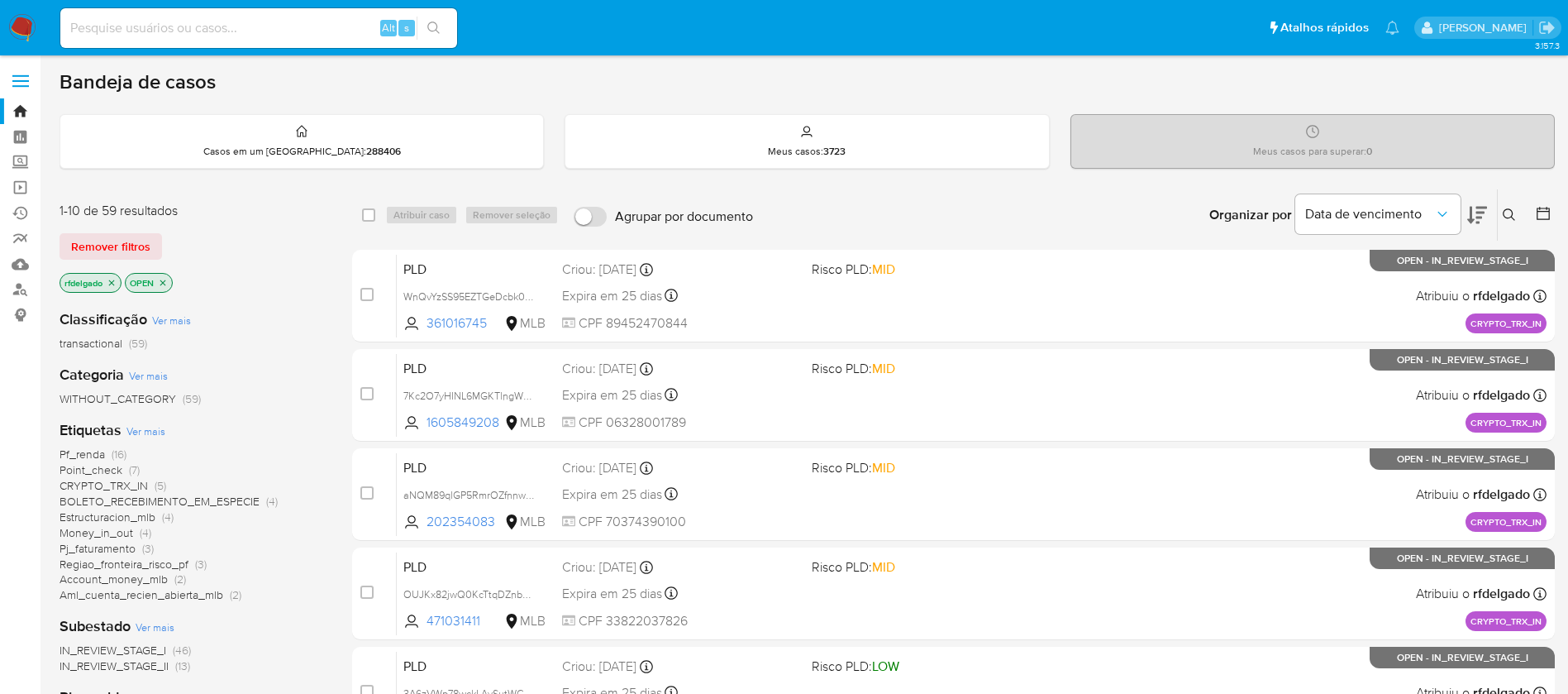
click at [343, 23] on input at bounding box center [259, 29] width 397 height 22
paste input "1HAFoZuieloPxlAcBj0lNcE5"
type input "1HAFoZuieloPxlAcBj0lNcE5"
click at [440, 29] on icon "search-icon" at bounding box center [433, 28] width 13 height 13
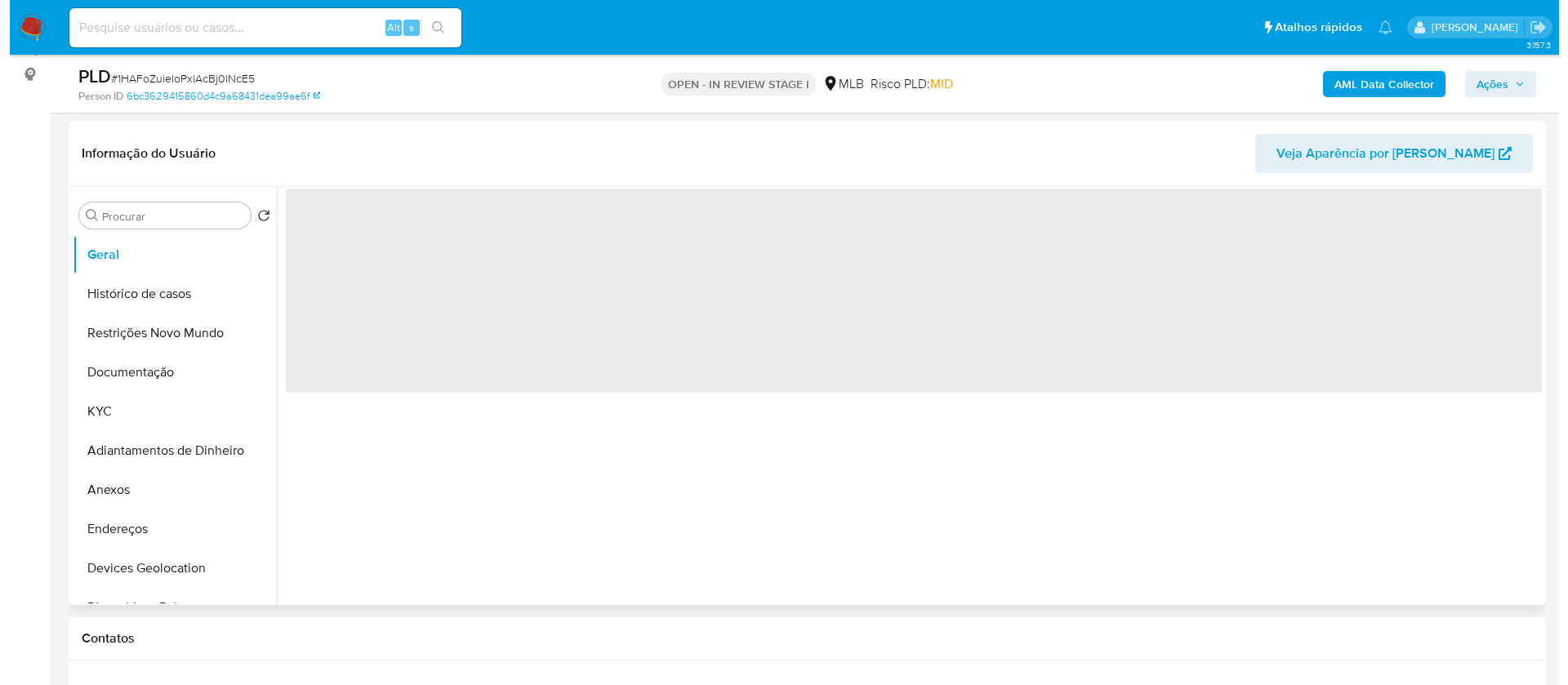
scroll to position [245, 0]
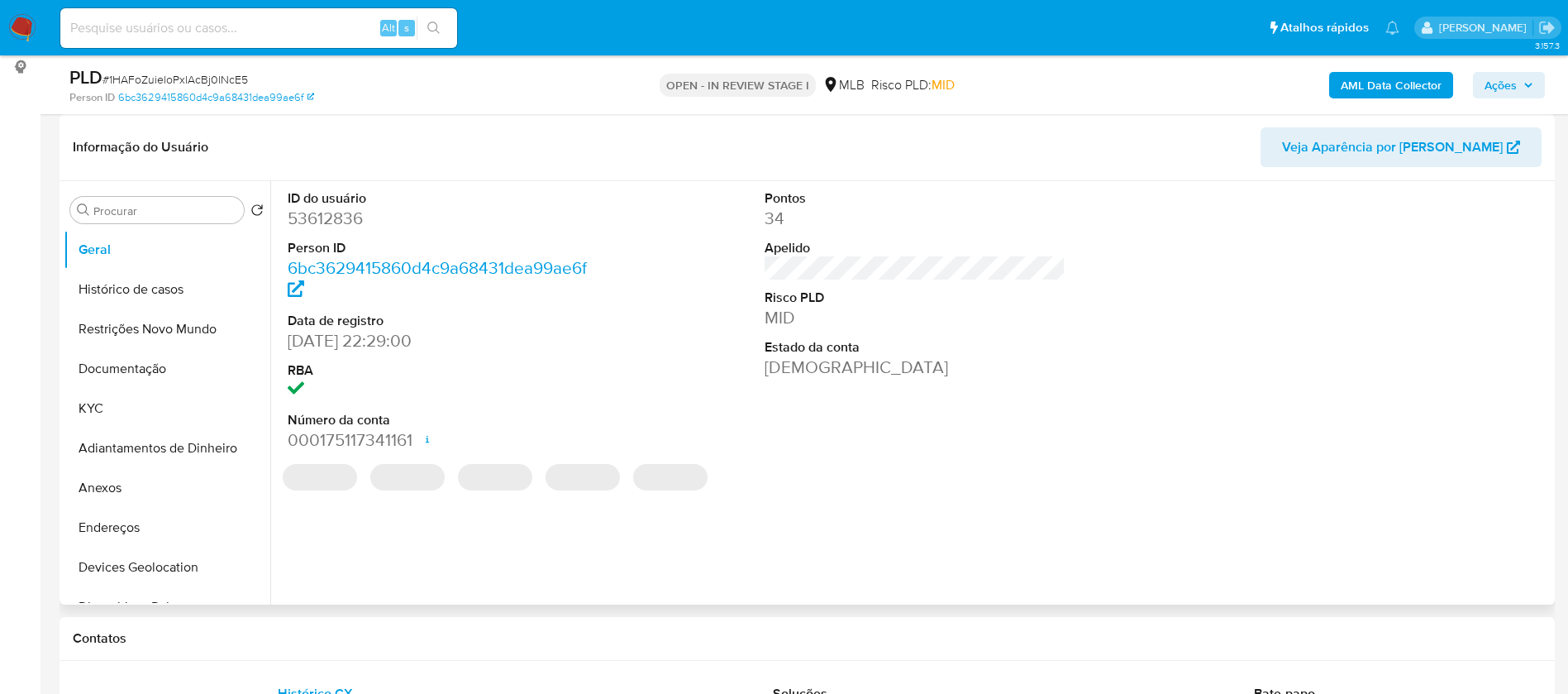
select select "10"
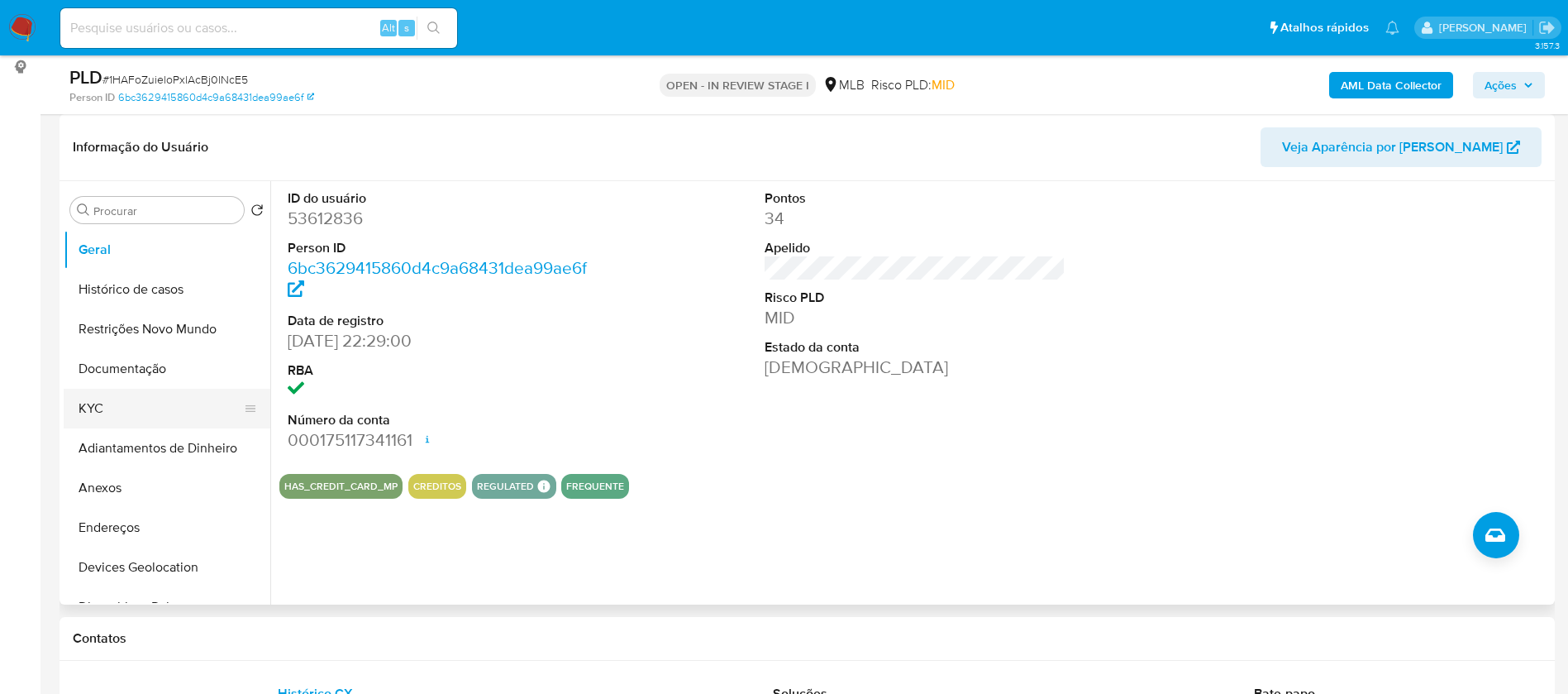
click at [162, 408] on button "KYC" at bounding box center [161, 409] width 193 height 39
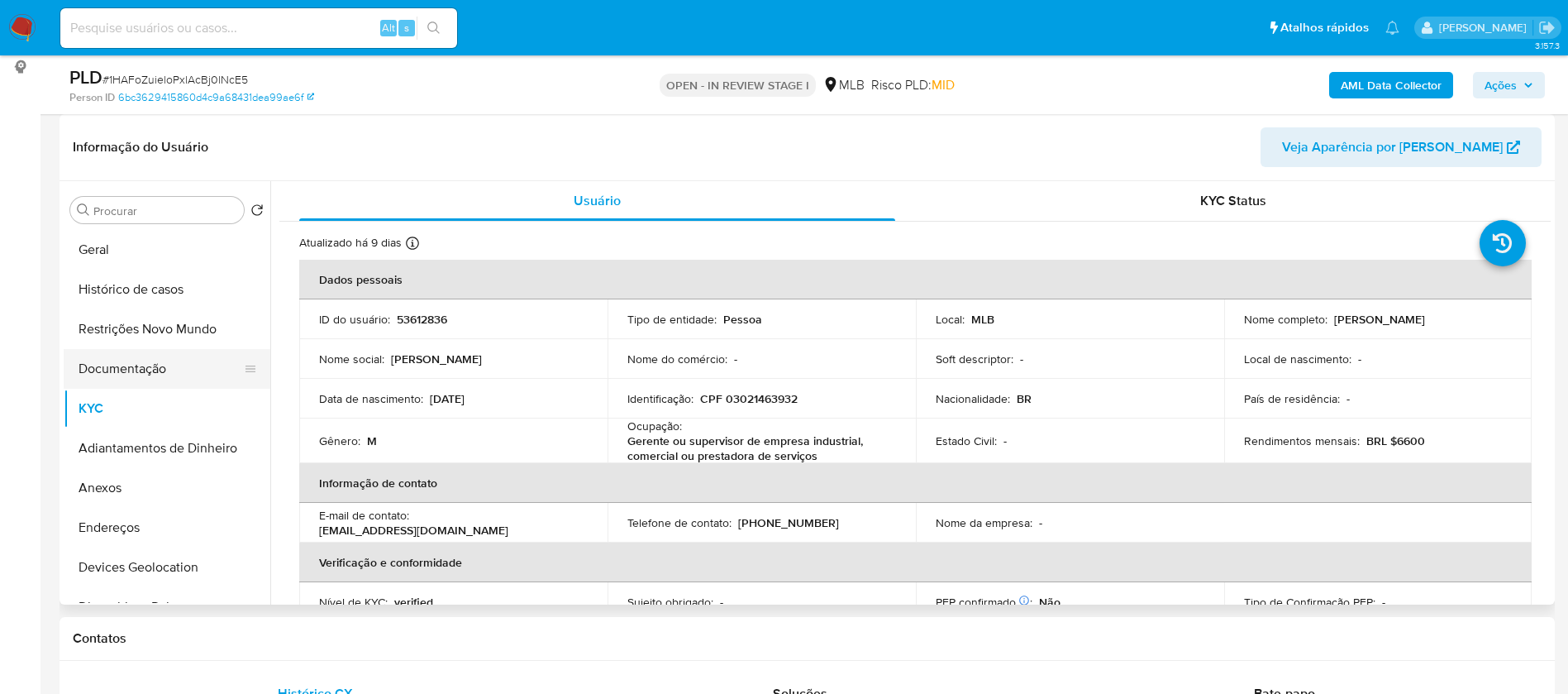
click at [113, 361] on button "Documentação" at bounding box center [161, 369] width 193 height 39
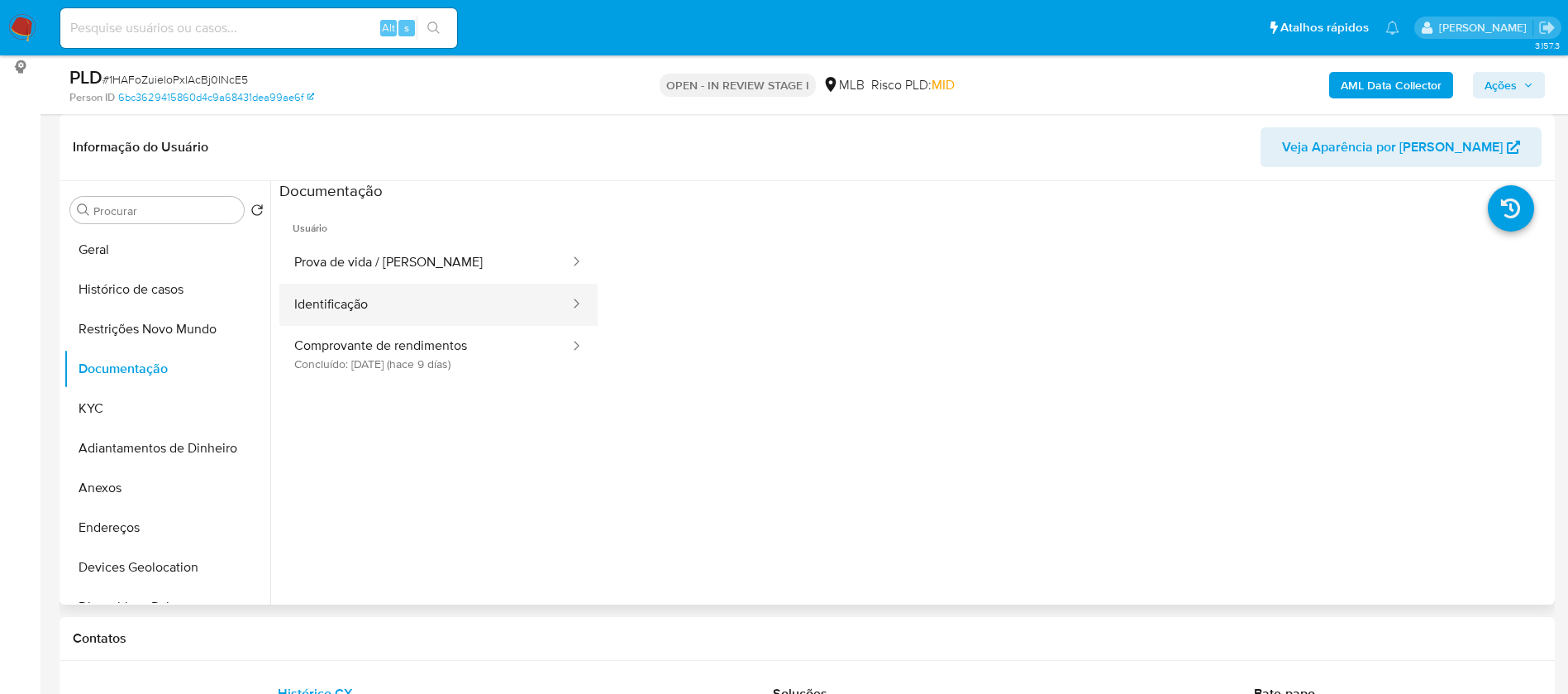
click at [368, 303] on button "Identificação" at bounding box center [425, 304] width 292 height 42
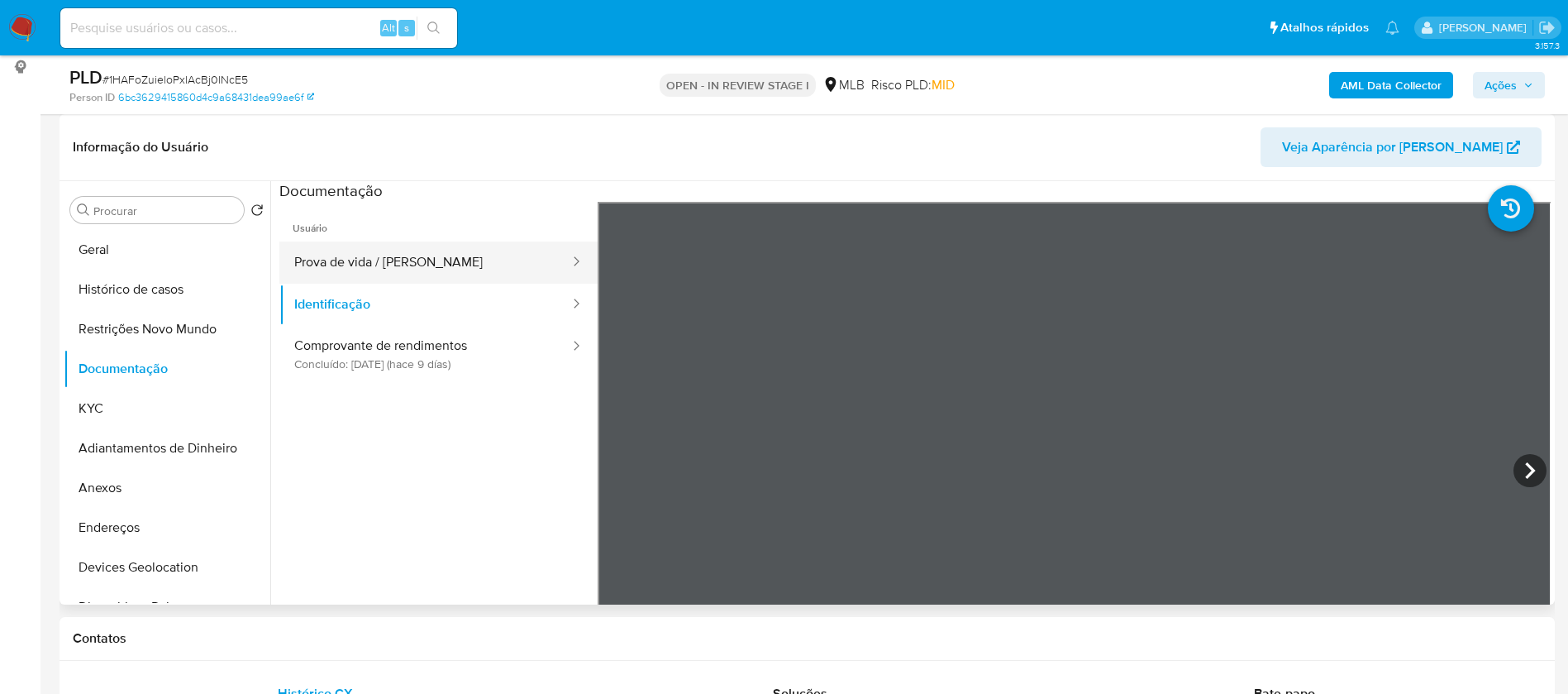
click at [413, 261] on button "Prova de vida / [PERSON_NAME]" at bounding box center [425, 263] width 292 height 42
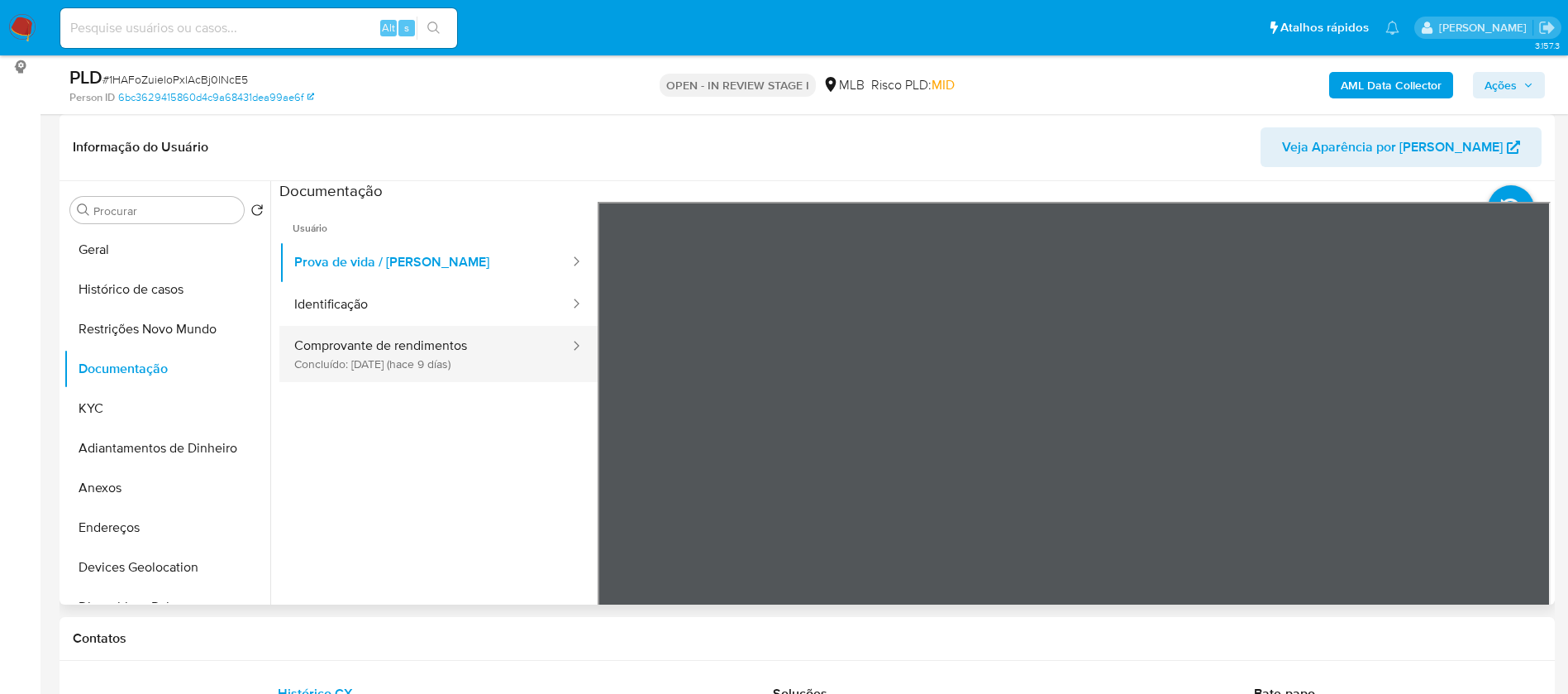
click at [444, 369] on button "Comprovante de rendimentos Concluído: [DATE] (hace 9 días)" at bounding box center [425, 353] width 292 height 56
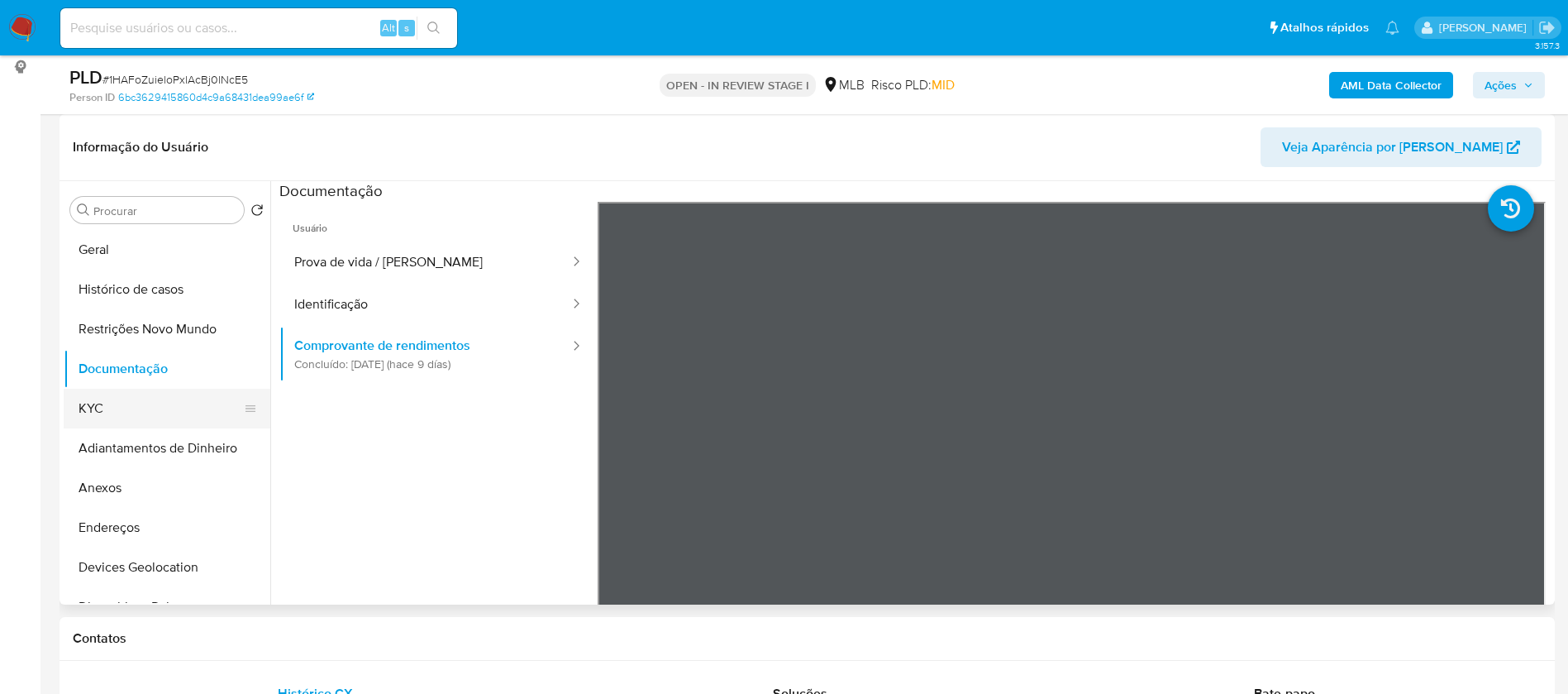
click at [111, 402] on button "KYC" at bounding box center [161, 409] width 193 height 39
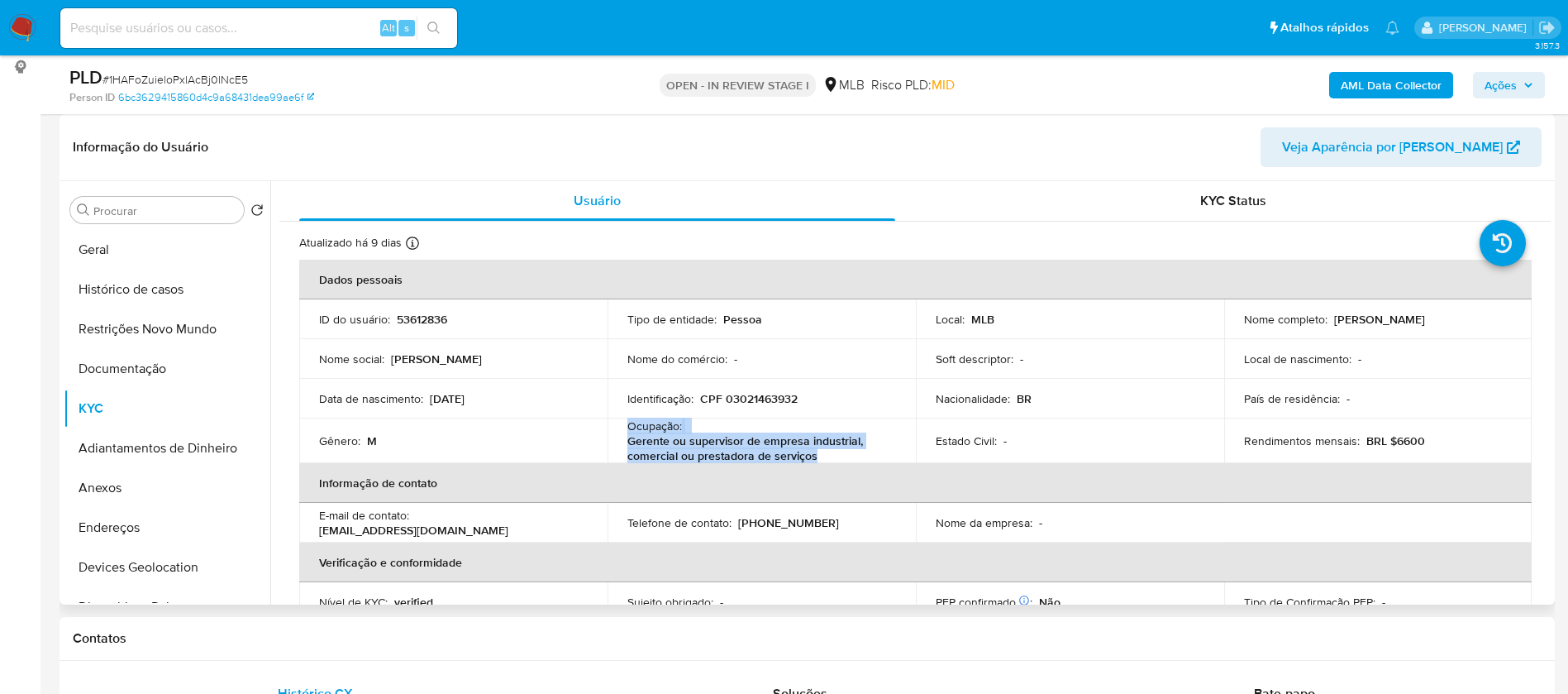
drag, startPoint x: 811, startPoint y: 453, endPoint x: 625, endPoint y: 430, distance: 187.4
click at [628, 430] on div "Ocupação : Gerente ou supervisor de empresa industrial, comercial ou prestadora…" at bounding box center [762, 440] width 268 height 44
copy div "Ocupação : Gerente ou supervisor de empresa industrial, comercial ou prestadora…"
click at [1420, 84] on b "AML Data Collector" at bounding box center [1391, 85] width 101 height 27
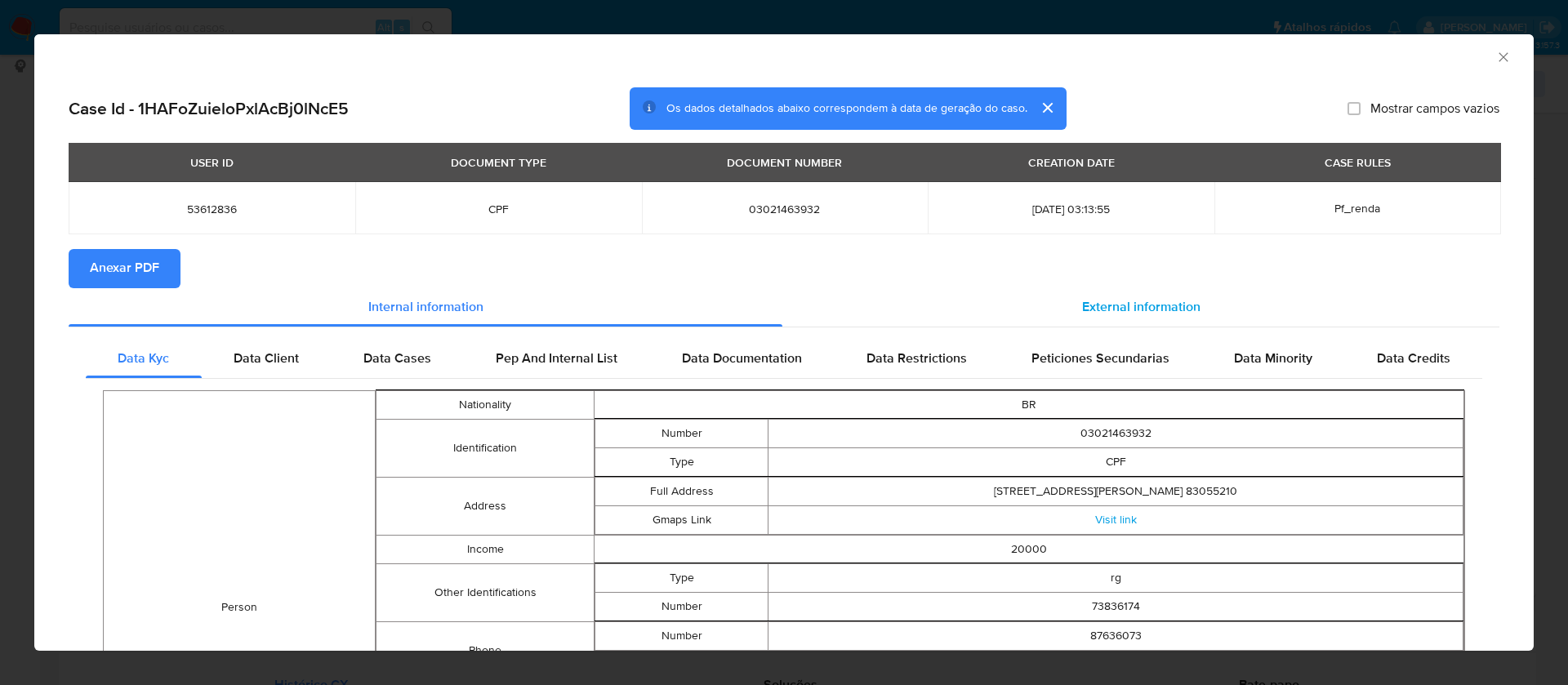
click at [1191, 304] on div "External information" at bounding box center [1141, 308] width 717 height 39
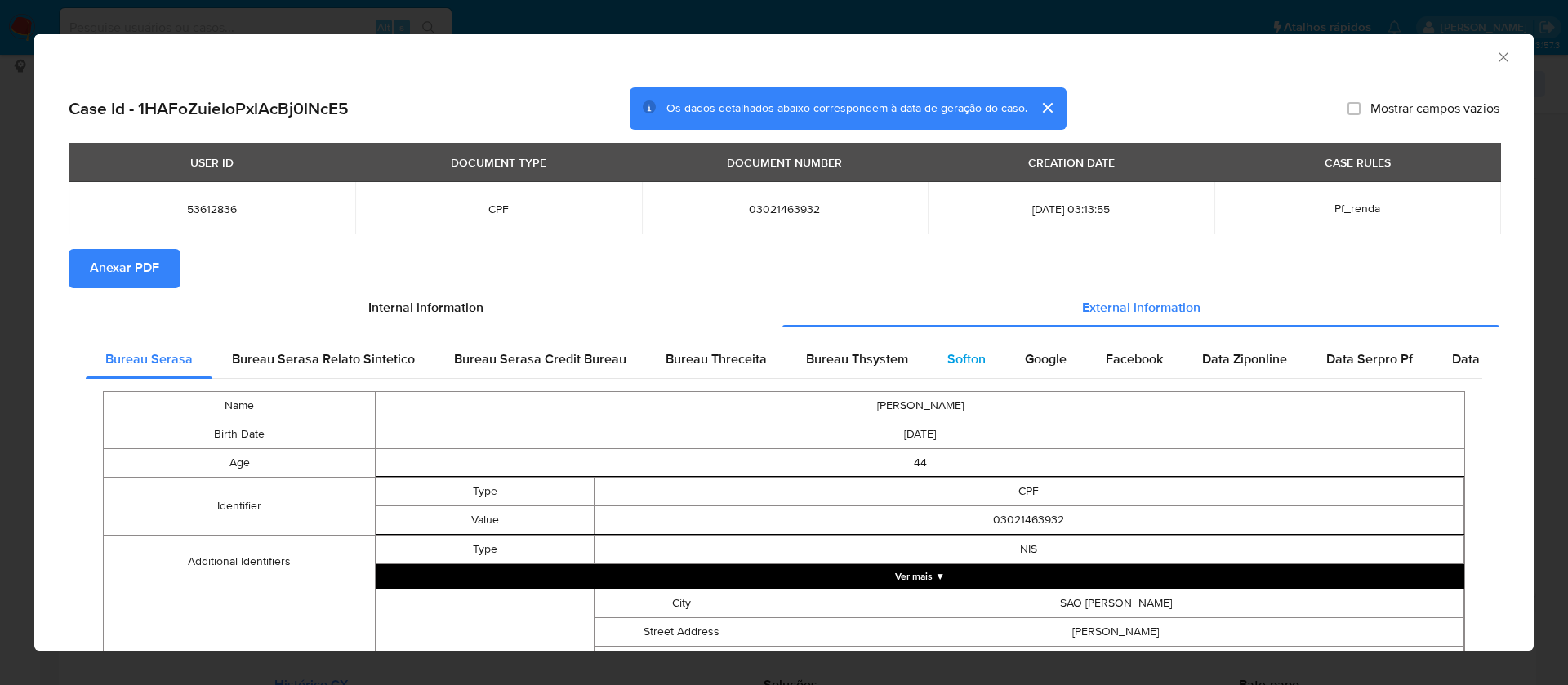
click at [962, 355] on span "Softon" at bounding box center [966, 359] width 38 height 19
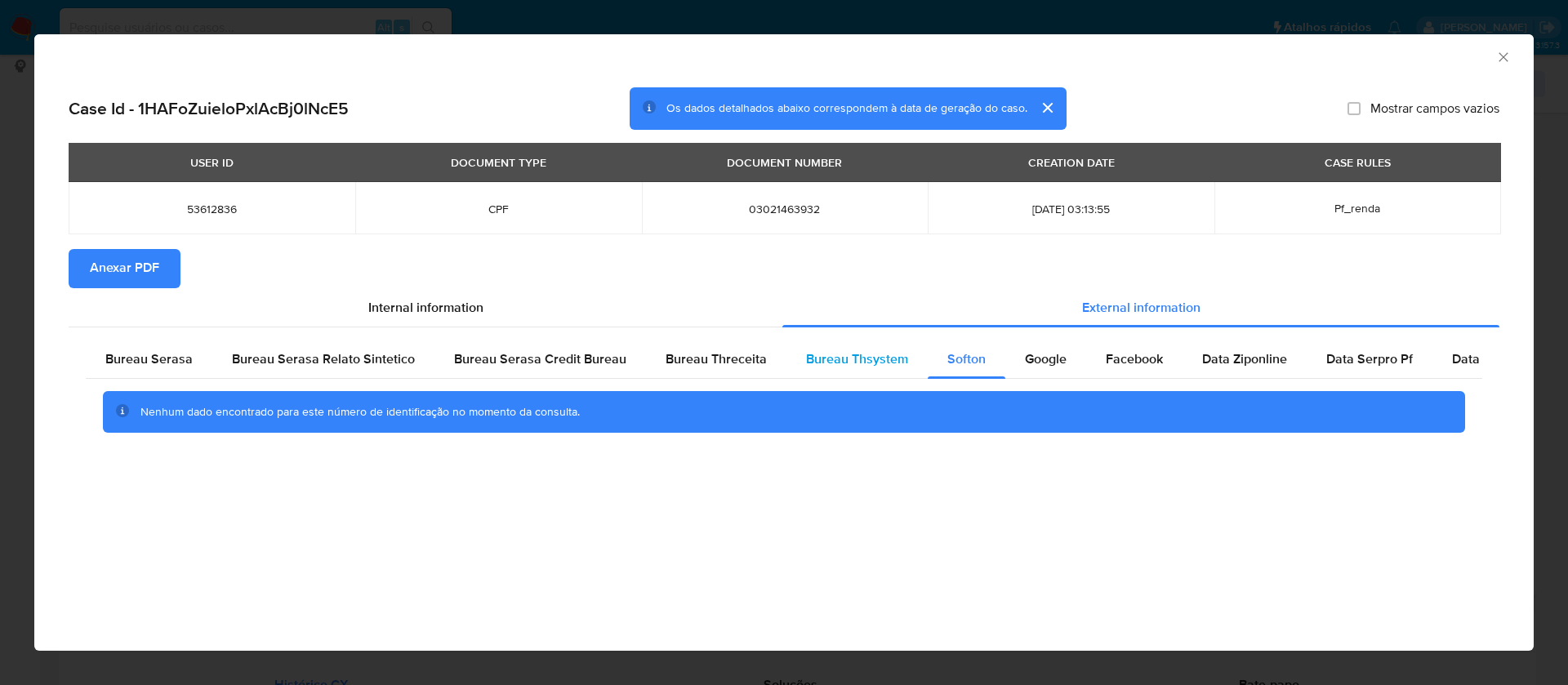
click at [873, 354] on span "Bureau Thsystem" at bounding box center [857, 359] width 102 height 19
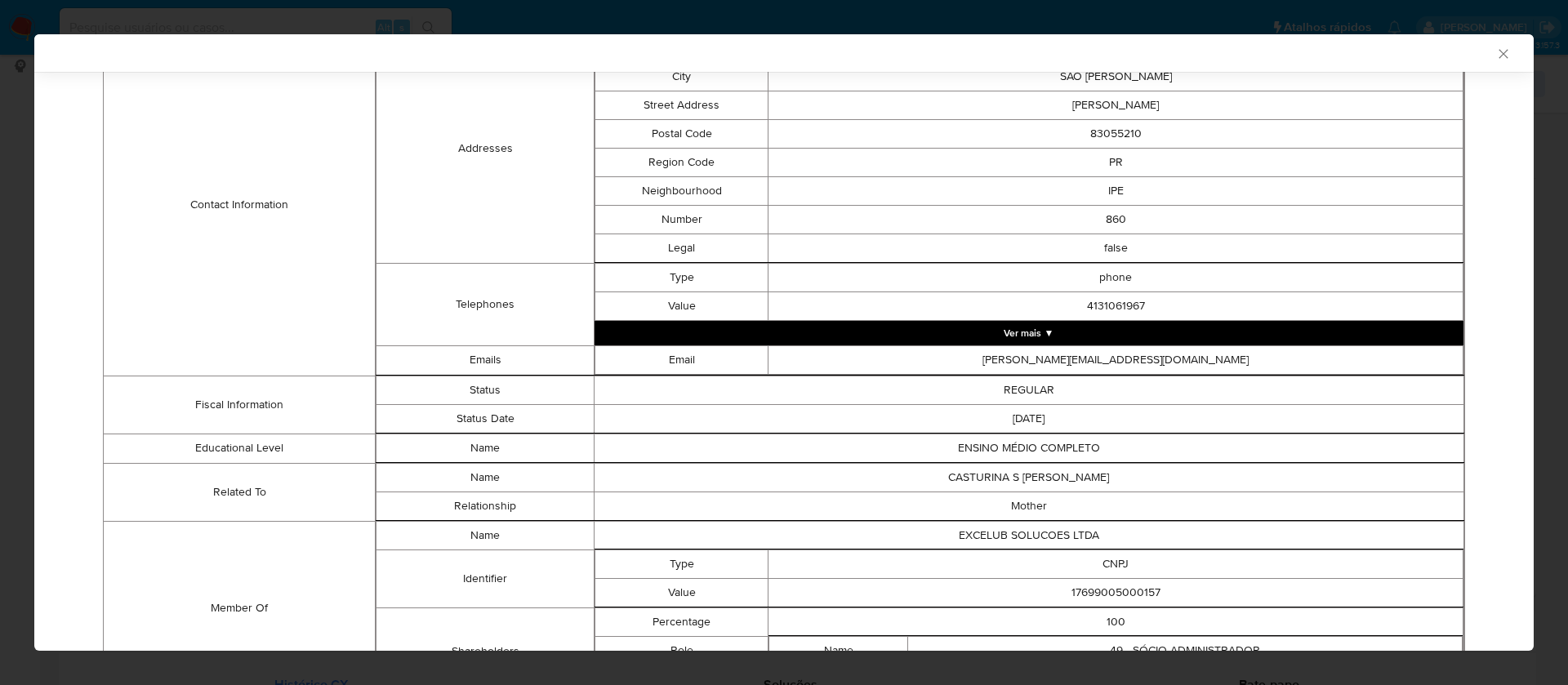
scroll to position [798, 0]
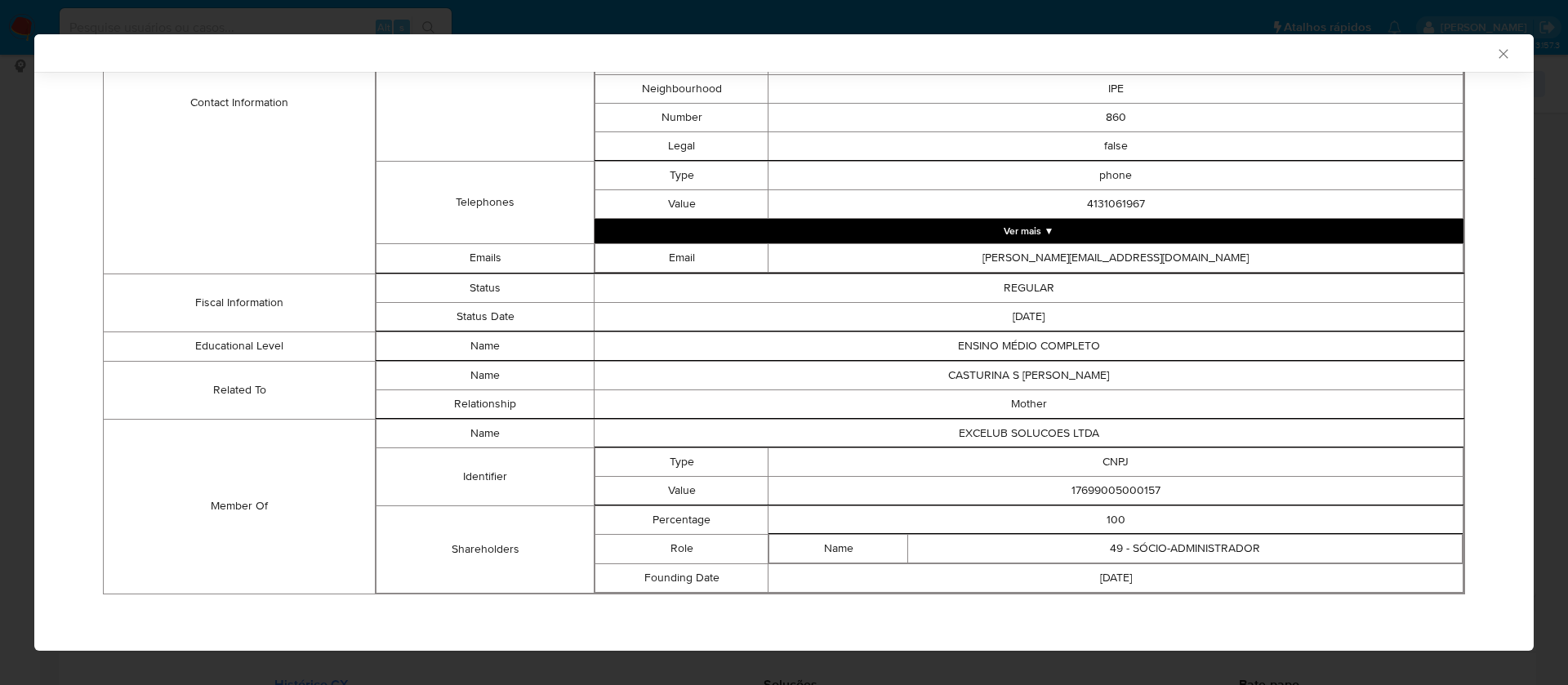
click at [1117, 486] on td "17699005000157" at bounding box center [1115, 489] width 695 height 28
click at [1117, 485] on td "17699005000157" at bounding box center [1115, 489] width 695 height 28
copy td "17699005000157"
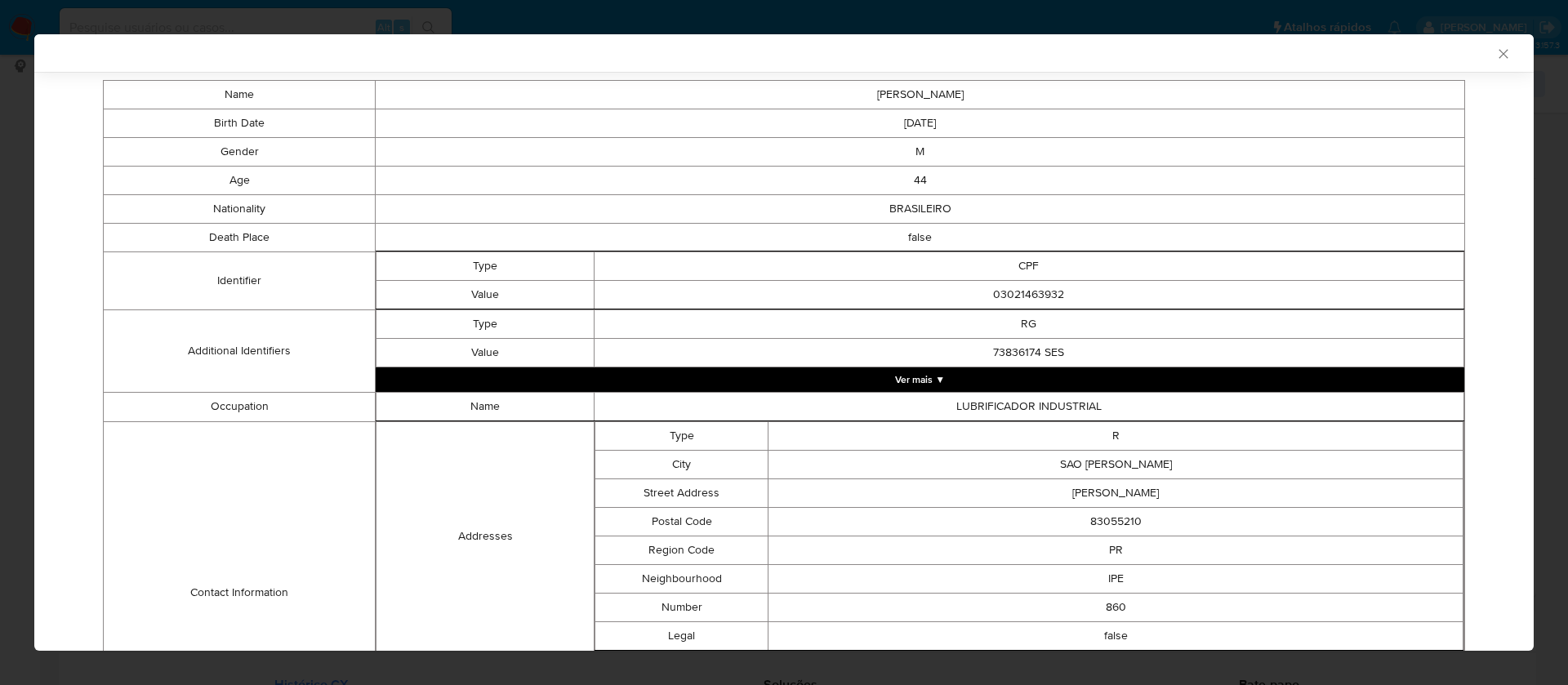
scroll to position [0, 0]
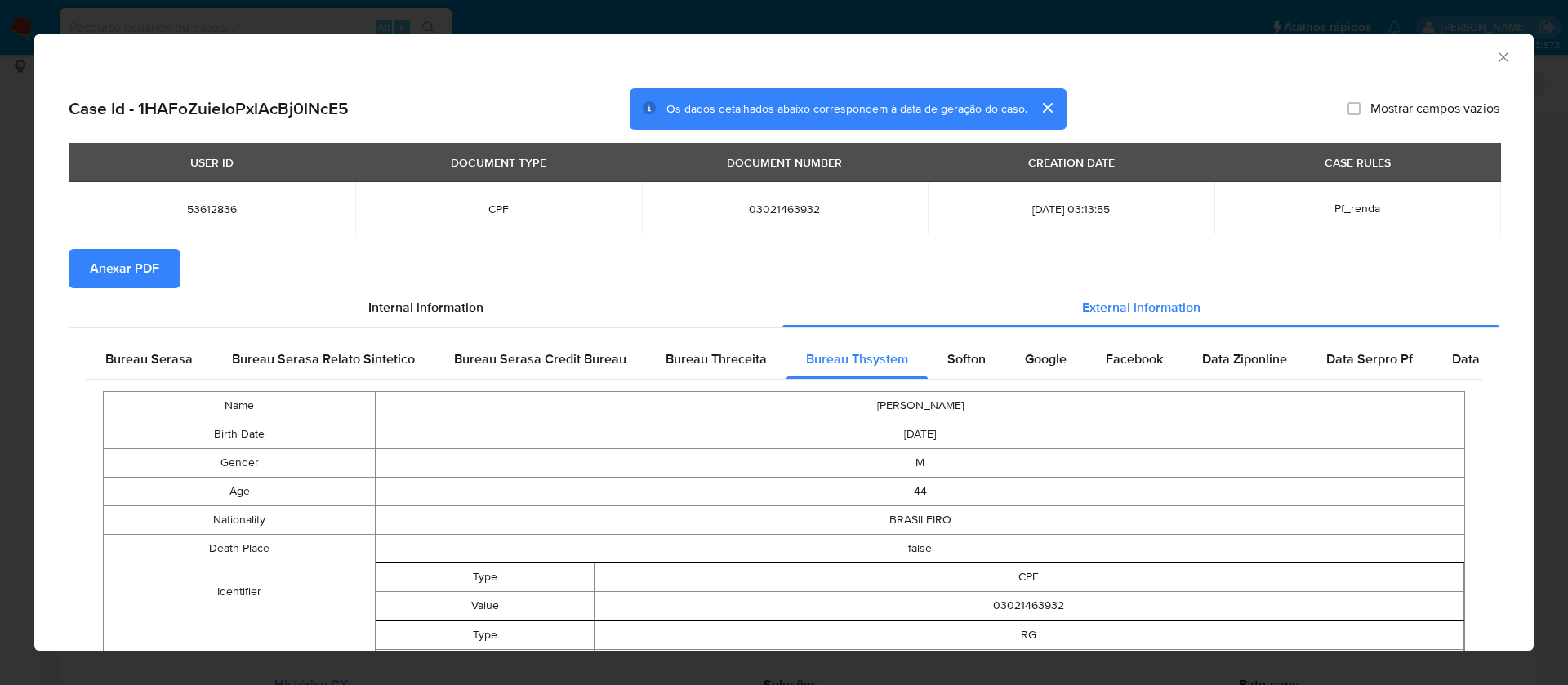
click at [148, 261] on span "Anexar PDF" at bounding box center [124, 268] width 69 height 36
click at [154, 271] on span "Anexar PDF" at bounding box center [124, 268] width 69 height 36
click at [1495, 57] on icon "Fechar a janela" at bounding box center [1503, 57] width 17 height 17
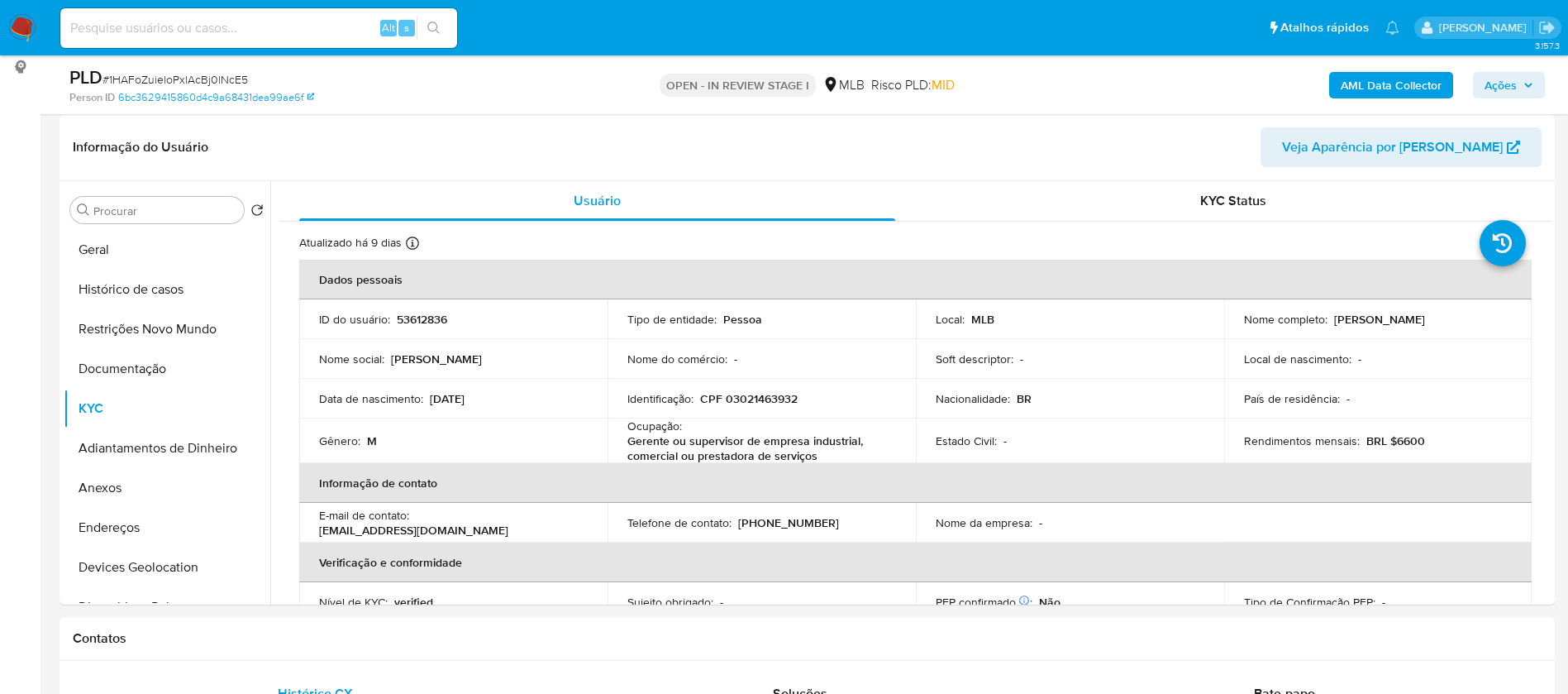
click at [1350, 88] on b "AML Data Collector" at bounding box center [1391, 85] width 101 height 27
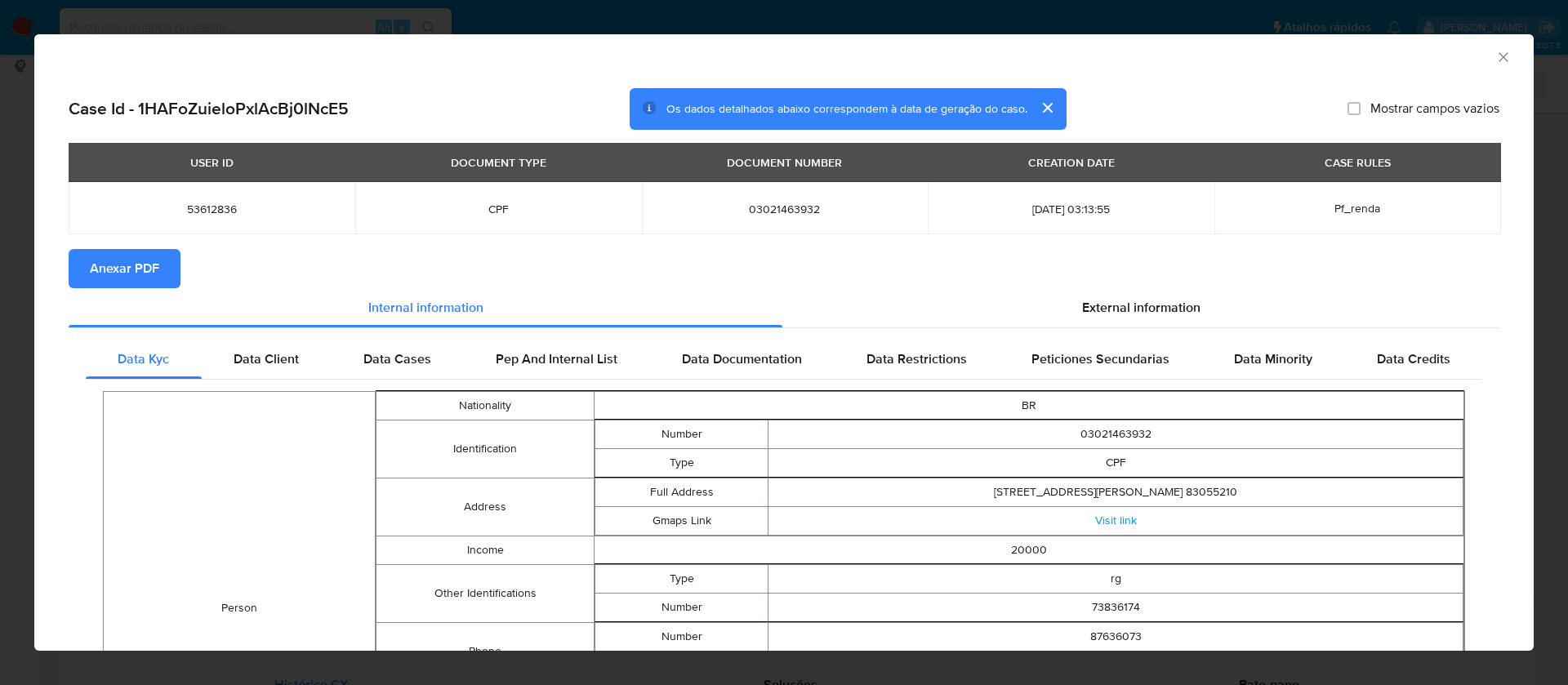
click at [1025, 295] on div "External information" at bounding box center [1141, 308] width 717 height 39
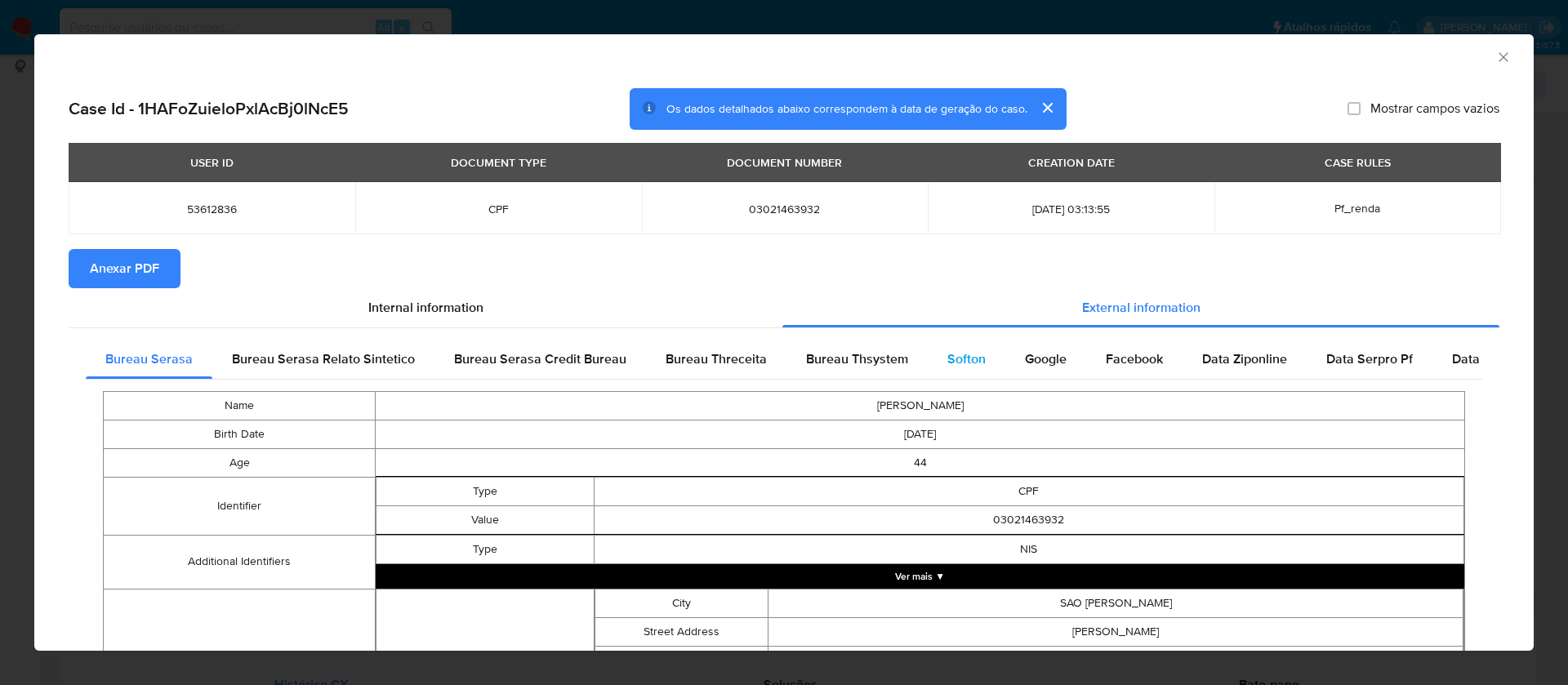
click at [955, 351] on span "Softon" at bounding box center [966, 359] width 38 height 19
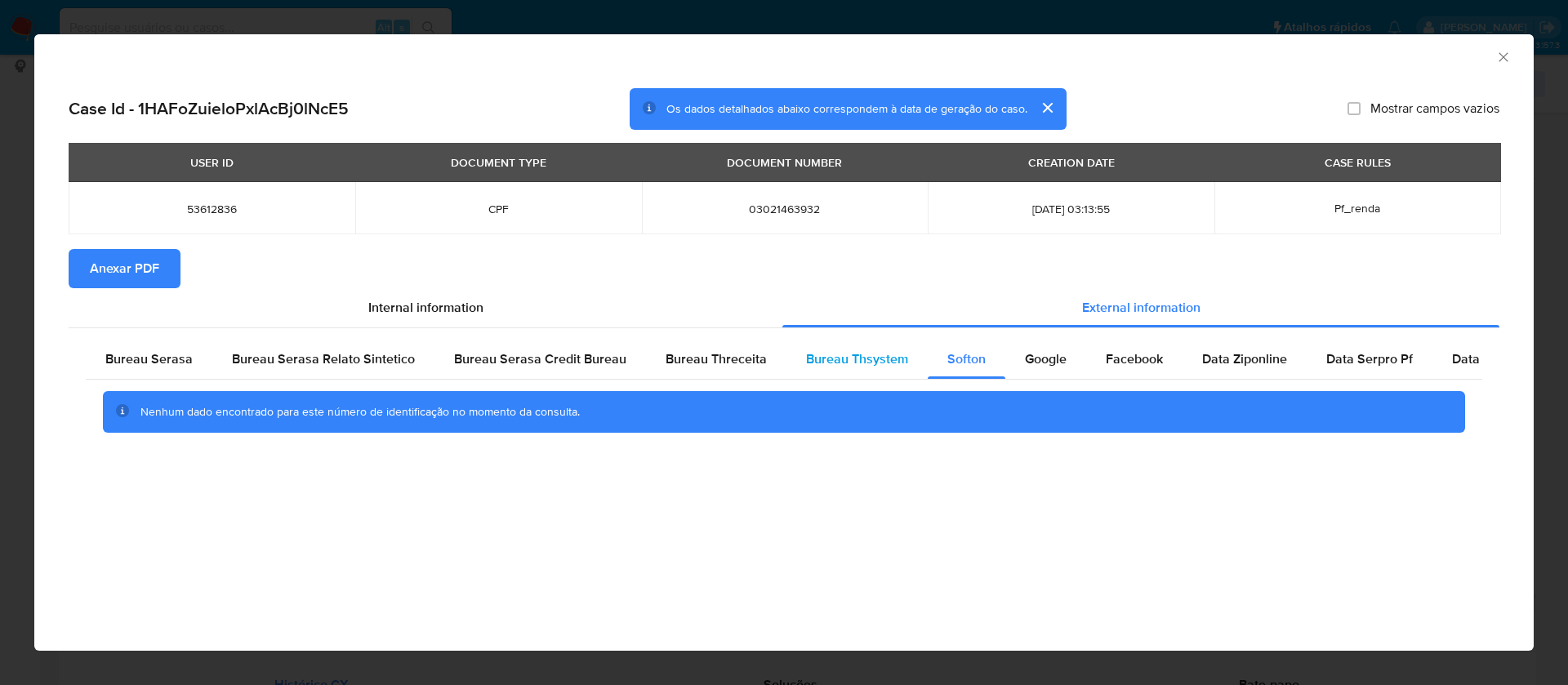
click at [854, 352] on span "Bureau Thsystem" at bounding box center [857, 359] width 102 height 19
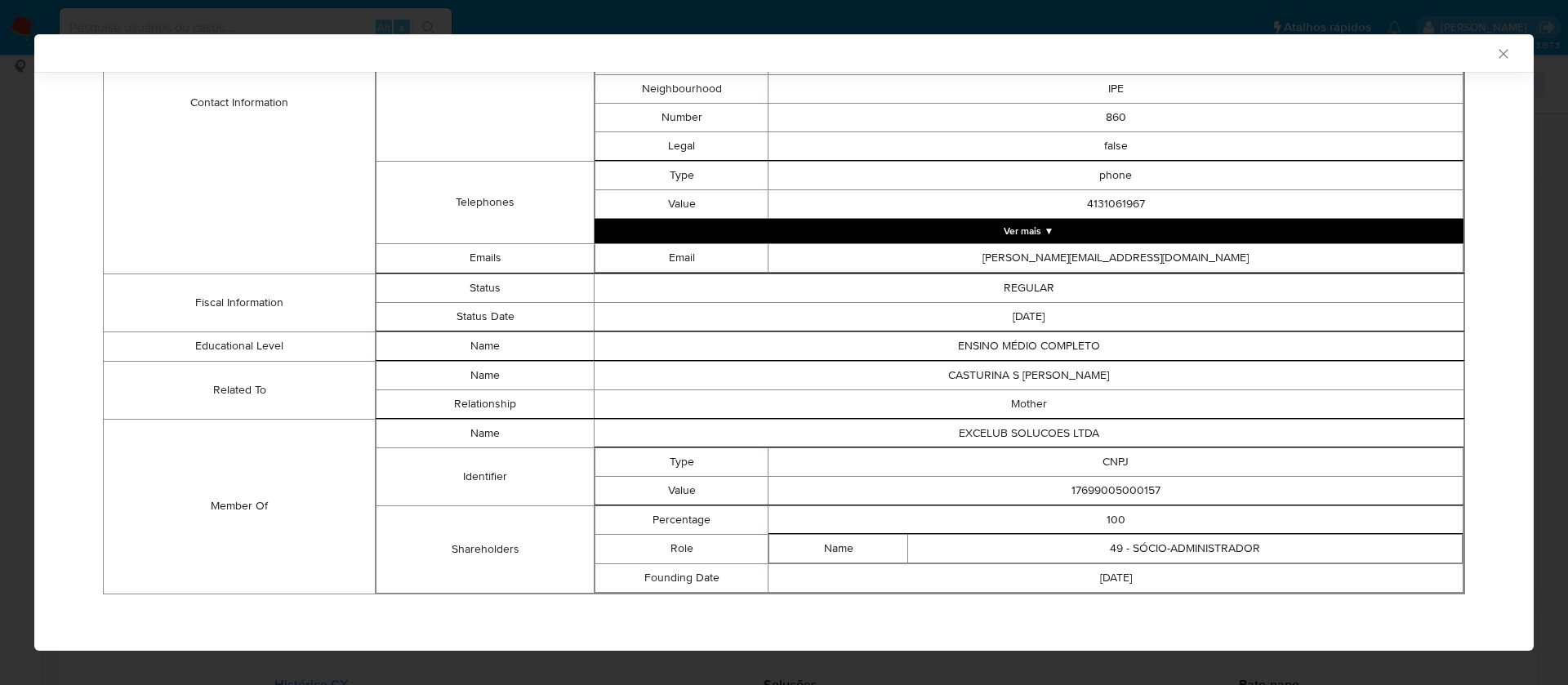
scroll to position [185, 0]
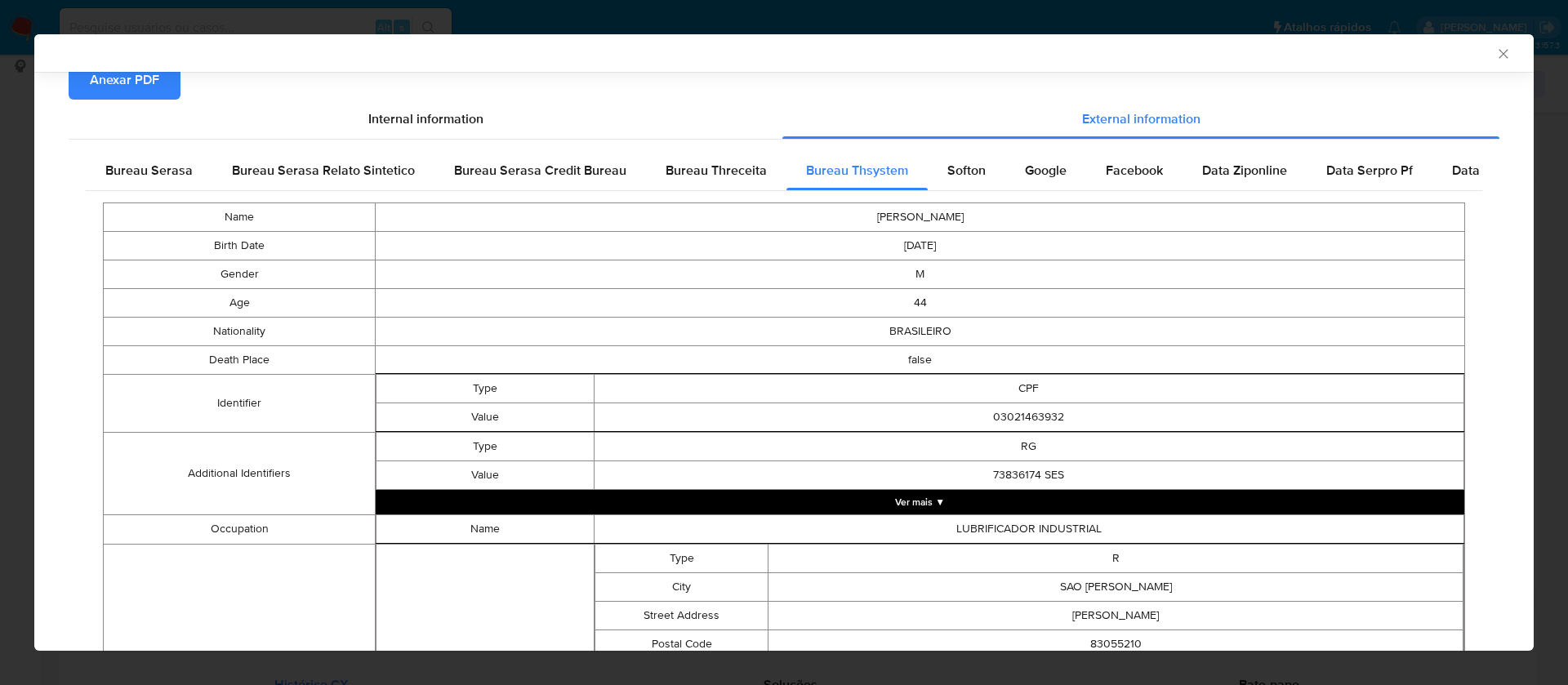
click at [134, 84] on span "Anexar PDF" at bounding box center [124, 80] width 69 height 36
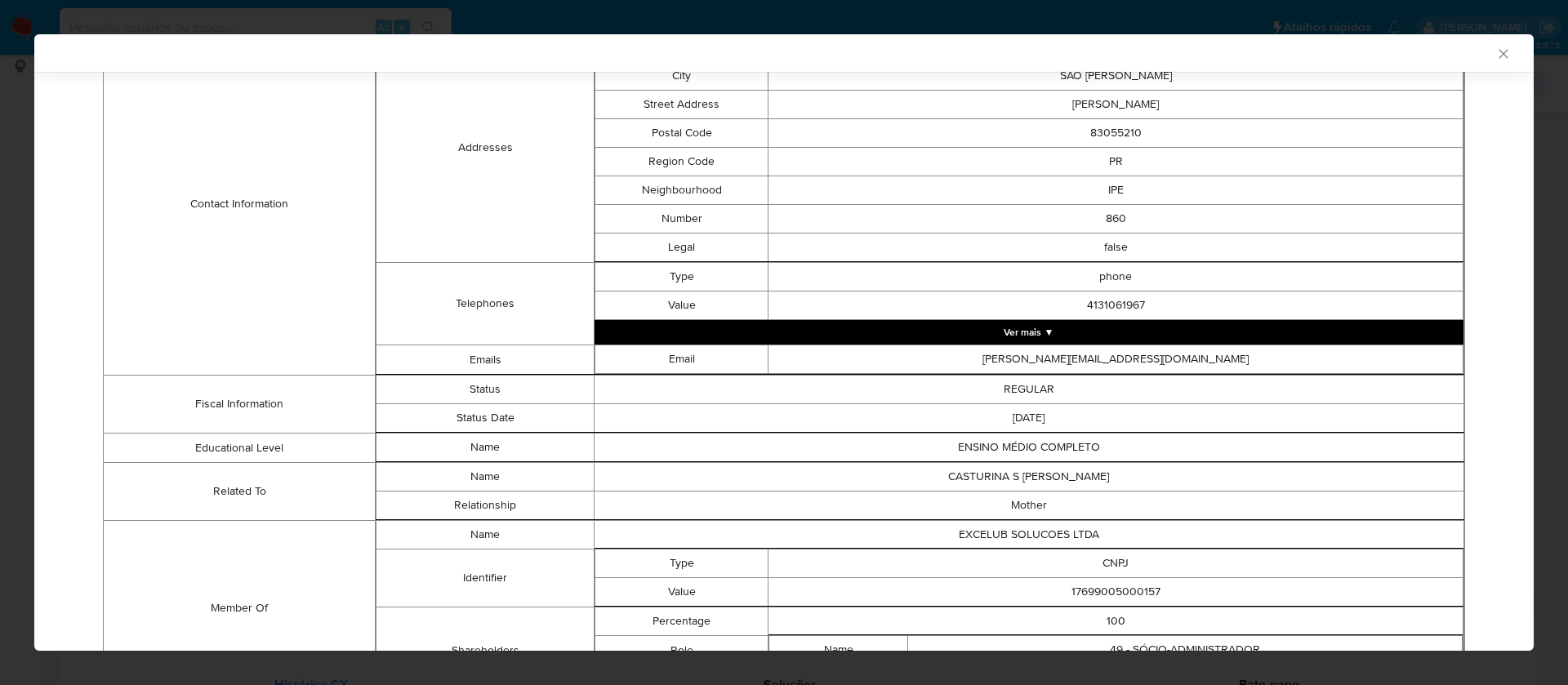
scroll to position [801, 0]
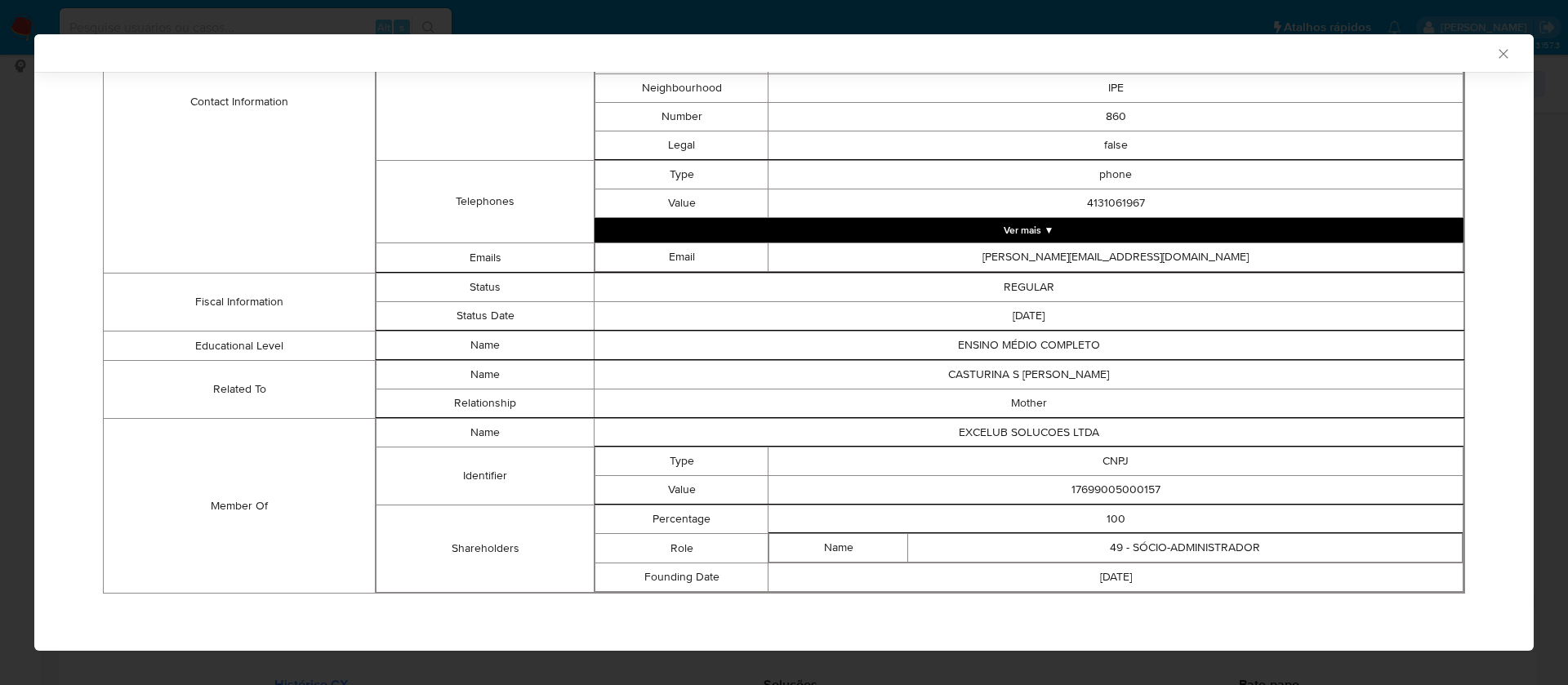
click at [1035, 425] on td "EXCELUB SOLUCOES LTDA" at bounding box center [1028, 433] width 869 height 28
copy td "EXCELUB SOLUCOES LTDA"
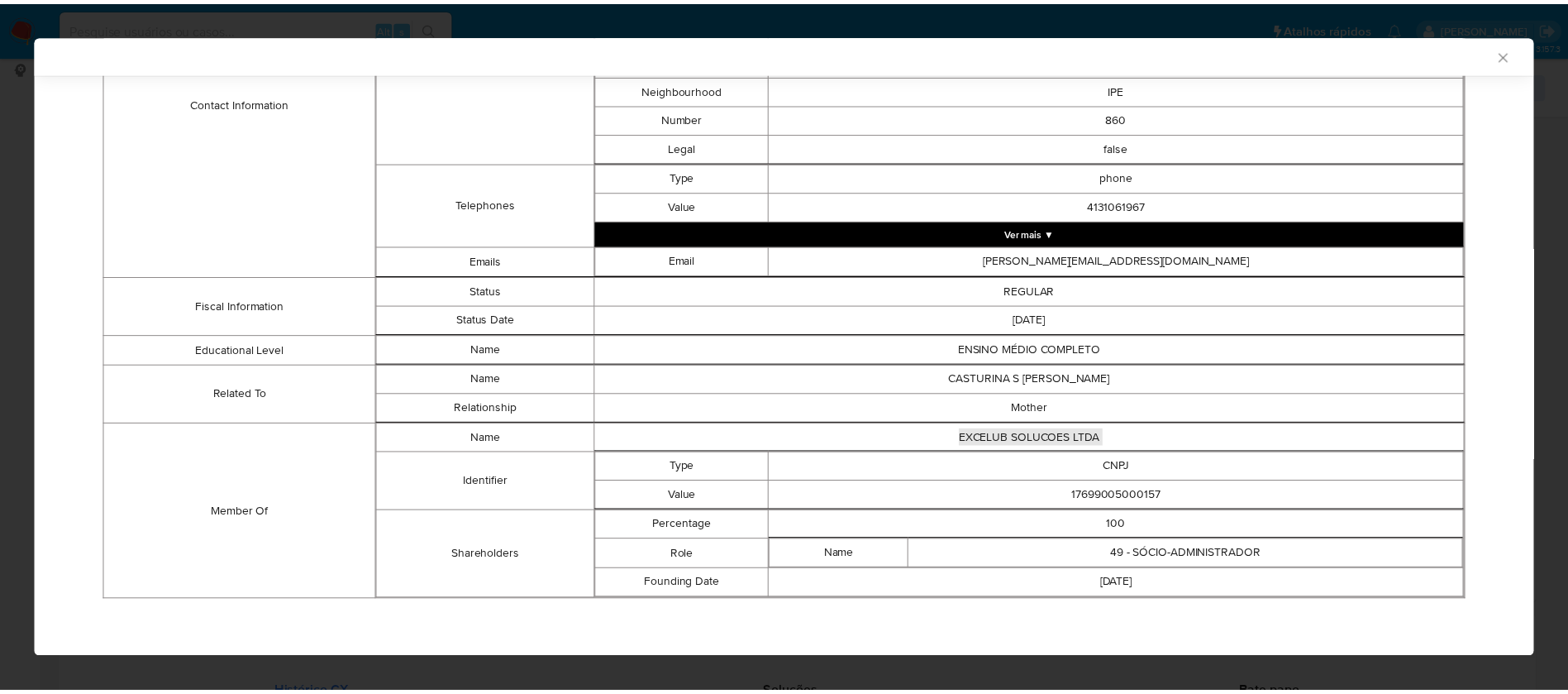
scroll to position [809, 0]
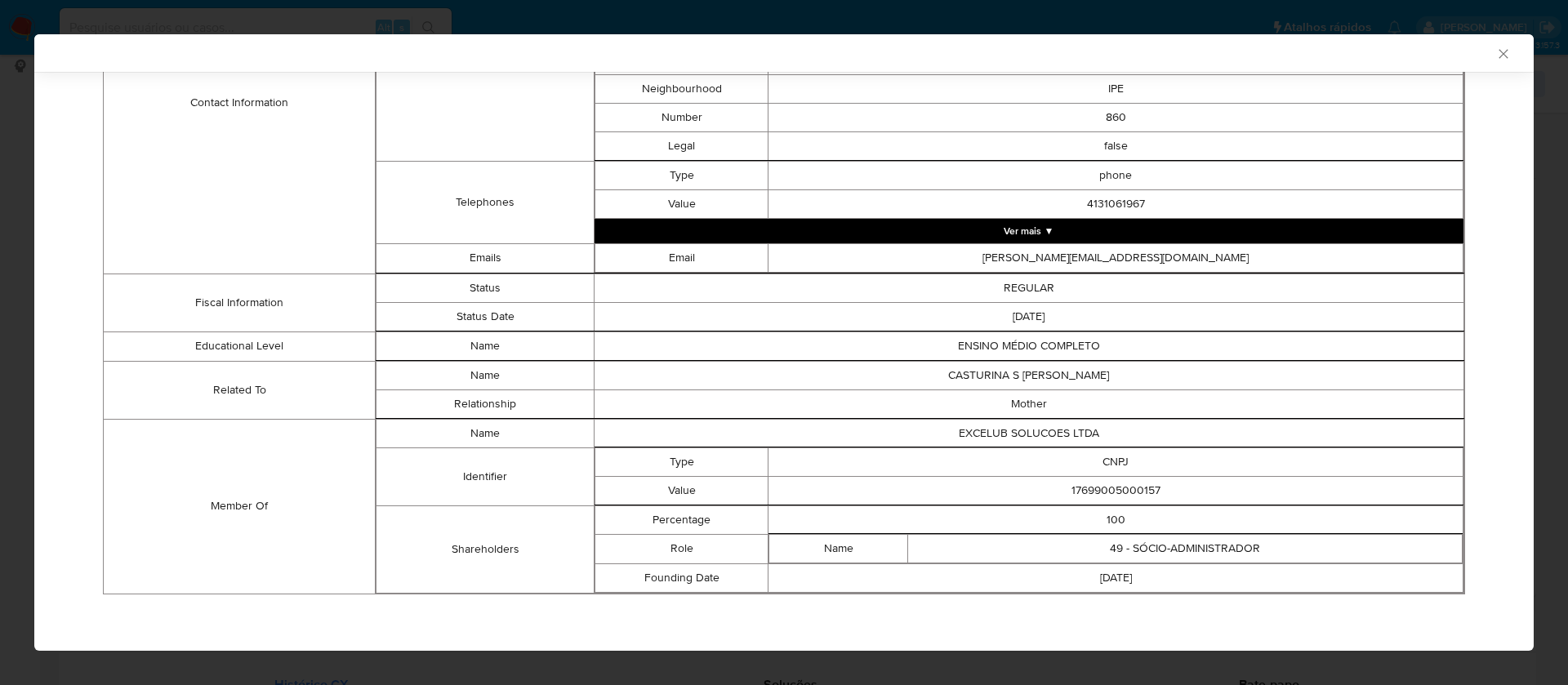
click at [1130, 489] on td "17699005000157" at bounding box center [1115, 489] width 695 height 28
click at [1130, 488] on td "17699005000157" at bounding box center [1115, 489] width 695 height 28
copy td "17699005000157"
click at [805, 140] on td "false" at bounding box center [1115, 145] width 695 height 28
click at [1495, 56] on icon "Fechar a janela" at bounding box center [1503, 54] width 17 height 17
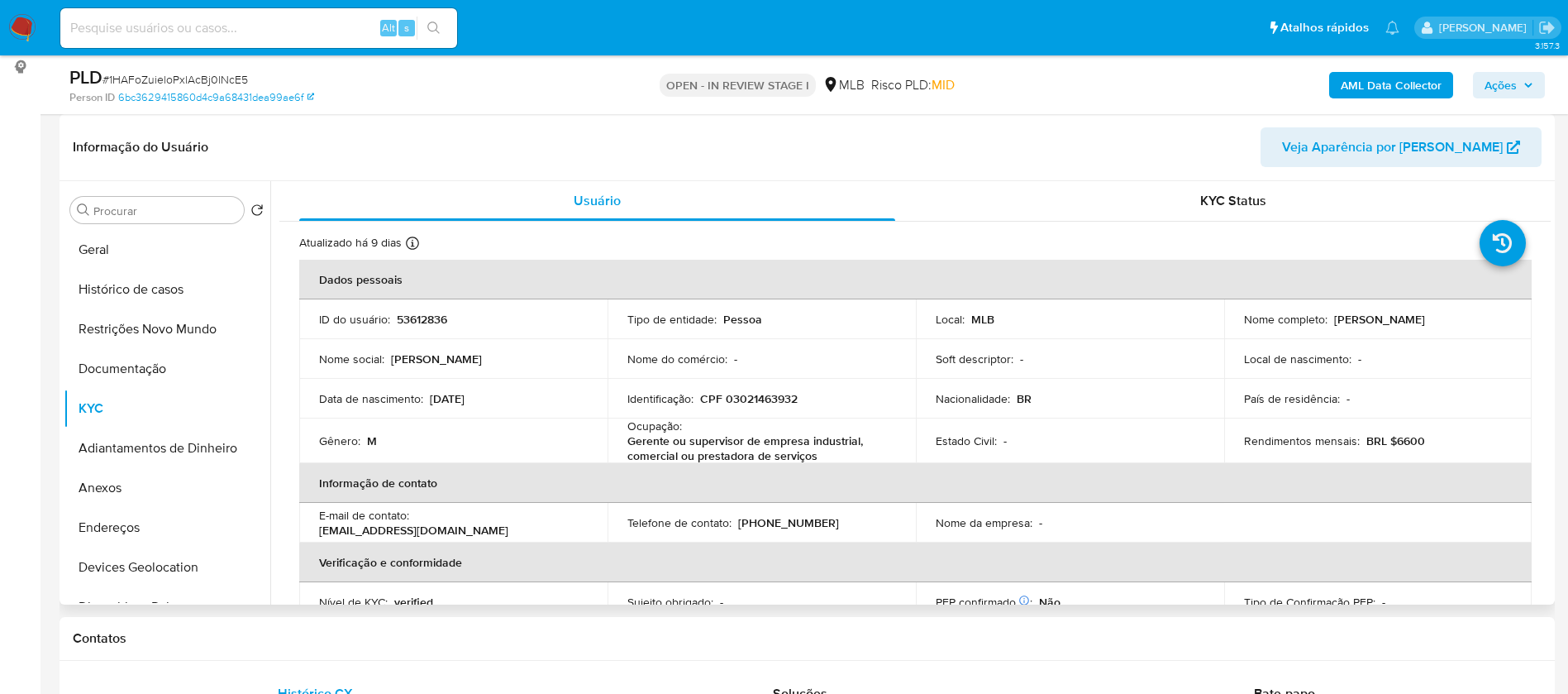
drag, startPoint x: 1433, startPoint y: 314, endPoint x: 1331, endPoint y: 324, distance: 102.5
click at [1331, 324] on div "Nome completo : Reginaldo Matheus" at bounding box center [1379, 319] width 268 height 15
copy p "Reginaldo Matheus"
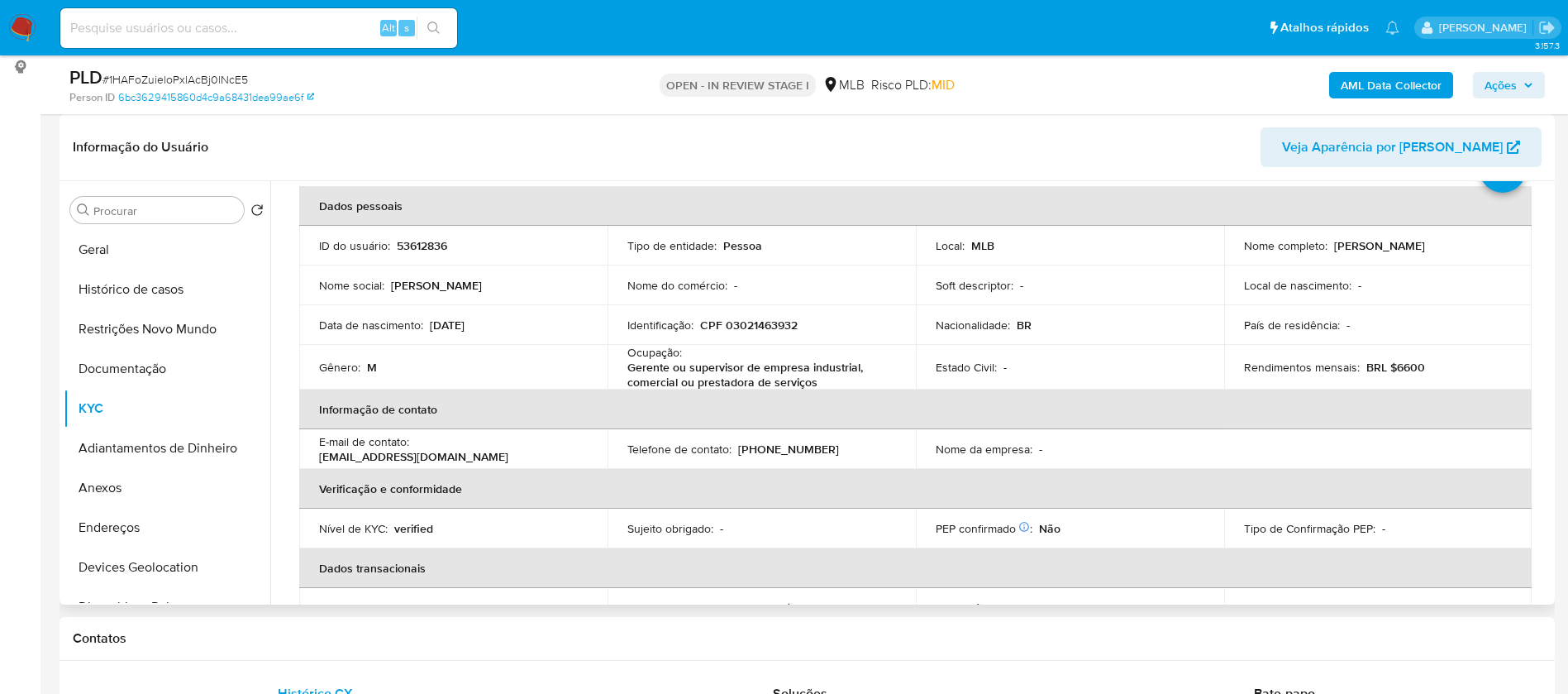
scroll to position [0, 0]
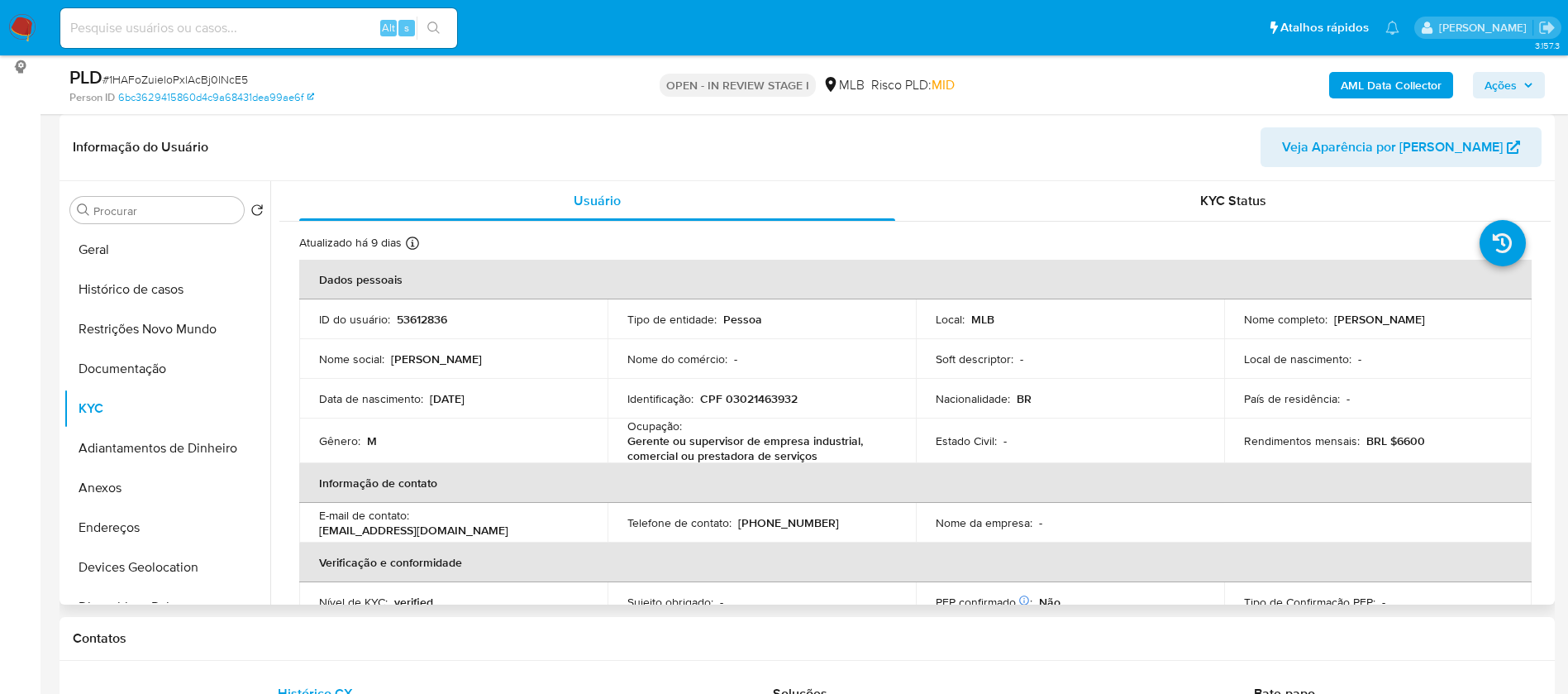
click at [426, 315] on p "53612836" at bounding box center [421, 319] width 50 height 15
copy p "53612836"
click at [173, 240] on button "Geral" at bounding box center [167, 250] width 206 height 39
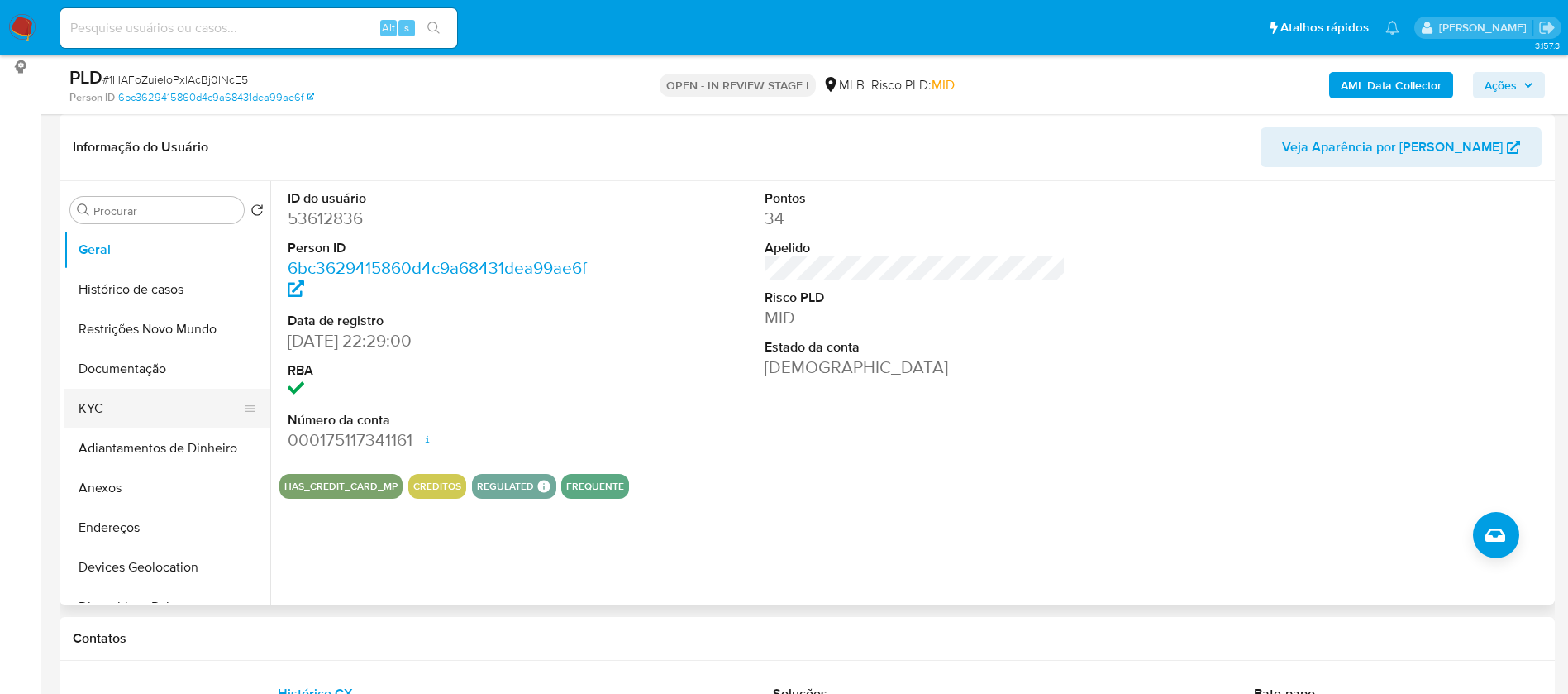
click at [163, 411] on button "KYC" at bounding box center [161, 409] width 193 height 39
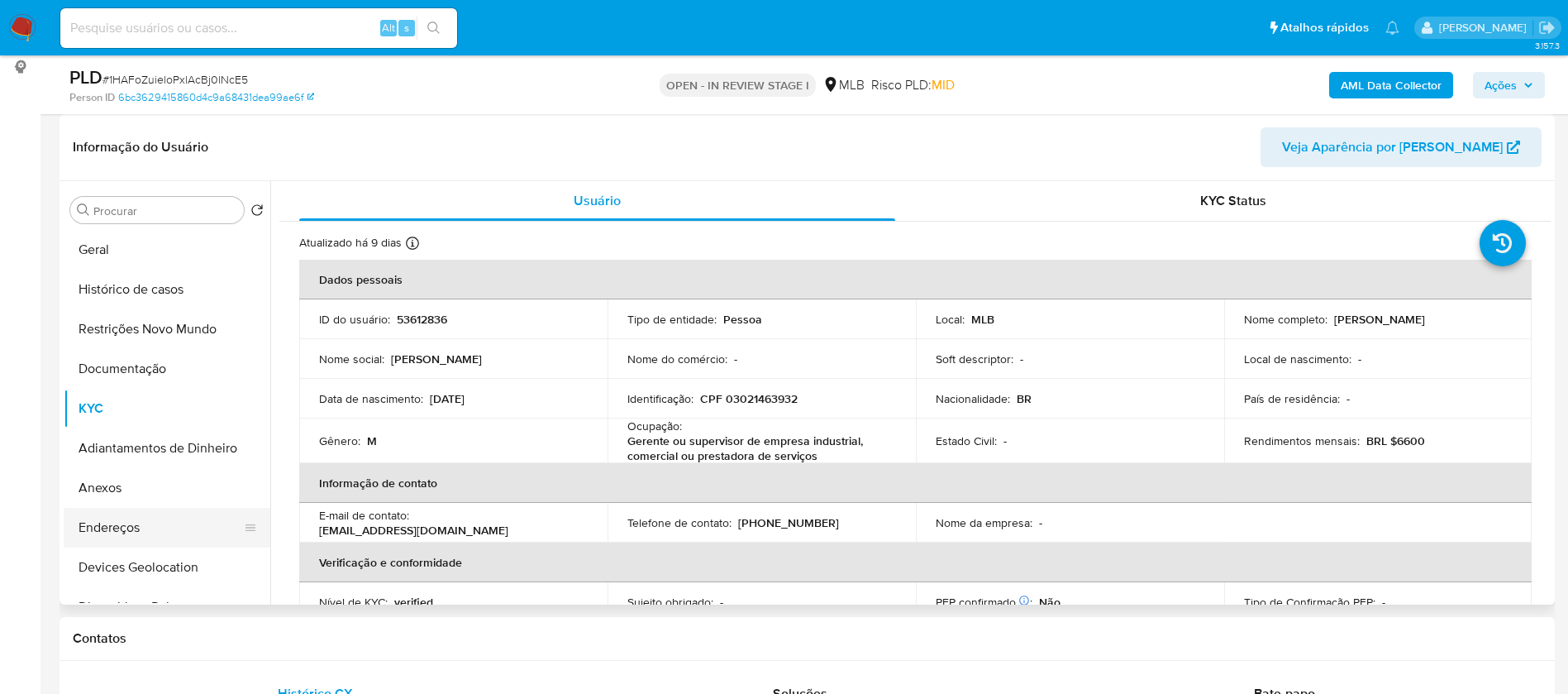
click at [170, 530] on button "Endereços" at bounding box center [161, 527] width 193 height 39
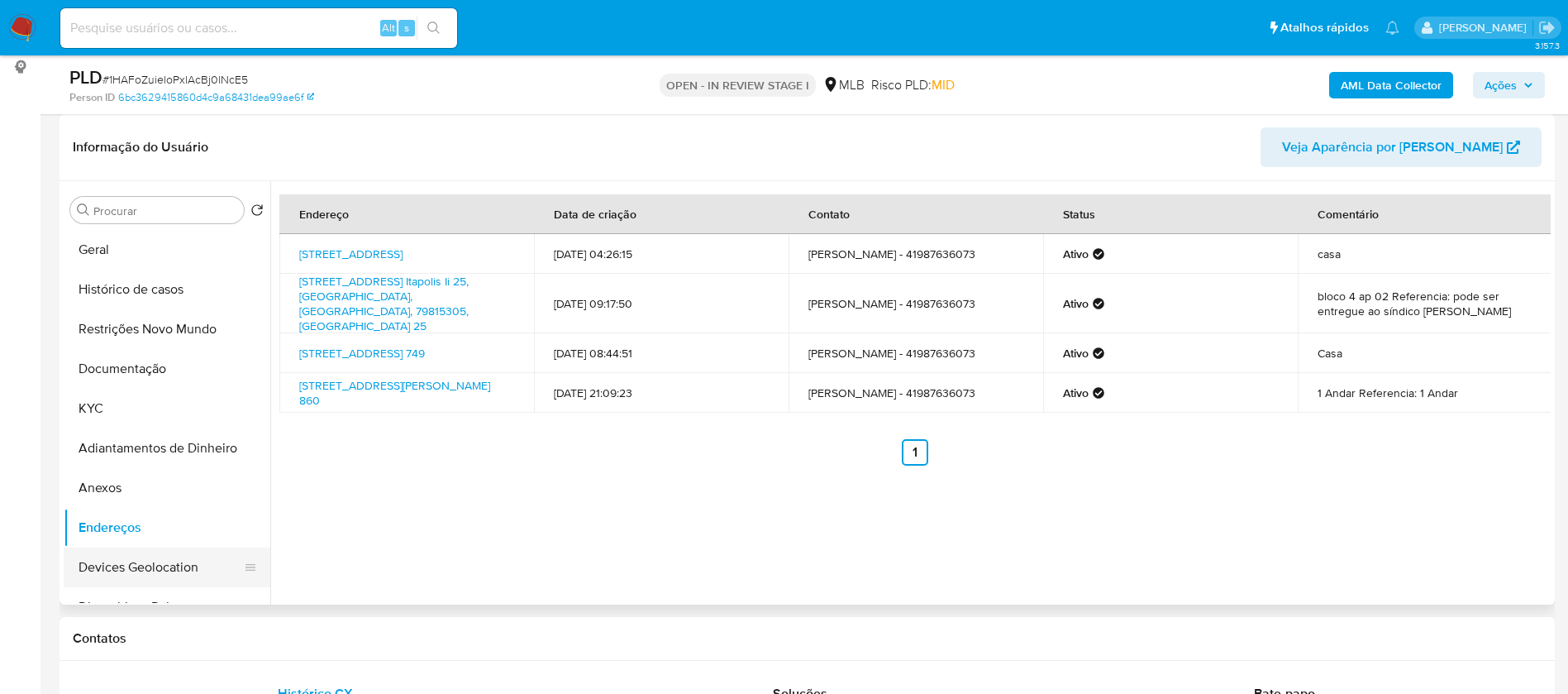
click at [173, 559] on button "Devices Geolocation" at bounding box center [161, 568] width 193 height 39
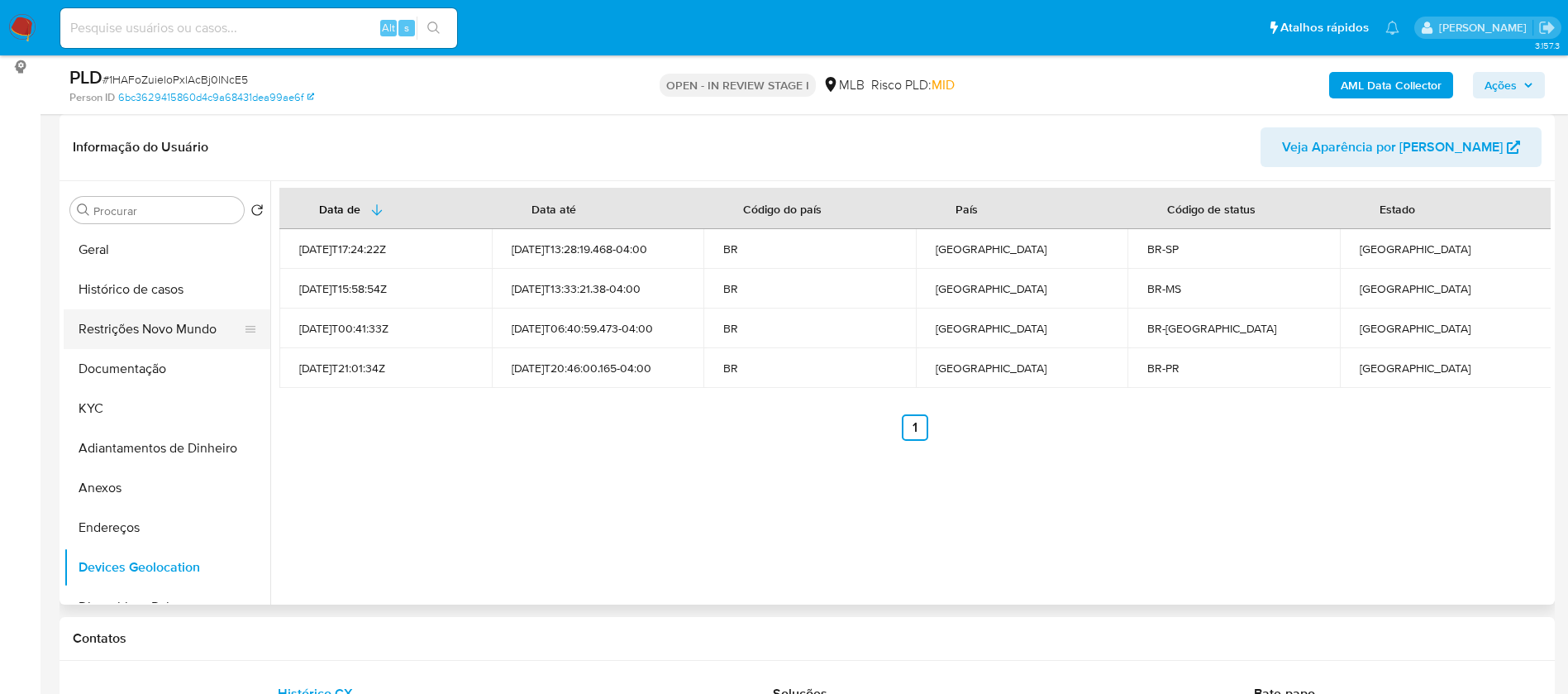
click at [152, 334] on button "Restrições Novo Mundo" at bounding box center [161, 329] width 193 height 39
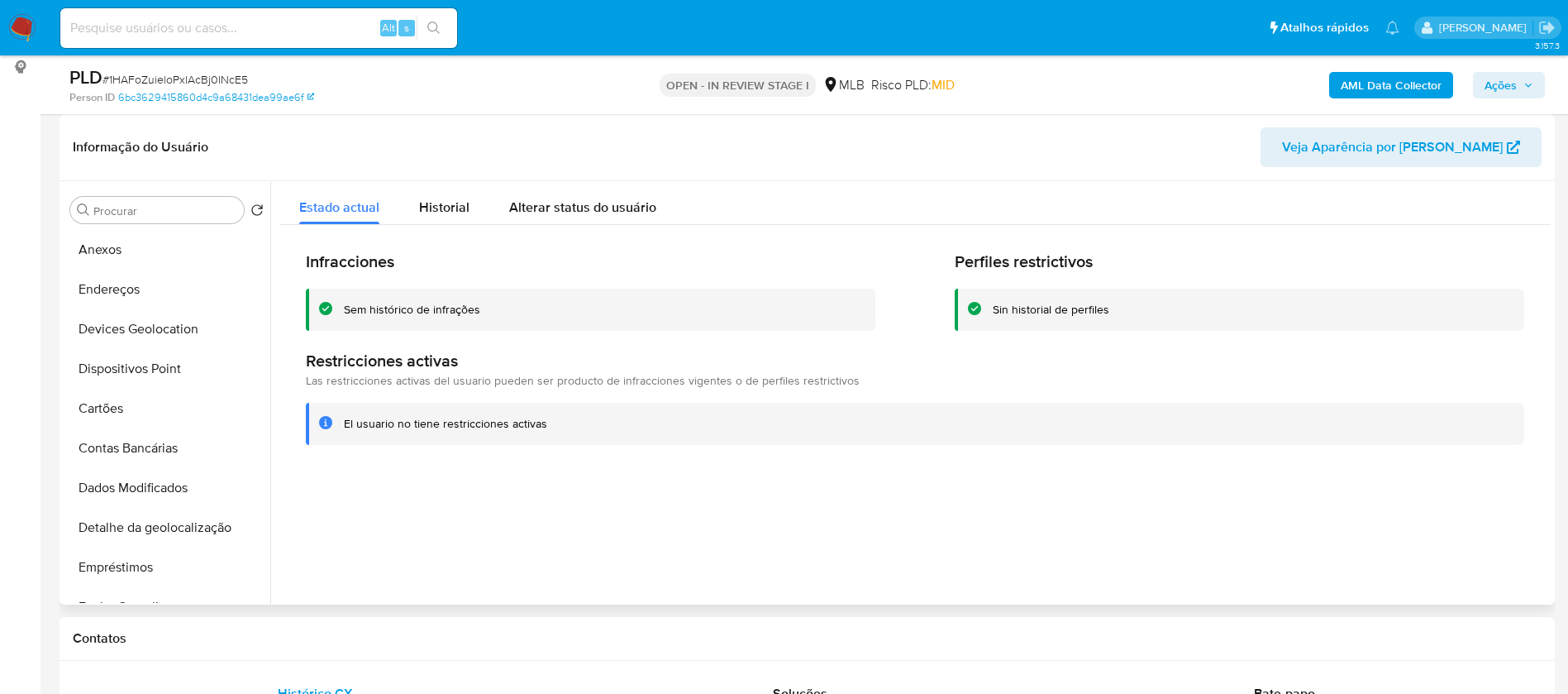
scroll to position [248, 0]
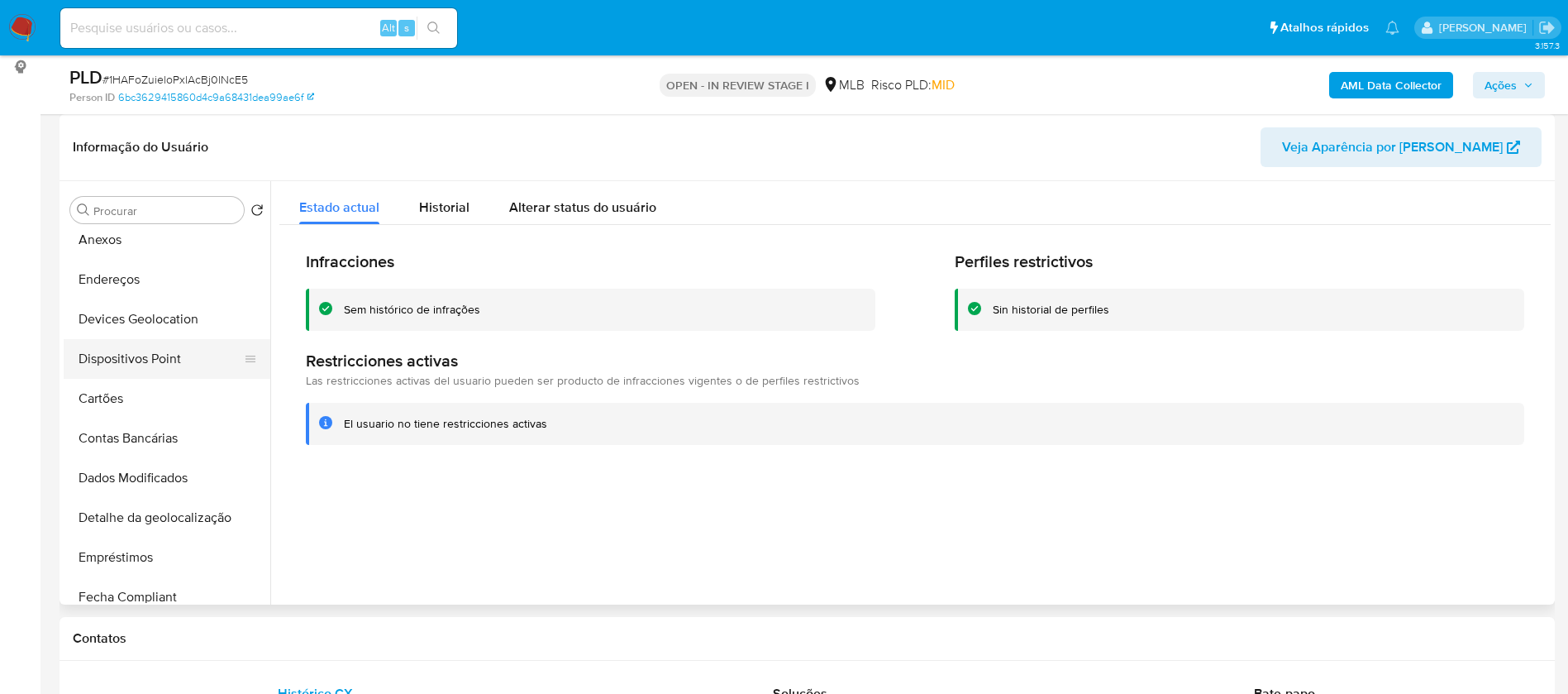
click at [166, 358] on button "Dispositivos Point" at bounding box center [161, 359] width 193 height 39
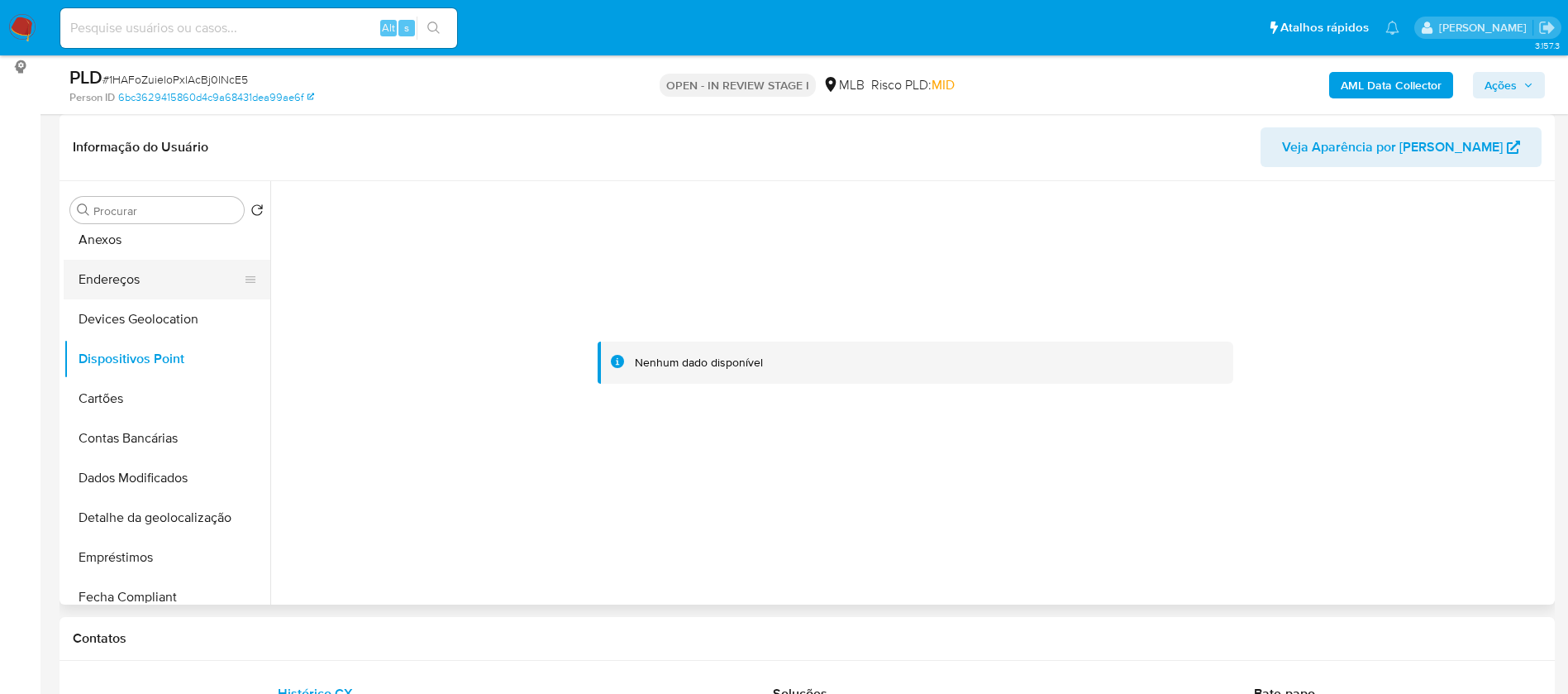
click at [153, 275] on button "Endereços" at bounding box center [161, 279] width 193 height 39
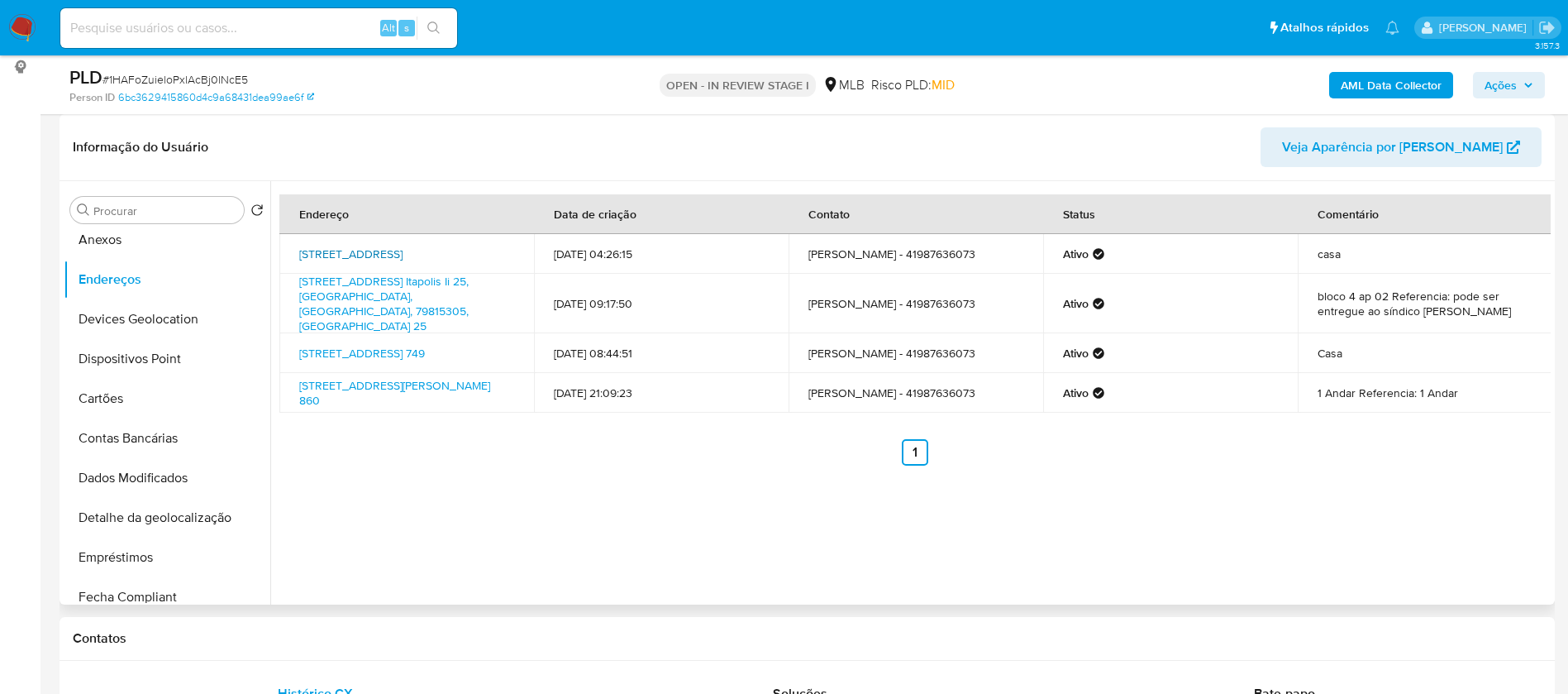
click at [403, 253] on link "Rua Engenheiro Mercer 322, Campo Mourão, Paraná, 87308277, Brasil 322" at bounding box center [350, 254] width 104 height 17
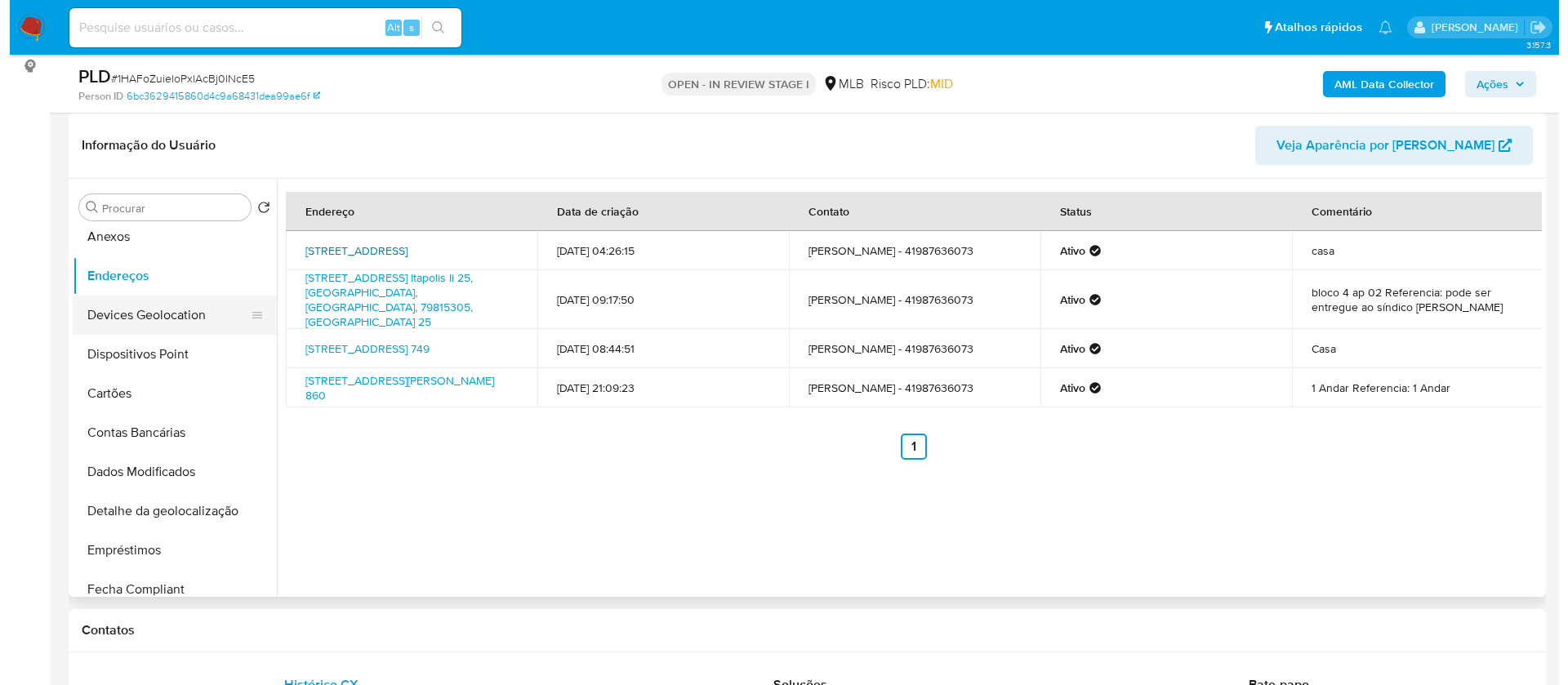
scroll to position [0, 0]
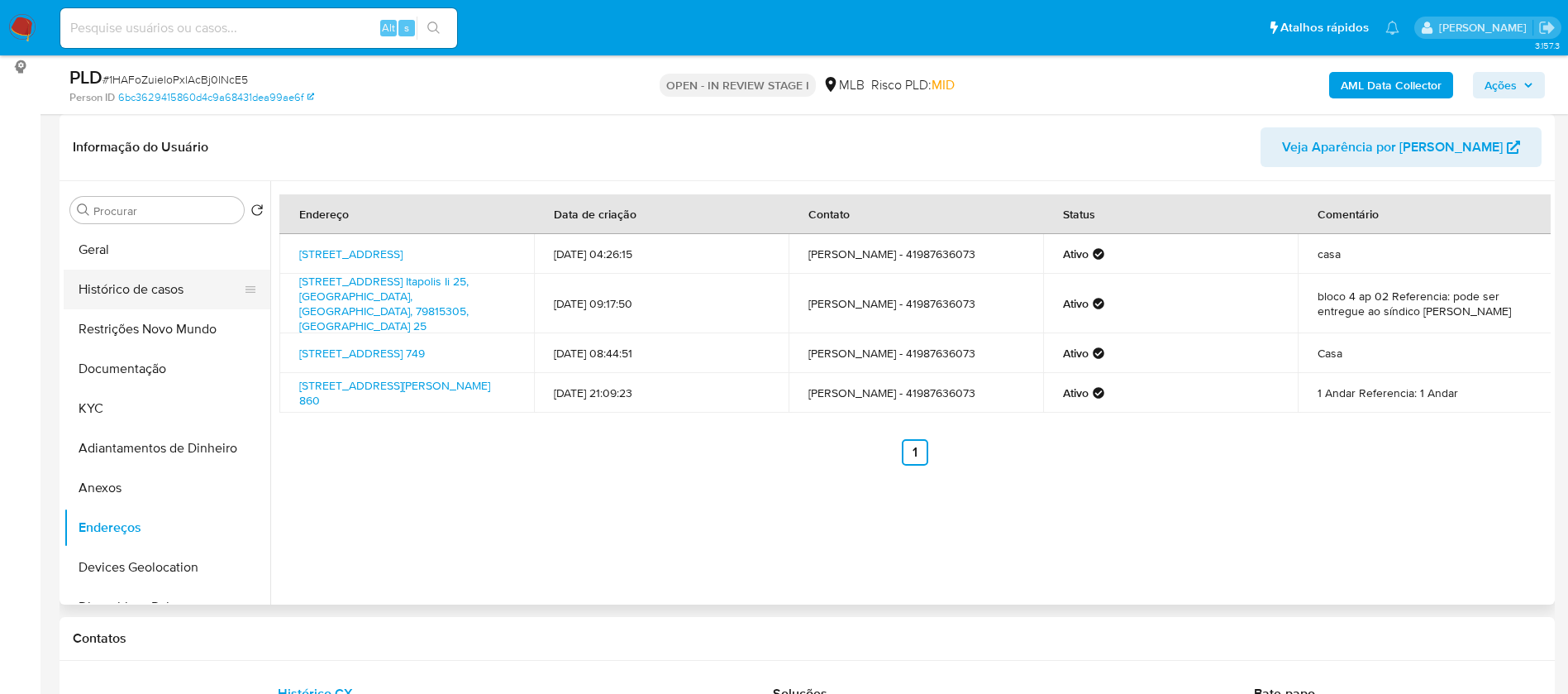
click at [167, 286] on button "Histórico de casos" at bounding box center [161, 289] width 193 height 39
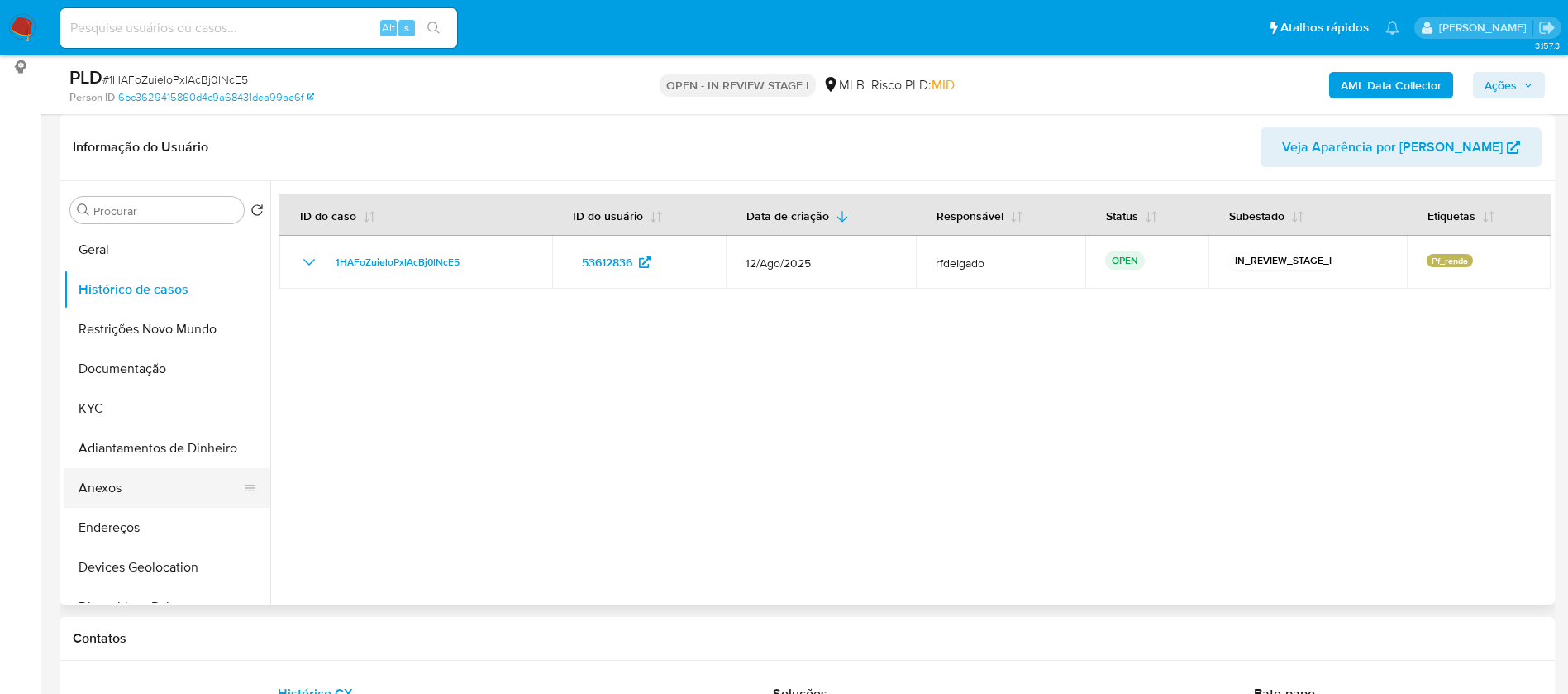
click at [141, 494] on button "Anexos" at bounding box center [161, 488] width 193 height 39
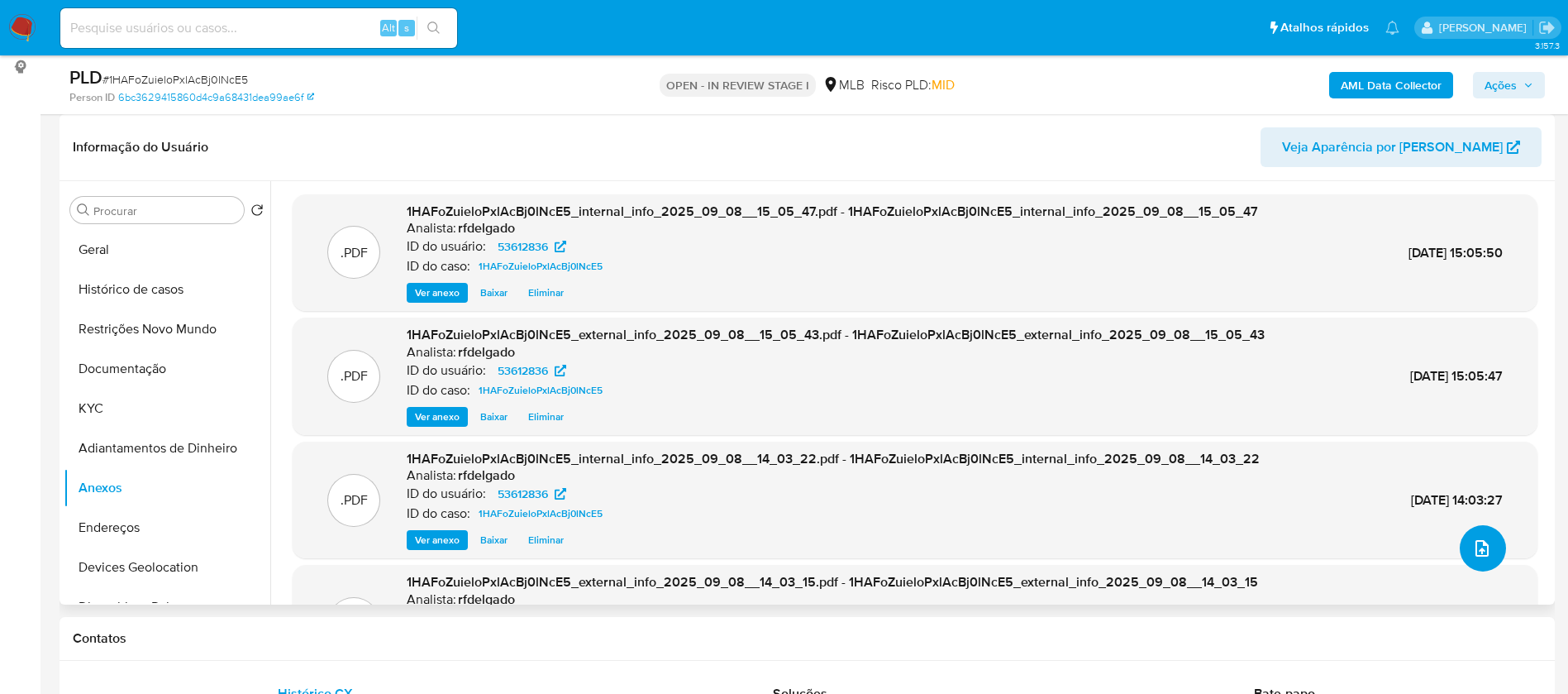
click at [1472, 542] on icon "upload-file" at bounding box center [1482, 548] width 20 height 20
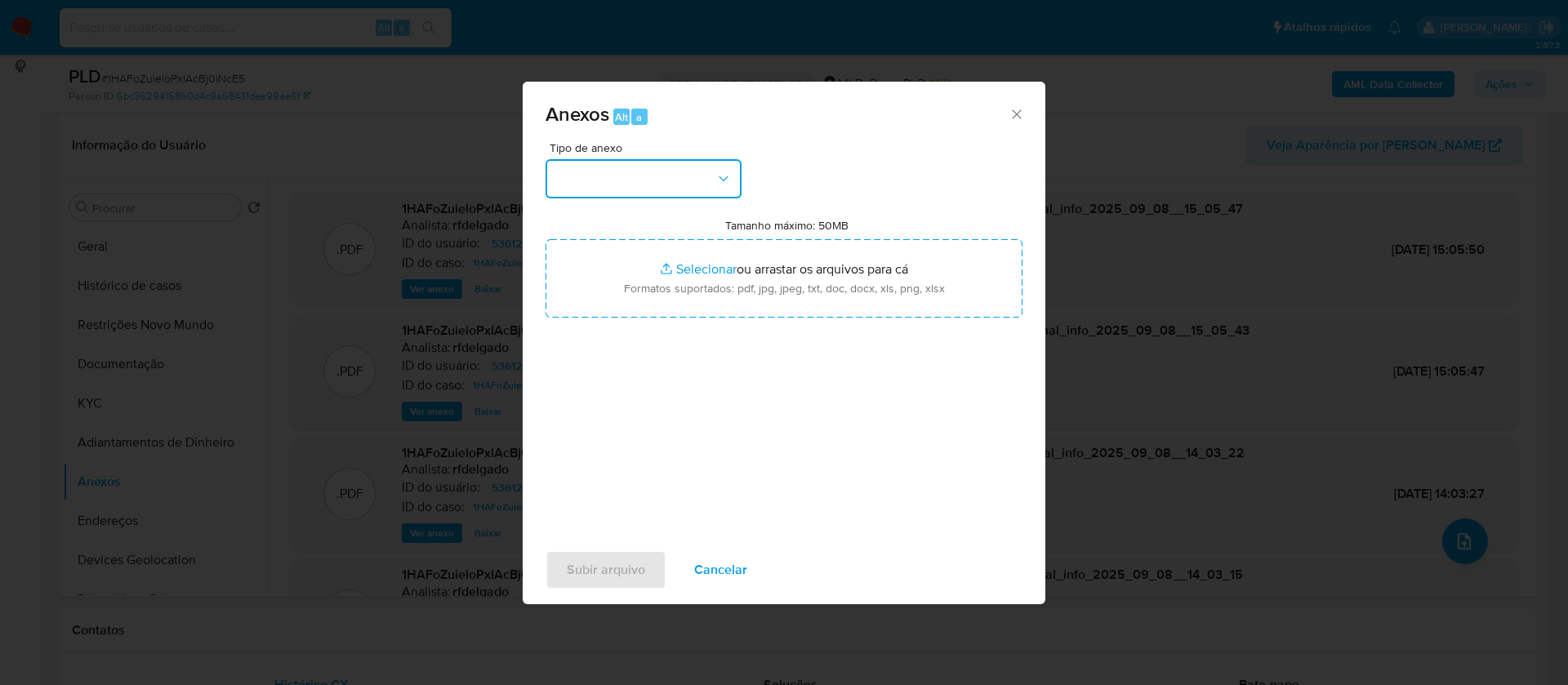
click at [701, 180] on button "button" at bounding box center [643, 178] width 196 height 39
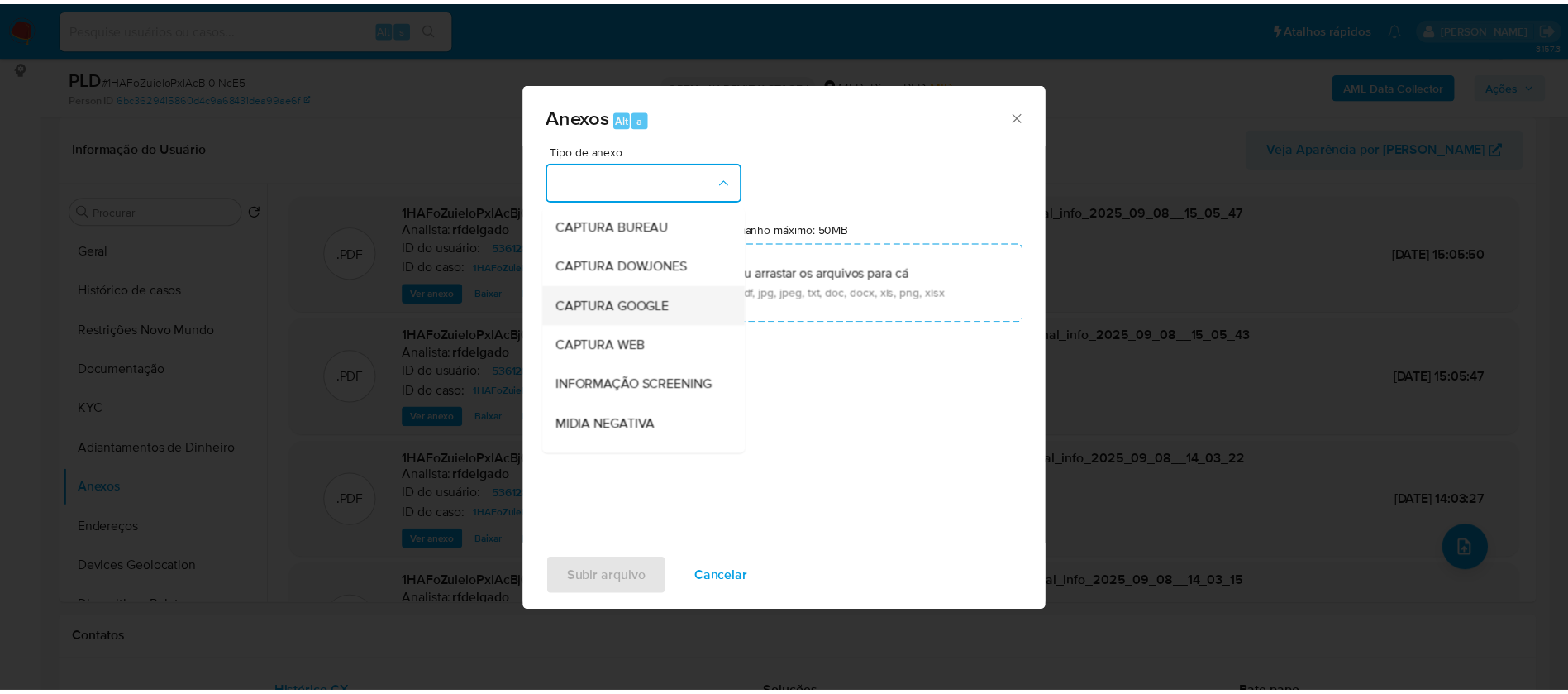
scroll to position [248, 0]
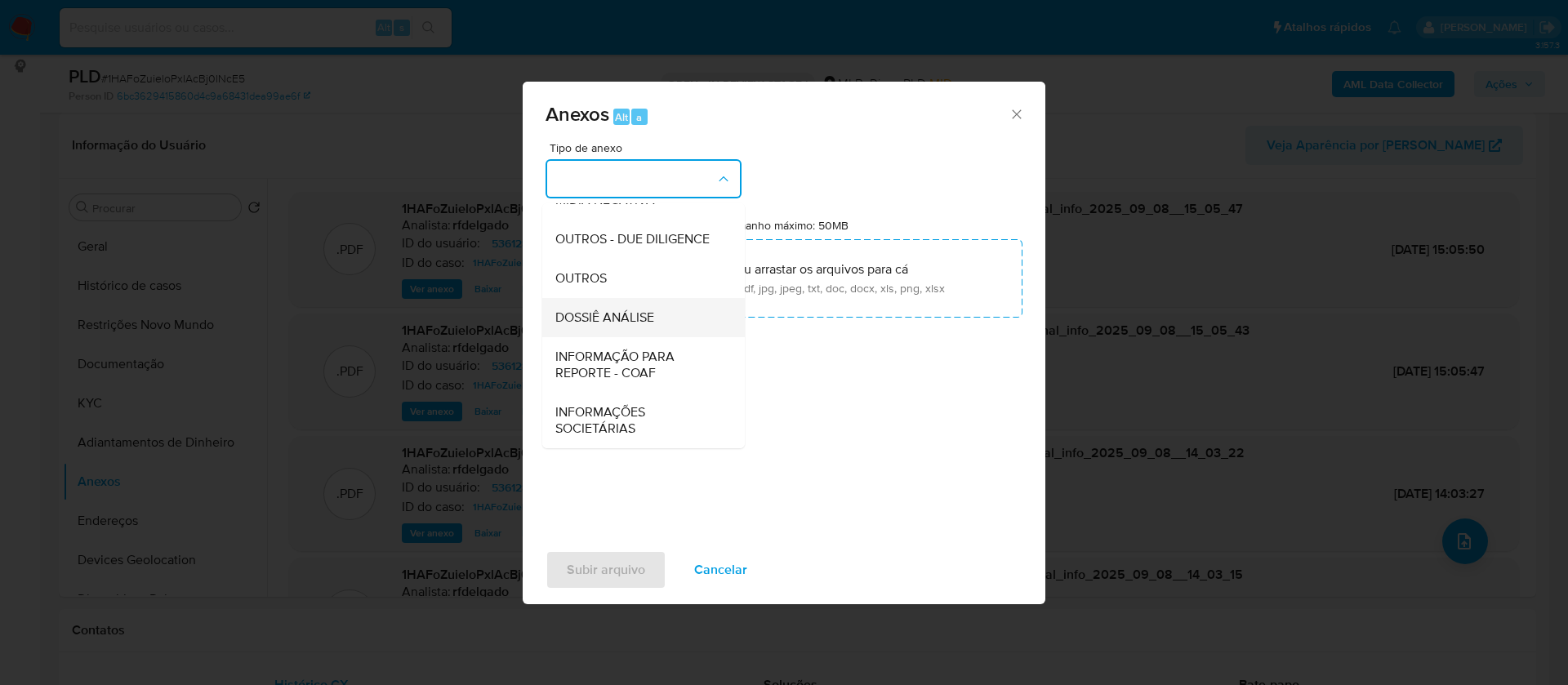
click at [639, 324] on span "DOSSIÊ ANÁLISE" at bounding box center [604, 318] width 98 height 17
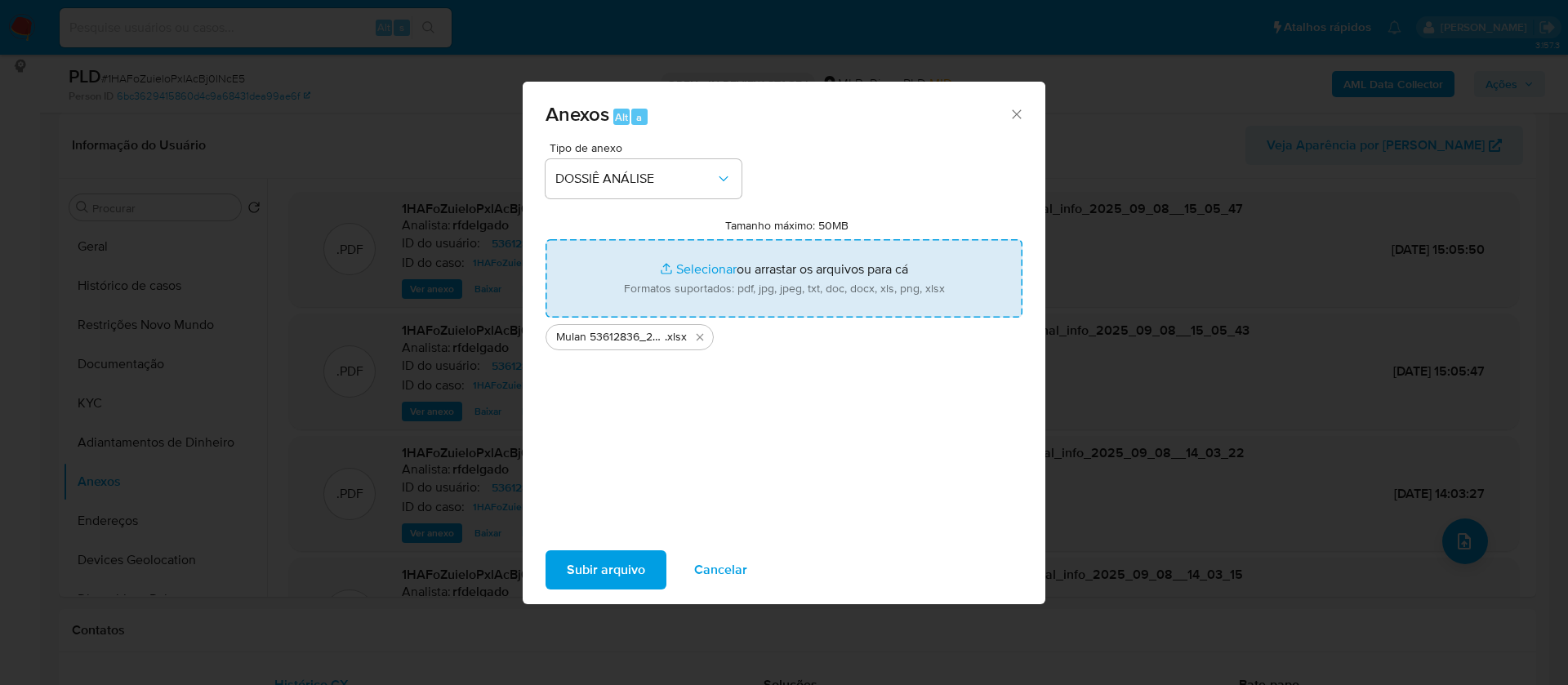
type input "C:\fakepath\SAR - - CPF 03021463932 - REGINALDO MATHEUS.pdf"
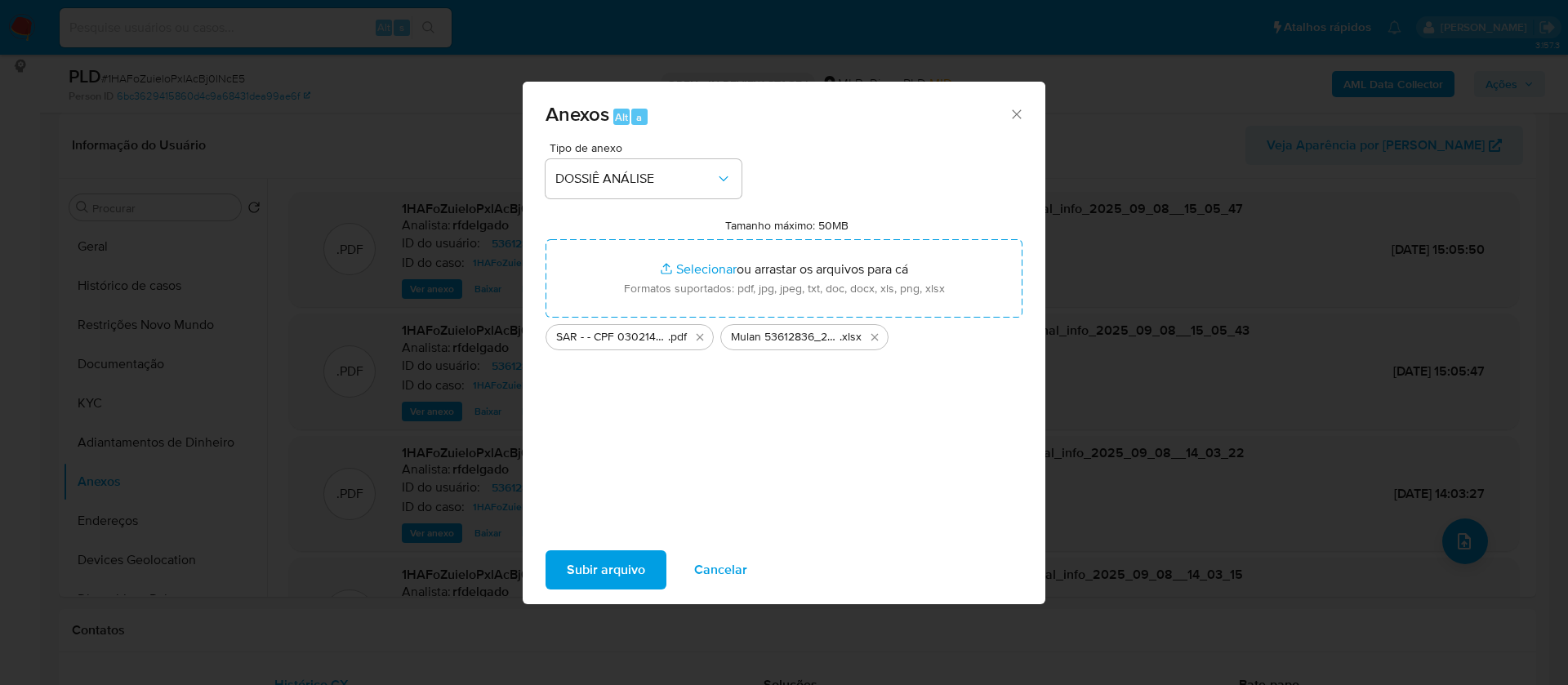
click at [606, 568] on span "Subir arquivo" at bounding box center [605, 569] width 78 height 36
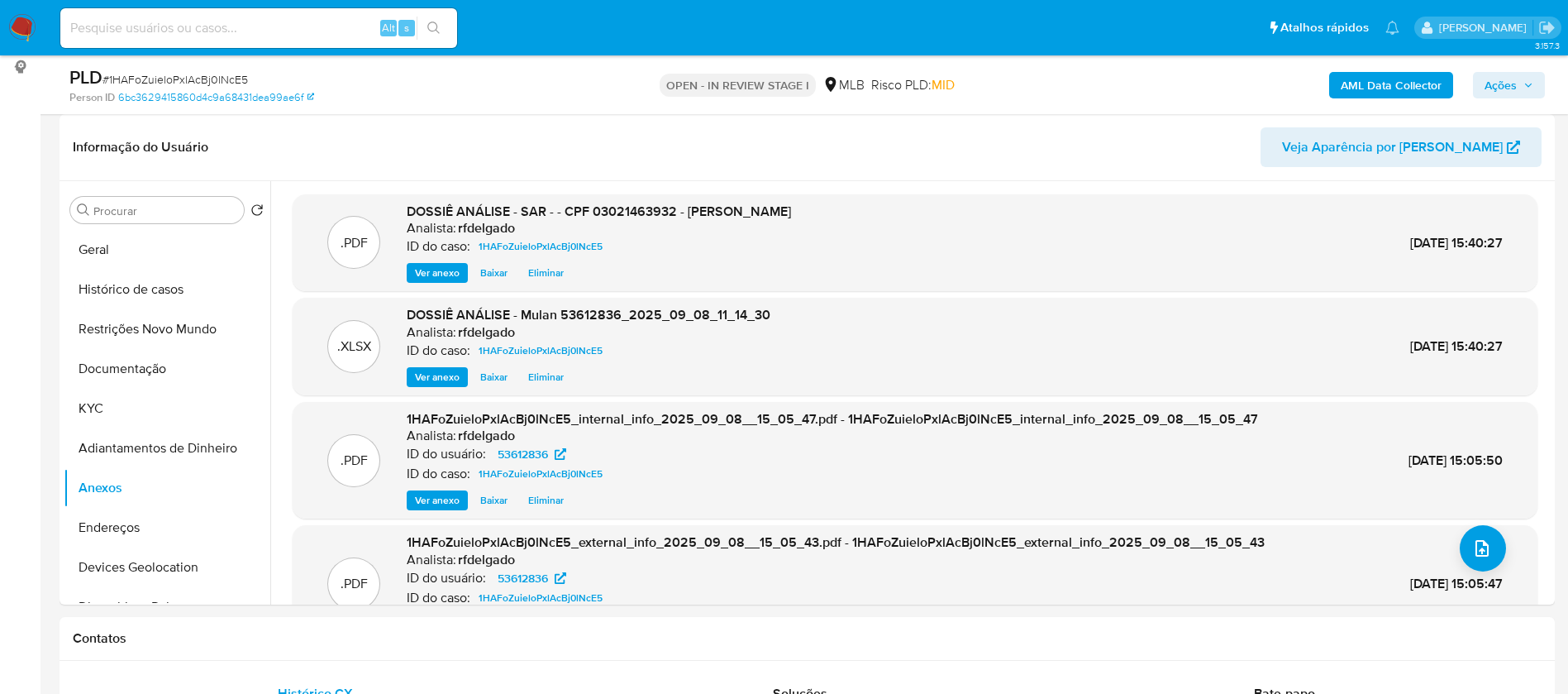
click at [1525, 78] on span "Ações" at bounding box center [1509, 85] width 48 height 23
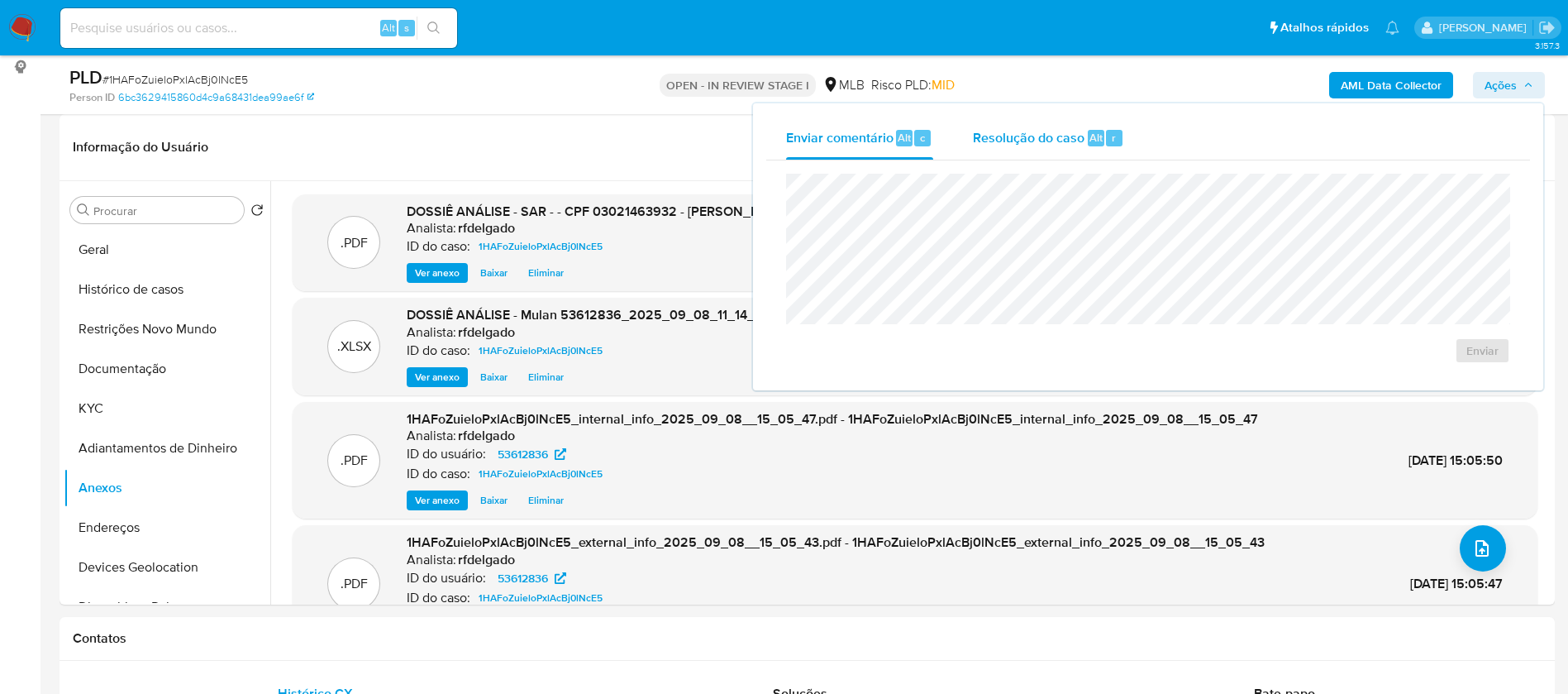
click at [1003, 145] on span "Resolução do caso" at bounding box center [1028, 136] width 112 height 19
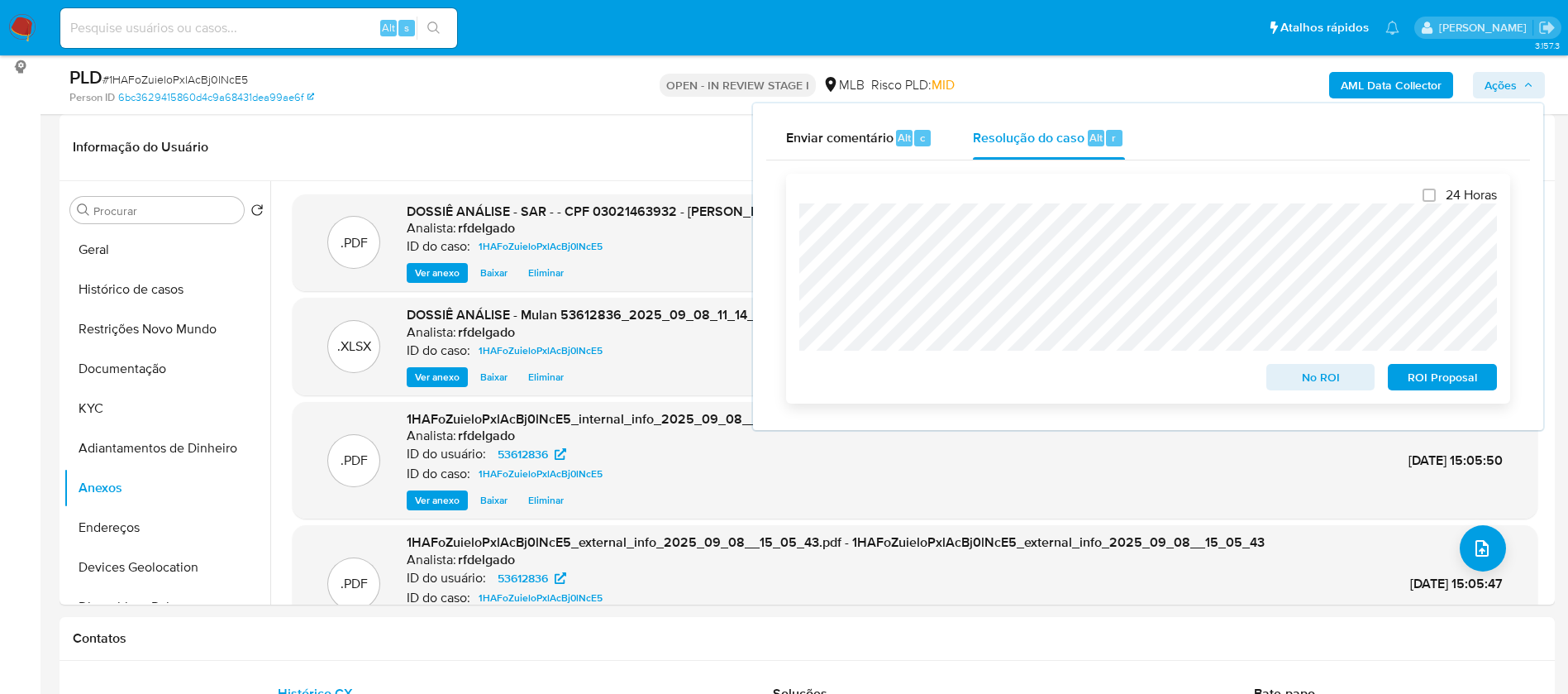
click at [1306, 380] on span "No ROI" at bounding box center [1320, 376] width 86 height 23
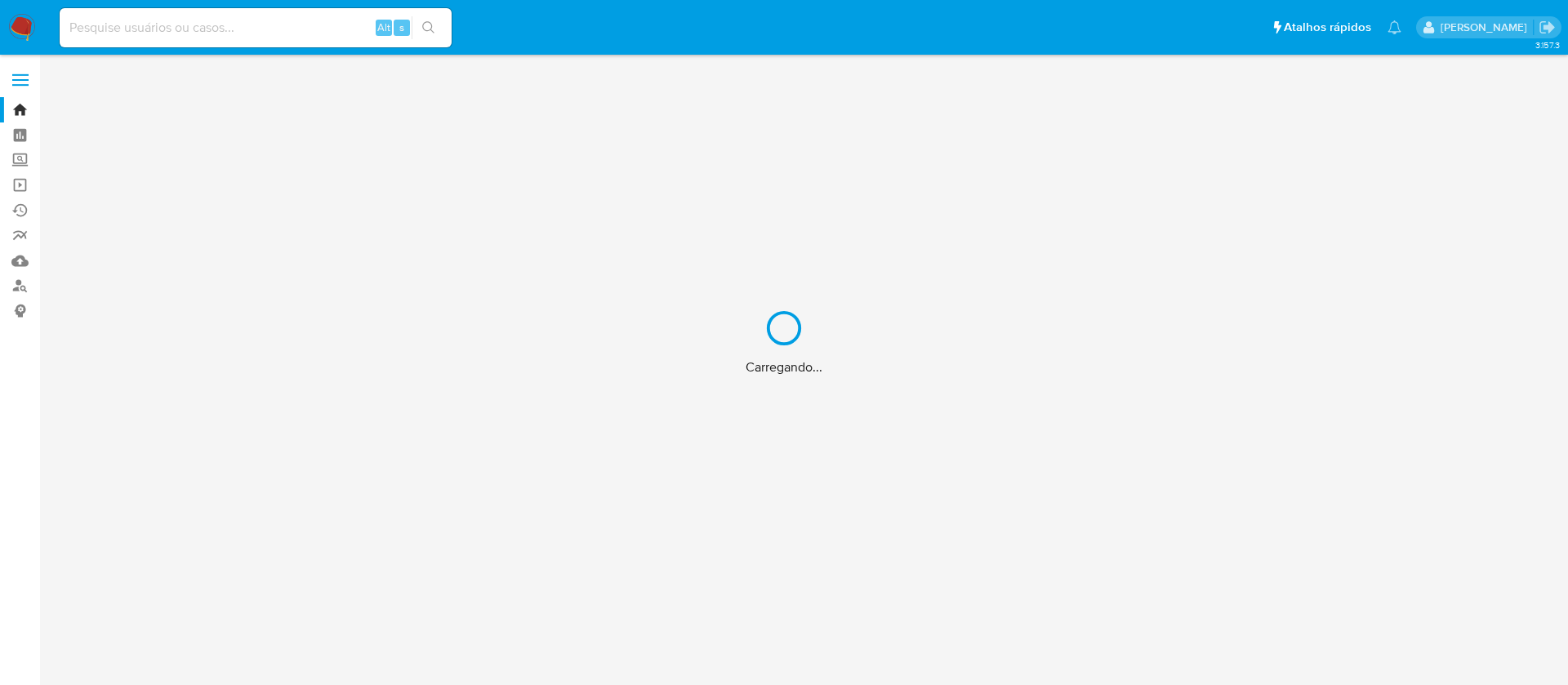
click at [269, 18] on div "Carregando..." at bounding box center [784, 342] width 1568 height 685
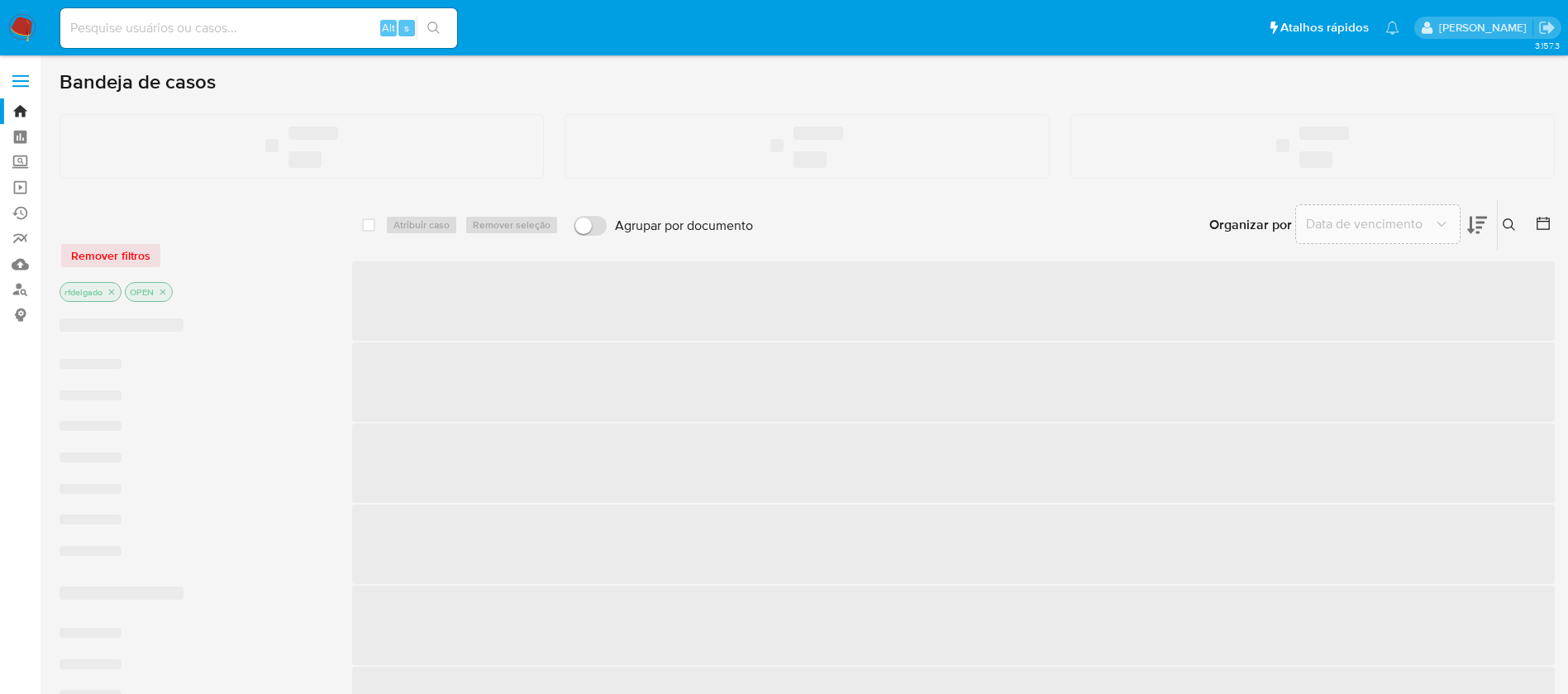
click at [267, 31] on input at bounding box center [259, 29] width 397 height 22
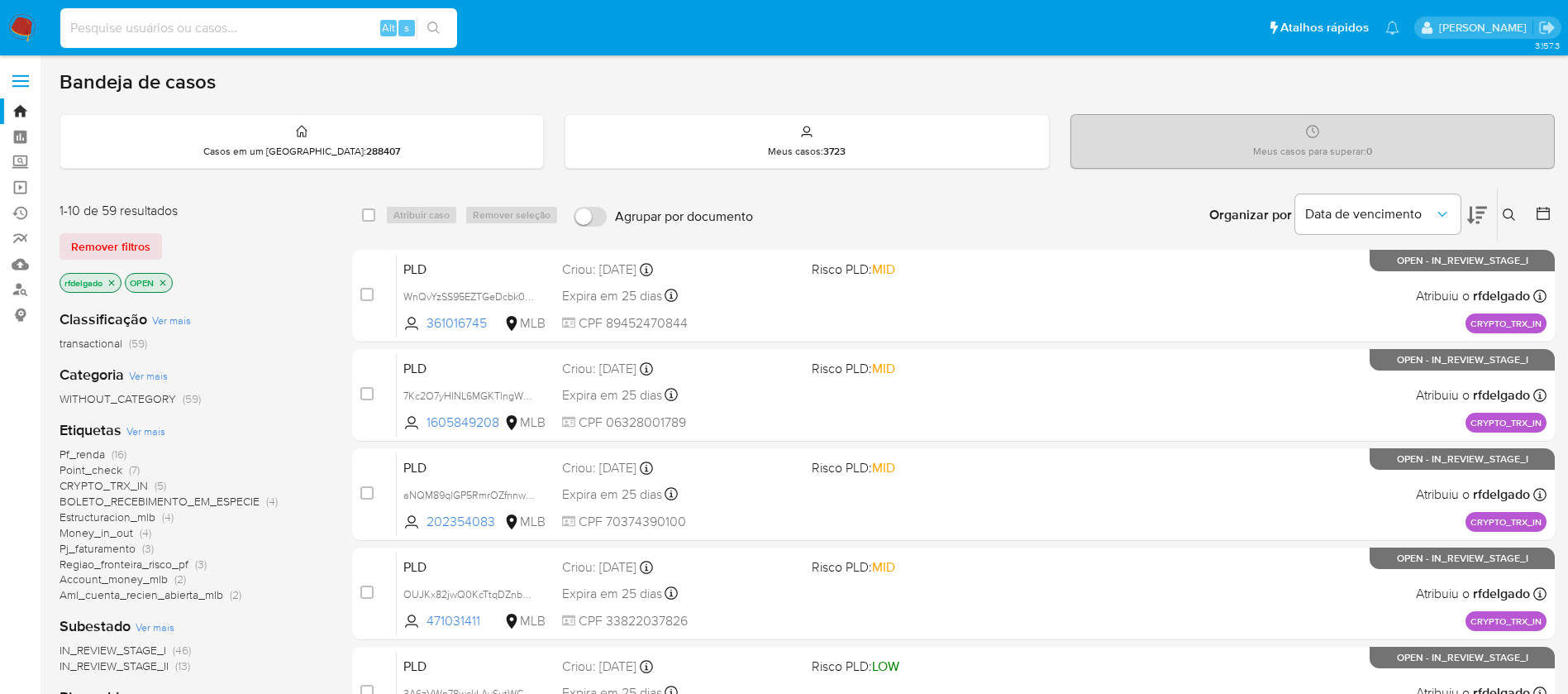
paste input "tRhKd0r33eiHBK6pQaUF2QiQ"
type input "tRhKd0r33eiHBK6pQaUF2QiQ"
click at [438, 22] on icon "search-icon" at bounding box center [433, 28] width 13 height 13
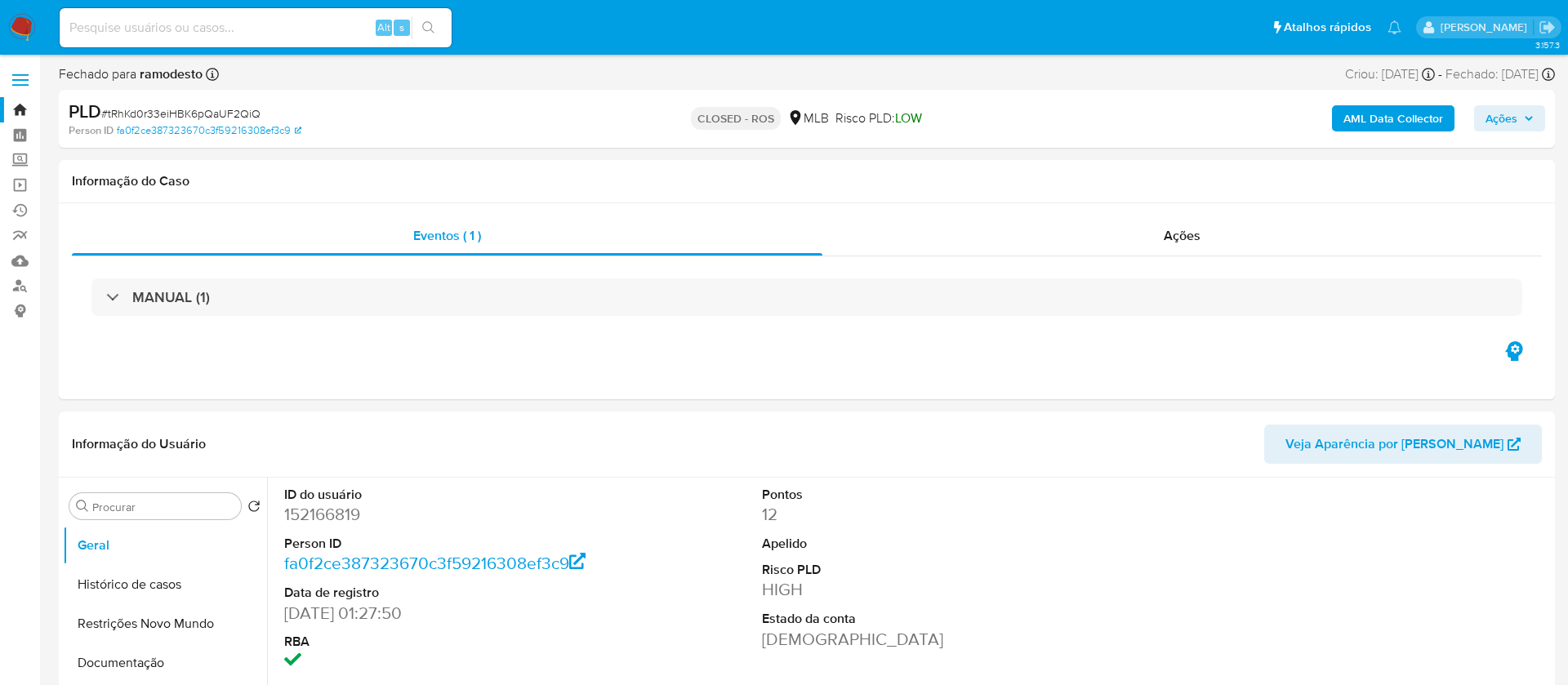
select select "10"
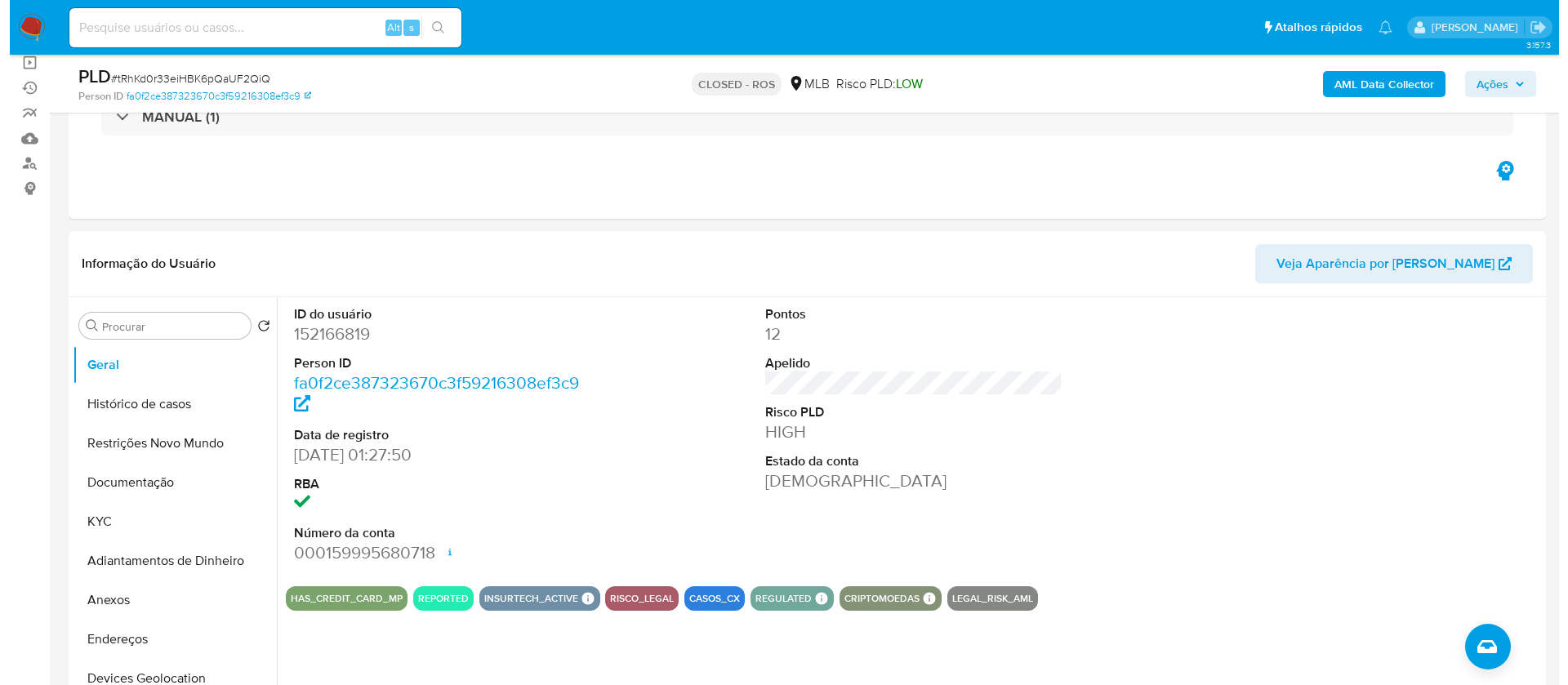
scroll to position [245, 0]
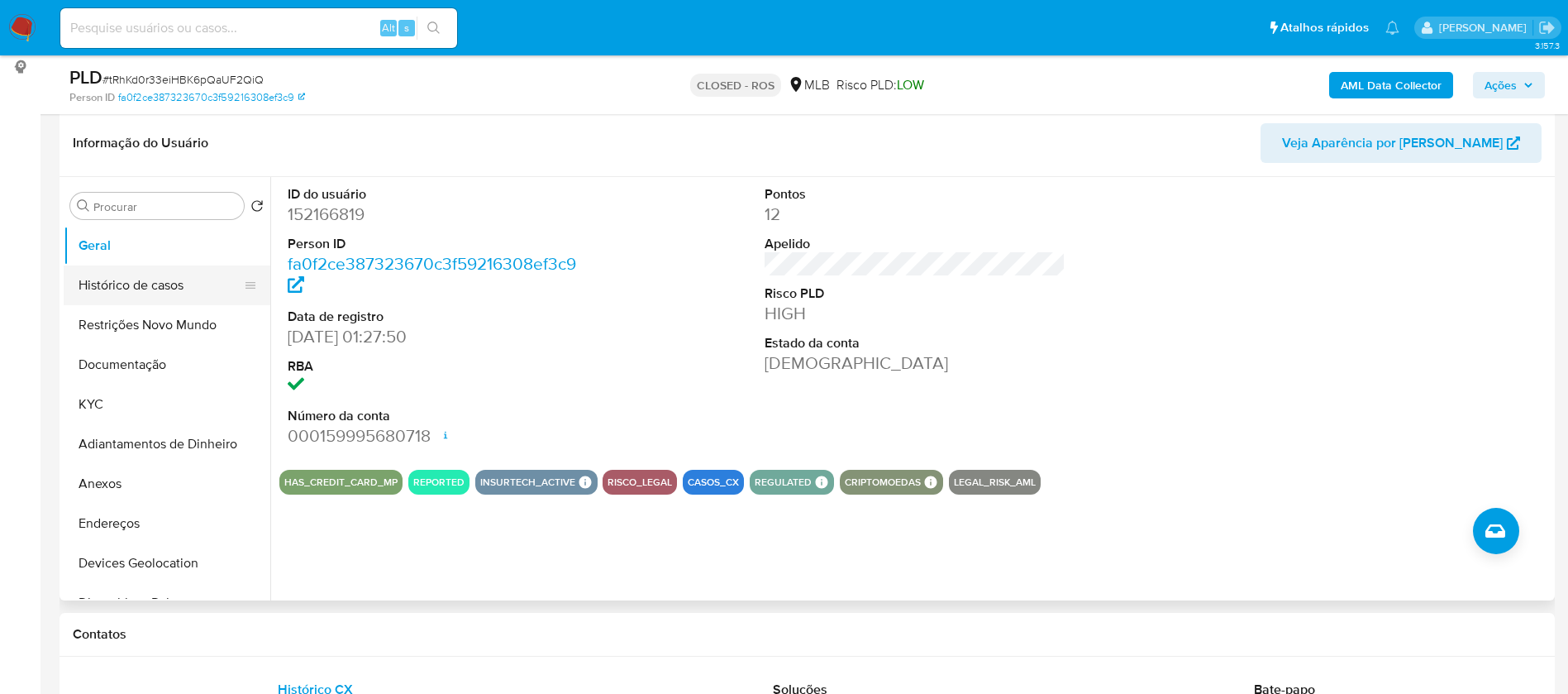
click at [128, 285] on button "Histórico de casos" at bounding box center [161, 285] width 193 height 39
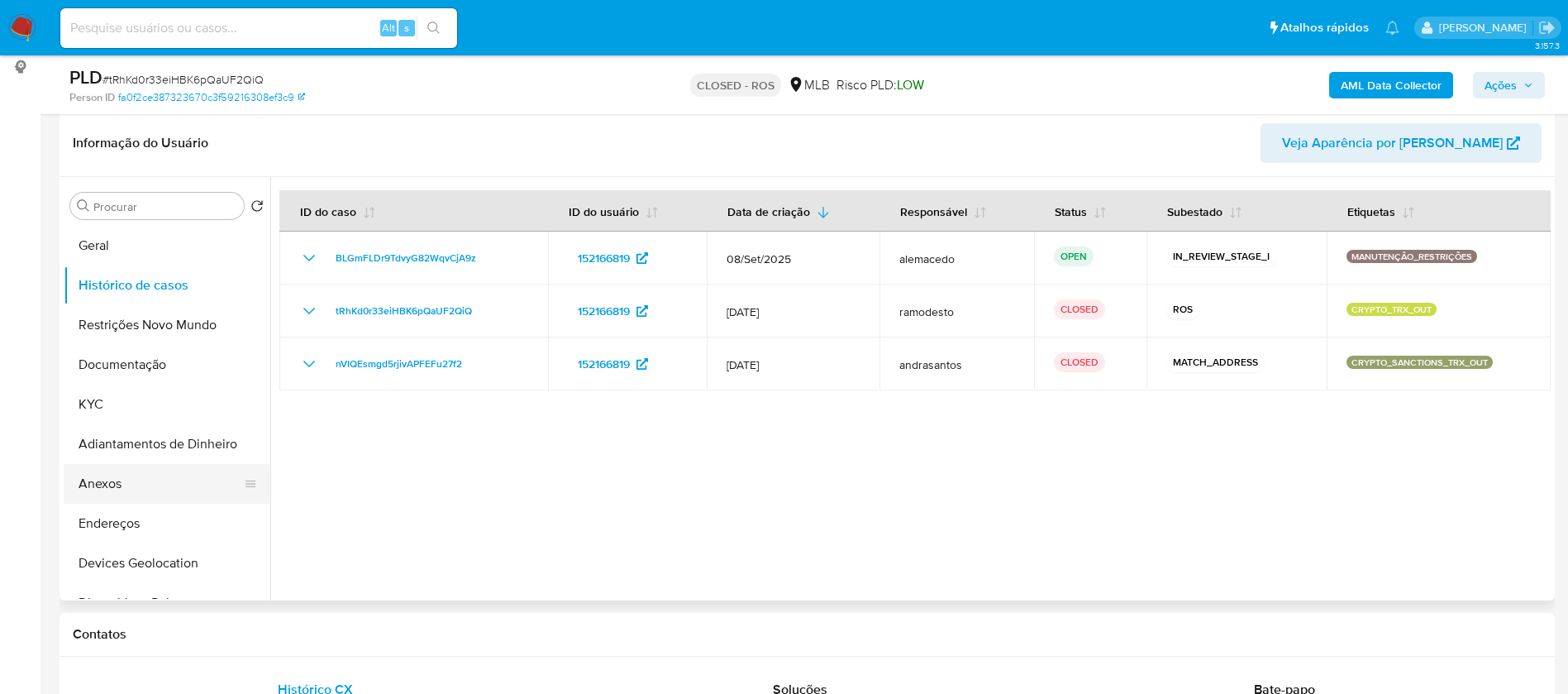
click at [105, 473] on button "Anexos" at bounding box center [161, 484] width 193 height 39
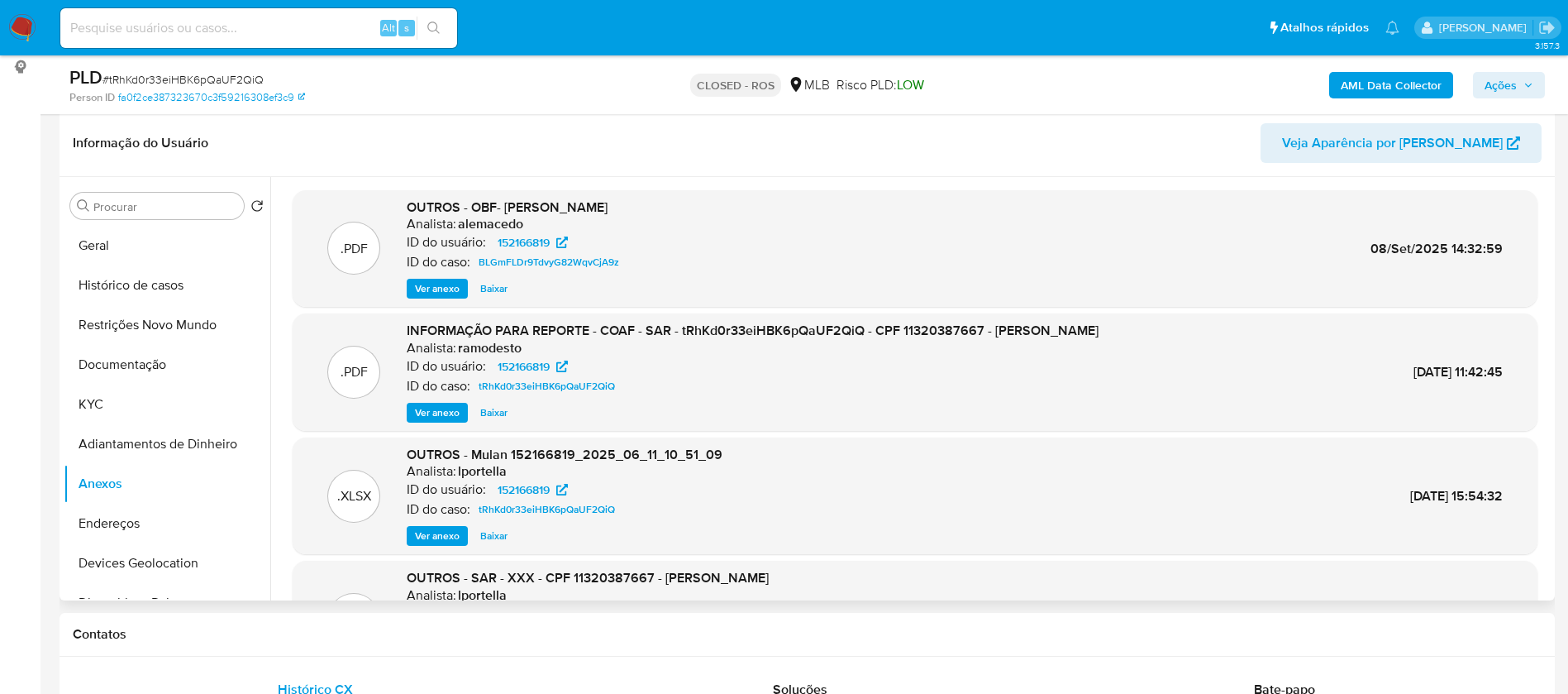
click at [435, 288] on span "Ver anexo" at bounding box center [437, 288] width 44 height 17
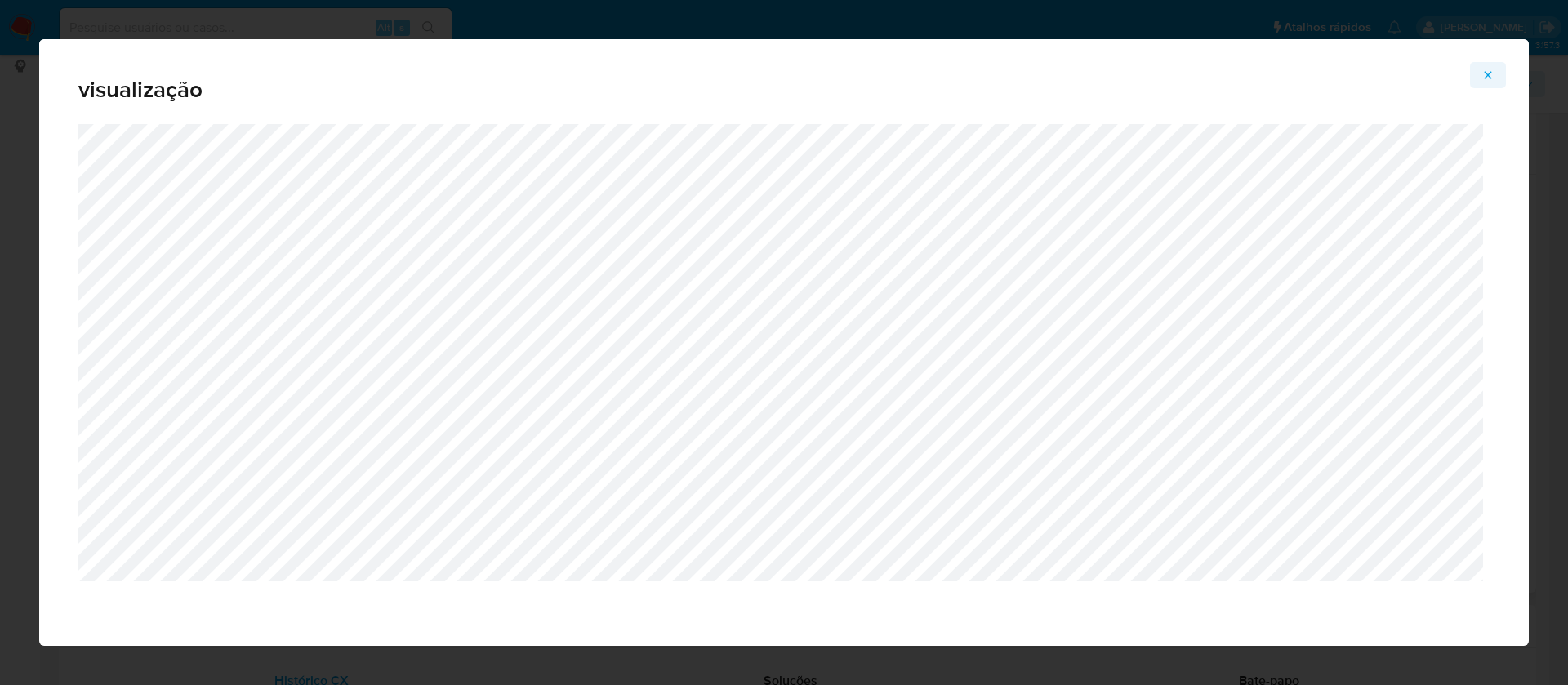
click at [1488, 74] on icon "Attachment preview" at bounding box center [1488, 75] width 8 height 8
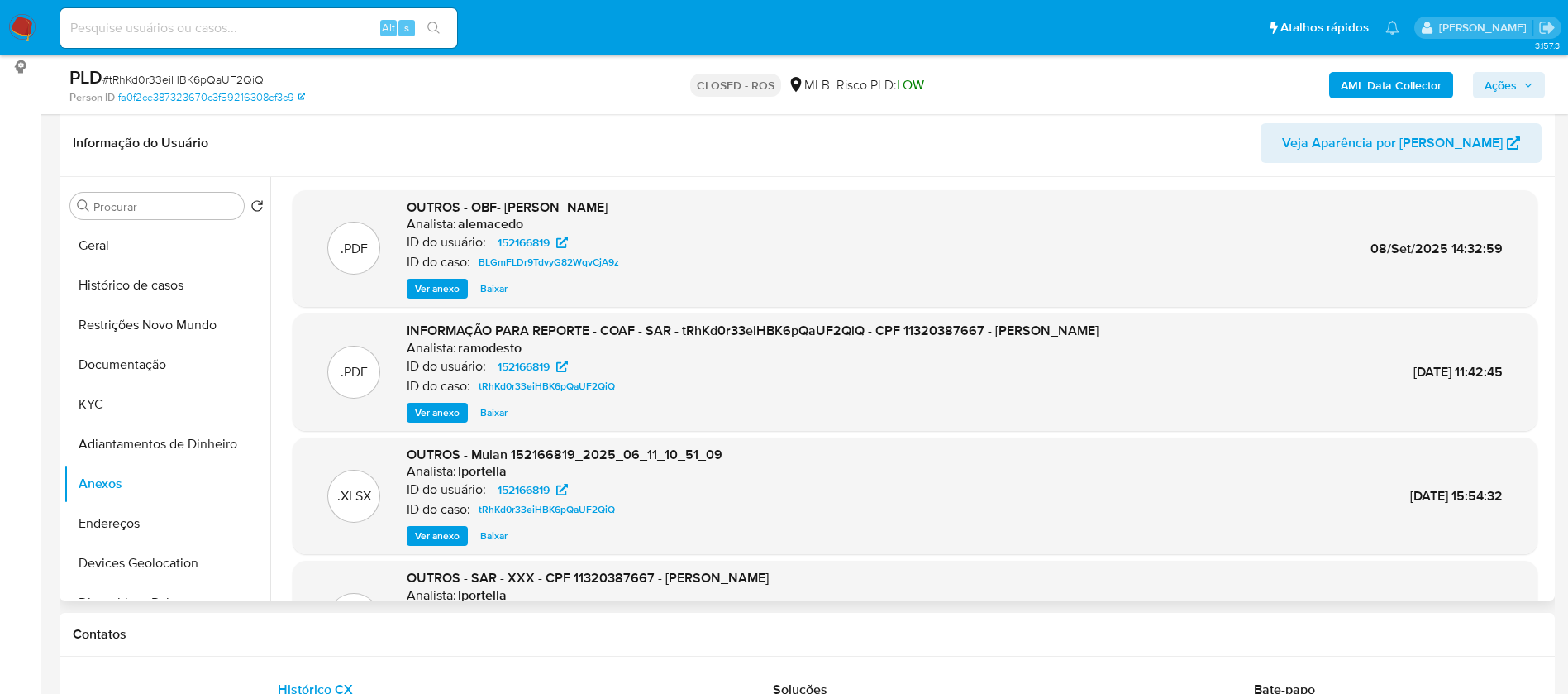
click at [449, 411] on span "Ver anexo" at bounding box center [437, 413] width 44 height 17
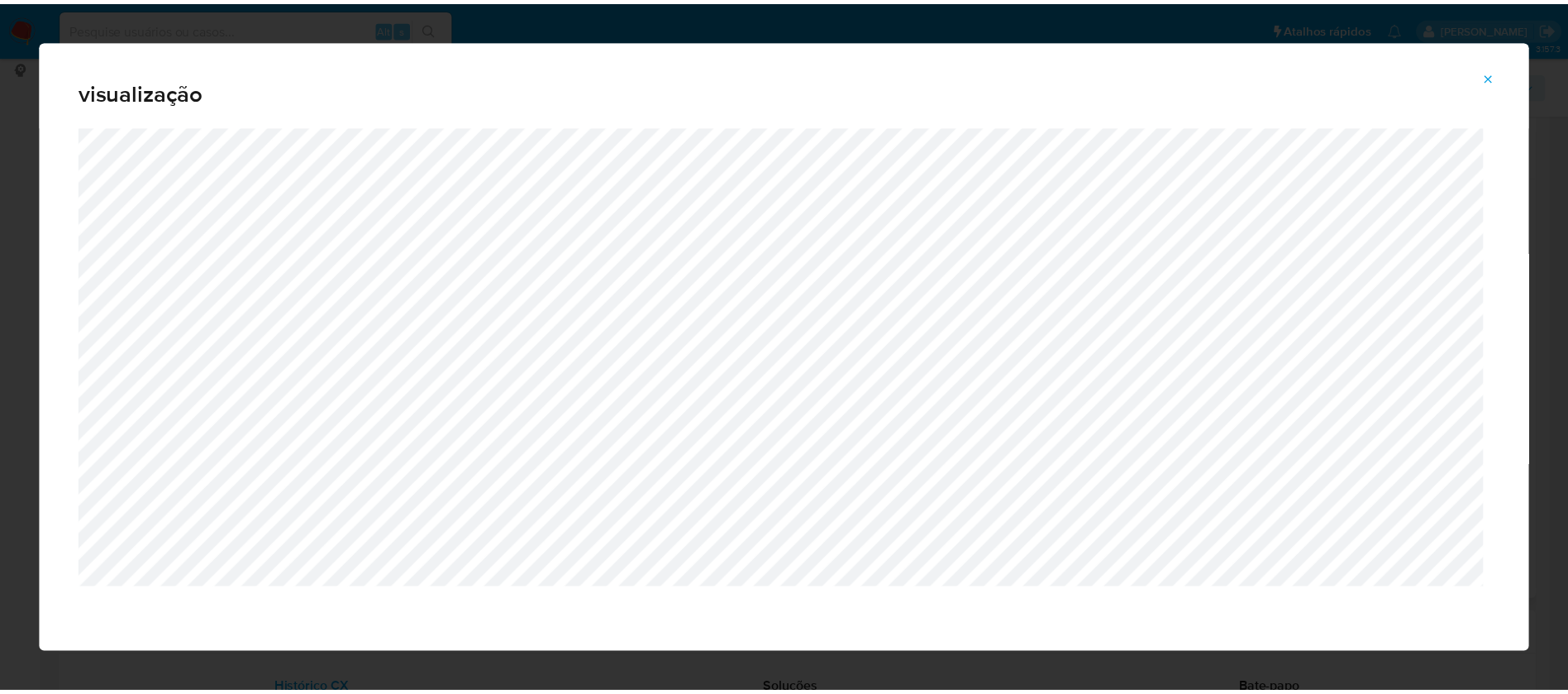
scroll to position [1, 0]
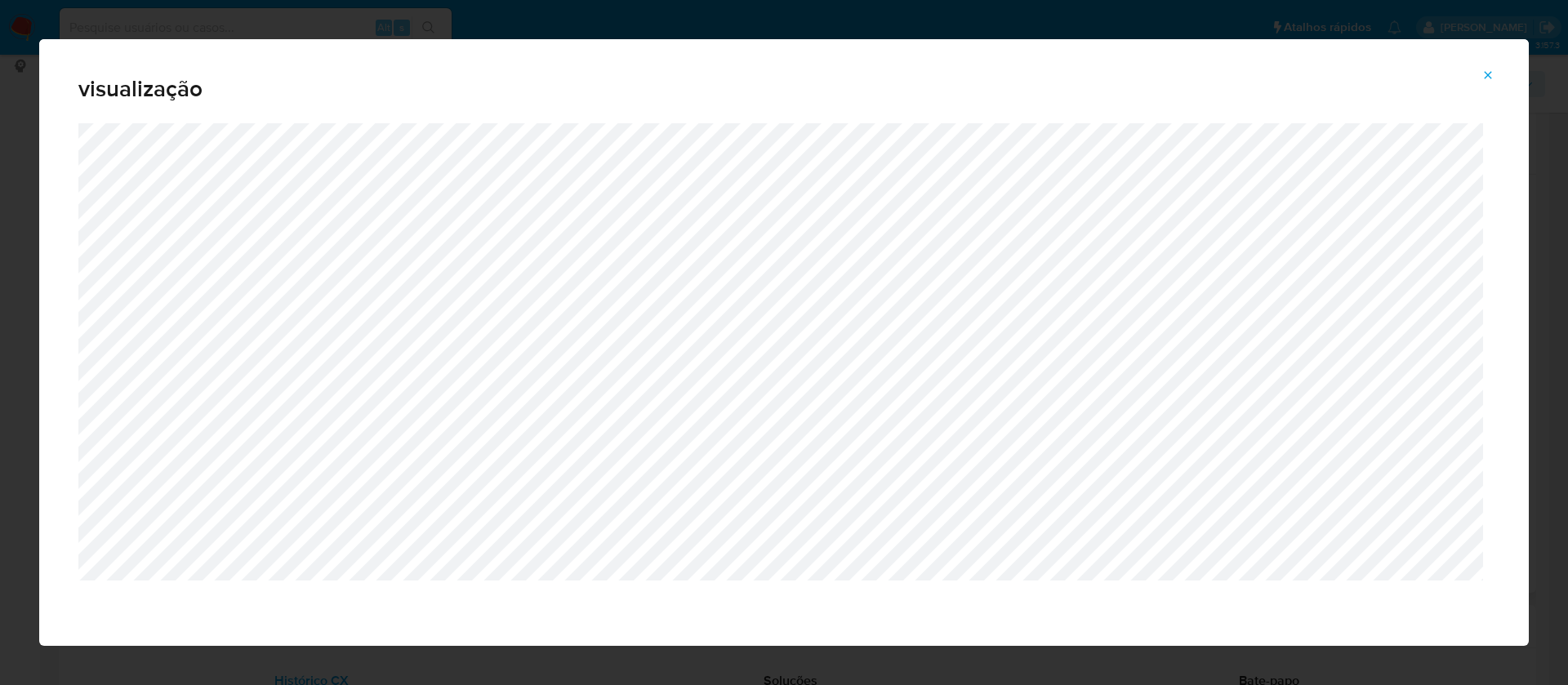
click at [1487, 68] on icon "Attachment preview" at bounding box center [1487, 74] width 13 height 13
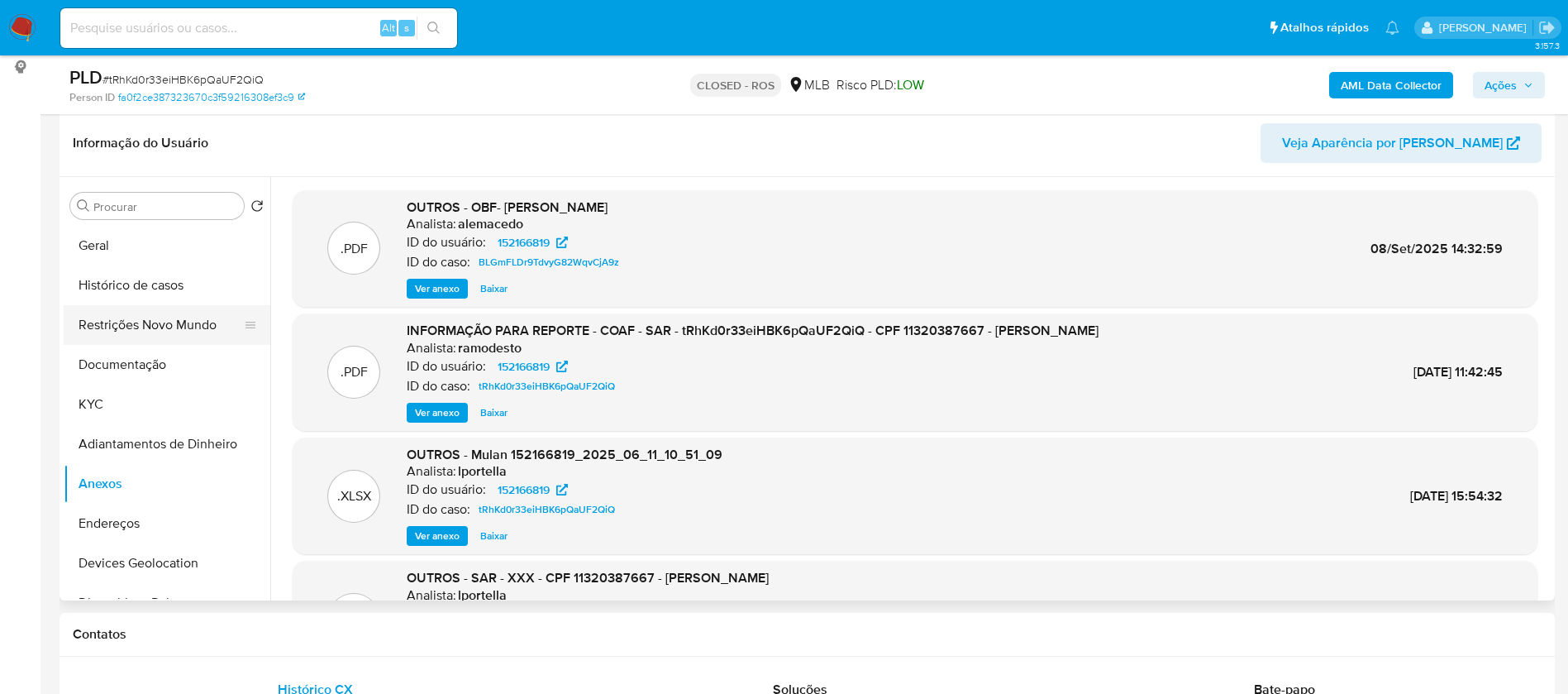
click at [91, 321] on button "Restrições Novo Mundo" at bounding box center [161, 325] width 193 height 39
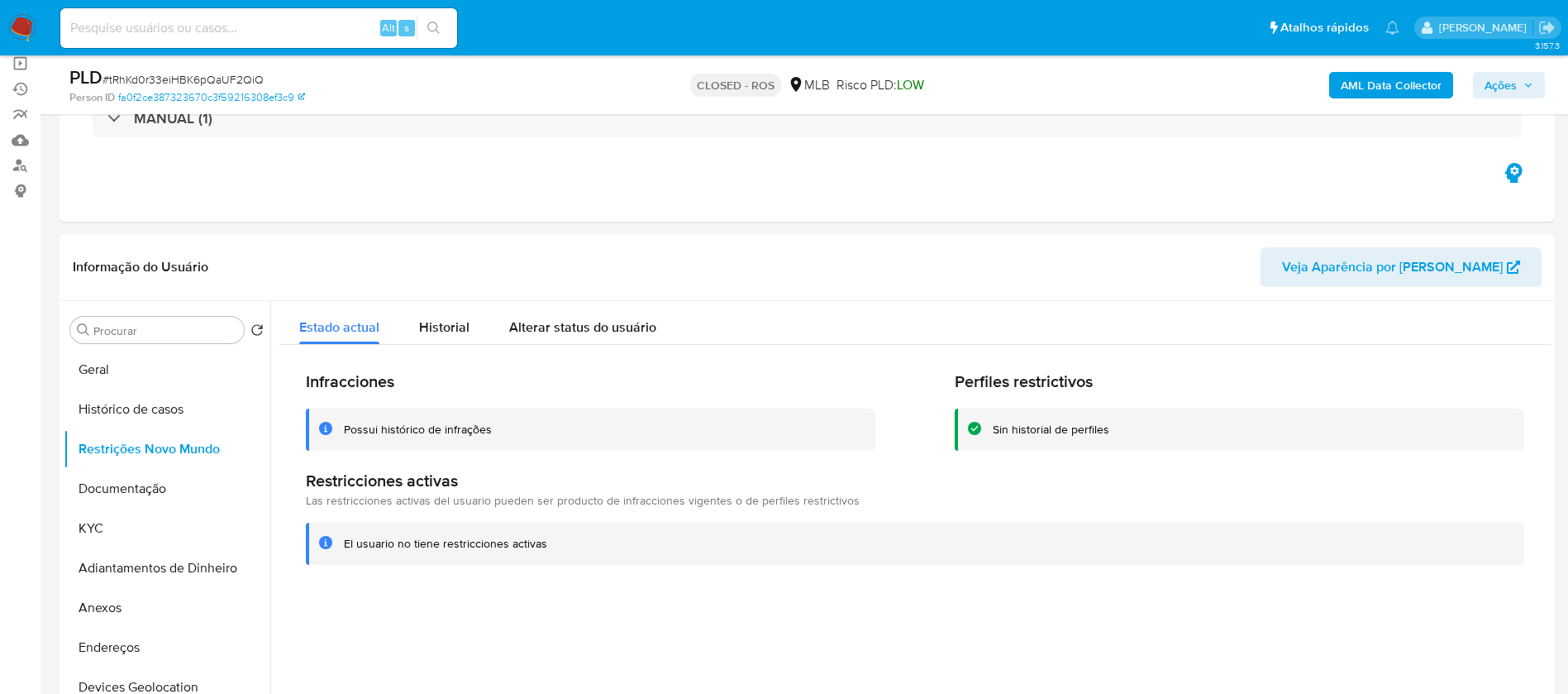
scroll to position [248, 0]
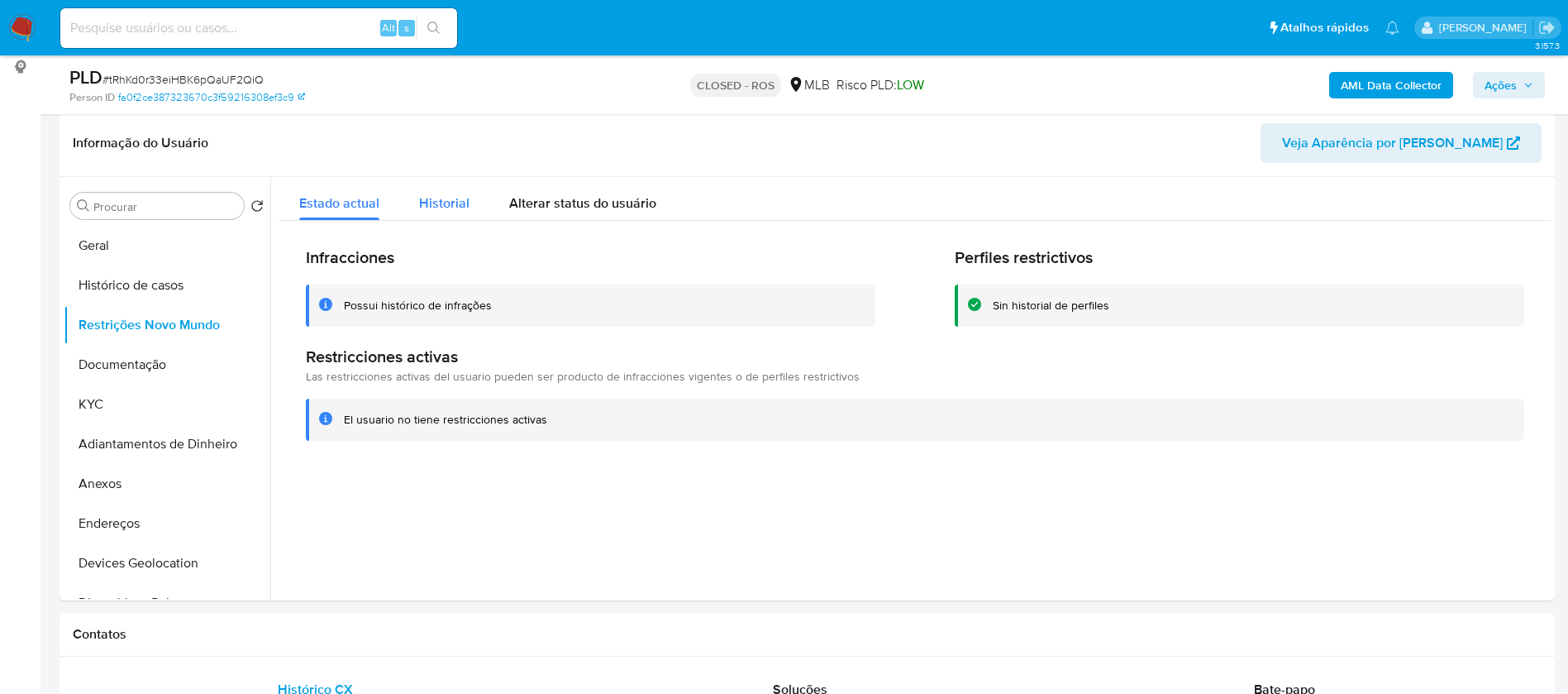
click at [452, 193] on span "Historial" at bounding box center [444, 202] width 50 height 19
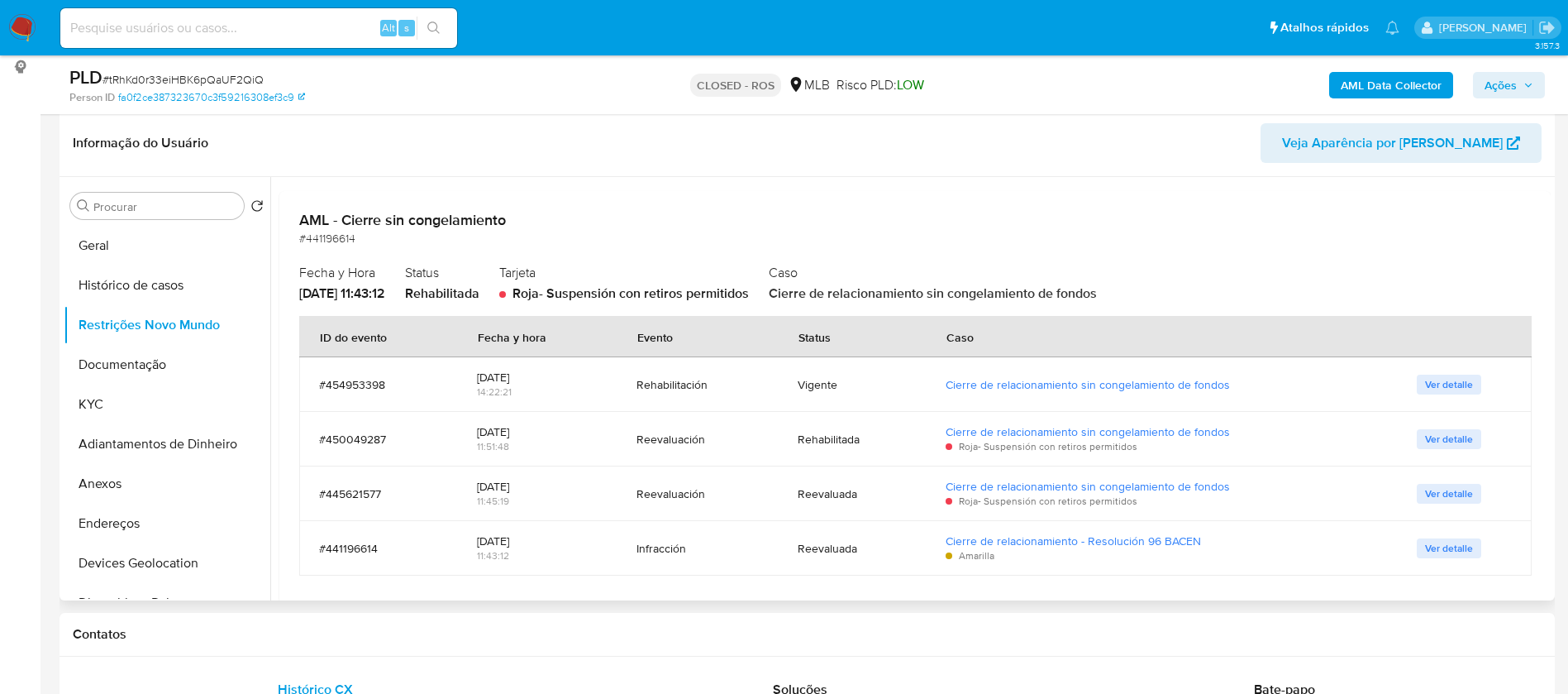
scroll to position [716, 0]
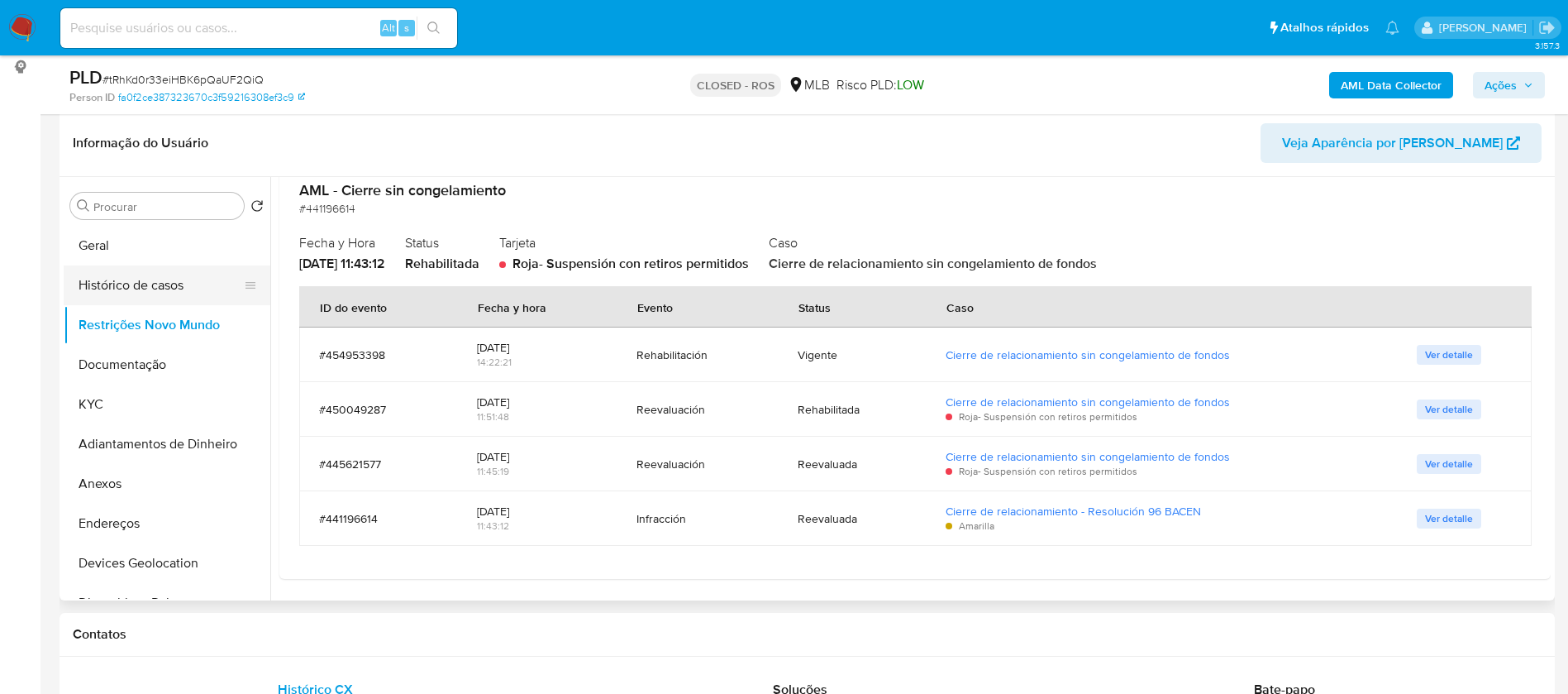
click at [109, 278] on button "Histórico de casos" at bounding box center [161, 285] width 193 height 39
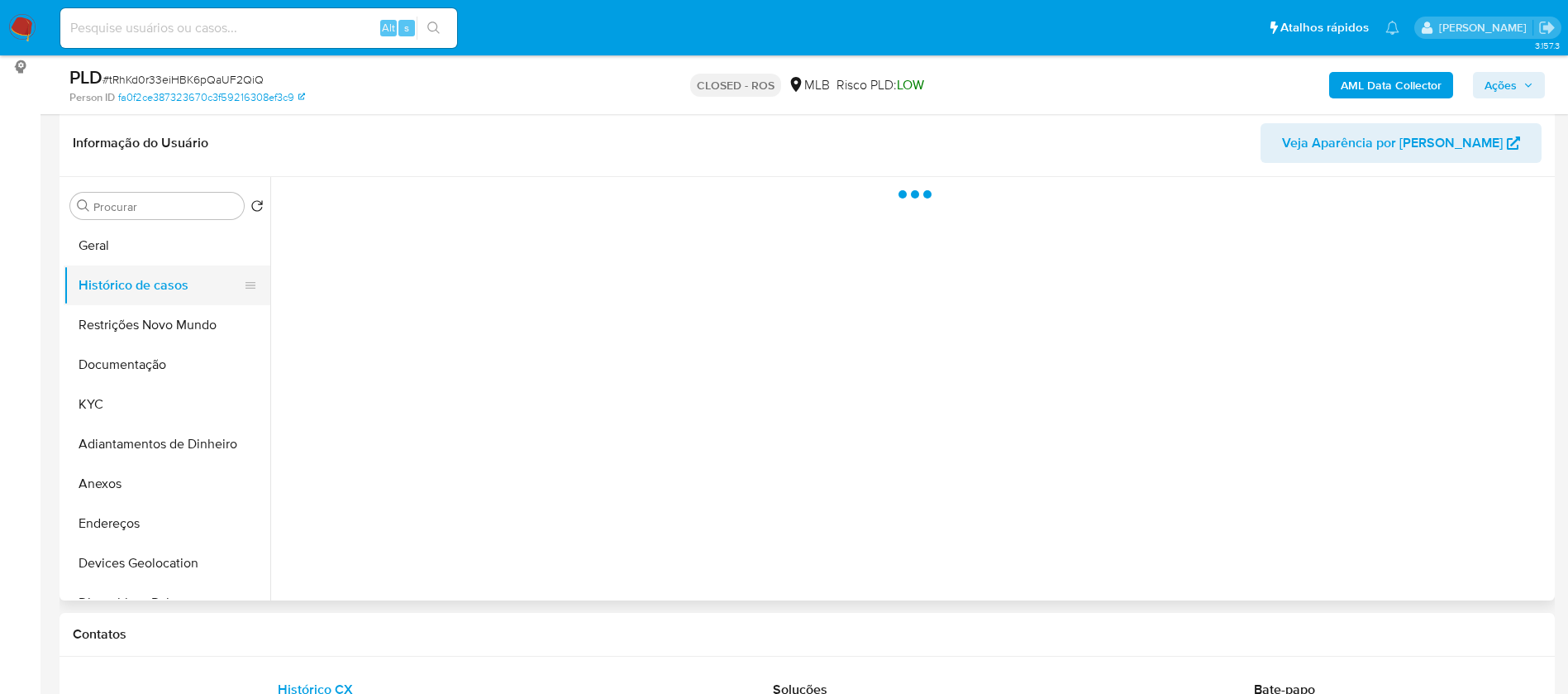
scroll to position [0, 0]
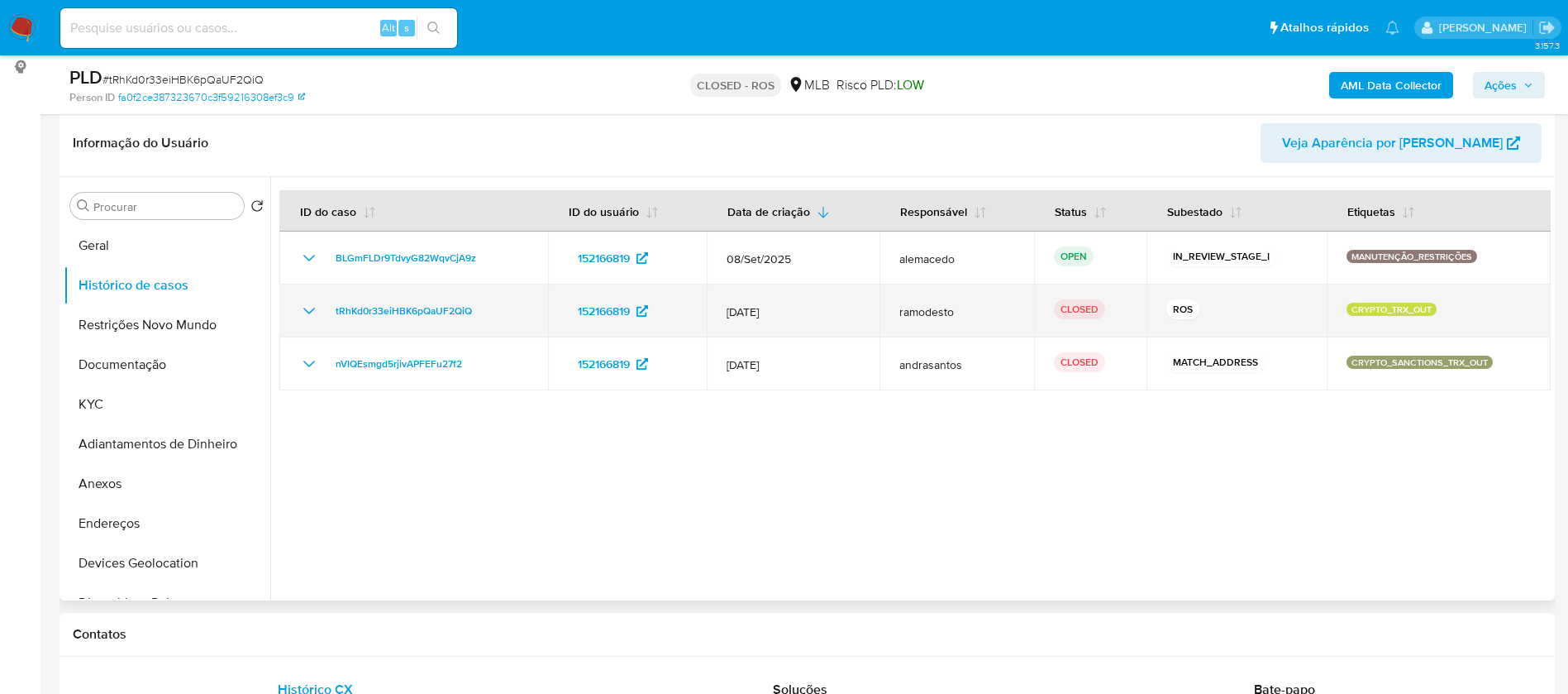
drag, startPoint x: 809, startPoint y: 317, endPoint x: 721, endPoint y: 314, distance: 88.1
click at [721, 314] on td "10/Jun/2025" at bounding box center [793, 311] width 174 height 53
click at [299, 313] on icon "Mostrar/Ocultar" at bounding box center [309, 311] width 20 height 20
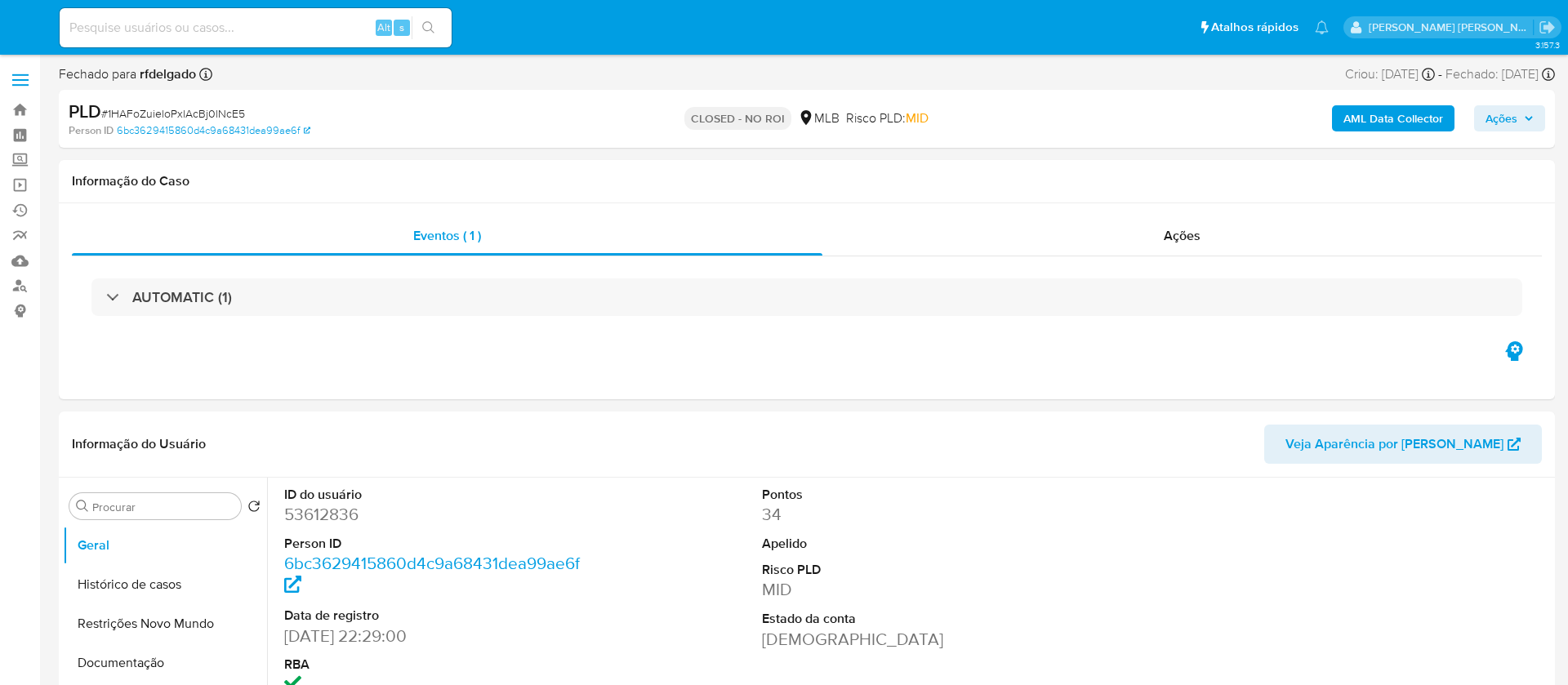
select select "10"
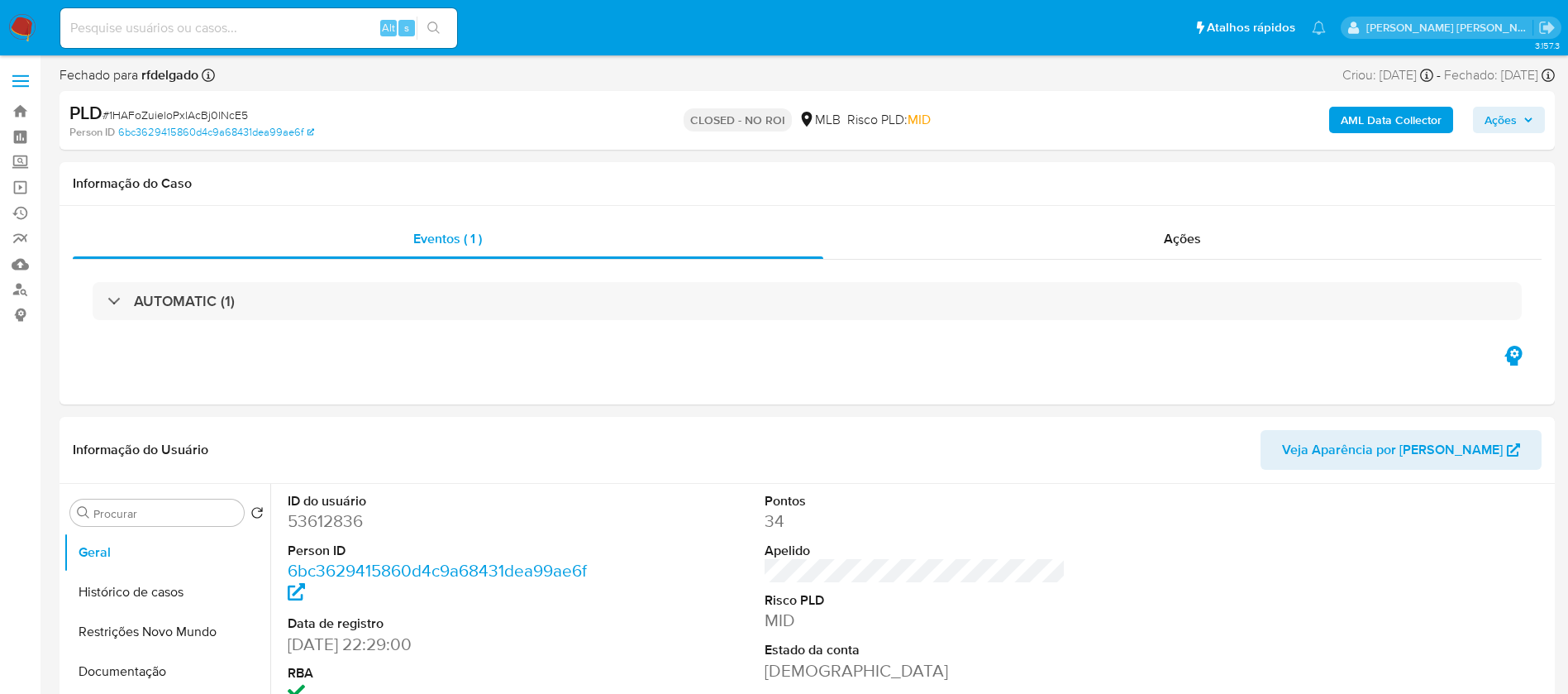
click at [27, 23] on img at bounding box center [22, 28] width 28 height 28
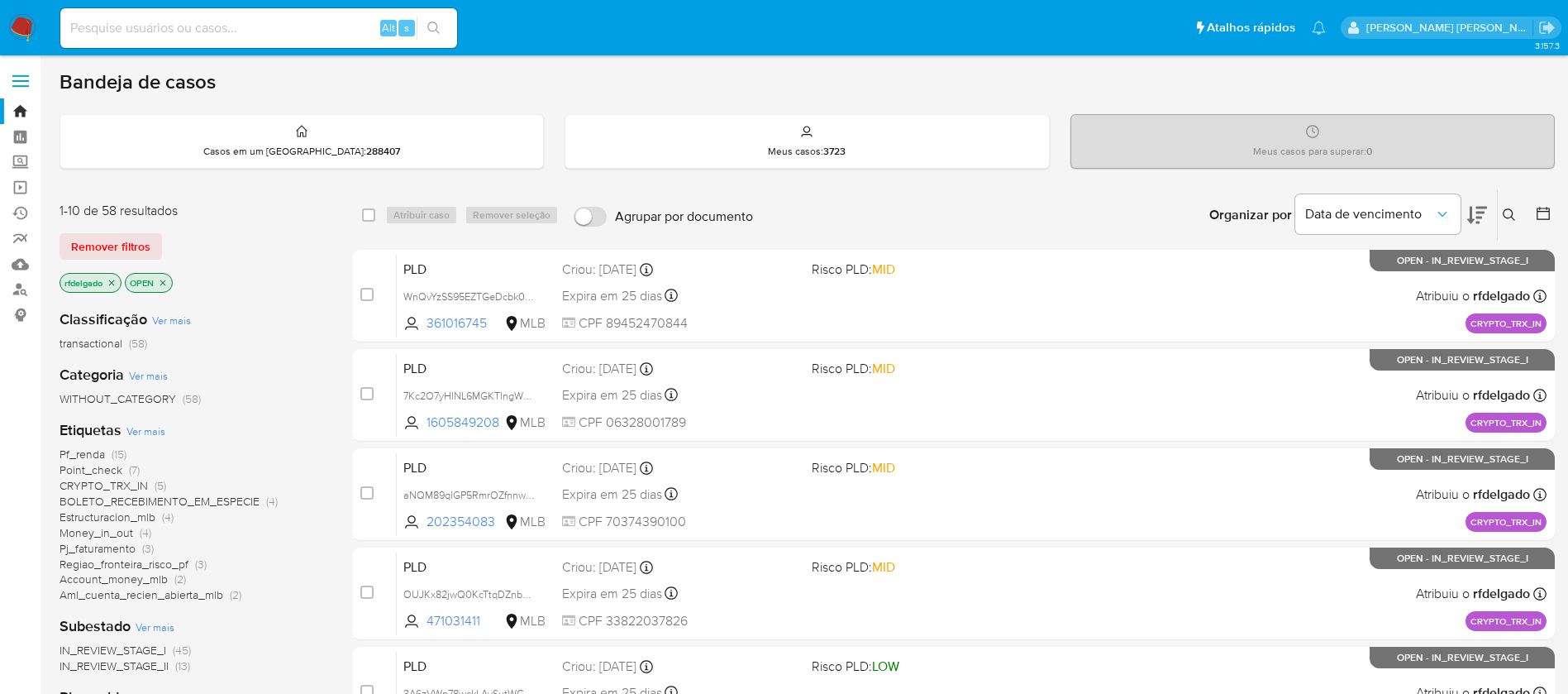
click at [331, 31] on input at bounding box center [259, 29] width 397 height 22
paste input "ft8GzcvdRBISHvssXwydZgU2"
type input "ft8GzcvdRBISHvssXwydZgU2"
click at [432, 26] on icon "search-icon" at bounding box center [433, 28] width 13 height 13
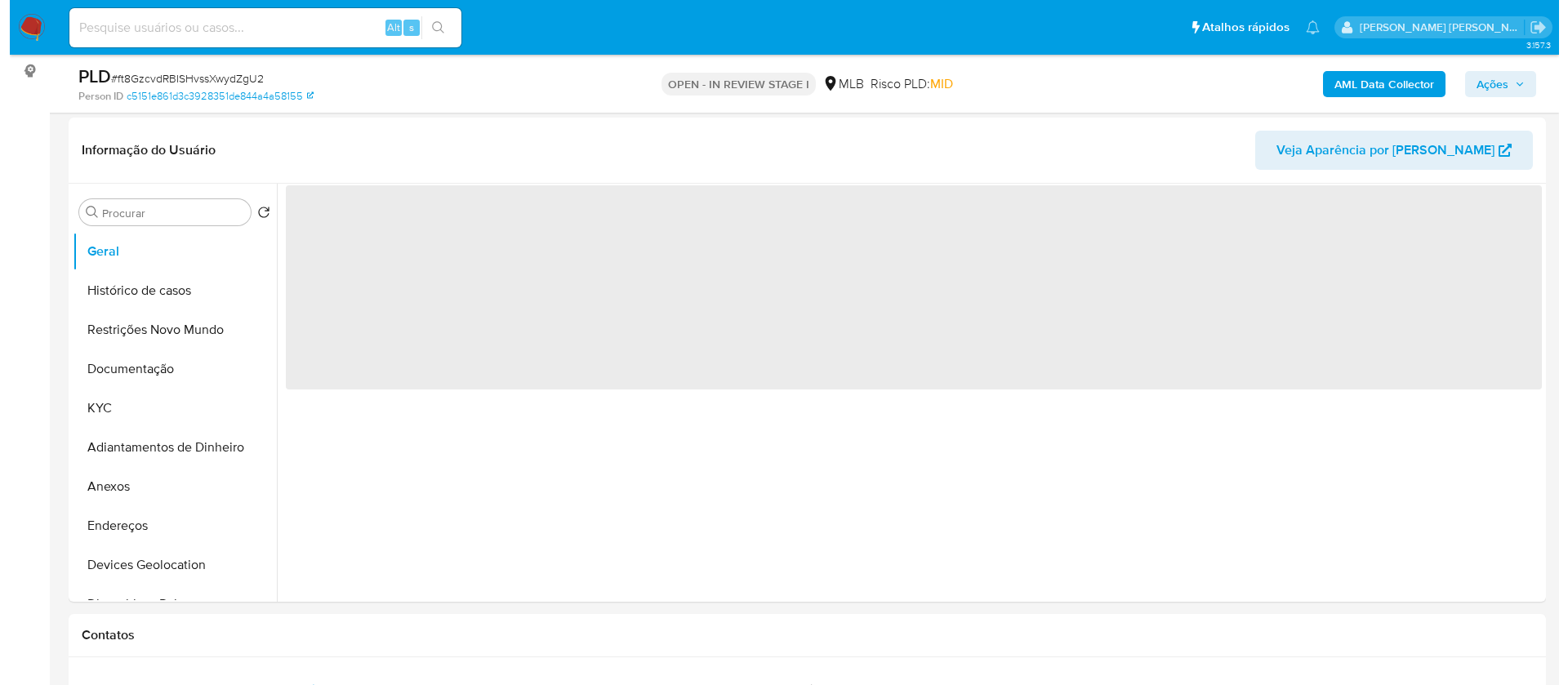
scroll to position [245, 0]
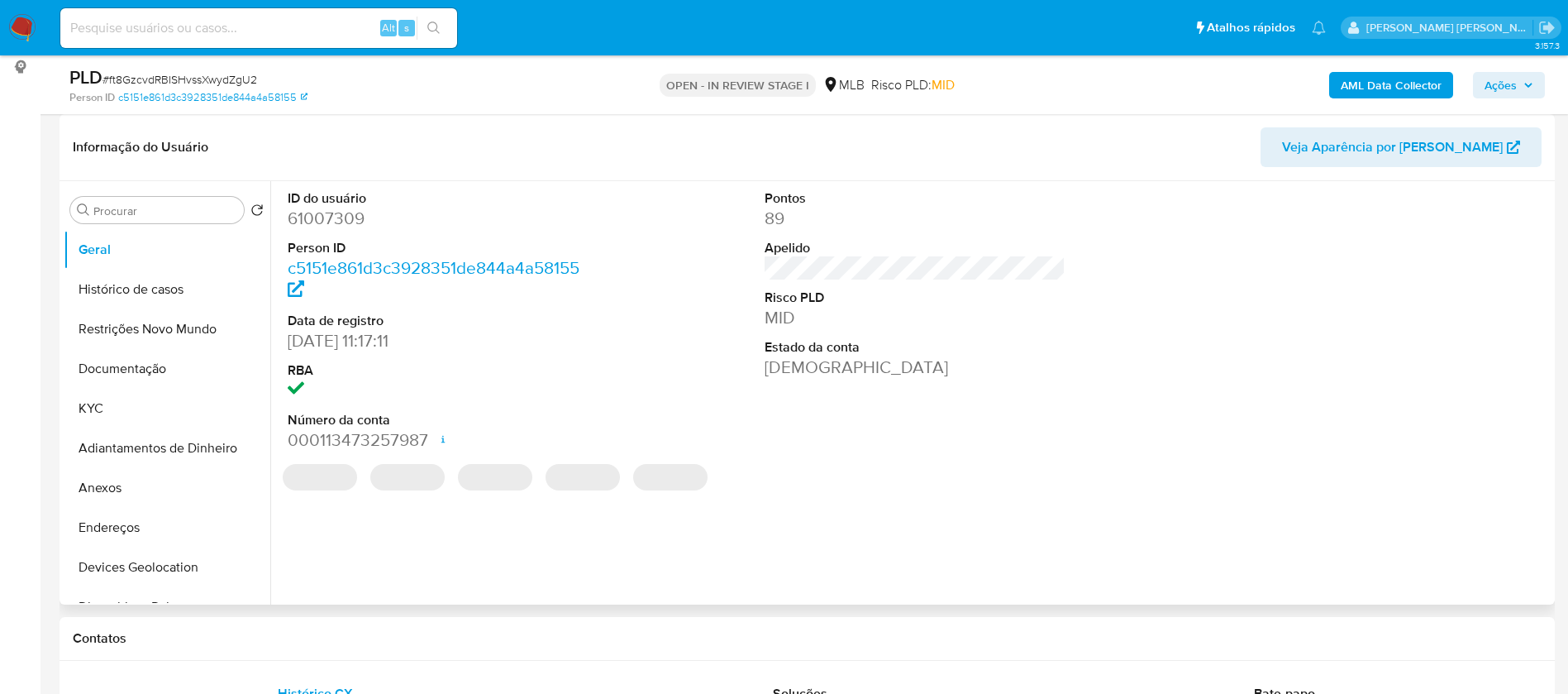
select select "10"
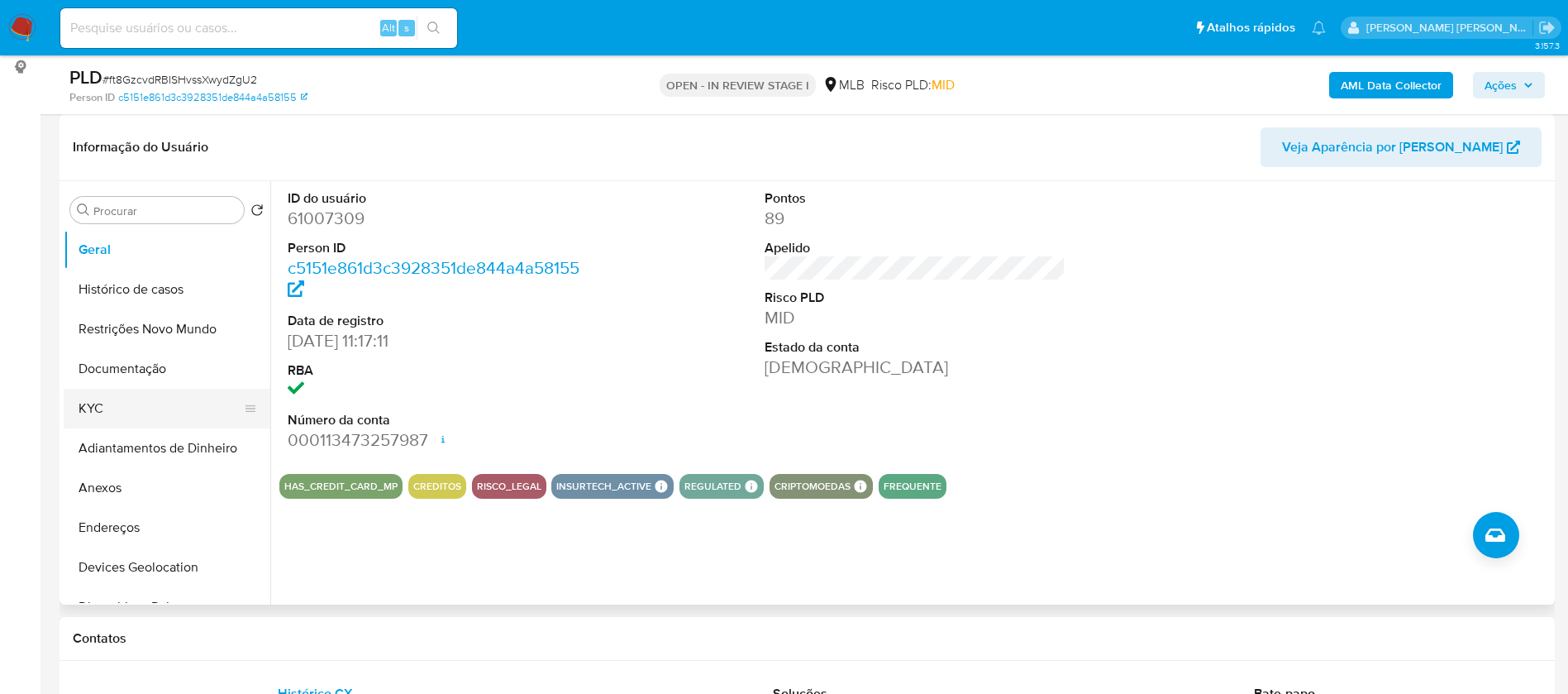
click at [95, 405] on button "KYC" at bounding box center [161, 409] width 193 height 39
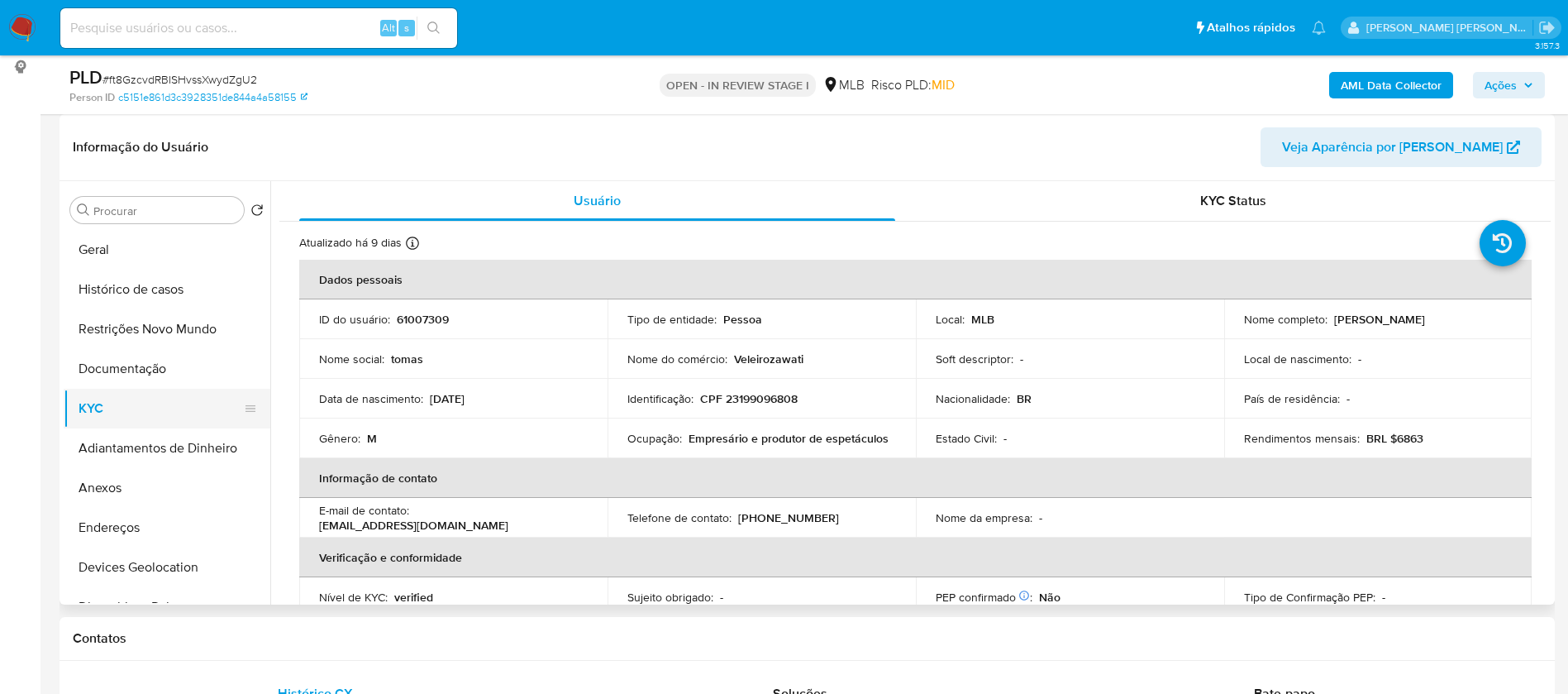
click at [163, 389] on button "KYC" at bounding box center [161, 409] width 193 height 39
click at [168, 359] on button "Documentação" at bounding box center [161, 369] width 193 height 39
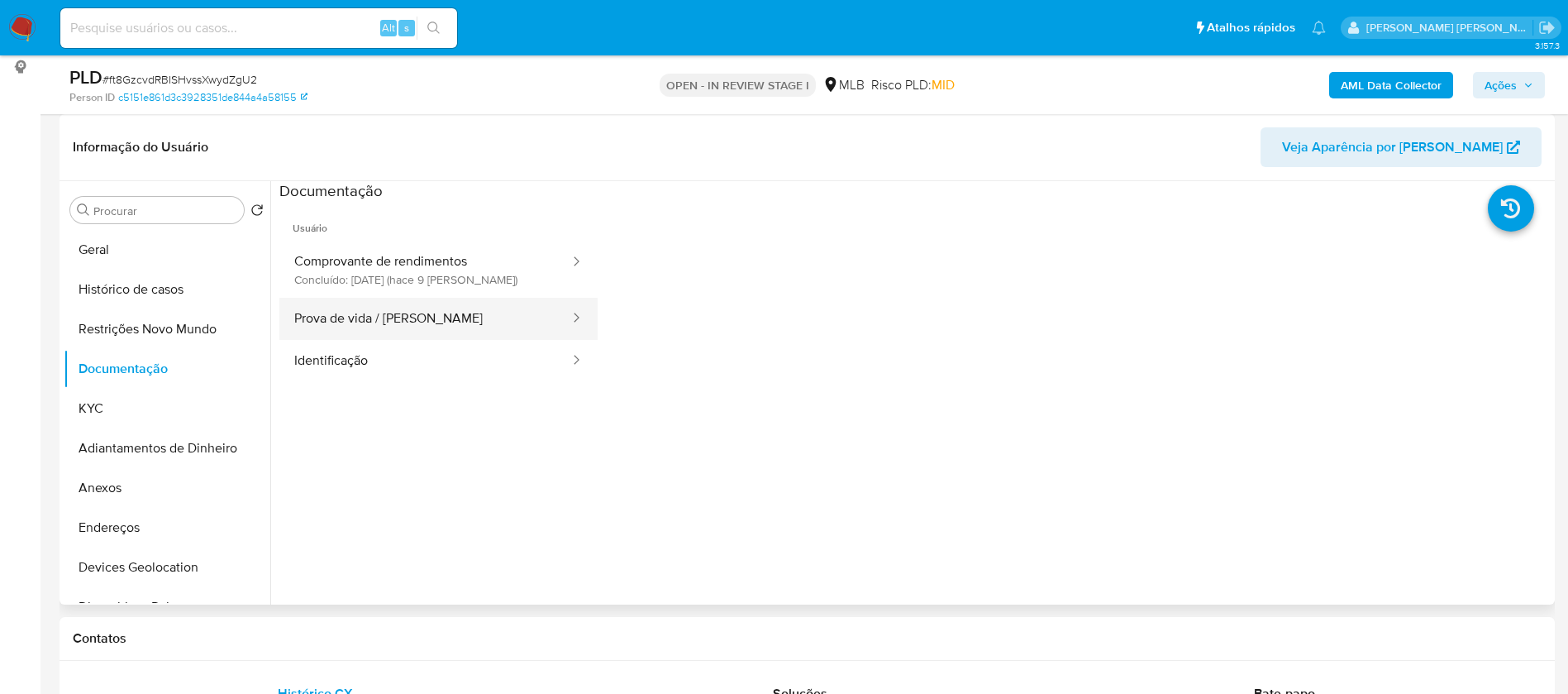
click at [327, 339] on button "Prova de vida / [PERSON_NAME]" at bounding box center [425, 319] width 292 height 42
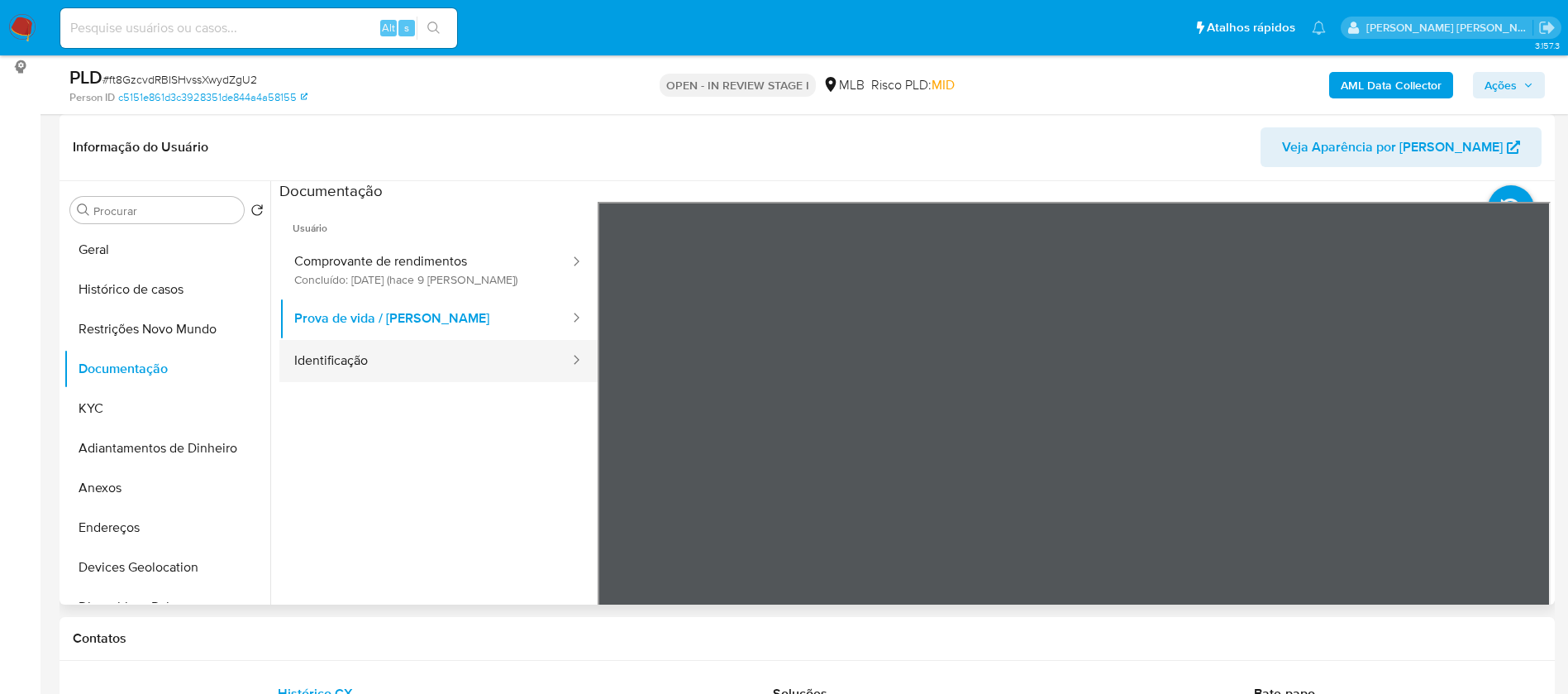
click at [370, 370] on button "Identificação" at bounding box center [425, 360] width 292 height 42
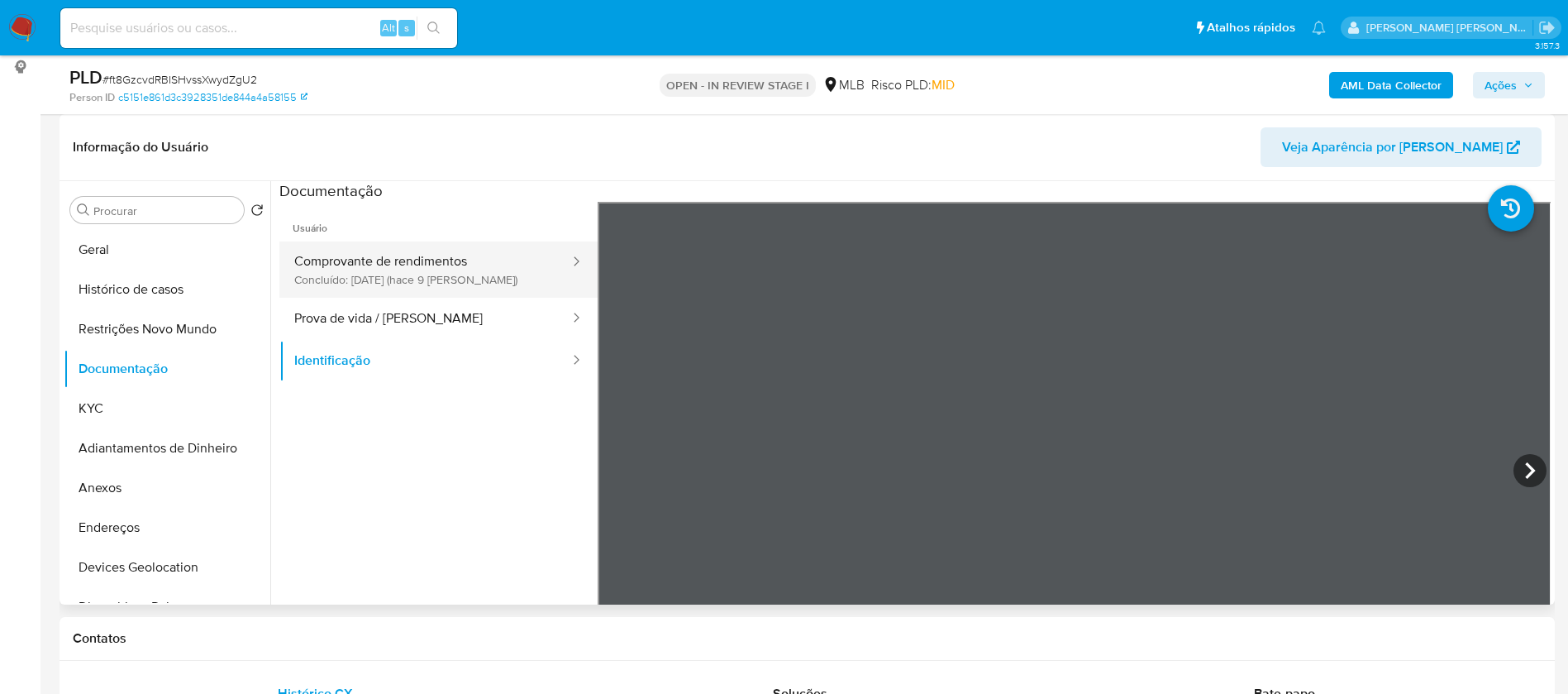
click at [396, 265] on button "Comprovante de rendimentos Concluído: 30/08/2025 (hace 9 días)" at bounding box center [425, 270] width 292 height 56
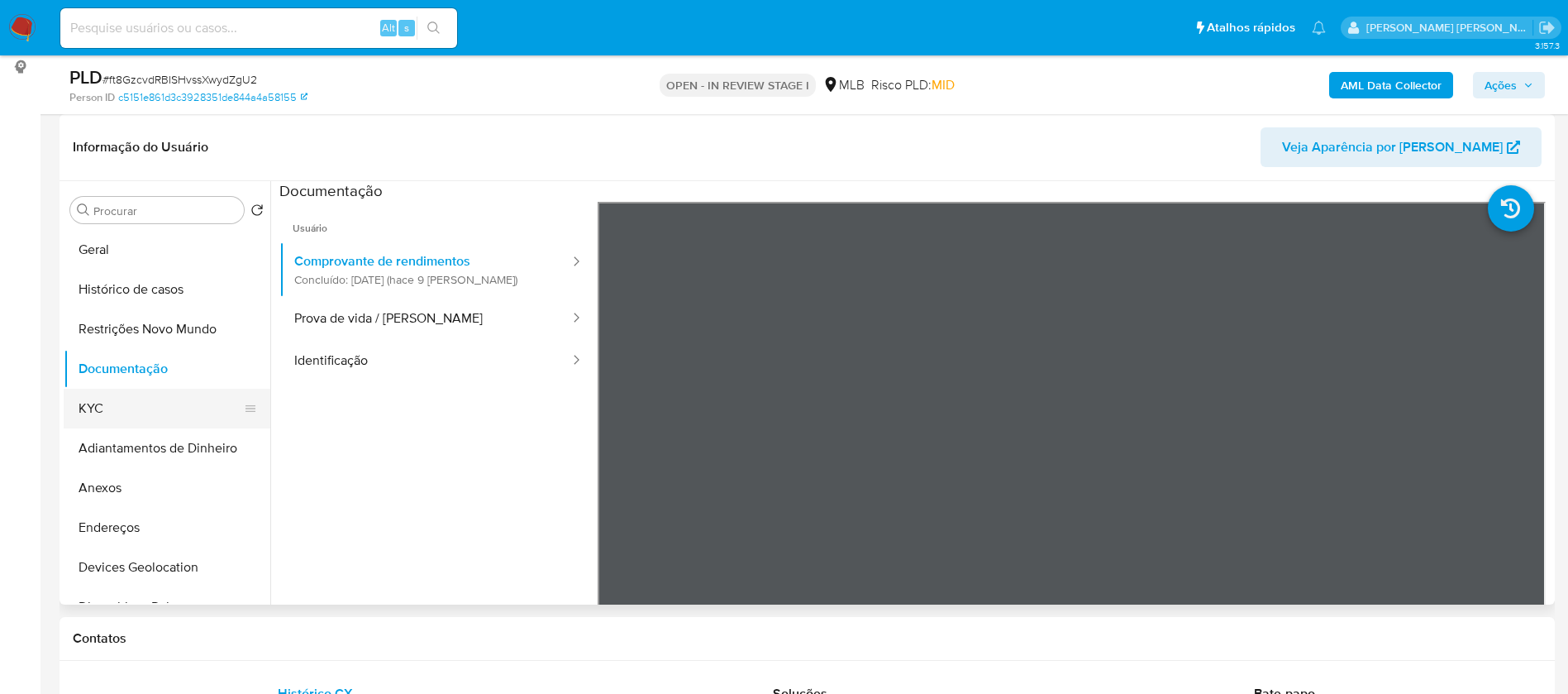
click at [125, 412] on button "KYC" at bounding box center [161, 409] width 193 height 39
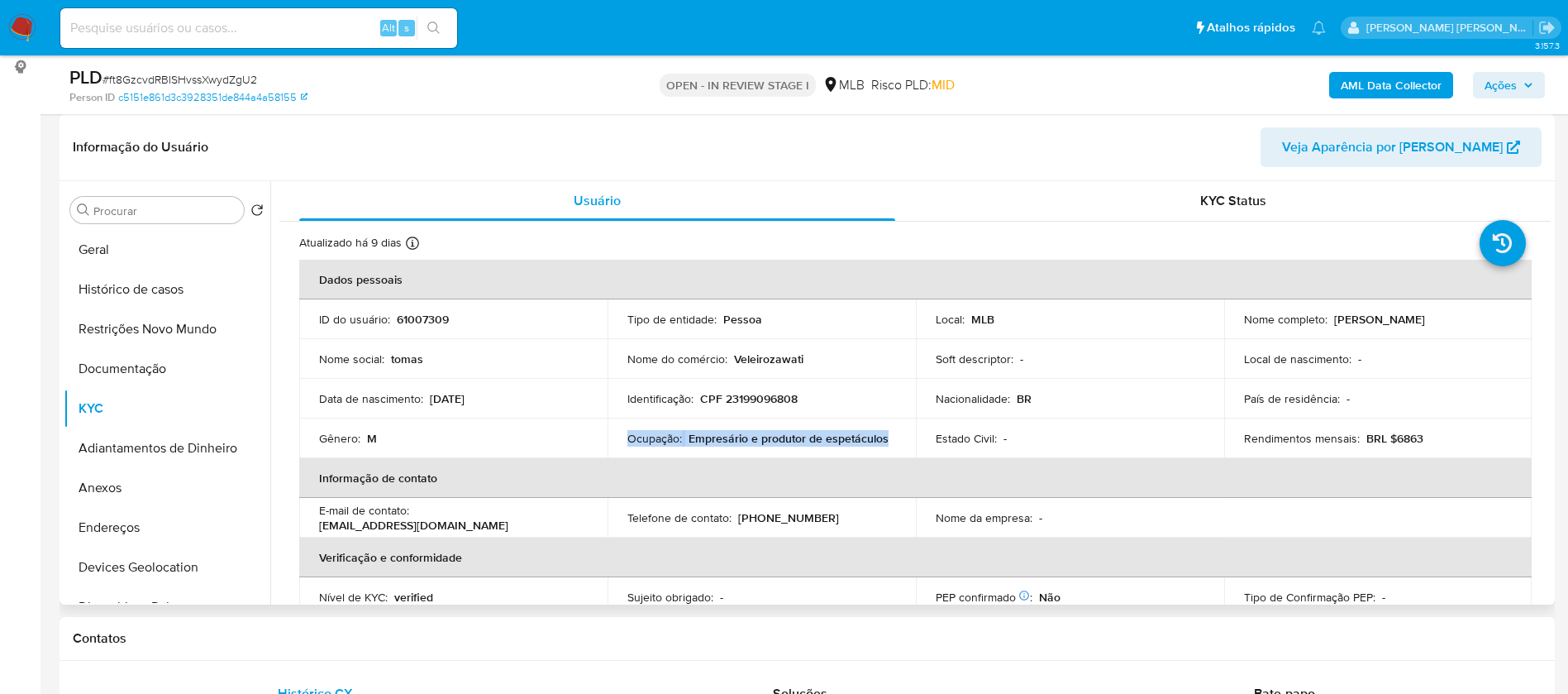
drag, startPoint x: 887, startPoint y: 441, endPoint x: 627, endPoint y: 436, distance: 260.0
click at [628, 436] on div "Ocupação : Empresário e produtor de espetáculos" at bounding box center [762, 438] width 268 height 15
copy div "Ocupação : Empresário e produtor de espetáculos"
click at [1374, 79] on b "AML Data Collector" at bounding box center [1391, 85] width 101 height 27
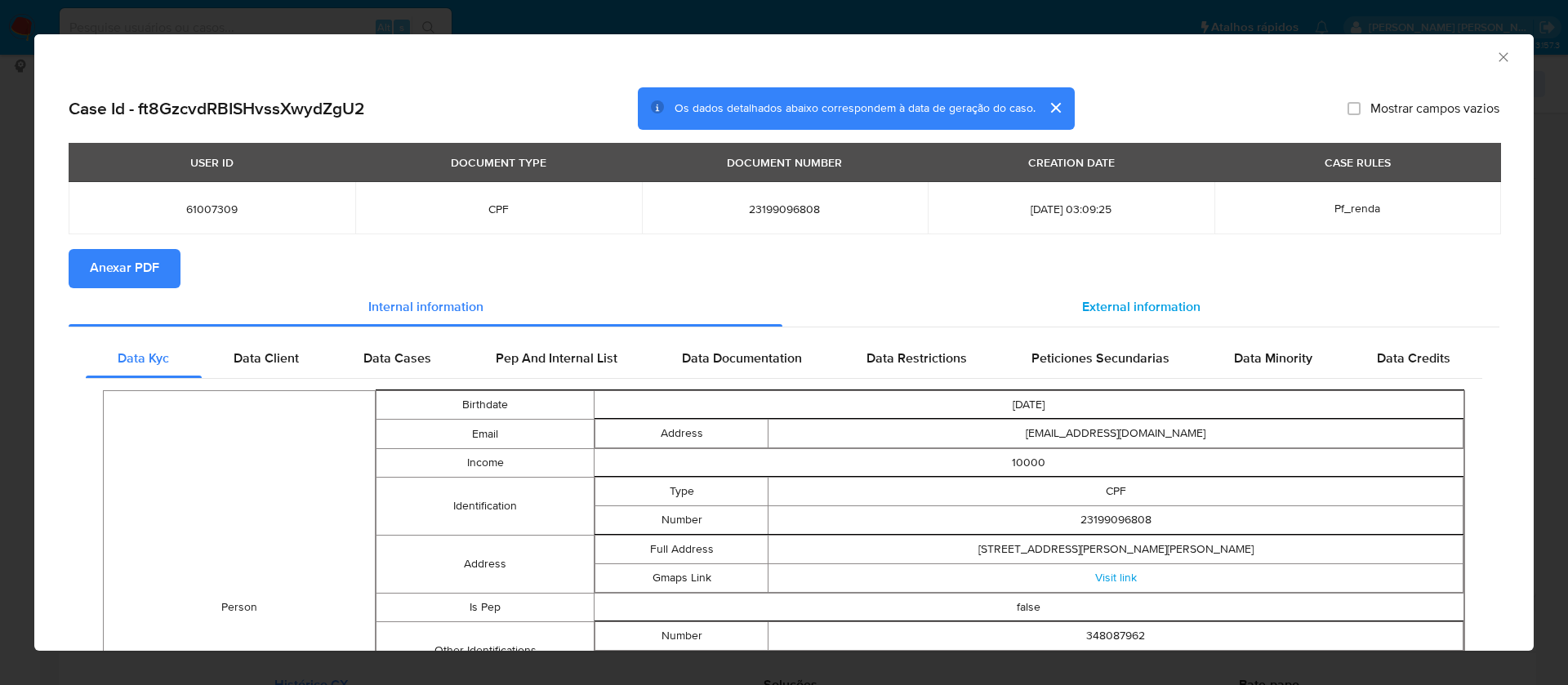
click at [1082, 300] on span "External information" at bounding box center [1140, 307] width 118 height 19
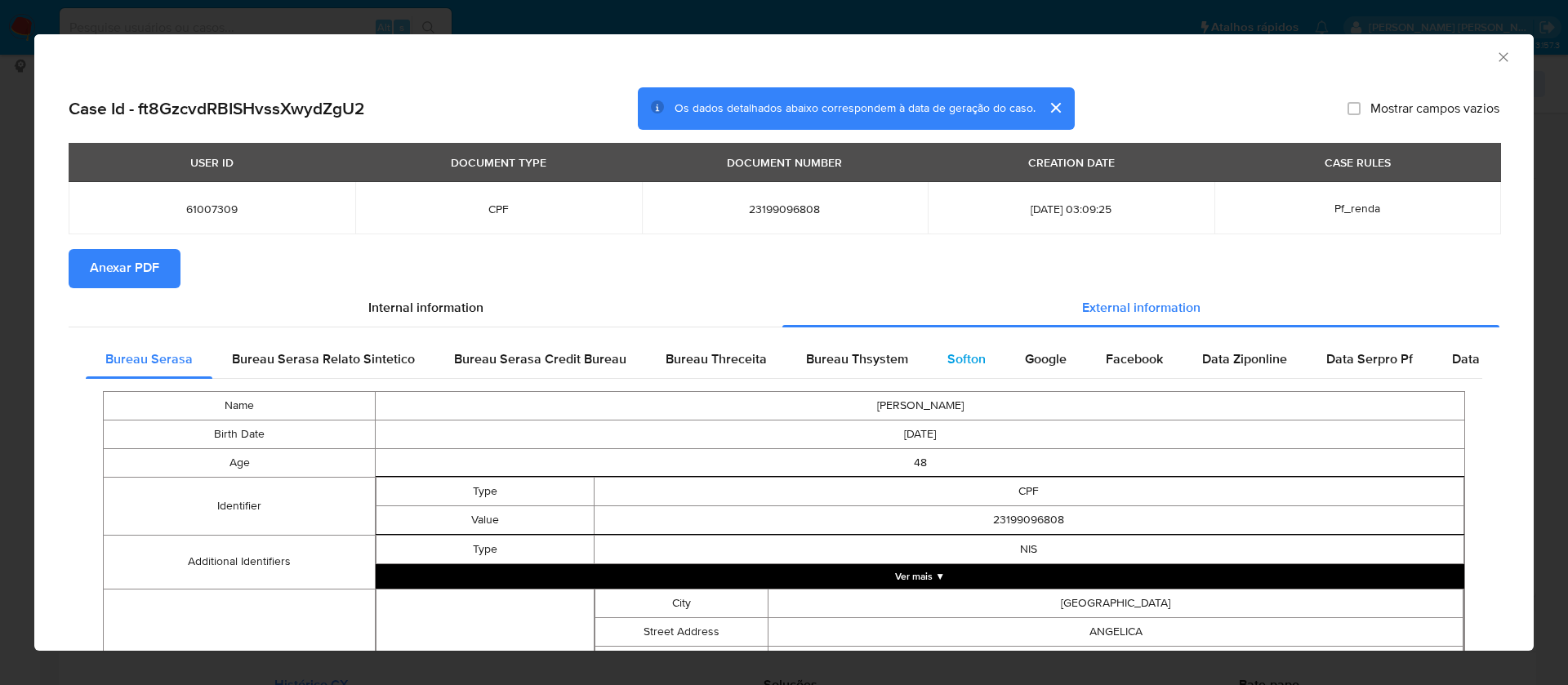
click at [965, 350] on span "Softon" at bounding box center [966, 359] width 38 height 19
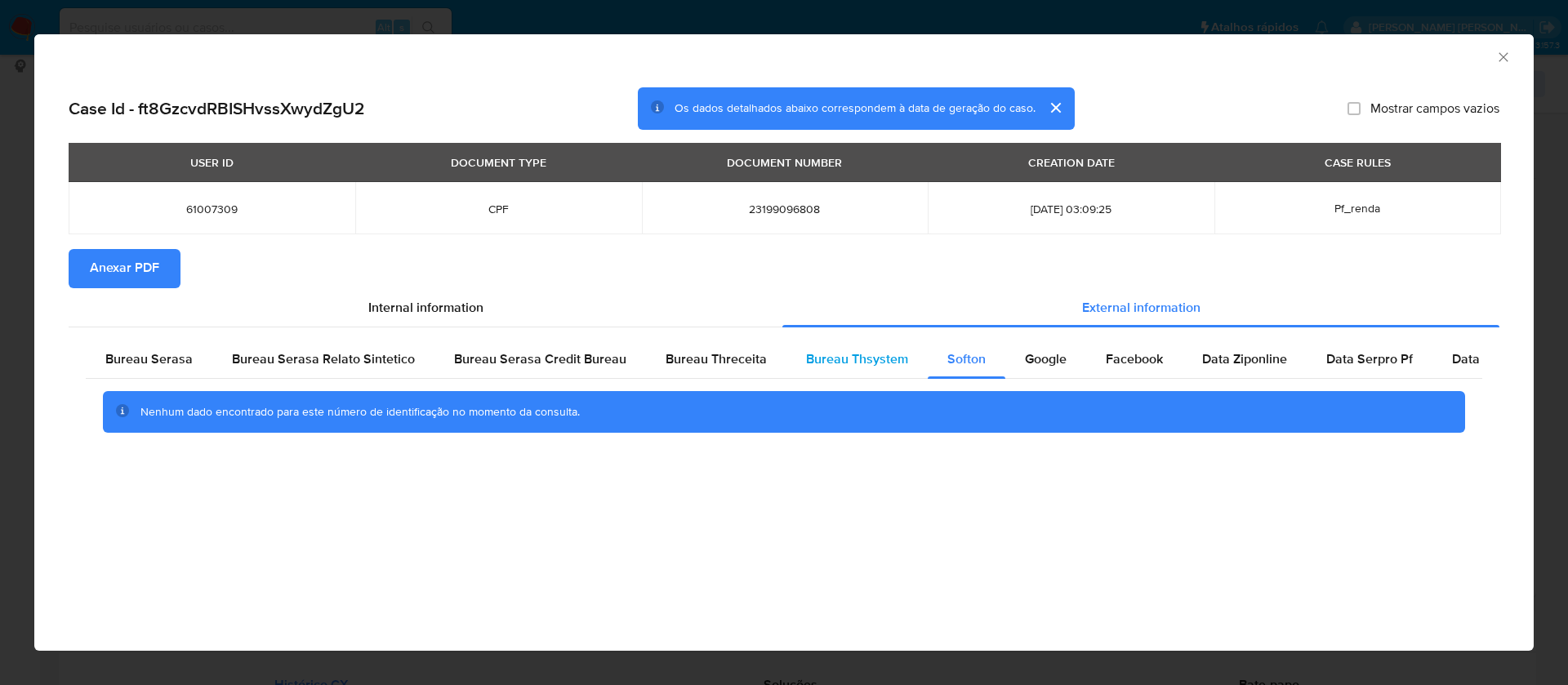
click at [859, 358] on span "Bureau Thsystem" at bounding box center [857, 359] width 102 height 19
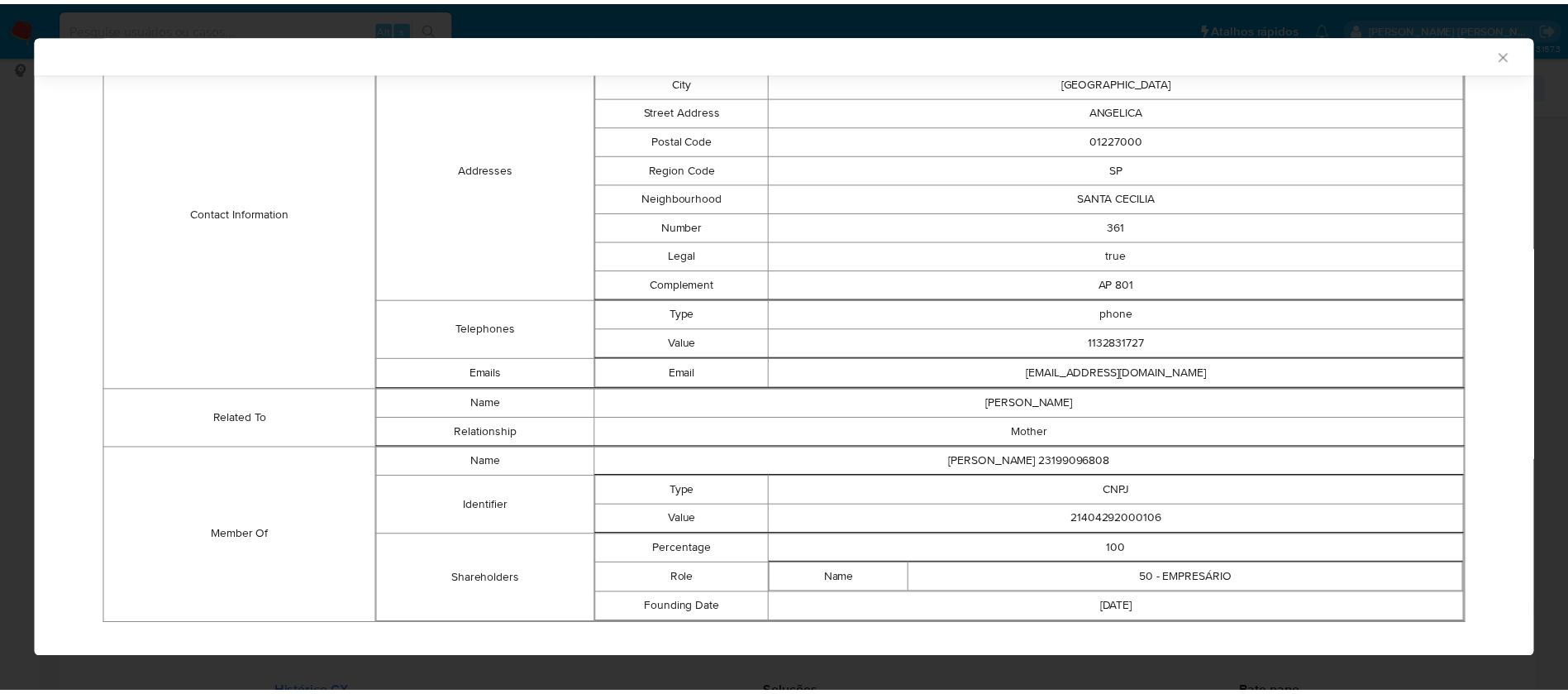
scroll to position [640, 0]
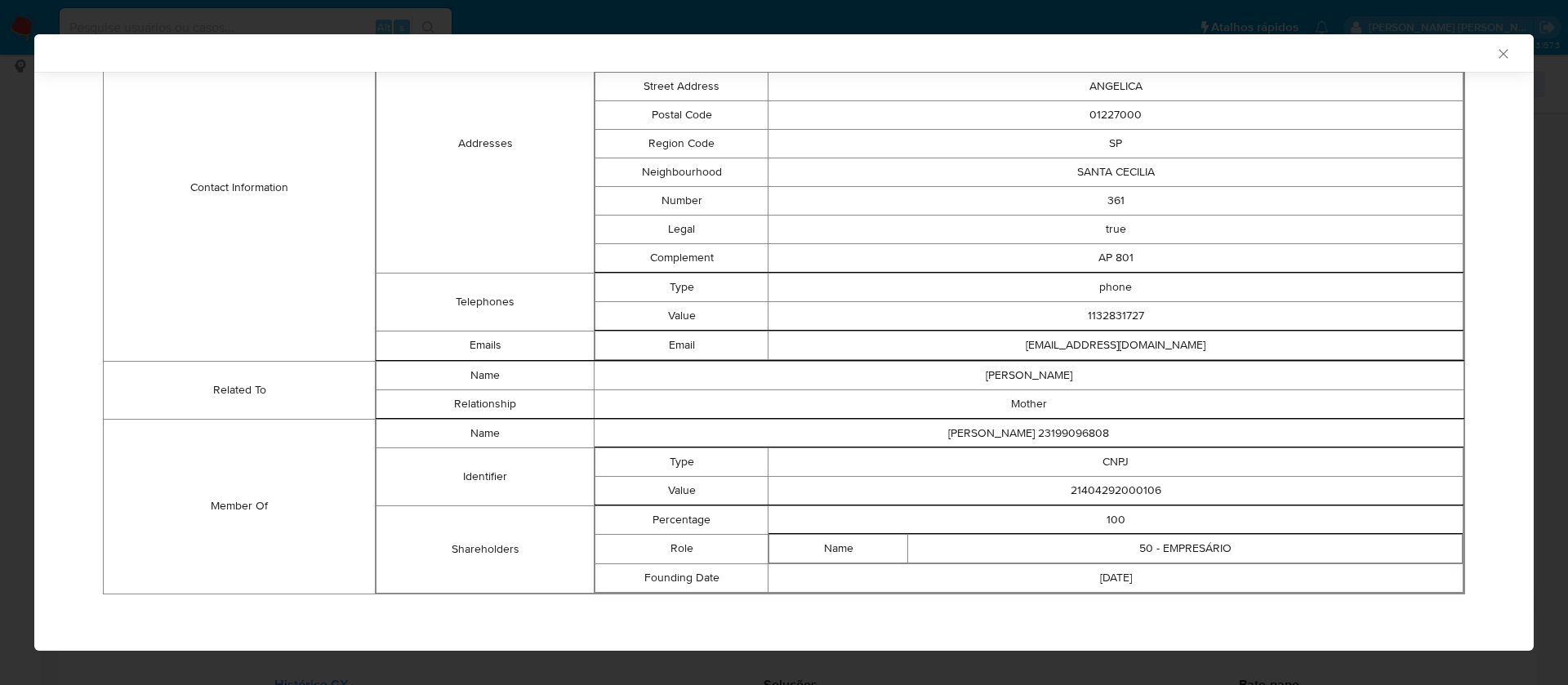
click at [1128, 486] on td "21404292000106" at bounding box center [1115, 489] width 695 height 28
copy td "21404292000106"
click at [1495, 57] on icon "Fechar a janela" at bounding box center [1503, 54] width 17 height 17
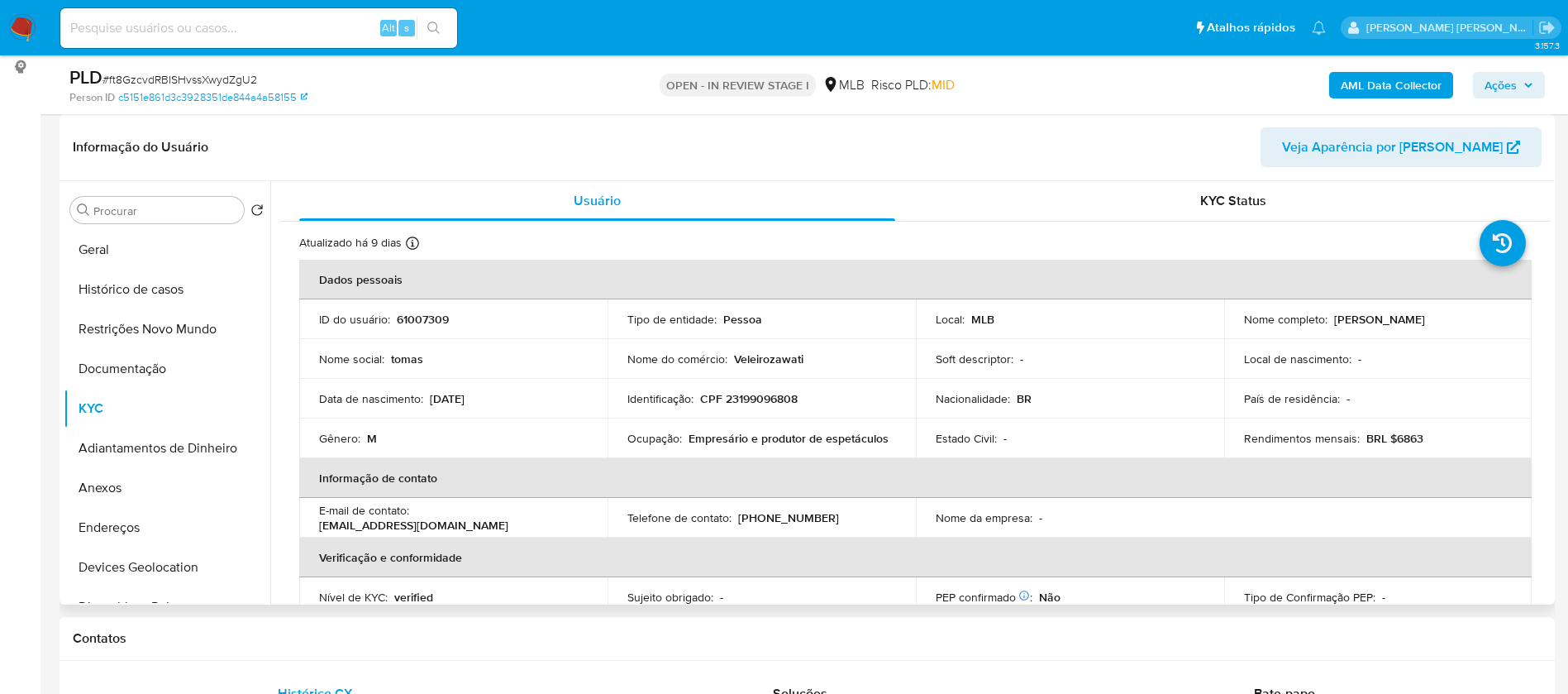
drag, startPoint x: 1443, startPoint y: 322, endPoint x: 1328, endPoint y: 319, distance: 115.0
click at [1328, 319] on div "Nome completo : Thomas Blandy Horta" at bounding box center [1379, 319] width 268 height 15
copy p "Thomas Blandy Horta"
click at [442, 317] on p "61007309" at bounding box center [422, 319] width 52 height 15
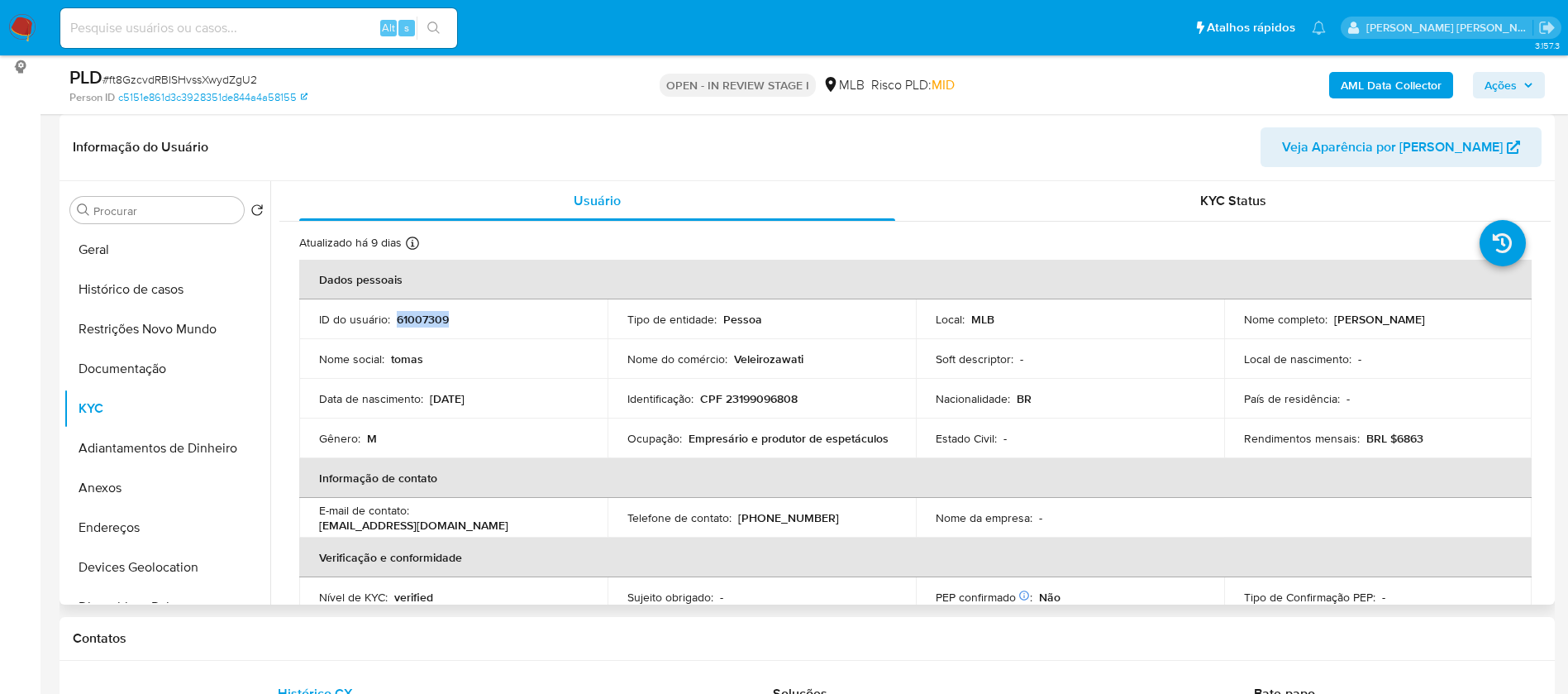
copy p "61007309"
click at [162, 245] on button "Geral" at bounding box center [161, 250] width 193 height 39
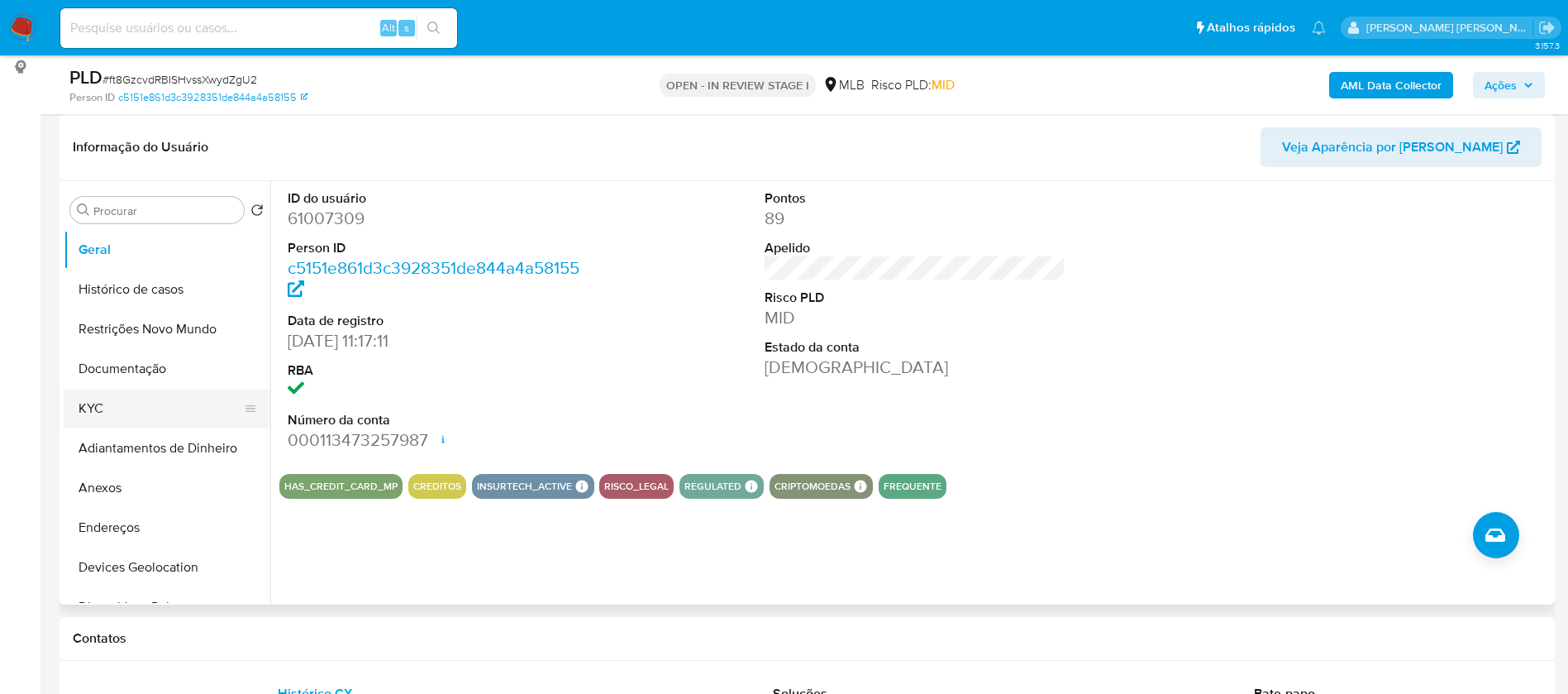
click at [131, 407] on button "KYC" at bounding box center [161, 409] width 193 height 39
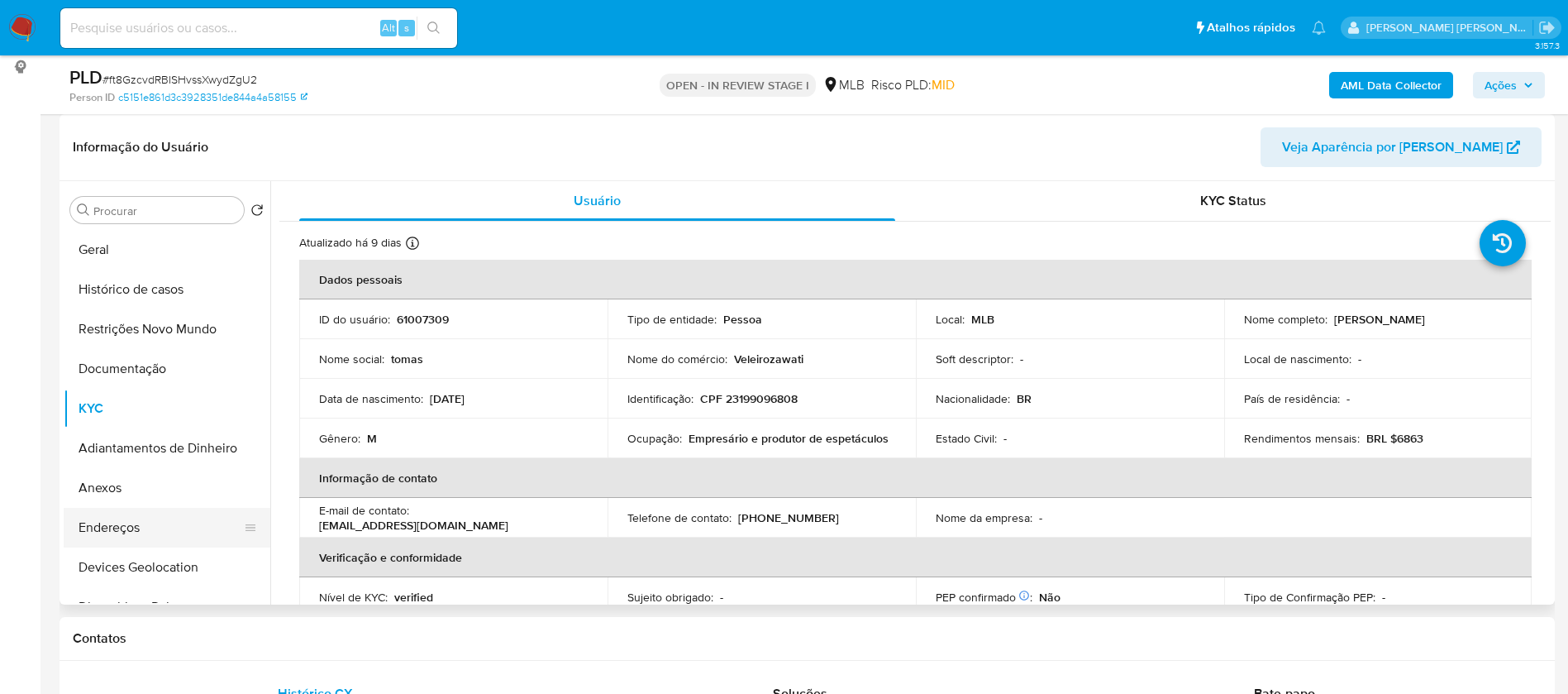
click at [139, 523] on button "Endereços" at bounding box center [161, 527] width 193 height 39
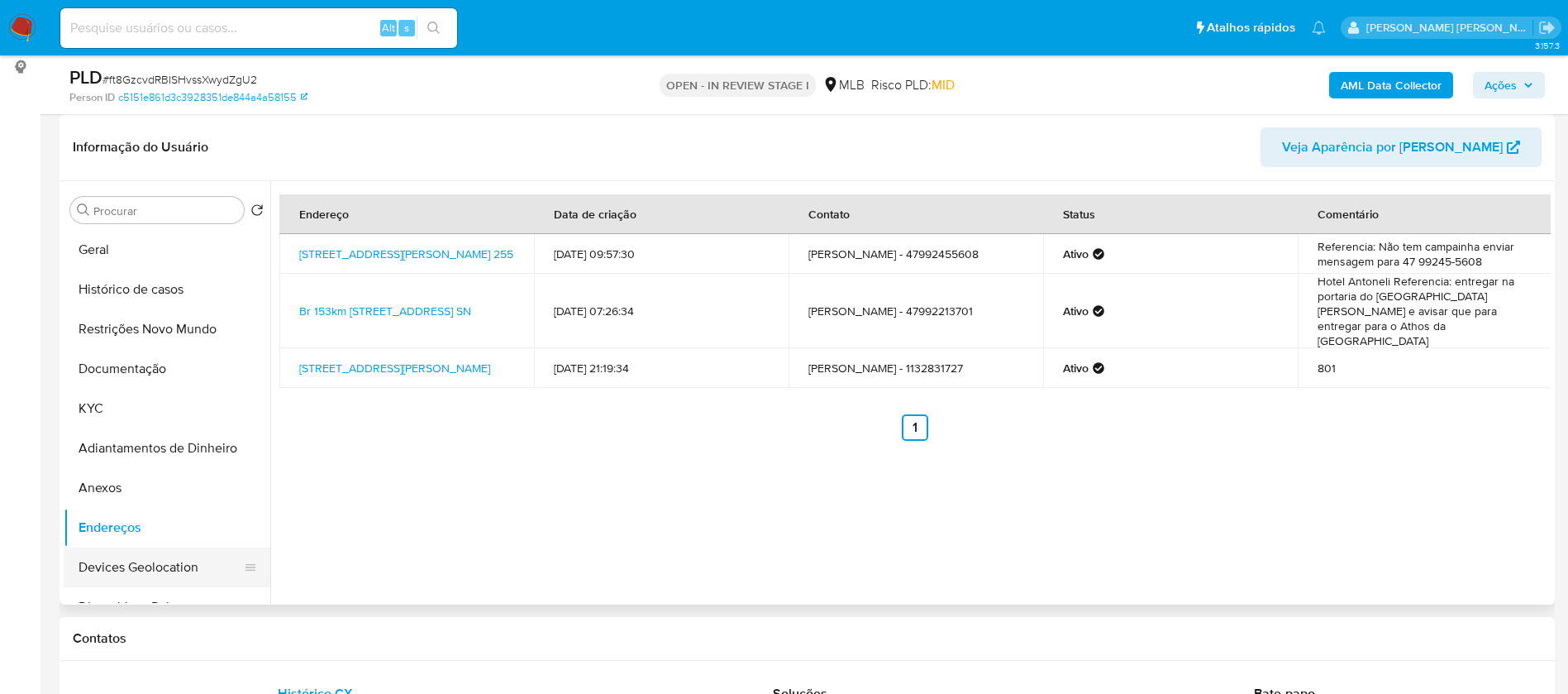
click at [137, 584] on button "Devices Geolocation" at bounding box center [161, 568] width 193 height 39
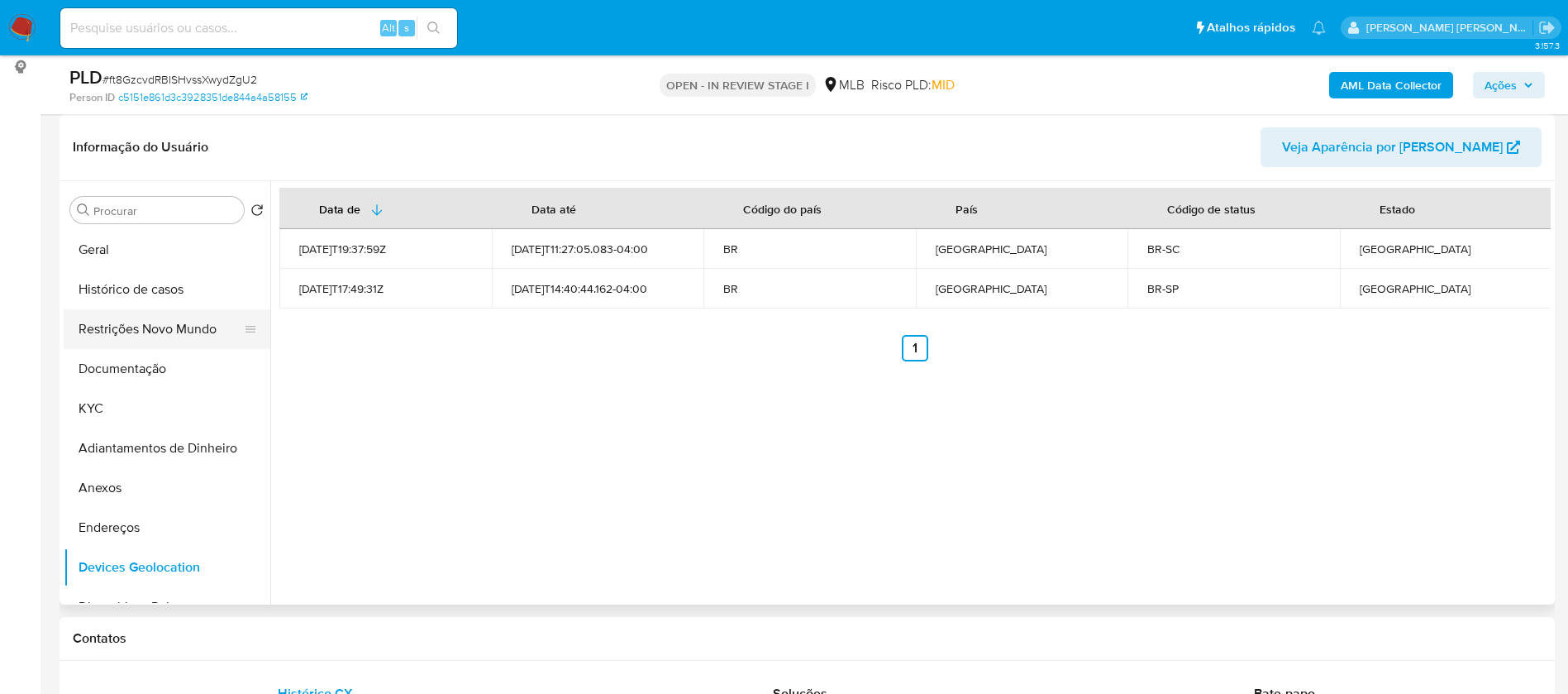
click at [150, 324] on button "Restrições Novo Mundo" at bounding box center [161, 329] width 193 height 39
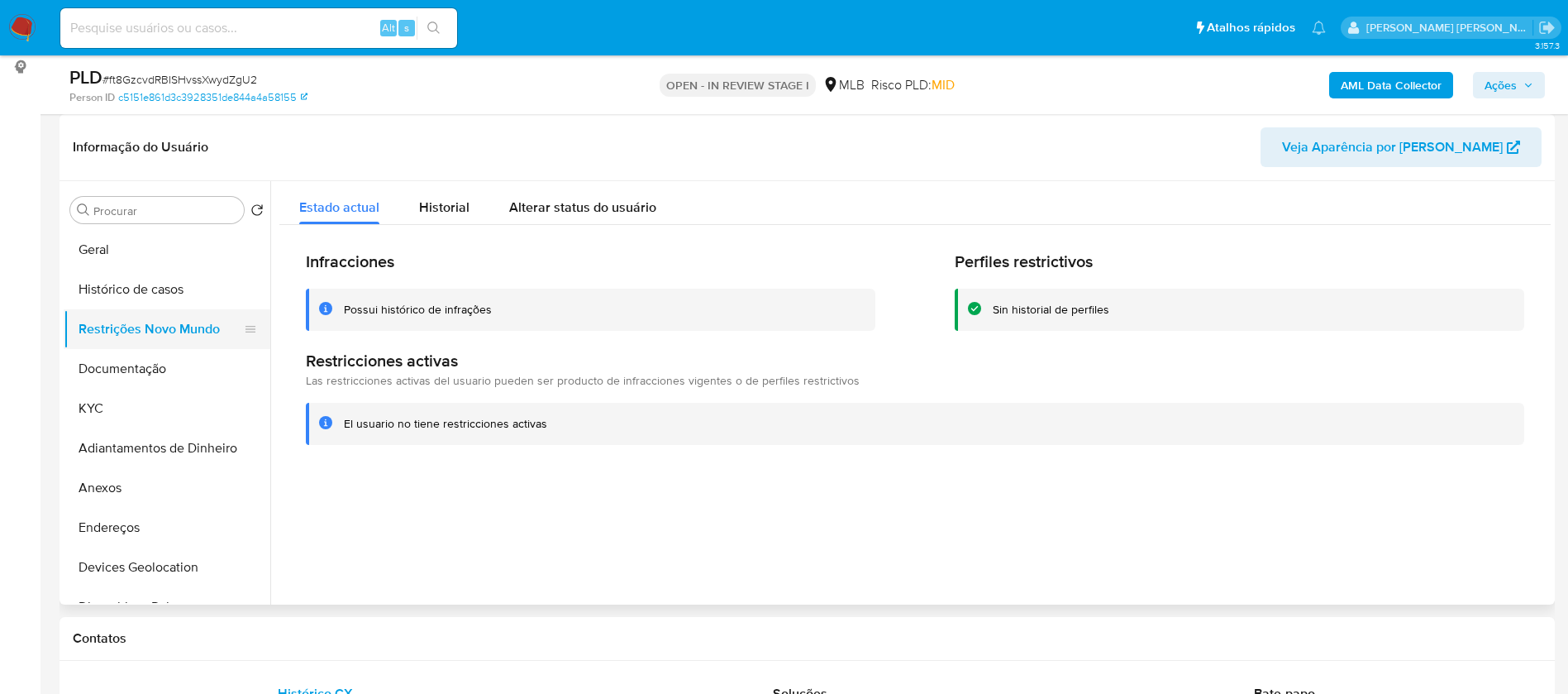
scroll to position [124, 0]
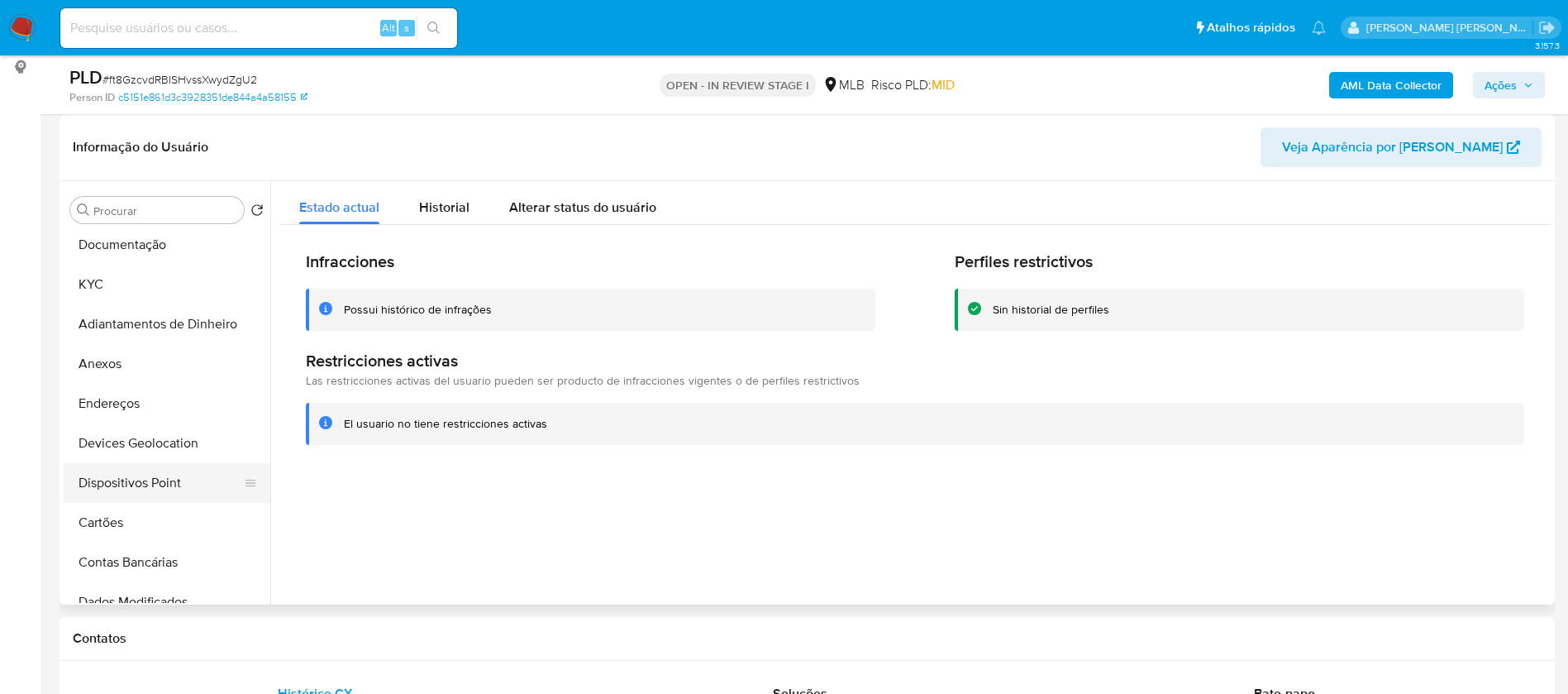
click at [181, 493] on button "Dispositivos Point" at bounding box center [161, 483] width 193 height 39
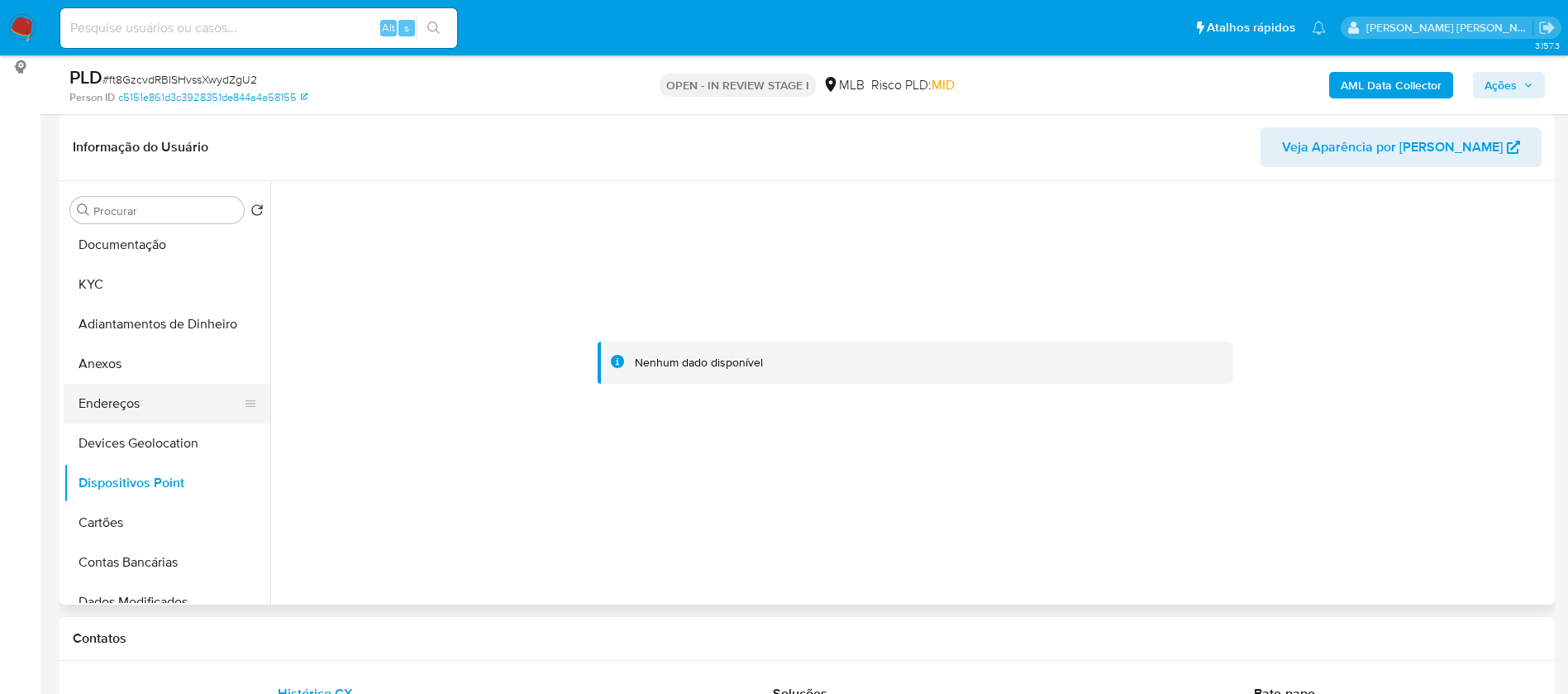
click at [135, 398] on button "Endereços" at bounding box center [161, 404] width 193 height 39
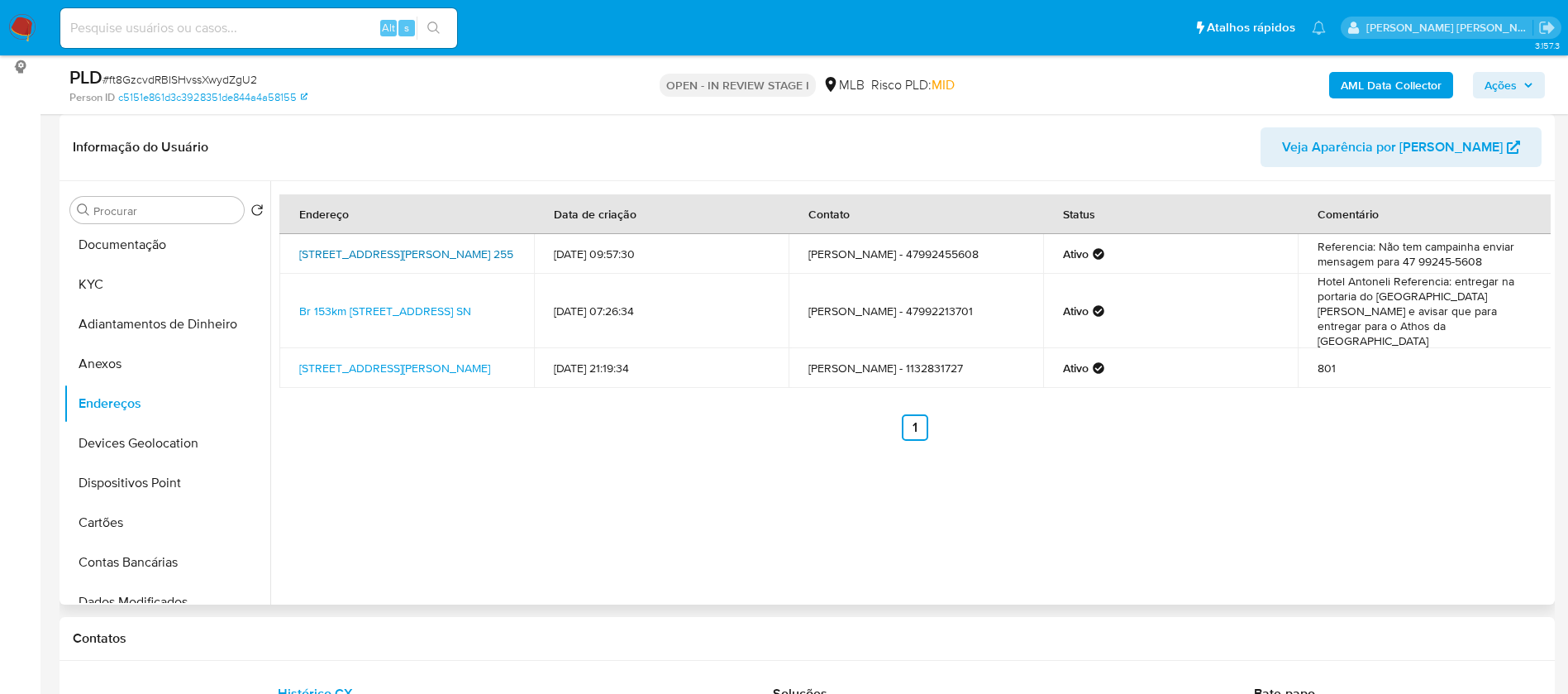
click at [368, 251] on link "Alameda Diamante 255, Campos Do Jordão, São Paulo, 12472372, Brasil 255" at bounding box center [406, 254] width 214 height 17
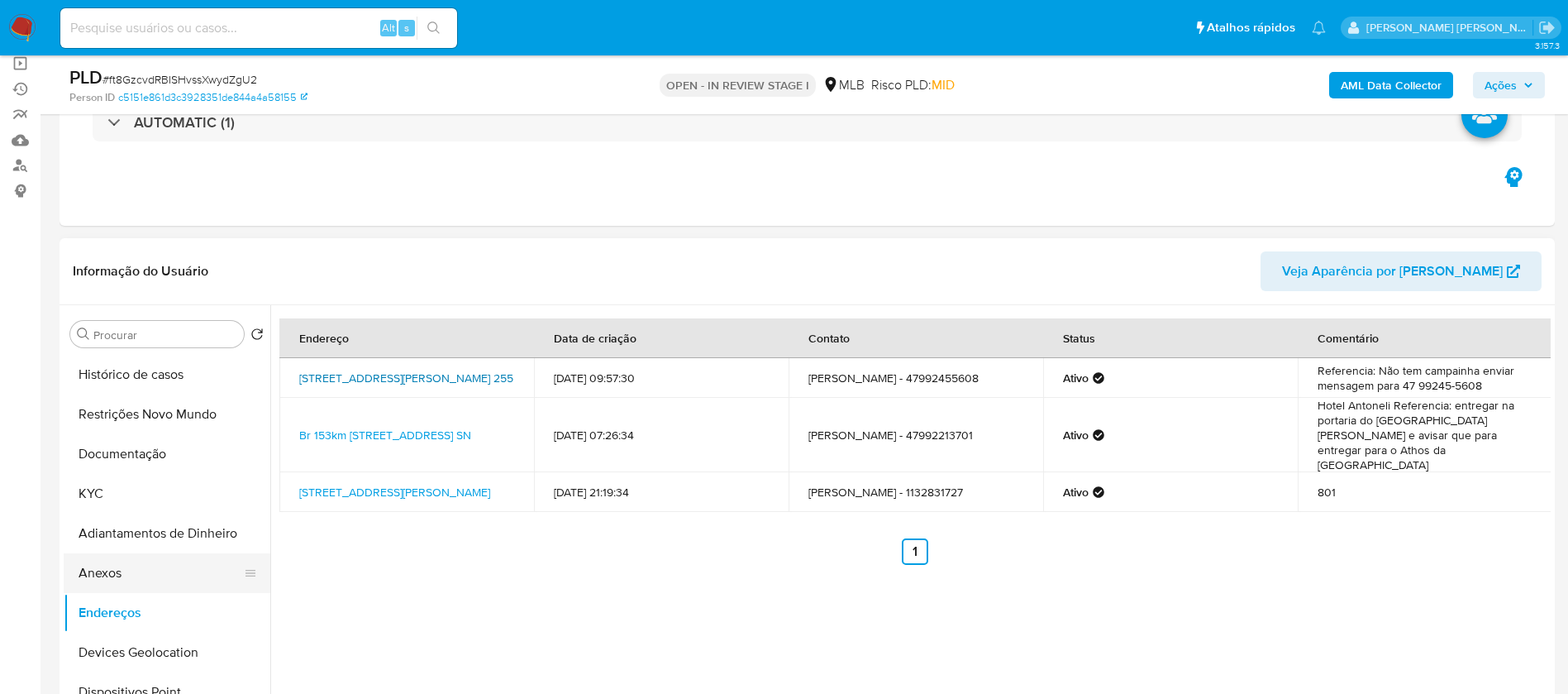
scroll to position [0, 0]
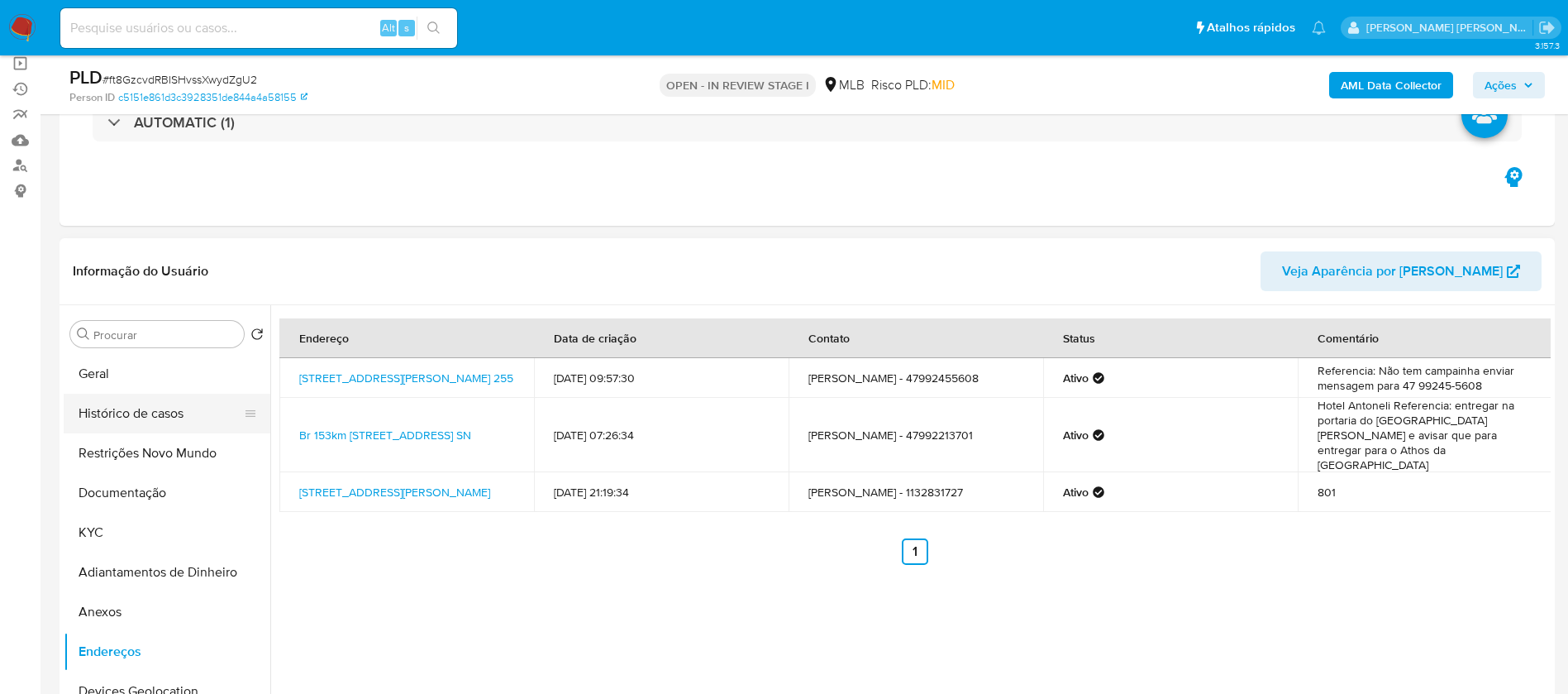
click at [141, 417] on button "Histórico de casos" at bounding box center [161, 414] width 193 height 39
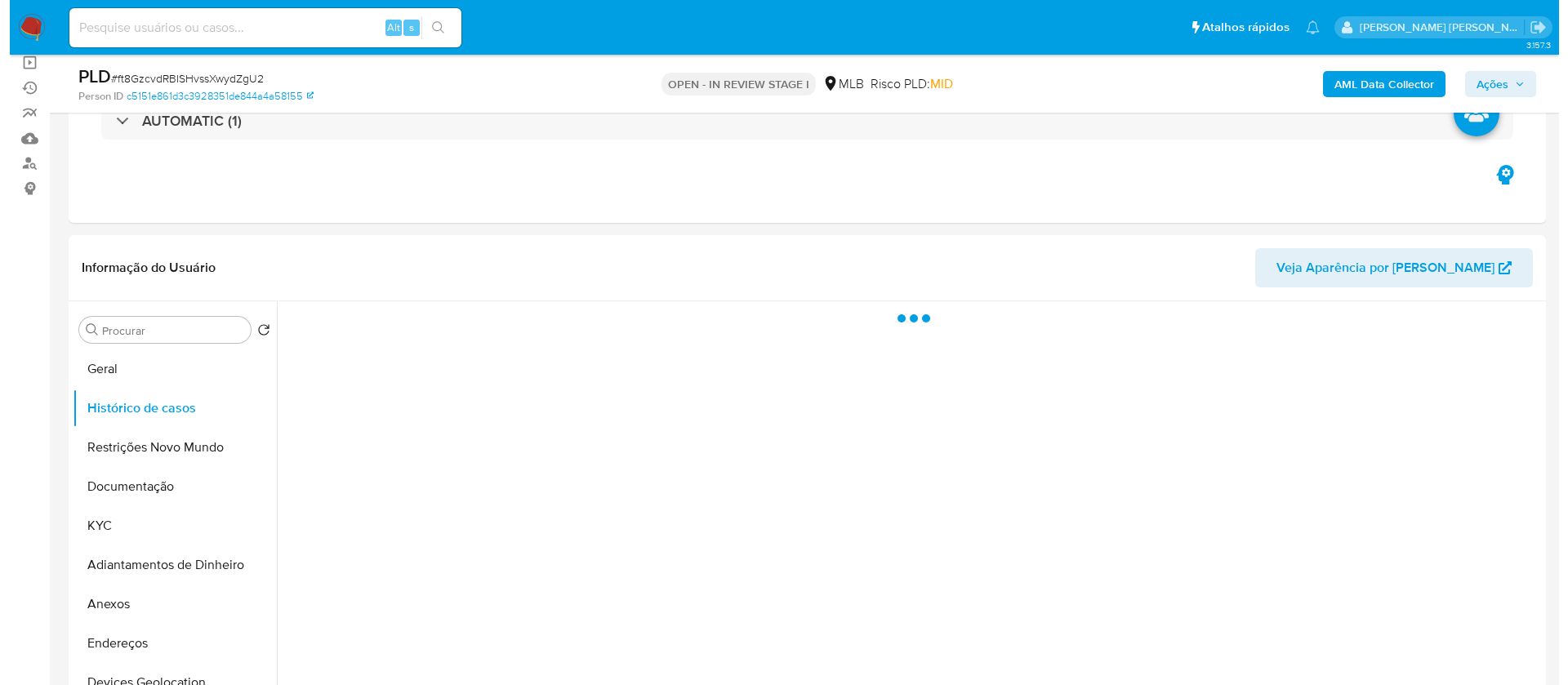
scroll to position [245, 0]
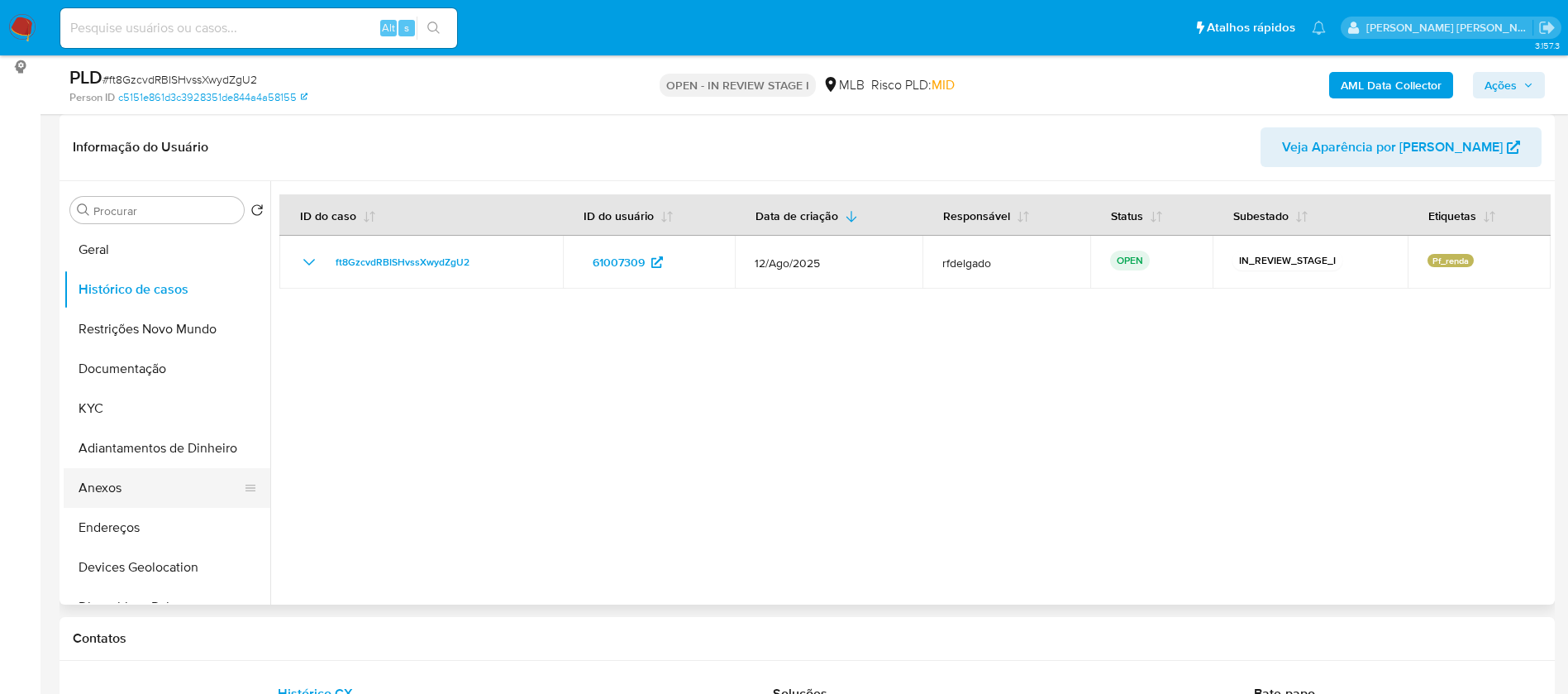
click at [173, 490] on button "Anexos" at bounding box center [161, 488] width 193 height 39
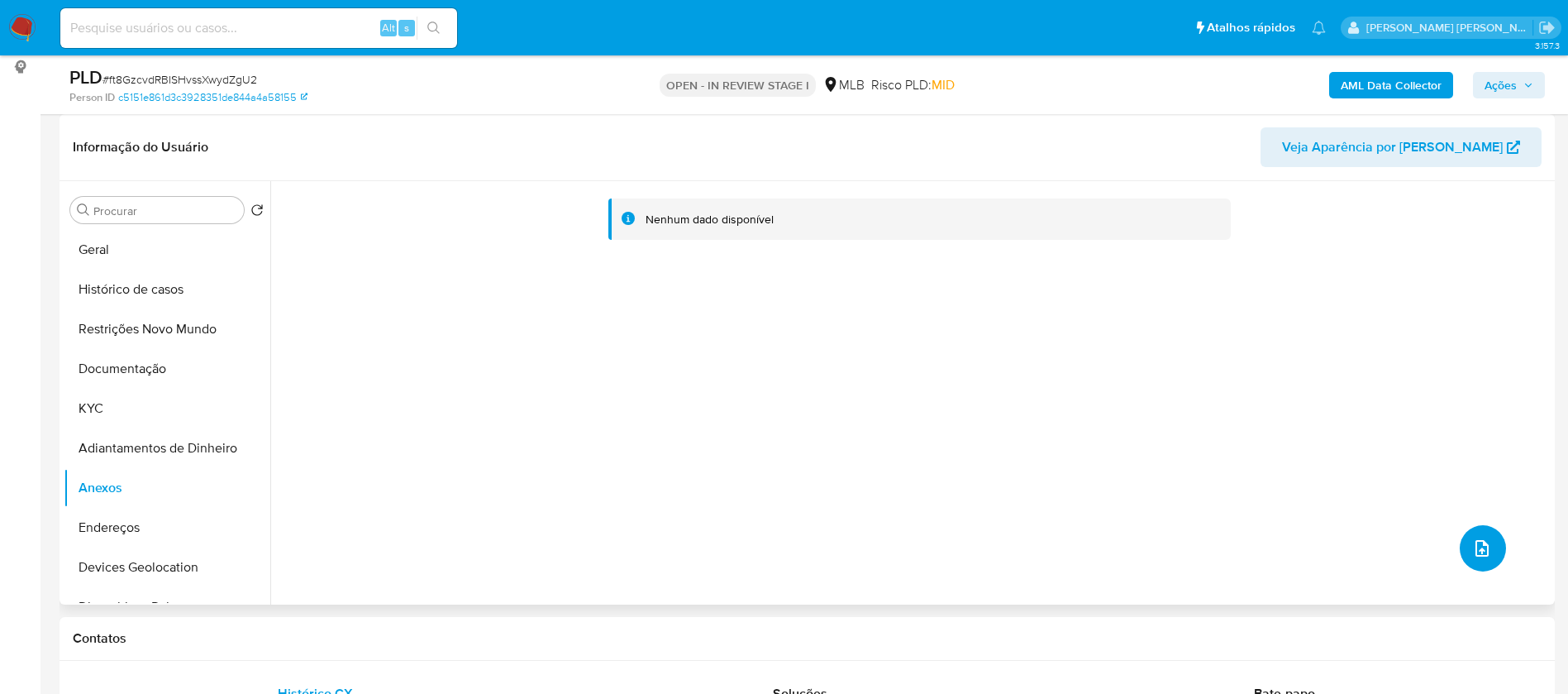
click at [1490, 534] on button "upload-file" at bounding box center [1483, 548] width 46 height 46
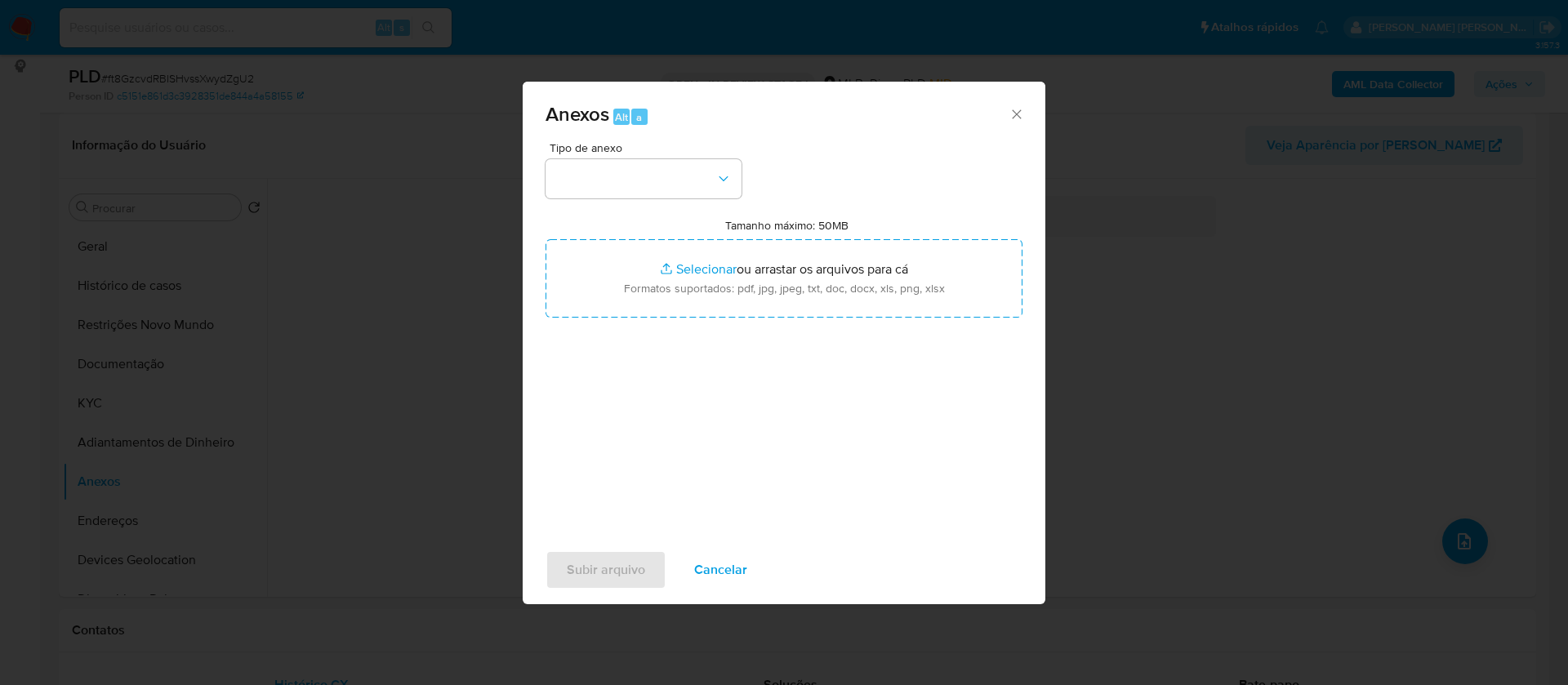
click at [744, 577] on span "Cancelar" at bounding box center [720, 569] width 53 height 36
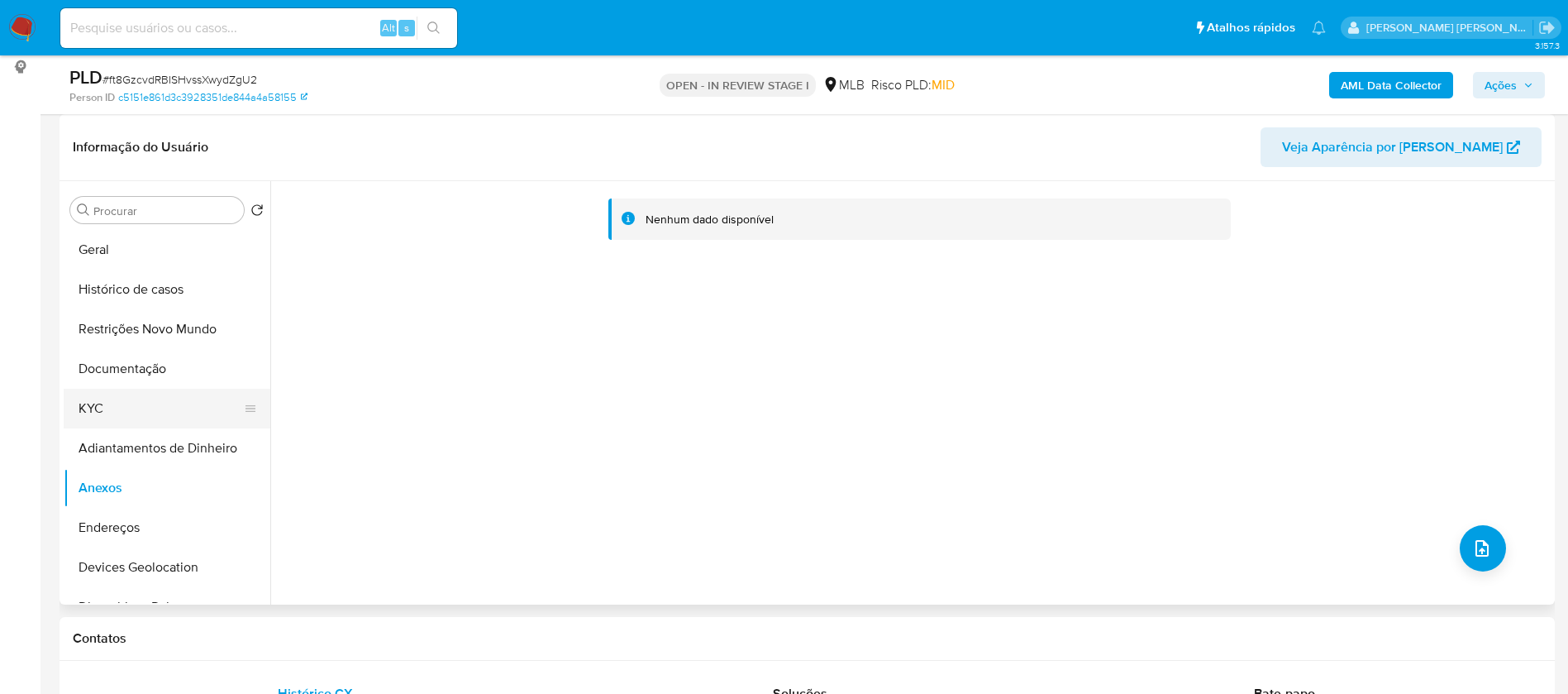
click at [95, 406] on button "KYC" at bounding box center [161, 409] width 193 height 39
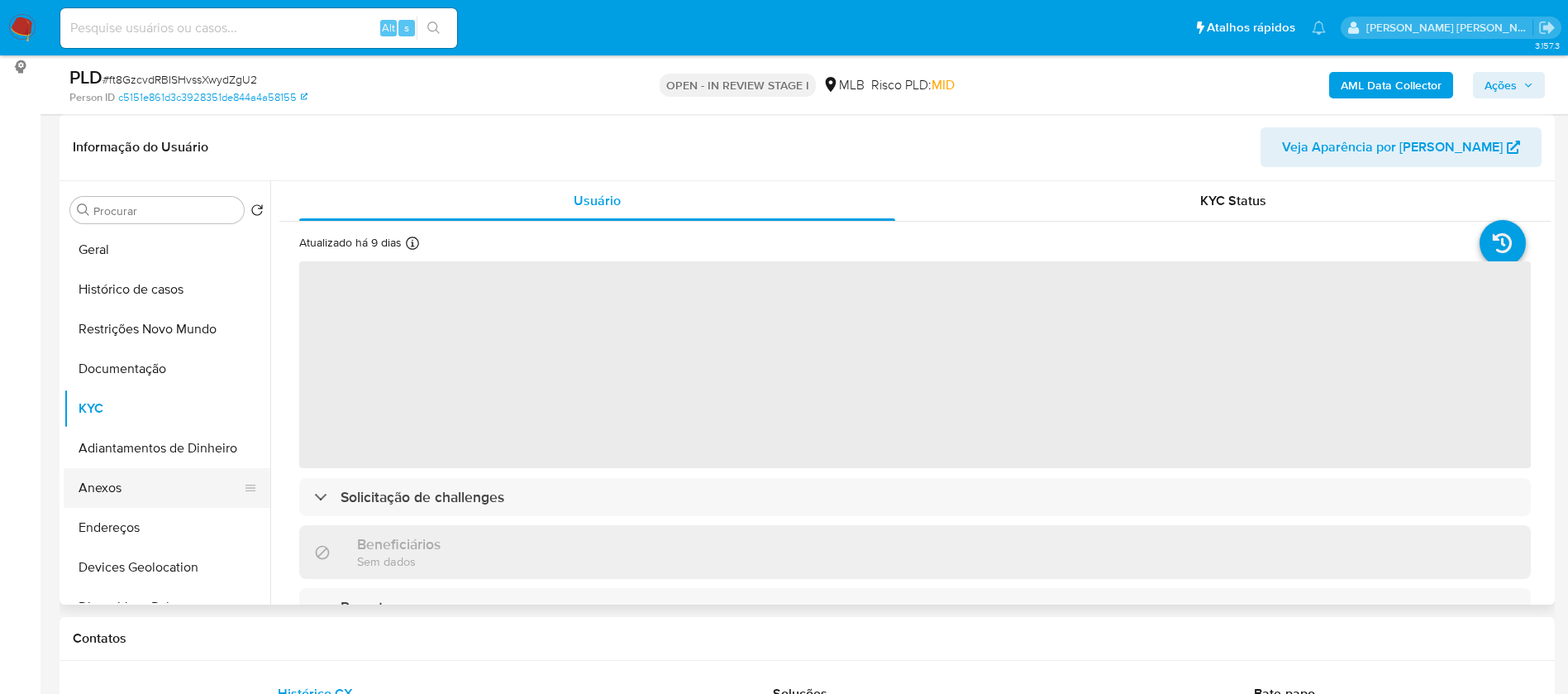
click at [117, 489] on button "Anexos" at bounding box center [161, 488] width 193 height 39
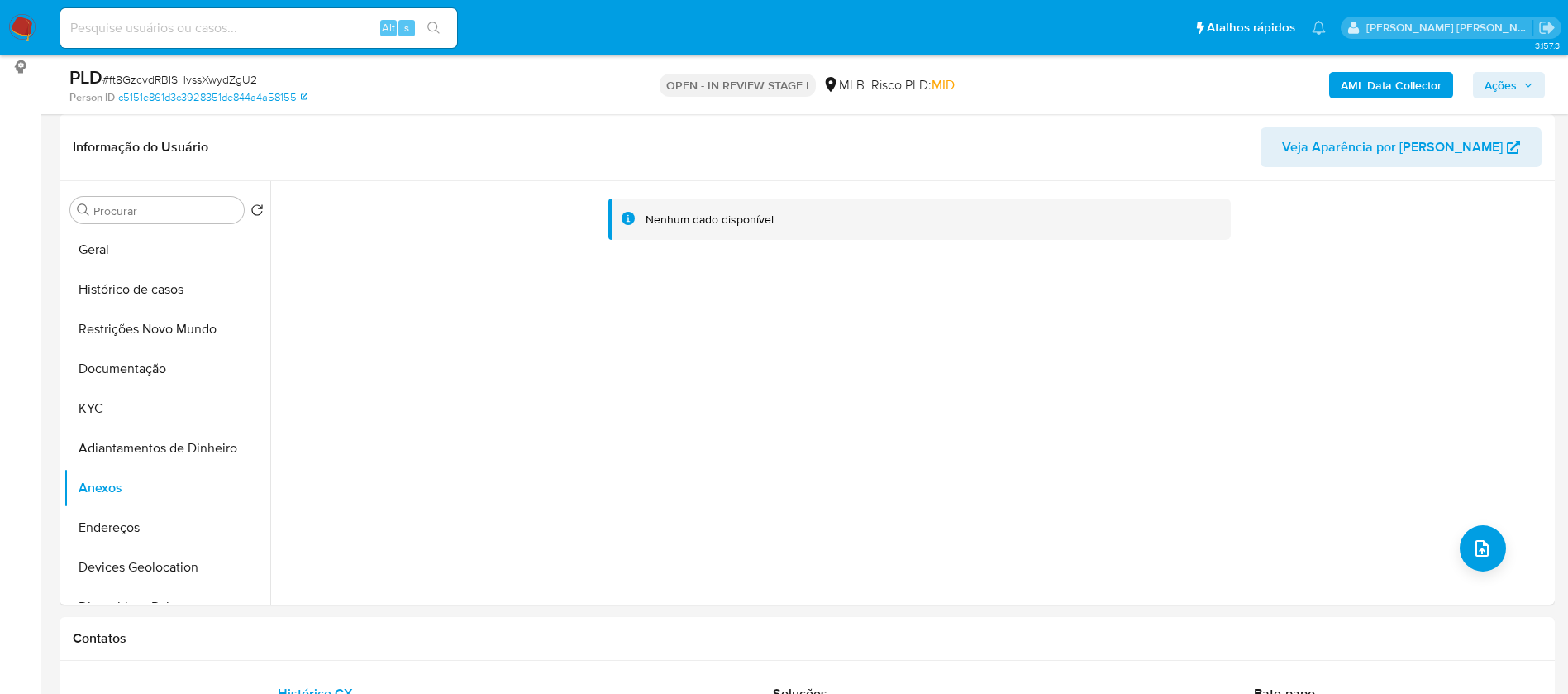
click at [1415, 79] on b "AML Data Collector" at bounding box center [1391, 85] width 101 height 27
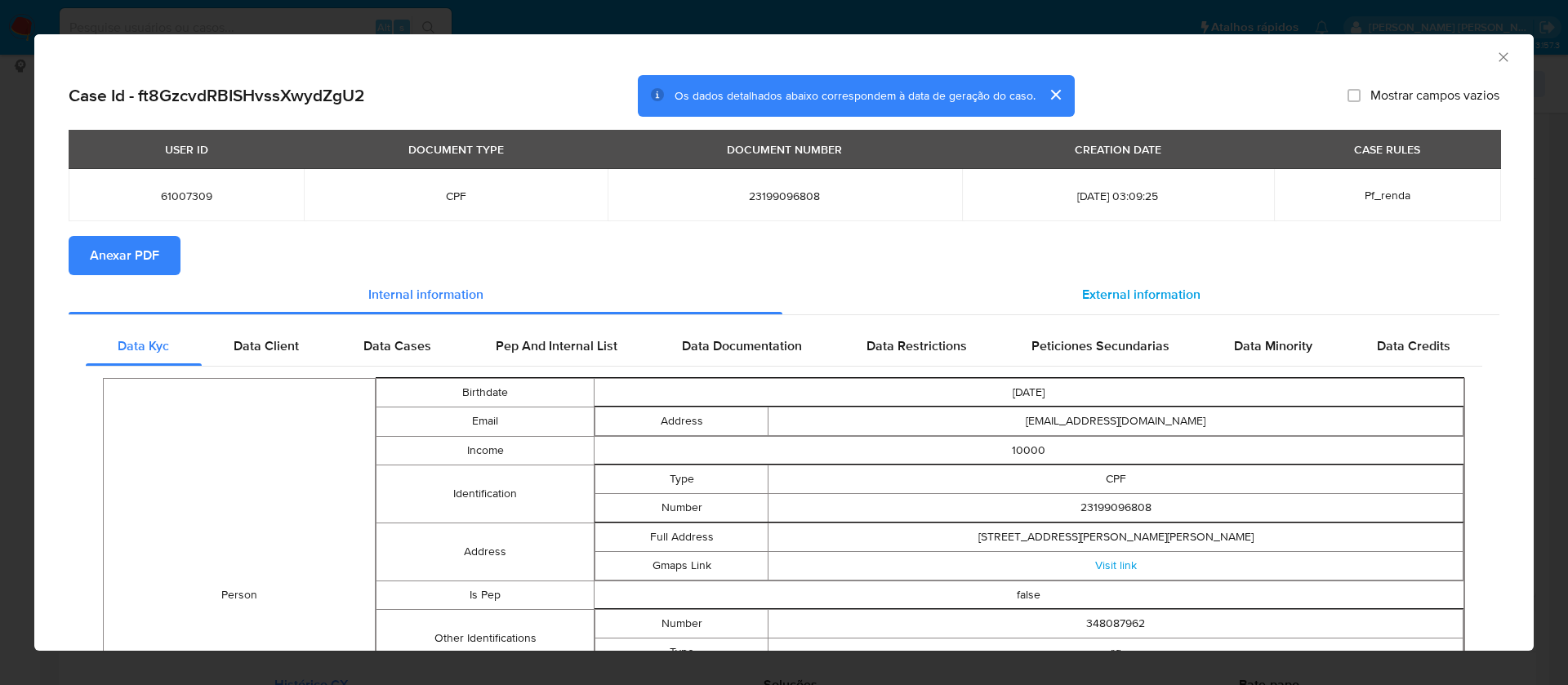
click at [1109, 295] on span "External information" at bounding box center [1140, 293] width 118 height 19
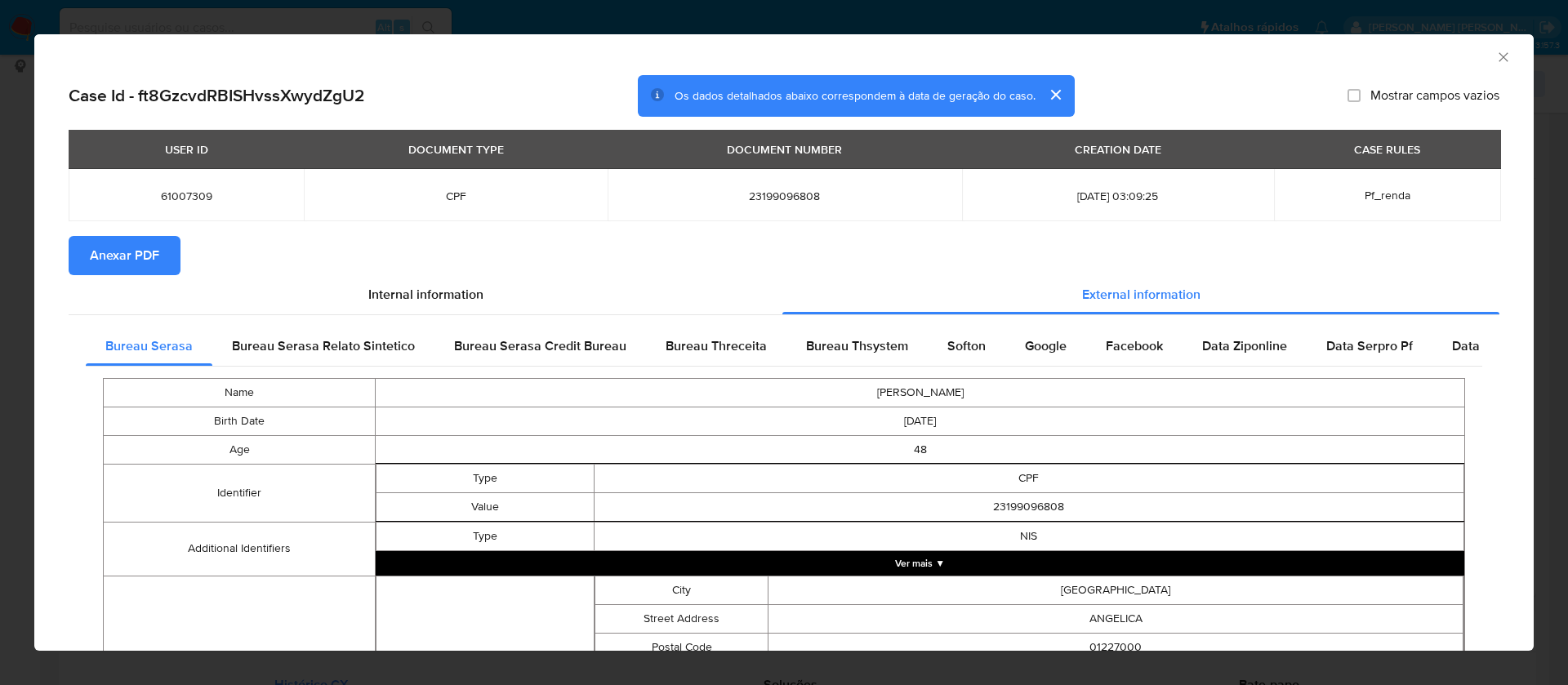
click at [157, 260] on span "Anexar PDF" at bounding box center [124, 255] width 69 height 36
click at [1498, 56] on icon "Fechar a janela" at bounding box center [1502, 57] width 9 height 9
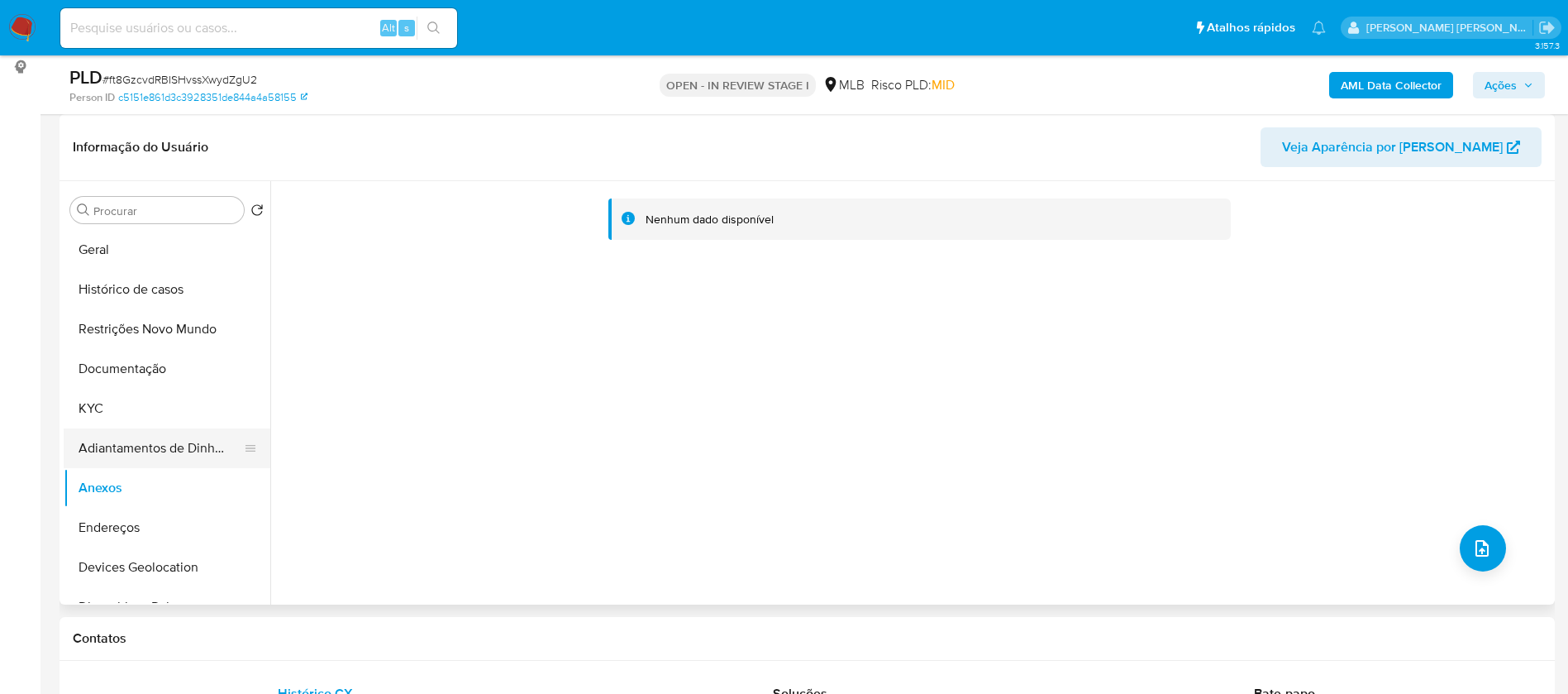
click at [88, 456] on button "Adiantamentos de Dinheiro" at bounding box center [161, 448] width 193 height 39
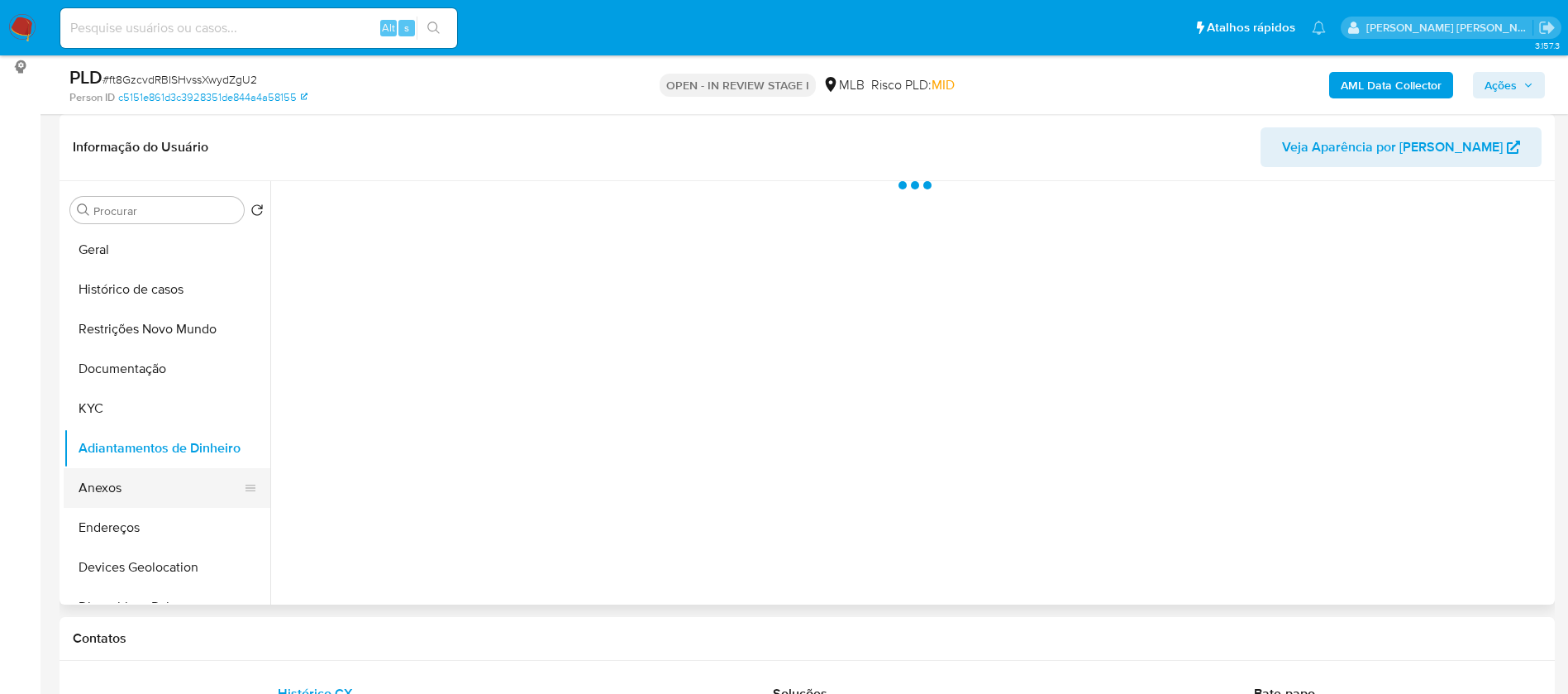
click at [111, 490] on button "Anexos" at bounding box center [161, 488] width 193 height 39
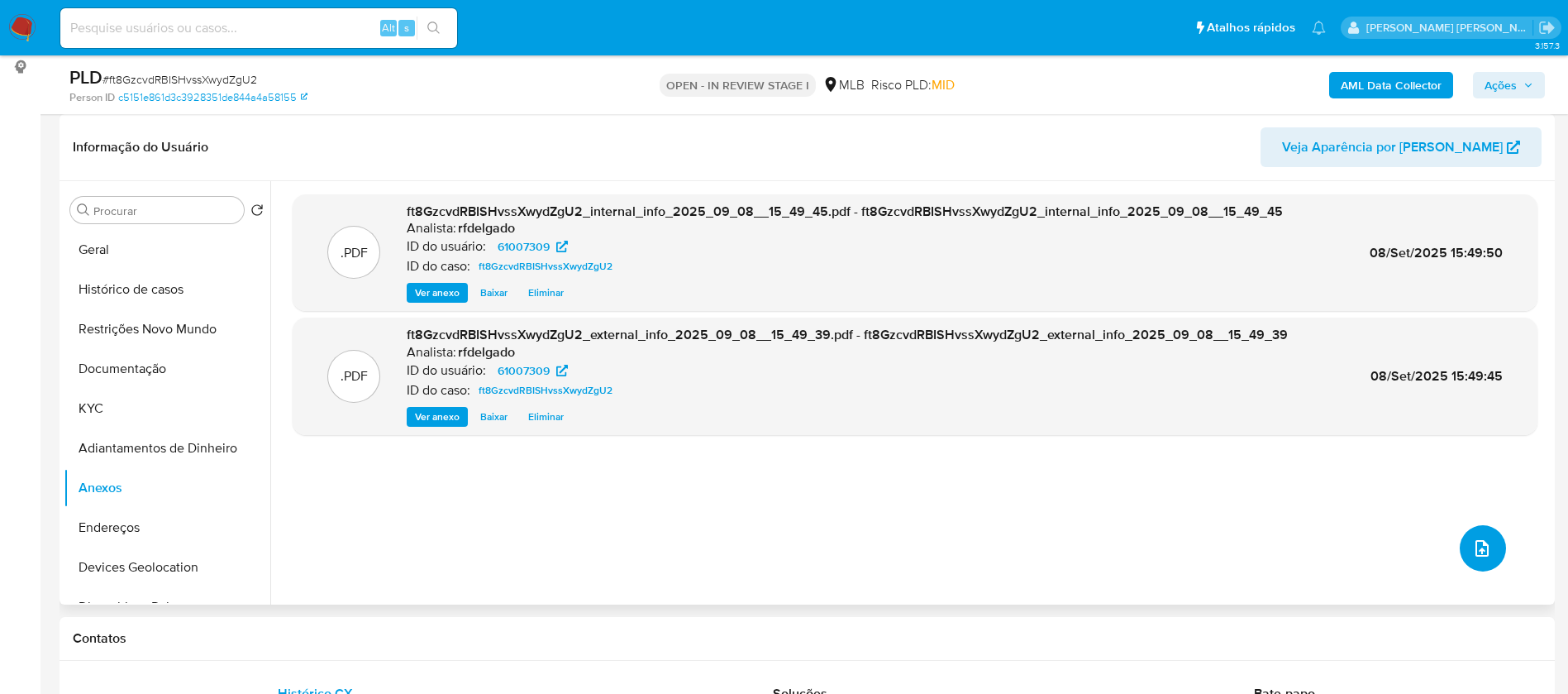
click at [1486, 552] on button "upload-file" at bounding box center [1483, 548] width 46 height 46
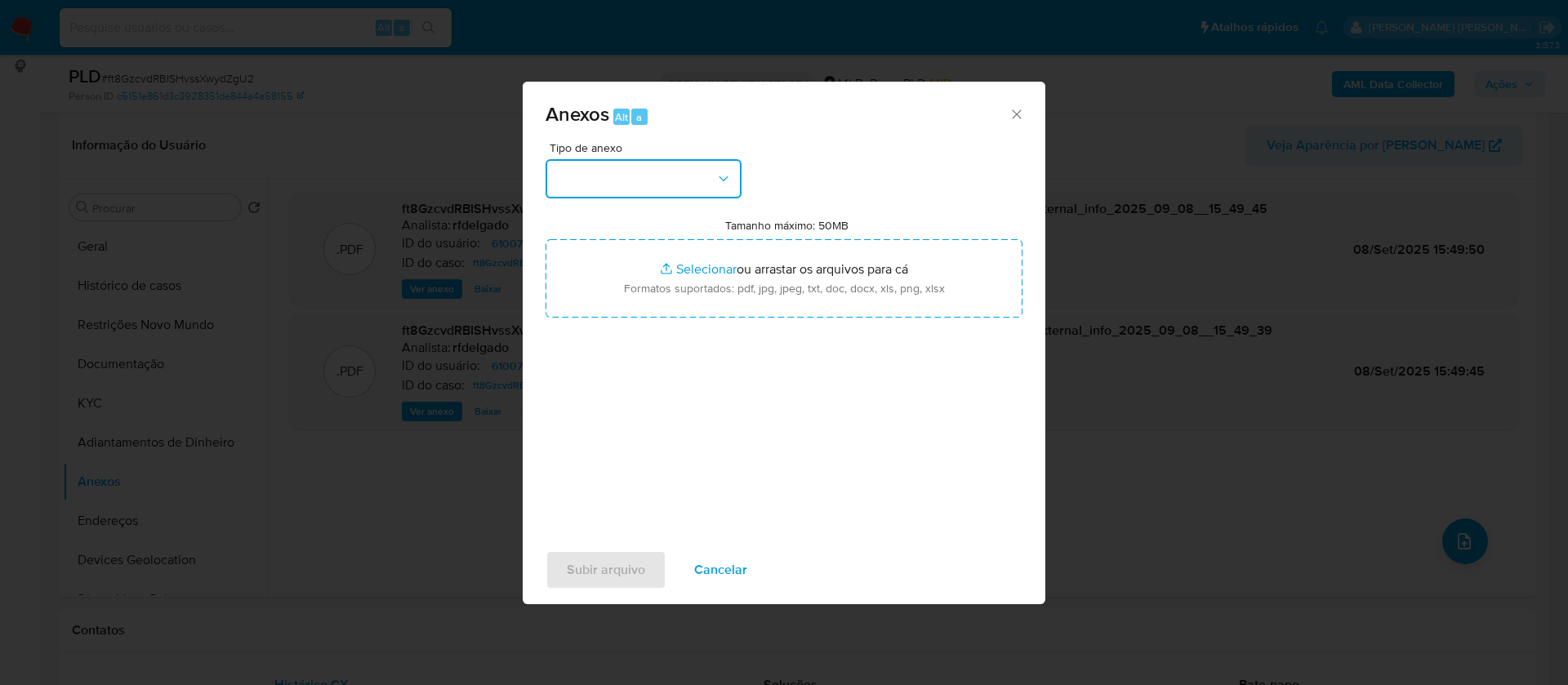
click at [658, 180] on button "button" at bounding box center [643, 178] width 196 height 39
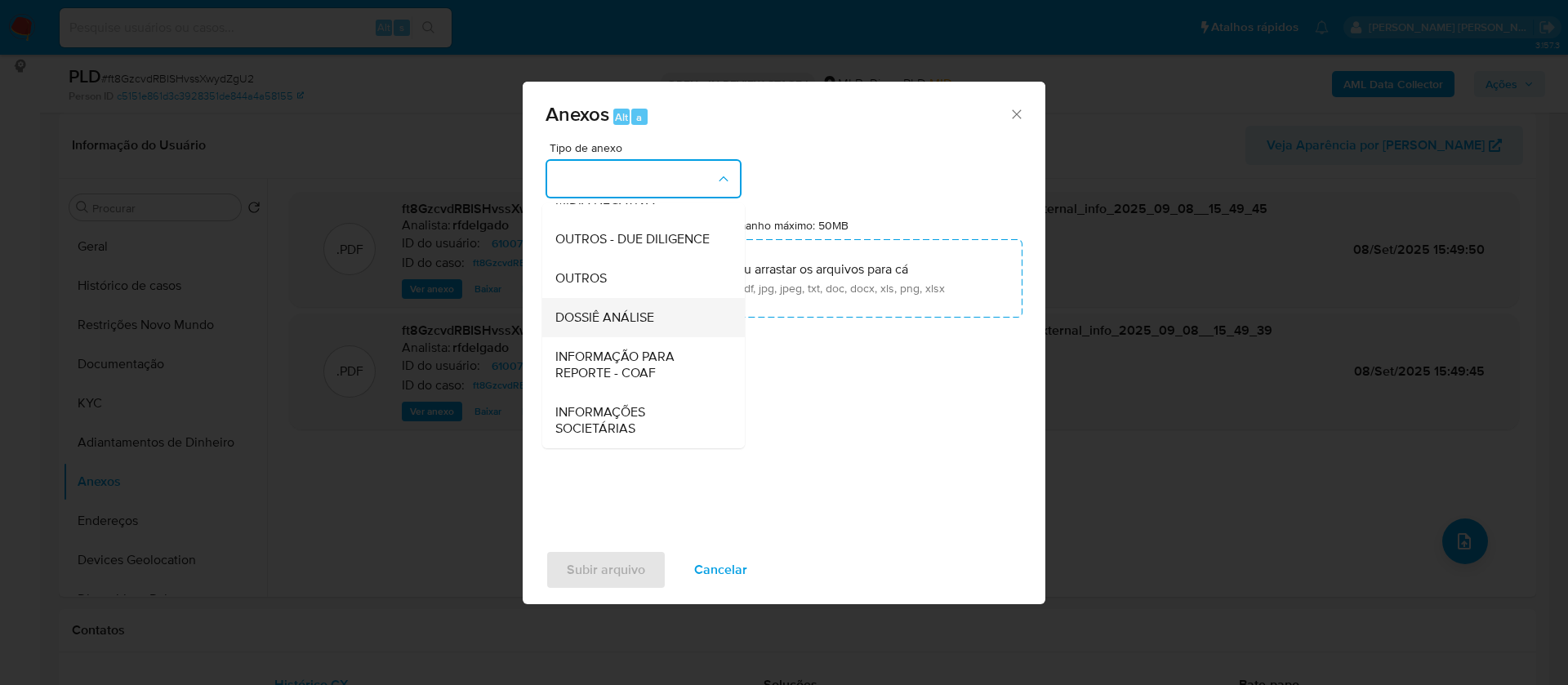
click at [638, 325] on span "DOSSIÊ ANÁLISE" at bounding box center [604, 318] width 98 height 17
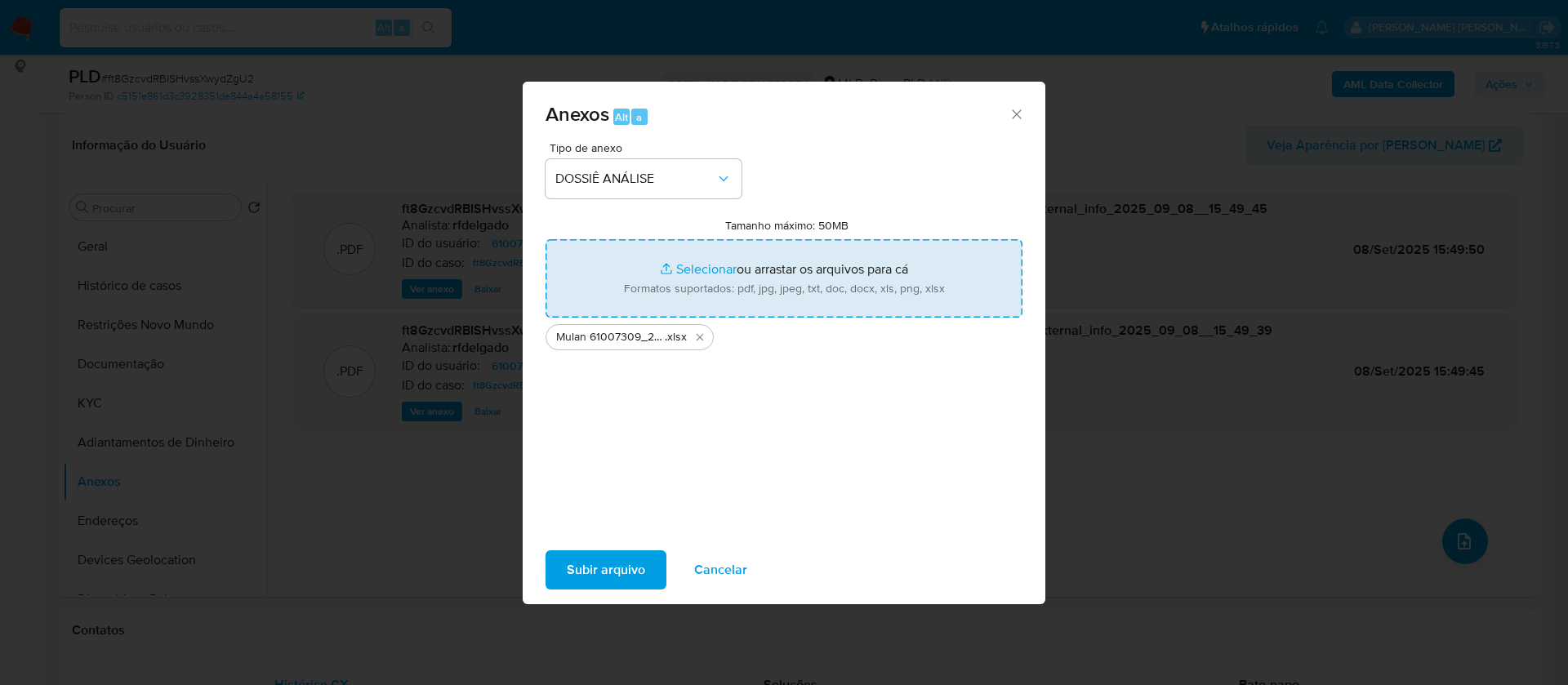
type input "C:\fakepath\SAR - - CPF 23199096808 - THOMAS BLANDY HORTA.pdf"
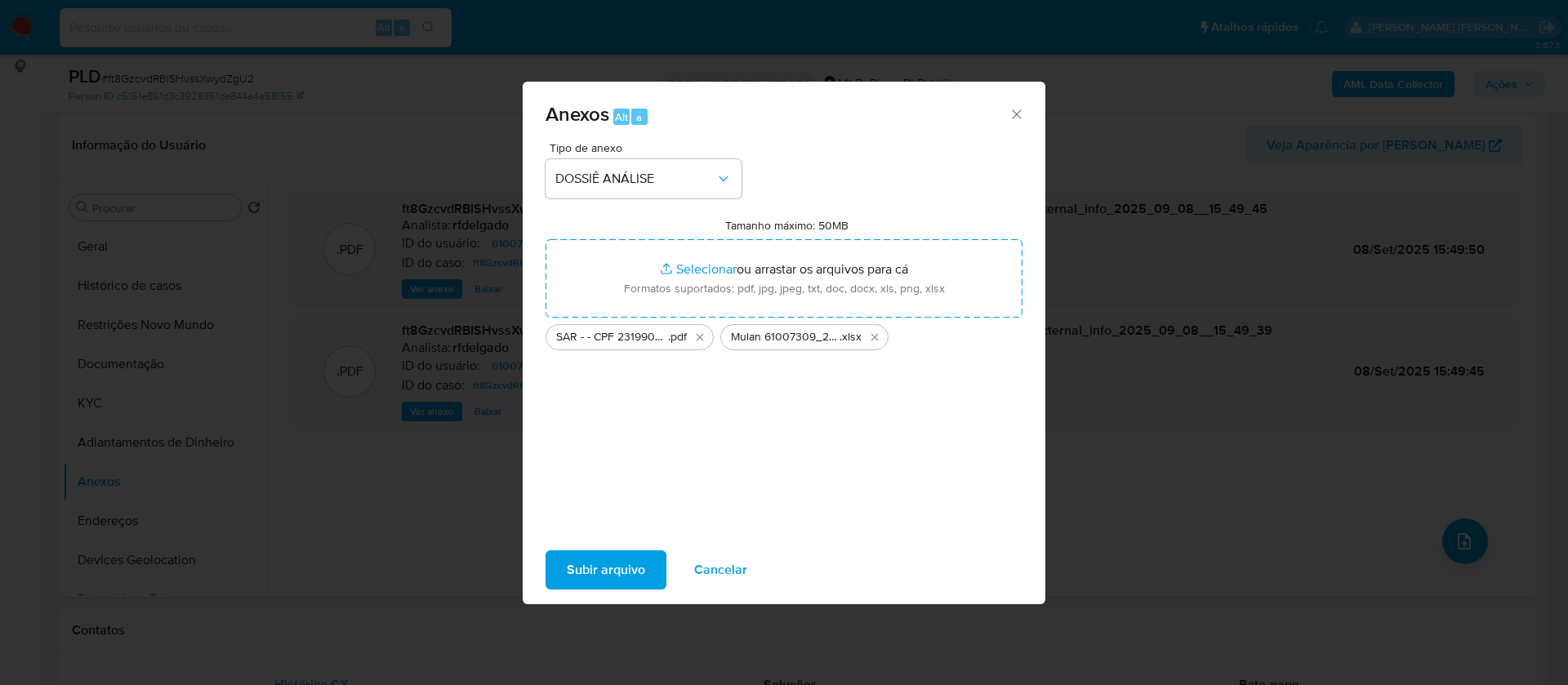
click at [610, 560] on span "Subir arquivo" at bounding box center [605, 569] width 78 height 36
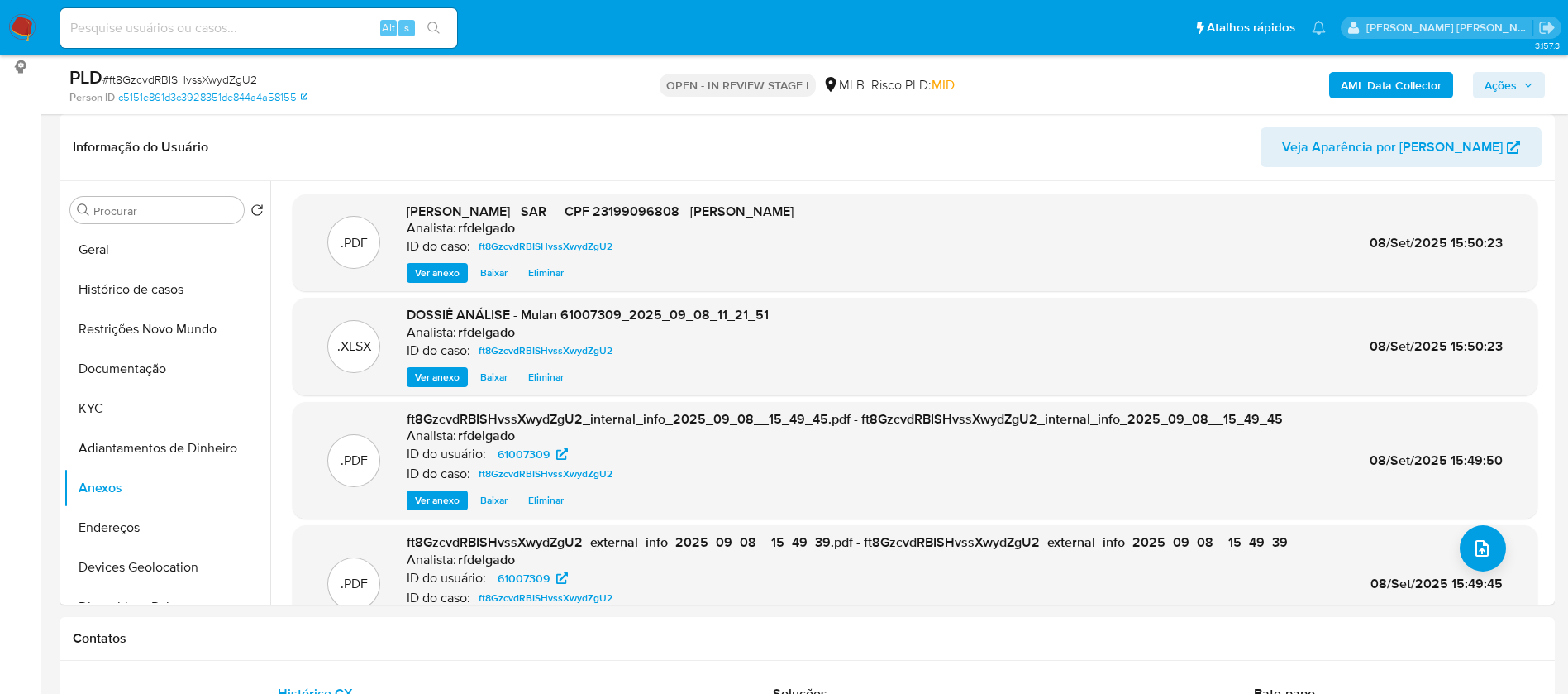
click at [1514, 89] on span "Ações" at bounding box center [1501, 85] width 33 height 27
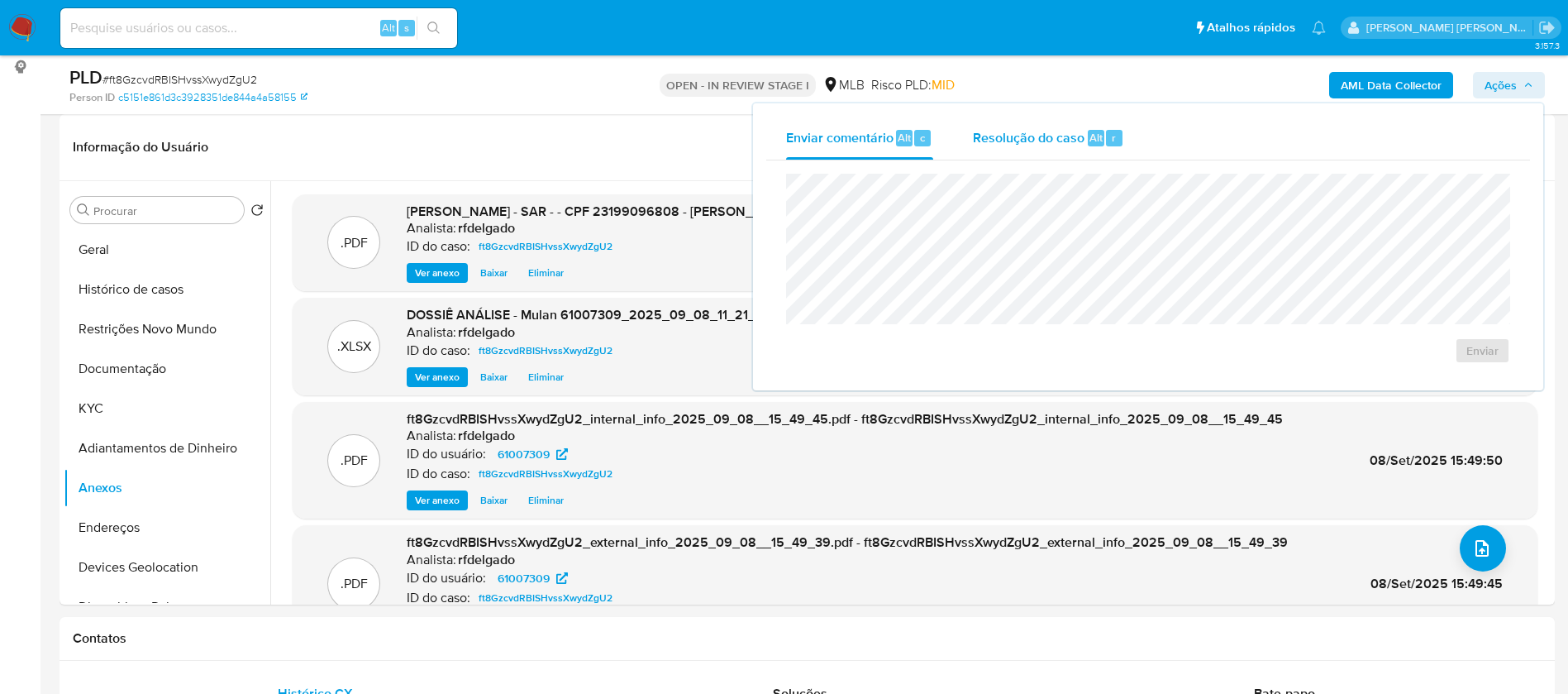
drag, startPoint x: 1002, startPoint y: 133, endPoint x: 1017, endPoint y: 153, distance: 25.0
click at [1002, 131] on span "Resolução do caso" at bounding box center [1028, 136] width 112 height 19
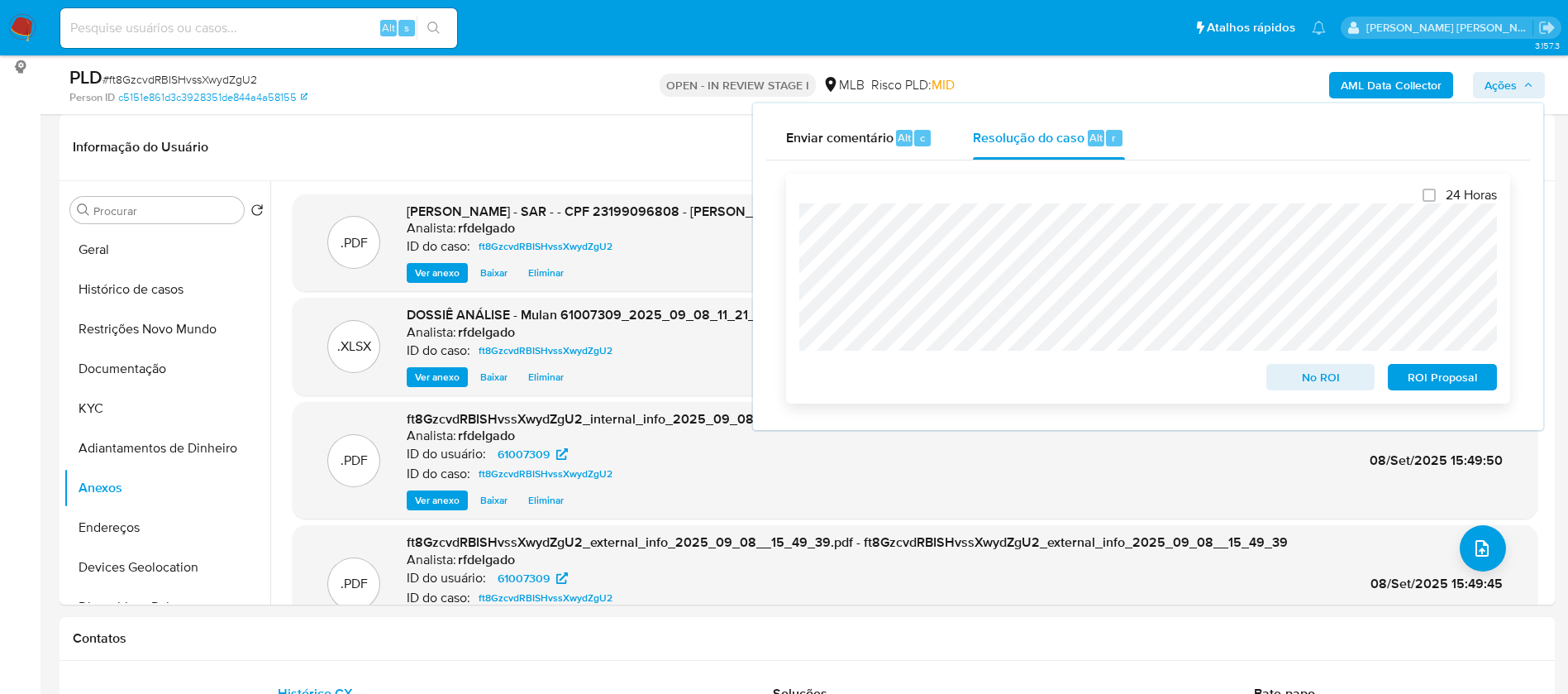
click at [1337, 382] on span "No ROI" at bounding box center [1320, 376] width 86 height 23
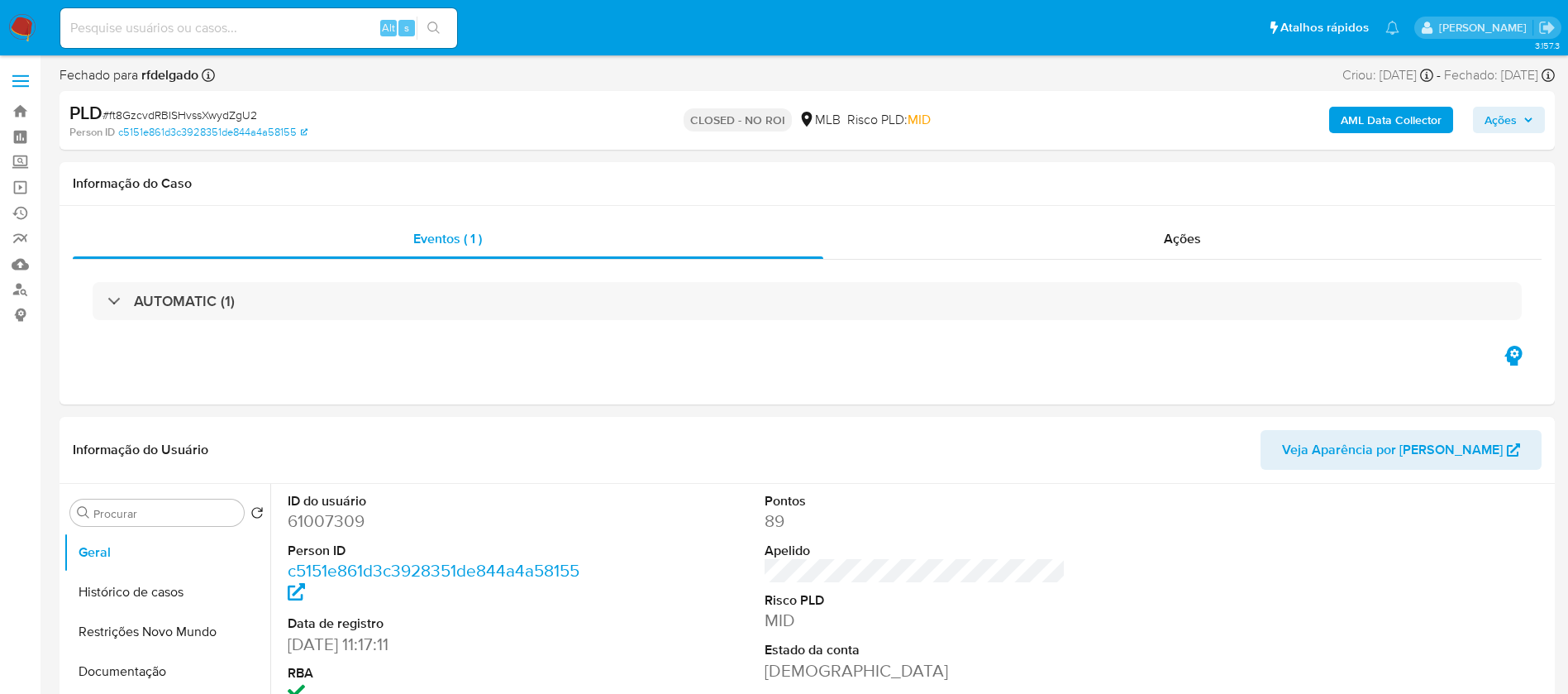
select select "10"
click at [269, 18] on input at bounding box center [259, 29] width 397 height 22
paste input "3aKH6yWLSUzhiEp89EeoEhbc"
type input "3aKH6yWLSUzhiEp89EeoEhbc"
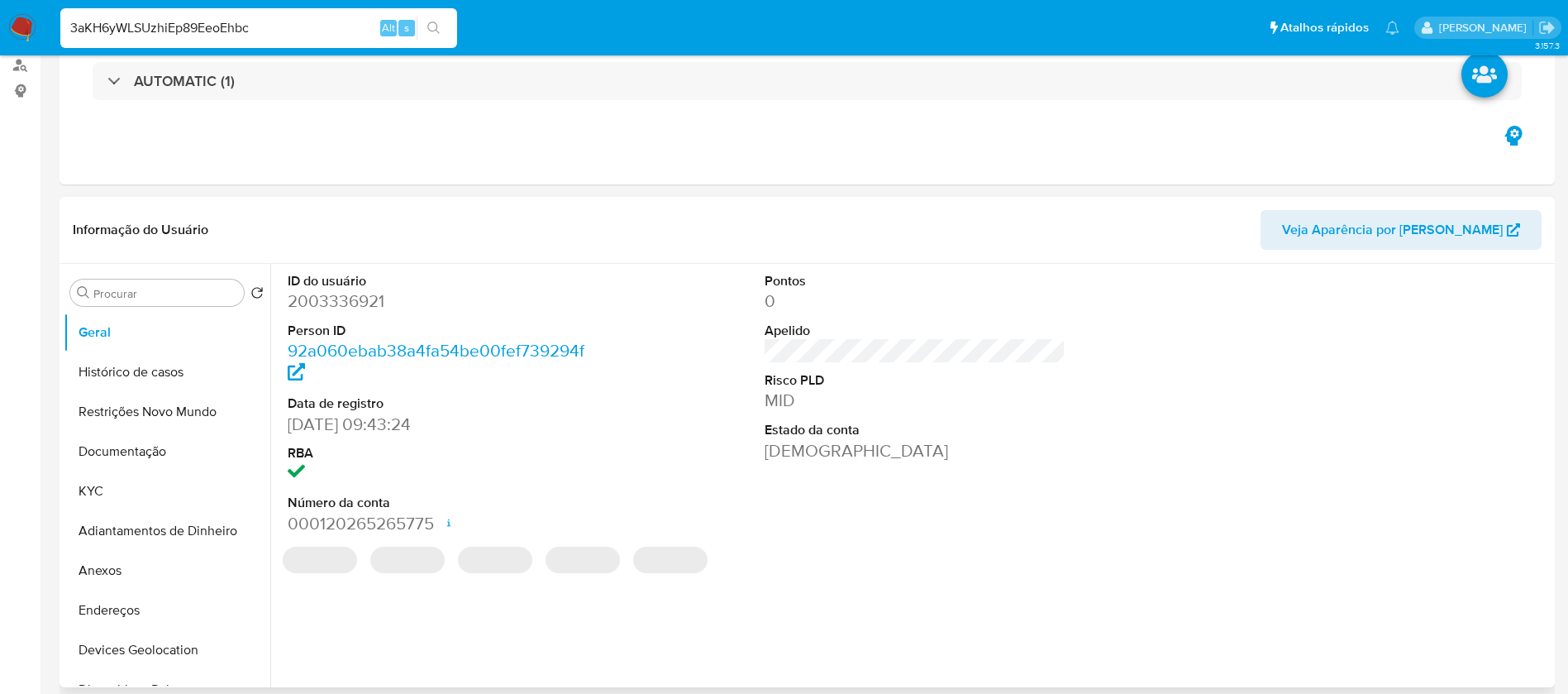
select select "10"
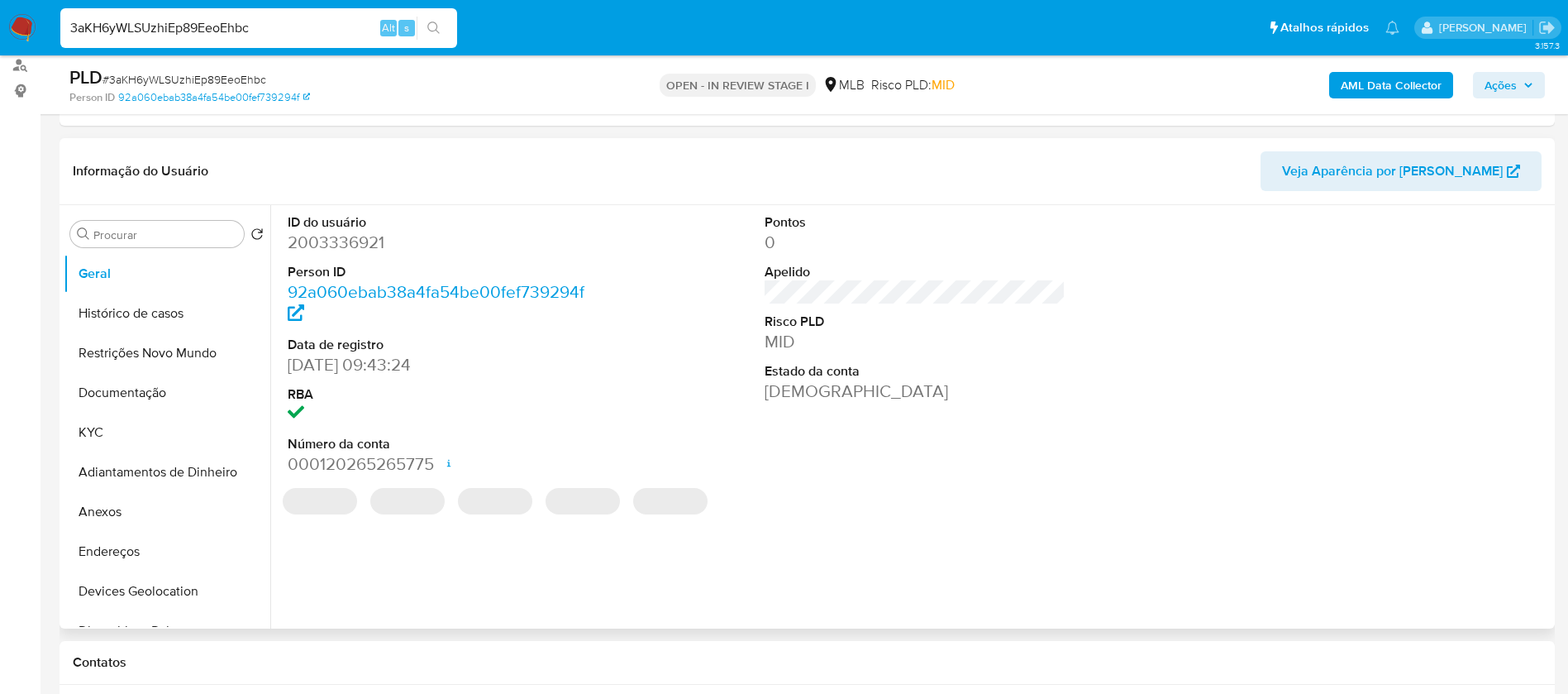
scroll to position [248, 0]
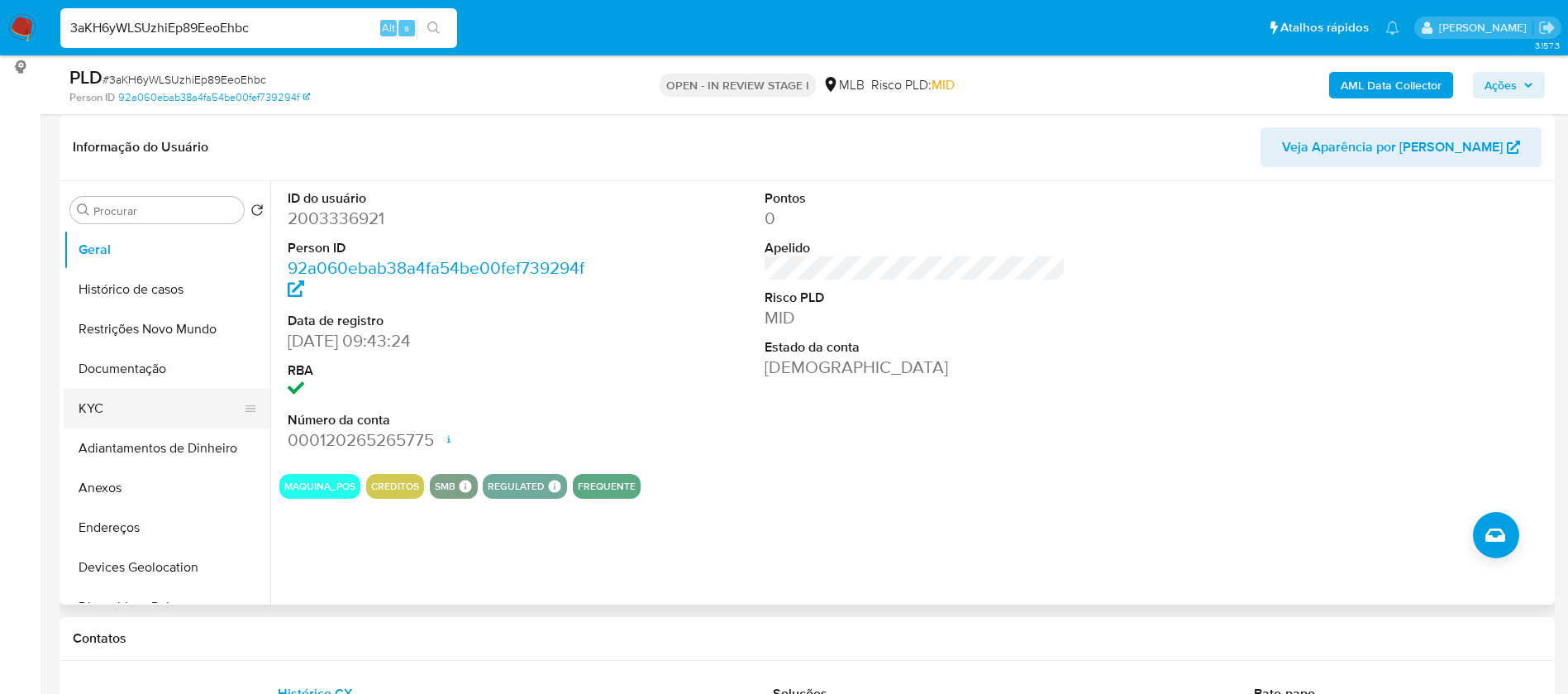
click at [176, 412] on button "KYC" at bounding box center [161, 409] width 193 height 39
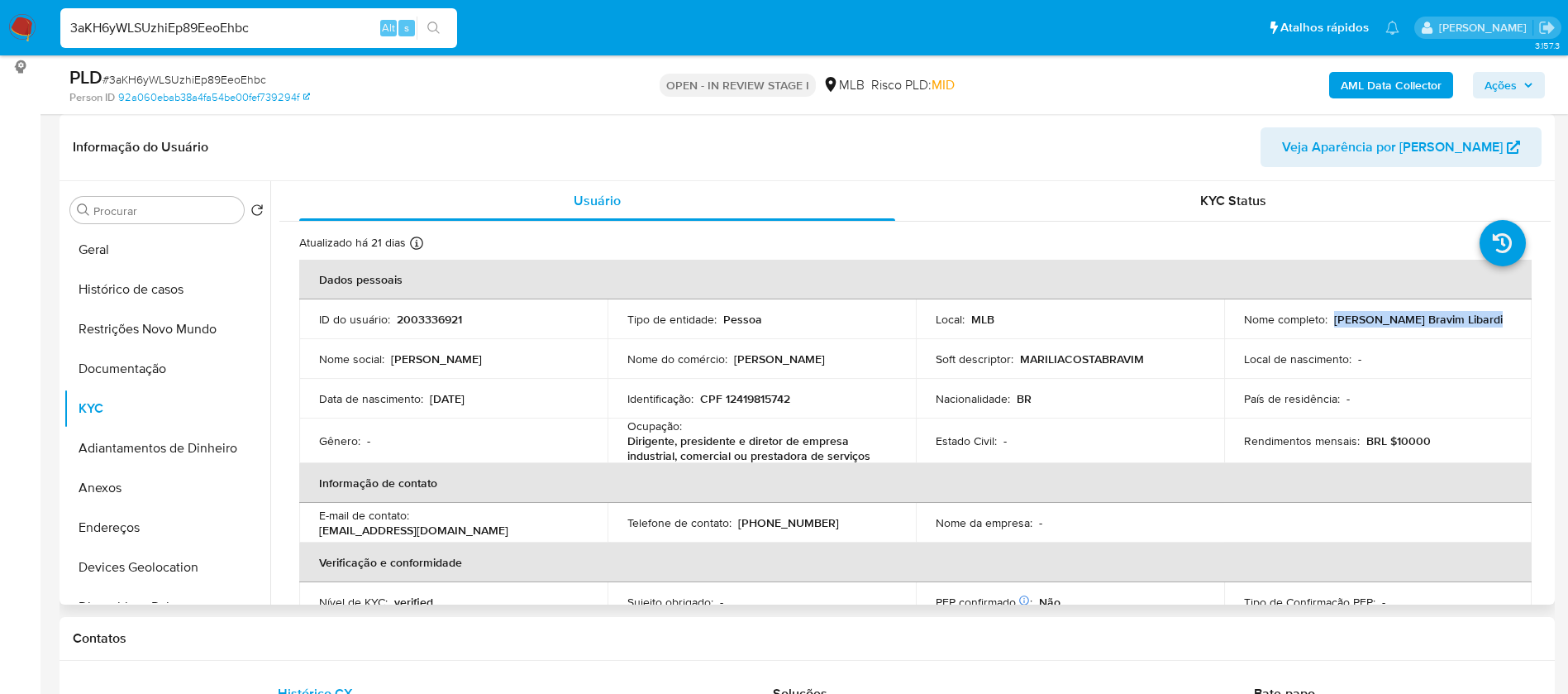
drag, startPoint x: 1476, startPoint y: 318, endPoint x: 1330, endPoint y: 321, distance: 146.0
click at [1330, 321] on div "Nome completo : [PERSON_NAME]" at bounding box center [1379, 319] width 268 height 15
copy p "[PERSON_NAME] Bravim Libardi"
click at [436, 319] on p "2003336921" at bounding box center [429, 319] width 65 height 15
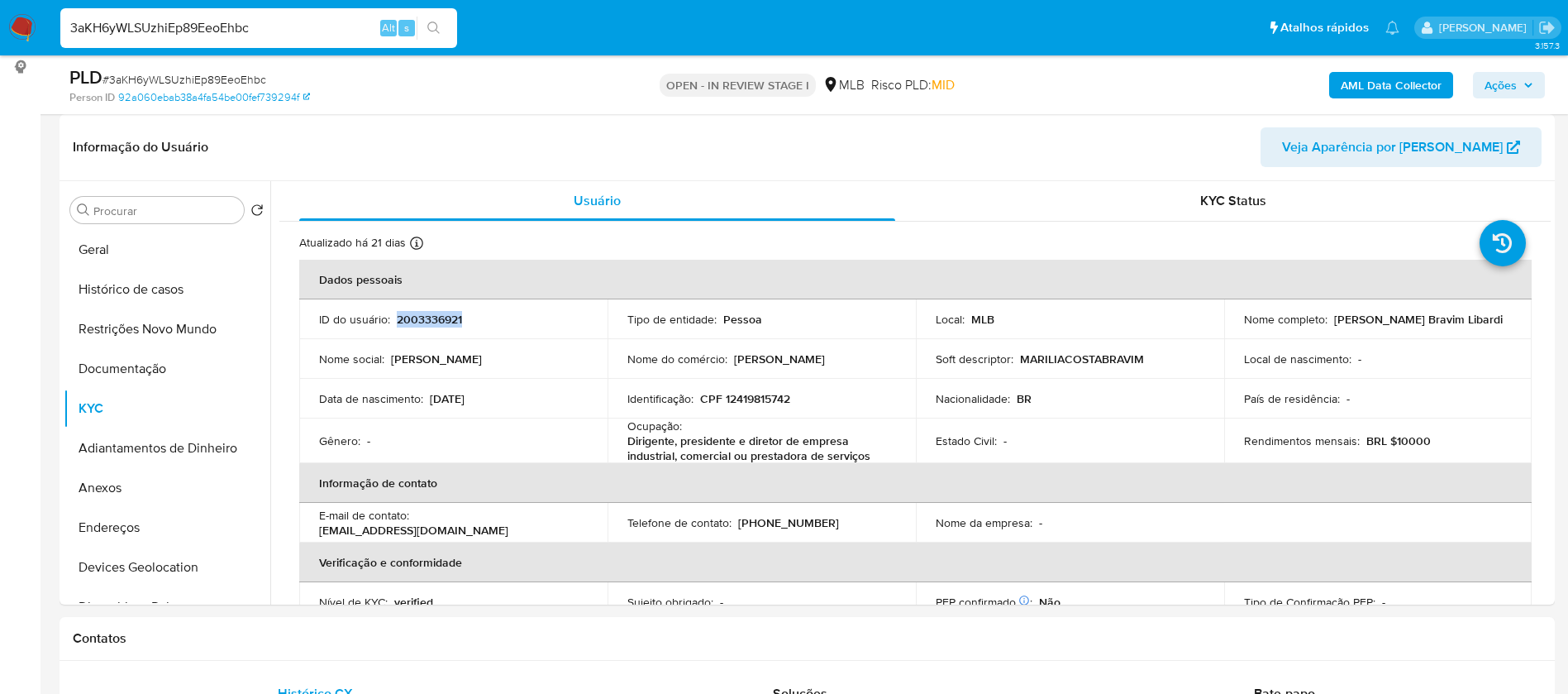
copy p "2003336921"
click at [94, 248] on button "Geral" at bounding box center [161, 250] width 193 height 39
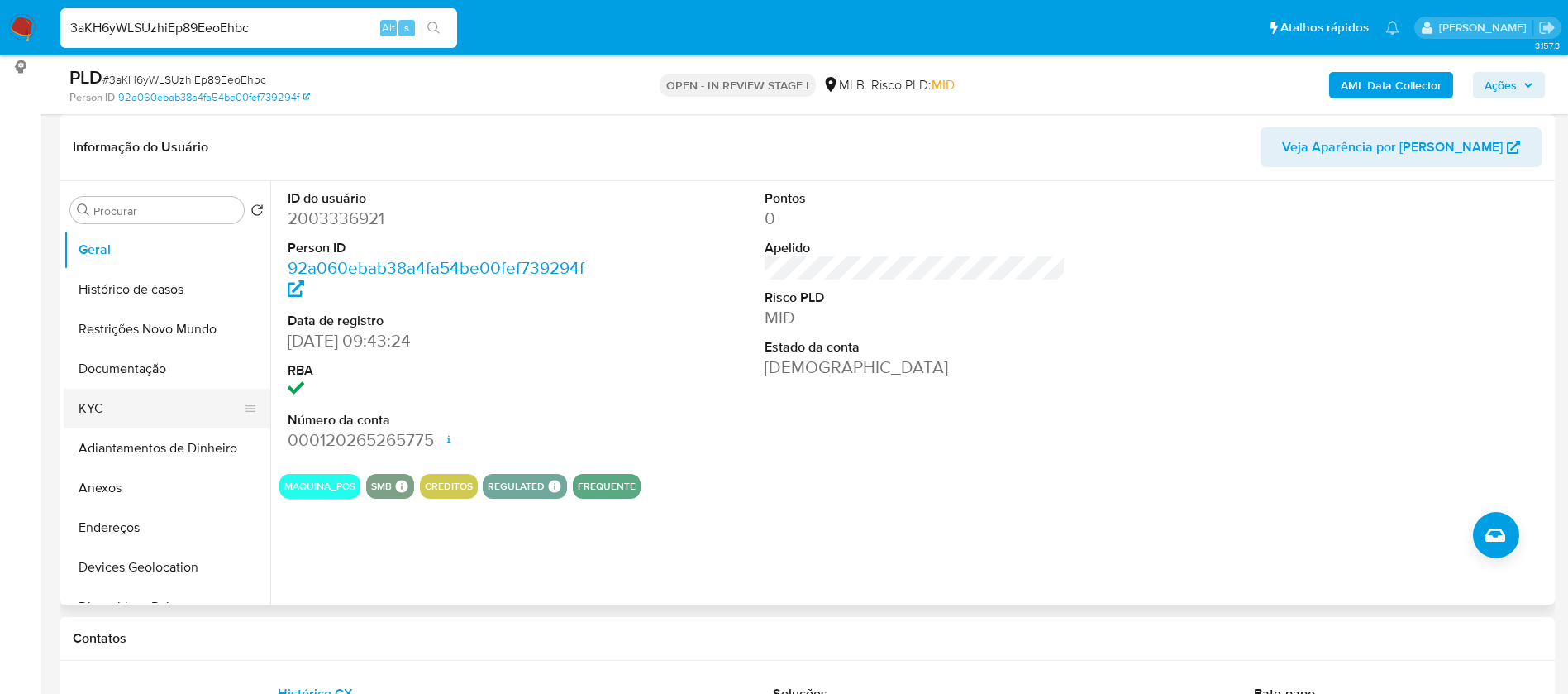
click at [131, 415] on button "KYC" at bounding box center [161, 409] width 193 height 39
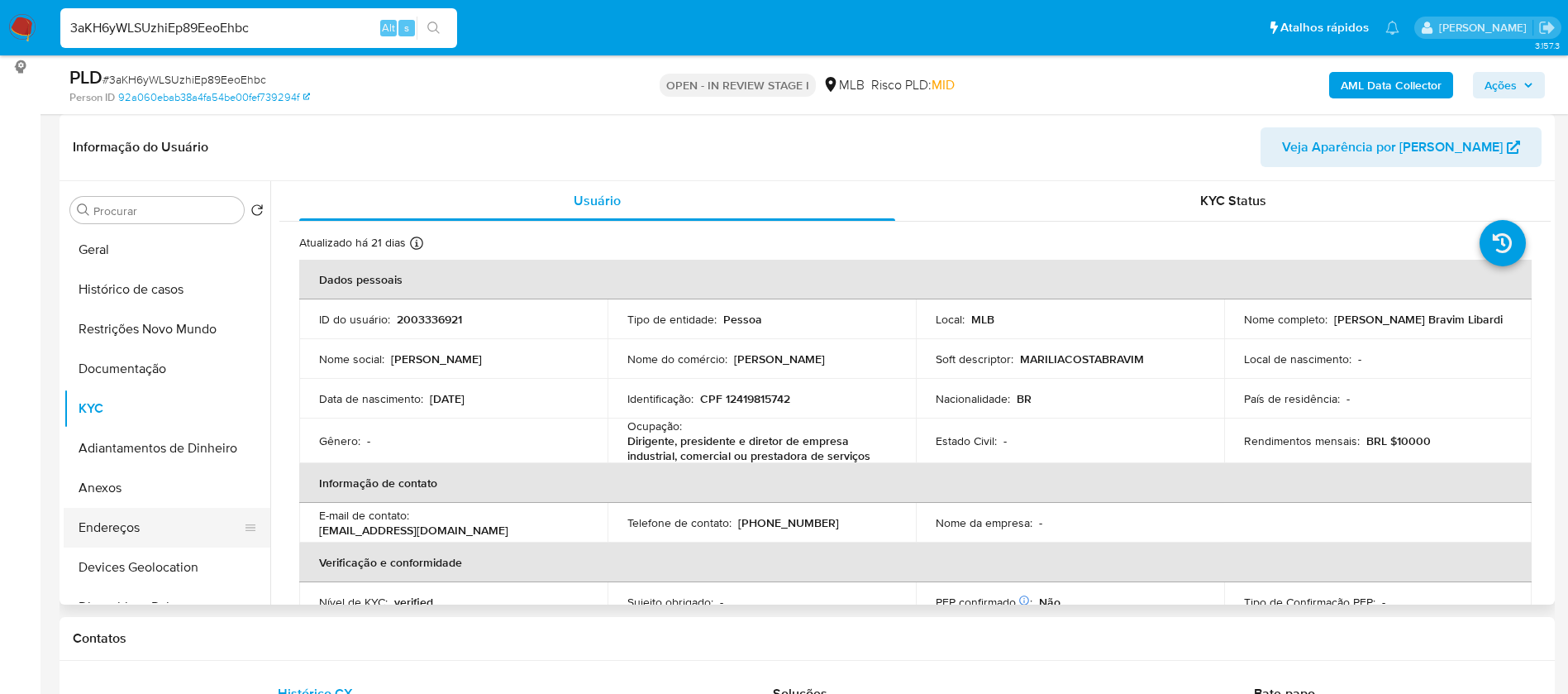
click at [114, 512] on button "Endereços" at bounding box center [161, 527] width 193 height 39
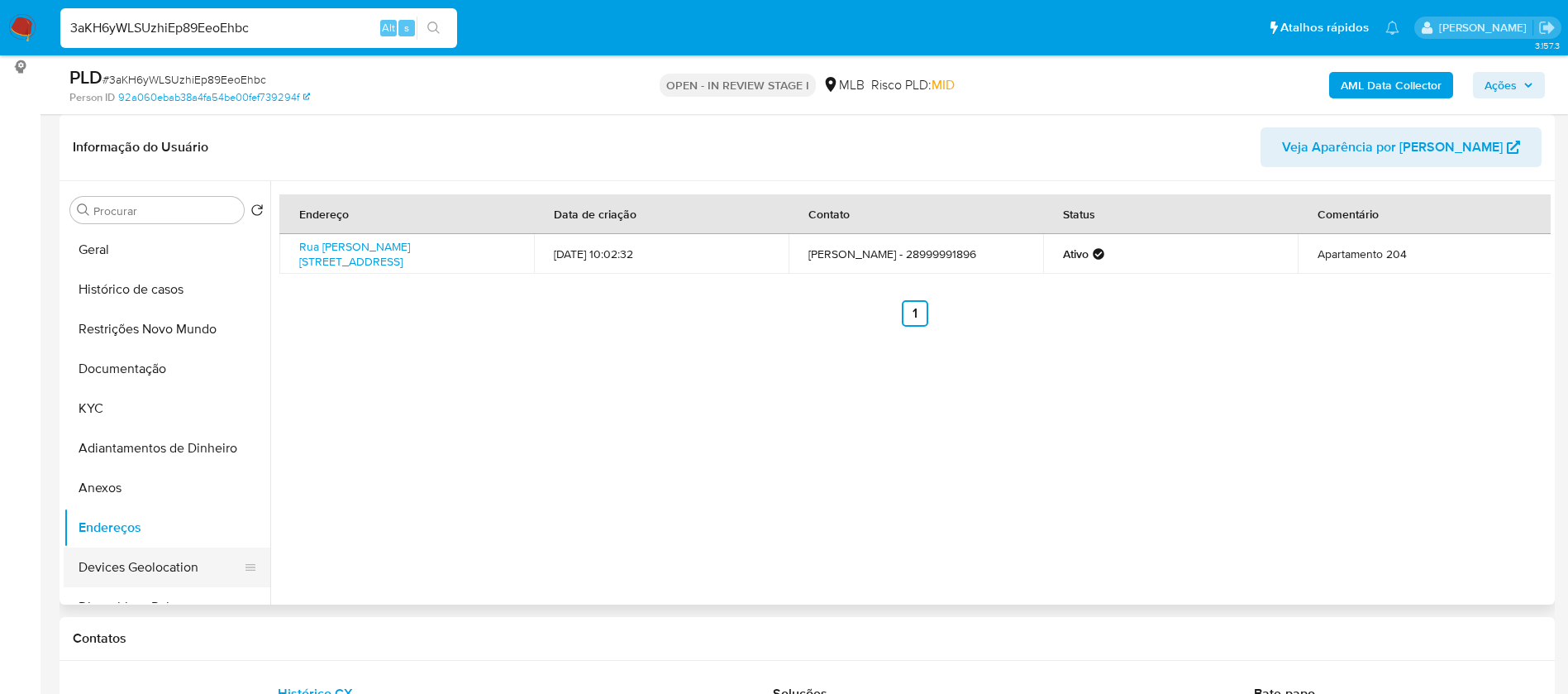
click at [130, 565] on button "Devices Geolocation" at bounding box center [161, 568] width 193 height 39
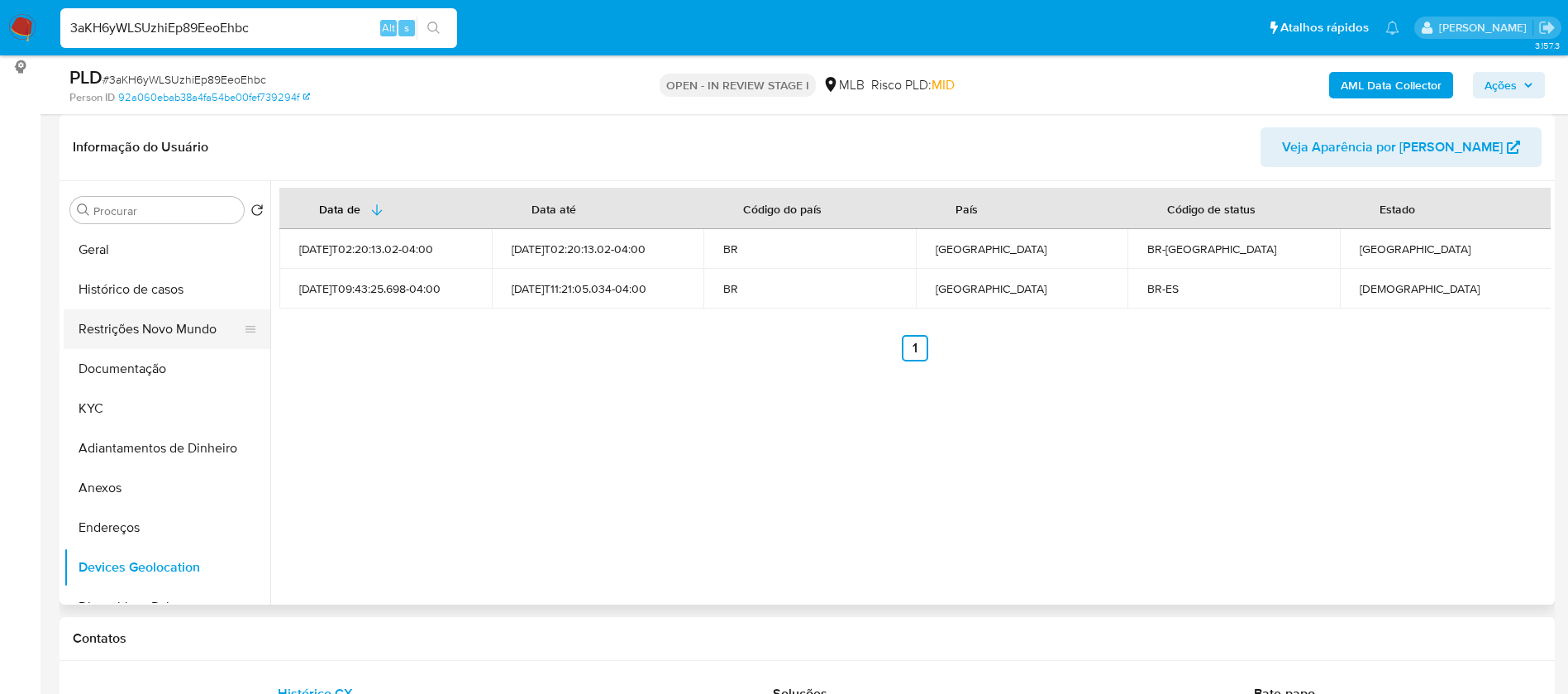
click at [145, 331] on button "Restrições Novo Mundo" at bounding box center [161, 329] width 193 height 39
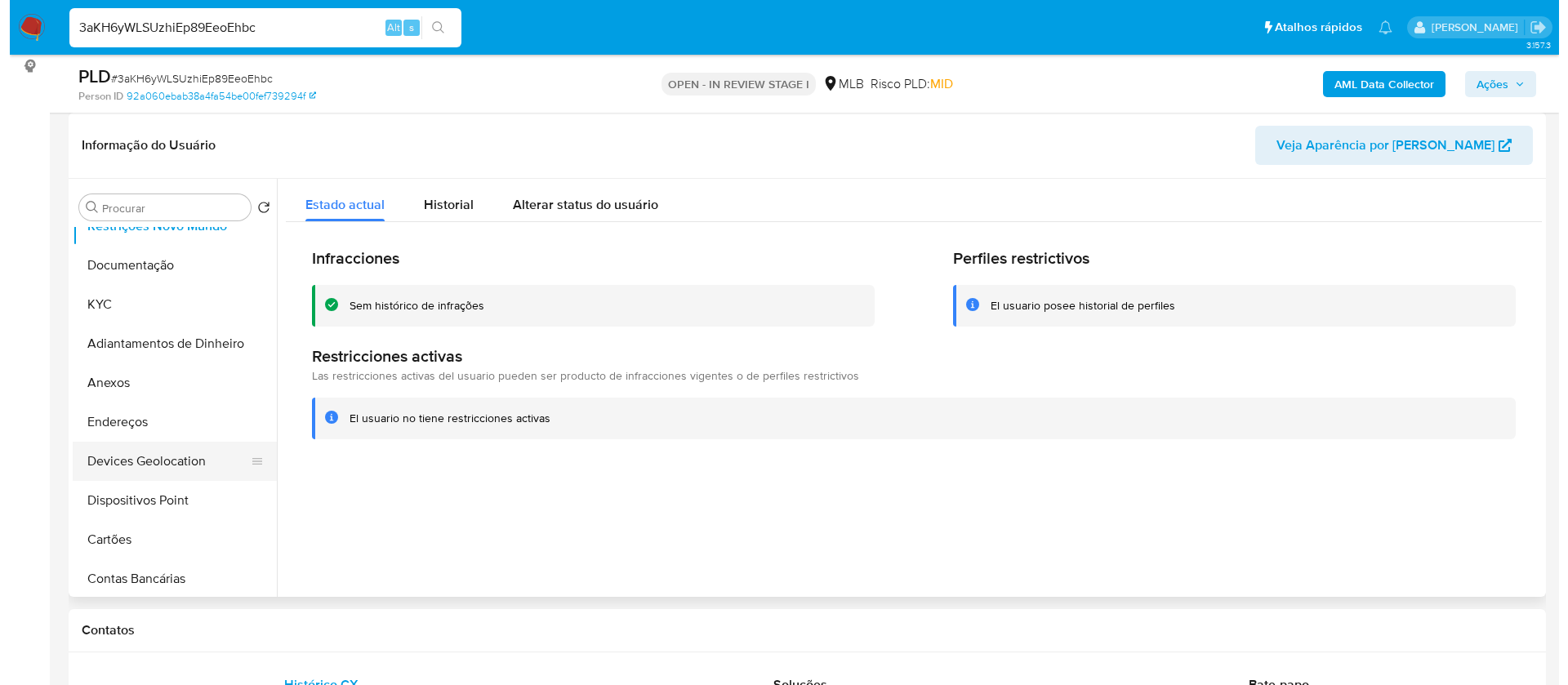
scroll to position [123, 0]
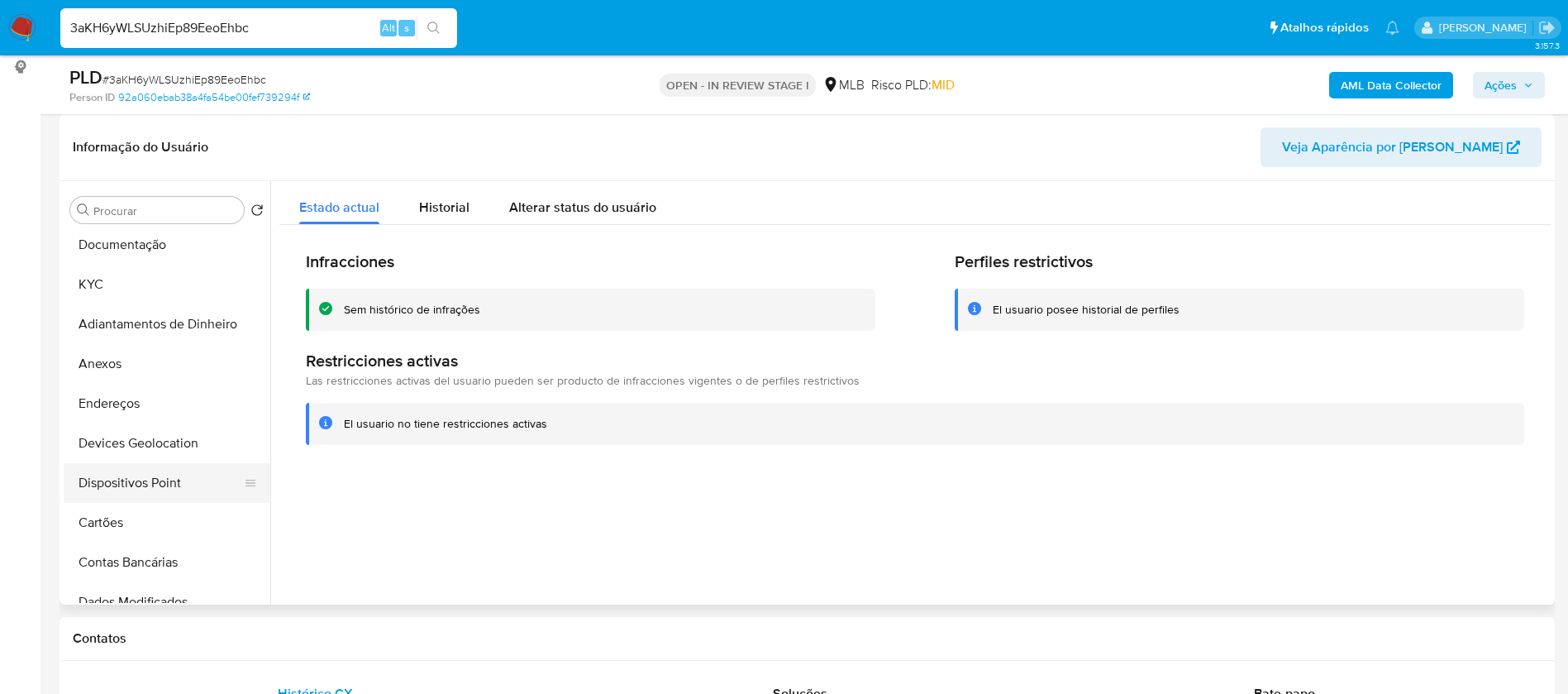
click at [187, 472] on button "Dispositivos Point" at bounding box center [161, 483] width 193 height 39
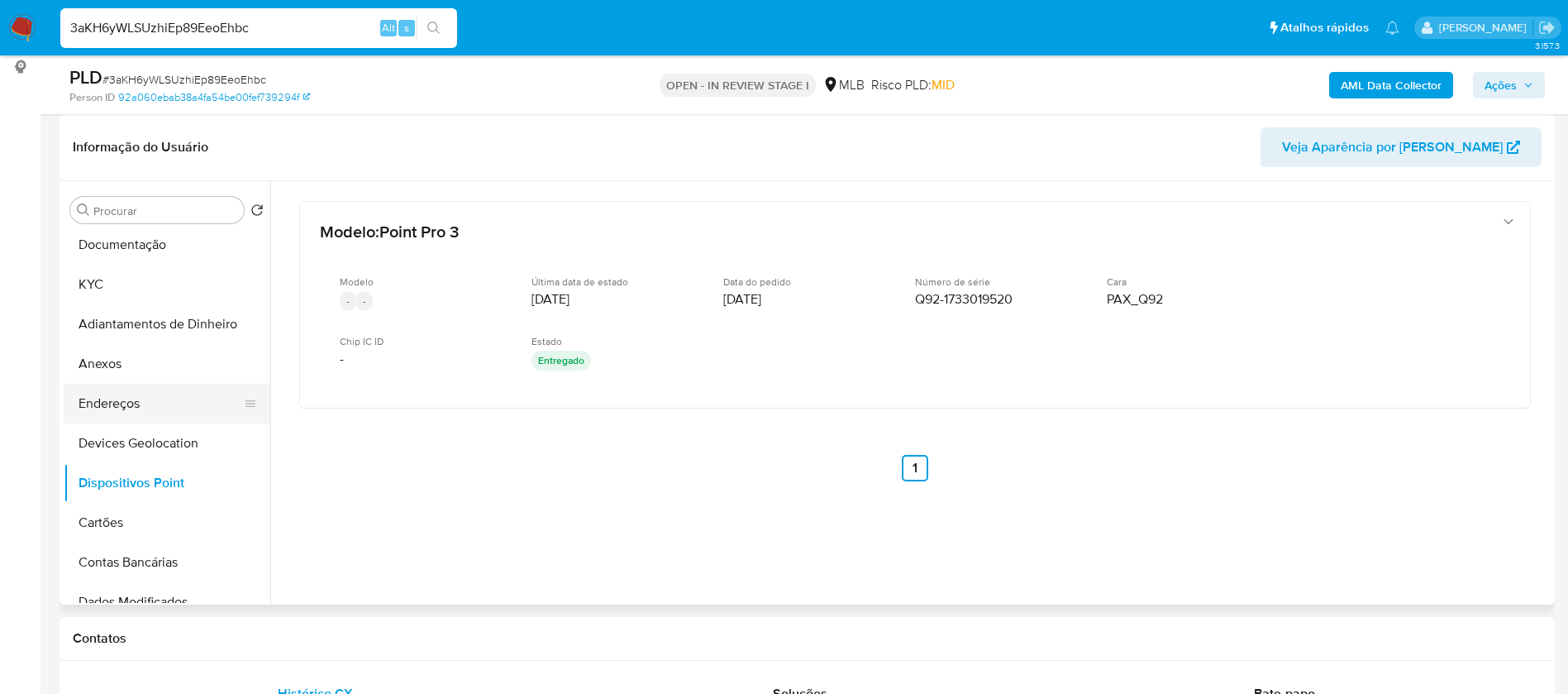
click at [98, 420] on button "Endereços" at bounding box center [161, 404] width 193 height 39
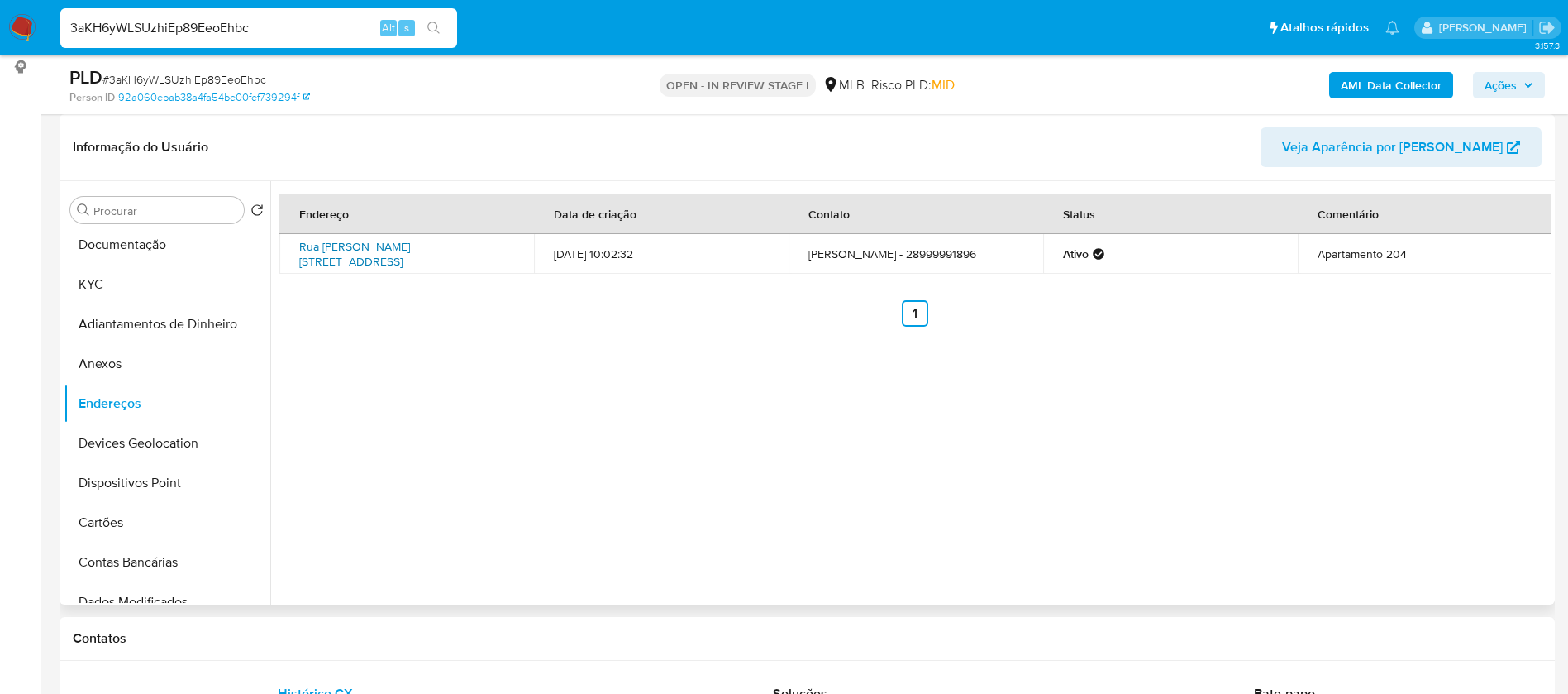
click at [336, 253] on link "Rua Nelson L. Barbosa 55, Castelo, Espírito Santo, 29360000, Brasil 55" at bounding box center [354, 254] width 111 height 32
drag, startPoint x: 159, startPoint y: 253, endPoint x: 187, endPoint y: 257, distance: 28.3
click at [159, 252] on button "Documentação" at bounding box center [161, 245] width 193 height 39
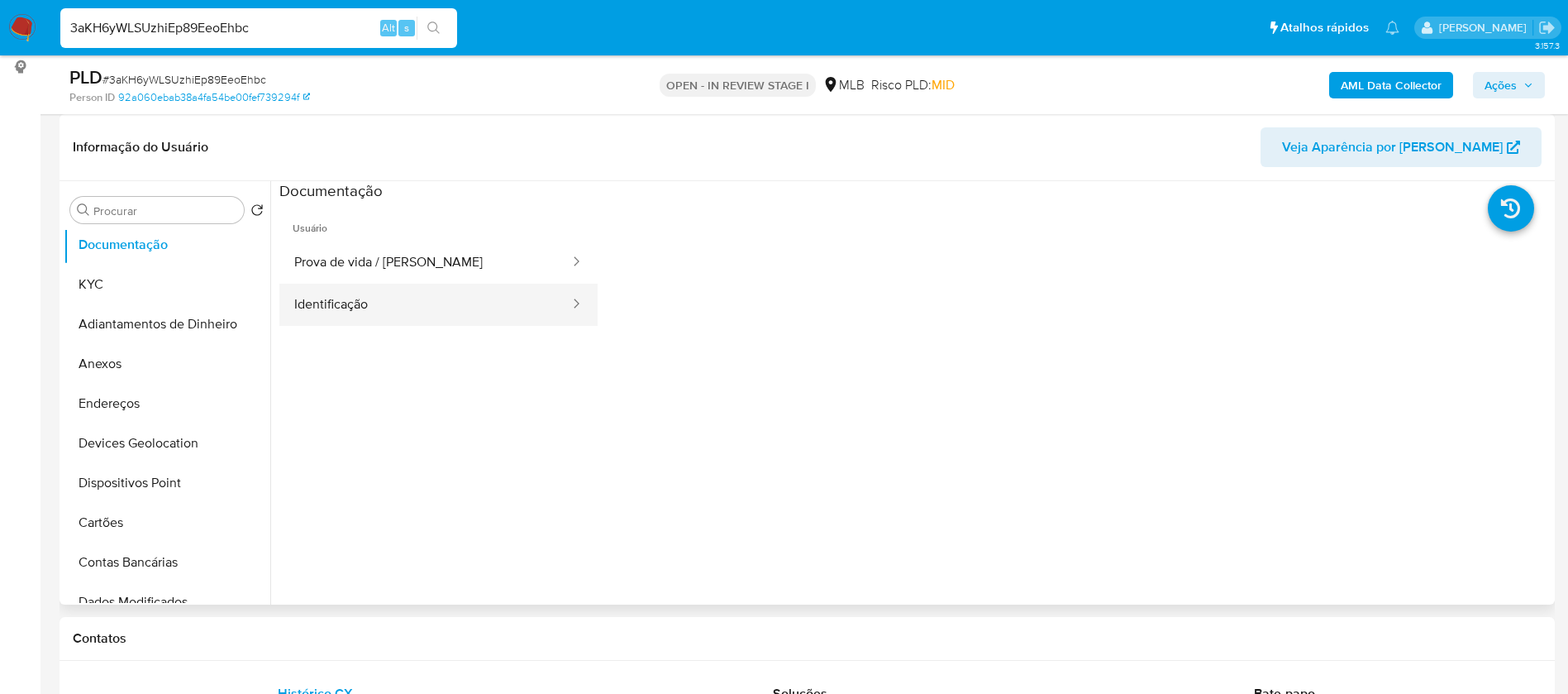
click at [472, 321] on button "Identificação" at bounding box center [425, 304] width 292 height 42
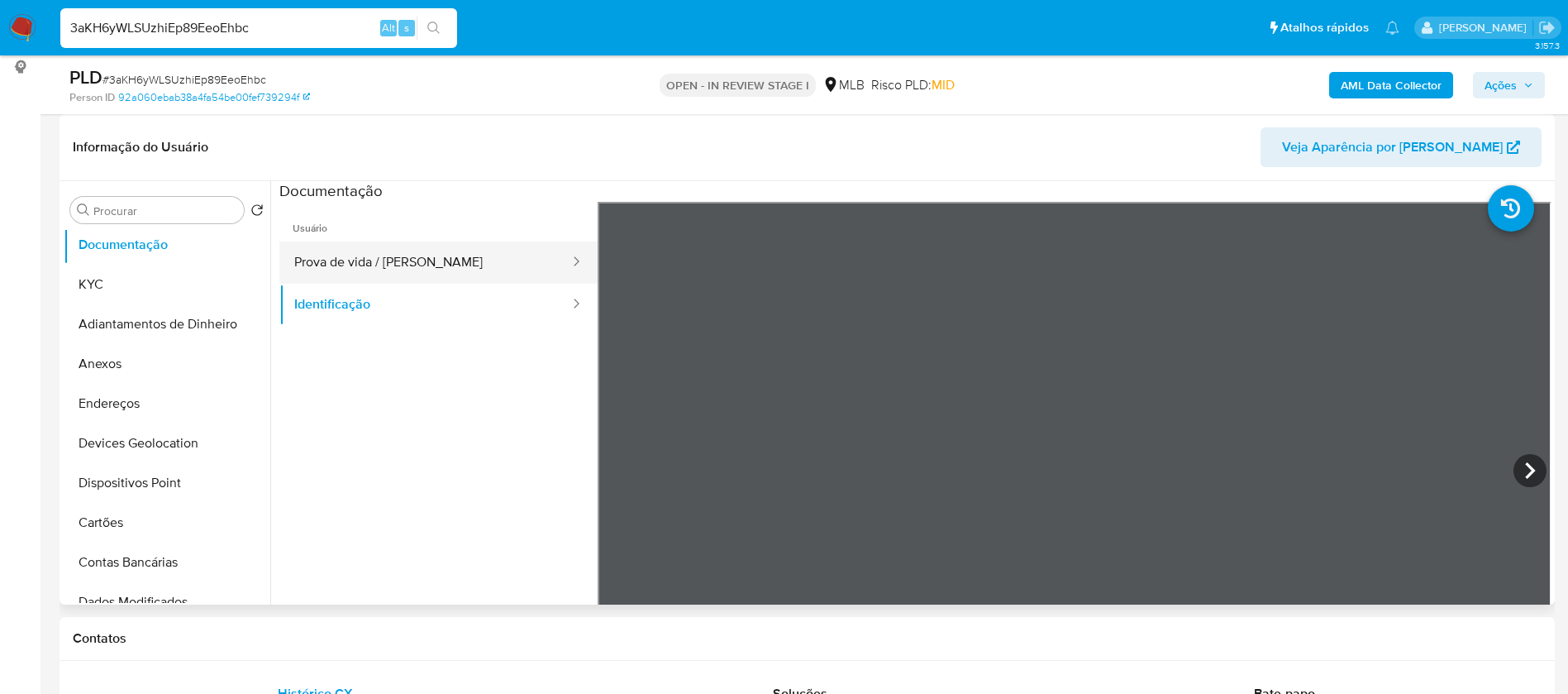
click at [481, 264] on button "Prova de vida / [PERSON_NAME]" at bounding box center [425, 263] width 292 height 42
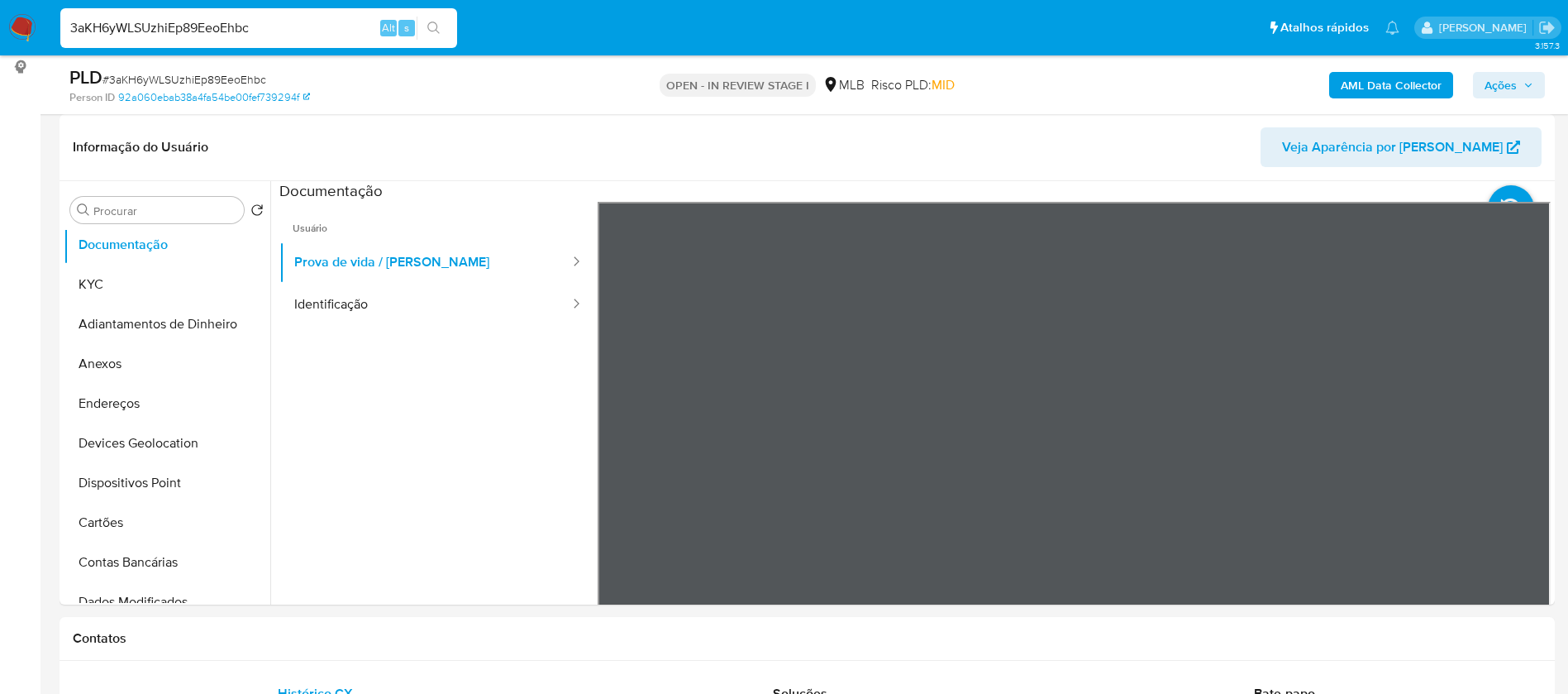
click at [1354, 91] on b "AML Data Collector" at bounding box center [1391, 85] width 101 height 27
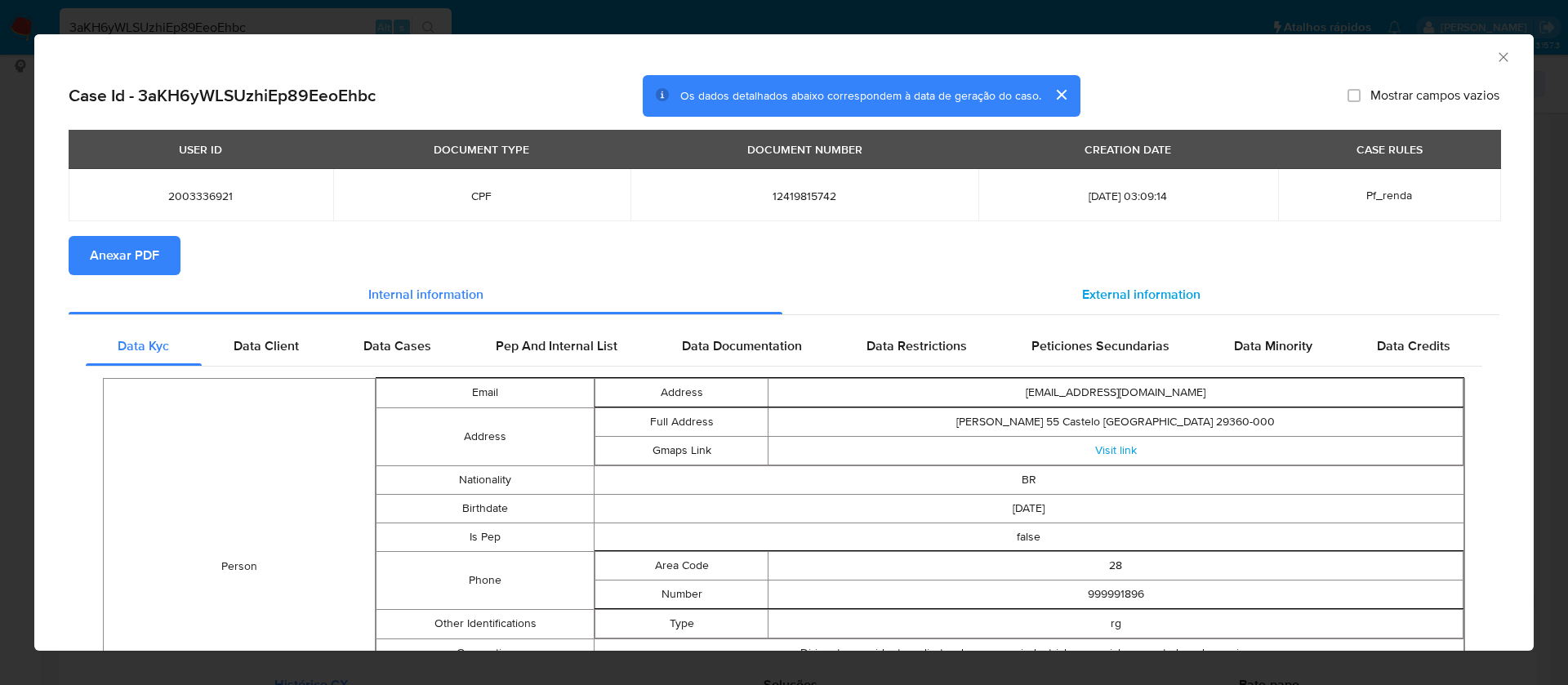
click at [1097, 278] on div "External information" at bounding box center [1141, 294] width 717 height 39
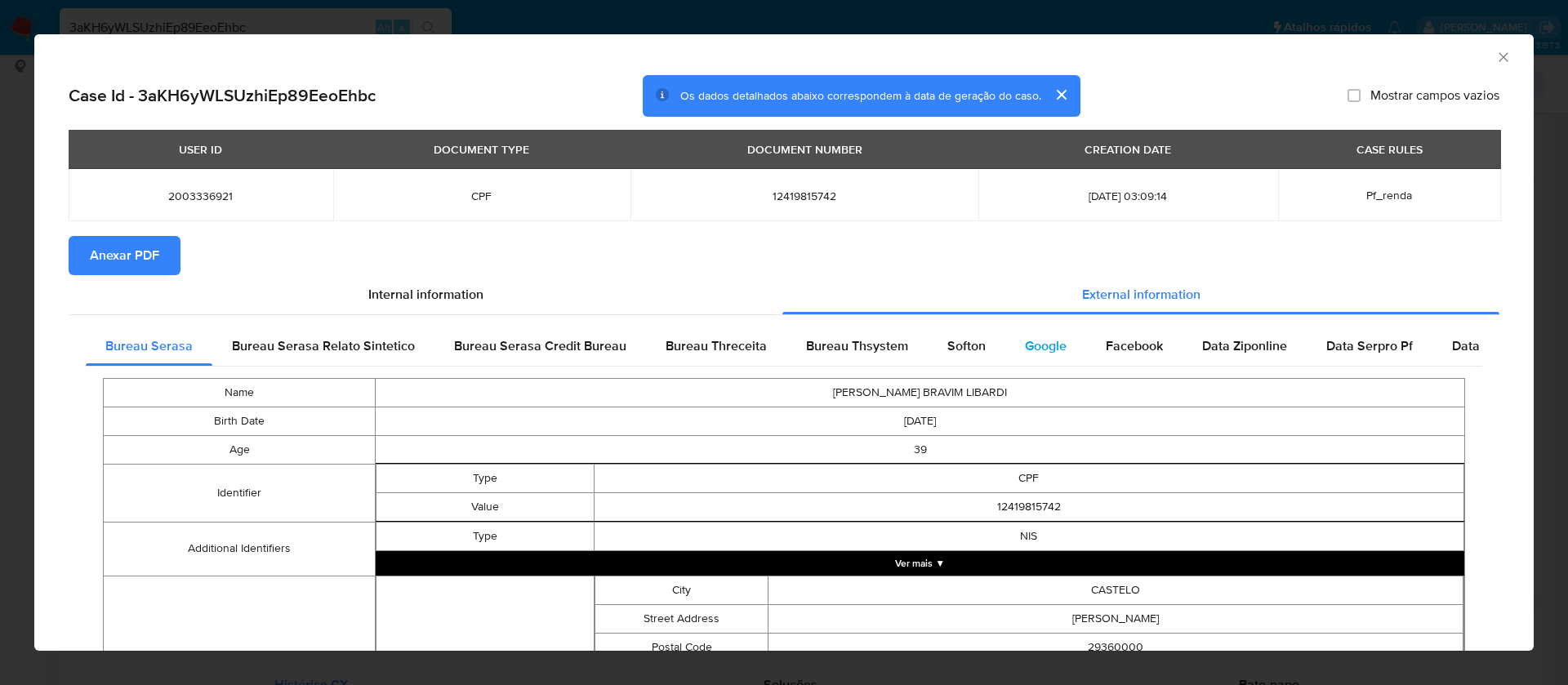
click at [1040, 340] on span "Google" at bounding box center [1045, 345] width 42 height 19
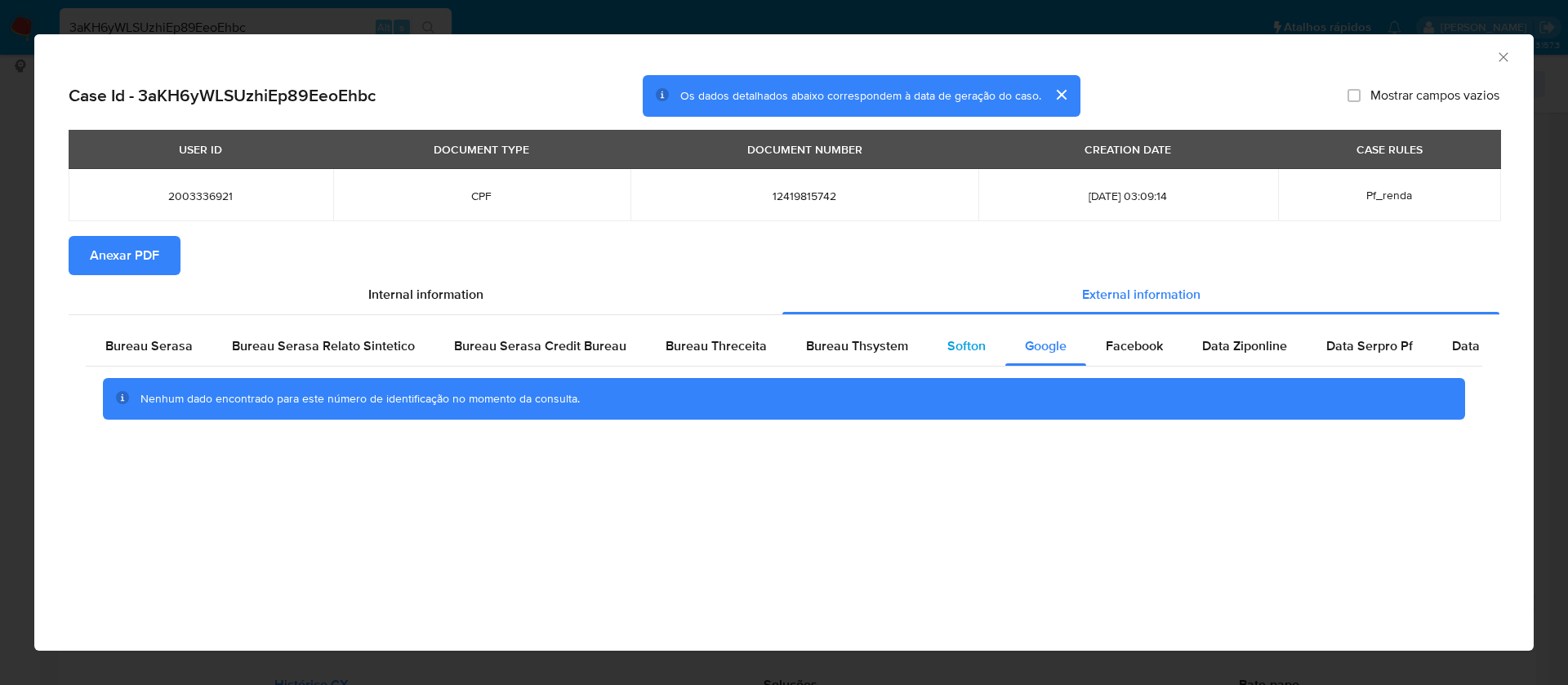
click at [957, 345] on span "Softon" at bounding box center [966, 345] width 38 height 19
click at [858, 350] on span "Bureau Thsystem" at bounding box center [857, 345] width 102 height 19
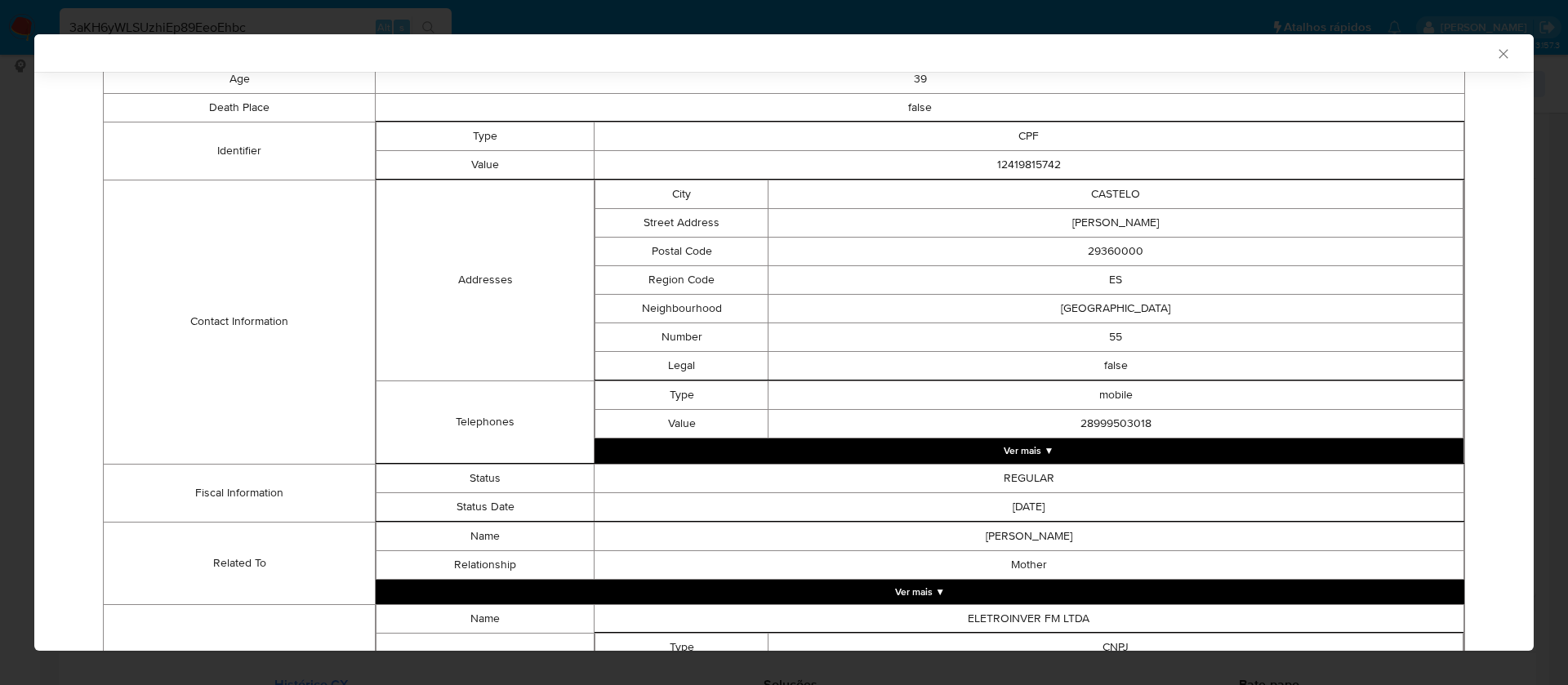
scroll to position [552, 0]
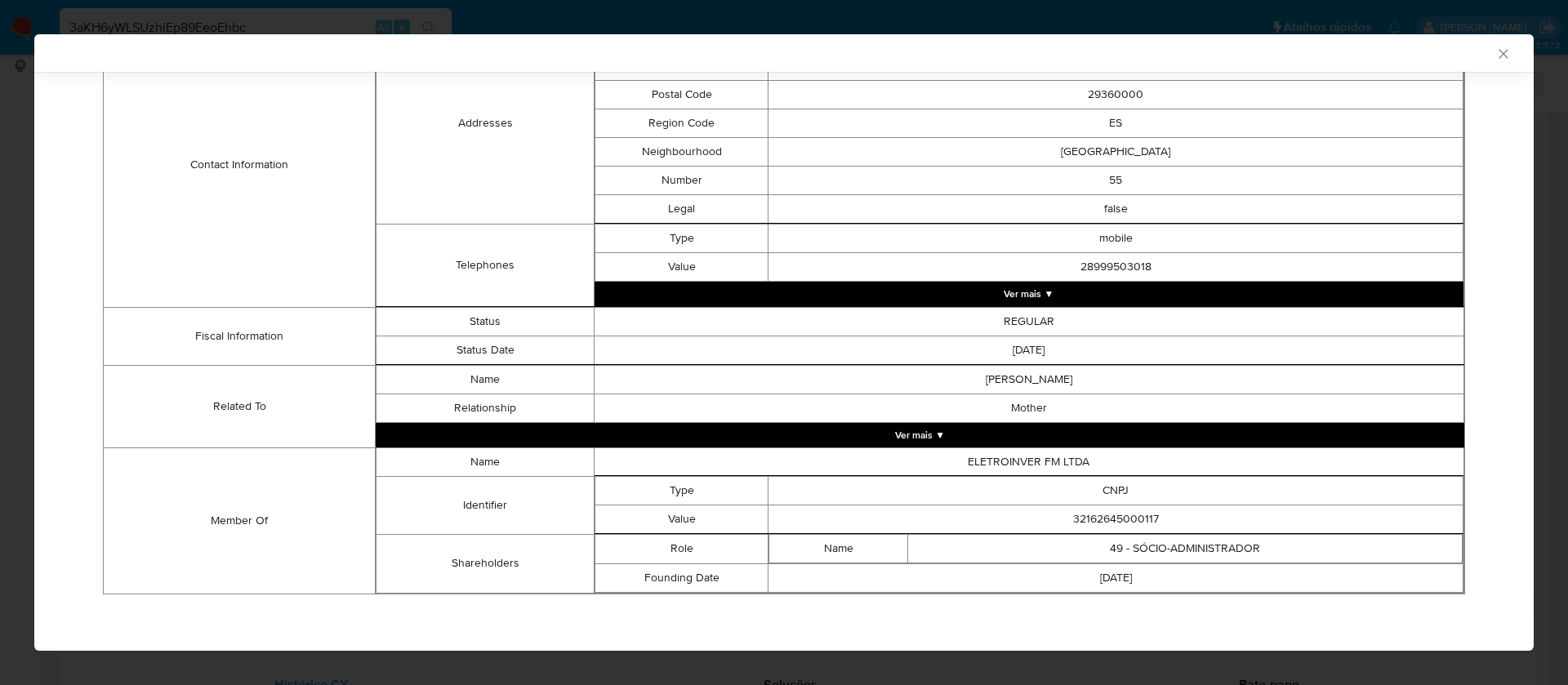
click at [1089, 514] on td "32162645000117" at bounding box center [1115, 518] width 695 height 28
copy td "32162645000117"
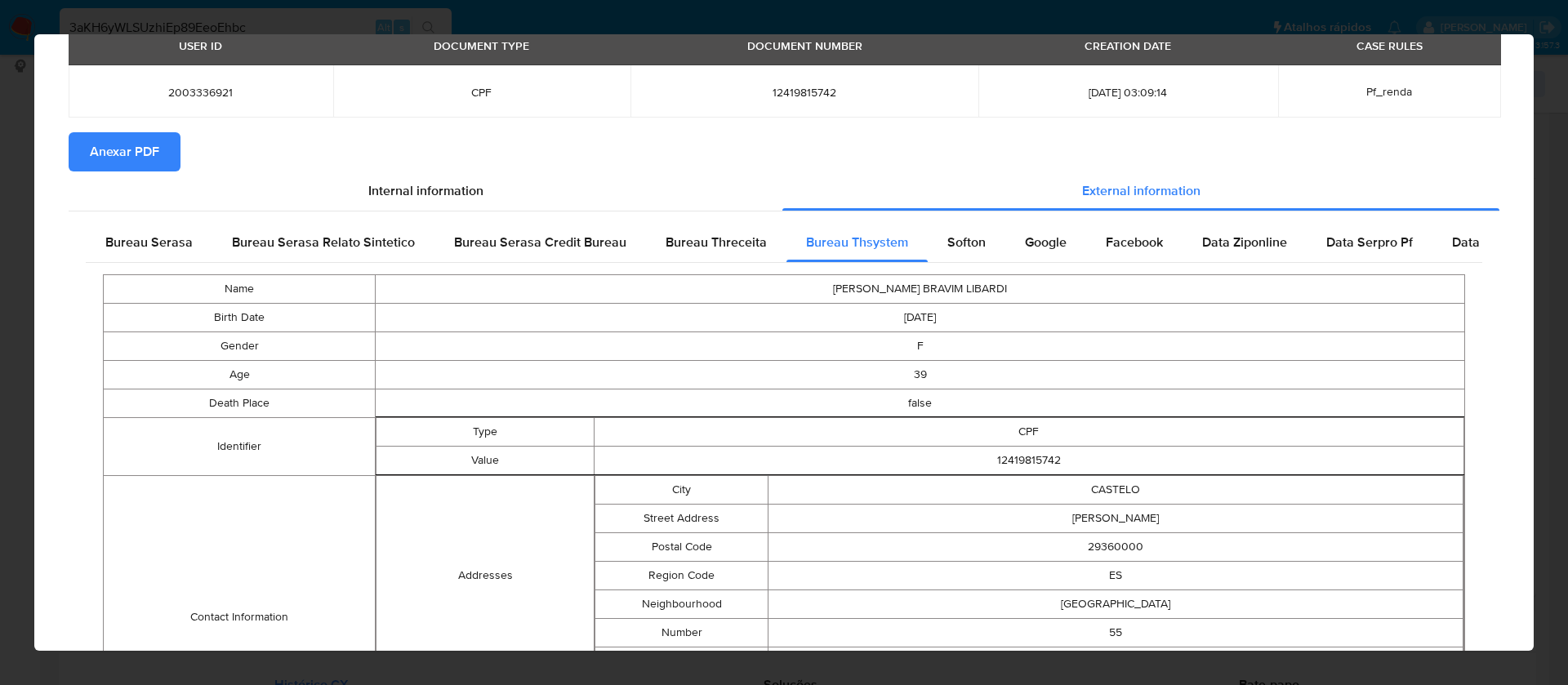
scroll to position [0, 0]
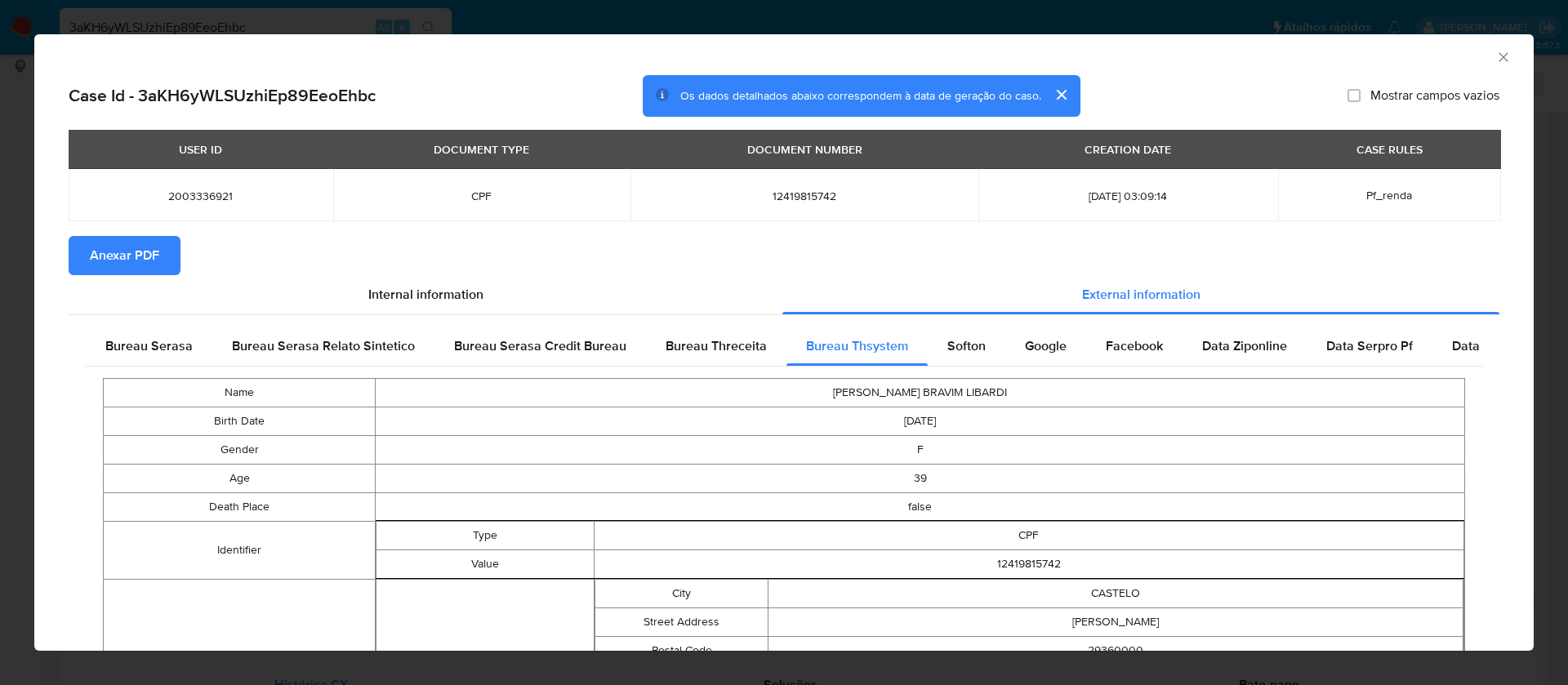
drag, startPoint x: 143, startPoint y: 259, endPoint x: 166, endPoint y: 247, distance: 25.9
click at [143, 257] on span "Anexar PDF" at bounding box center [124, 255] width 69 height 36
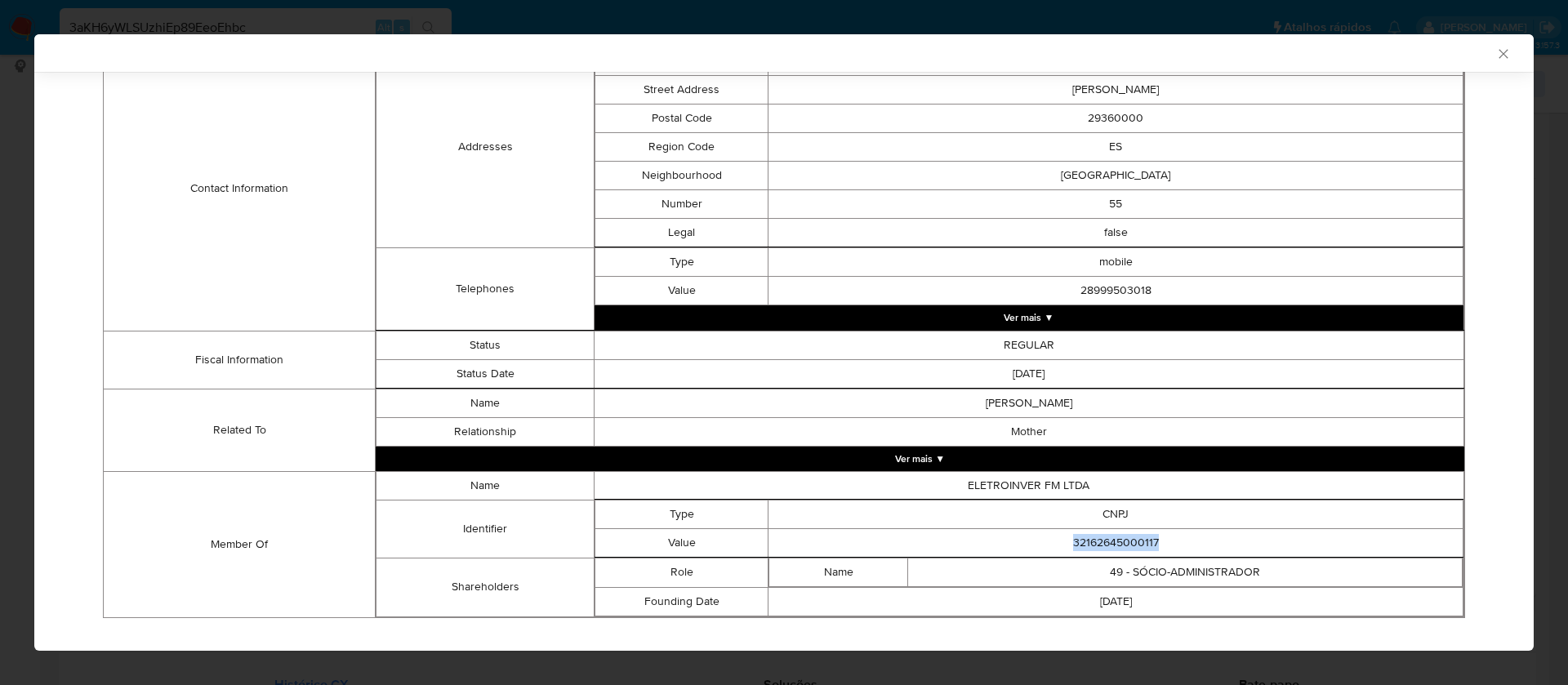
scroll to position [552, 0]
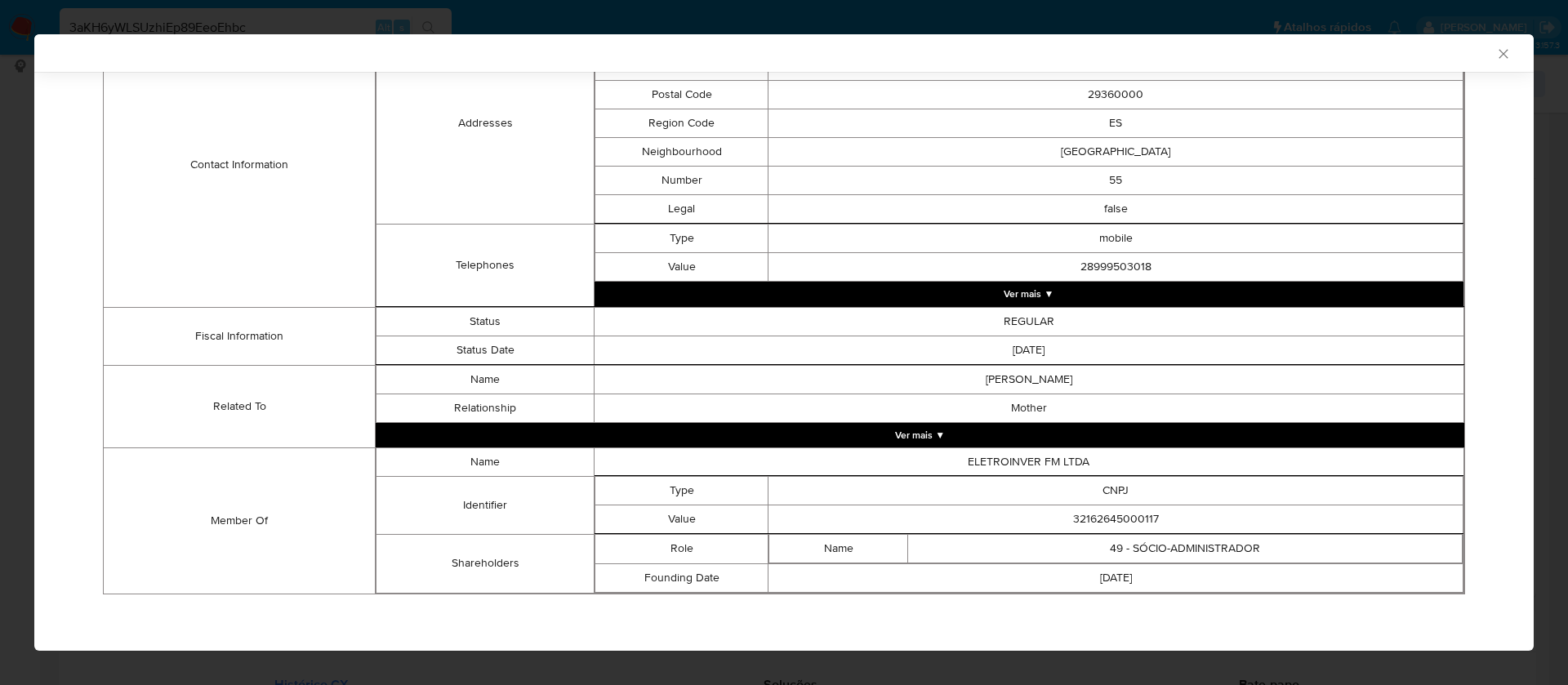
click at [1039, 461] on td "ELETROINVER FM LTDA" at bounding box center [1028, 461] width 869 height 28
copy td "ELETROINVER FM LTDA"
click at [1111, 515] on td "32162645000117" at bounding box center [1115, 518] width 695 height 28
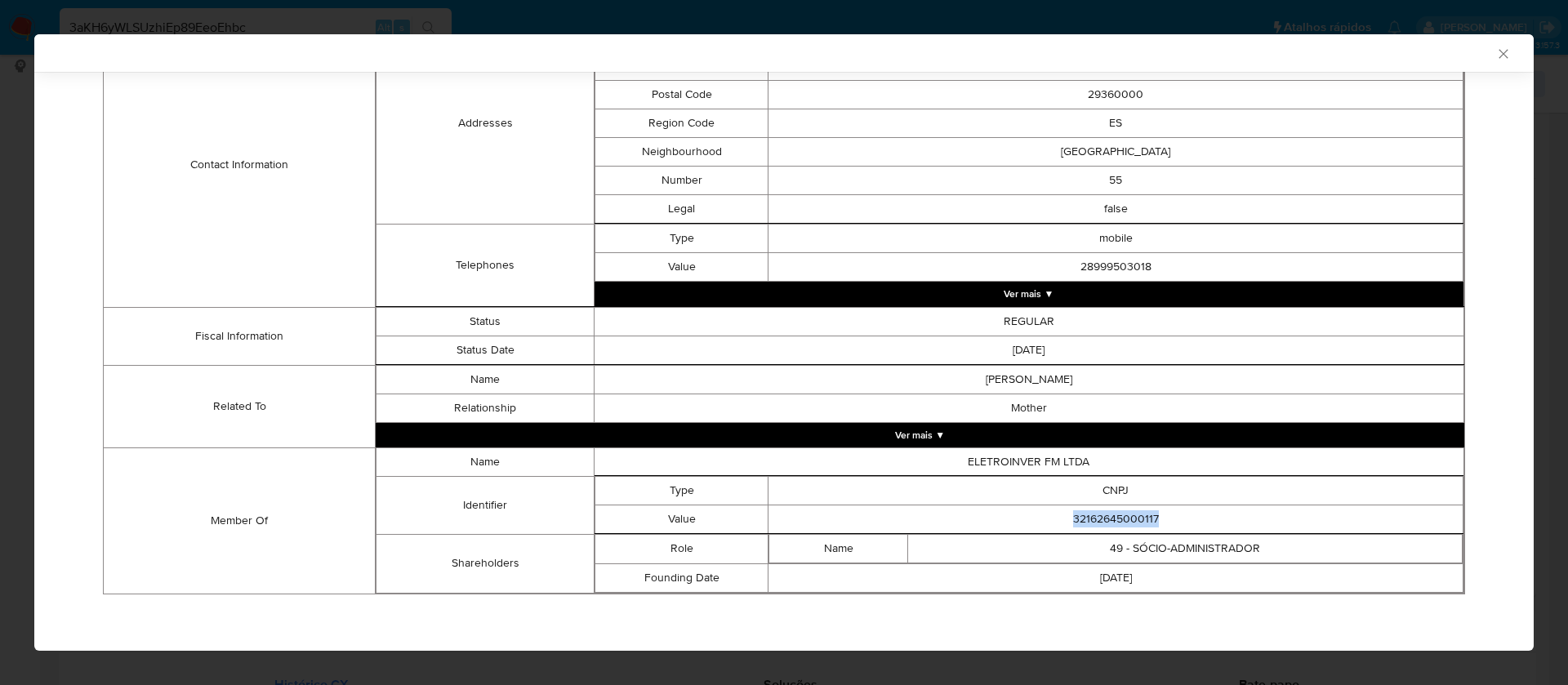
click at [1111, 515] on td "32162645000117" at bounding box center [1115, 518] width 695 height 28
copy td "32162645000117"
click at [1495, 50] on icon "Fechar a janela" at bounding box center [1503, 54] width 17 height 17
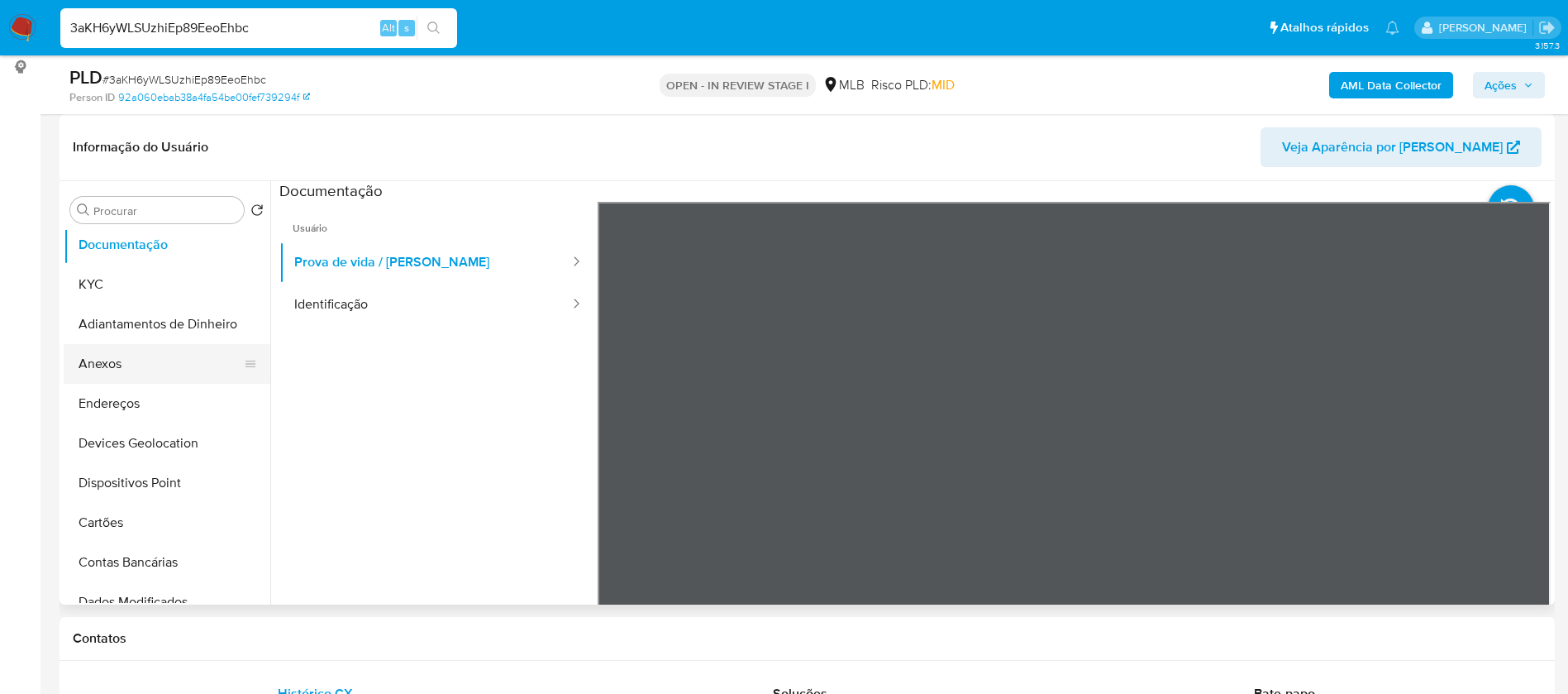
click at [125, 364] on button "Anexos" at bounding box center [161, 364] width 193 height 39
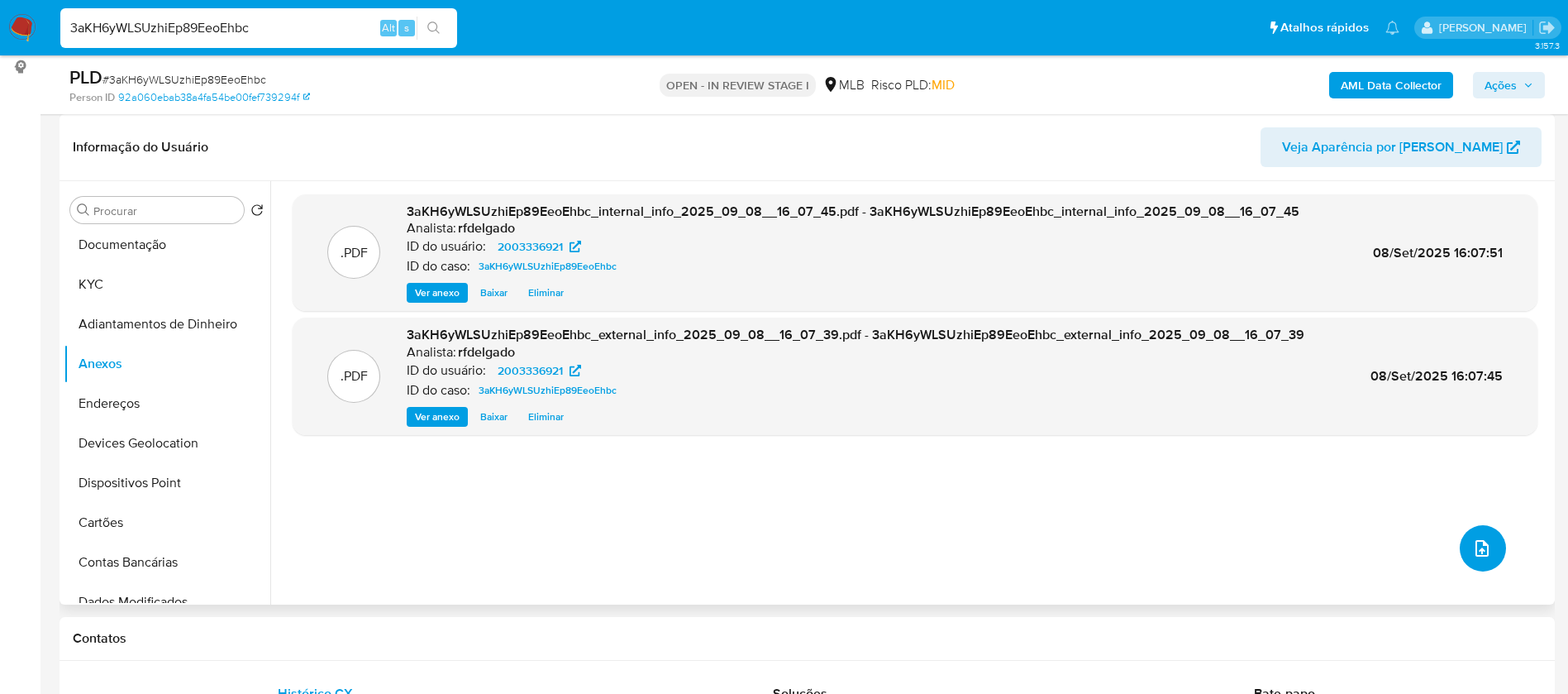
click at [1490, 554] on button "upload-file" at bounding box center [1483, 548] width 46 height 46
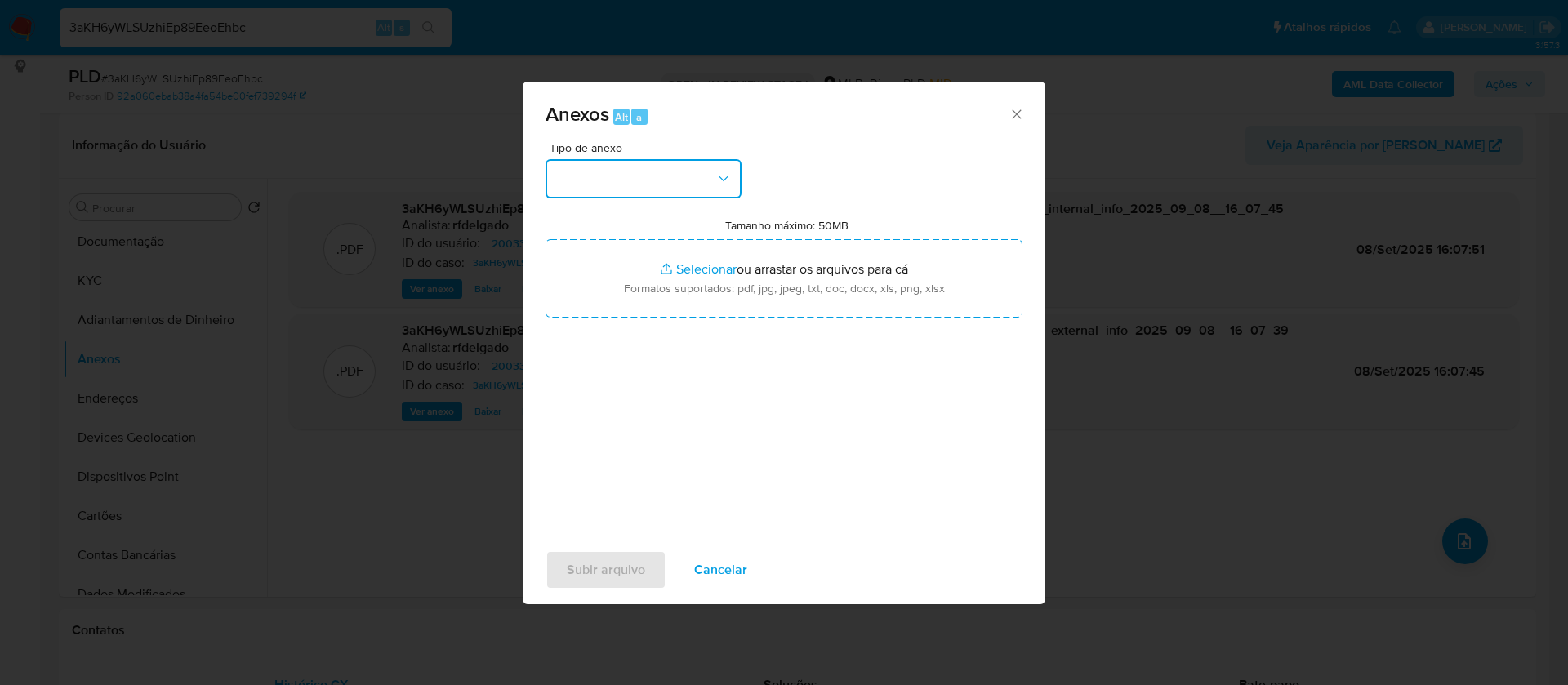
click at [674, 187] on button "button" at bounding box center [643, 178] width 196 height 39
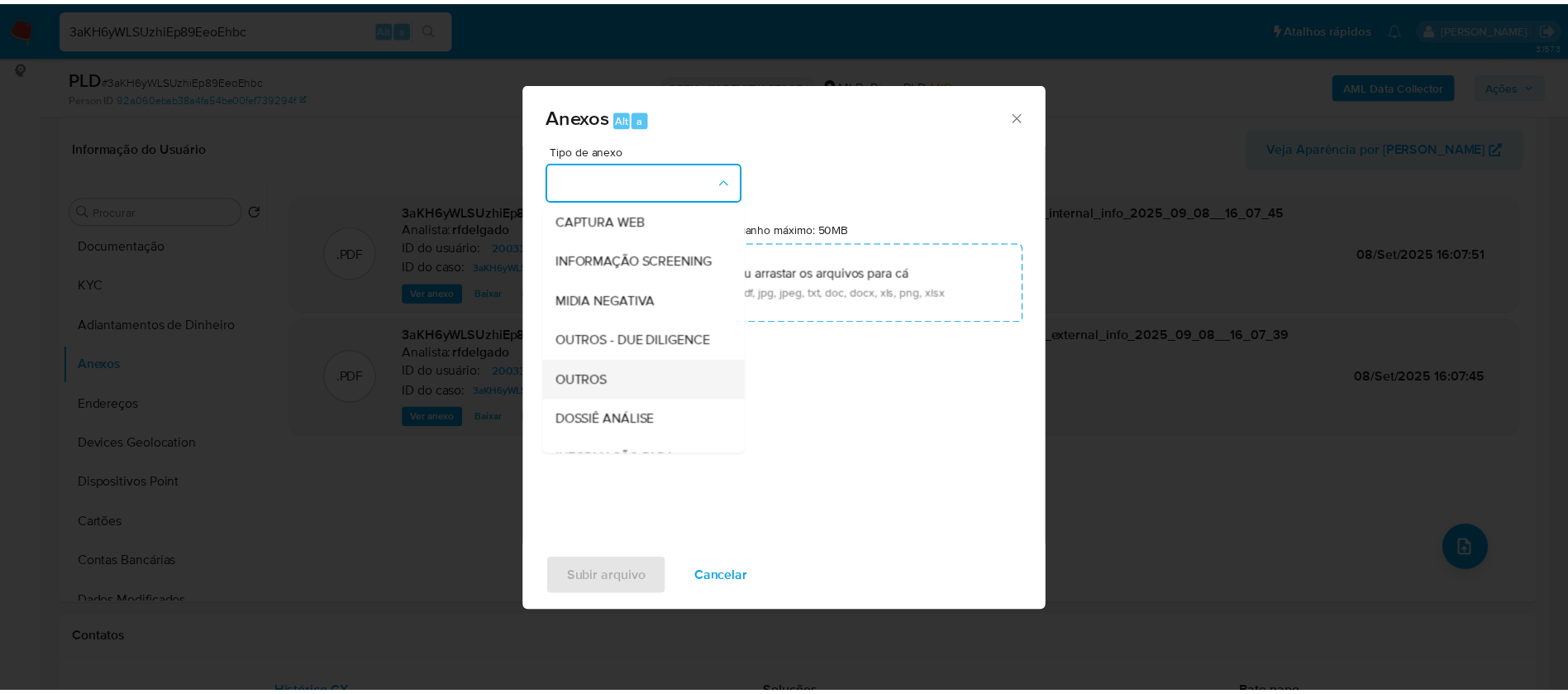
scroll to position [248, 0]
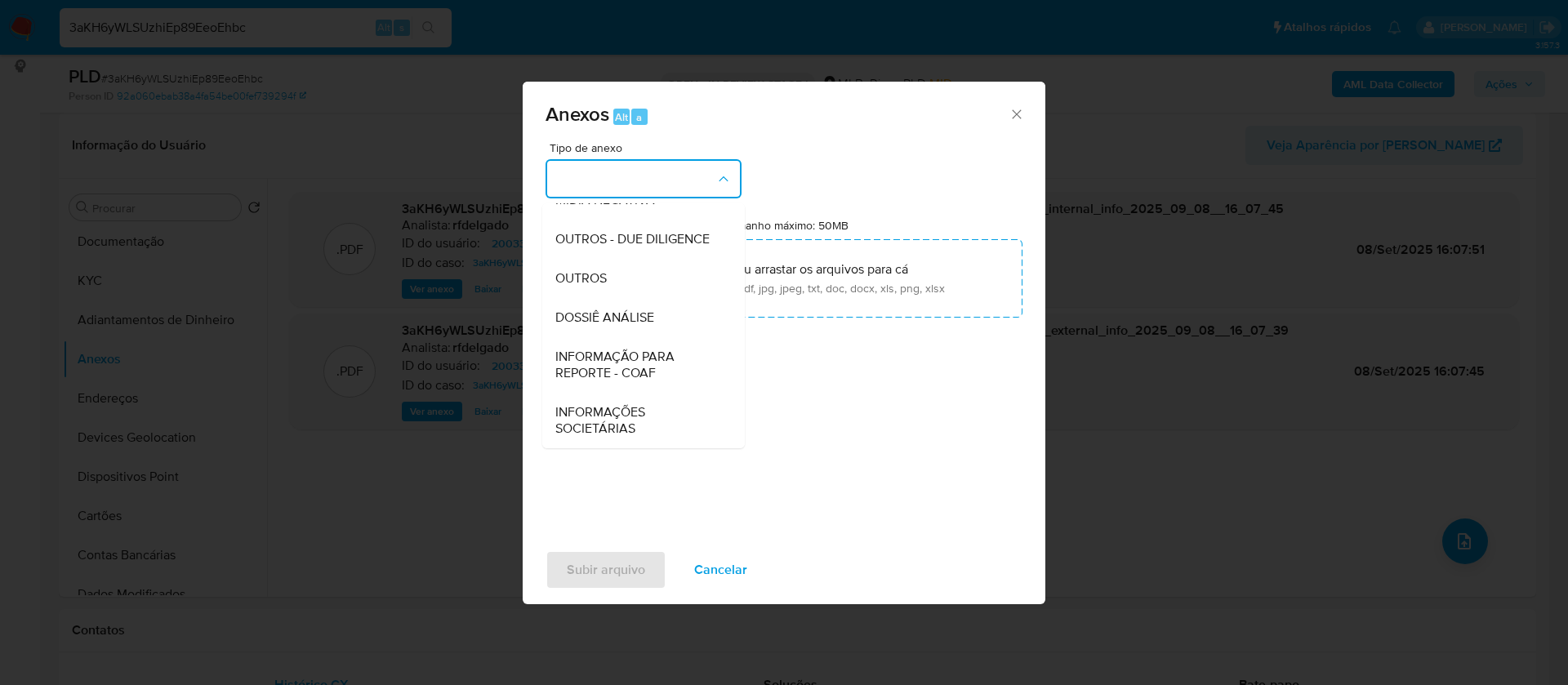
click at [653, 333] on div "DOSSIÊ ANÁLISE" at bounding box center [638, 318] width 167 height 39
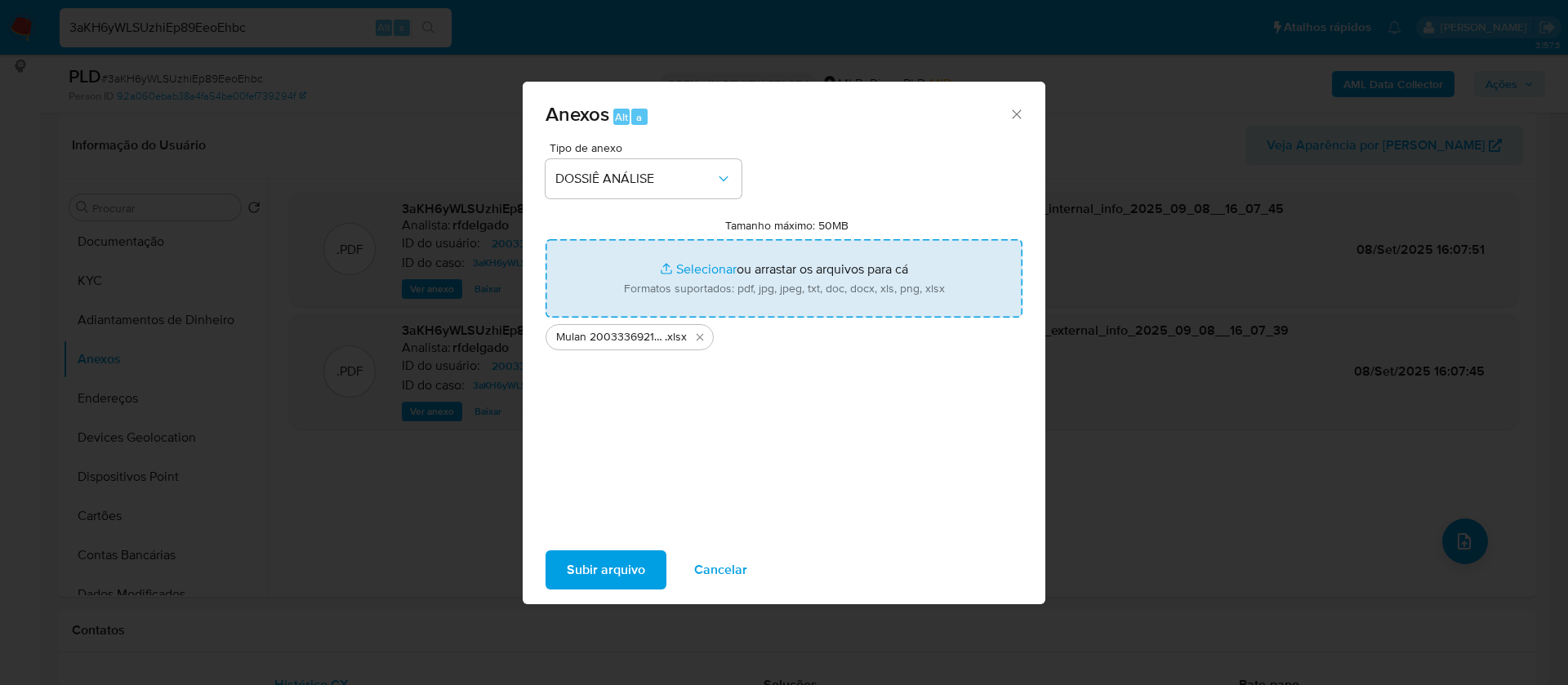
type input "C:\fakepath\SAR - - CPF 12419815742 - MARILIA COSTA BRAVIM LIBARDI.pdf"
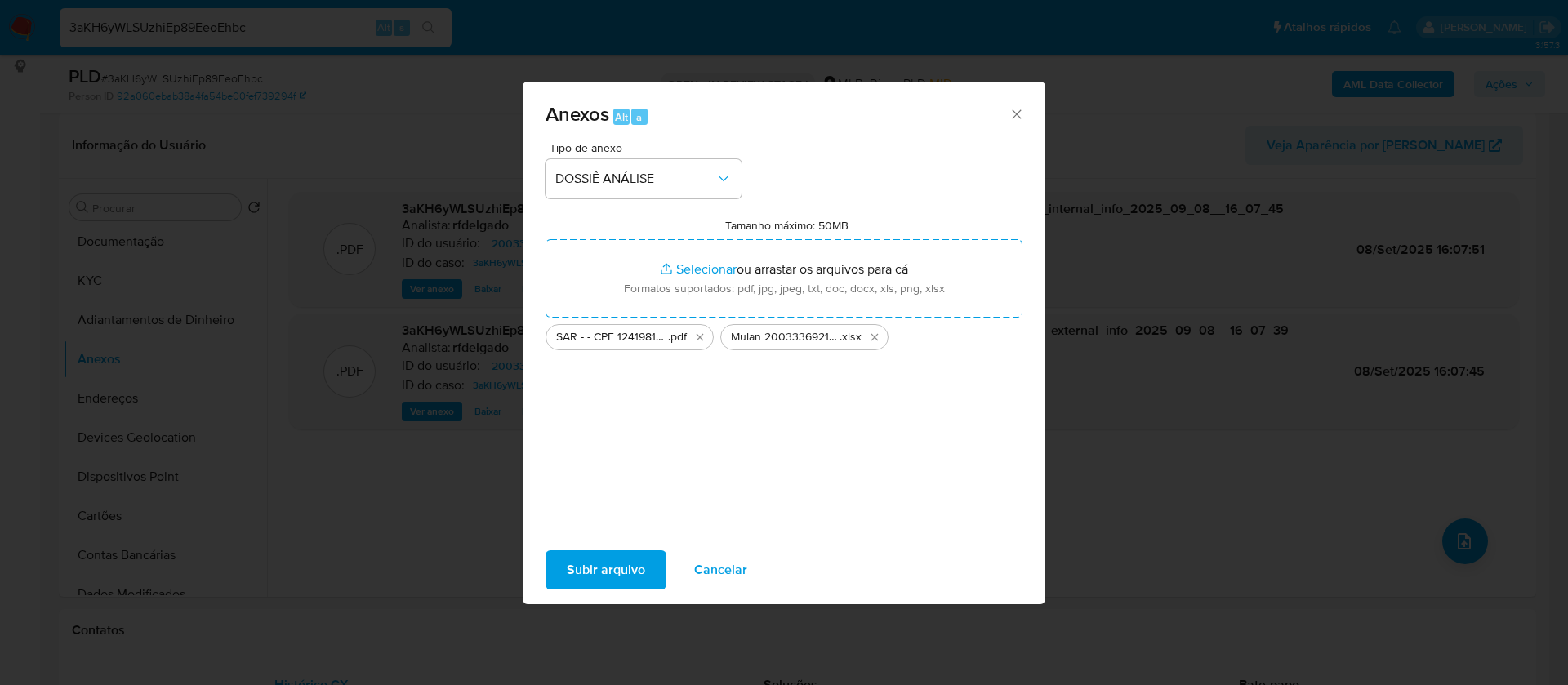
click at [629, 572] on span "Subir arquivo" at bounding box center [605, 569] width 78 height 36
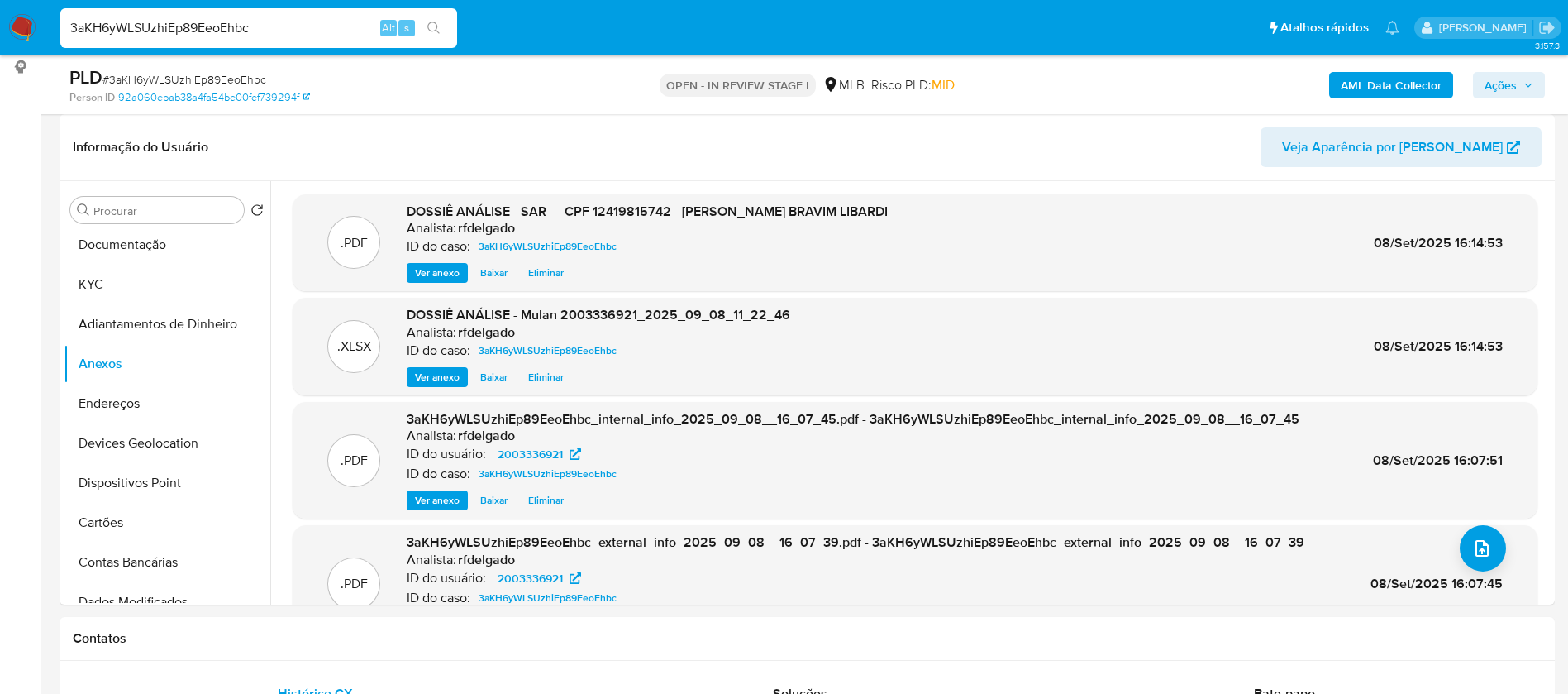
click at [1524, 91] on span "Ações" at bounding box center [1509, 85] width 48 height 23
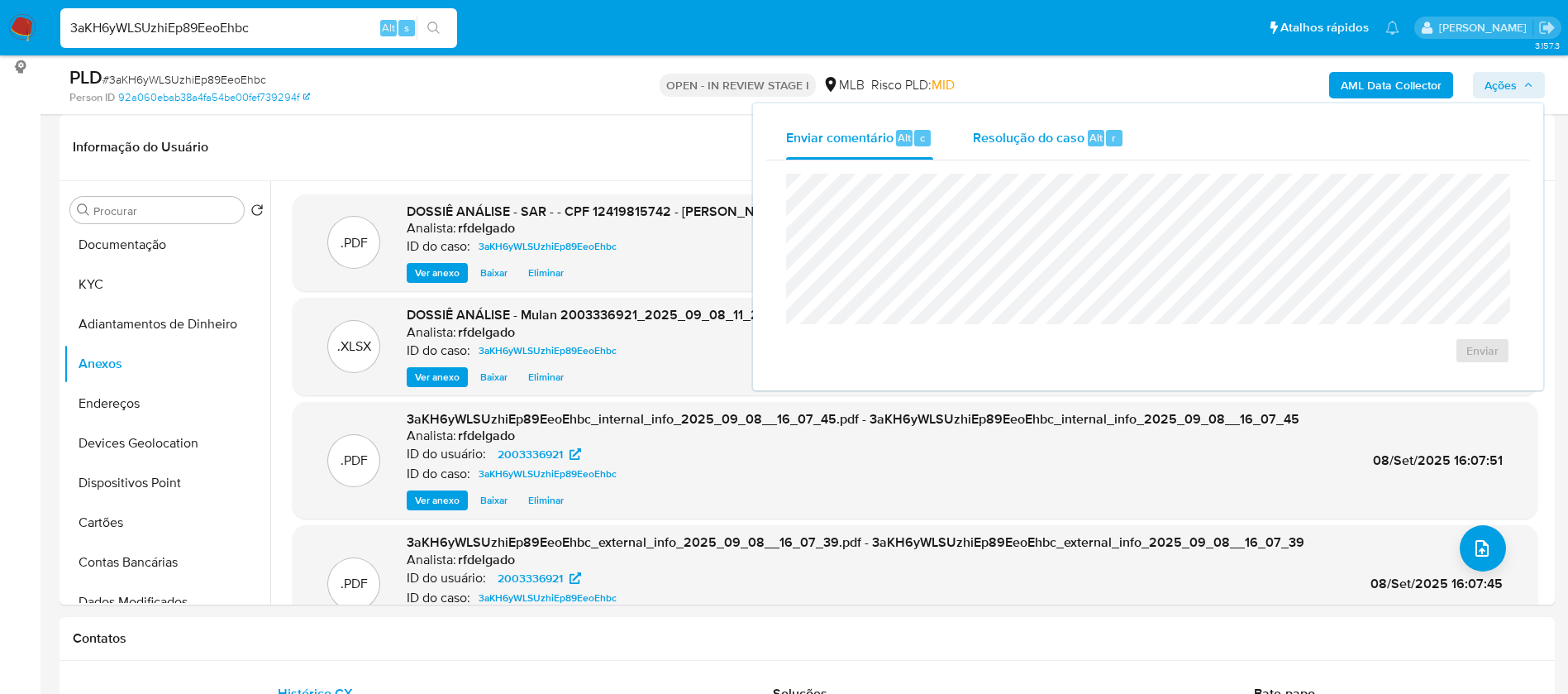
click at [980, 135] on span "Resolução do caso" at bounding box center [1028, 136] width 112 height 19
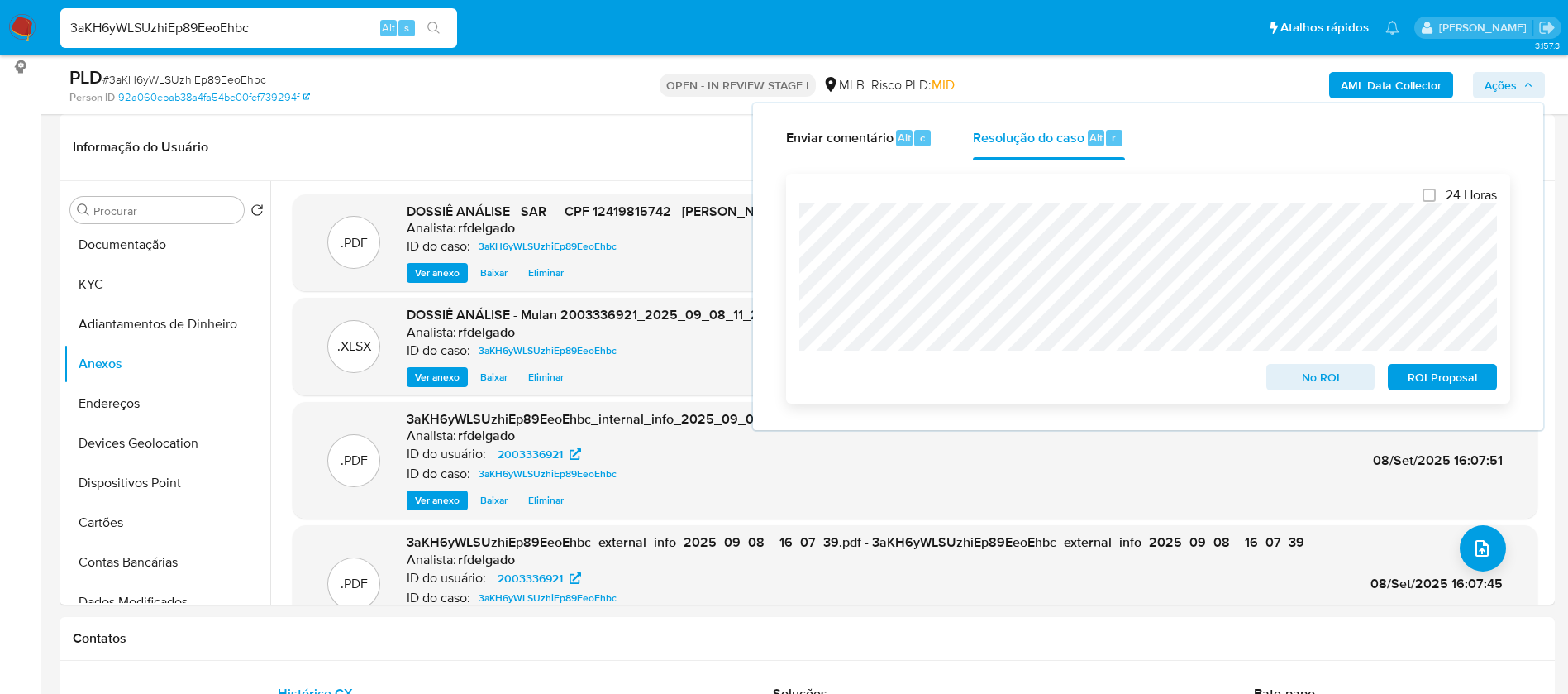
click at [1451, 383] on span "ROI Proposal" at bounding box center [1442, 376] width 86 height 23
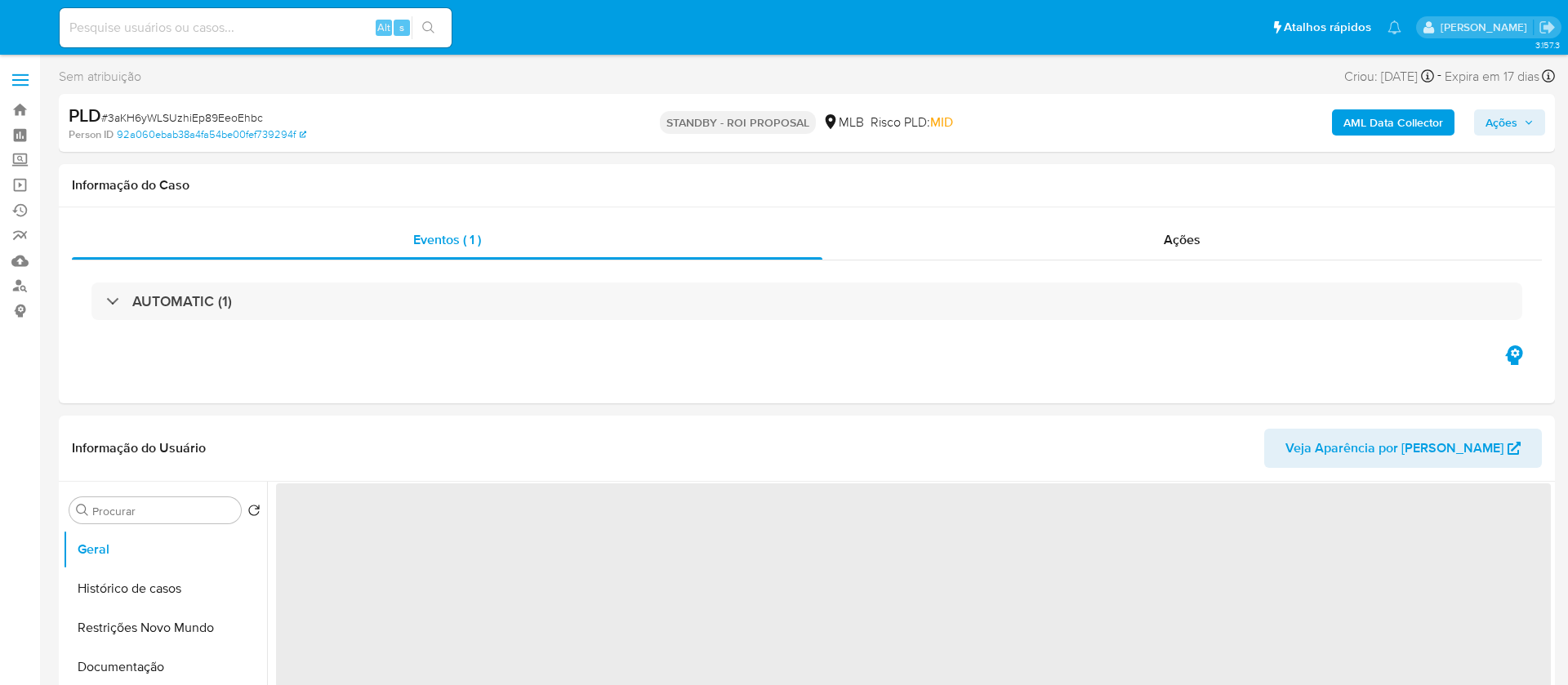
select select "10"
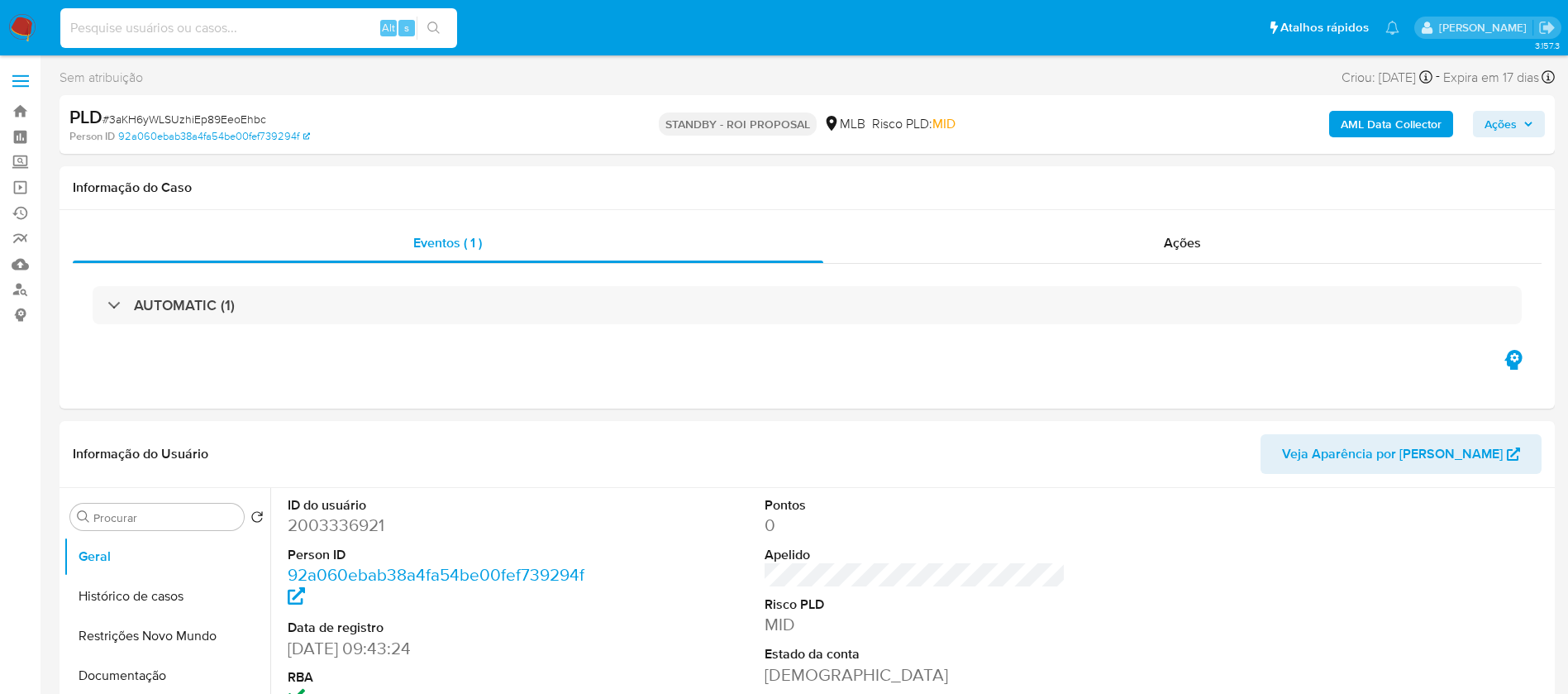
click at [303, 33] on input at bounding box center [259, 29] width 397 height 22
paste input "QKcgiBt2DlC3HRUUM7ckg3YH"
type input "QKcgiBt2DlC3HRUUM7ckg3YH"
click at [443, 27] on button "search-icon" at bounding box center [433, 28] width 34 height 23
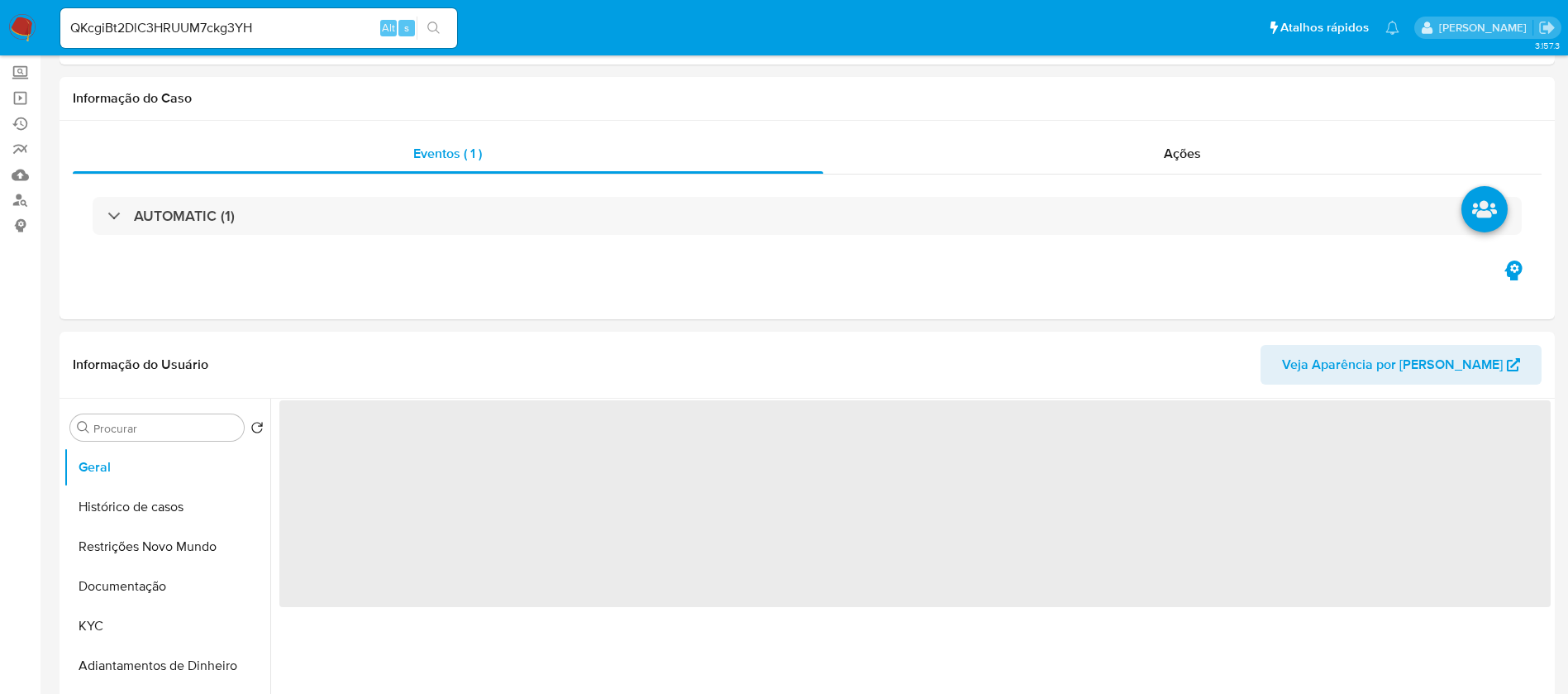
scroll to position [248, 0]
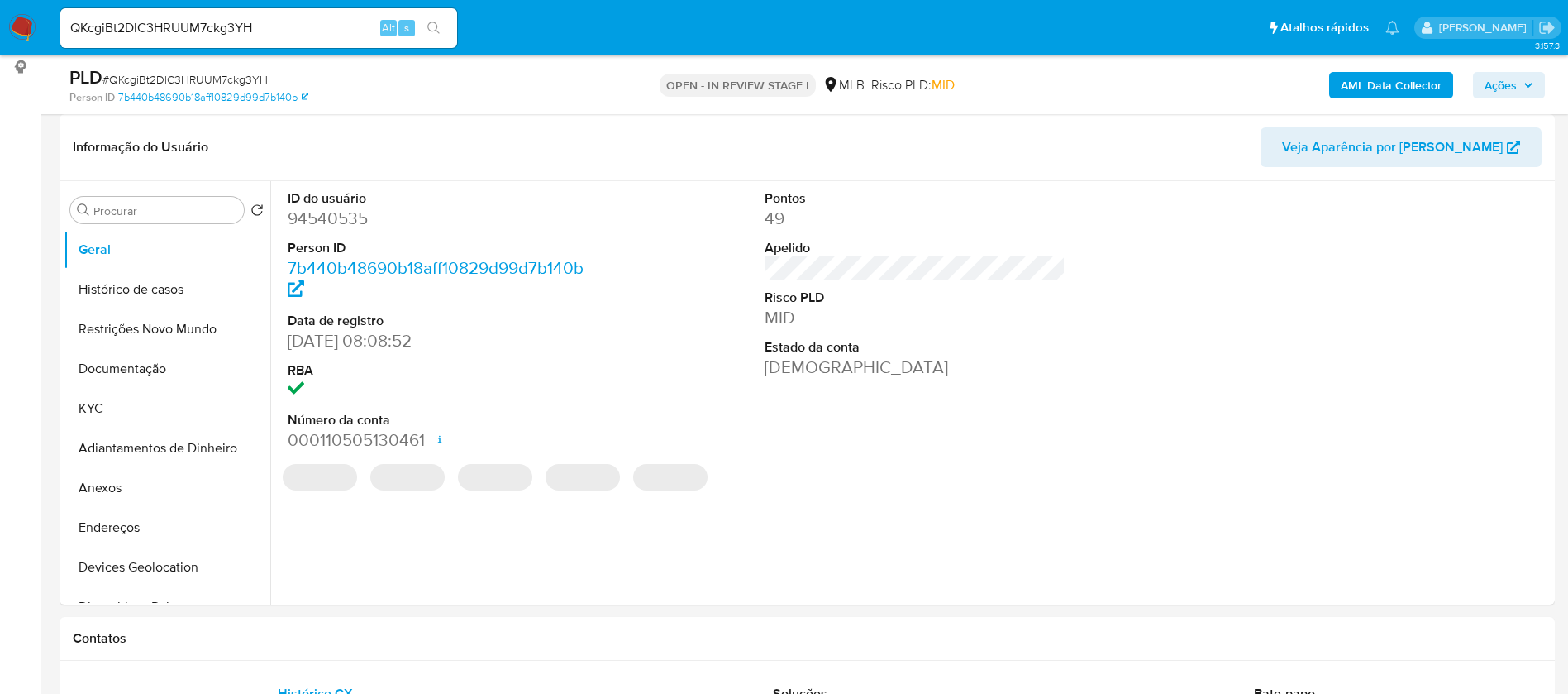
select select "10"
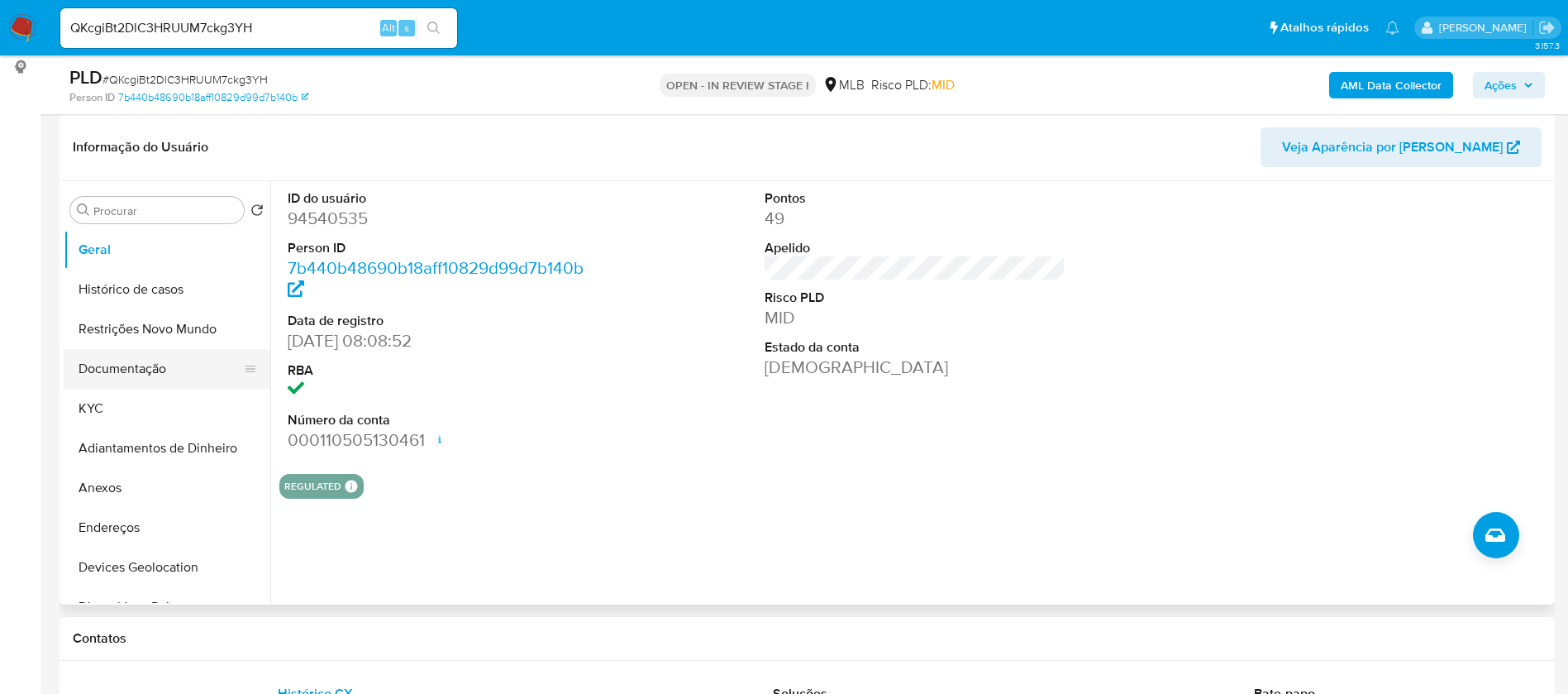
click at [119, 359] on button "Documentação" at bounding box center [161, 369] width 193 height 39
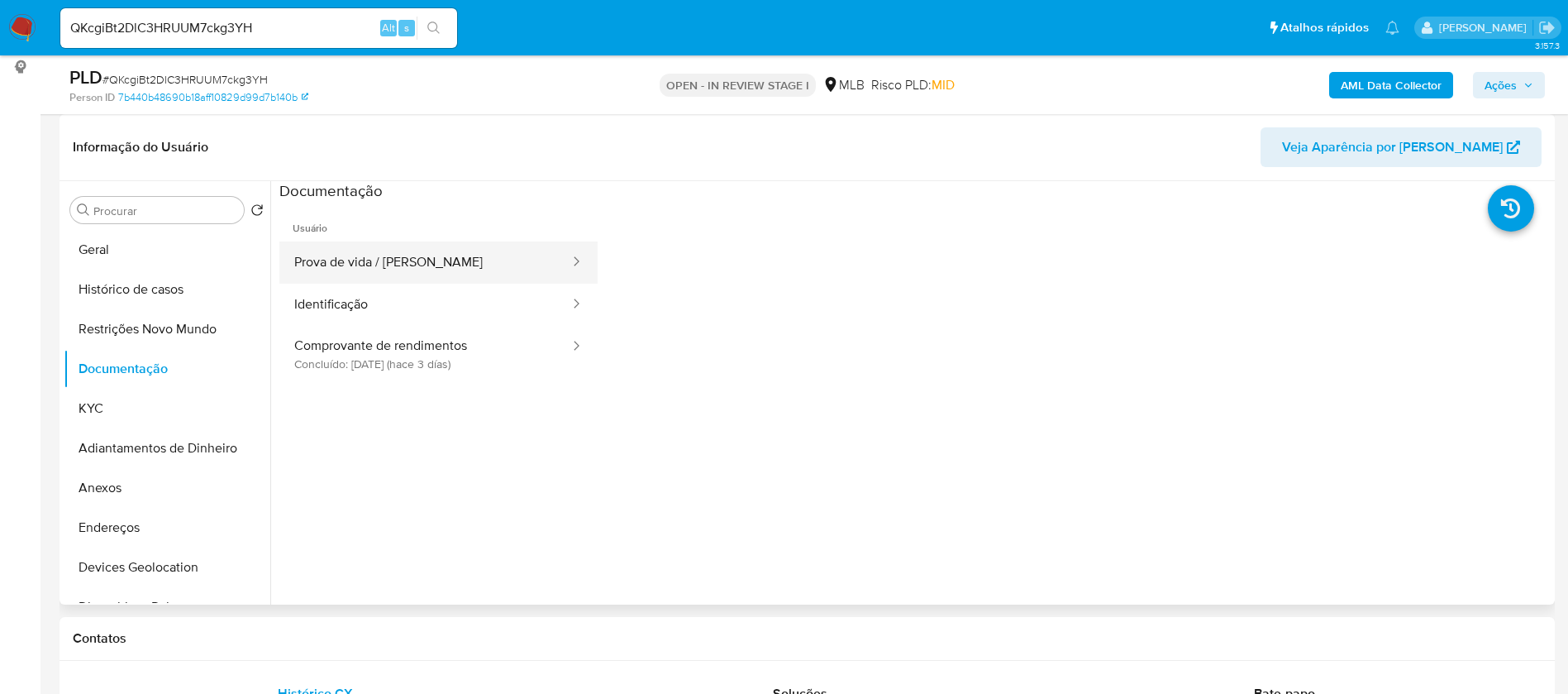
click at [372, 279] on button "Prova de vida / [PERSON_NAME]" at bounding box center [425, 263] width 292 height 42
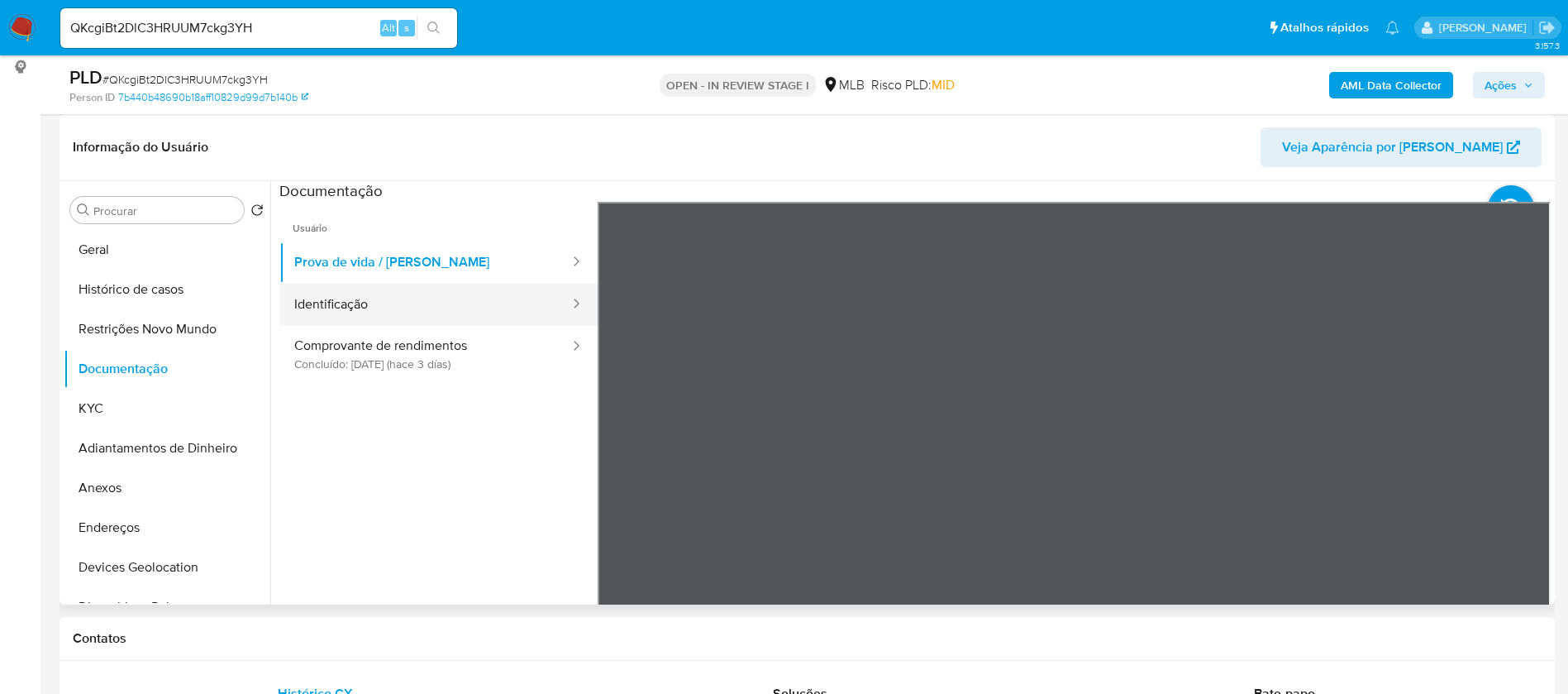
click at [375, 296] on button "Identificação" at bounding box center [425, 304] width 292 height 42
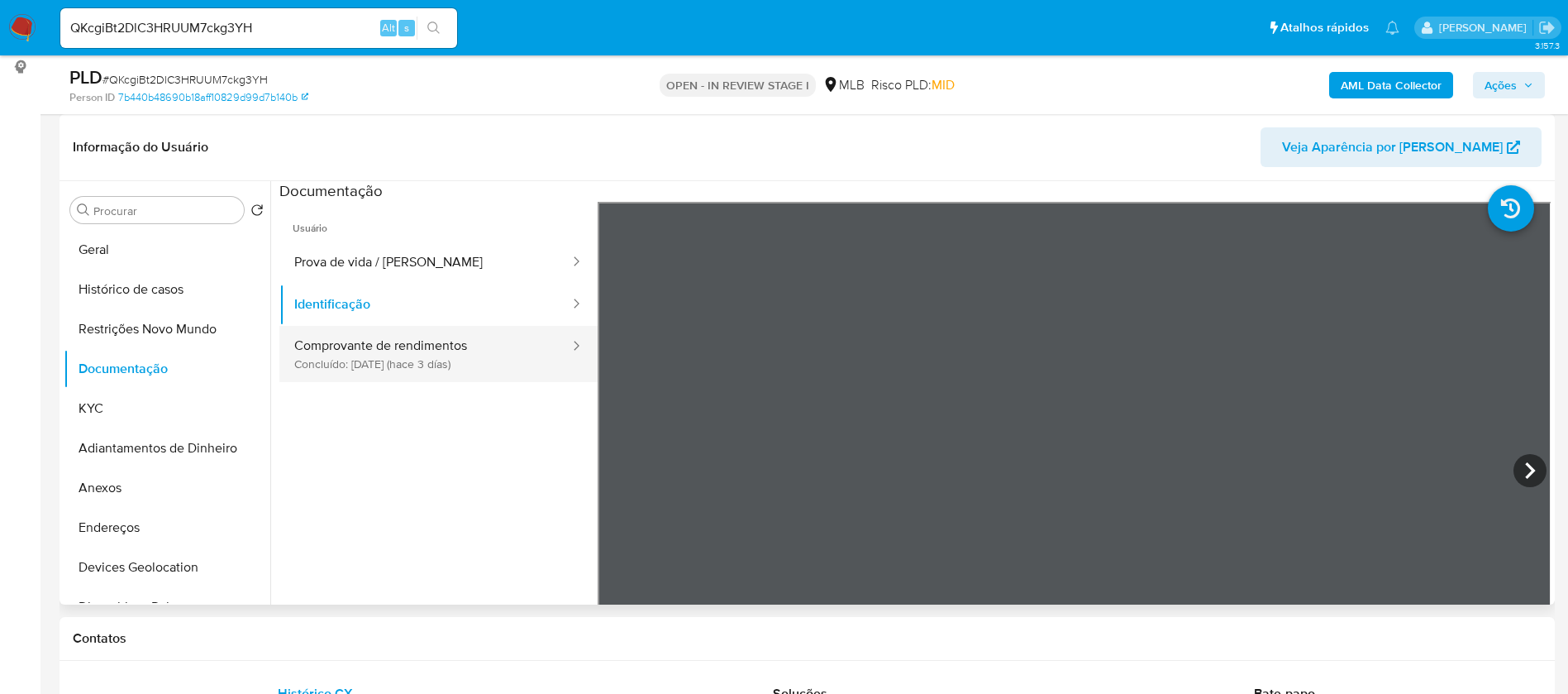
click at [411, 347] on button "Comprovante de rendimentos Concluído: [DATE] (hace 3 días)" at bounding box center [425, 353] width 292 height 56
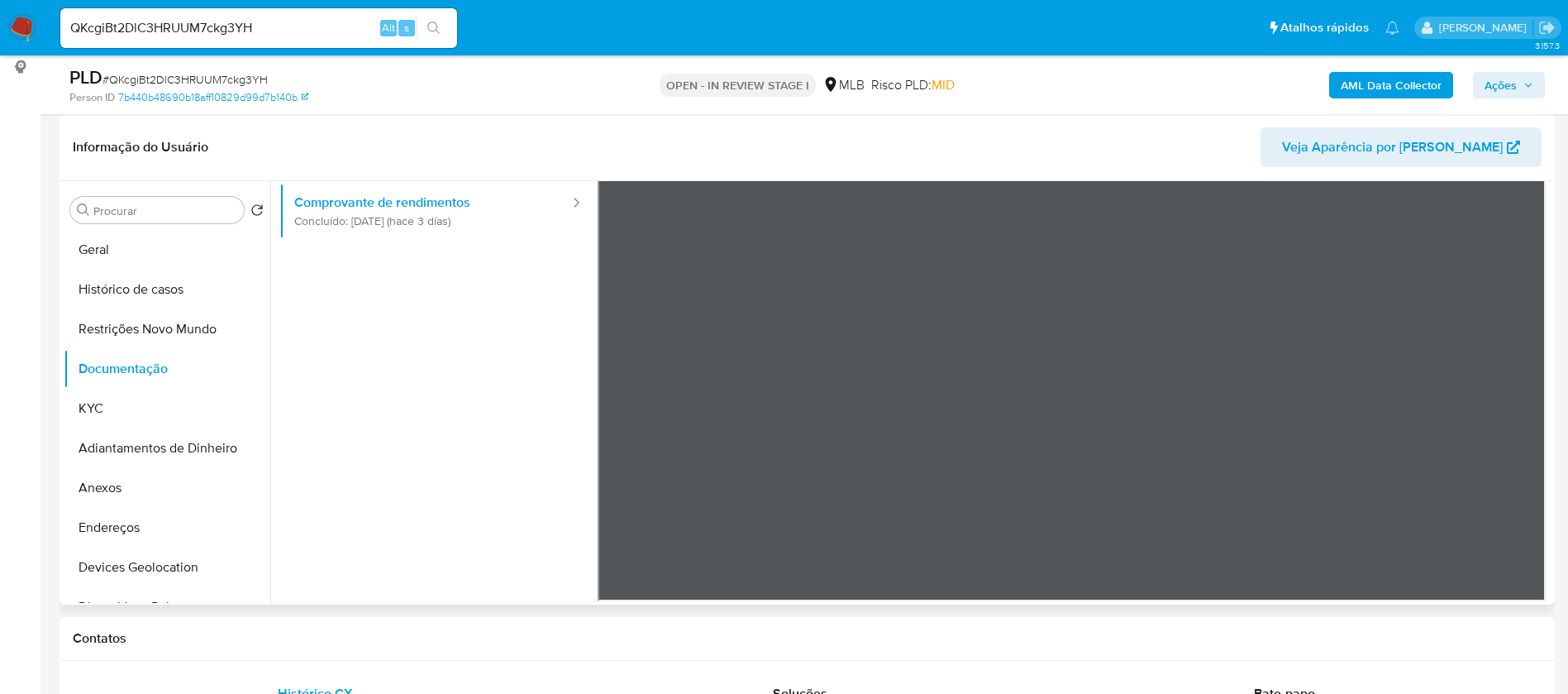
scroll to position [144, 0]
click at [140, 415] on button "KYC" at bounding box center [161, 409] width 193 height 39
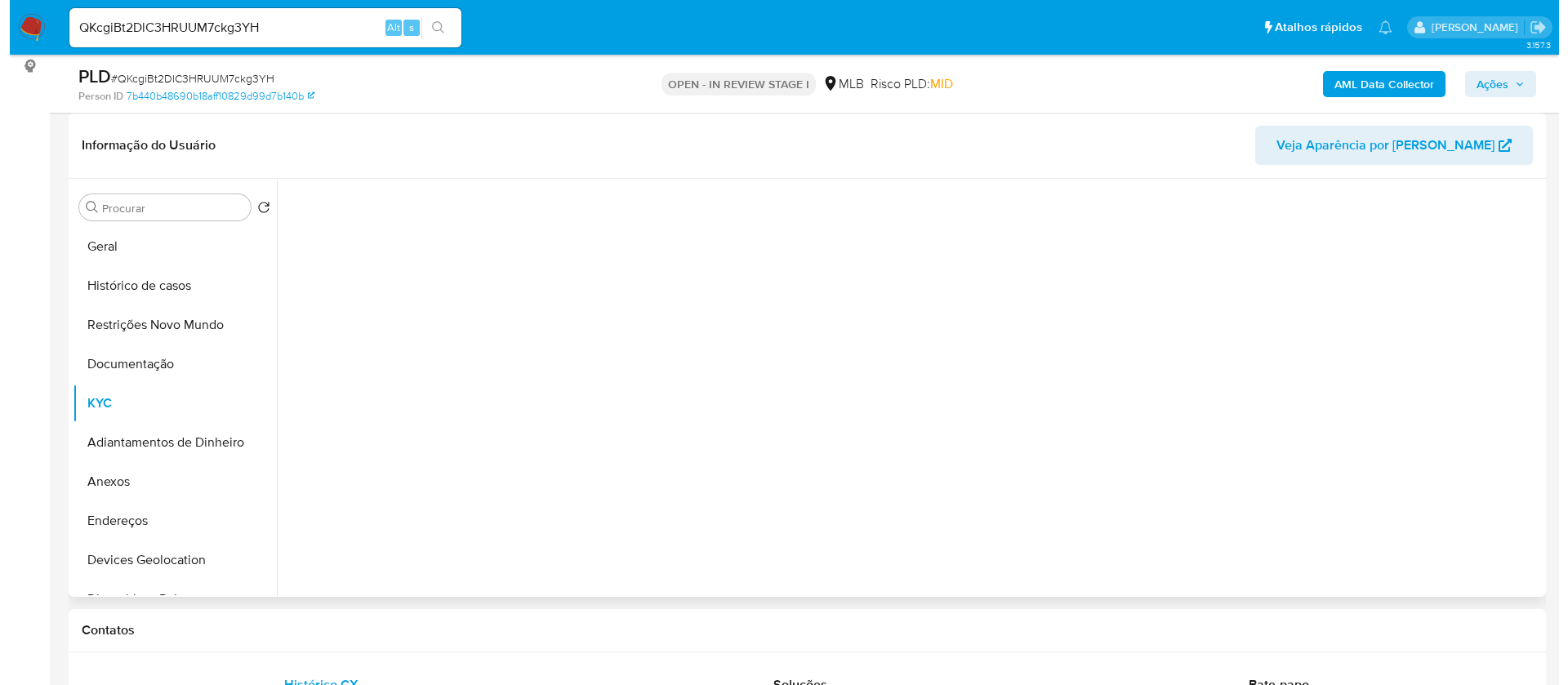
scroll to position [0, 0]
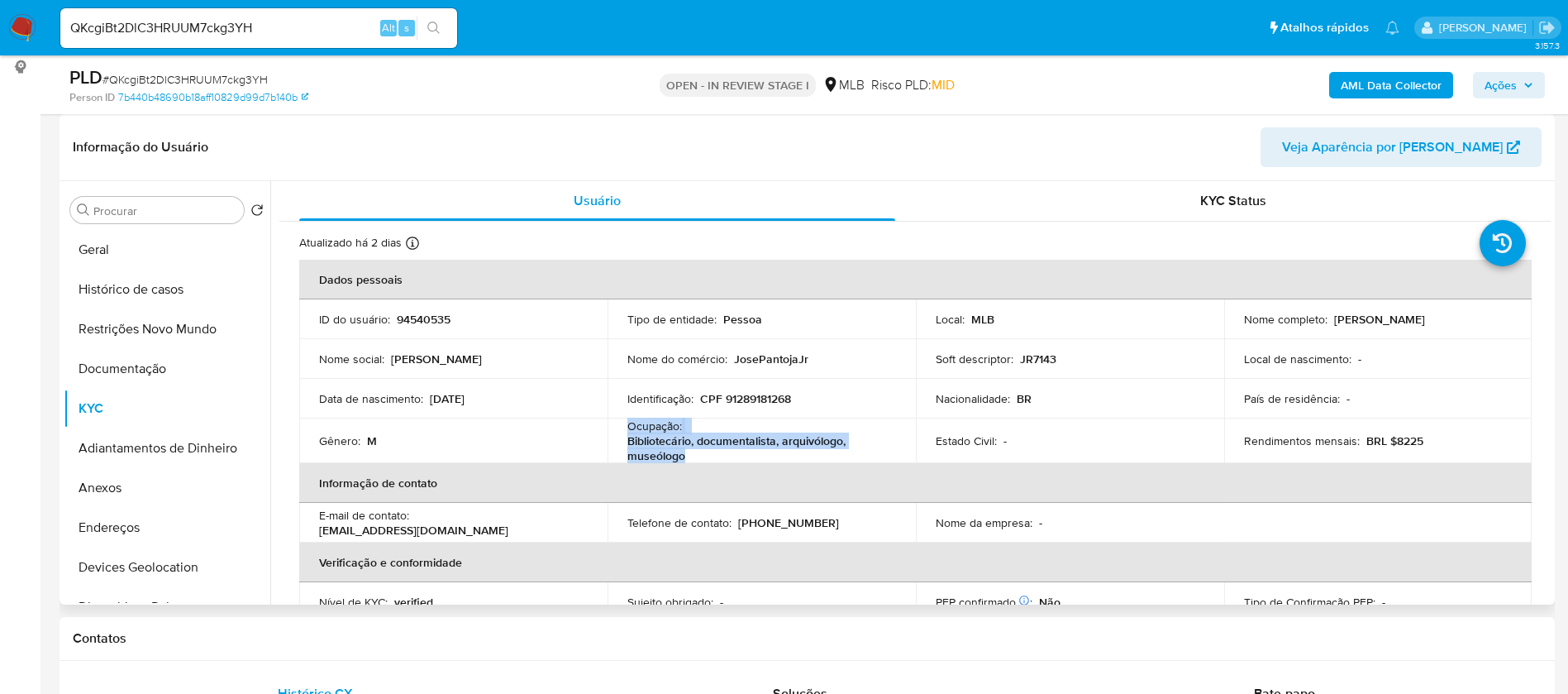
drag, startPoint x: 682, startPoint y: 456, endPoint x: 619, endPoint y: 425, distance: 70.2
click at [619, 425] on td "Ocupação : Bibliotecário, documentalista, arquivólogo, museólogo" at bounding box center [762, 440] width 309 height 44
copy div "Ocupação : Bibliotecário, documentalista, arquivólogo, museólogo"
click at [1367, 83] on b "AML Data Collector" at bounding box center [1391, 85] width 101 height 27
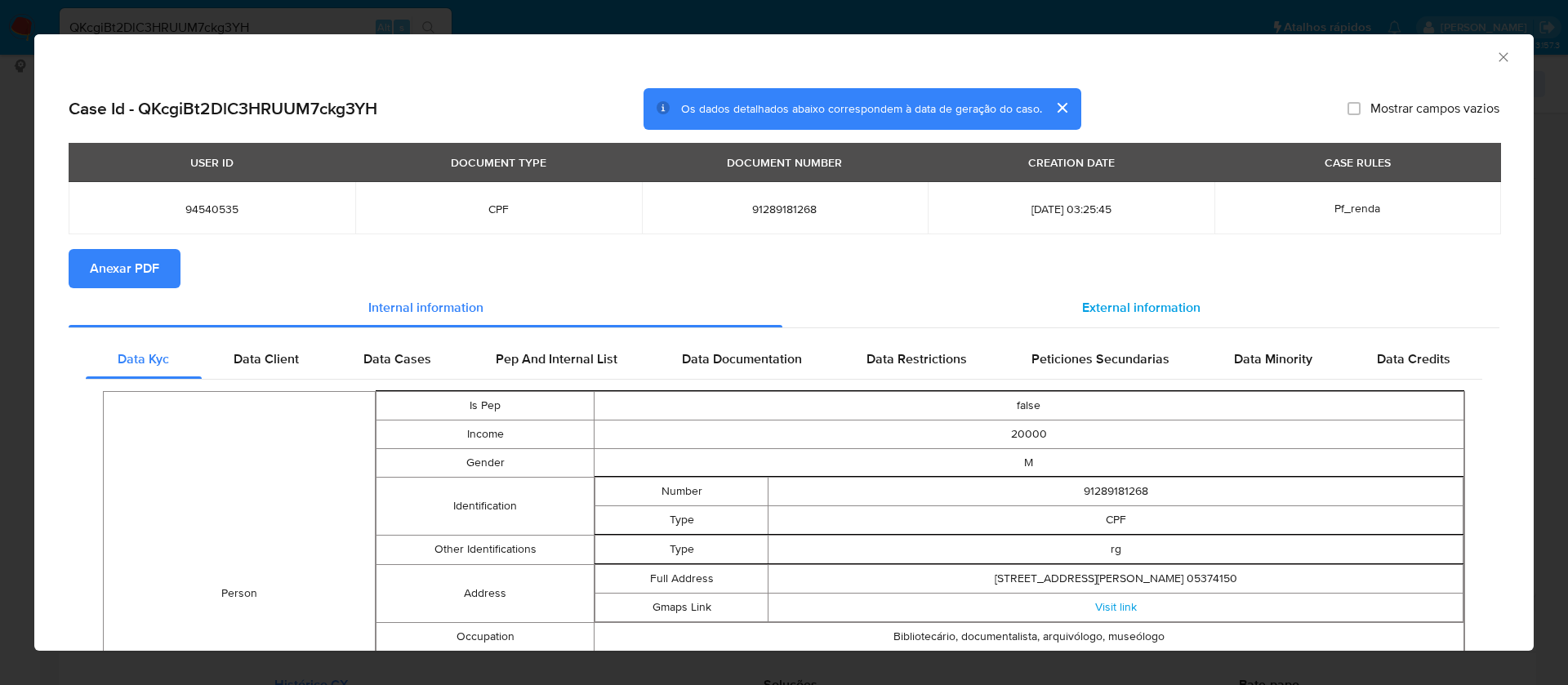
click at [1084, 305] on span "External information" at bounding box center [1140, 307] width 118 height 19
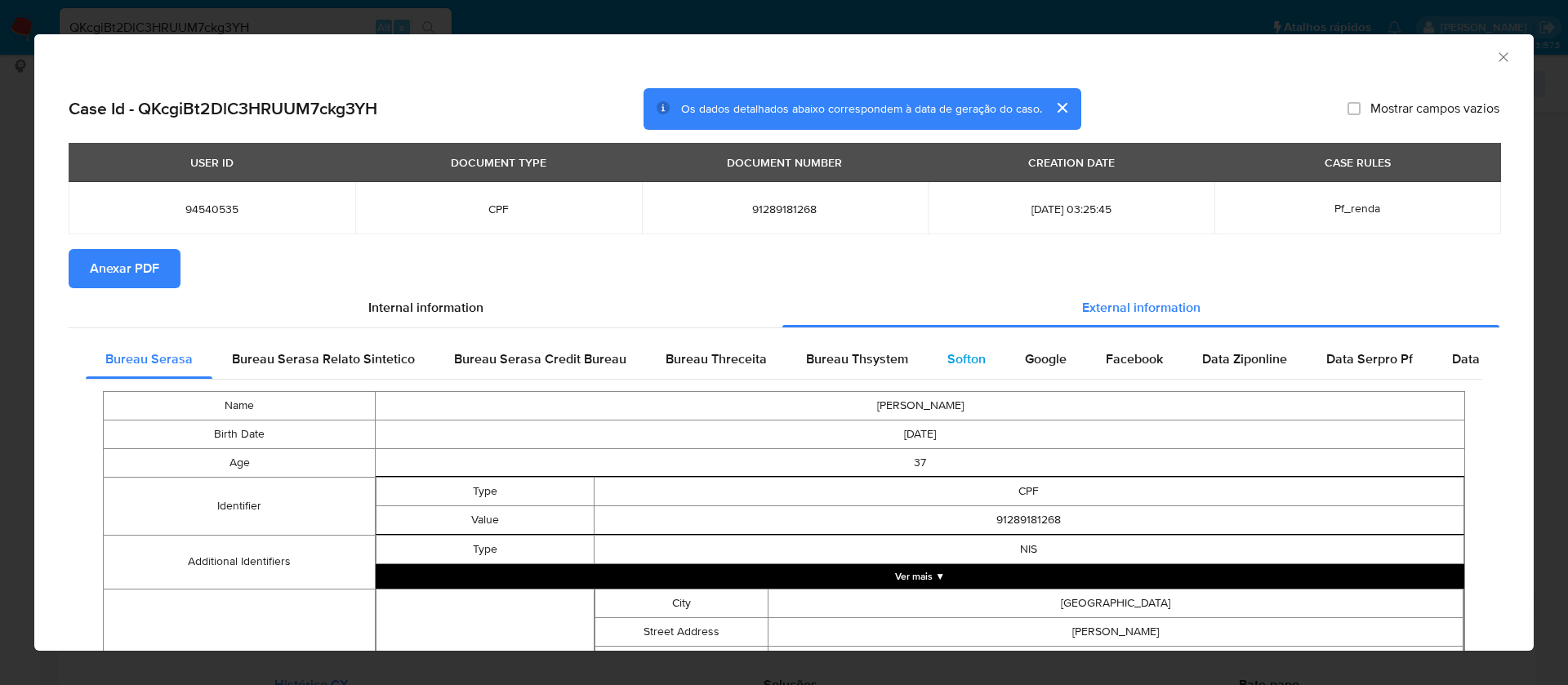
click at [947, 360] on span "Softon" at bounding box center [966, 359] width 38 height 19
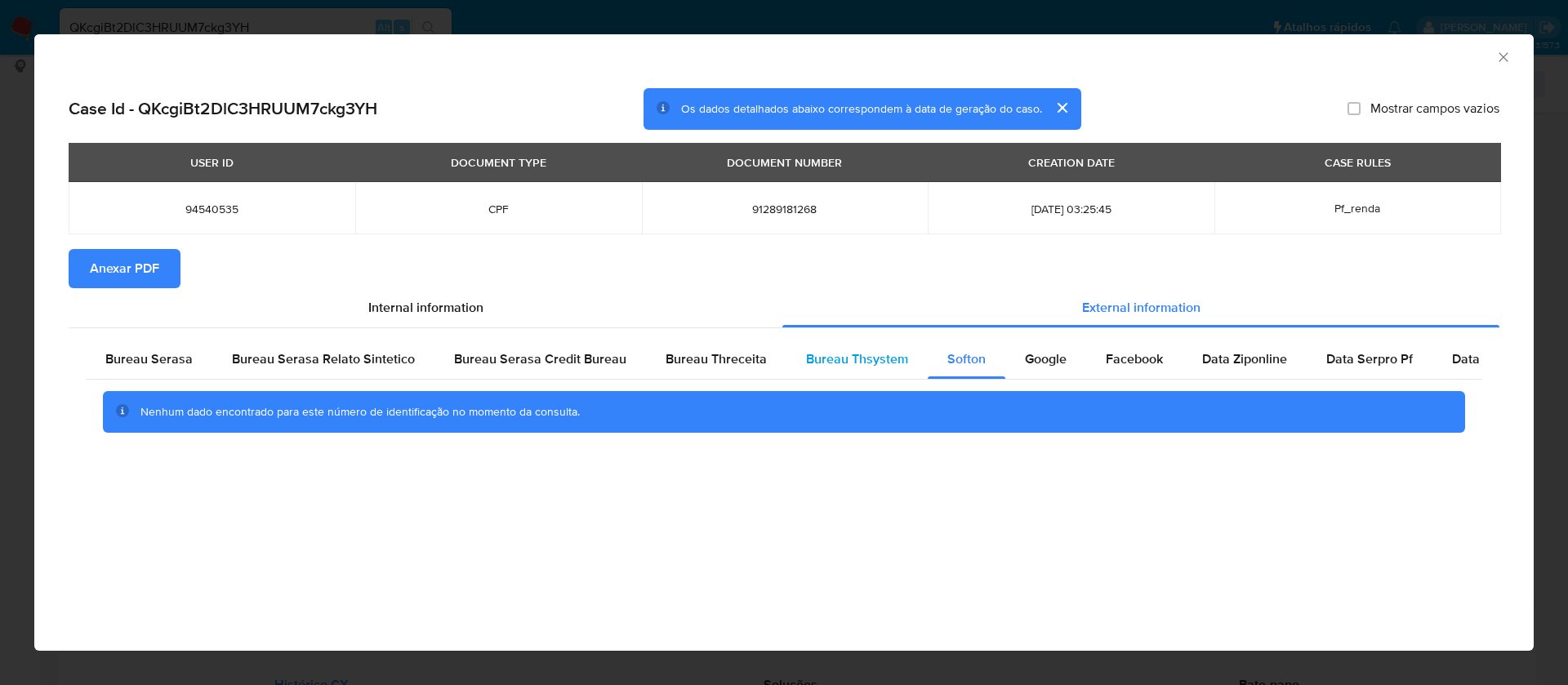
click at [809, 357] on span "Bureau Thsystem" at bounding box center [857, 359] width 102 height 19
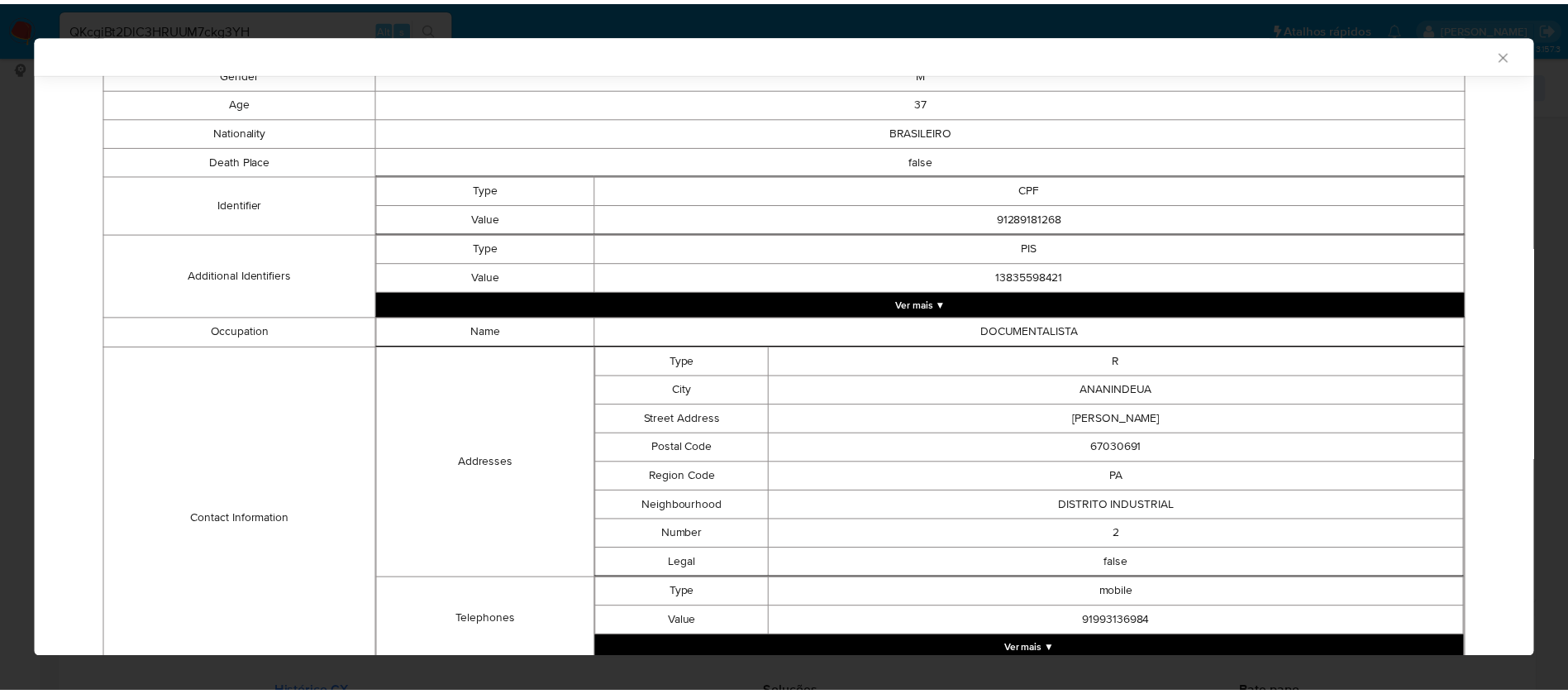
scroll to position [76, 0]
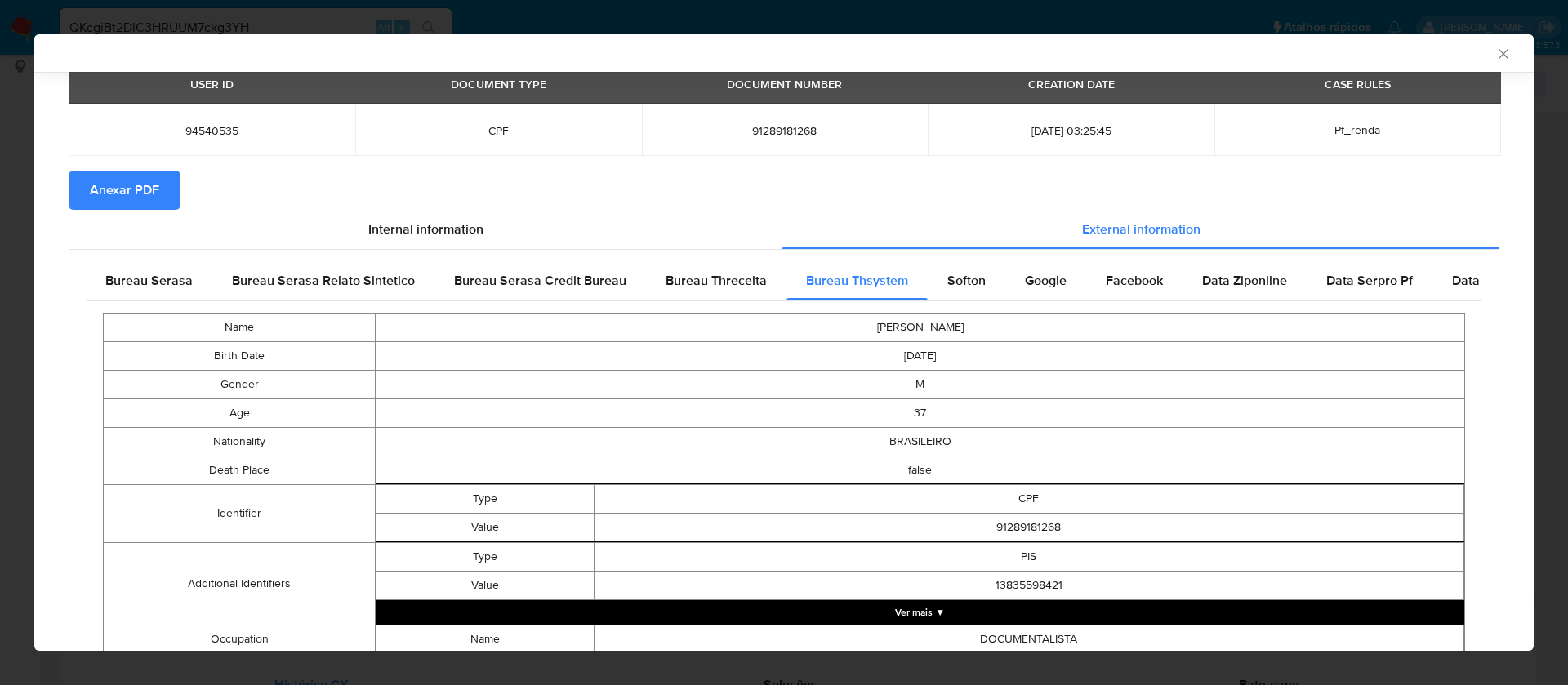
click at [136, 192] on span "Anexar PDF" at bounding box center [124, 190] width 69 height 36
click at [1495, 52] on icon "Fechar a janela" at bounding box center [1503, 54] width 17 height 17
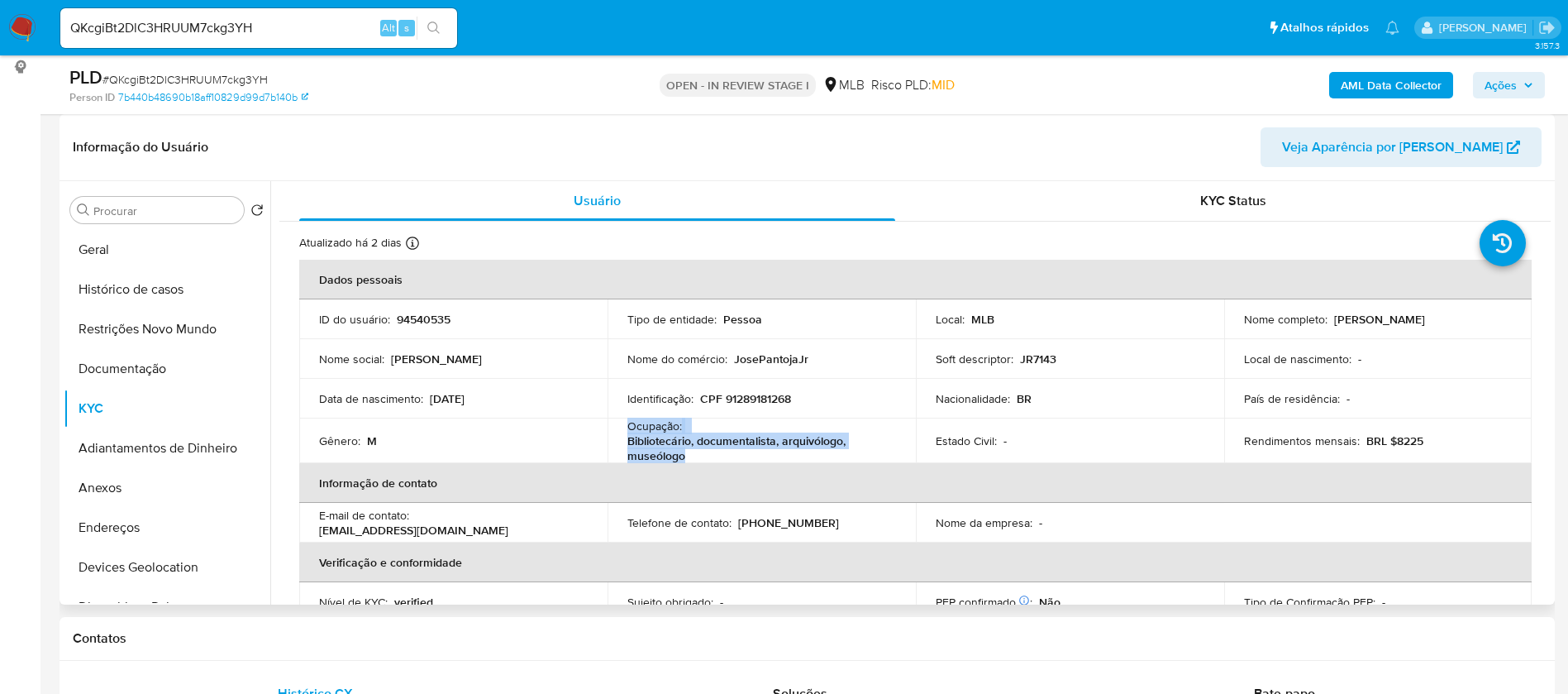
drag, startPoint x: 1293, startPoint y: 334, endPoint x: 1235, endPoint y: 332, distance: 58.0
click at [1235, 332] on td "Nome completo : Jose Do Nascimento Pantoja Junior" at bounding box center [1379, 319] width 309 height 39
copy p "[PERSON_NAME]"
click at [443, 313] on p "94540535" at bounding box center [423, 319] width 53 height 15
click at [443, 312] on p "94540535" at bounding box center [423, 319] width 53 height 15
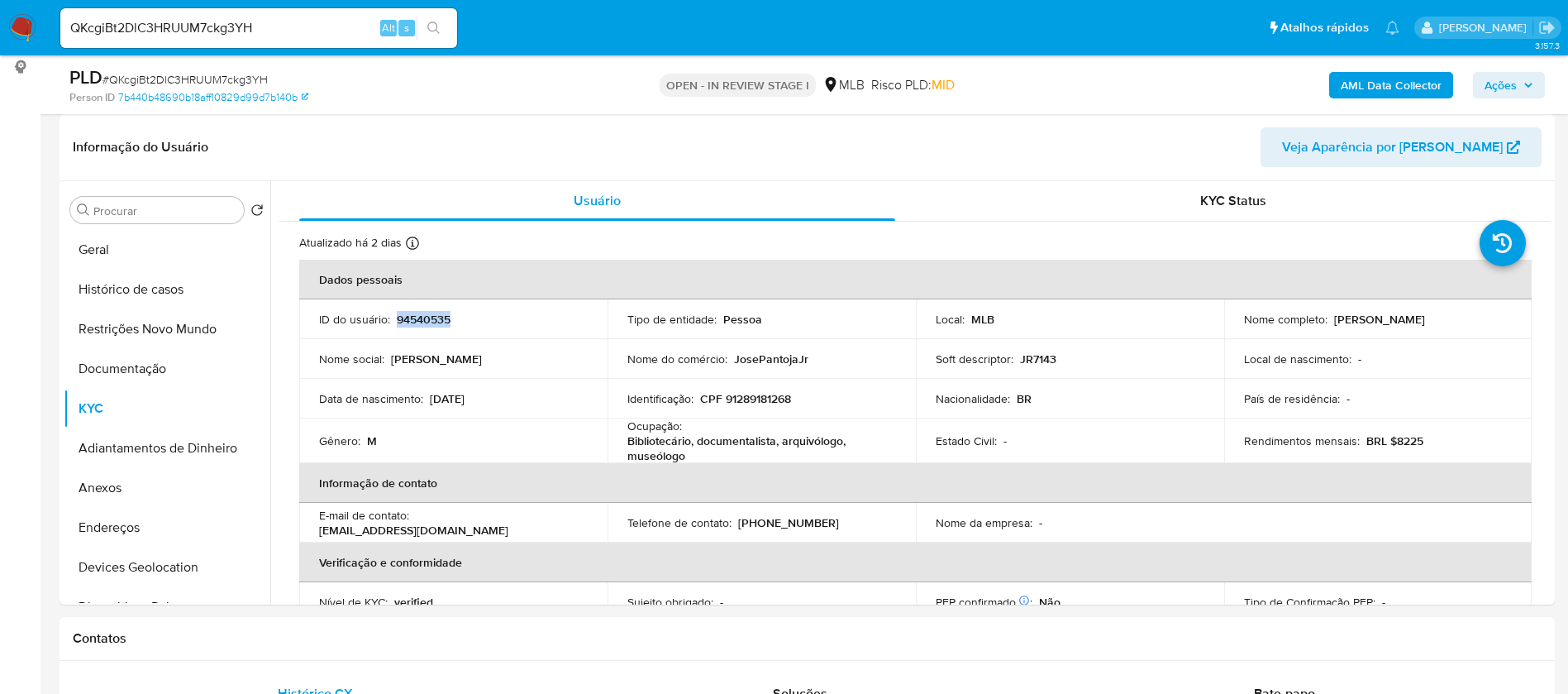
copy p "94540535"
click at [93, 258] on button "Geral" at bounding box center [161, 250] width 193 height 39
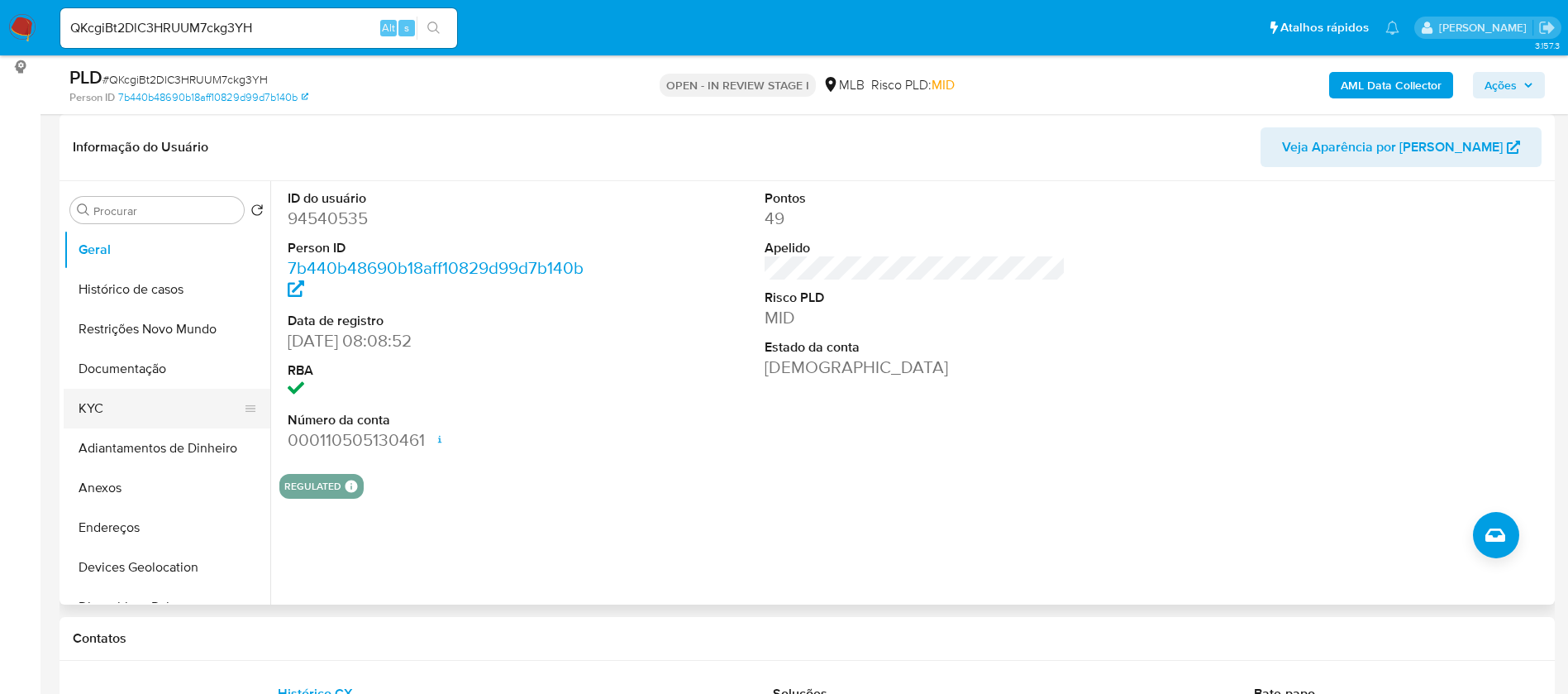
click at [95, 410] on button "KYC" at bounding box center [161, 409] width 193 height 39
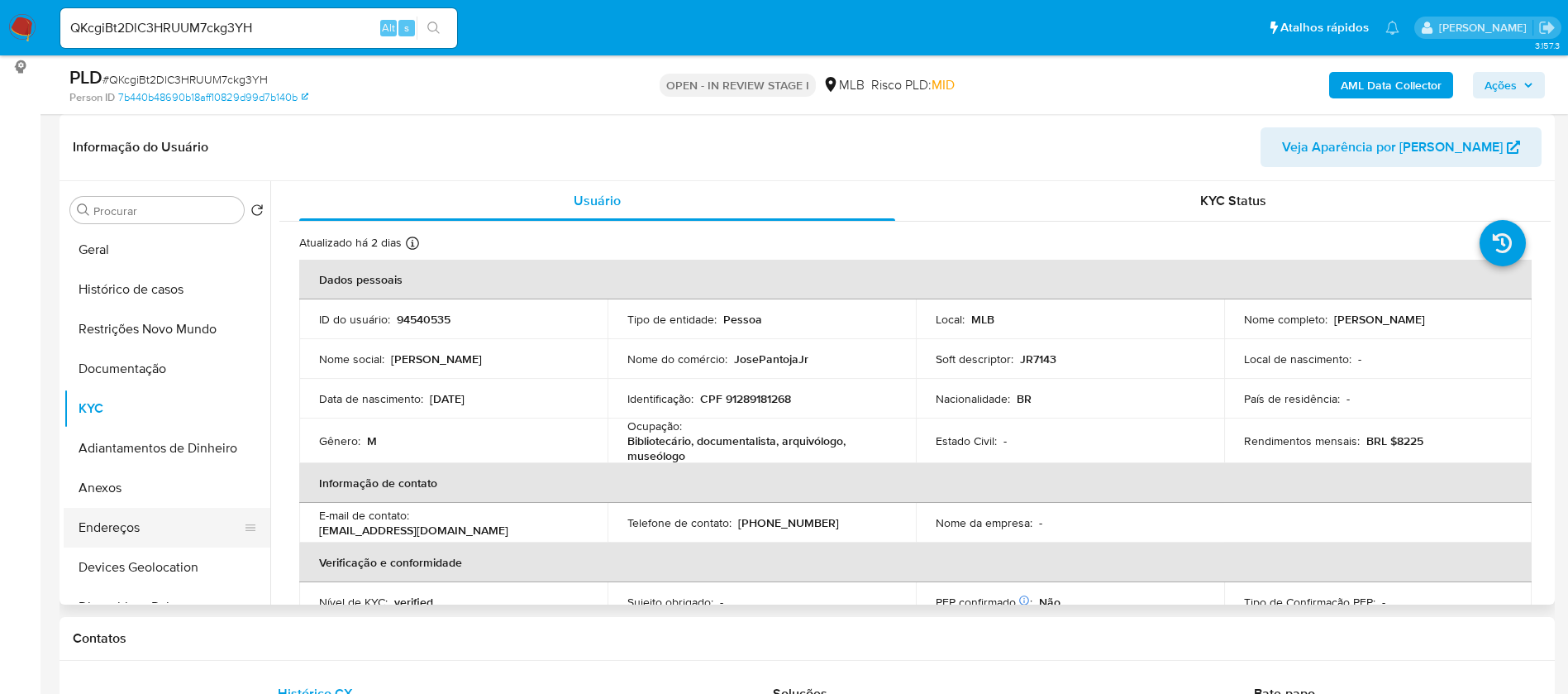
click at [170, 515] on button "Endereços" at bounding box center [161, 527] width 193 height 39
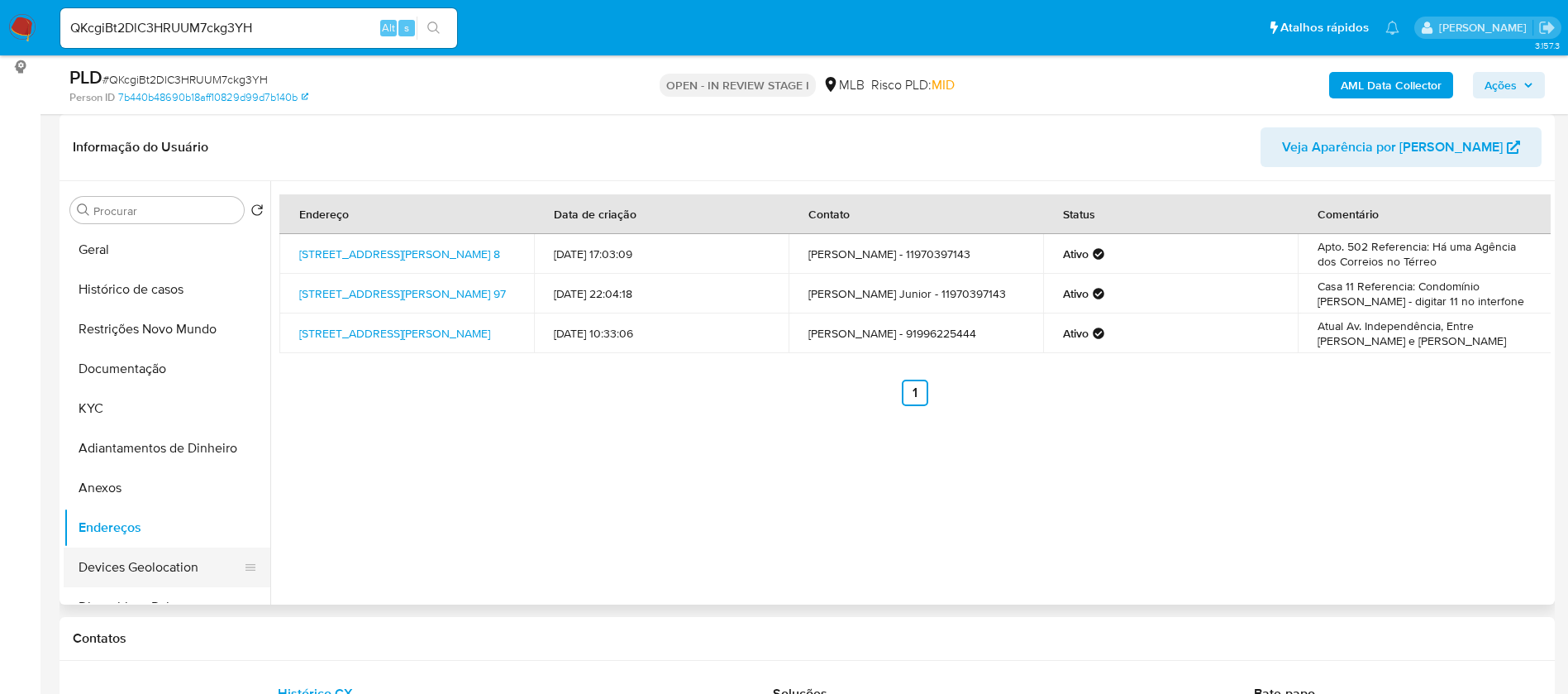
click at [157, 561] on button "Devices Geolocation" at bounding box center [161, 568] width 193 height 39
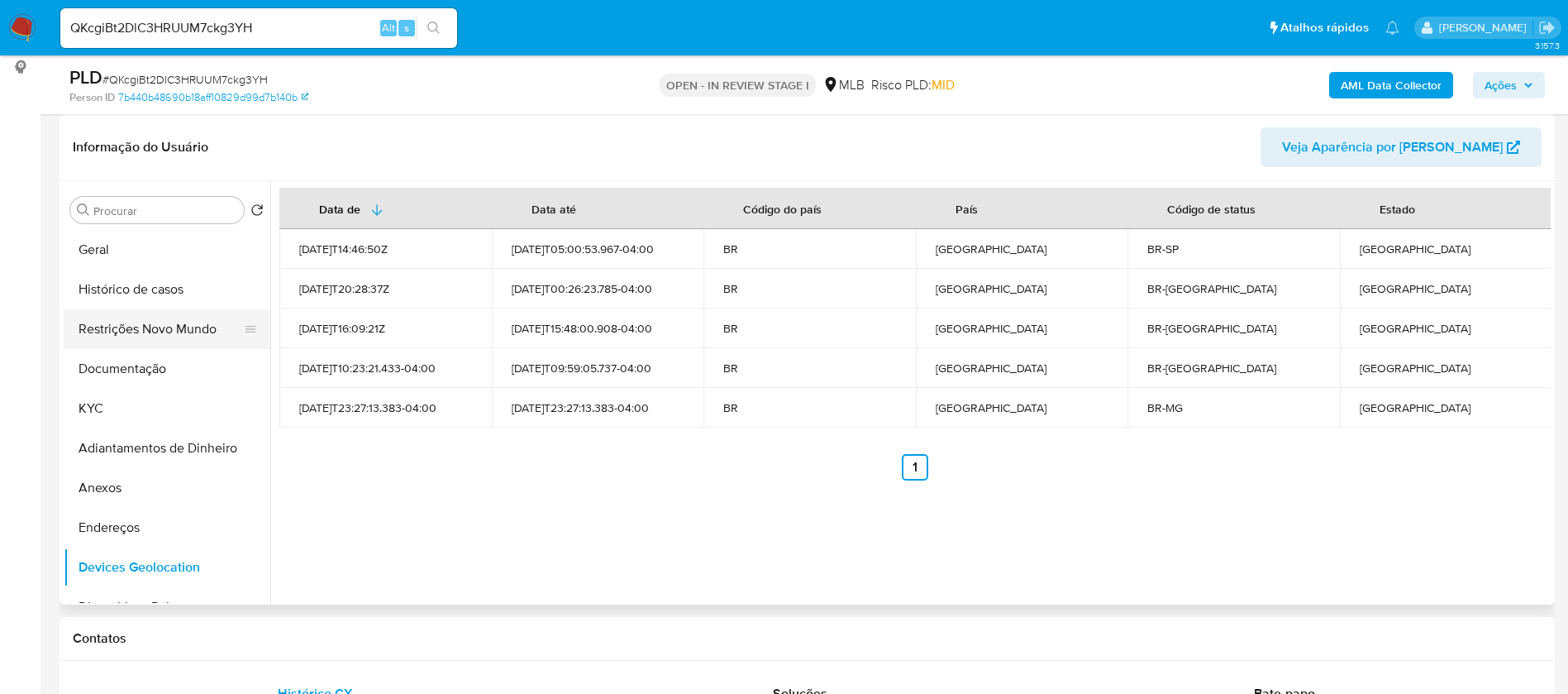
click at [161, 317] on button "Restrições Novo Mundo" at bounding box center [161, 329] width 193 height 39
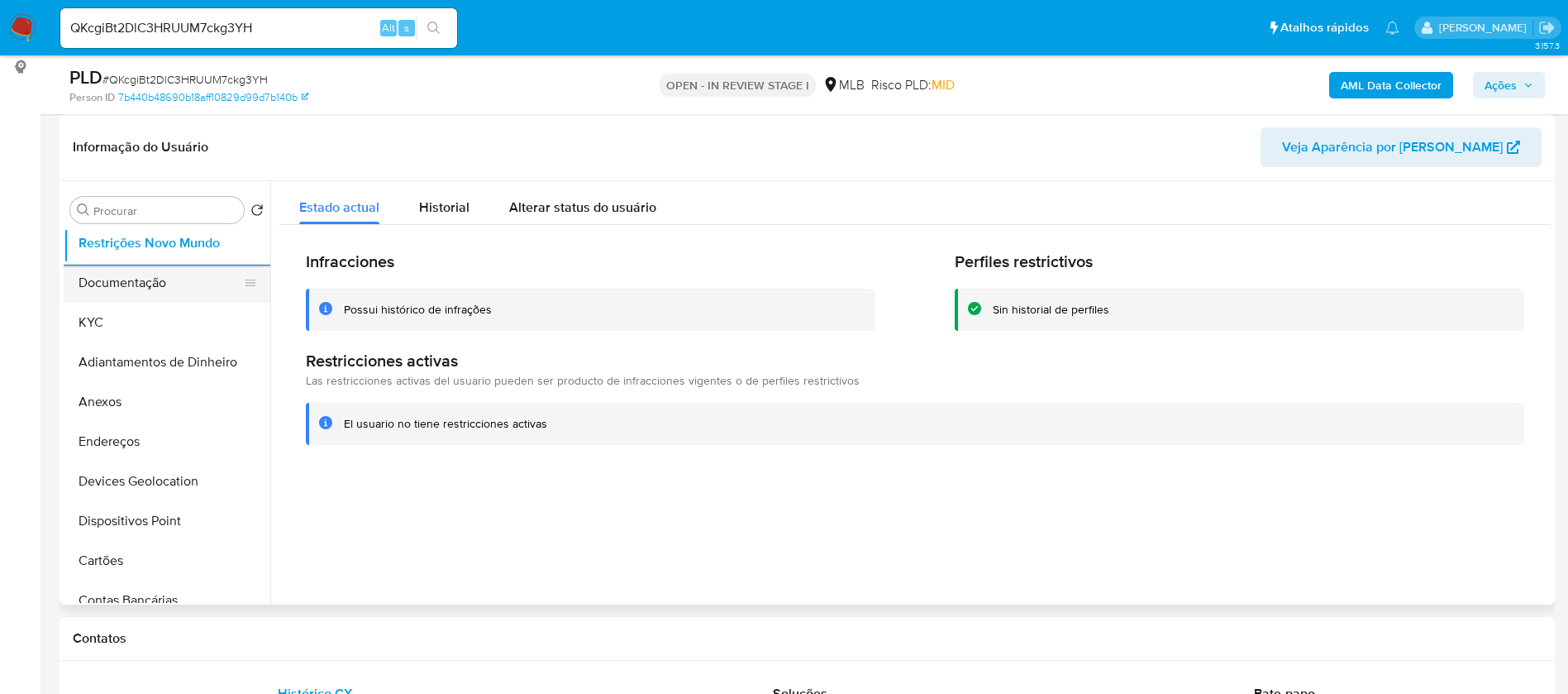
scroll to position [248, 0]
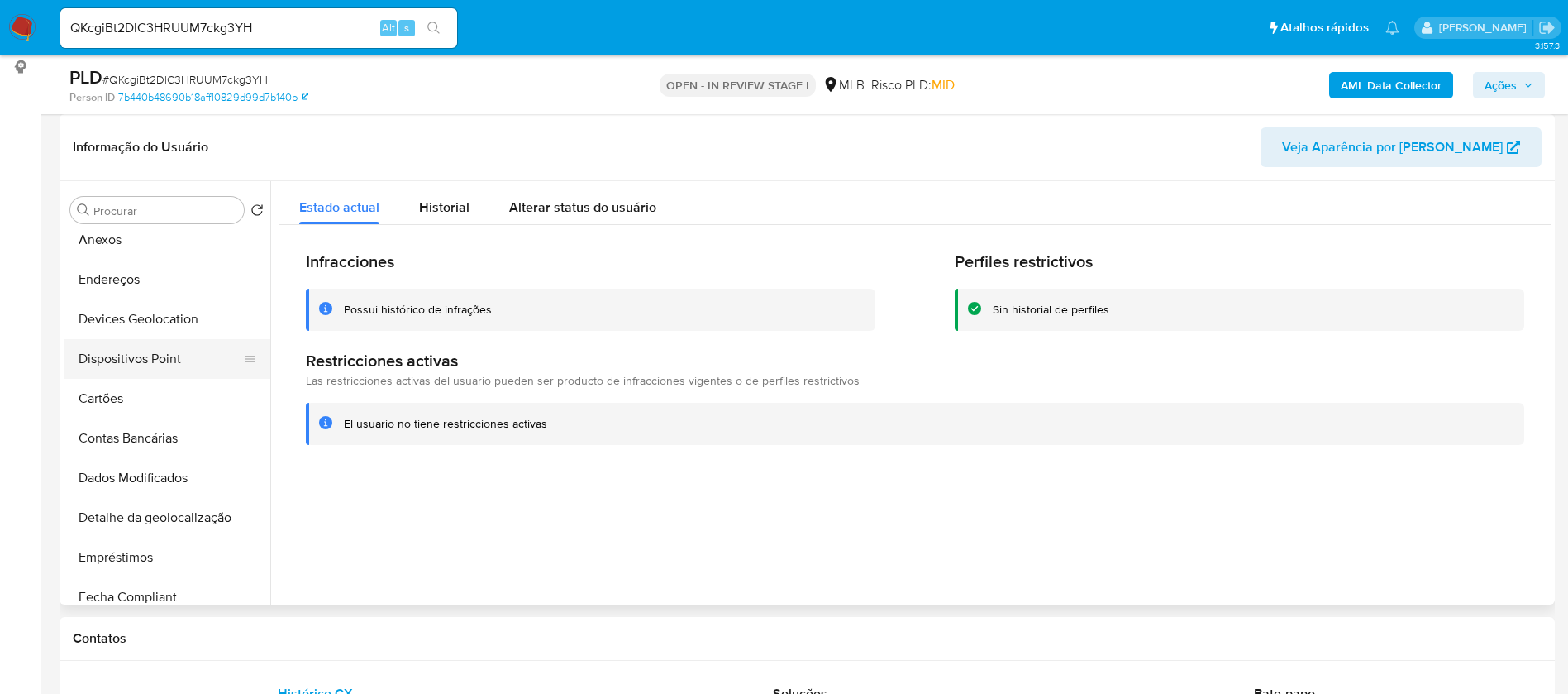
click at [160, 365] on button "Dispositivos Point" at bounding box center [161, 359] width 193 height 39
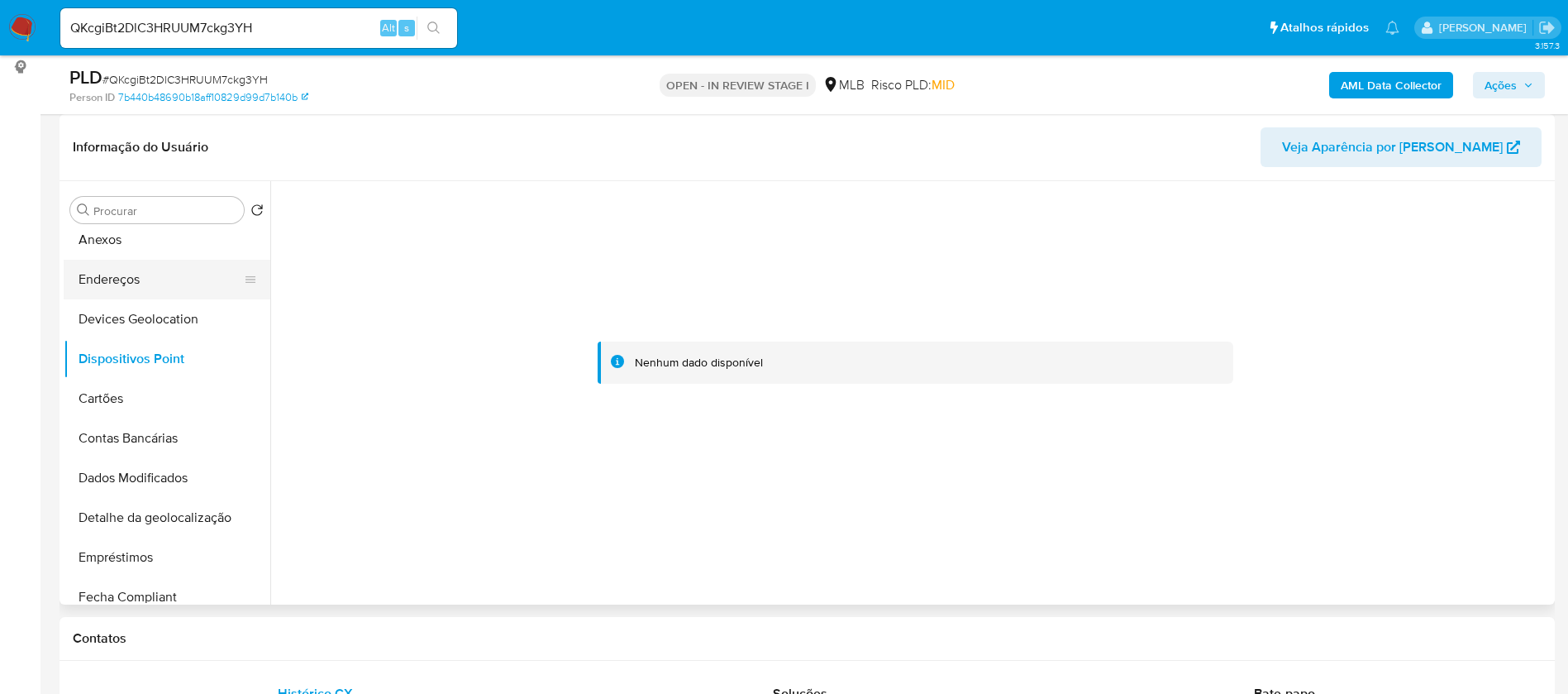
click at [123, 288] on button "Endereços" at bounding box center [161, 279] width 193 height 39
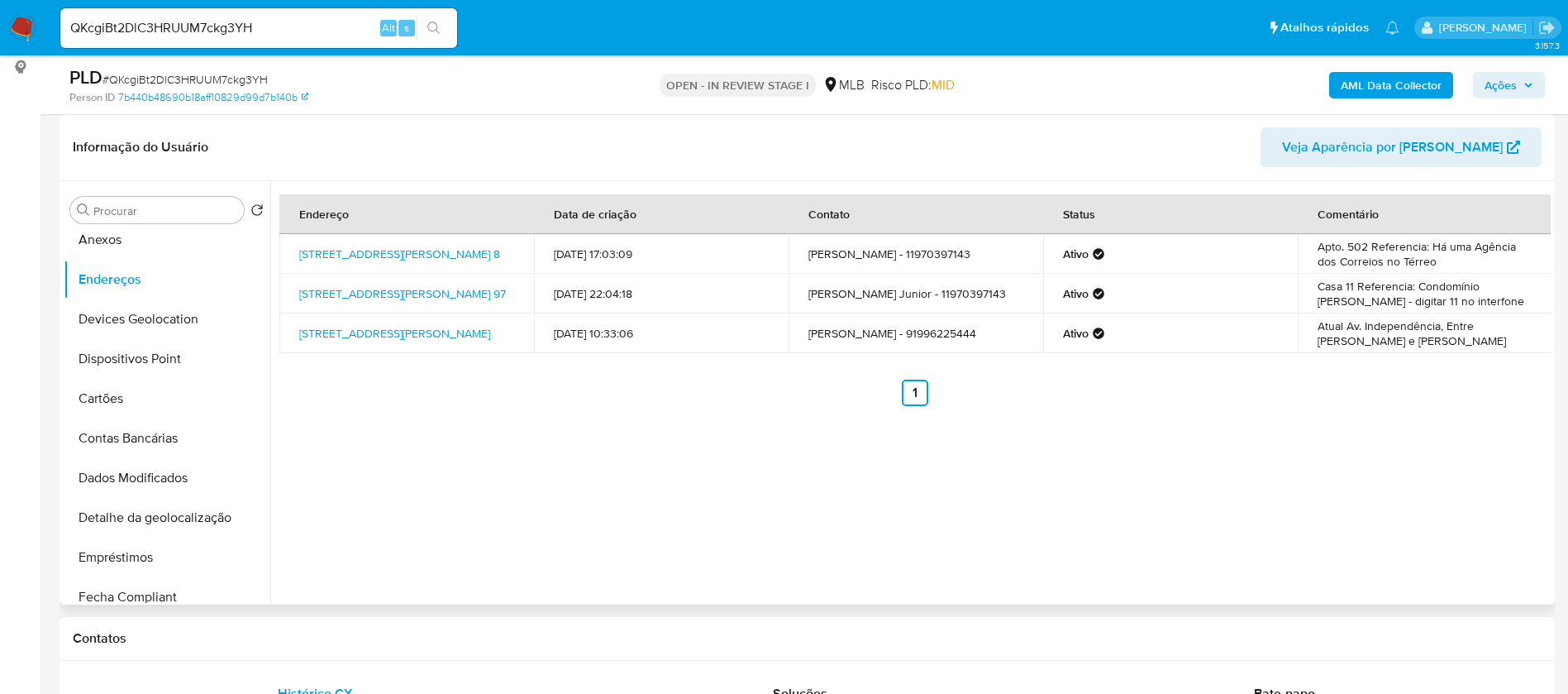
click at [1409, 493] on div "Endereço Data de criação Contato Status Comentário Rua Isidro De Figueiredo 8, …" at bounding box center [911, 392] width 1281 height 424
click at [429, 247] on link "Rua Isidro De Figueiredo 8, Rio De Janeiro, Rio De Janeiro, 20271100, Brasil 8" at bounding box center [400, 254] width 201 height 17
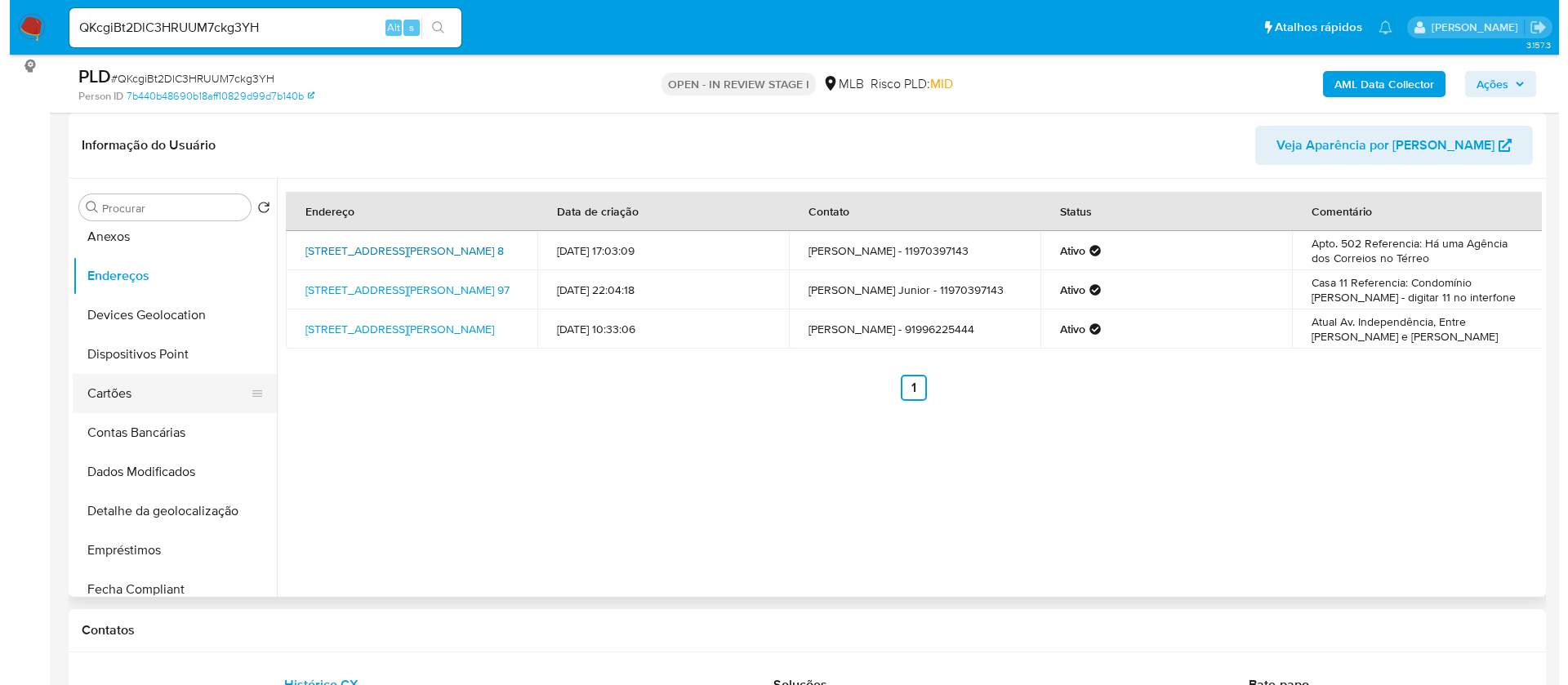
scroll to position [0, 0]
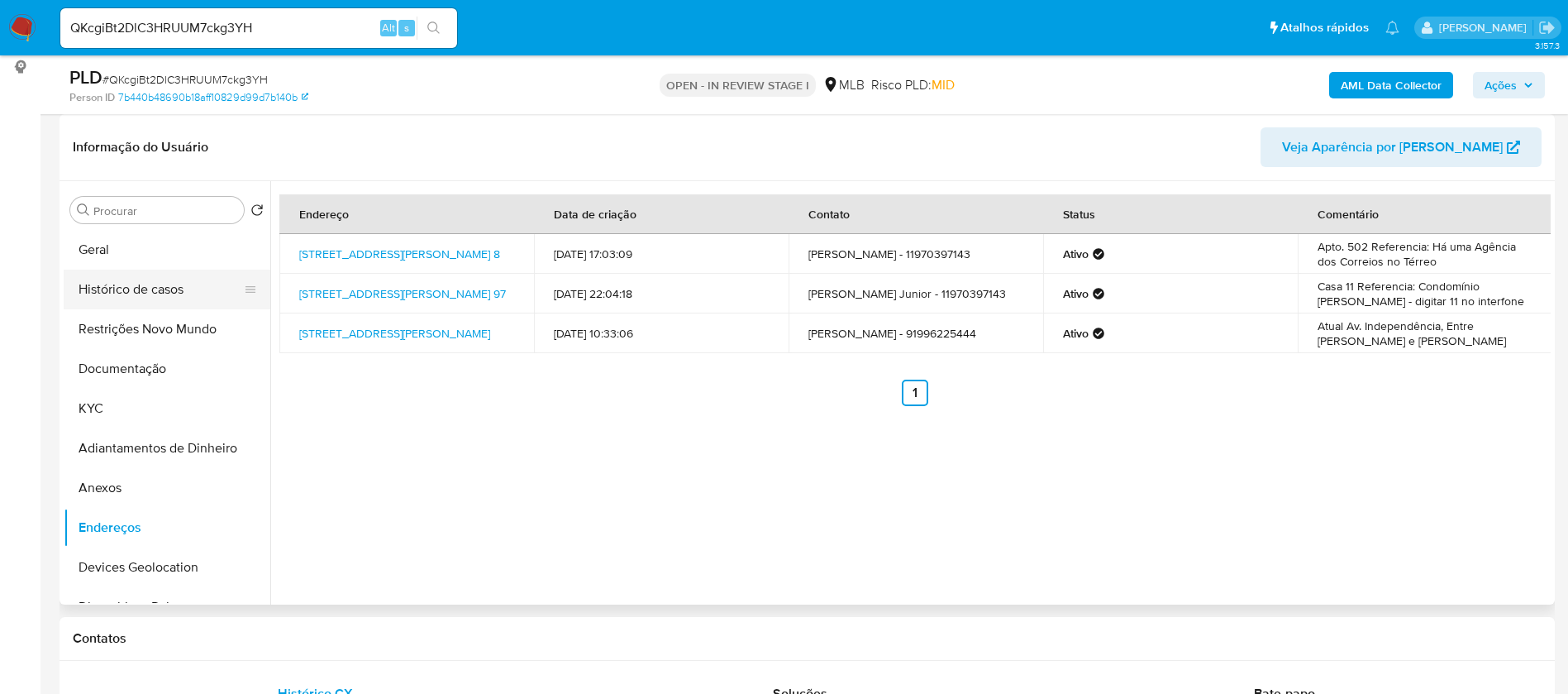
click at [145, 293] on button "Histórico de casos" at bounding box center [161, 289] width 193 height 39
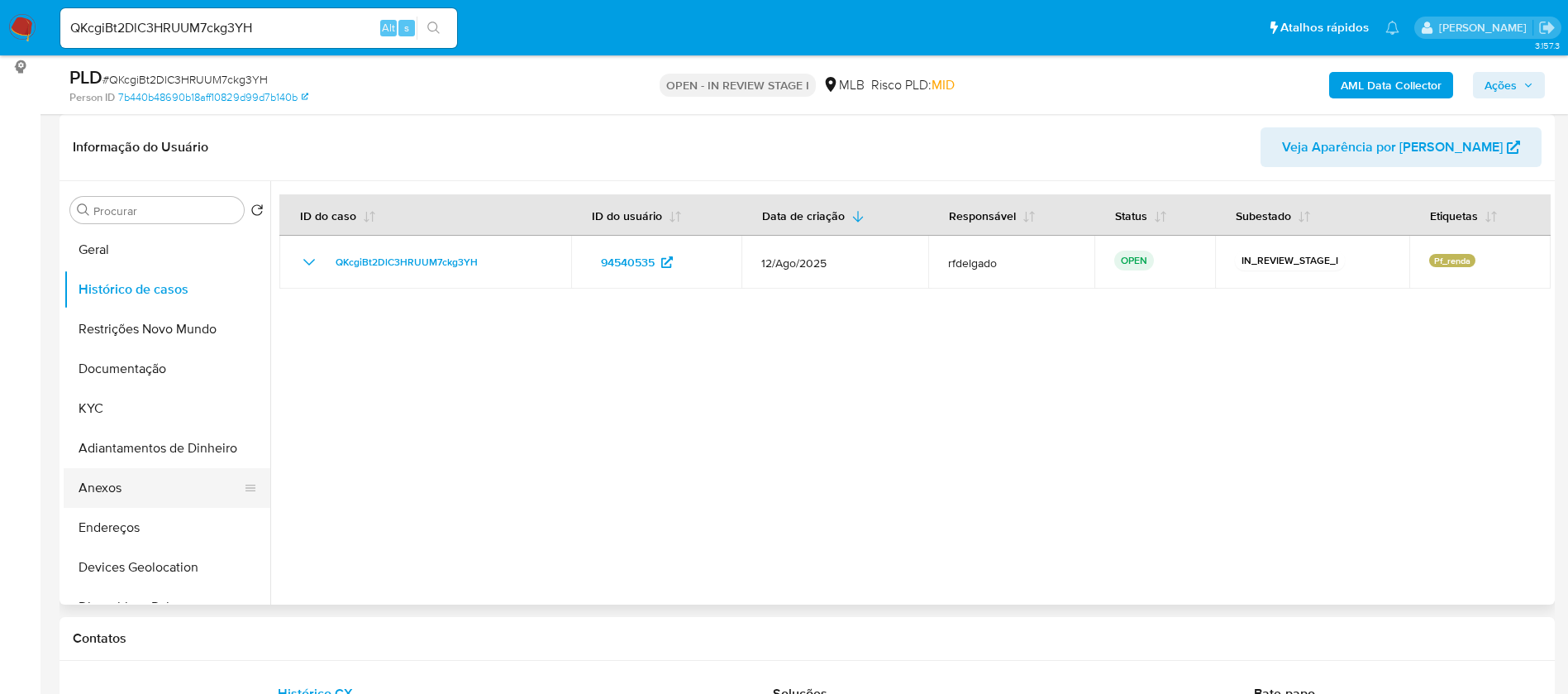
click at [107, 479] on button "Anexos" at bounding box center [161, 488] width 193 height 39
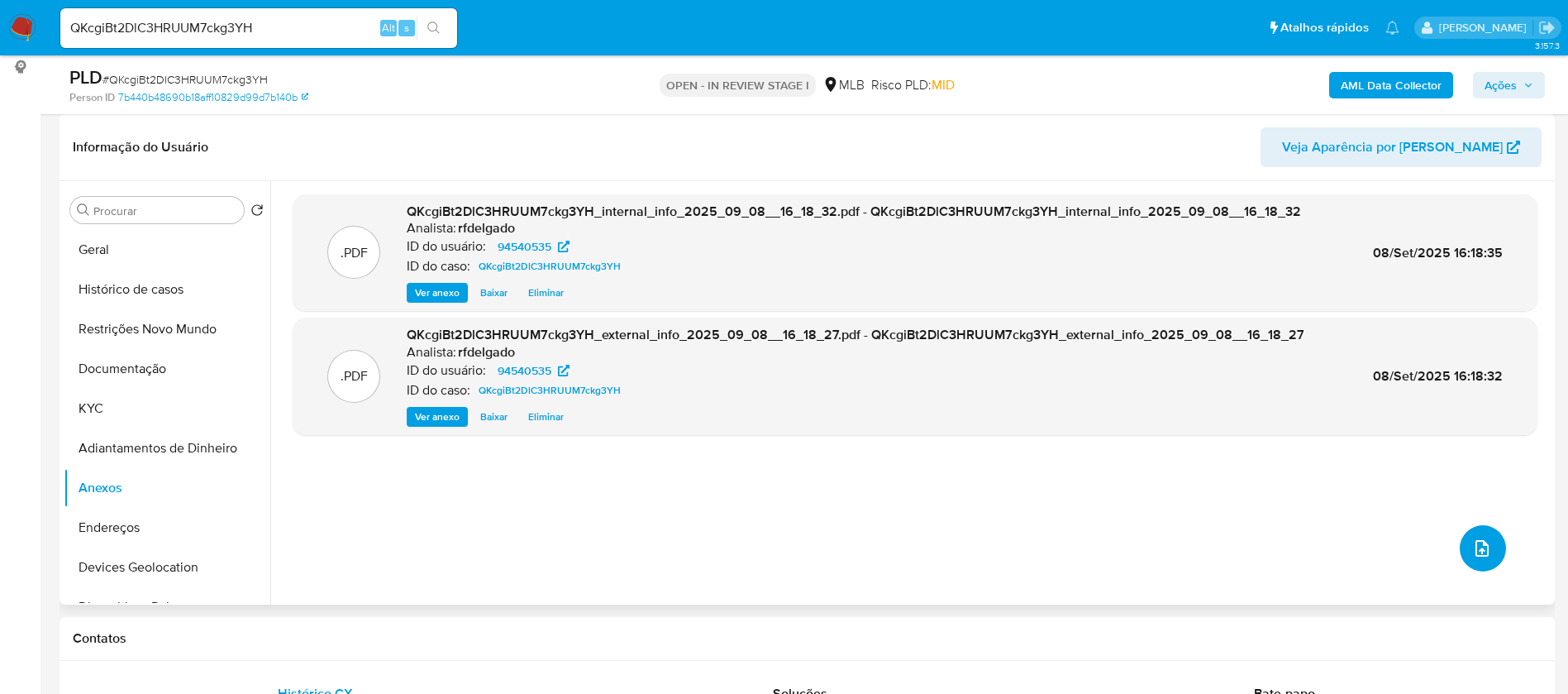
click at [1463, 541] on button "upload-file" at bounding box center [1483, 548] width 46 height 46
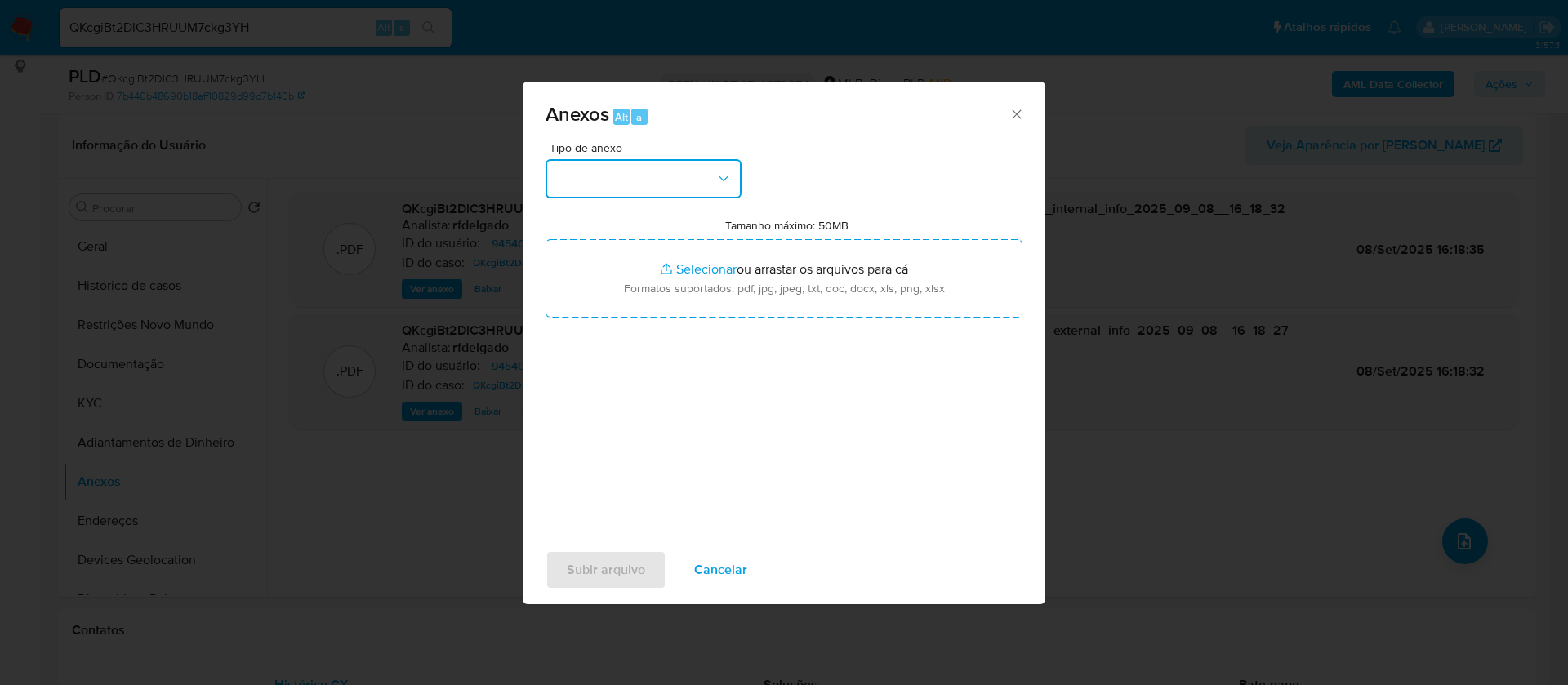
click at [693, 178] on button "button" at bounding box center [643, 178] width 196 height 39
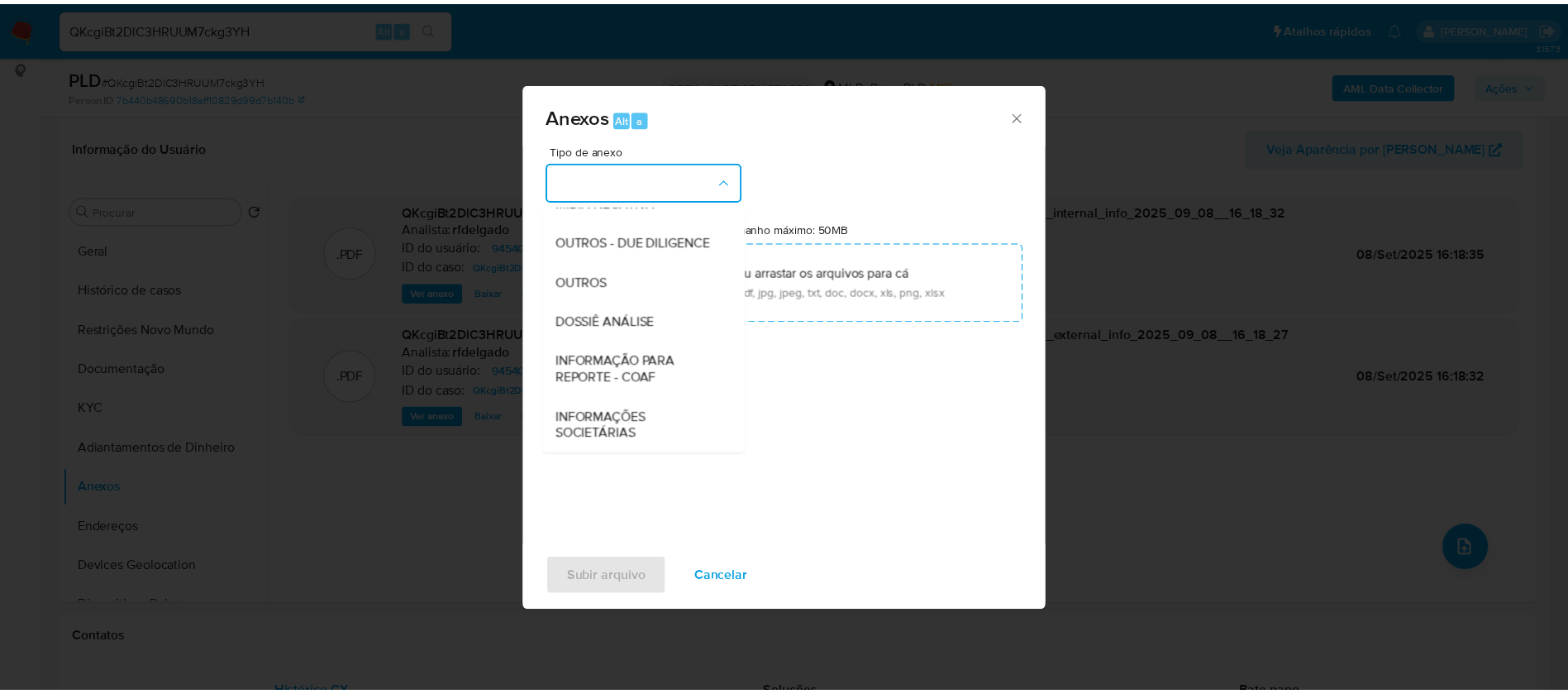
scroll to position [248, 0]
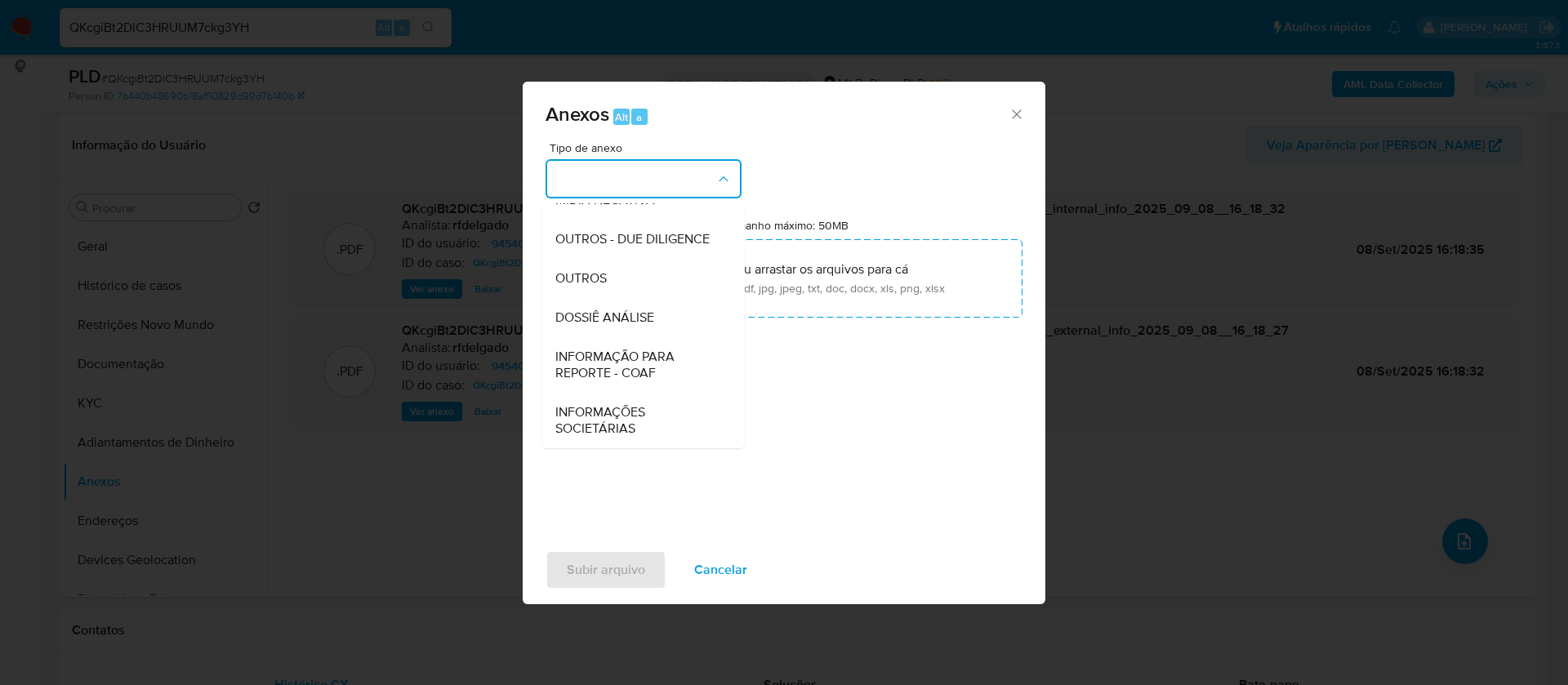
click at [652, 319] on span "DOSSIÊ ANÁLISE" at bounding box center [604, 318] width 98 height 17
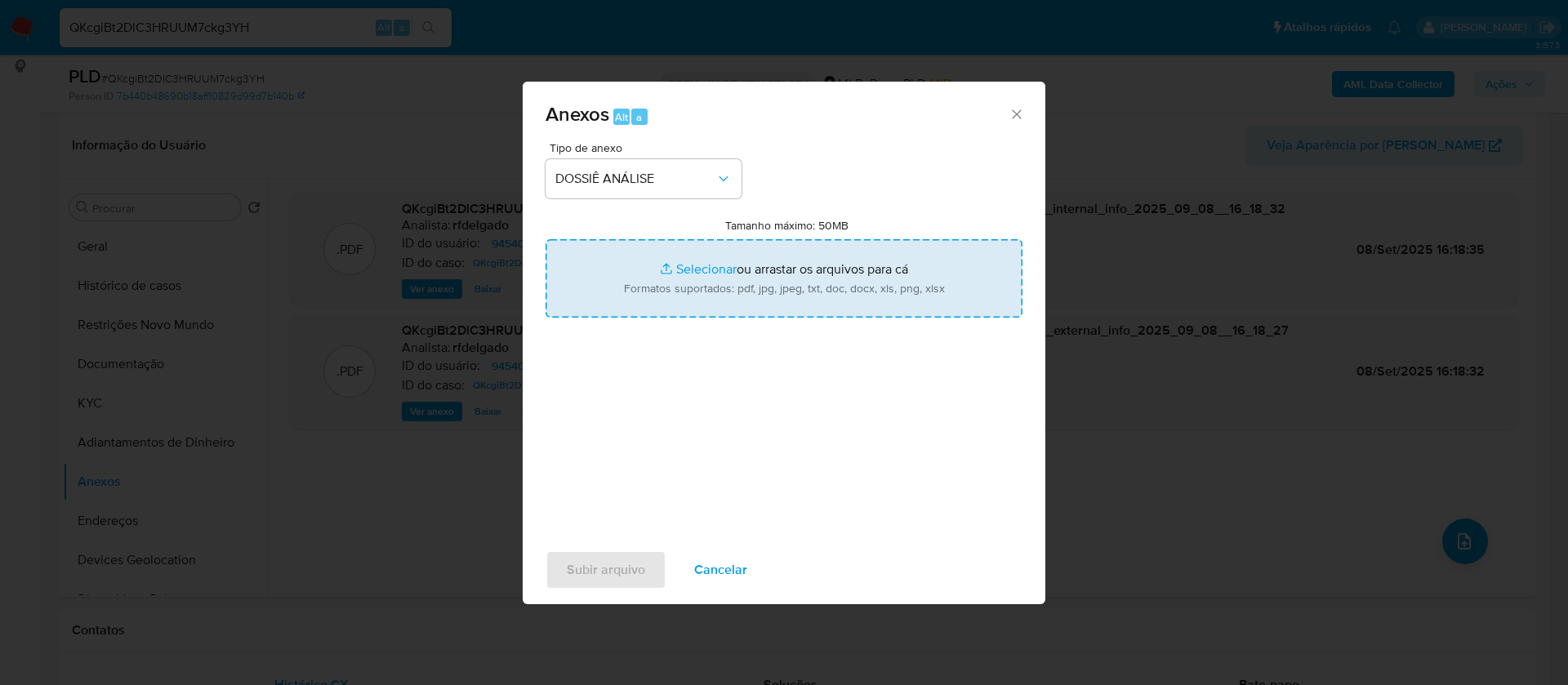
type input "C:\fakepath\Mulan 94540535_2025_09_08_11_42_52.xlsx"
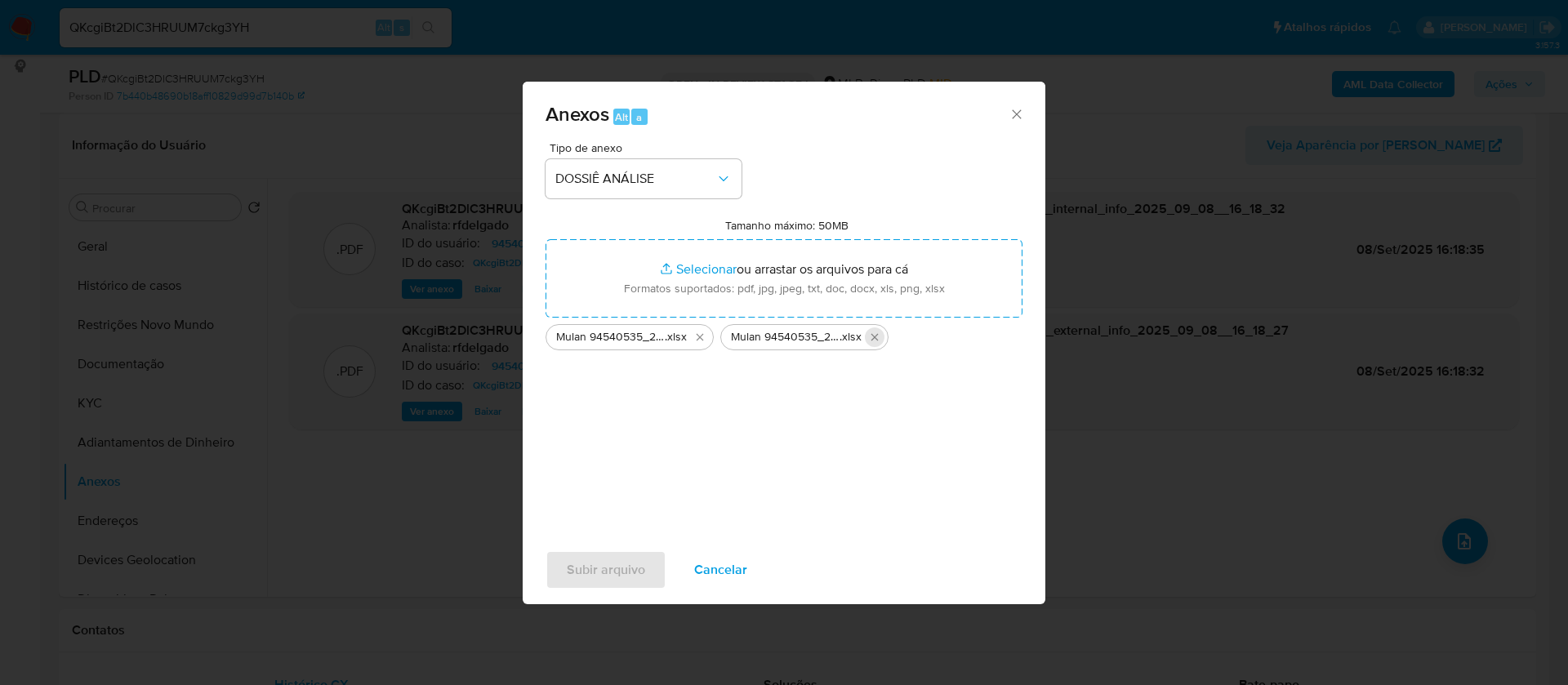
click at [875, 335] on icon "Excluir Mulan 94540535_2025_09_08_11_42_52.xlsx" at bounding box center [875, 338] width 8 height 8
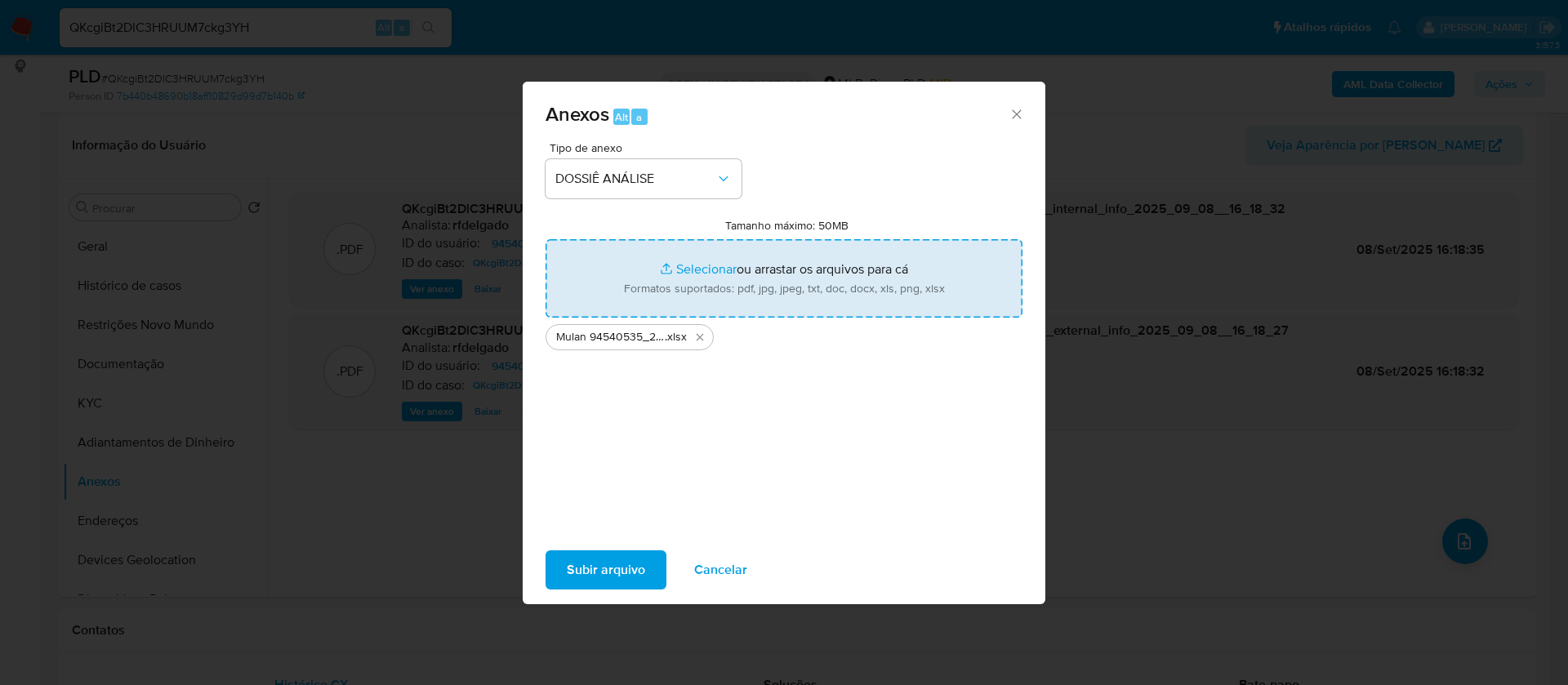
type input "C:\fakepath\SAR - - CPF 91289181268 - JOSE DO NASCIMENTO PANTOJA JUNIOR.pdf"
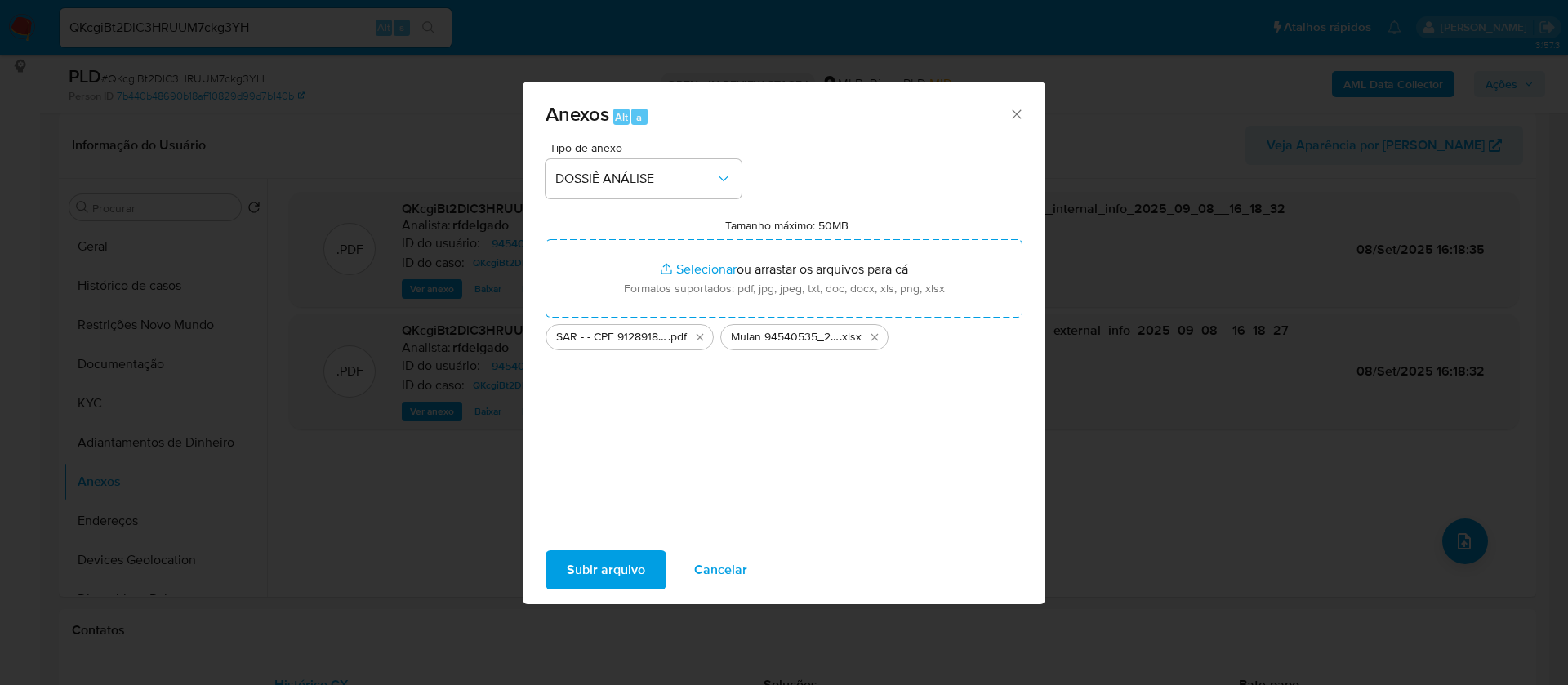
click at [637, 571] on span "Subir arquivo" at bounding box center [605, 569] width 78 height 36
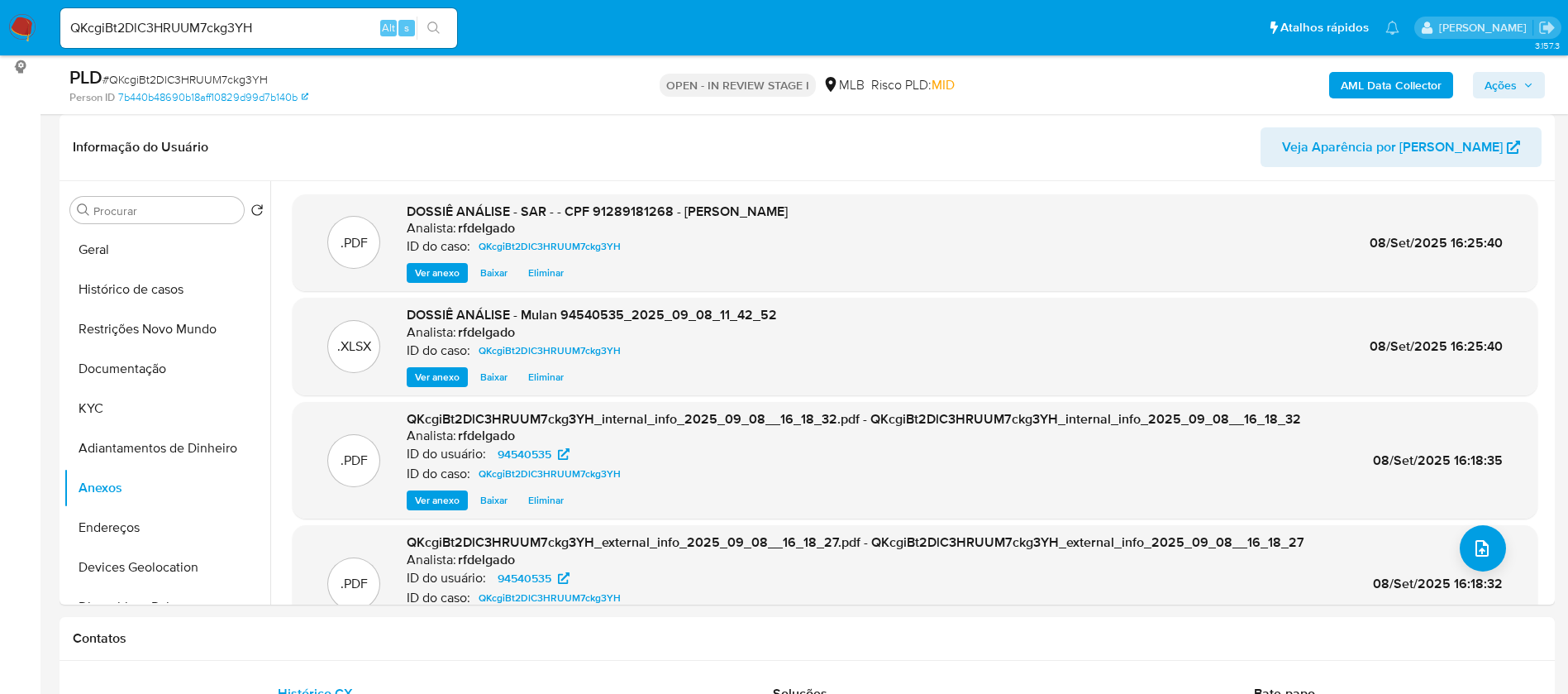
click at [1502, 79] on span "Ações" at bounding box center [1501, 85] width 33 height 27
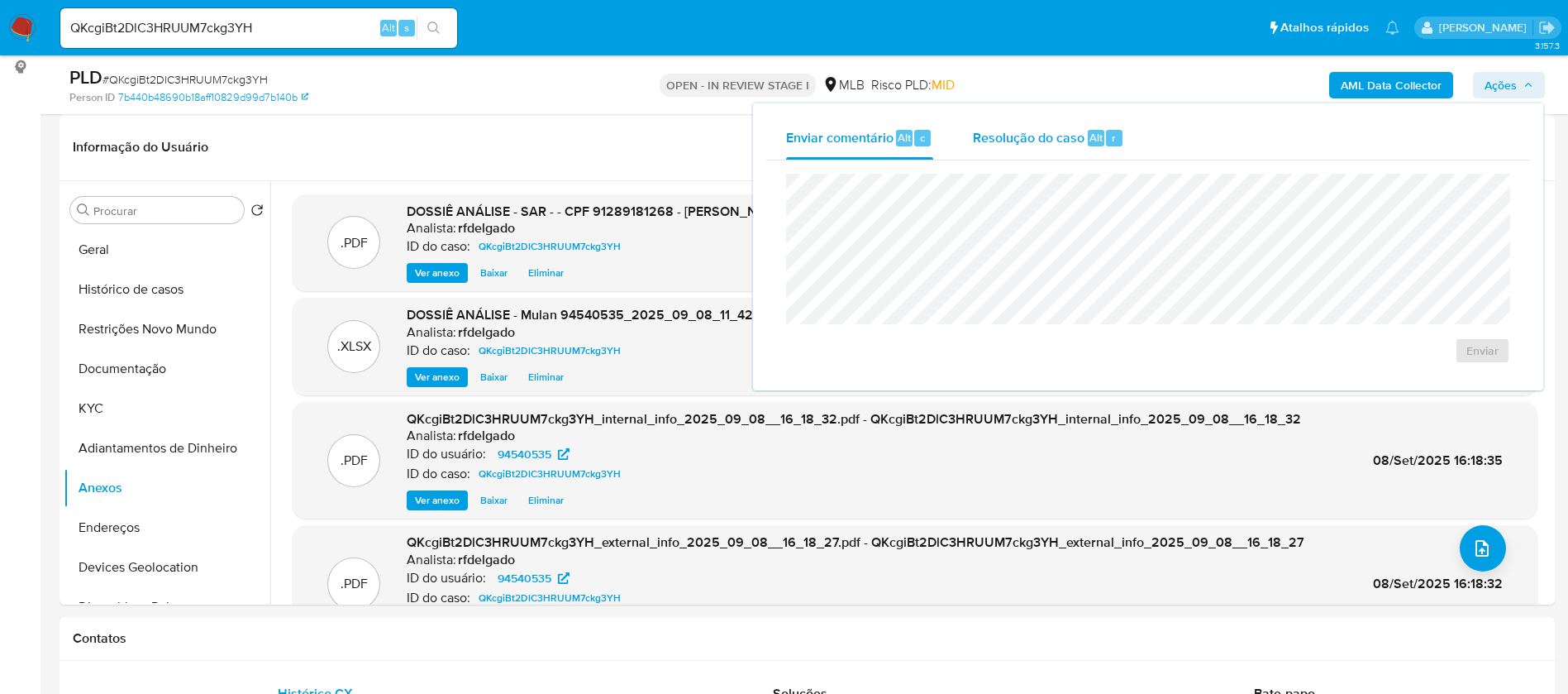
click at [1032, 132] on span "Resolução do caso" at bounding box center [1028, 136] width 112 height 19
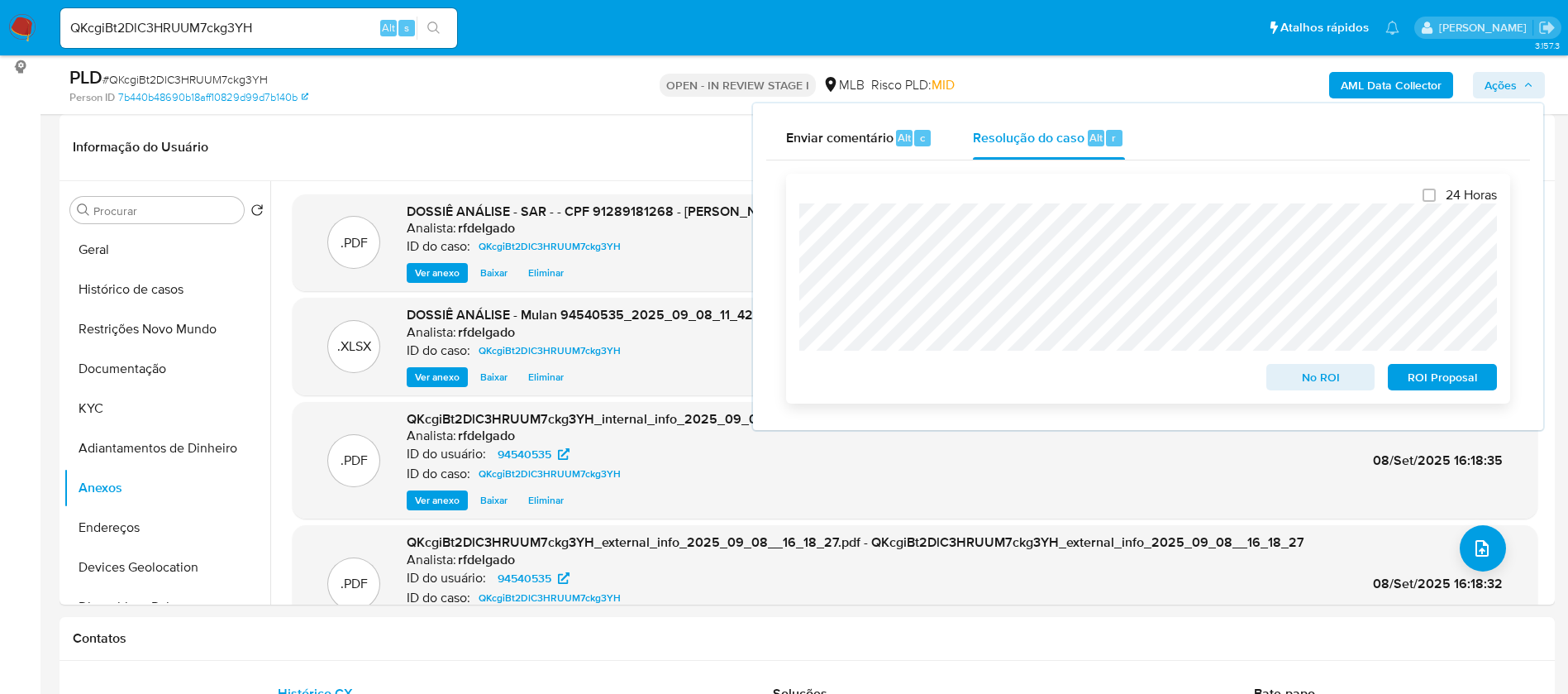
click at [1344, 382] on span "No ROI" at bounding box center [1320, 376] width 86 height 23
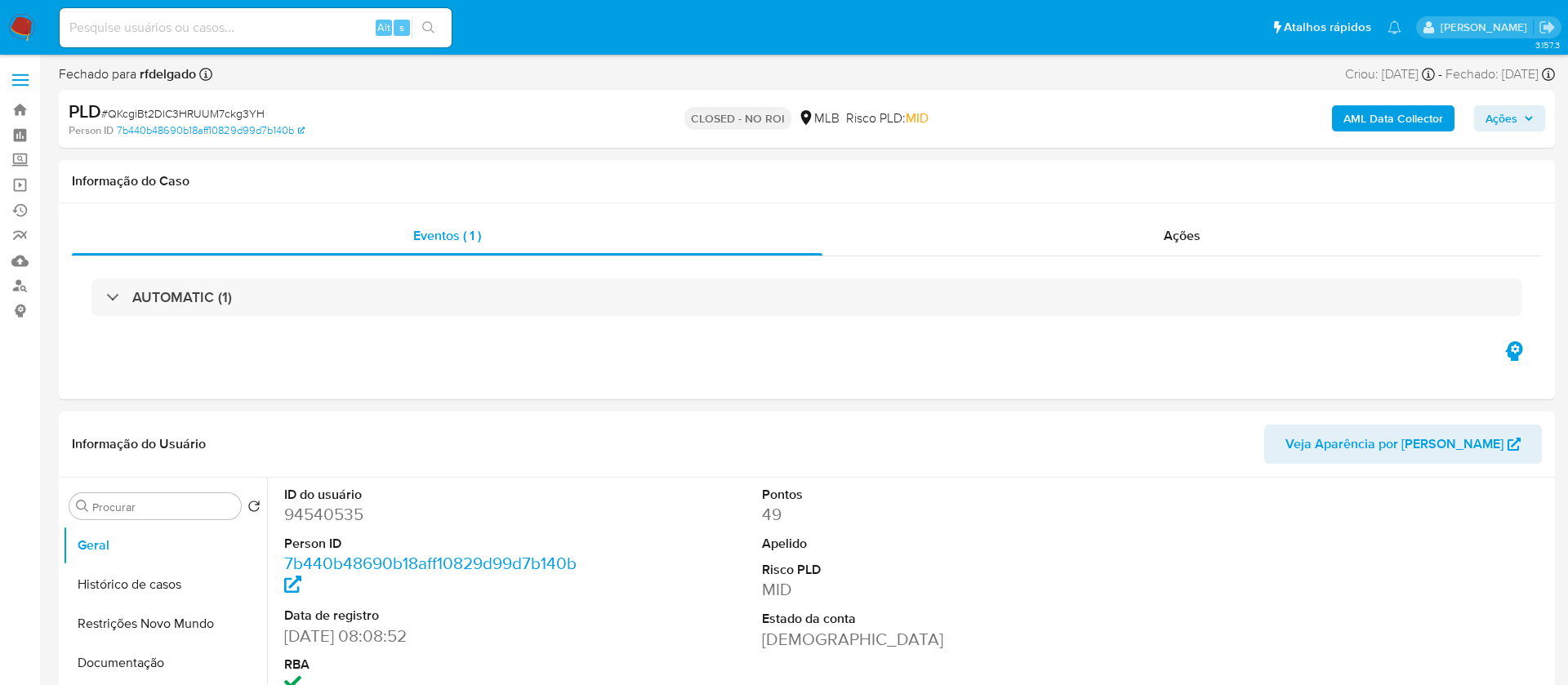
select select "10"
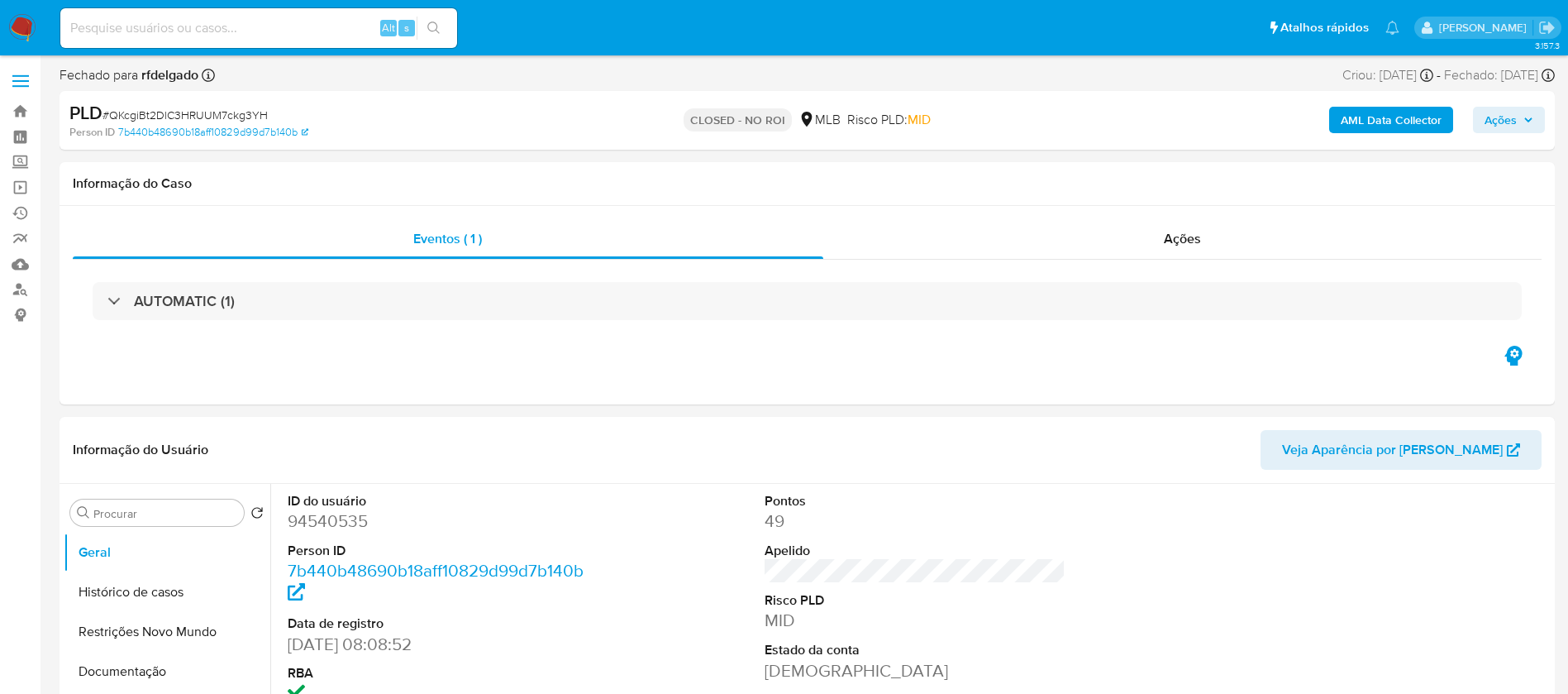
click at [257, 35] on input at bounding box center [259, 29] width 397 height 22
paste input "iggzR2Y0CKMNjdLynugjDH3X"
type input "iggzR2Y0CKMNjdLynugjDH3X"
click at [431, 36] on button "search-icon" at bounding box center [433, 28] width 34 height 23
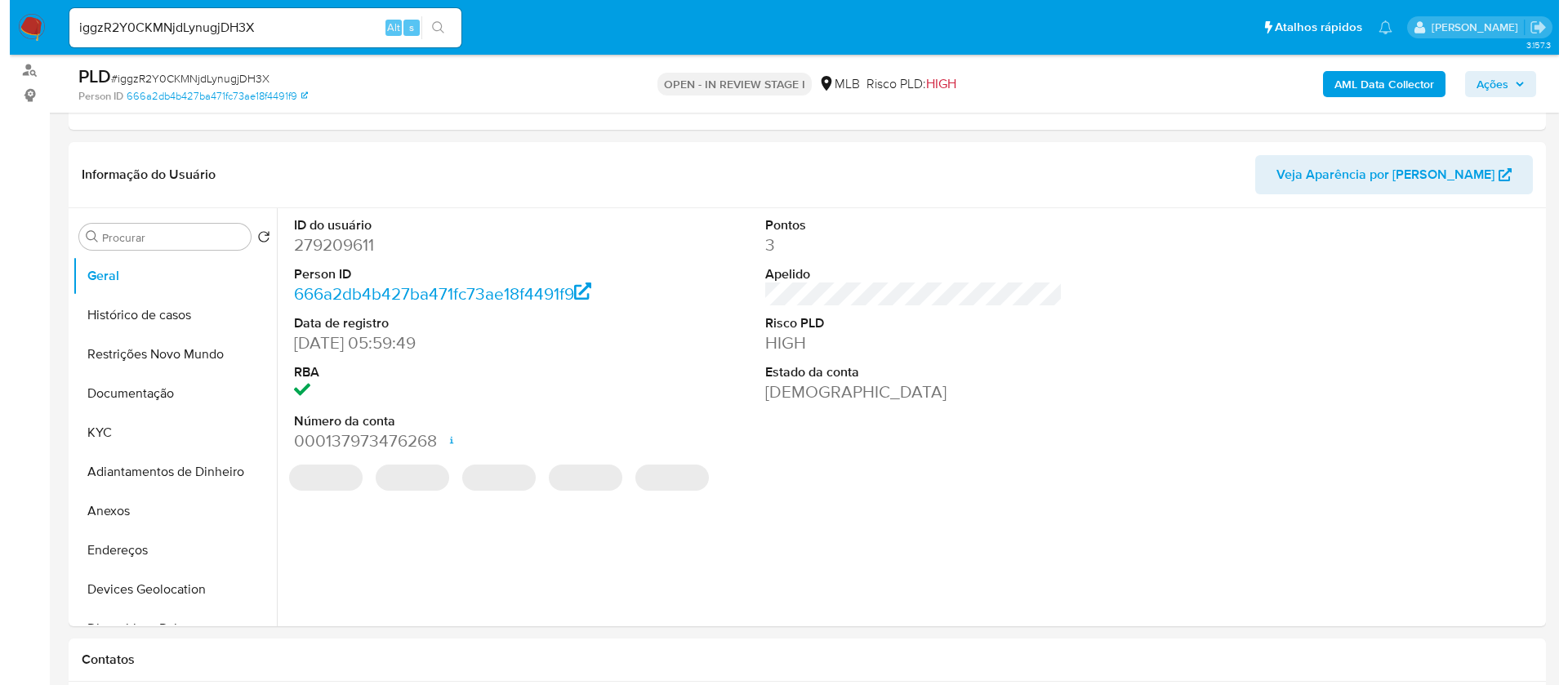
scroll to position [245, 0]
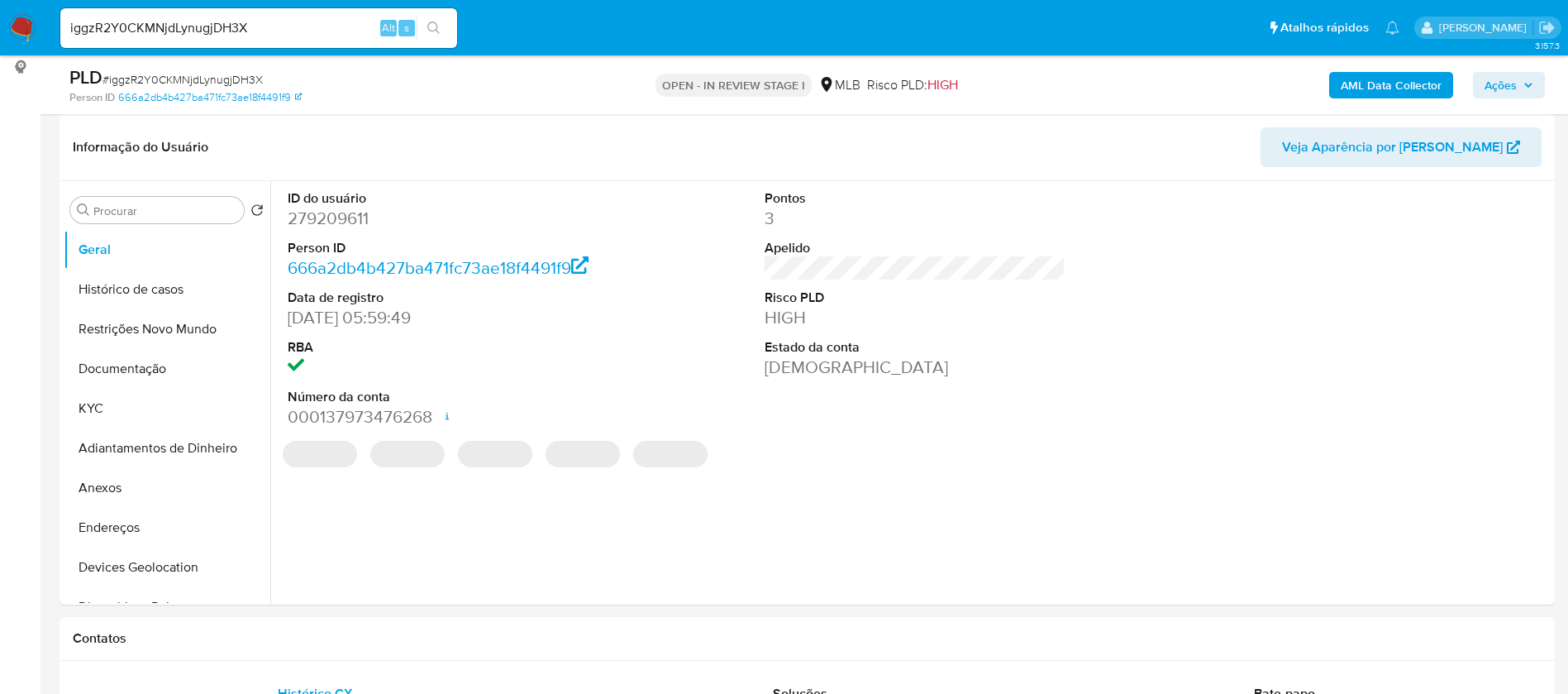
select select "10"
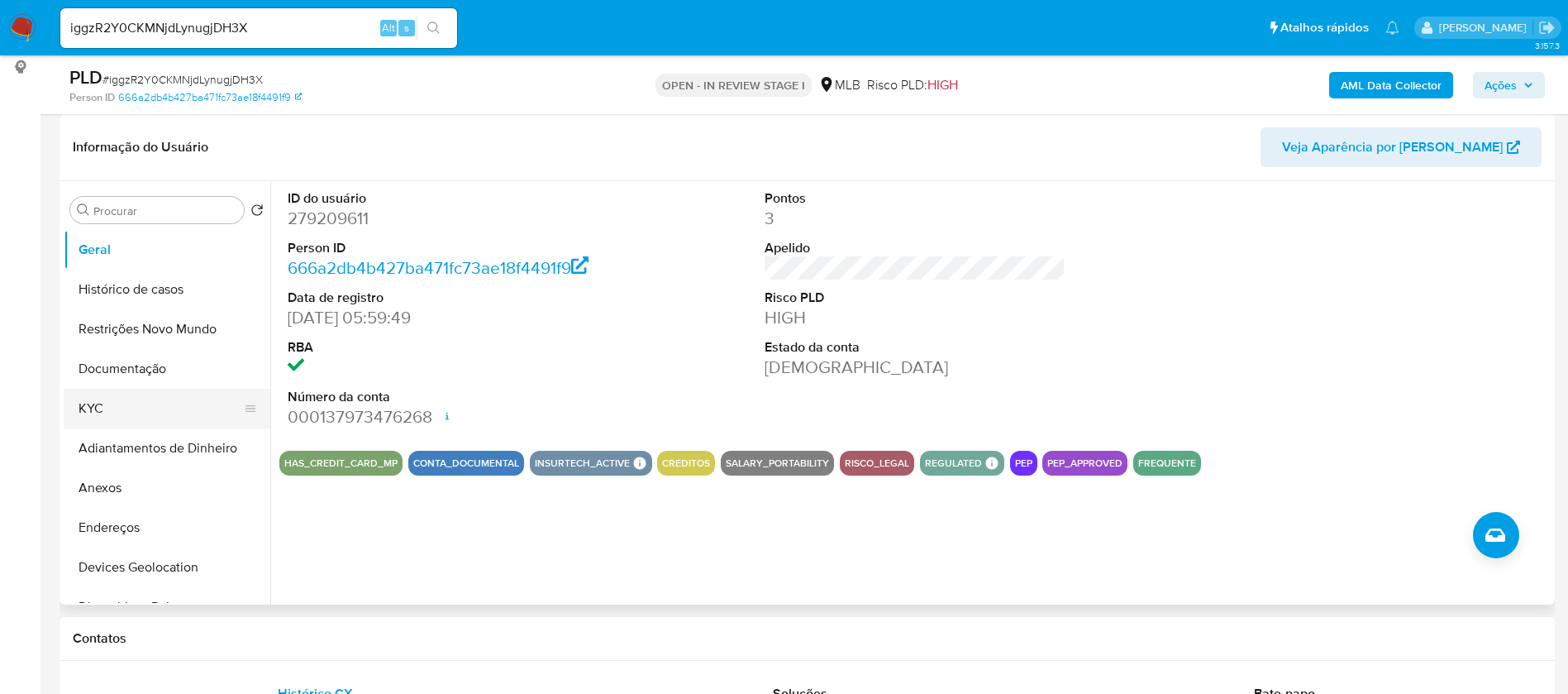
click at [102, 396] on button "KYC" at bounding box center [161, 409] width 193 height 39
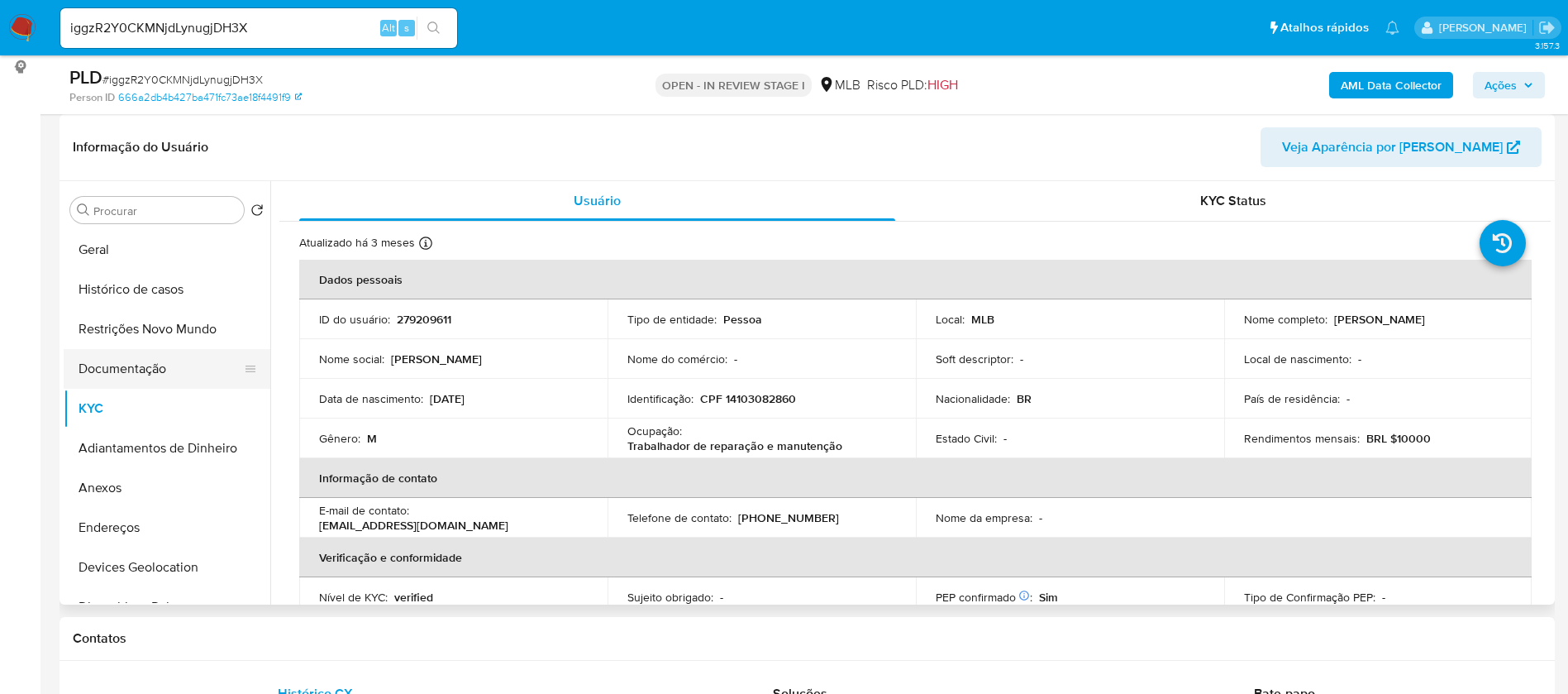
click at [145, 374] on button "Documentação" at bounding box center [161, 369] width 193 height 39
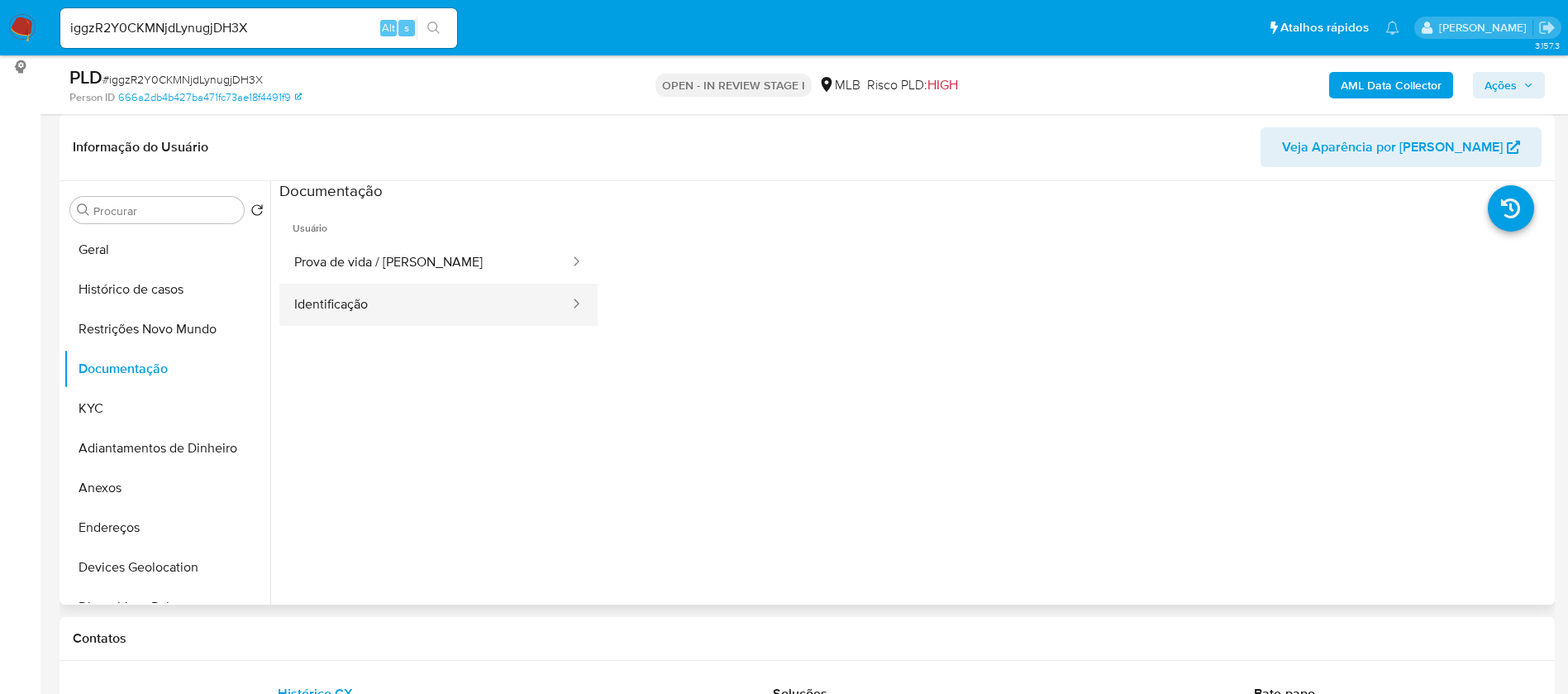
click at [448, 306] on button "Identificação" at bounding box center [425, 304] width 292 height 42
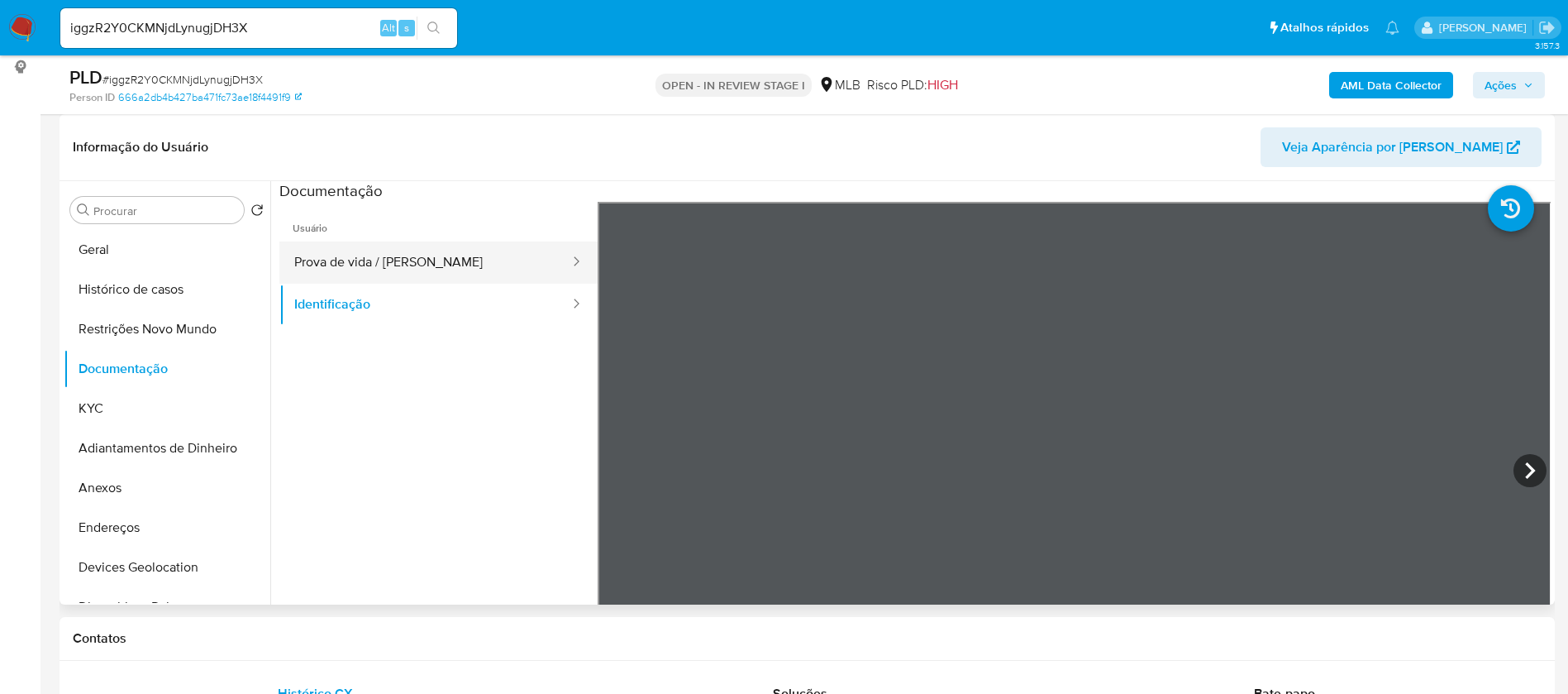
click at [454, 261] on button "Prova de vida / [PERSON_NAME]" at bounding box center [425, 263] width 292 height 42
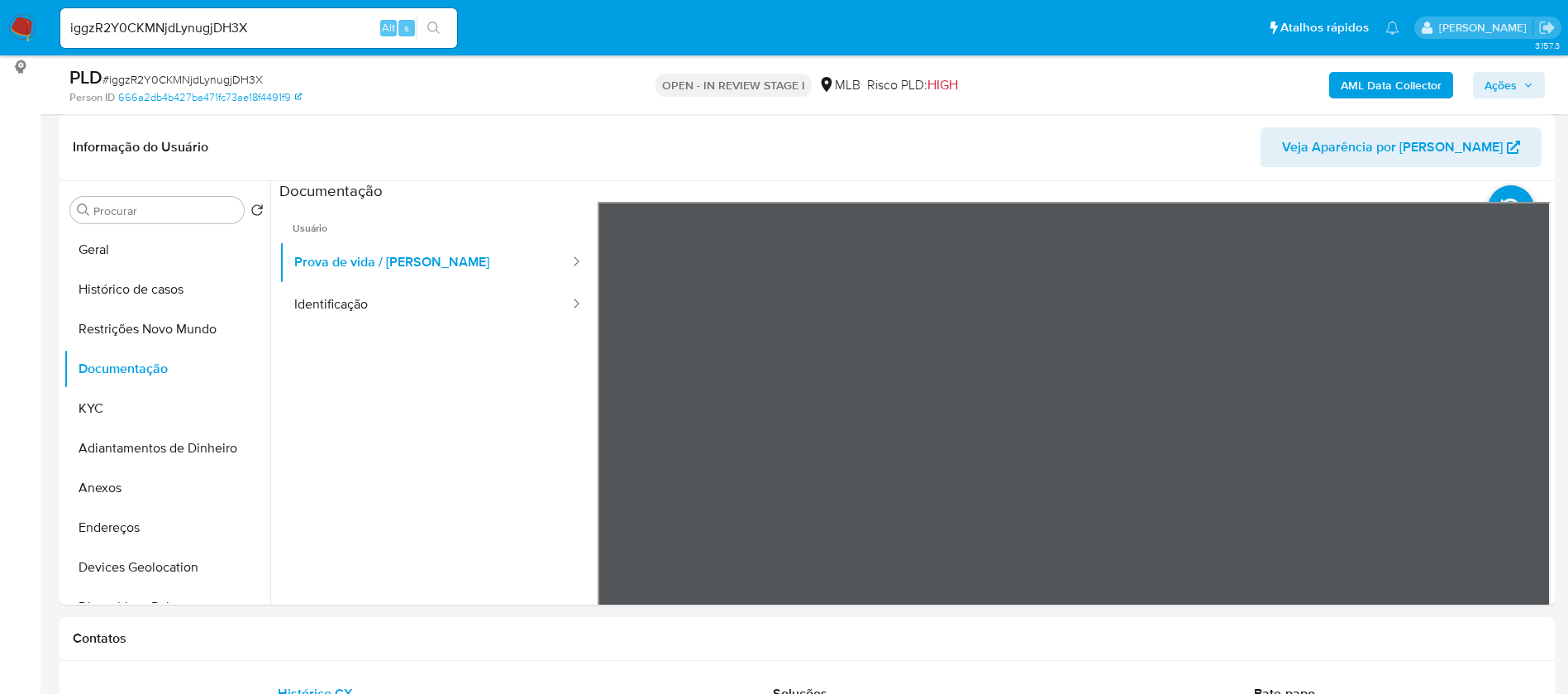
click at [1338, 80] on button "AML Data Collector" at bounding box center [1391, 85] width 124 height 27
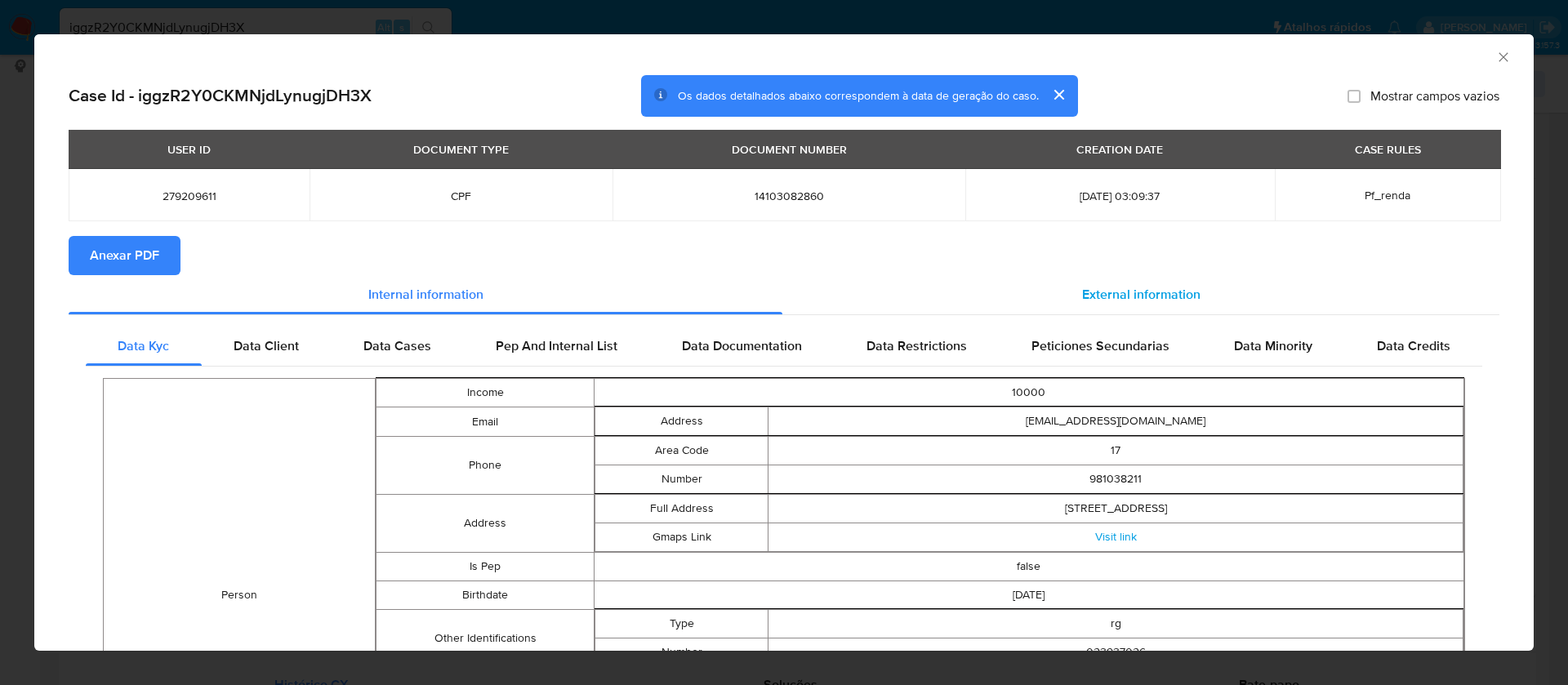
click at [1118, 282] on div "External information" at bounding box center [1141, 294] width 717 height 39
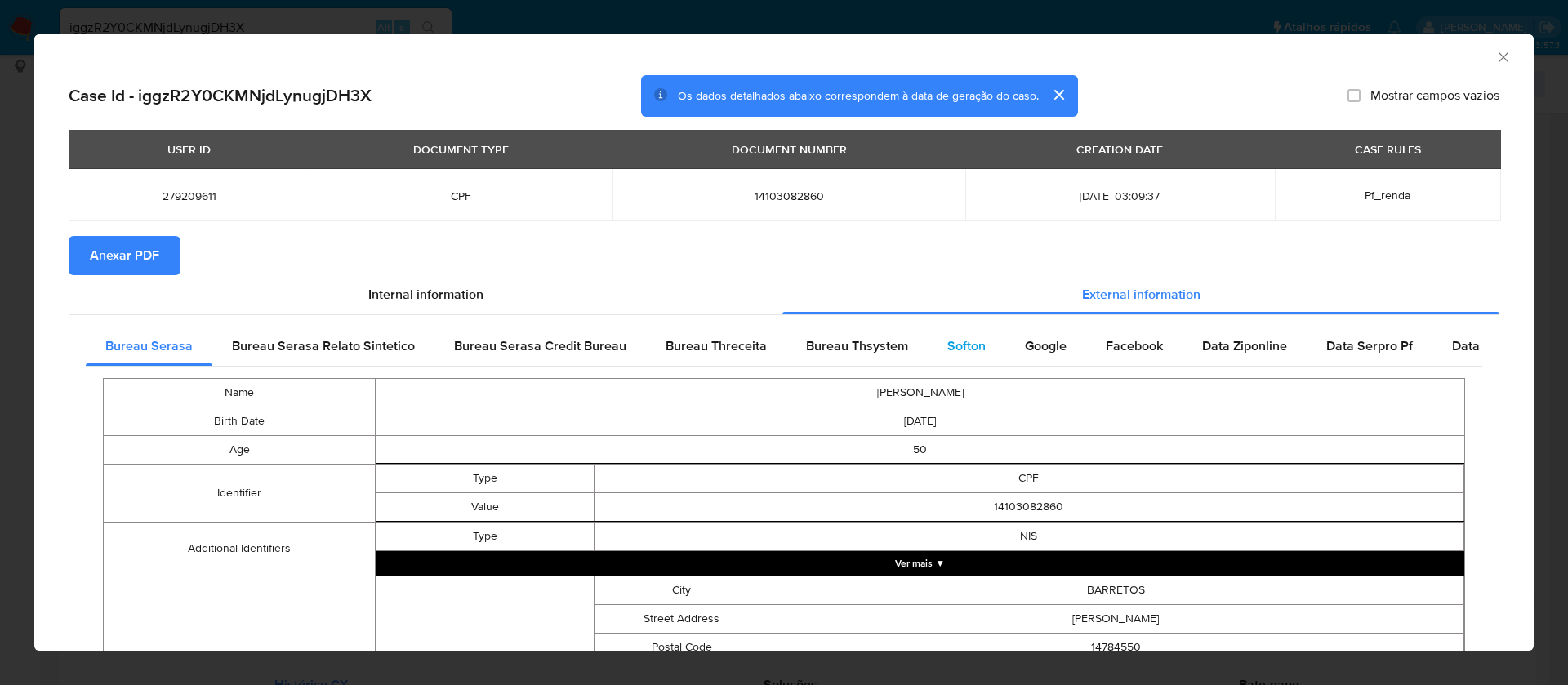
click at [962, 349] on span "Softon" at bounding box center [966, 345] width 38 height 19
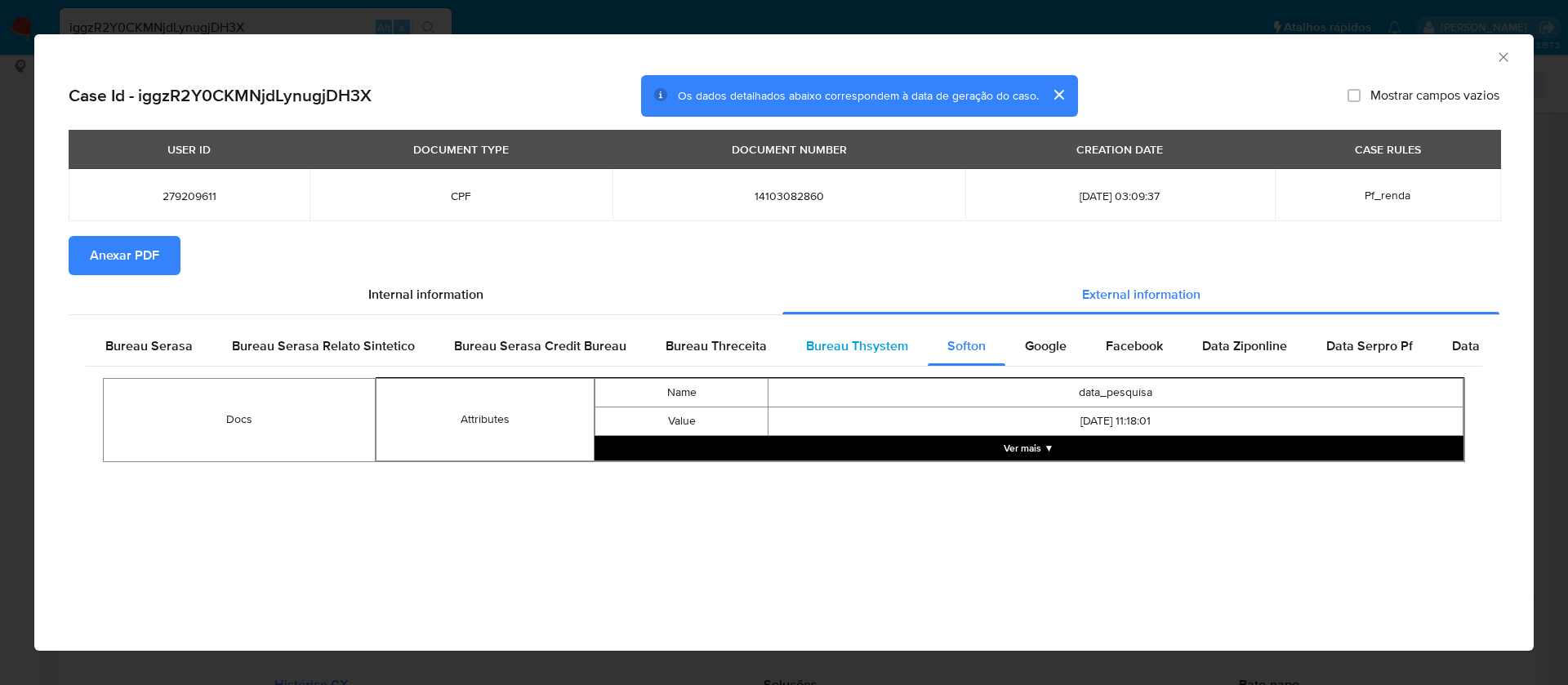
click at [871, 346] on span "Bureau Thsystem" at bounding box center [857, 345] width 102 height 19
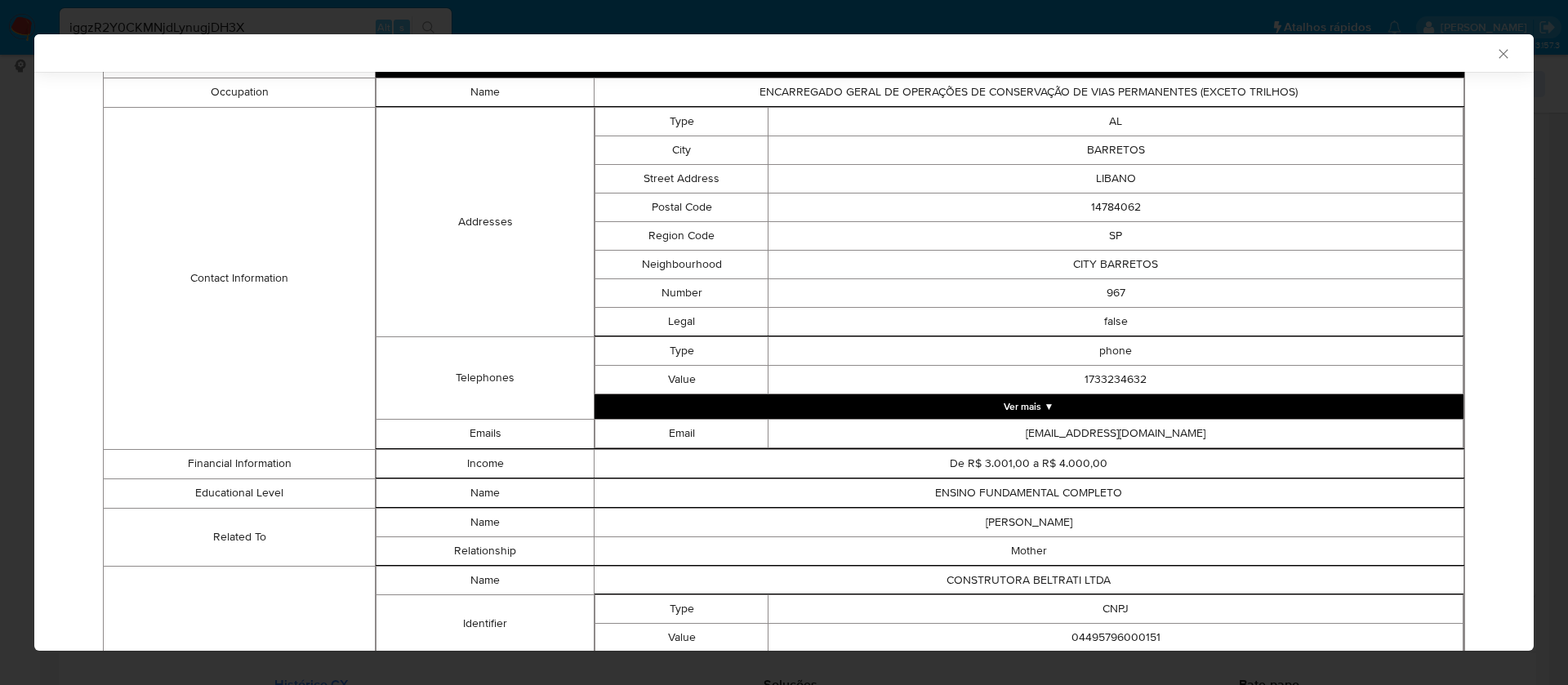
scroll to position [1098, 0]
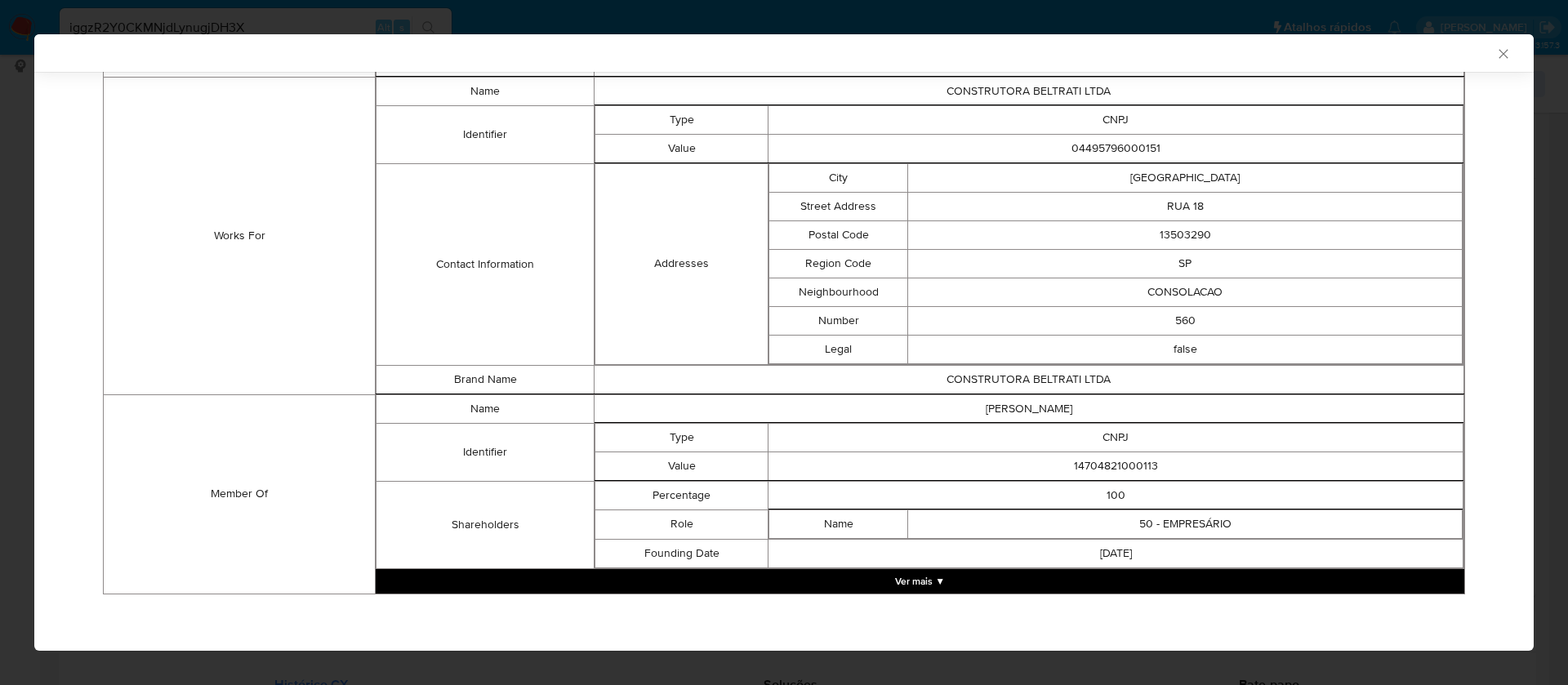
click at [1106, 468] on td "14704821000113" at bounding box center [1115, 465] width 695 height 28
copy td "14704821000113"
click at [933, 577] on button "Ver mais ▼" at bounding box center [919, 581] width 1089 height 24
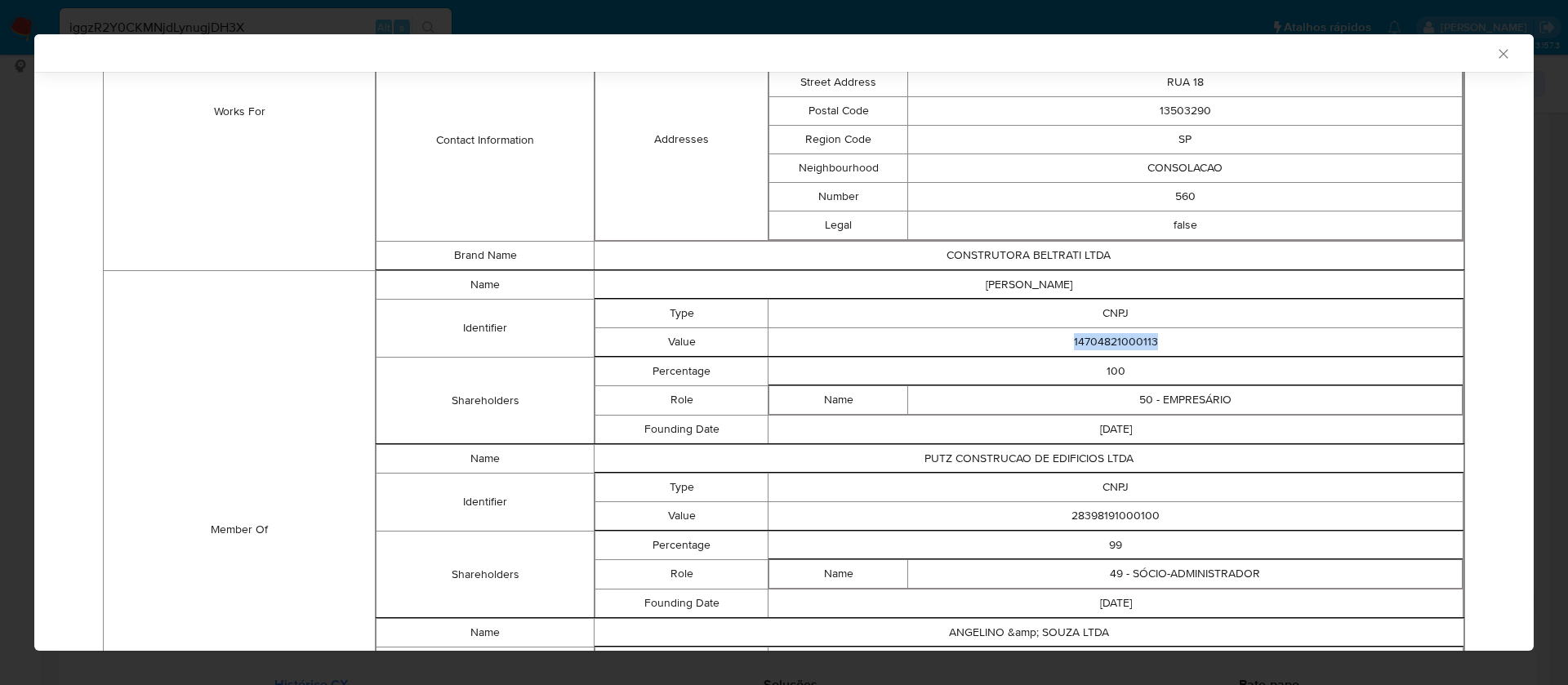
scroll to position [1343, 0]
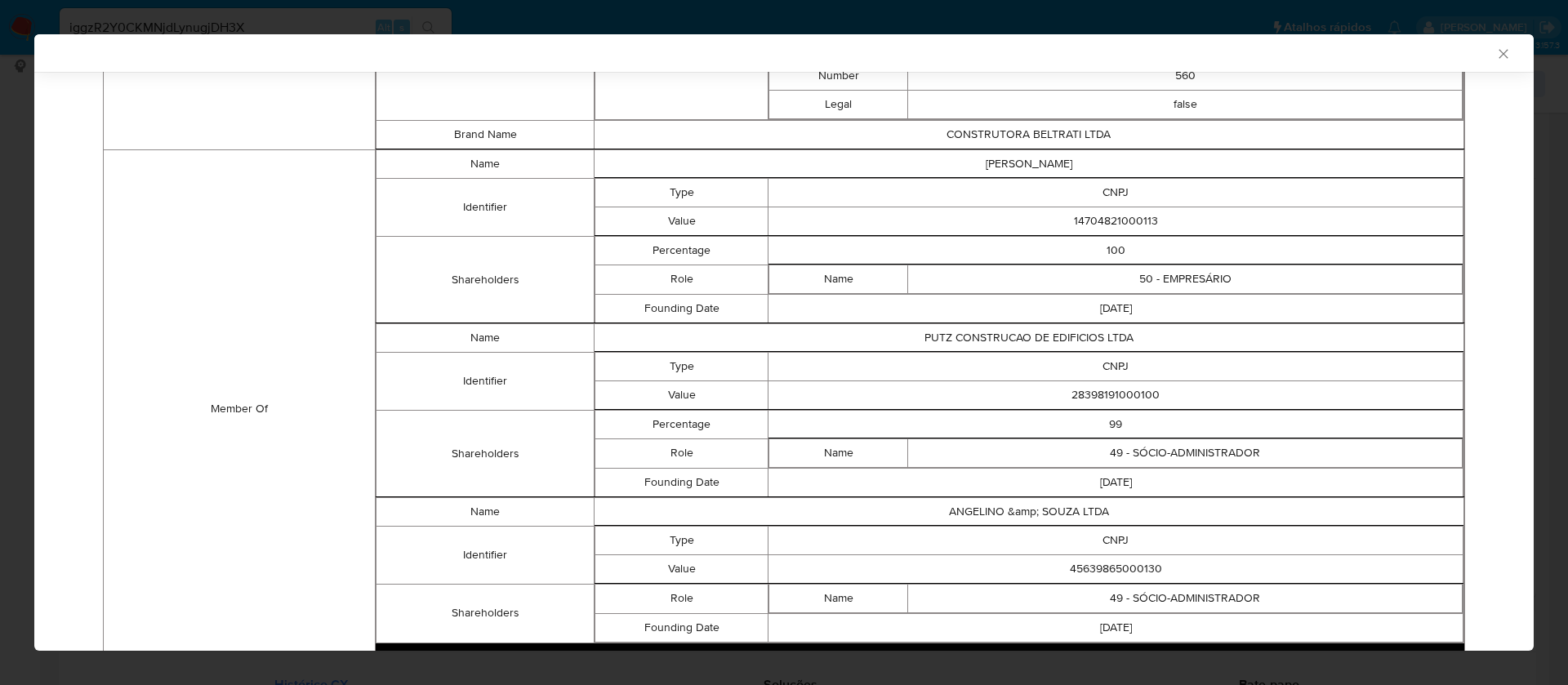
click at [1102, 396] on td "28398191000100" at bounding box center [1115, 394] width 695 height 28
copy td "28398191000100"
click at [1132, 567] on td "45639865000130" at bounding box center [1115, 568] width 695 height 28
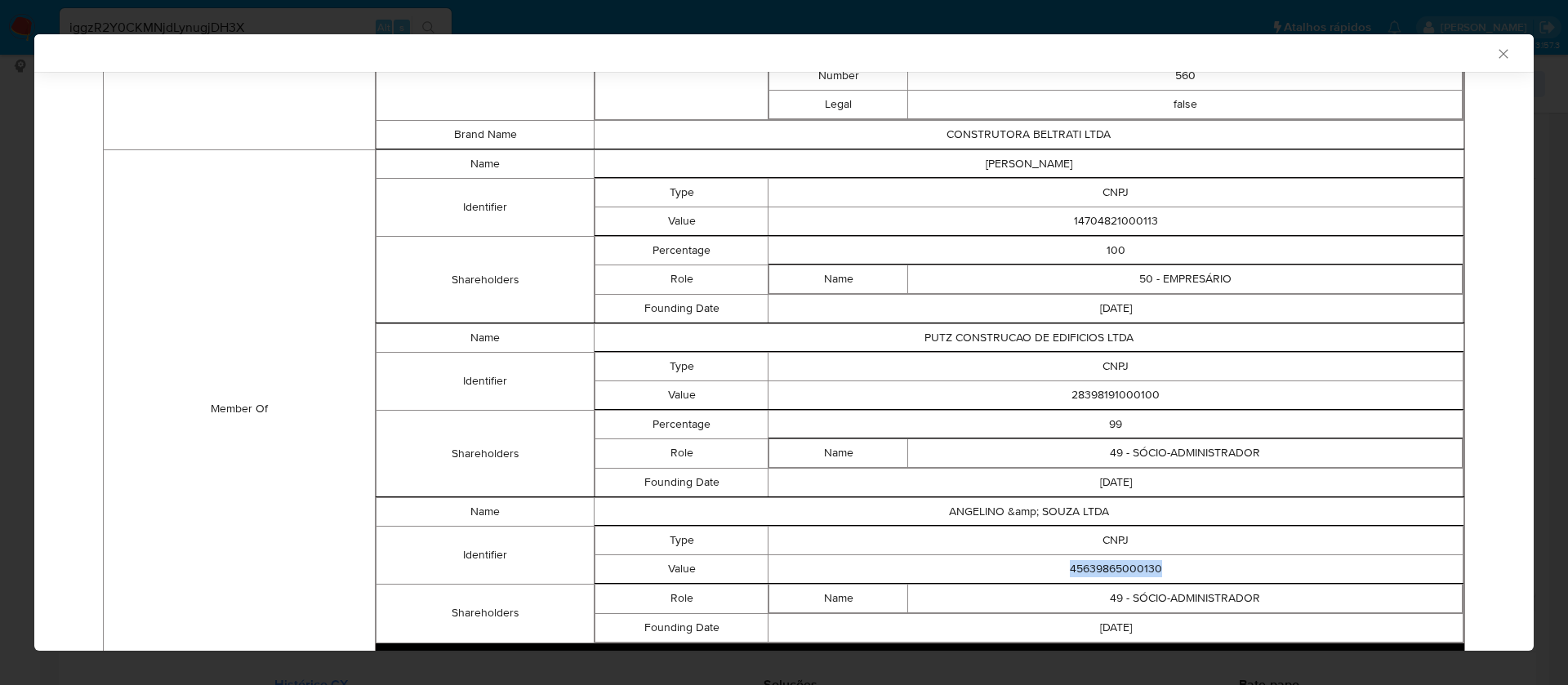
copy td "45639865000130"
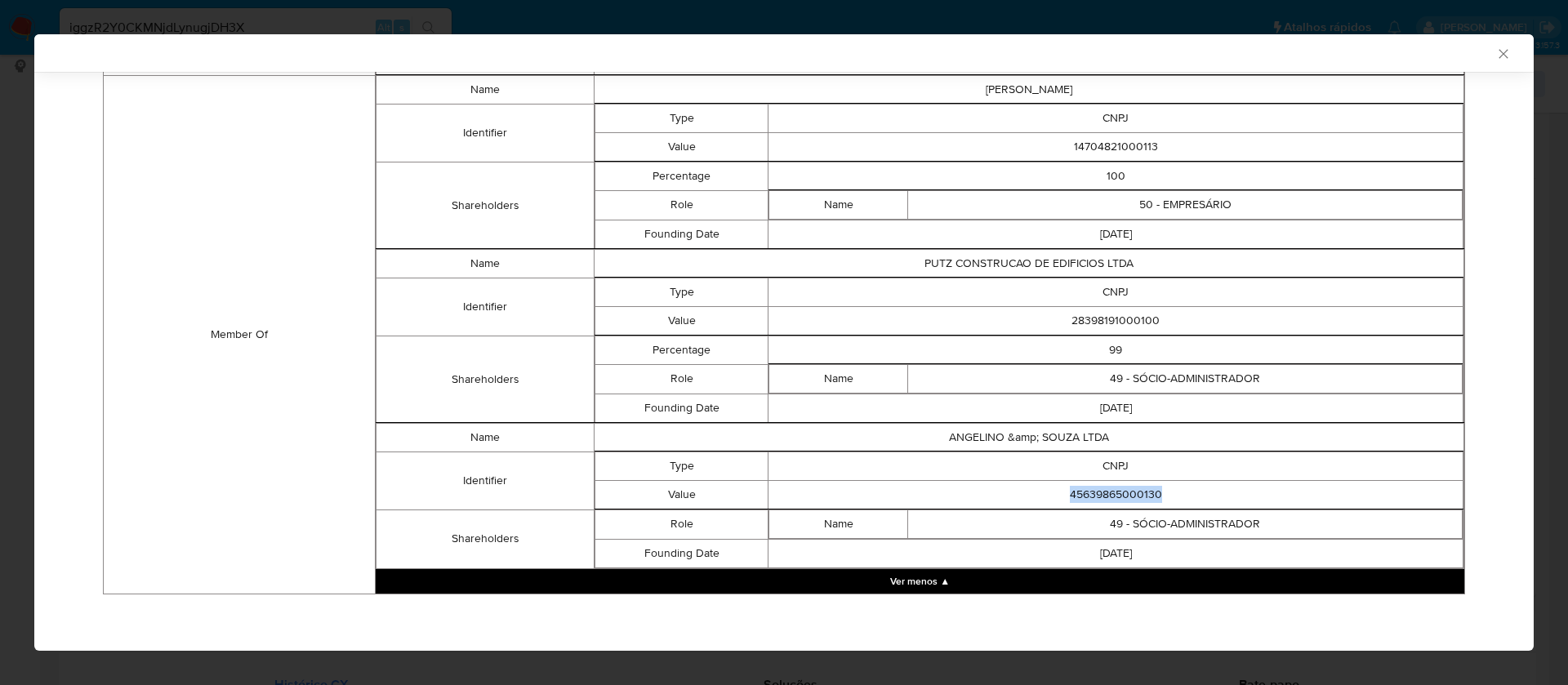
scroll to position [1295, 0]
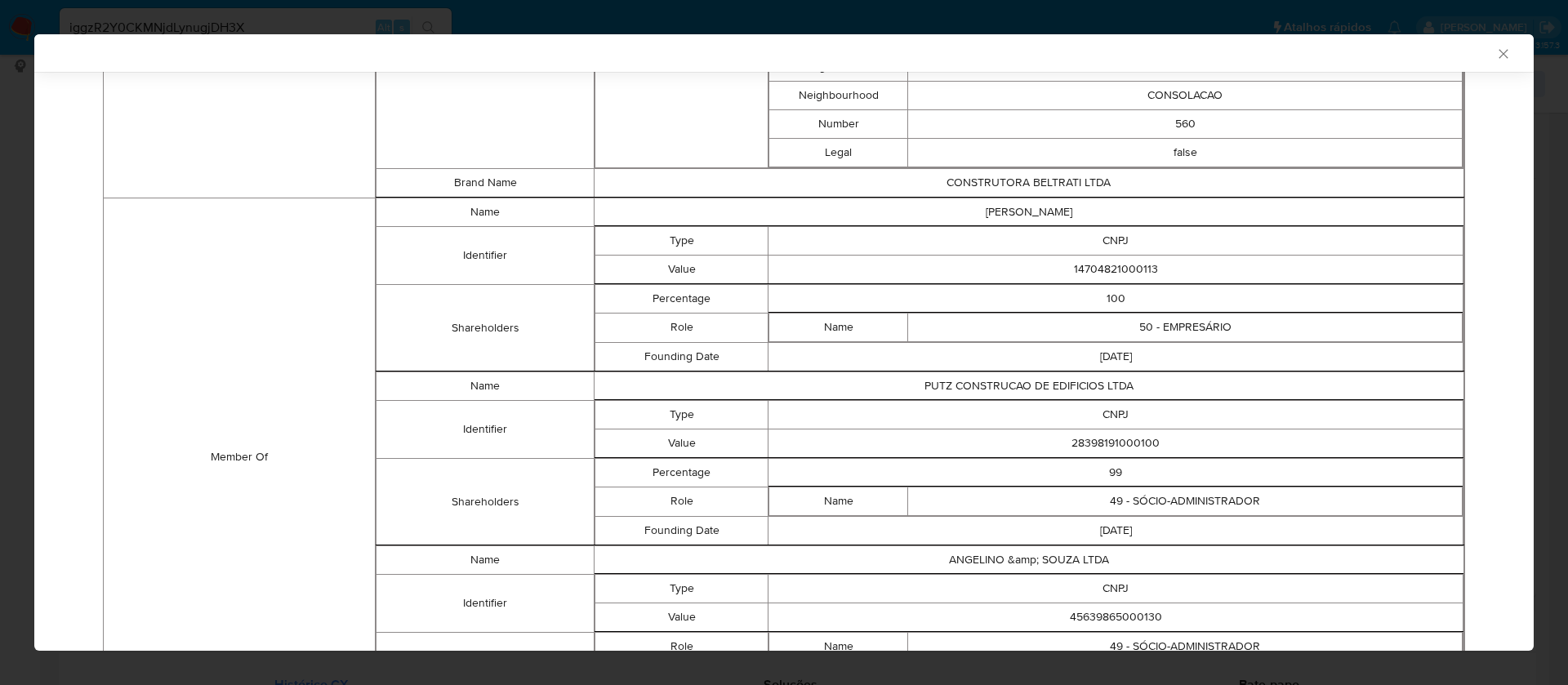
click at [1050, 204] on td "[PERSON_NAME]" at bounding box center [1028, 211] width 869 height 28
copy td "[PERSON_NAME]"
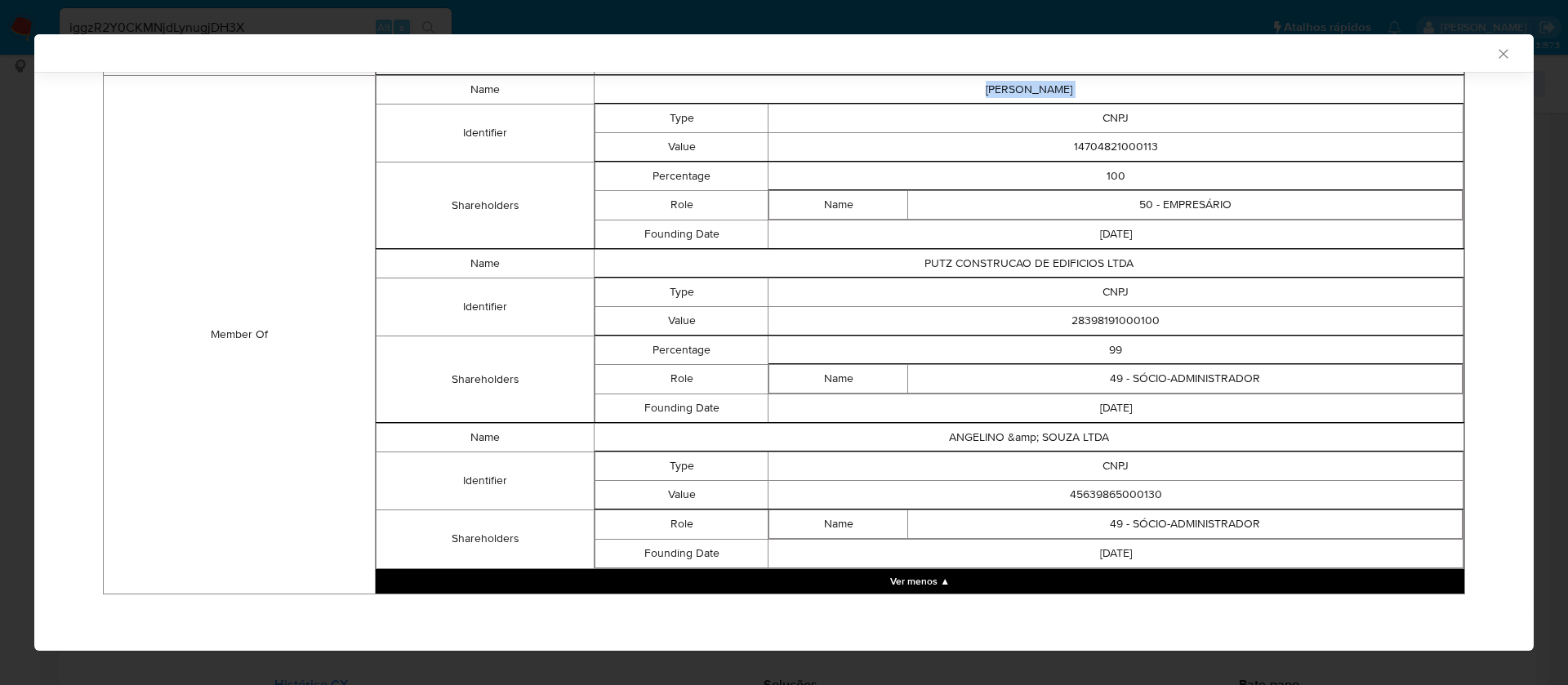
copy td "[PERSON_NAME]"
click at [1118, 142] on td "14704821000113" at bounding box center [1115, 146] width 695 height 28
click at [1118, 141] on td "14704821000113" at bounding box center [1115, 146] width 695 height 28
copy td "14704821000113"
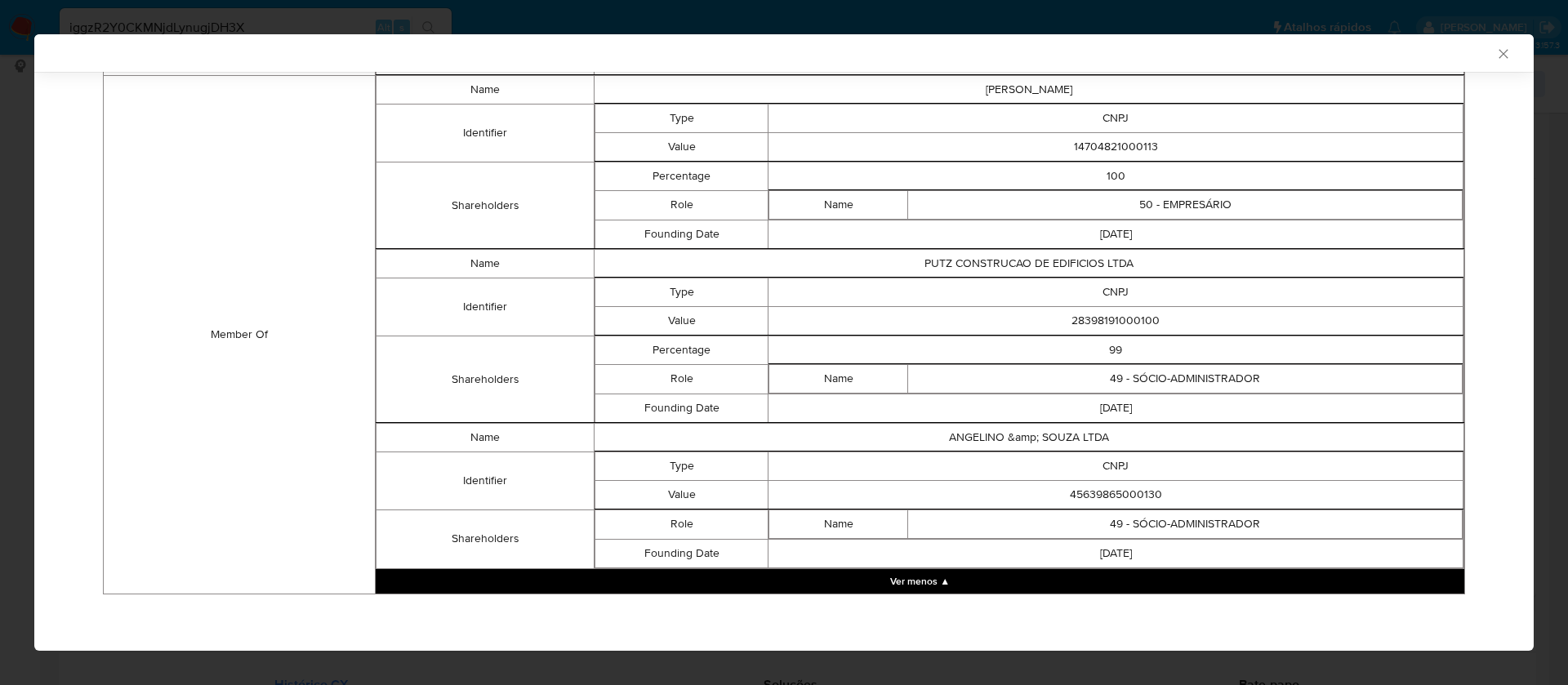
click at [1070, 260] on td "PUTZ CONSTRUCAO DE EDIFICIOS LTDA" at bounding box center [1028, 263] width 869 height 28
click at [1070, 259] on td "PUTZ CONSTRUCAO DE EDIFICIOS LTDA" at bounding box center [1028, 263] width 869 height 28
copy td "PUTZ CONSTRUCAO DE EDIFICIOS LTDA"
click at [1073, 318] on td "28398191000100" at bounding box center [1115, 320] width 695 height 28
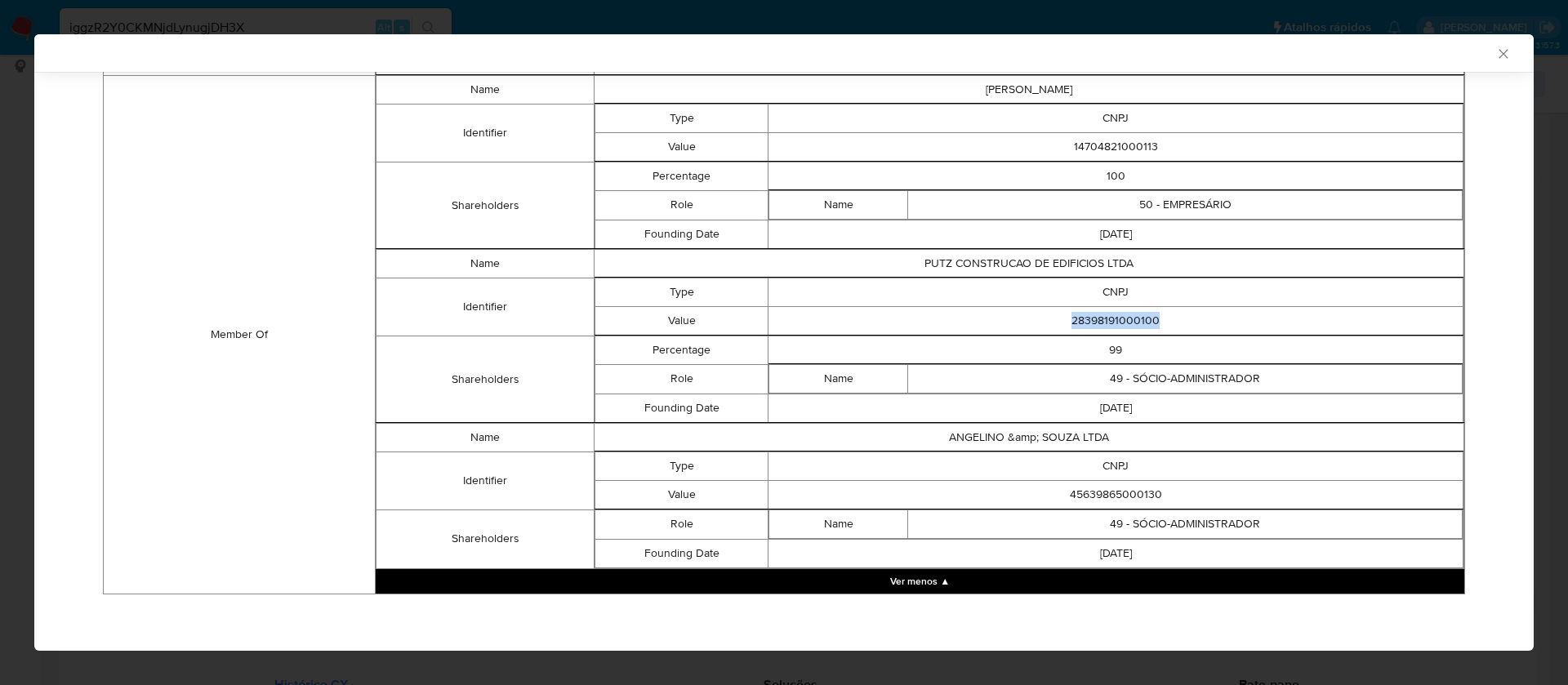
click at [1073, 318] on td "28398191000100" at bounding box center [1115, 320] width 695 height 28
copy td "28398191000100"
click at [1069, 435] on td "ANGELINO &amp; SOUZA LTDA" at bounding box center [1028, 437] width 869 height 28
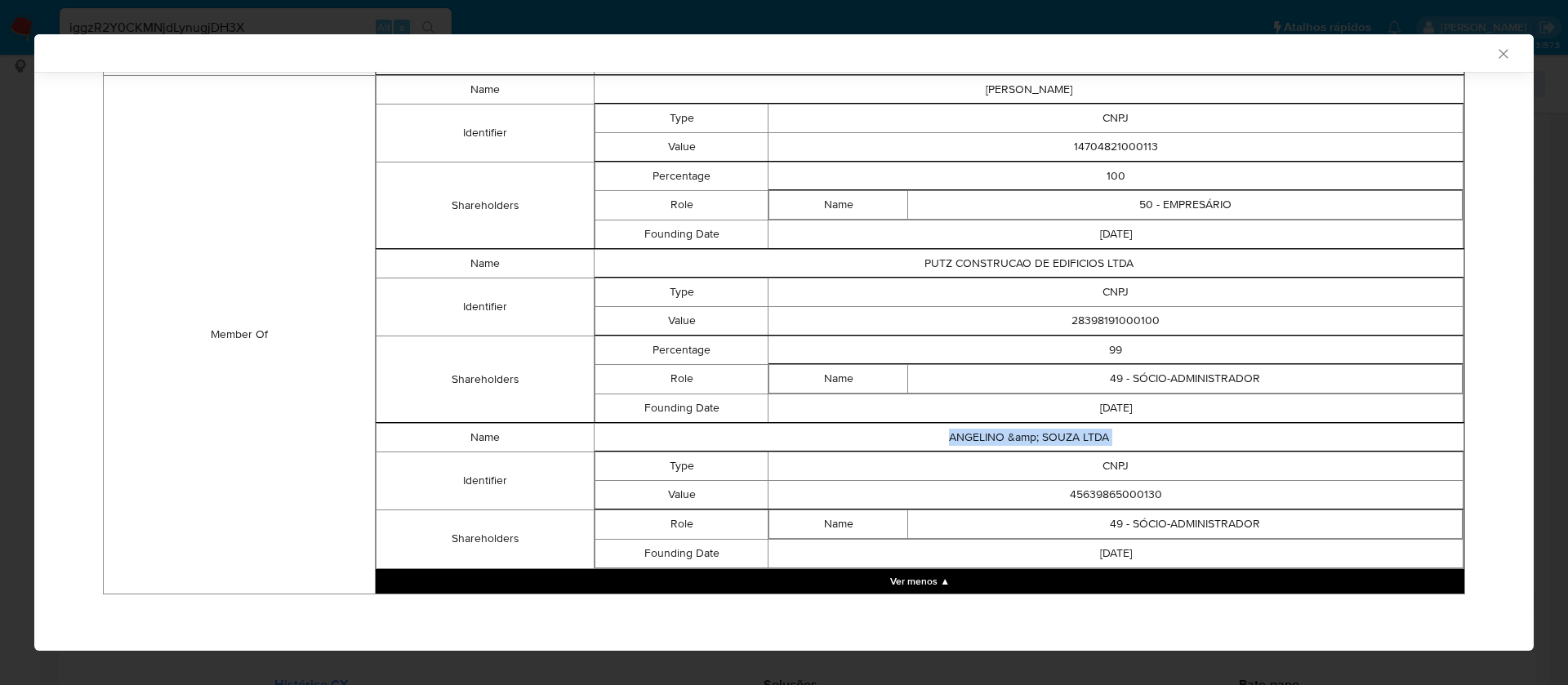
click at [1069, 435] on td "ANGELINO &amp; SOUZA LTDA" at bounding box center [1028, 437] width 869 height 28
copy td "ANGELINO &amp; SOUZA LTDA"
click at [1122, 486] on td "45639865000130" at bounding box center [1115, 494] width 695 height 28
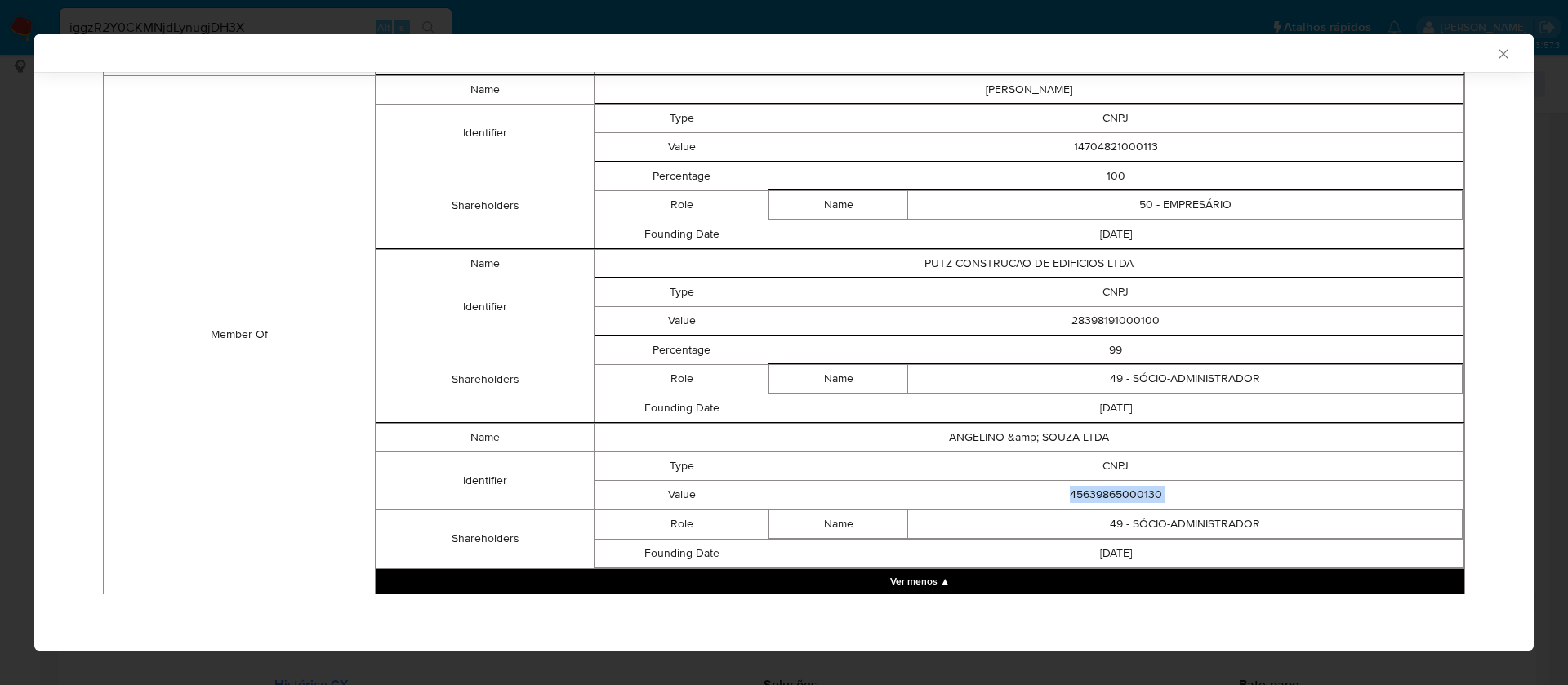
copy td "45639865000130"
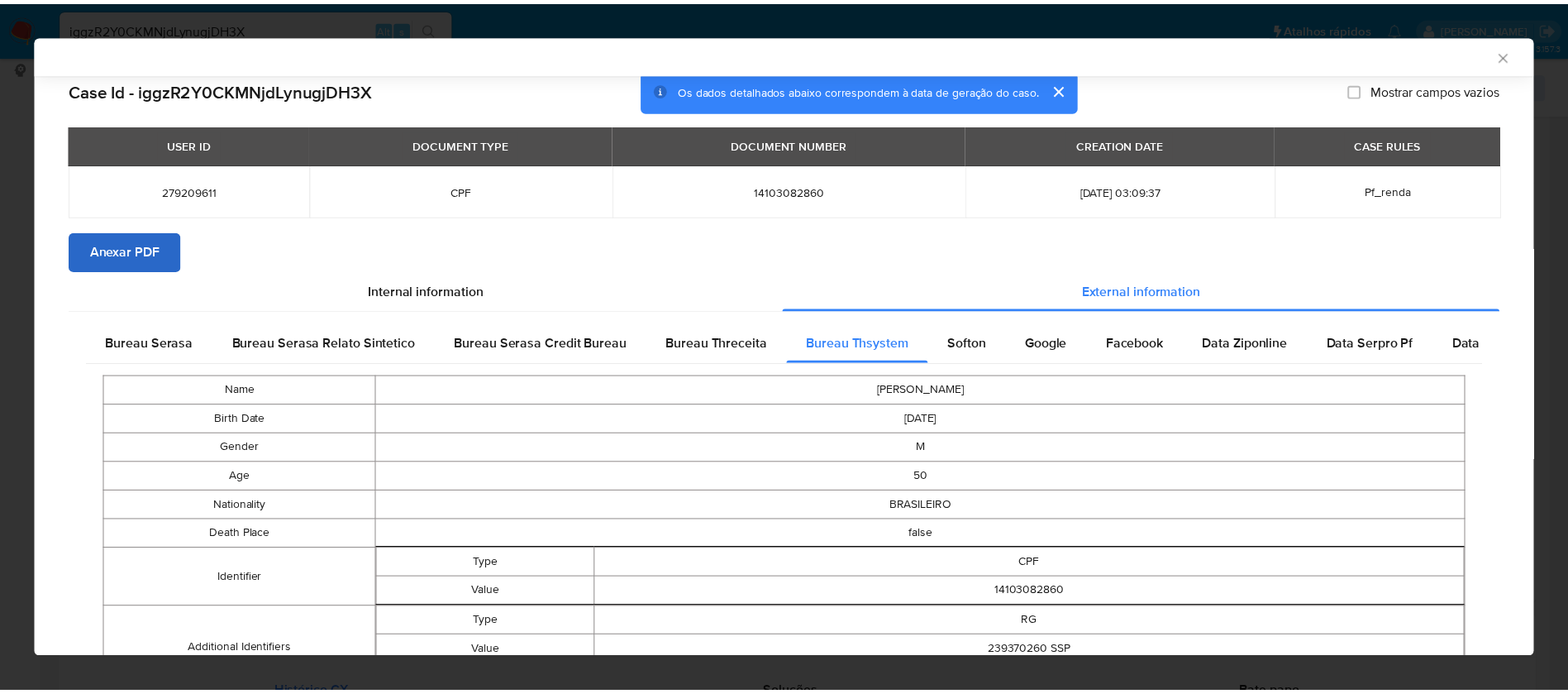
scroll to position [0, 0]
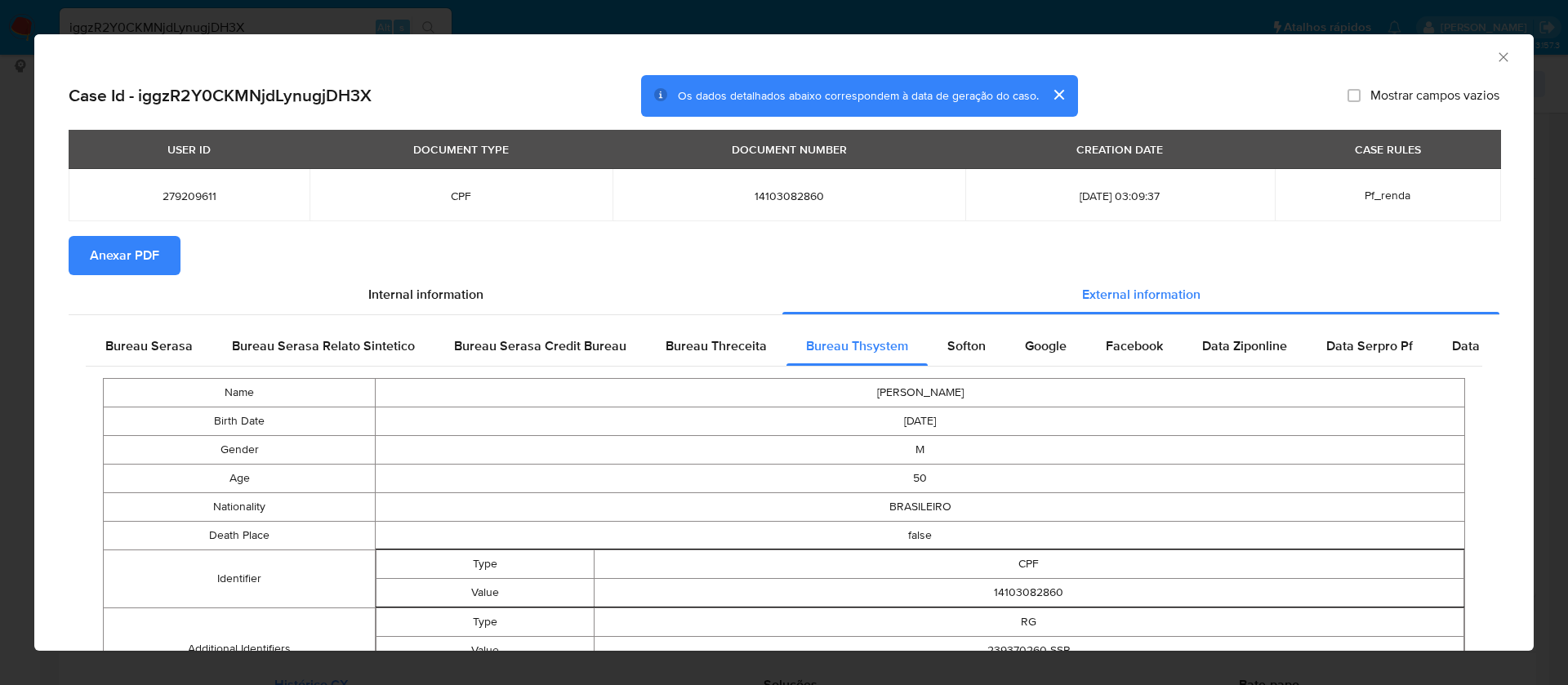
click at [159, 257] on span "Anexar PDF" at bounding box center [124, 255] width 69 height 36
click at [1495, 52] on icon "Fechar a janela" at bounding box center [1503, 57] width 17 height 17
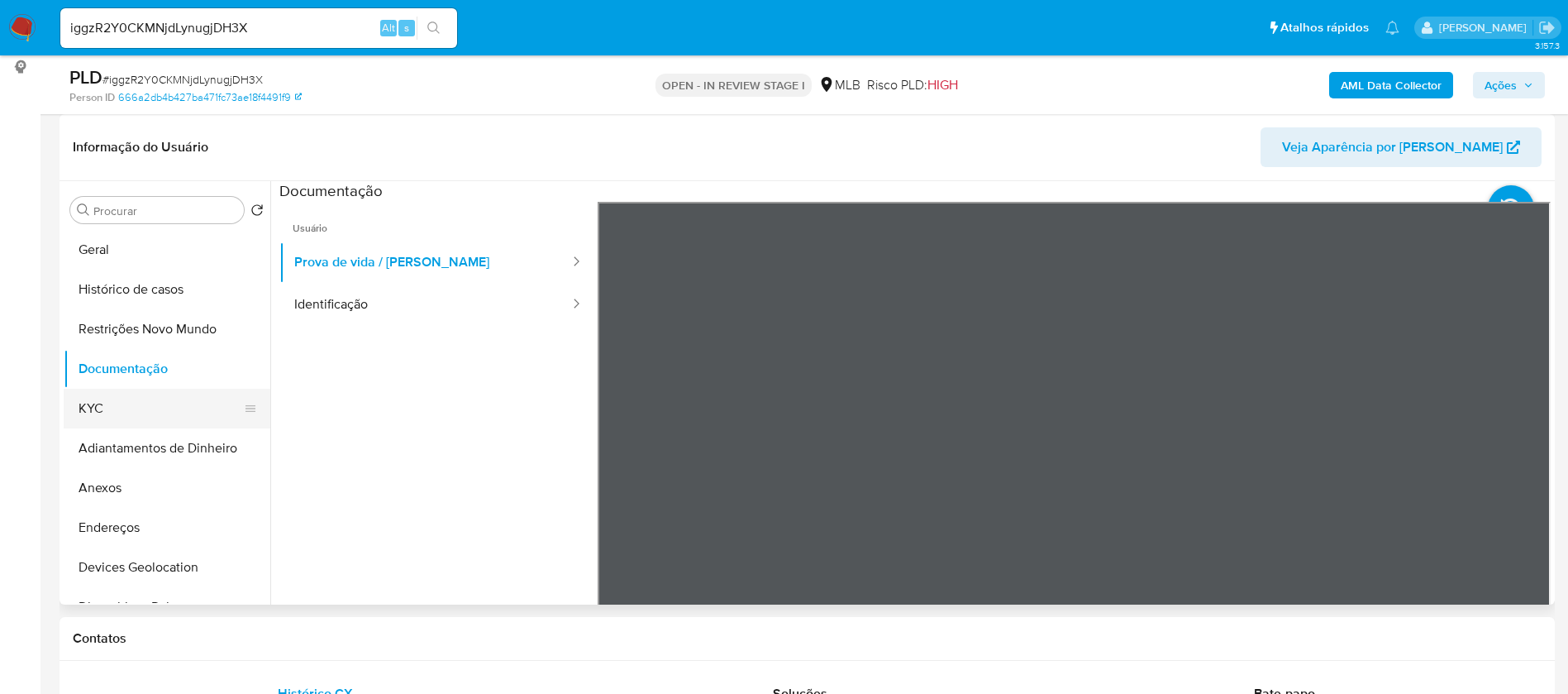
click at [116, 402] on button "KYC" at bounding box center [161, 409] width 193 height 39
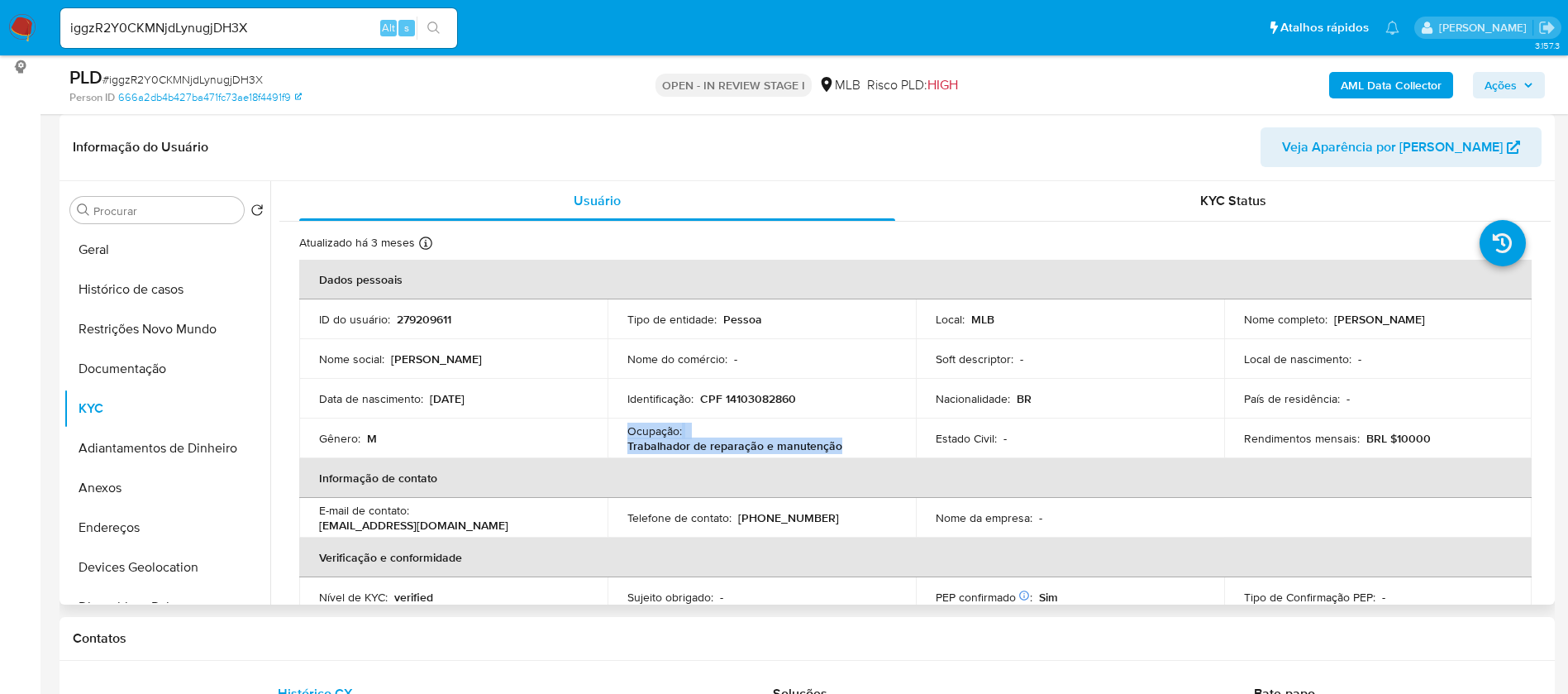
drag, startPoint x: 837, startPoint y: 445, endPoint x: 624, endPoint y: 436, distance: 213.2
click at [624, 436] on td "Ocupação : Trabalhador de reparação e manutenção" at bounding box center [762, 438] width 309 height 39
drag, startPoint x: 1471, startPoint y: 322, endPoint x: 1329, endPoint y: 325, distance: 142.0
click at [1329, 325] on div "Nome completo : Anderson Luiz de Angelino" at bounding box center [1379, 319] width 268 height 15
click at [432, 315] on p "279209611" at bounding box center [423, 319] width 54 height 15
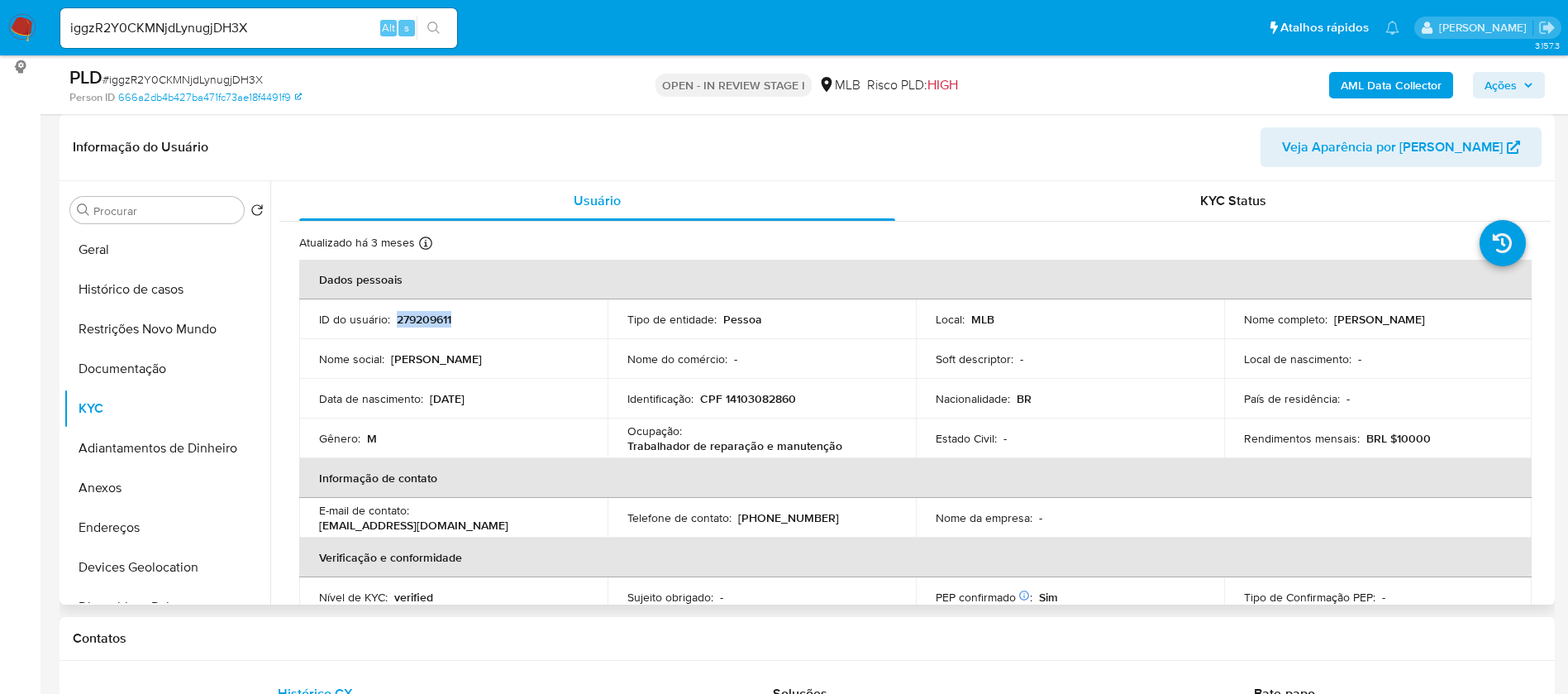
click at [432, 314] on p "279209611" at bounding box center [423, 319] width 54 height 15
click at [101, 239] on button "Geral" at bounding box center [161, 250] width 193 height 39
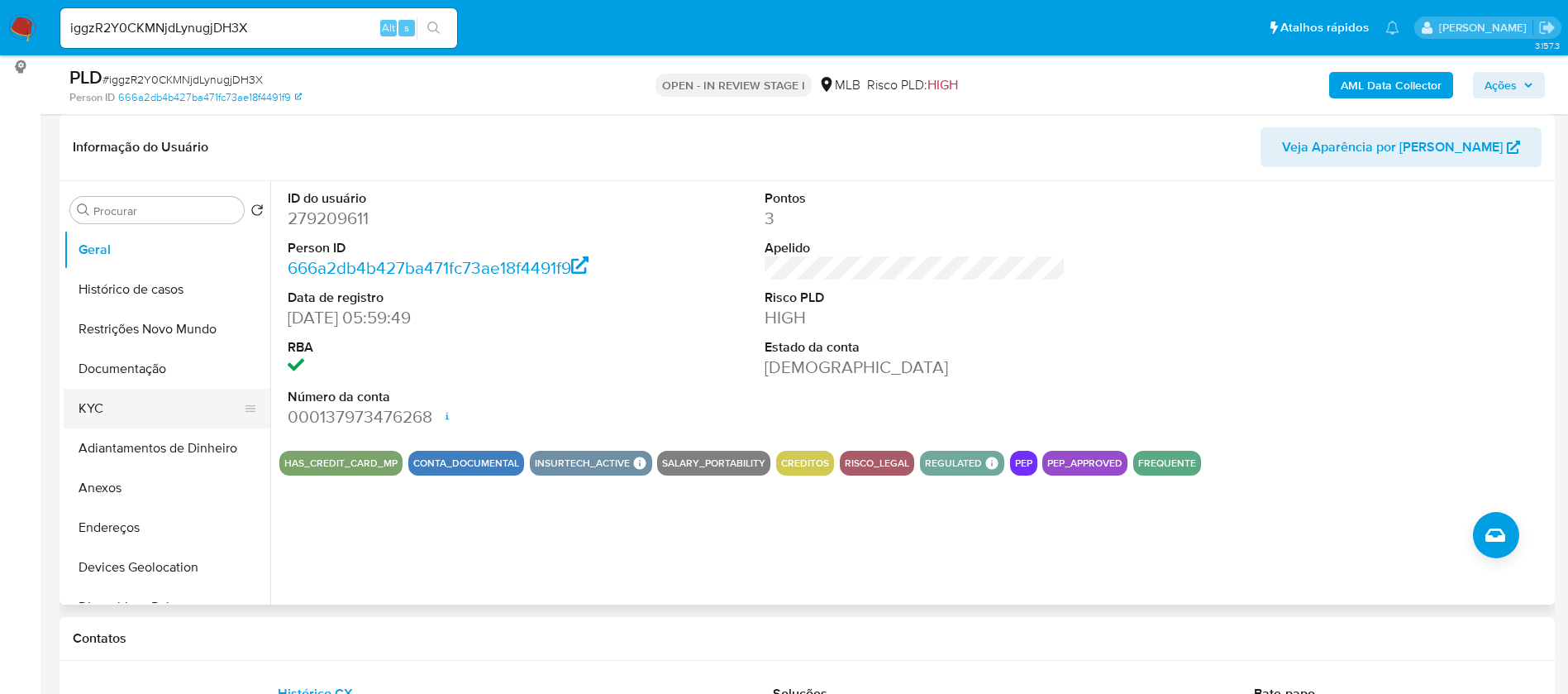
click at [135, 403] on button "KYC" at bounding box center [161, 409] width 193 height 39
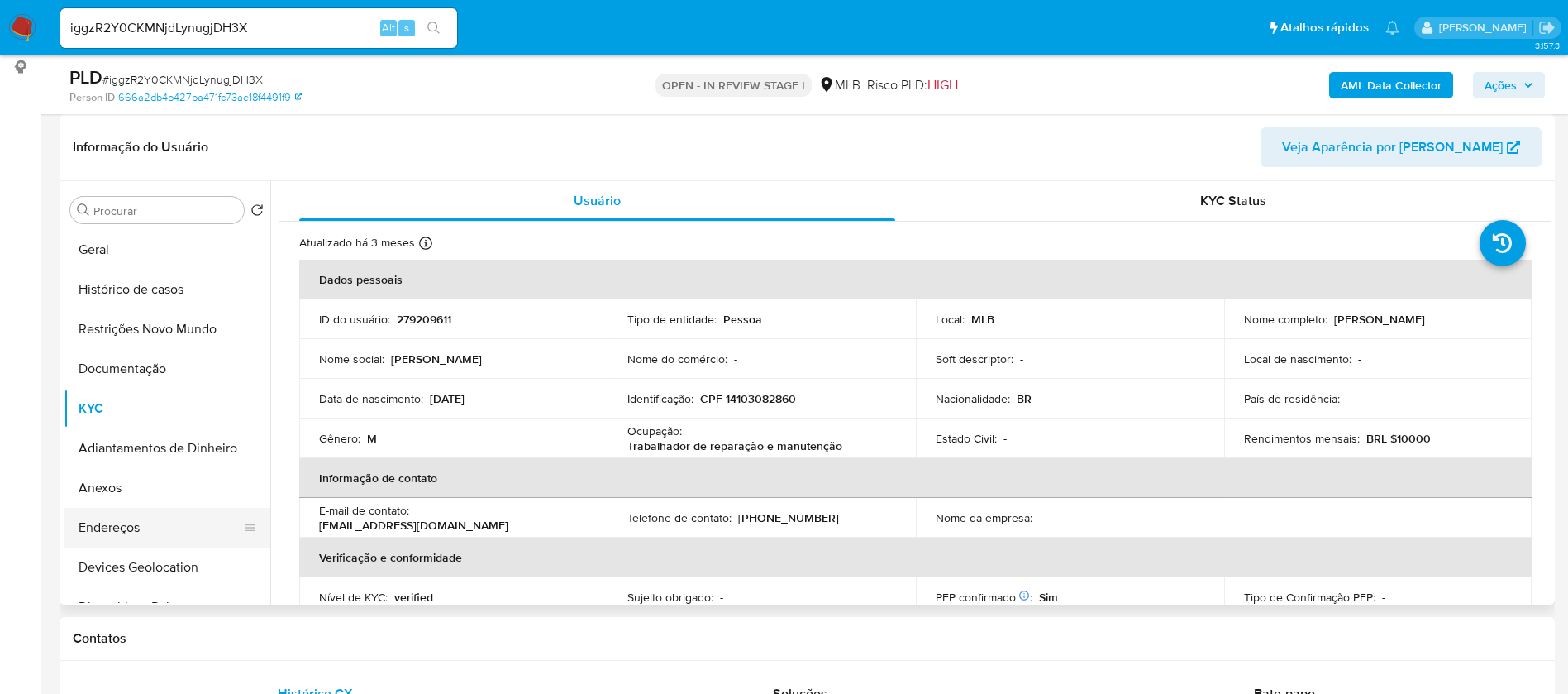
click at [147, 518] on button "Endereços" at bounding box center [161, 527] width 193 height 39
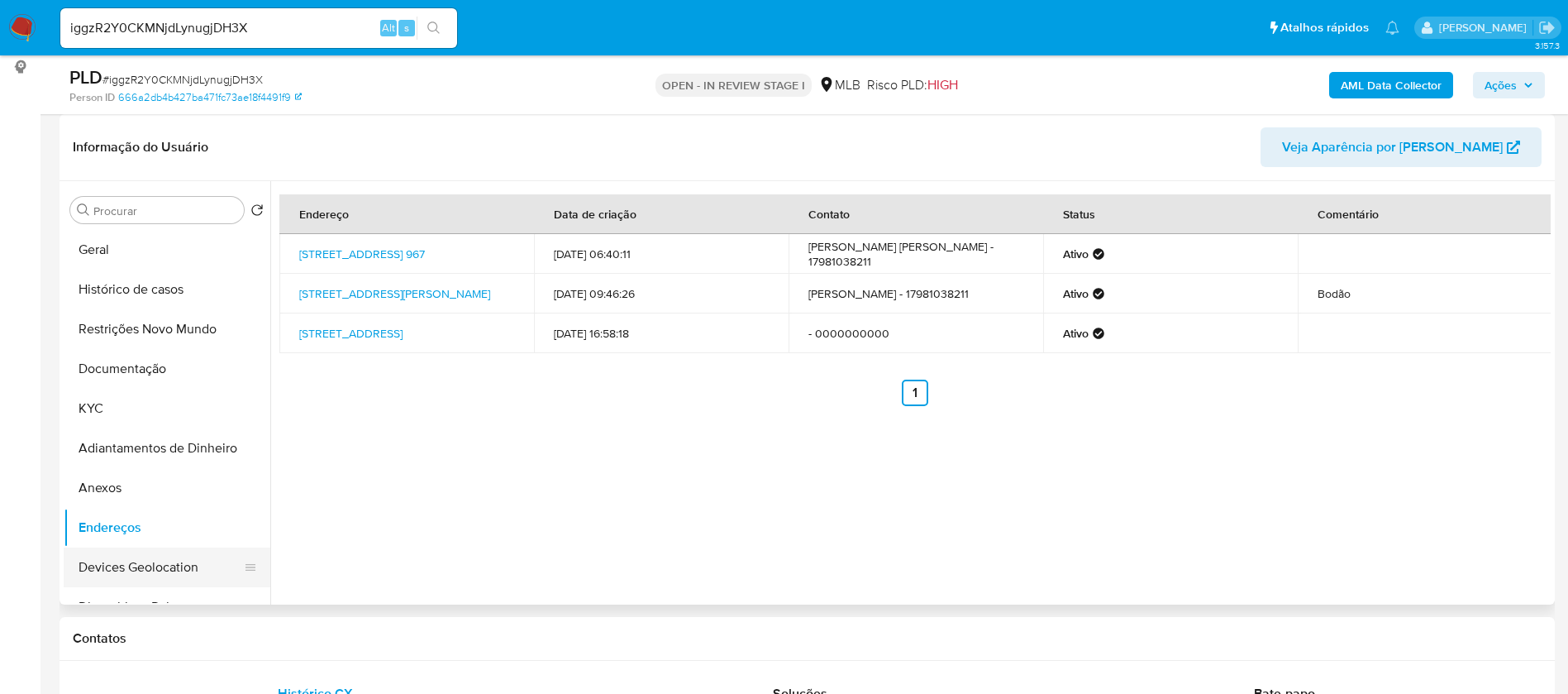
click at [145, 564] on button "Devices Geolocation" at bounding box center [161, 568] width 193 height 39
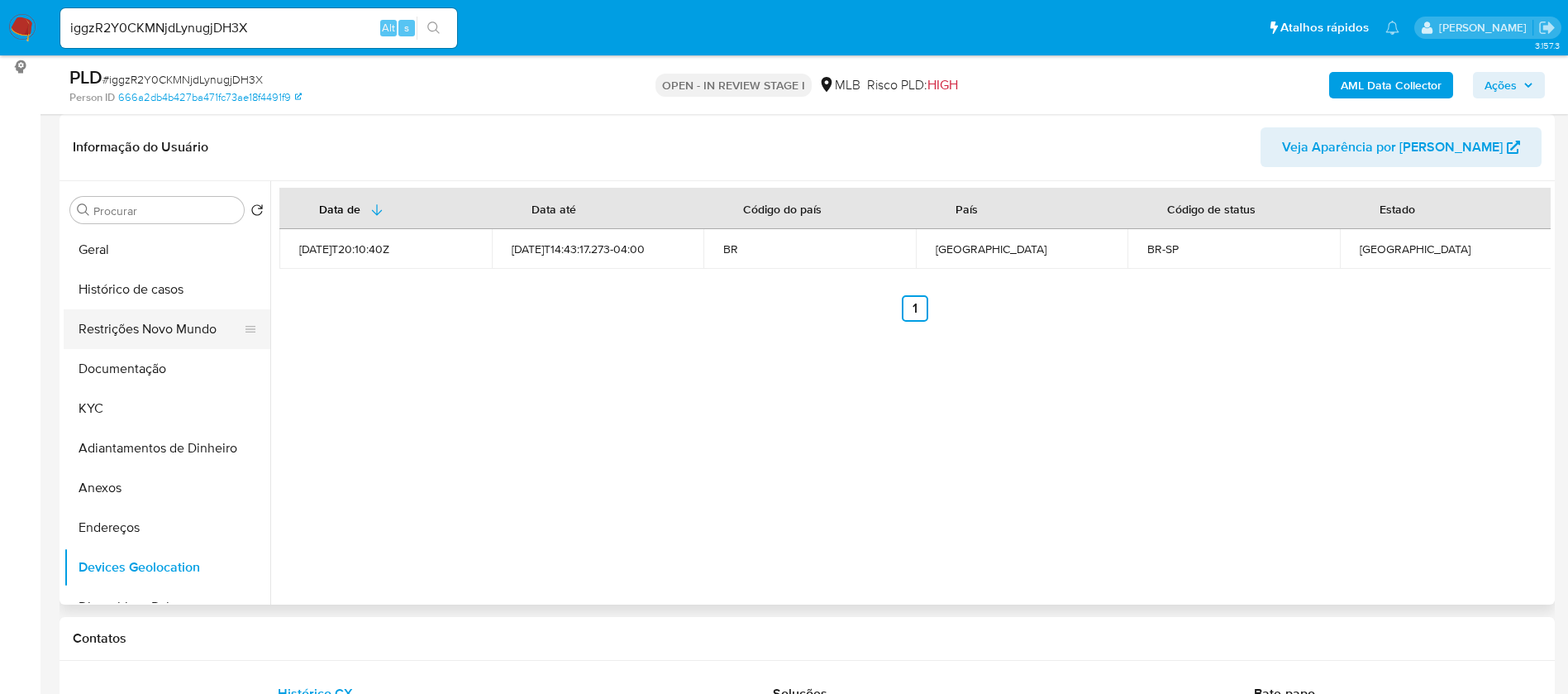
click at [137, 319] on button "Restrições Novo Mundo" at bounding box center [161, 329] width 193 height 39
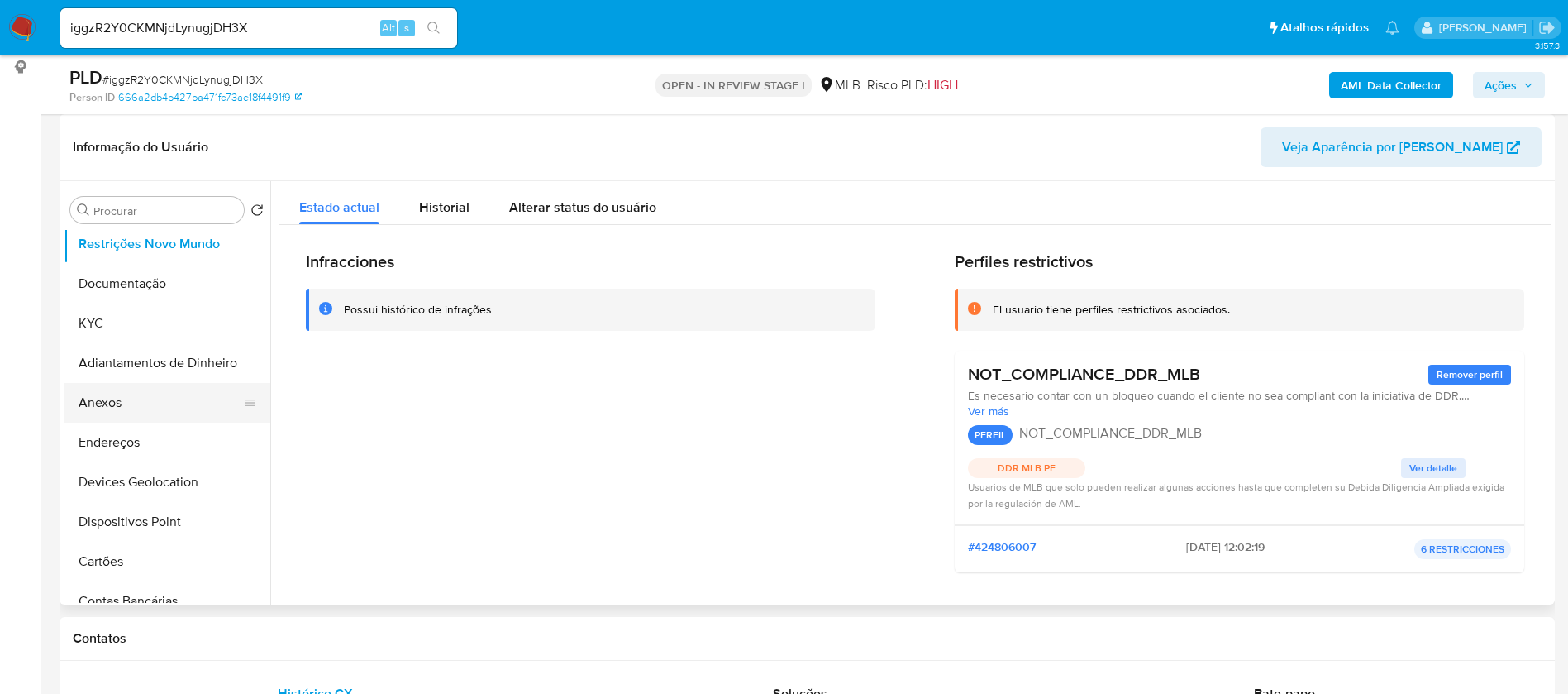
scroll to position [124, 0]
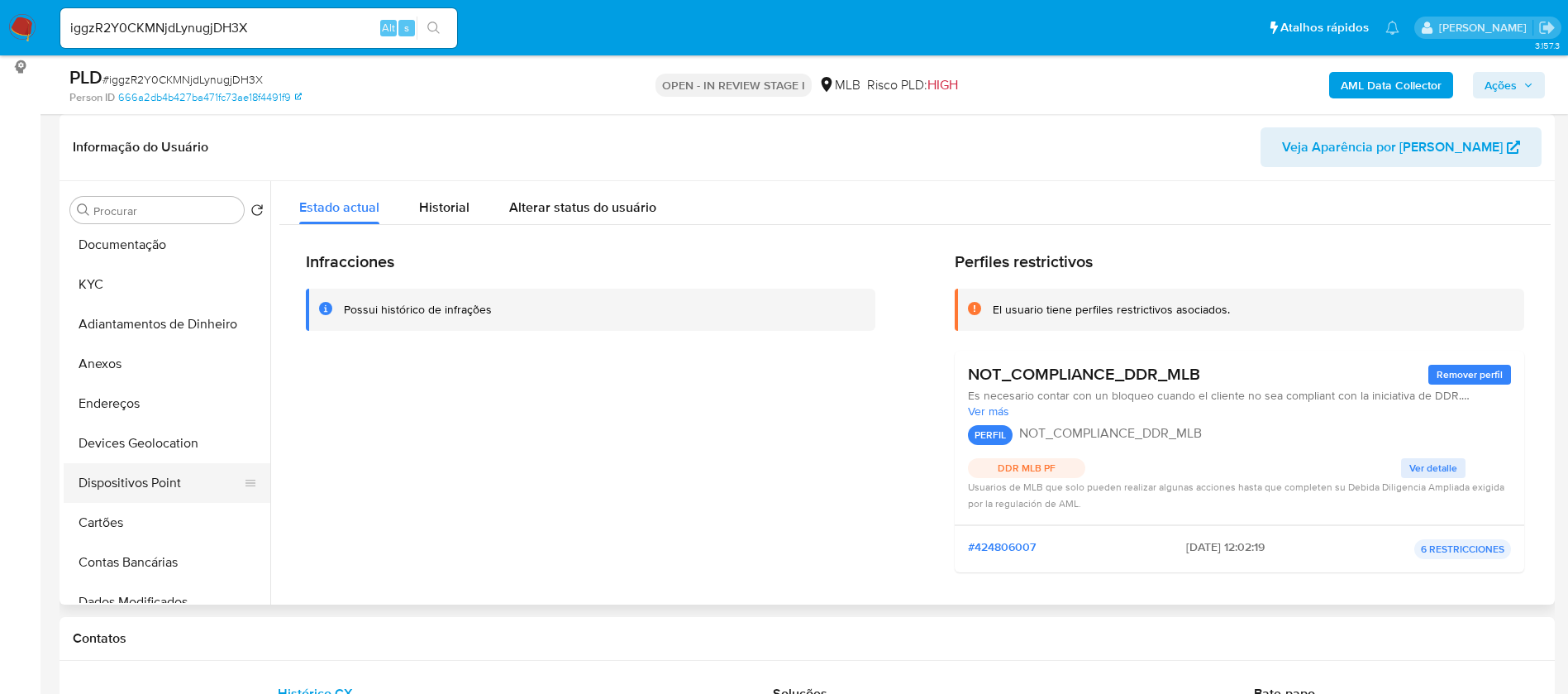
click at [163, 465] on button "Dispositivos Point" at bounding box center [161, 483] width 193 height 39
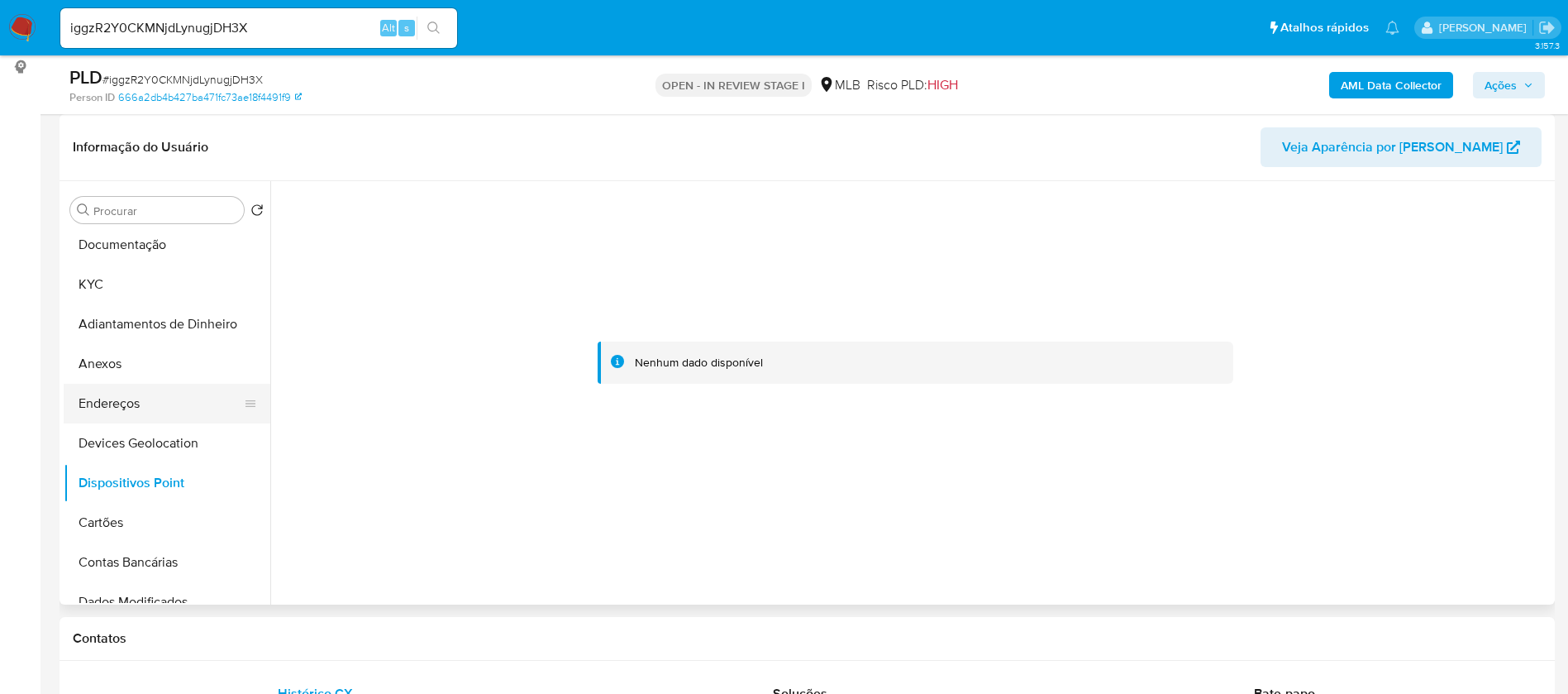
click at [115, 409] on button "Endereços" at bounding box center [161, 404] width 193 height 39
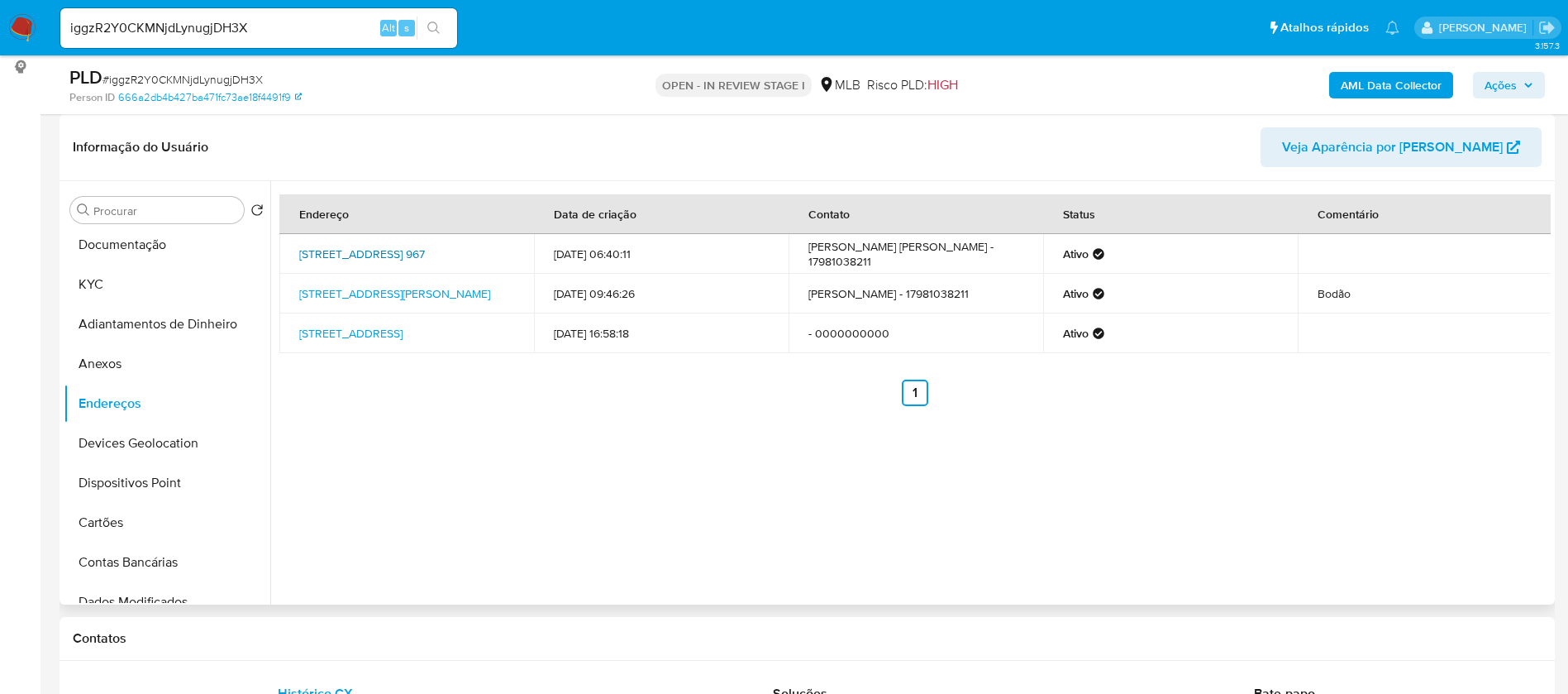
click at [324, 248] on link "Alameda Líbano 967, Barretos, São Paulo, 14784062, Brasil 967" at bounding box center [361, 254] width 125 height 17
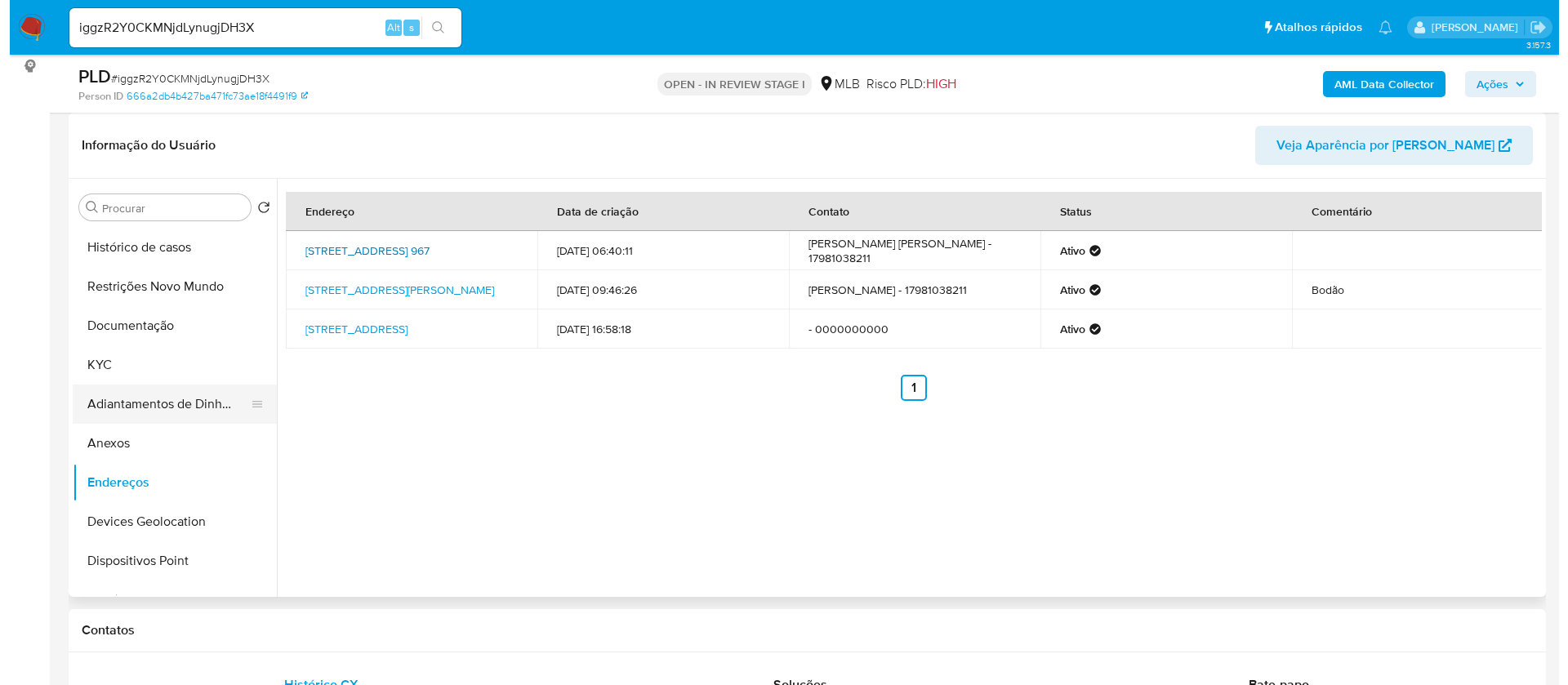
scroll to position [0, 0]
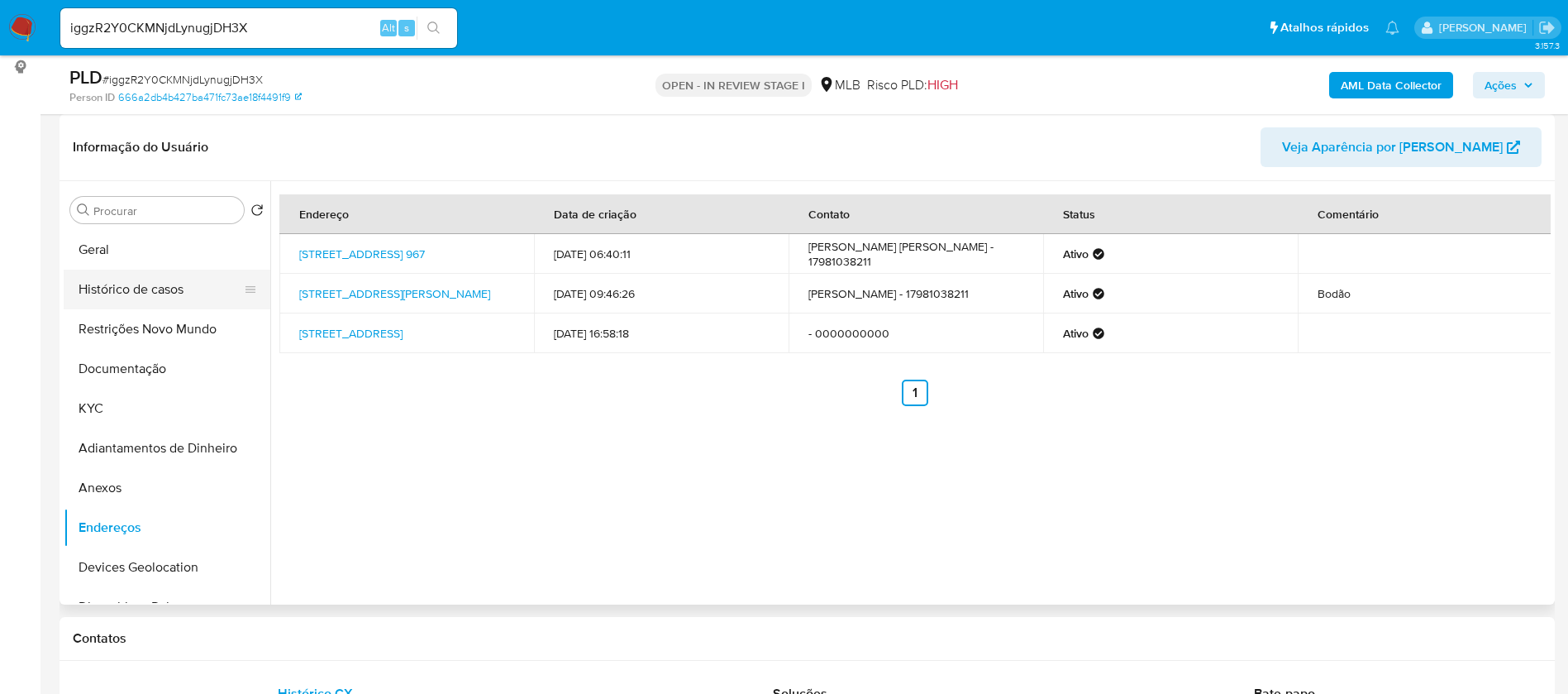
click at [146, 295] on button "Histórico de casos" at bounding box center [161, 289] width 193 height 39
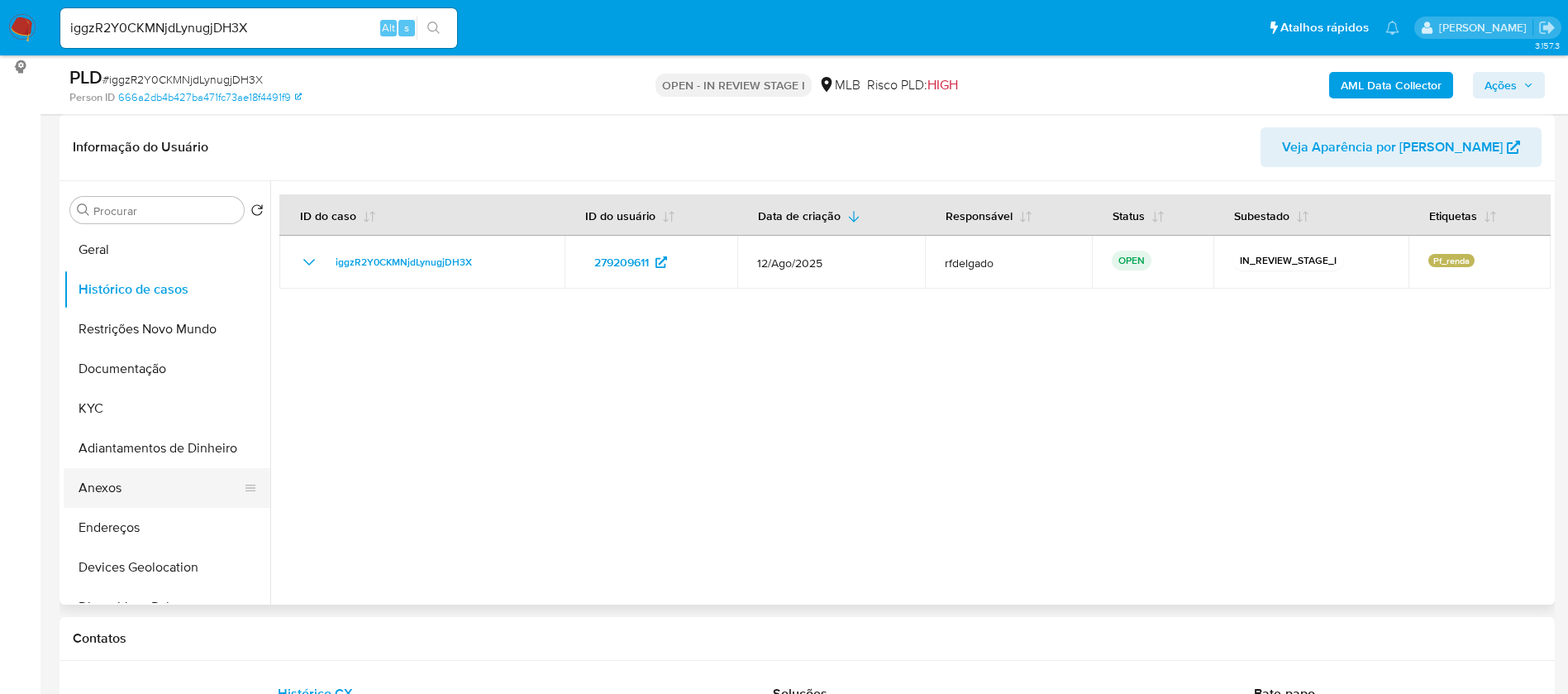
click at [154, 477] on button "Anexos" at bounding box center [161, 488] width 193 height 39
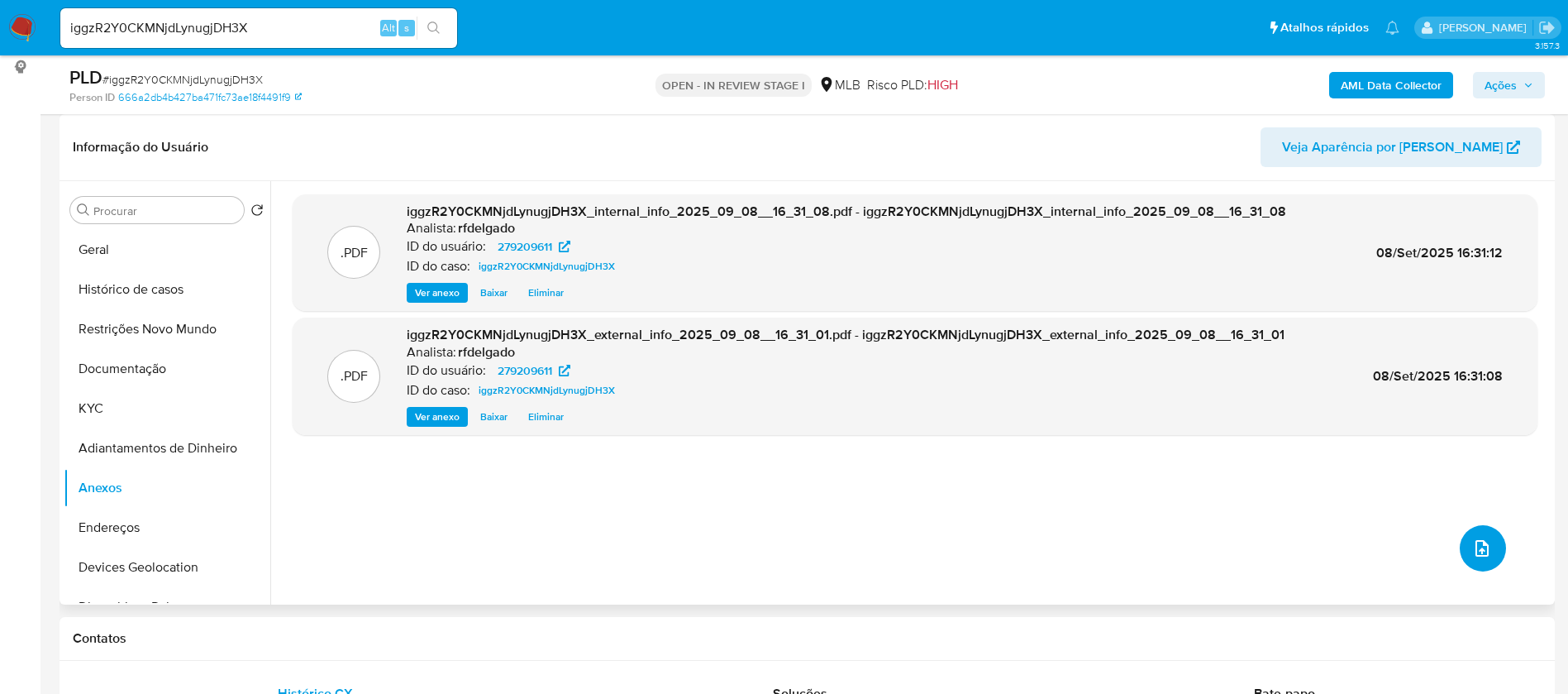
click at [1480, 543] on icon "upload-file" at bounding box center [1482, 548] width 20 height 20
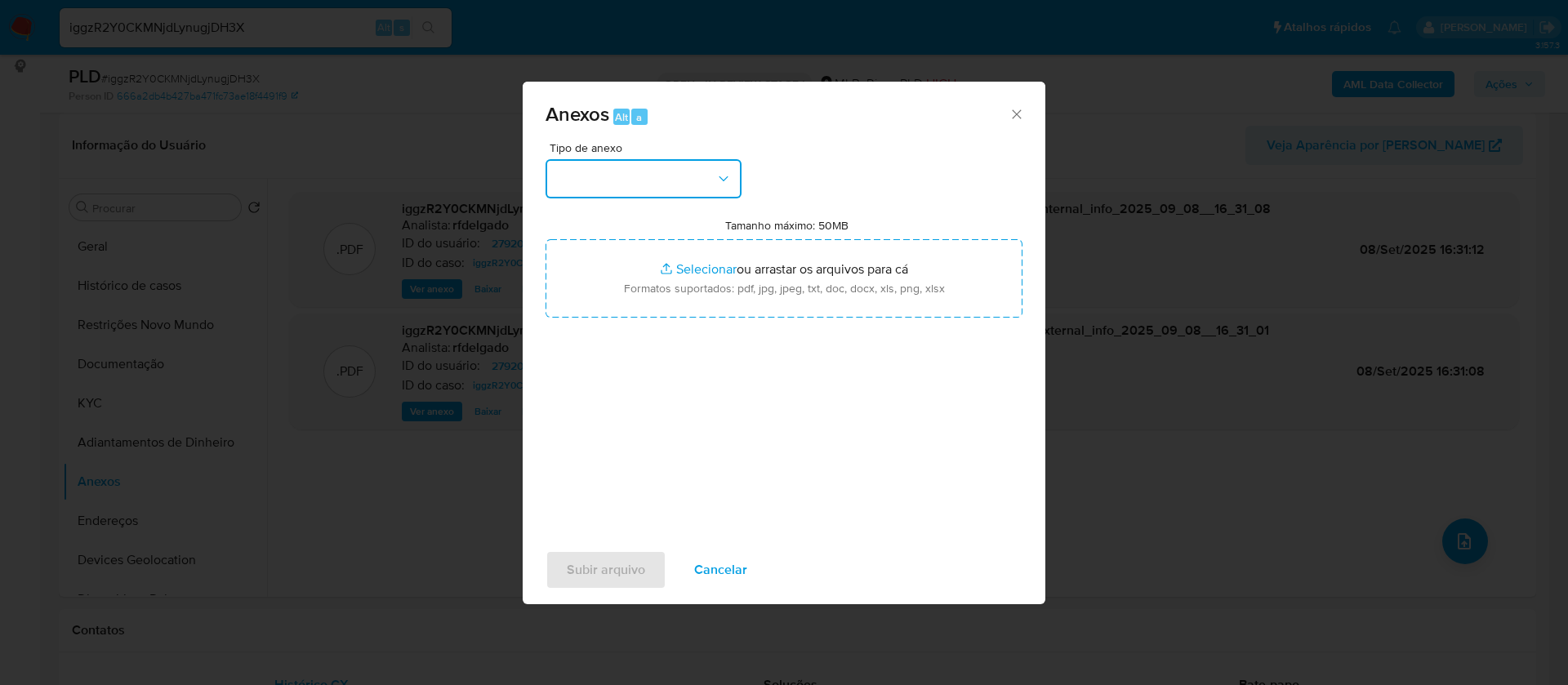
click at [688, 173] on button "button" at bounding box center [643, 178] width 196 height 39
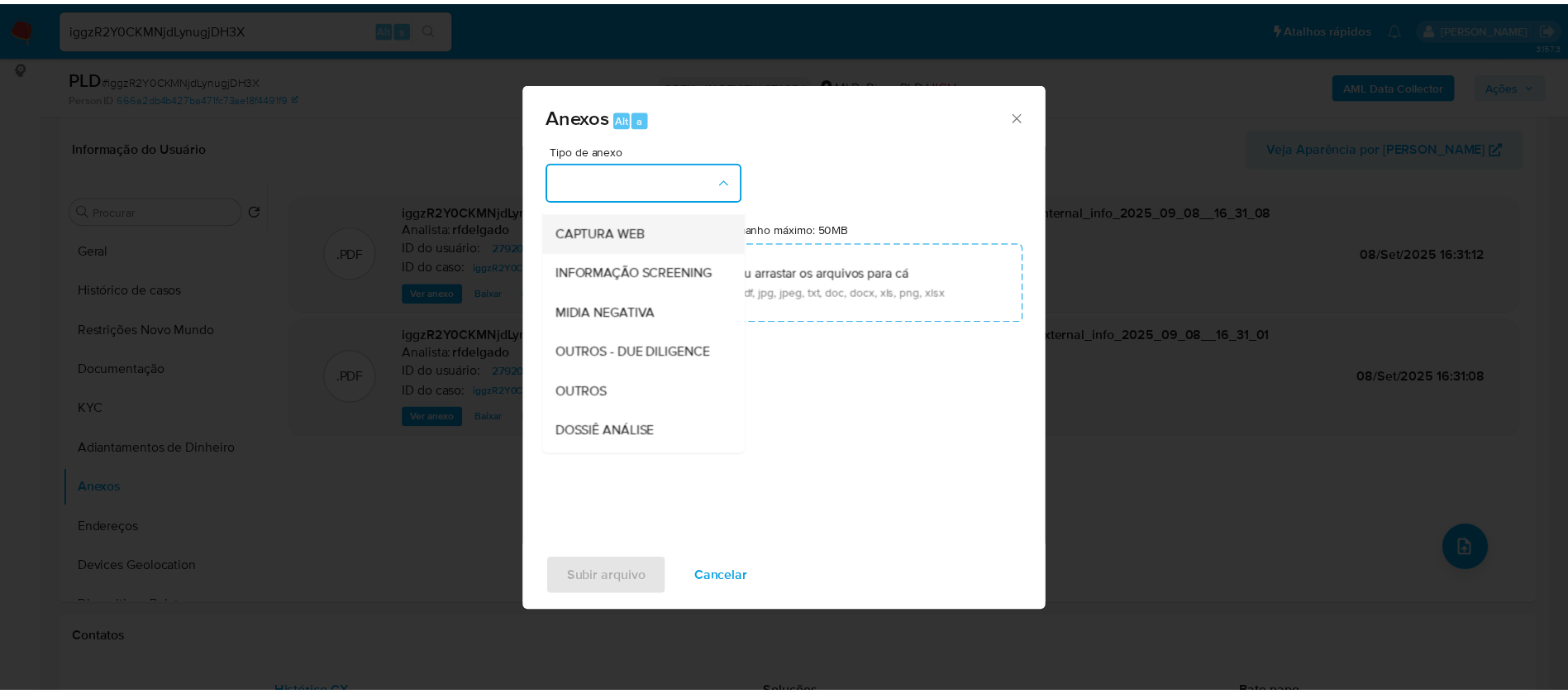
scroll to position [248, 0]
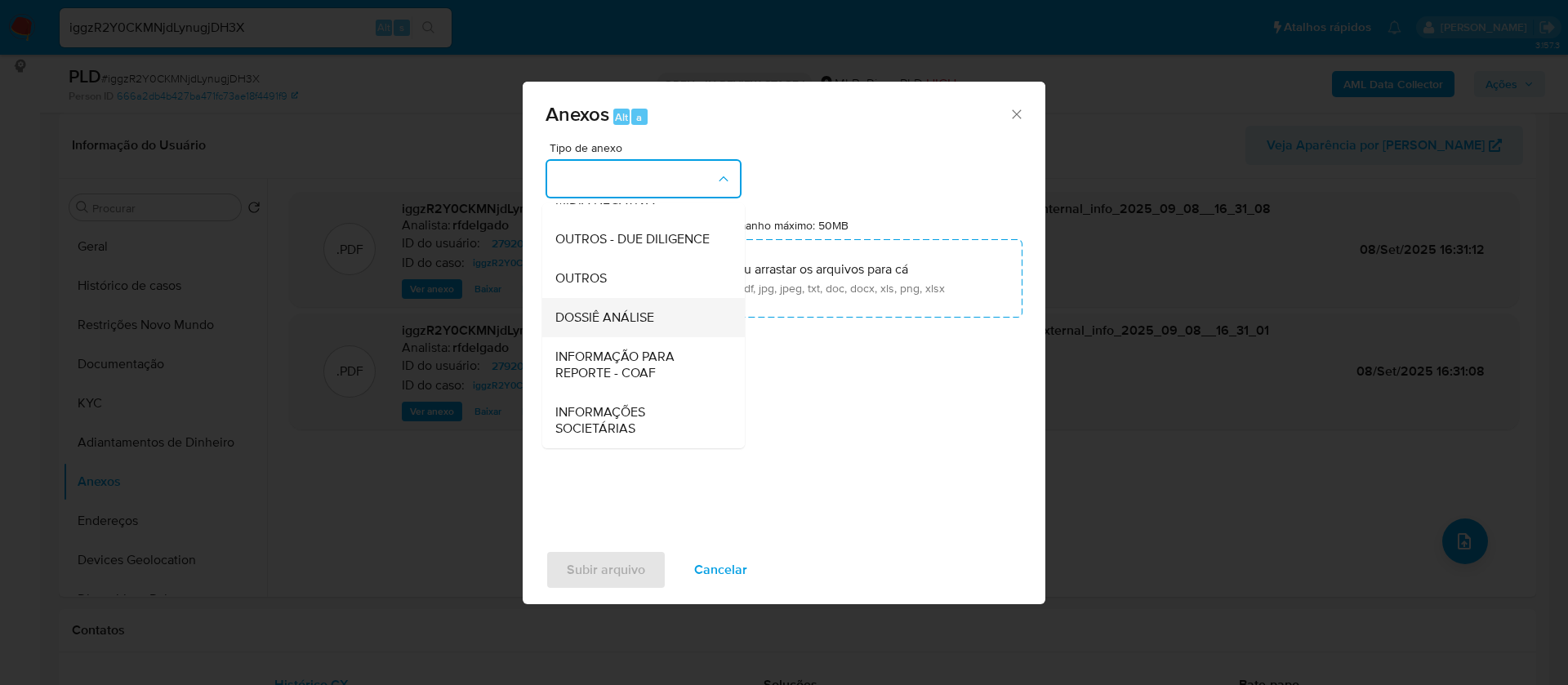
click at [653, 313] on div "DOSSIÊ ANÁLISE" at bounding box center [638, 318] width 167 height 39
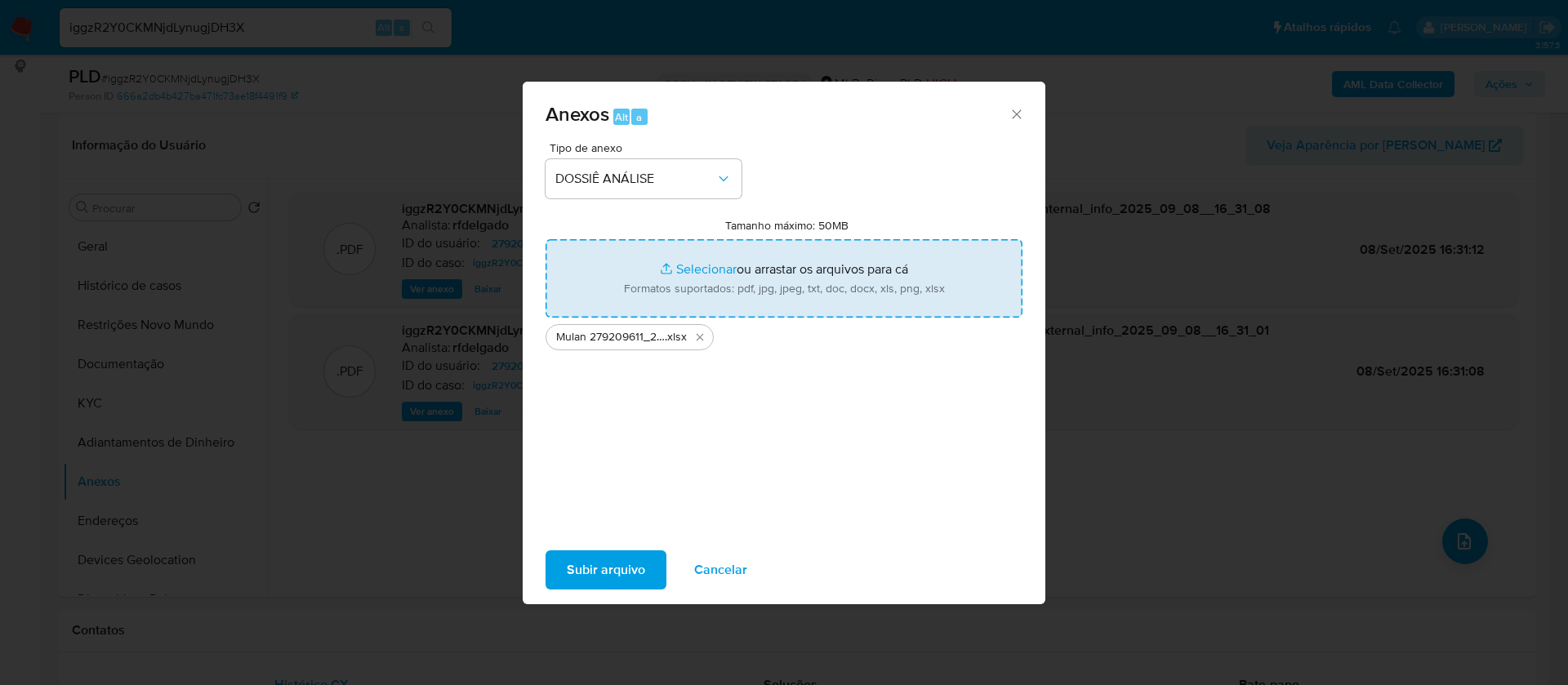
type input "C:\fakepath\SAR - - CPF 14103082860 - ANDERSON LUIZ DE ANGELINO.pdf"
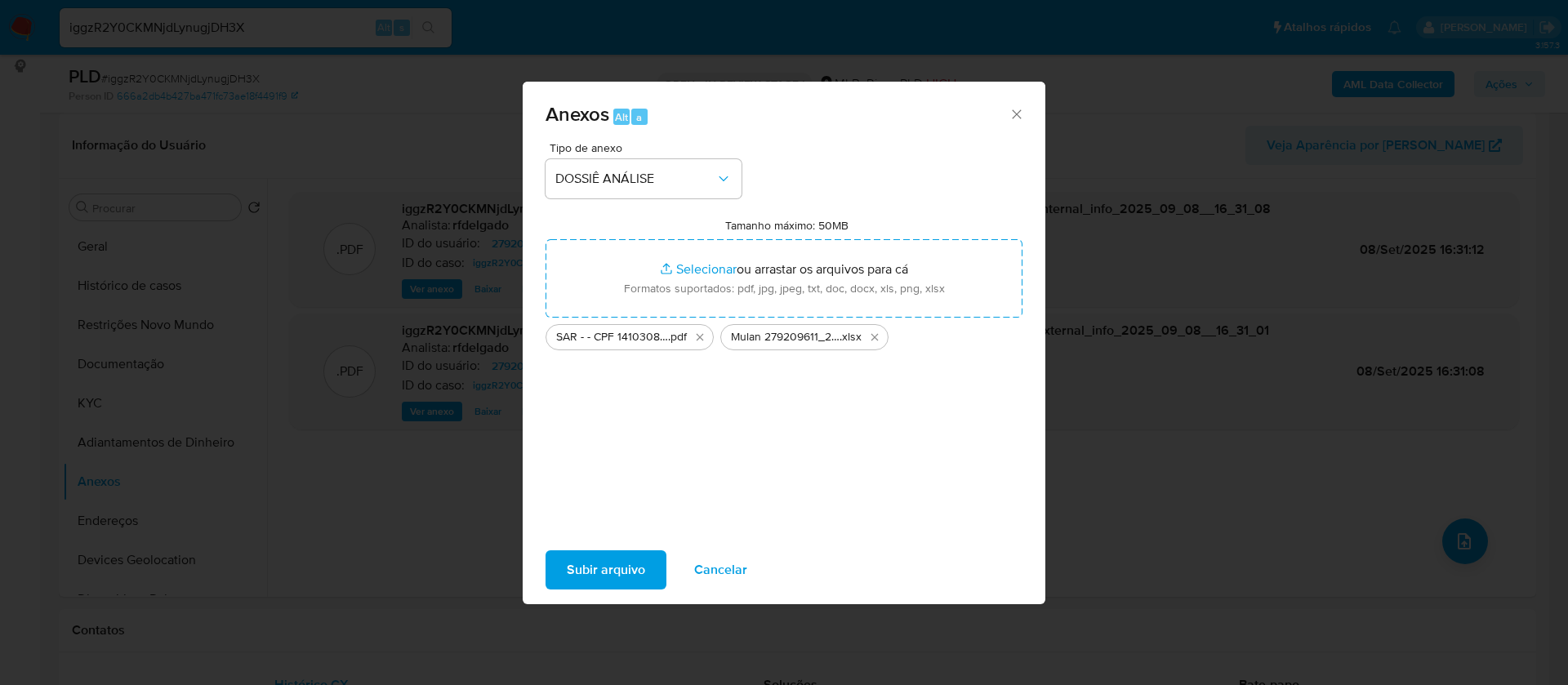
click at [585, 579] on span "Subir arquivo" at bounding box center [605, 569] width 78 height 36
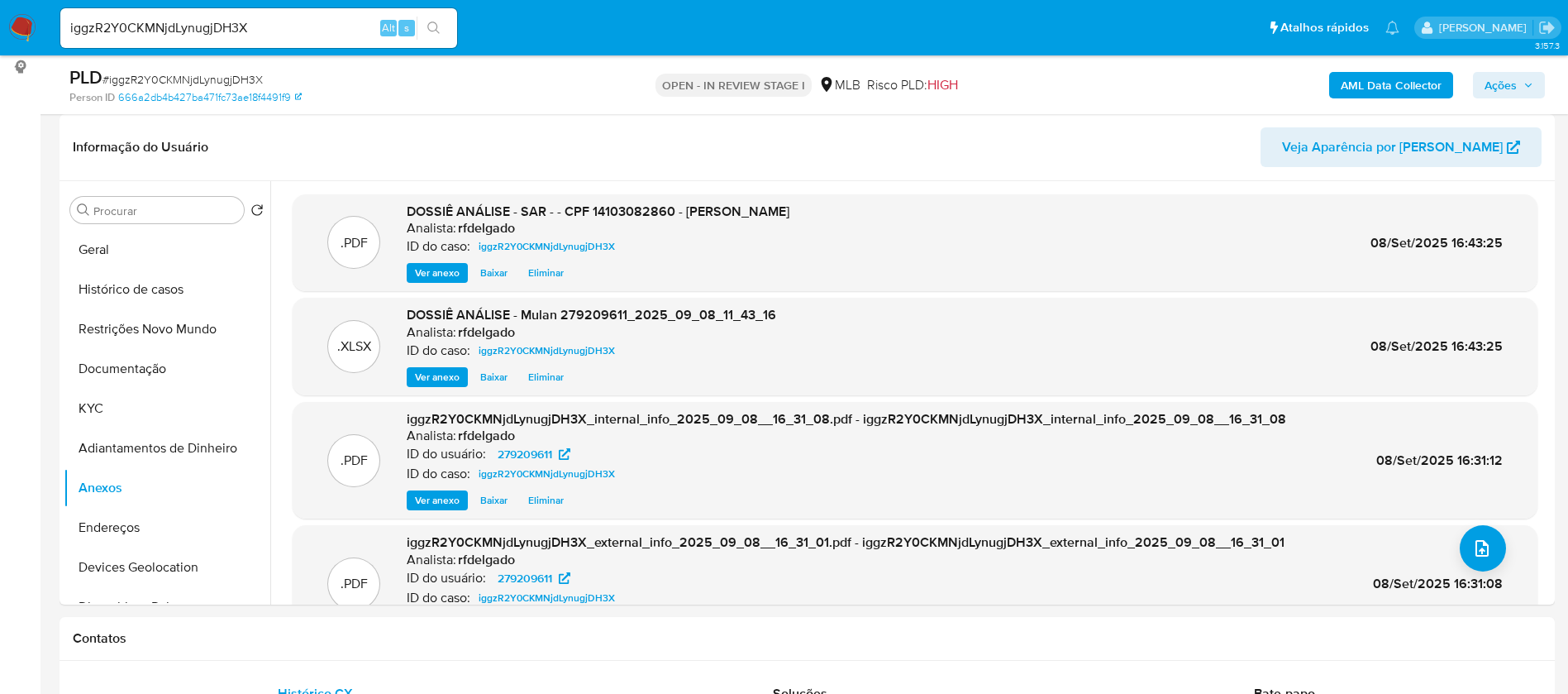
click at [1538, 80] on button "Ações" at bounding box center [1509, 85] width 72 height 27
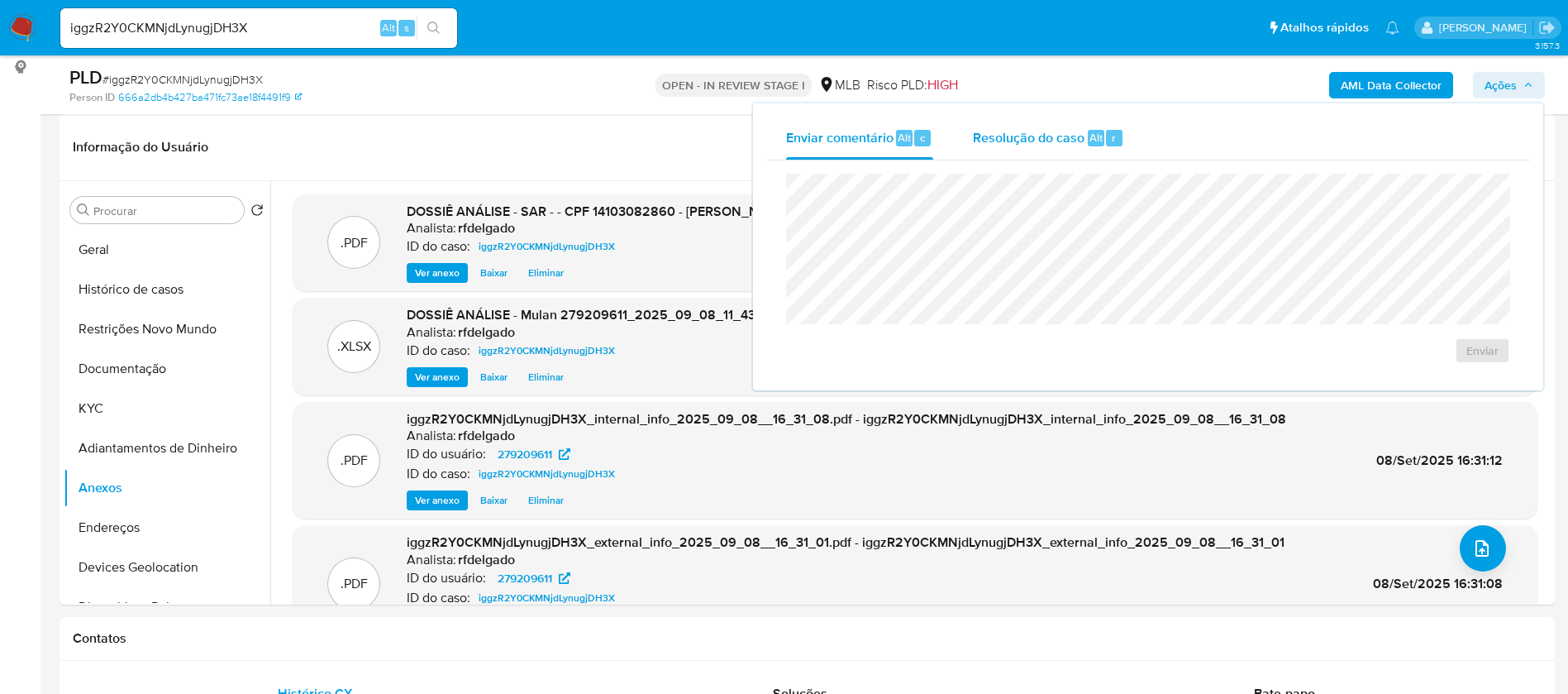
click at [1019, 139] on span "Resolução do caso" at bounding box center [1028, 136] width 112 height 19
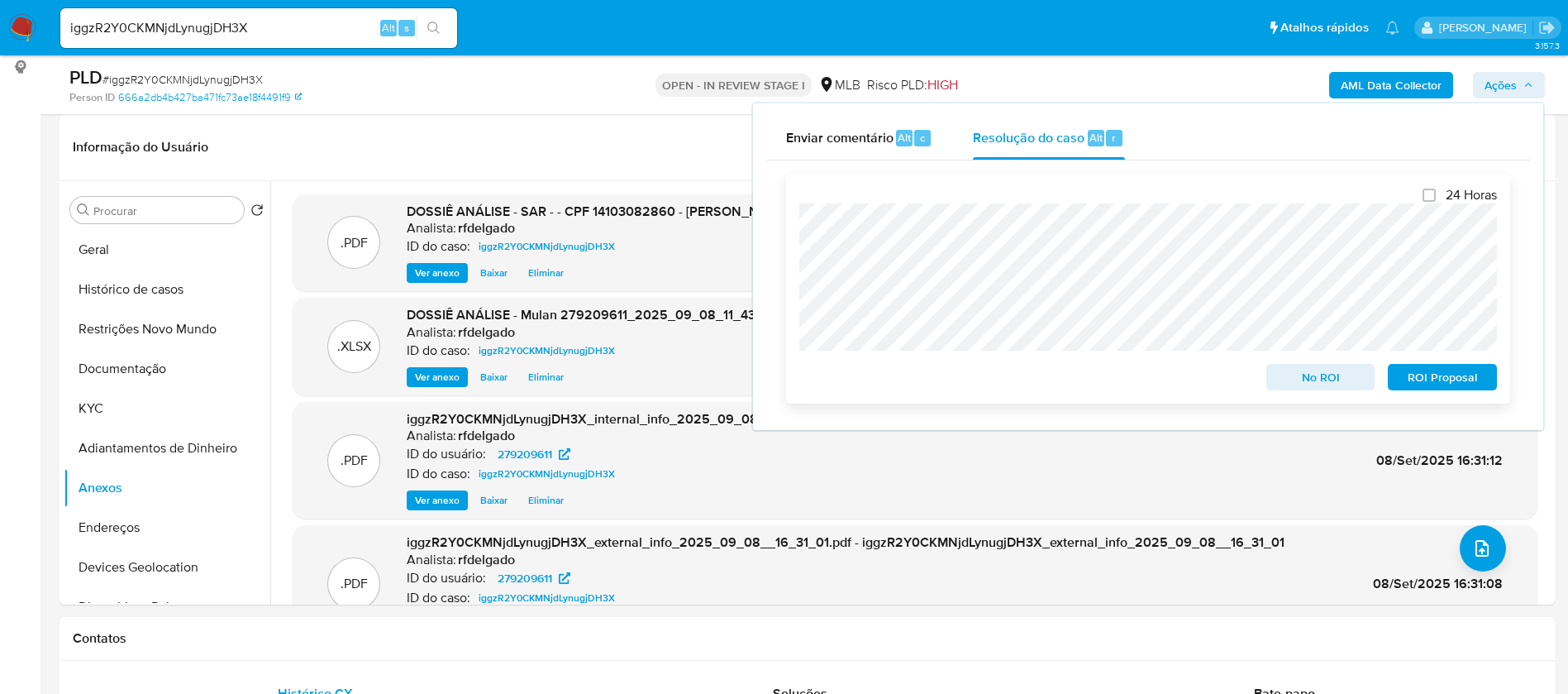
click at [1307, 382] on span "No ROI" at bounding box center [1320, 376] width 86 height 23
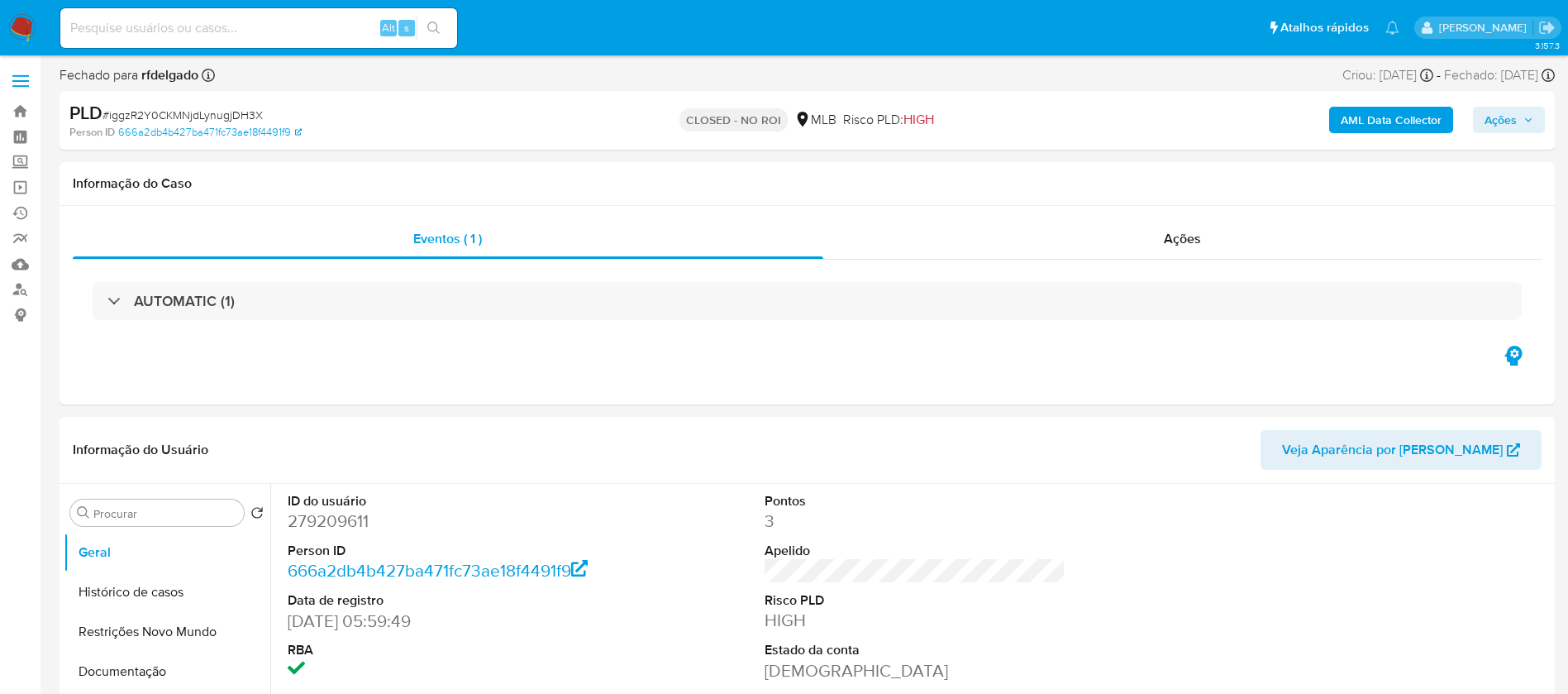
select select "10"
click at [324, 32] on input at bounding box center [259, 29] width 397 height 22
paste input "WdPfrjebvtAPVC4NbuPsC3T9"
type input "WdPfrjebvtAPVC4NbuPsC3T9"
click at [431, 20] on button "search-icon" at bounding box center [433, 28] width 34 height 23
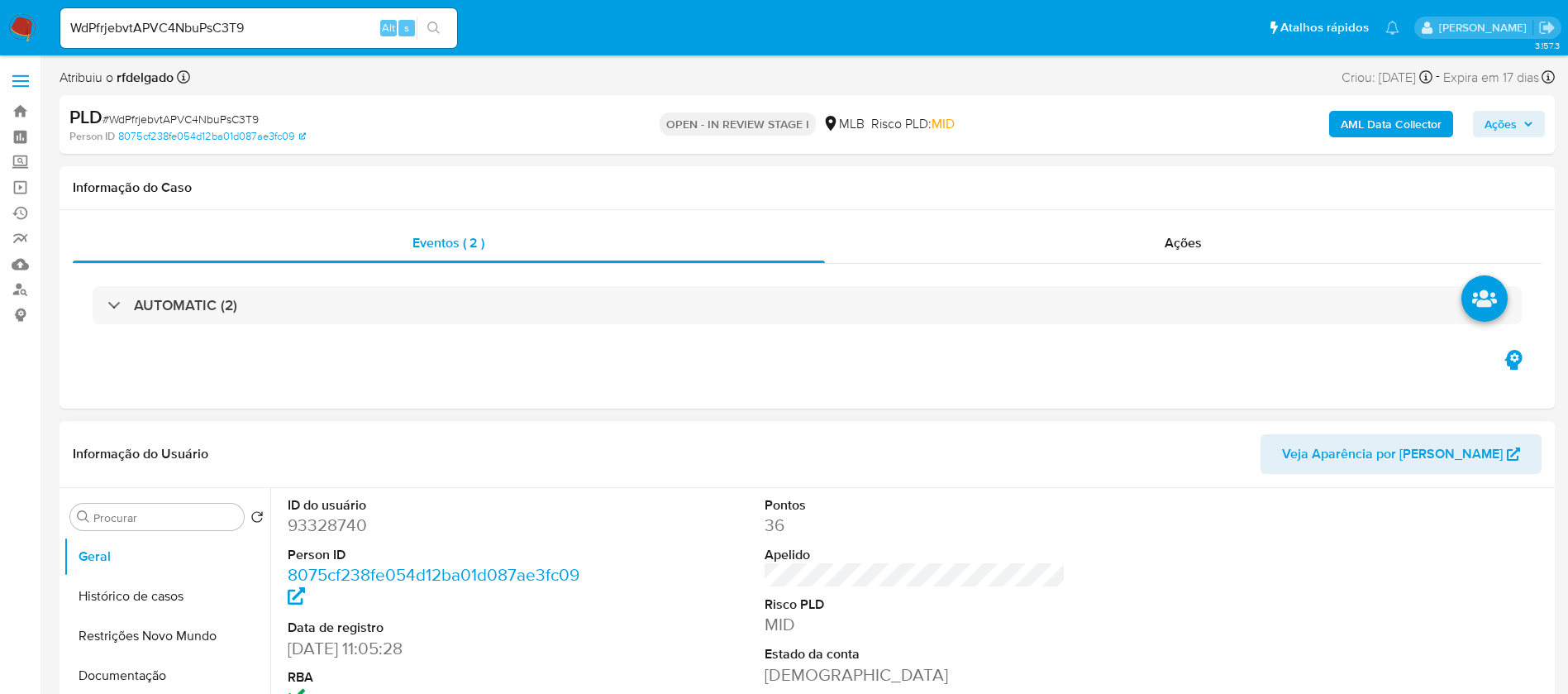
select select "10"
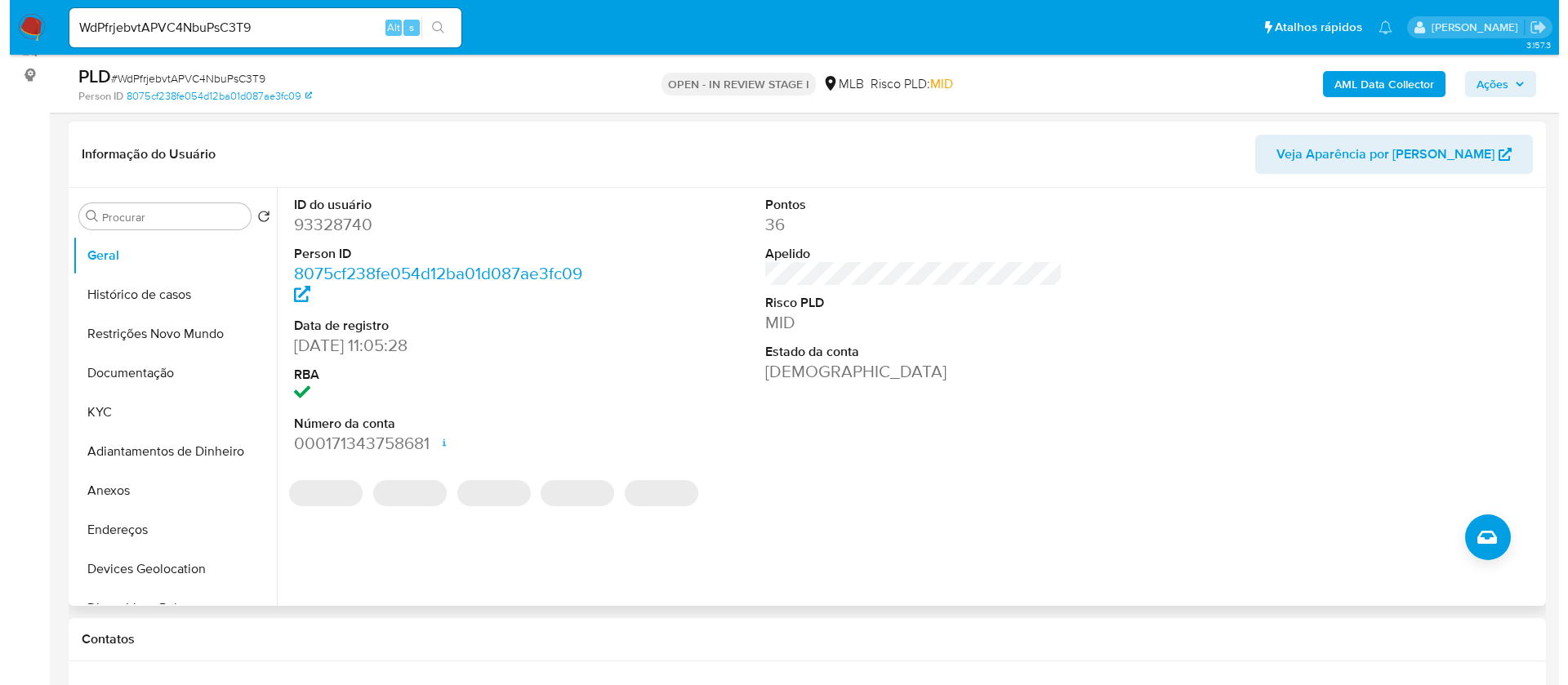
scroll to position [245, 0]
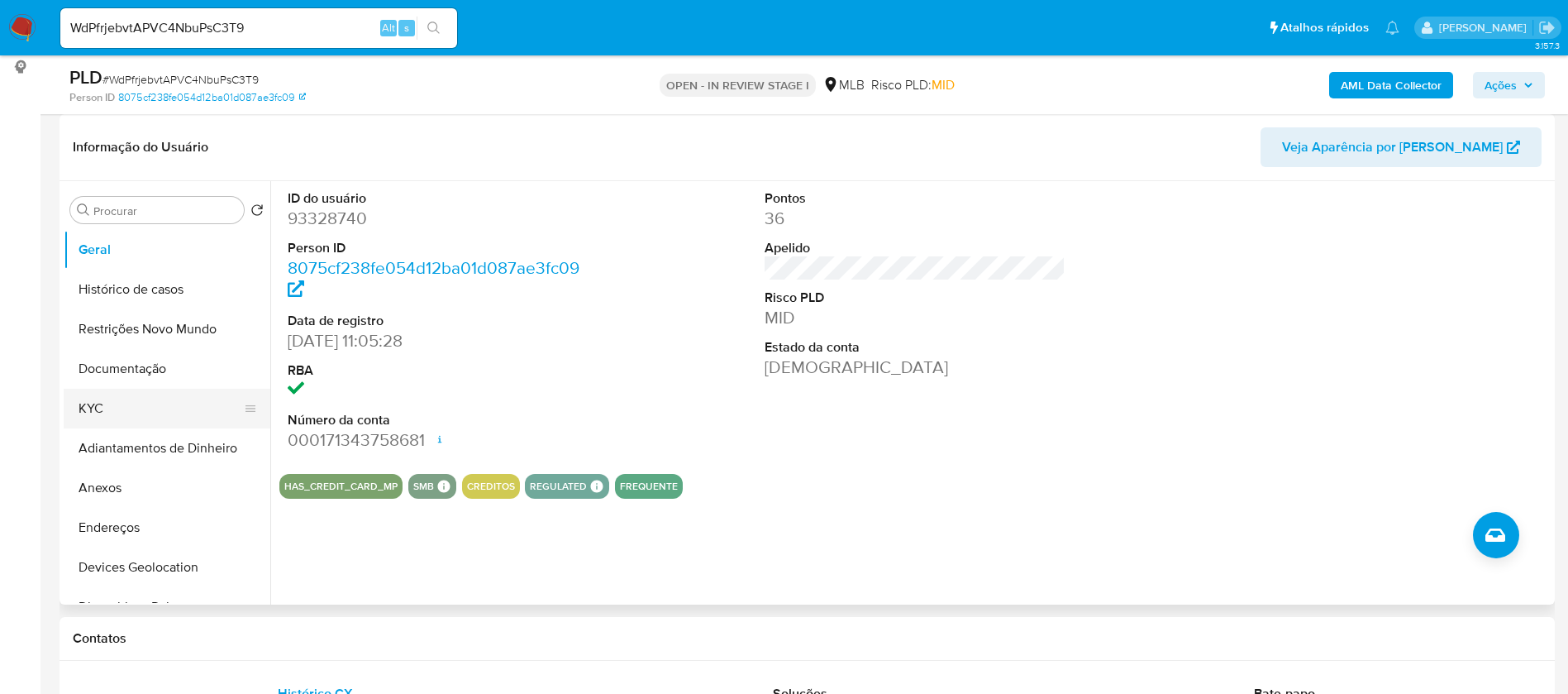
click at [151, 419] on button "KYC" at bounding box center [161, 409] width 193 height 39
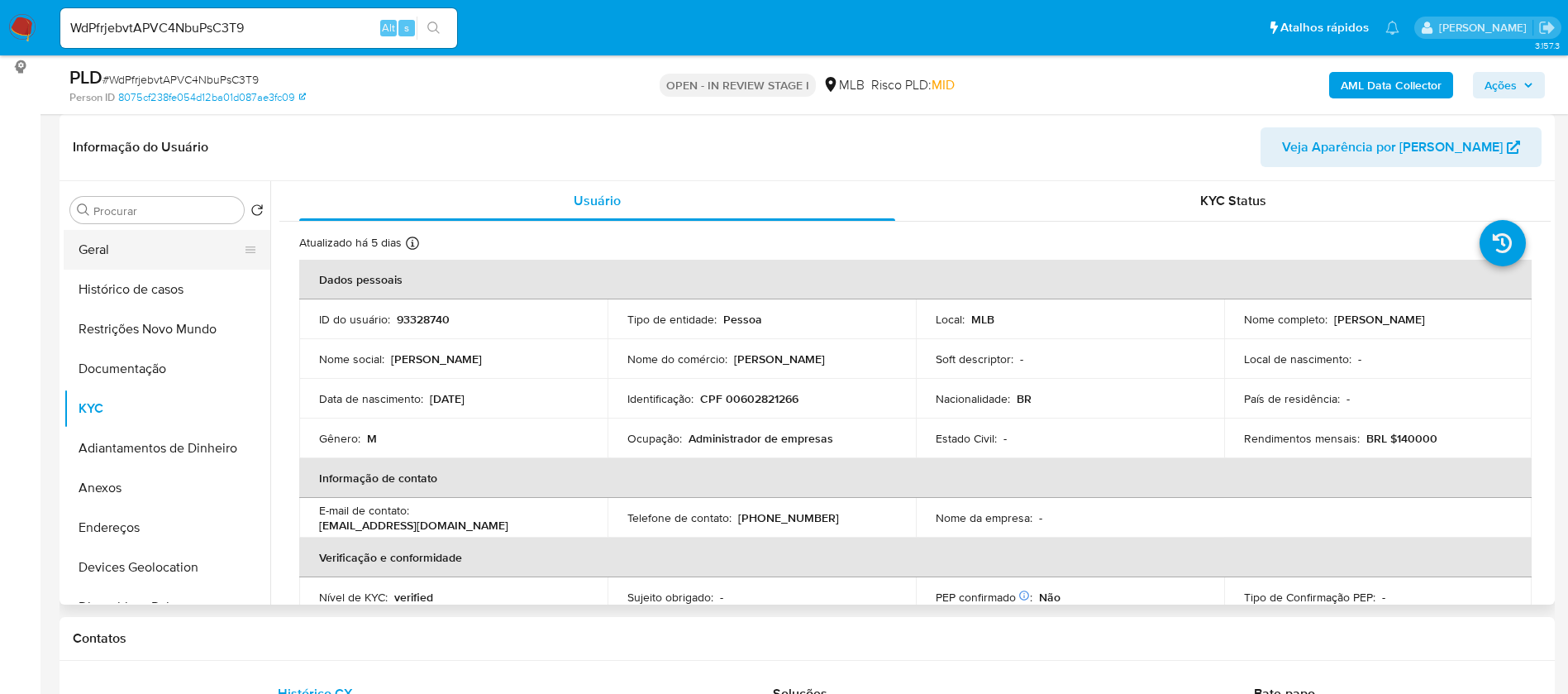
click at [124, 257] on button "Geral" at bounding box center [161, 250] width 193 height 39
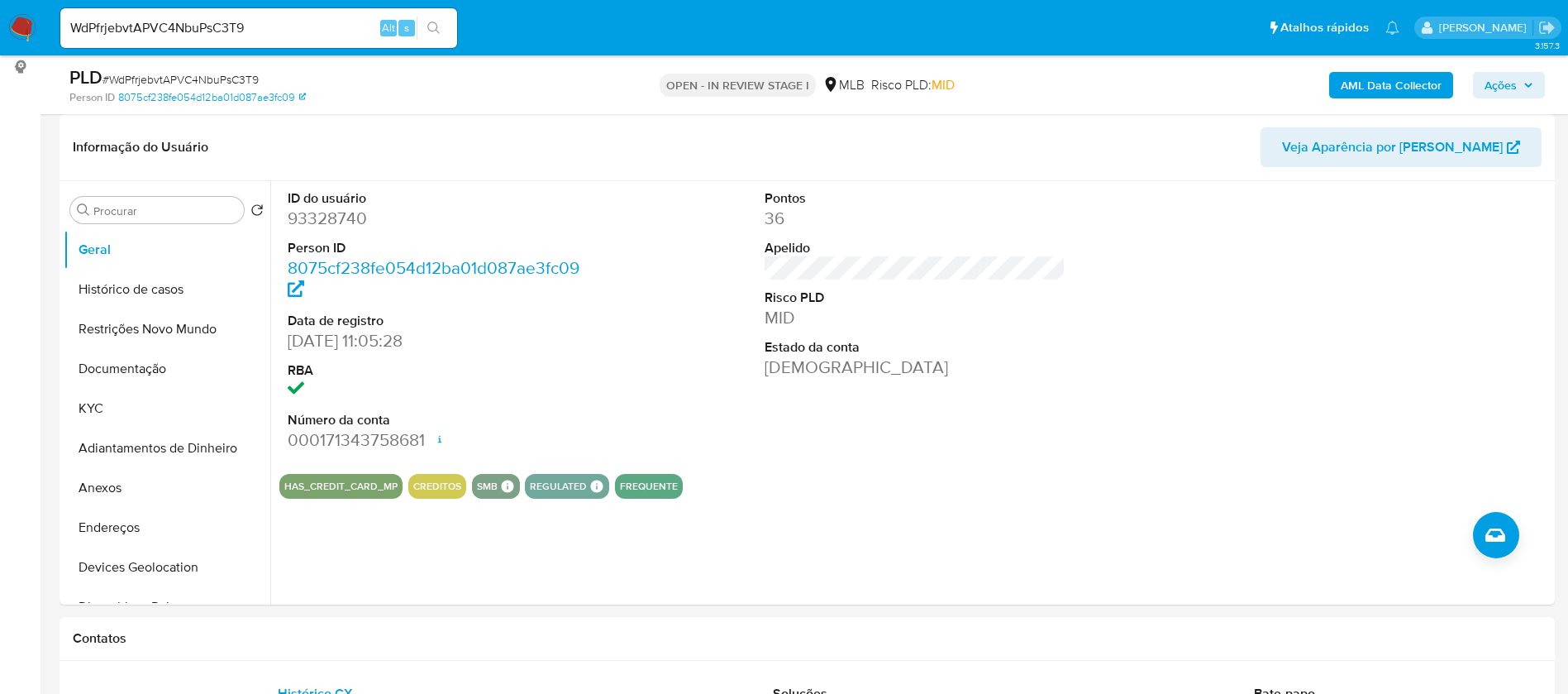
click at [953, 487] on div "HAS_CREDIT_CARD_MP CREDITOS SMB SMB SMB Advisor Email - Advisor Name - REGULATE…" at bounding box center [915, 486] width 1272 height 25
click at [127, 375] on button "Documentação" at bounding box center [161, 369] width 193 height 39
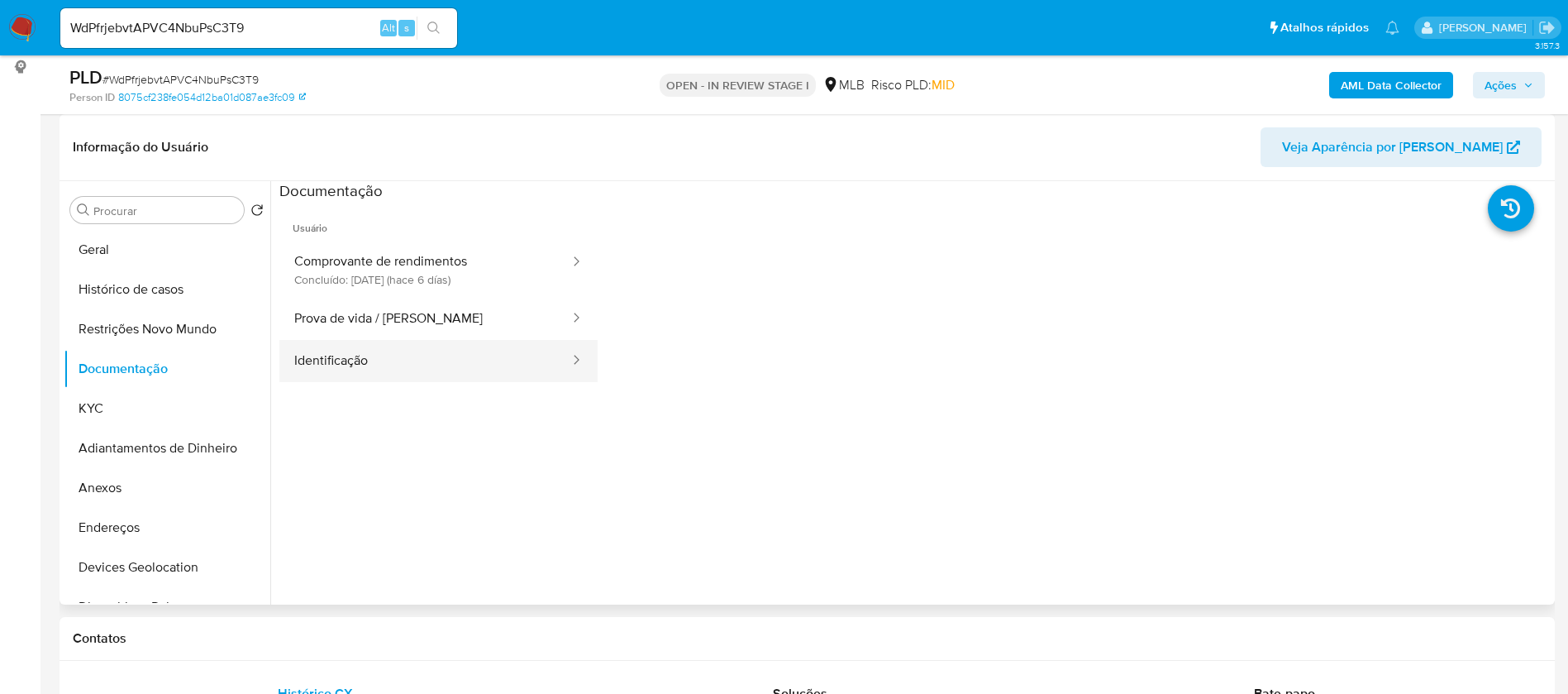
click at [387, 347] on button "Identificação" at bounding box center [425, 360] width 292 height 42
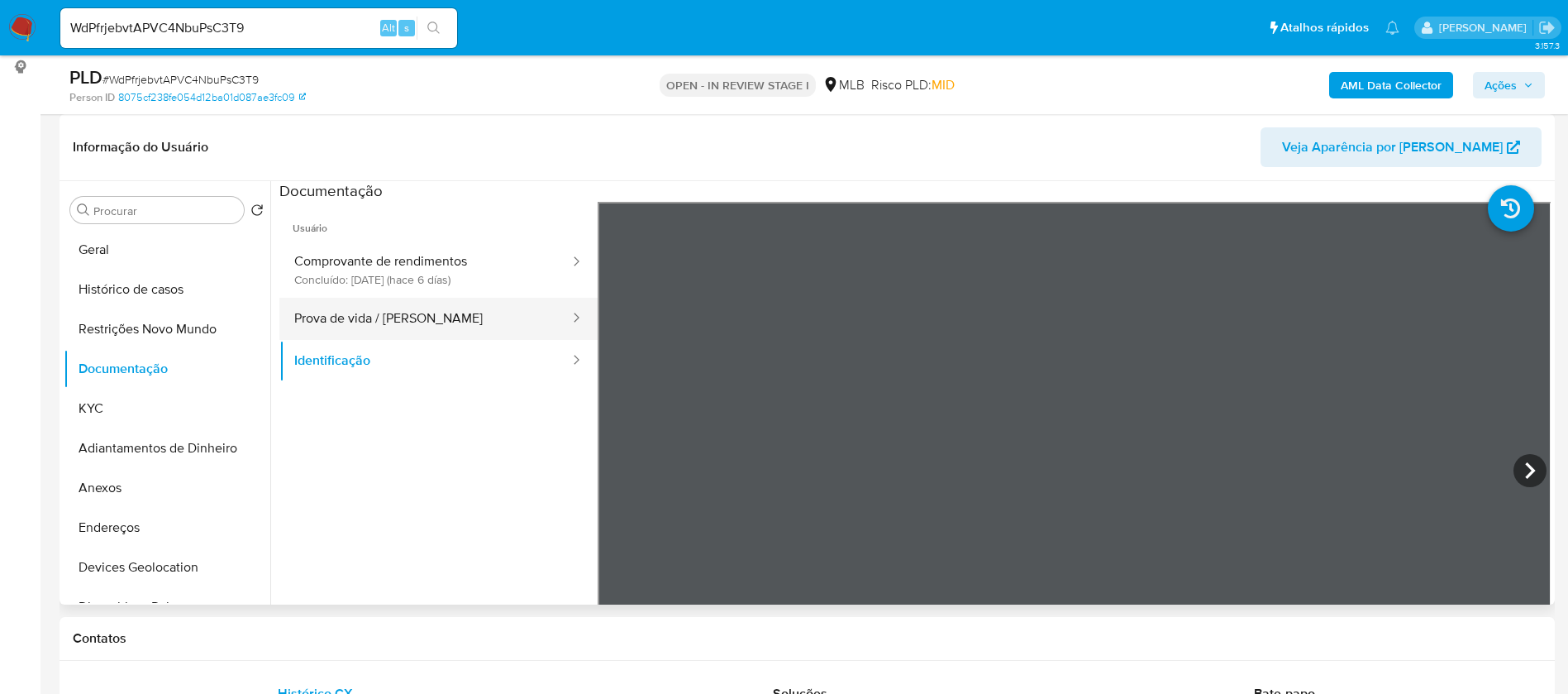
click at [406, 310] on button "Prova de vida / [PERSON_NAME]" at bounding box center [425, 319] width 292 height 42
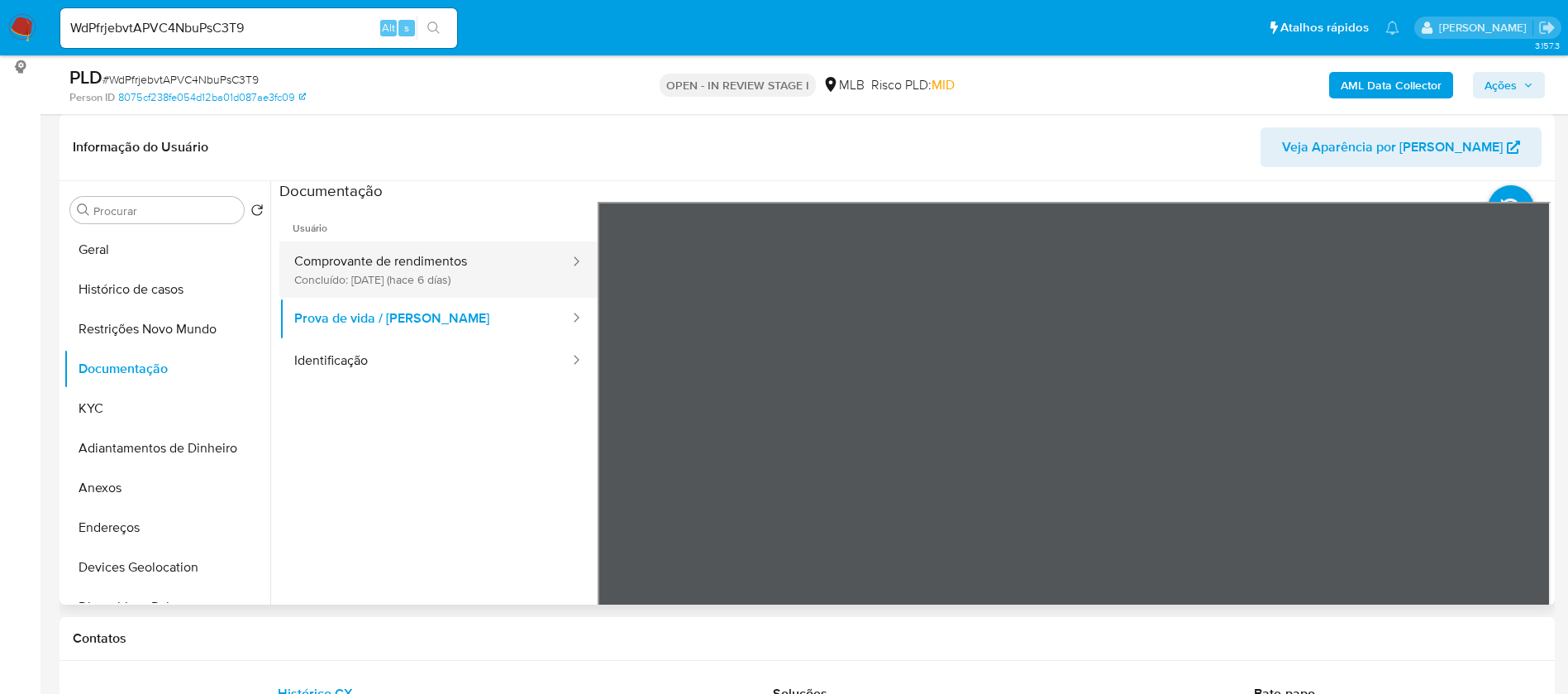
click at [418, 257] on button "Comprovante de rendimentos Concluído: [DATE] (hace 6 días)" at bounding box center [425, 270] width 292 height 56
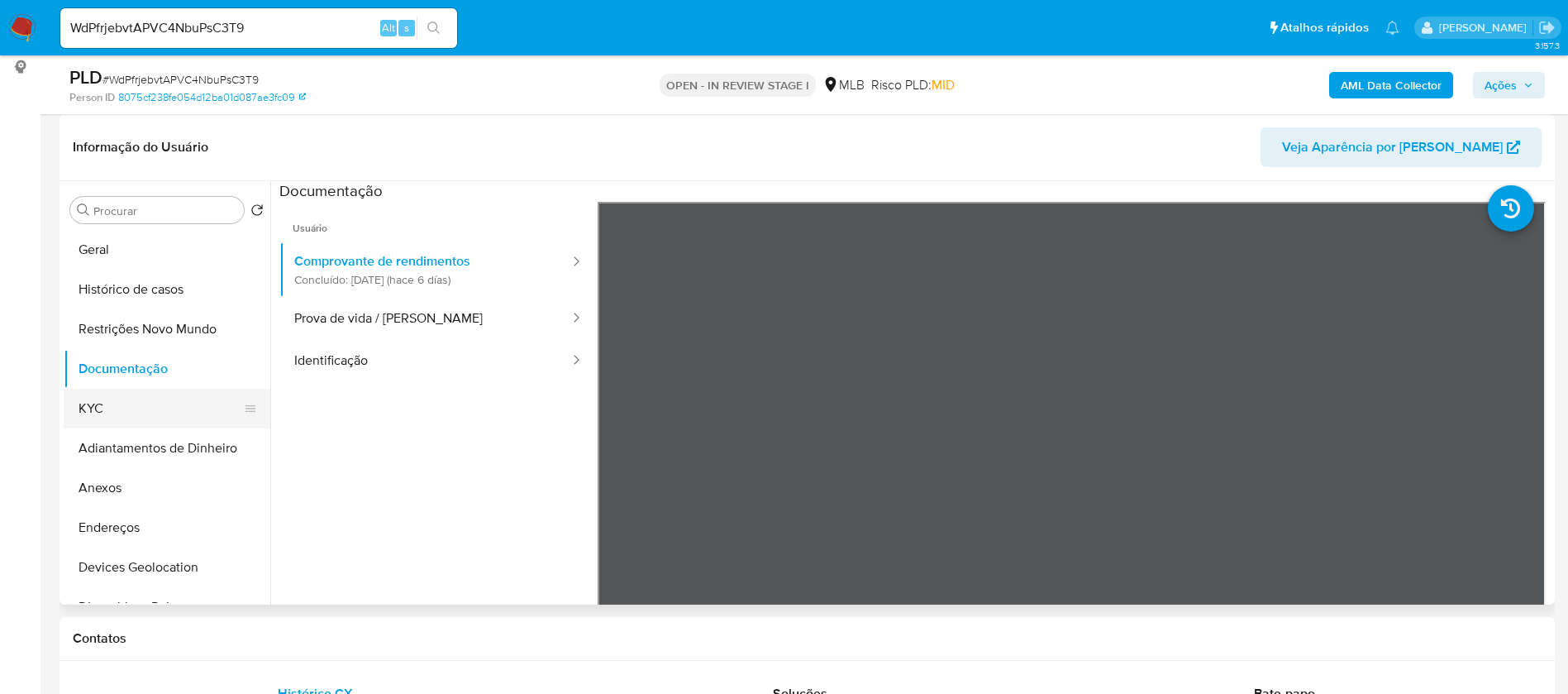
click at [121, 418] on button "KYC" at bounding box center [161, 409] width 193 height 39
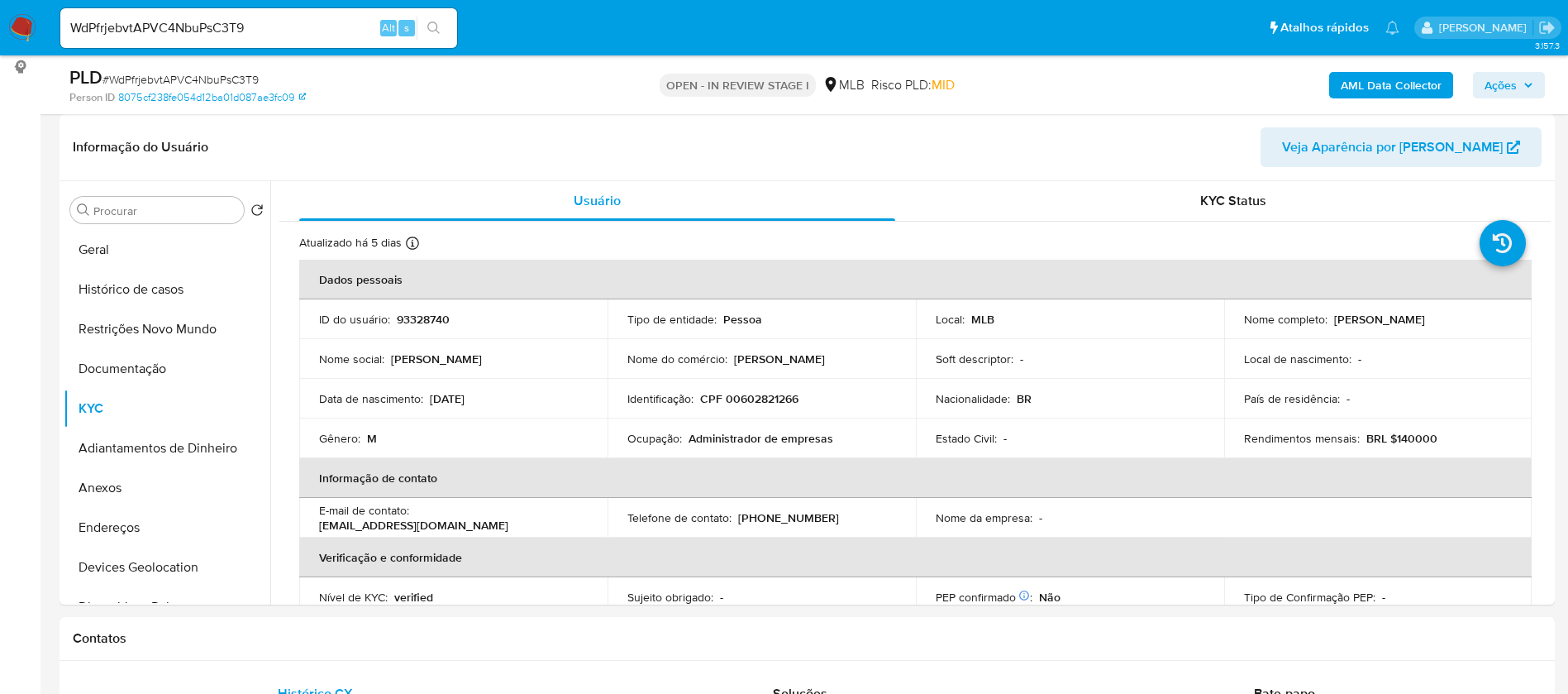
click at [1360, 77] on b "AML Data Collector" at bounding box center [1391, 85] width 101 height 27
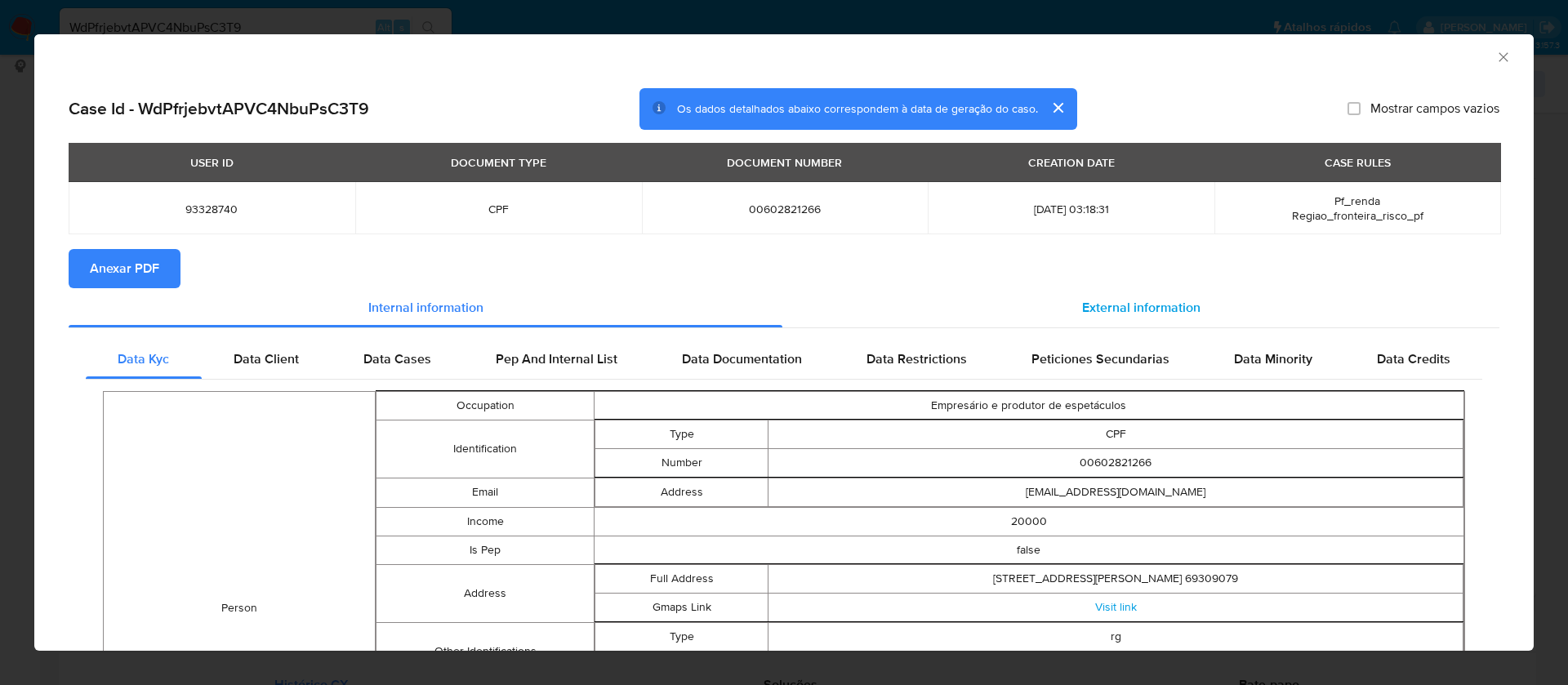
click at [1145, 300] on span "External information" at bounding box center [1140, 307] width 118 height 19
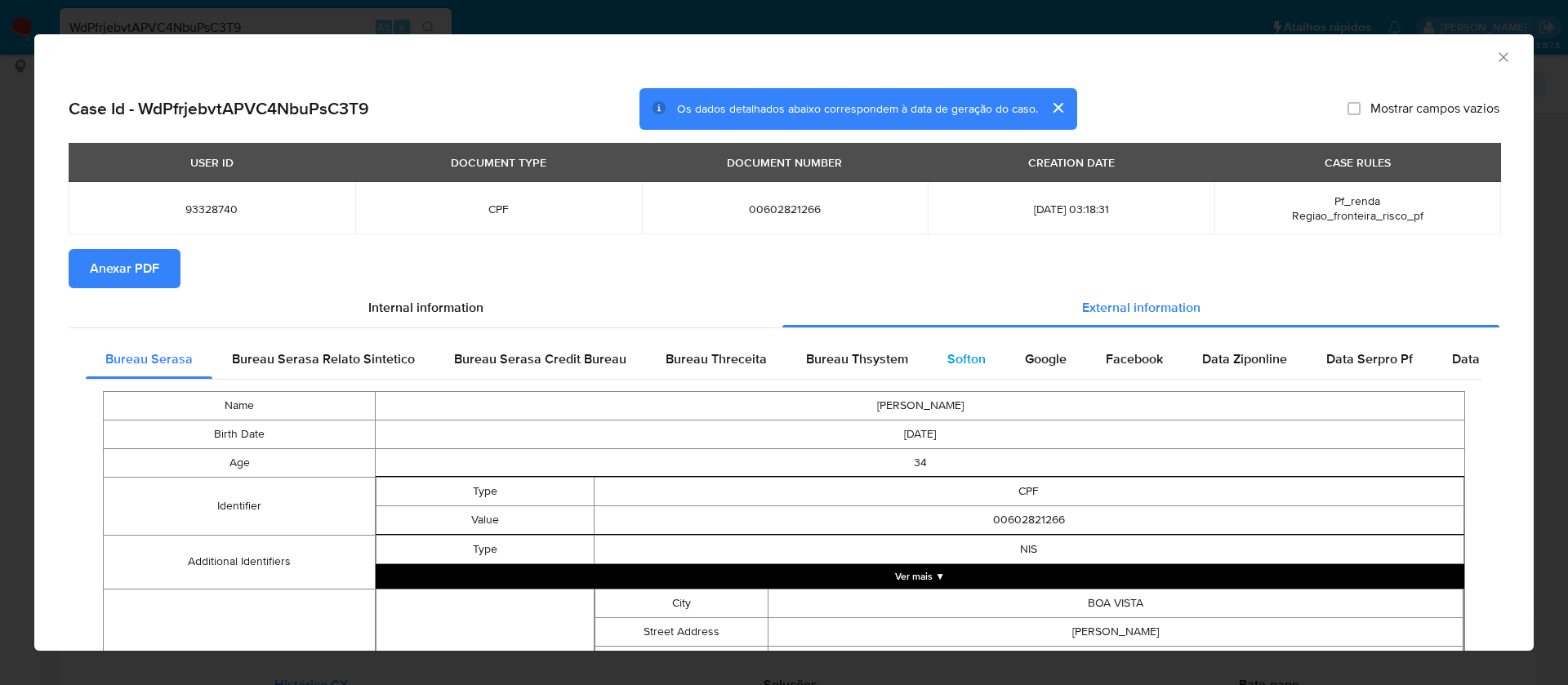
click at [956, 350] on span "Softon" at bounding box center [966, 359] width 38 height 19
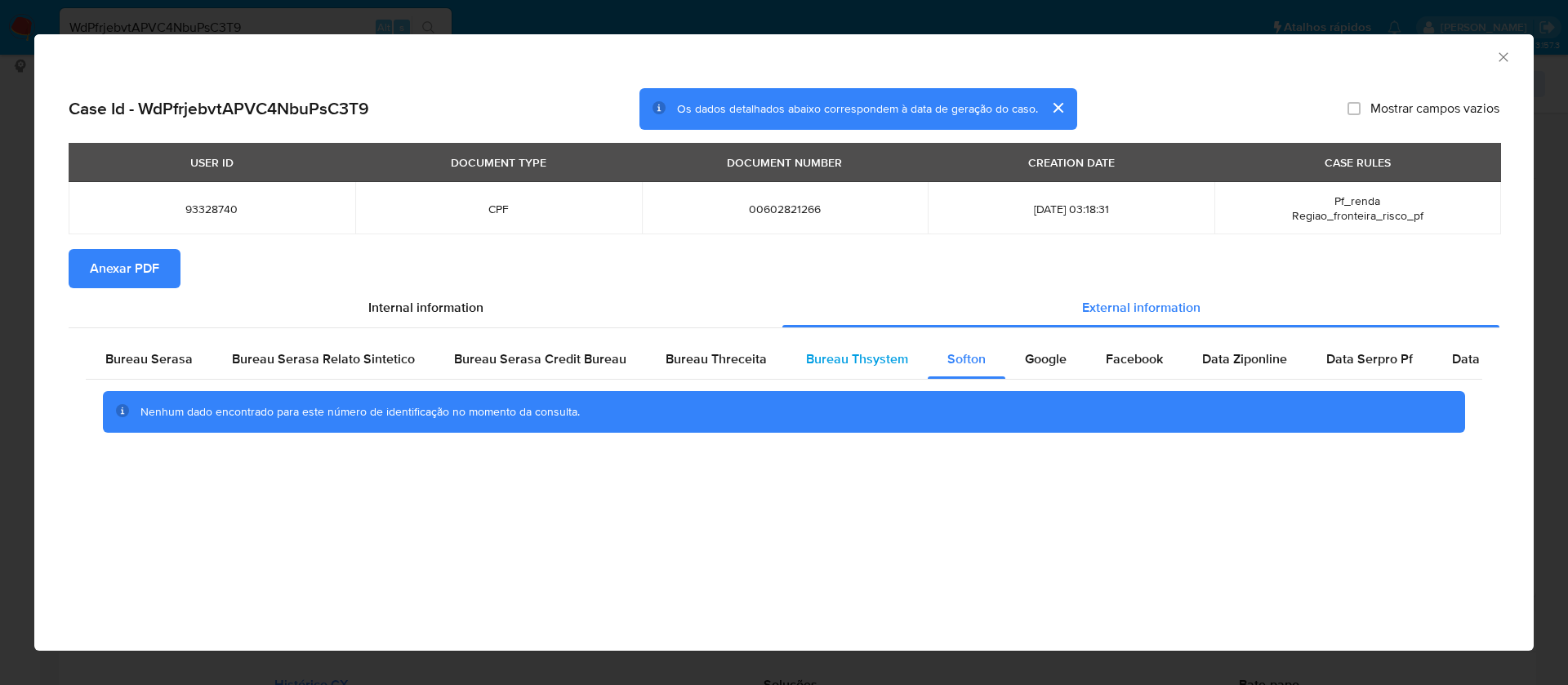
click at [871, 353] on span "Bureau Thsystem" at bounding box center [857, 359] width 102 height 19
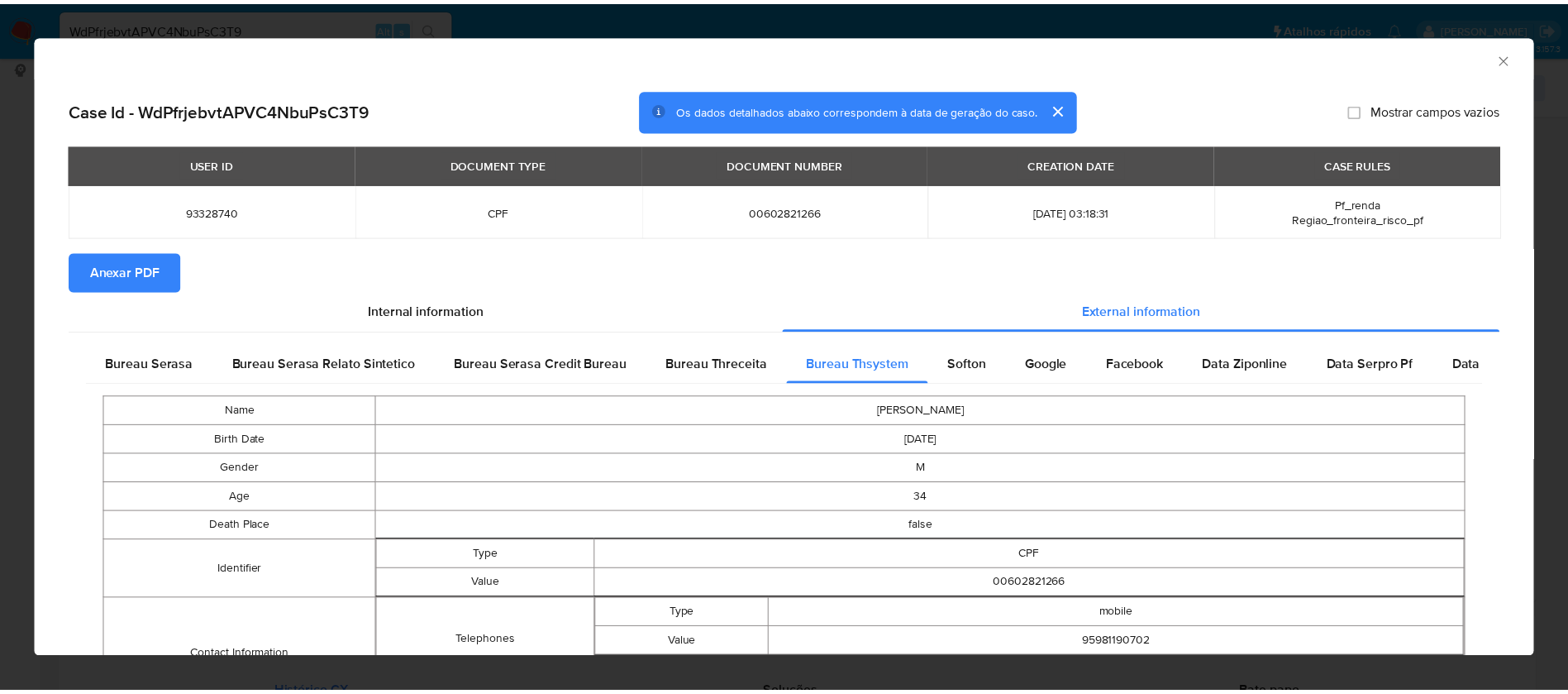
scroll to position [193, 0]
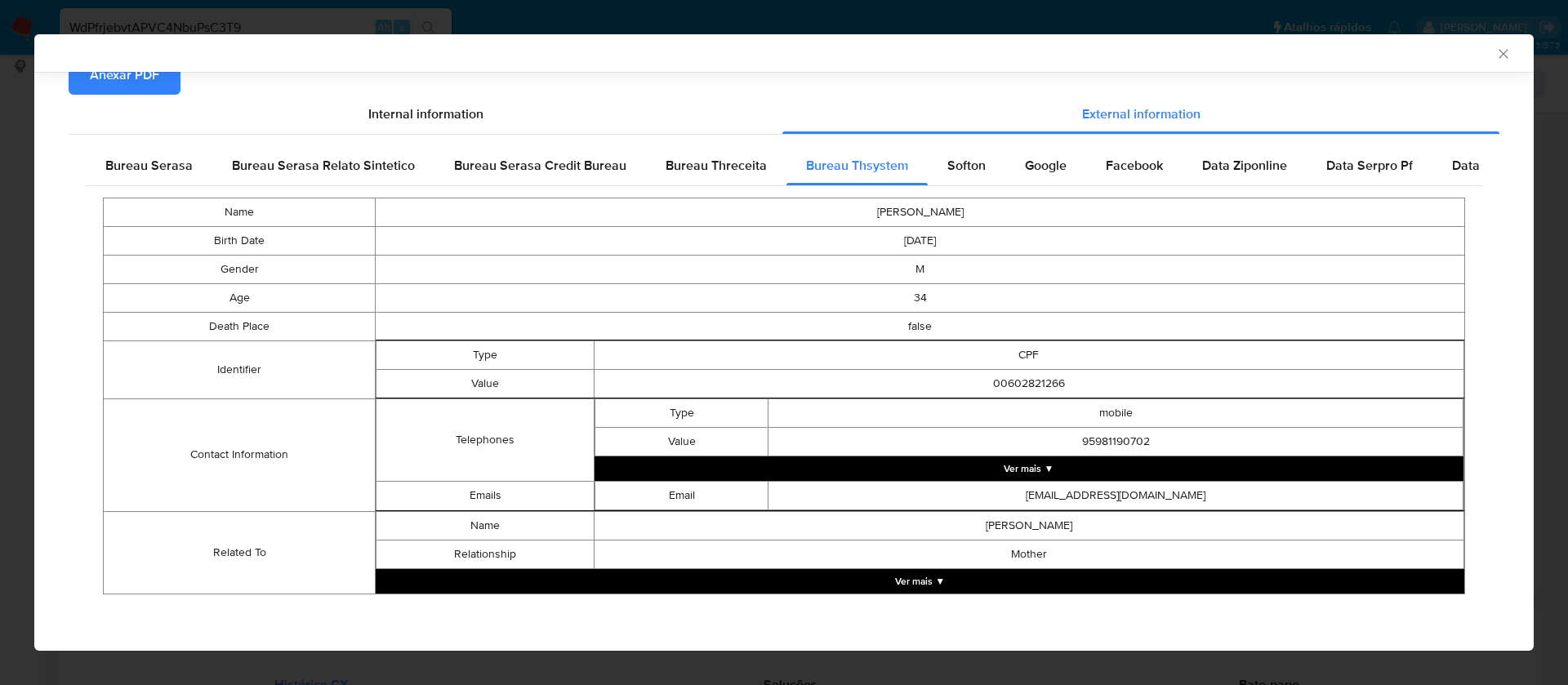
click at [144, 88] on span "Anexar PDF" at bounding box center [124, 75] width 69 height 36
click at [1495, 51] on icon "Fechar a janela" at bounding box center [1503, 54] width 17 height 17
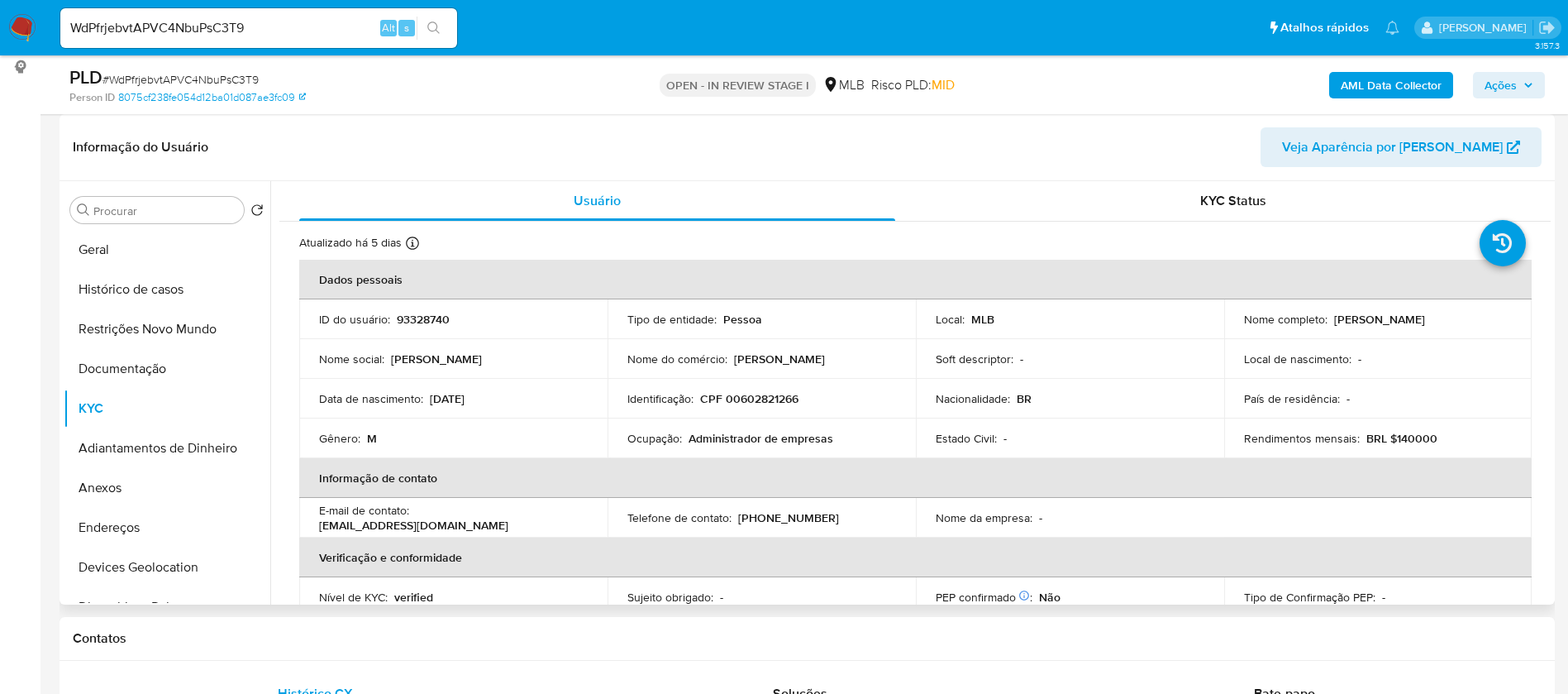
drag, startPoint x: 1501, startPoint y: 322, endPoint x: 1332, endPoint y: 324, distance: 169.0
click at [1332, 324] on div "Nome completo : Carlos Eduardo Gonzaga Saraiva" at bounding box center [1379, 319] width 268 height 15
copy p "Carlos Eduardo Gonzaga Saraiva"
click at [419, 313] on p "93328740" at bounding box center [423, 319] width 53 height 15
click at [419, 312] on p "93328740" at bounding box center [423, 319] width 53 height 15
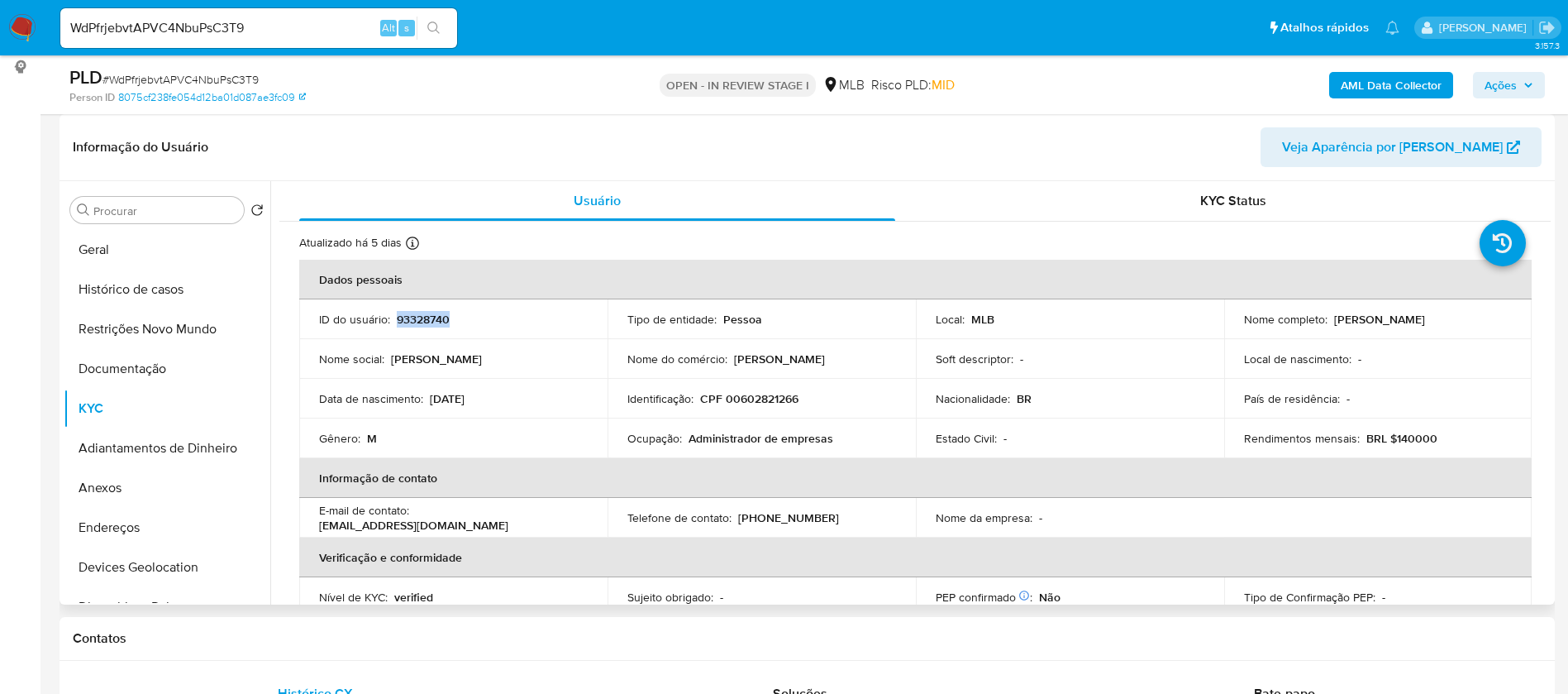
copy p "93328740"
click at [128, 252] on button "Geral" at bounding box center [161, 250] width 193 height 39
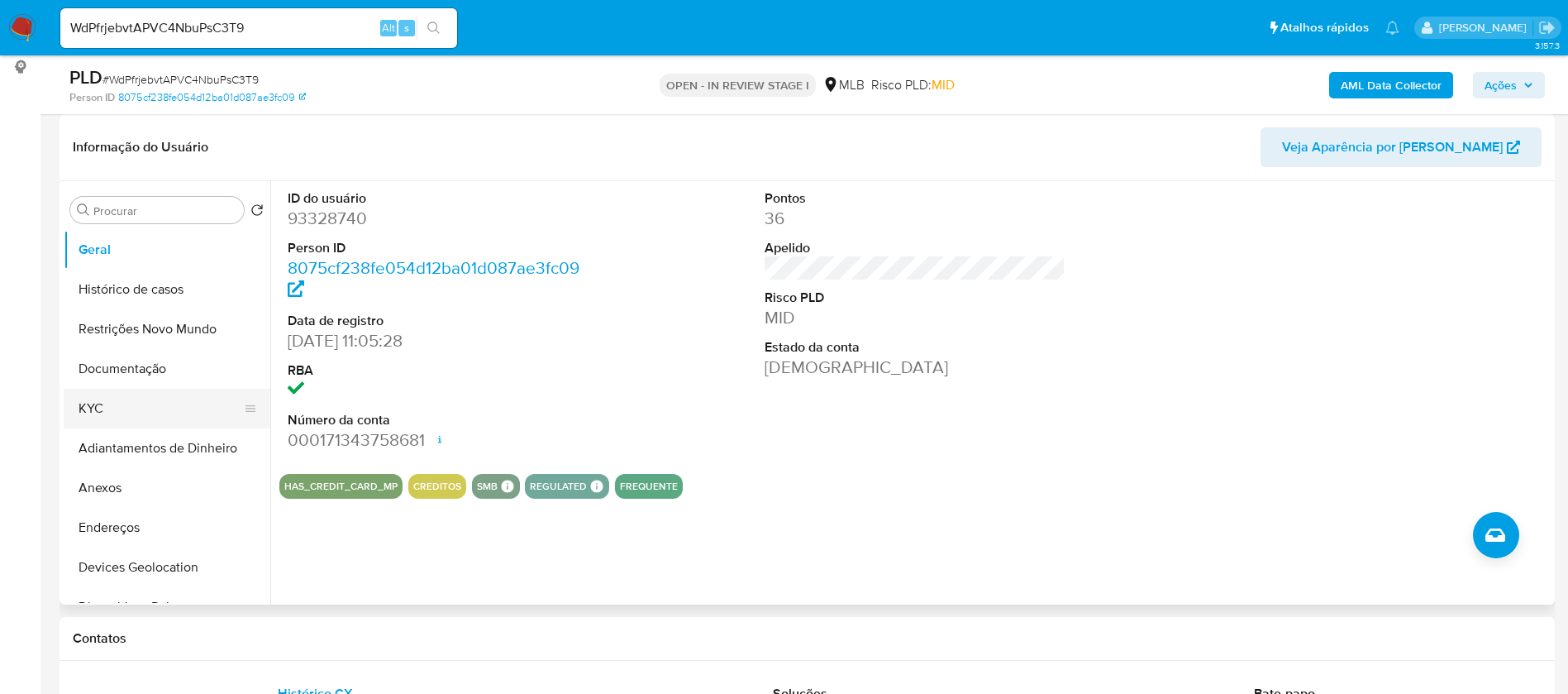
click at [145, 404] on button "KYC" at bounding box center [161, 409] width 193 height 39
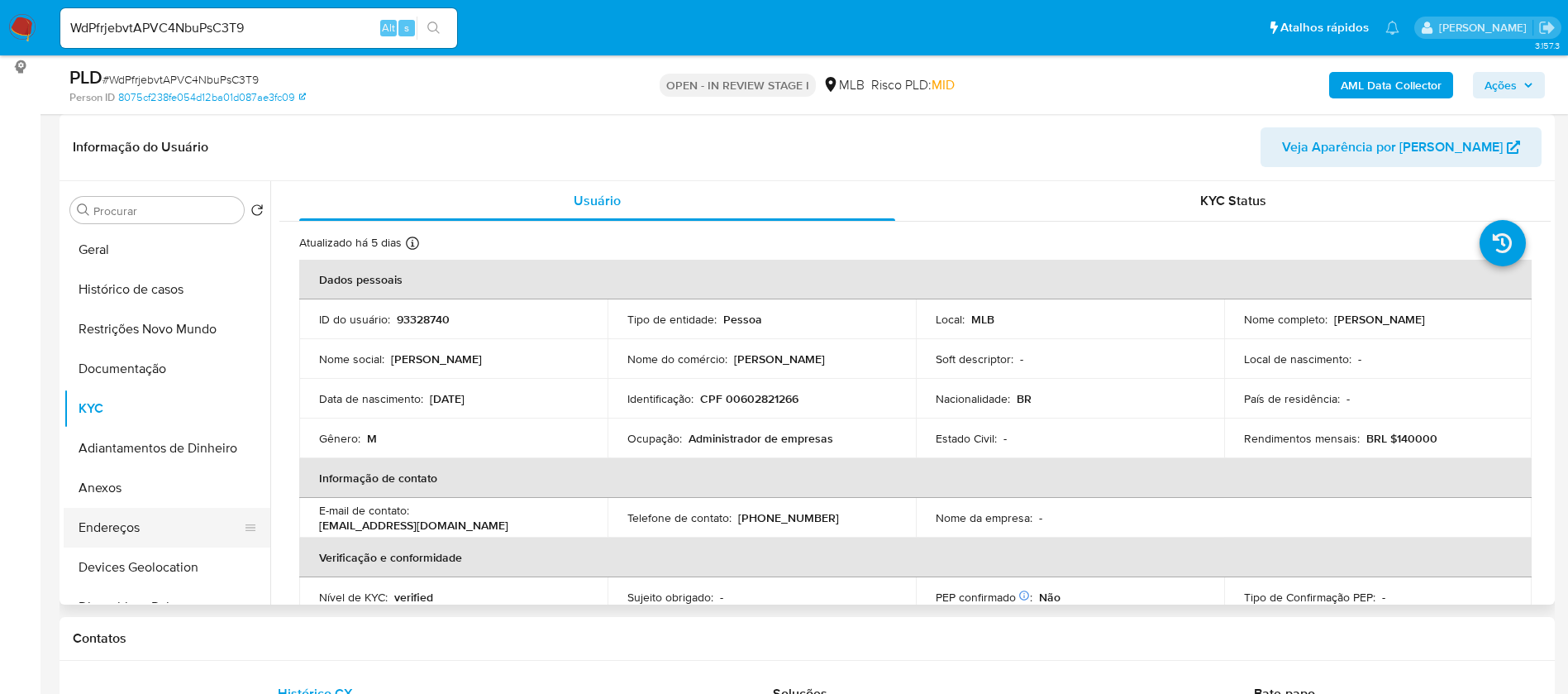
click at [153, 531] on button "Endereços" at bounding box center [161, 527] width 193 height 39
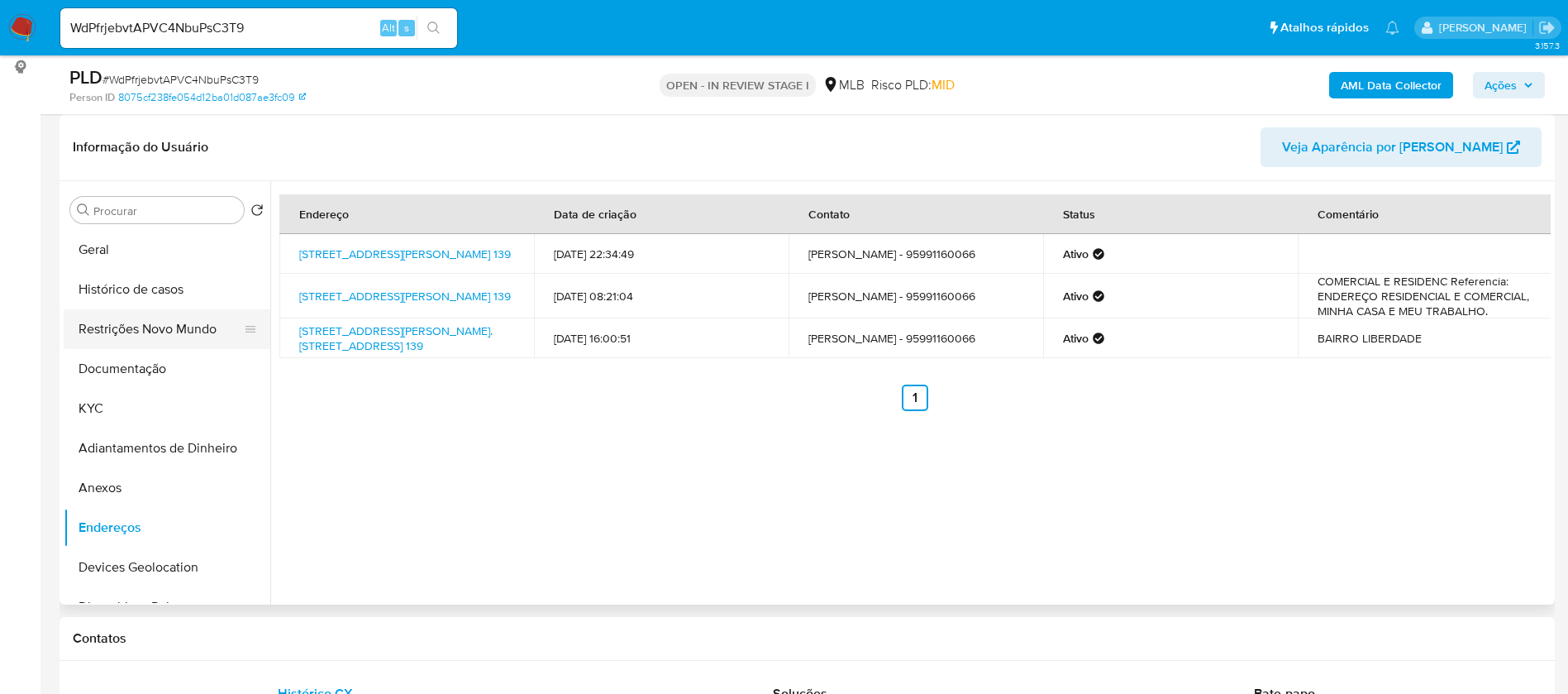
scroll to position [124, 0]
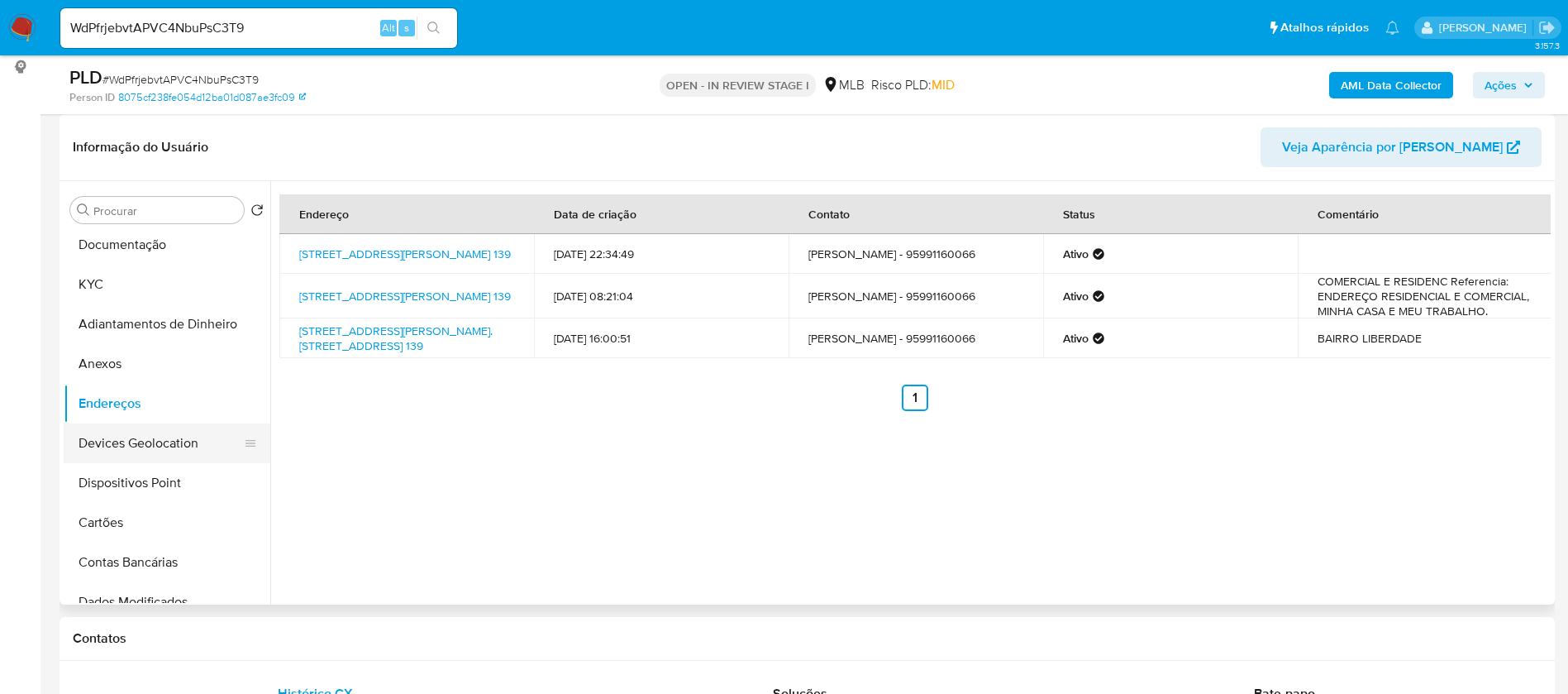
click at [158, 440] on button "Devices Geolocation" at bounding box center [161, 443] width 193 height 39
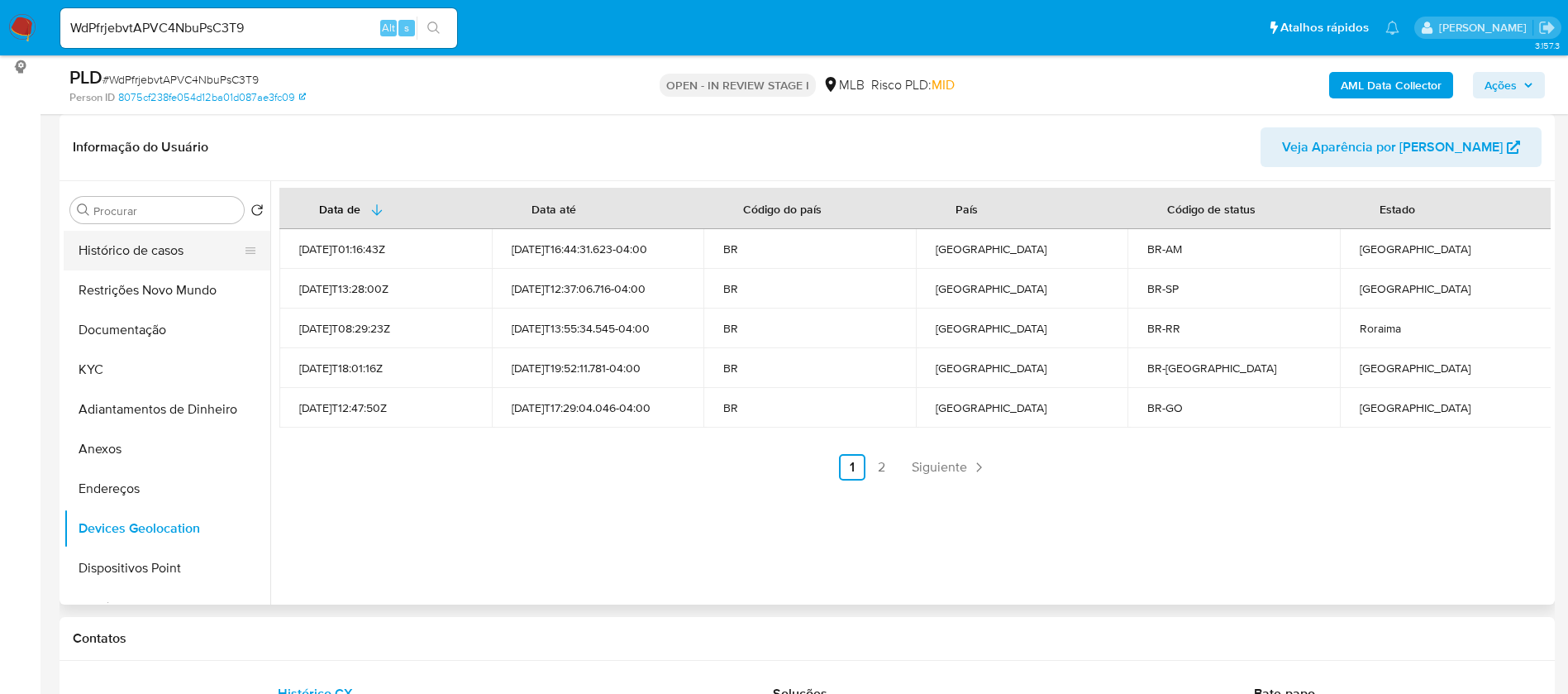
scroll to position [0, 0]
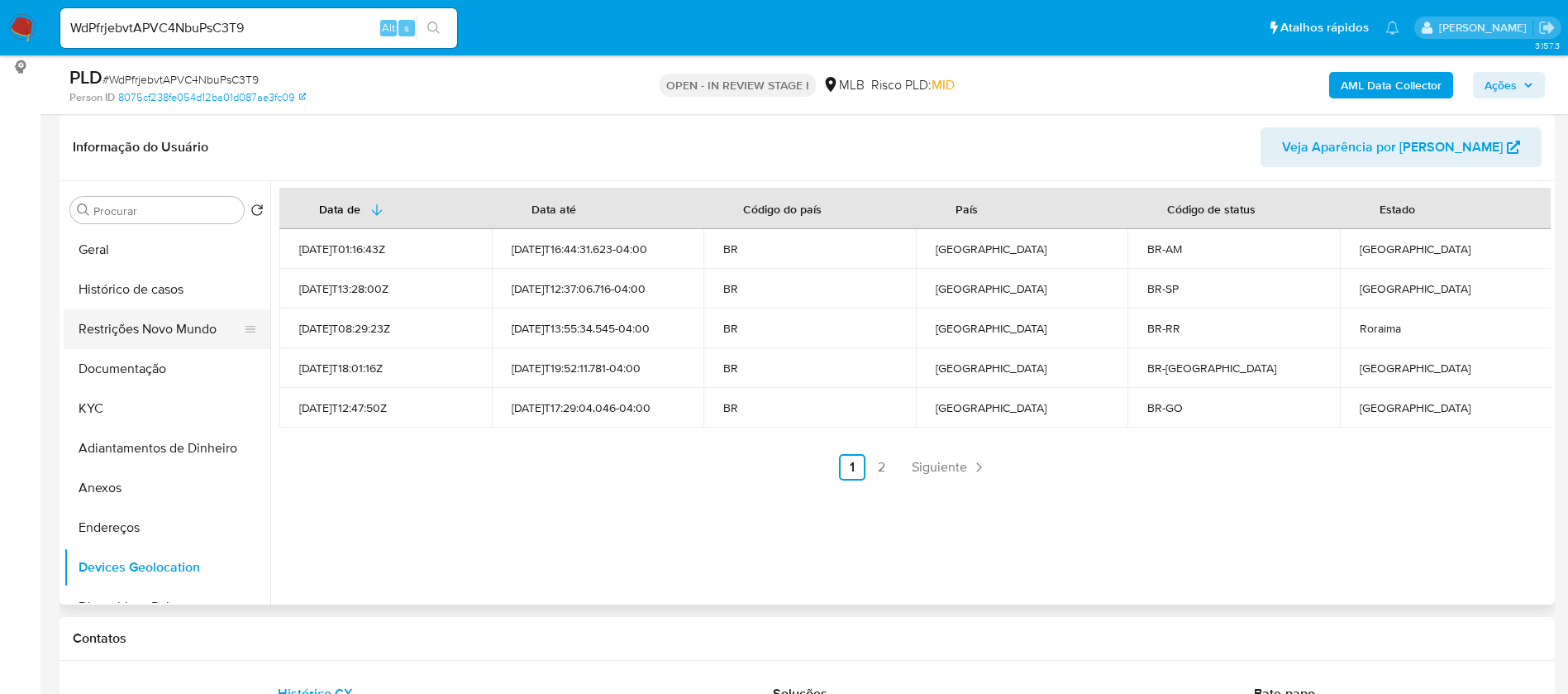
click at [167, 332] on button "Restrições Novo Mundo" at bounding box center [161, 329] width 193 height 39
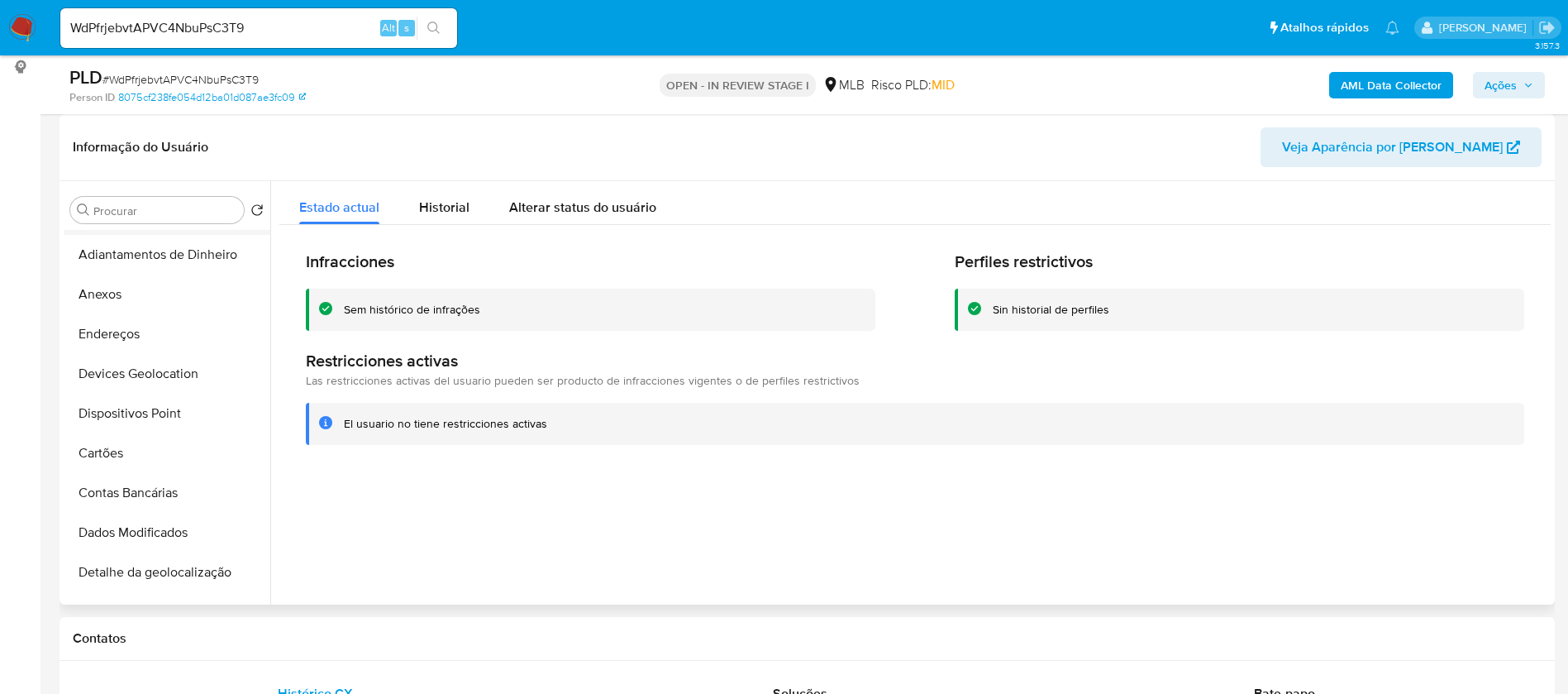
scroll to position [248, 0]
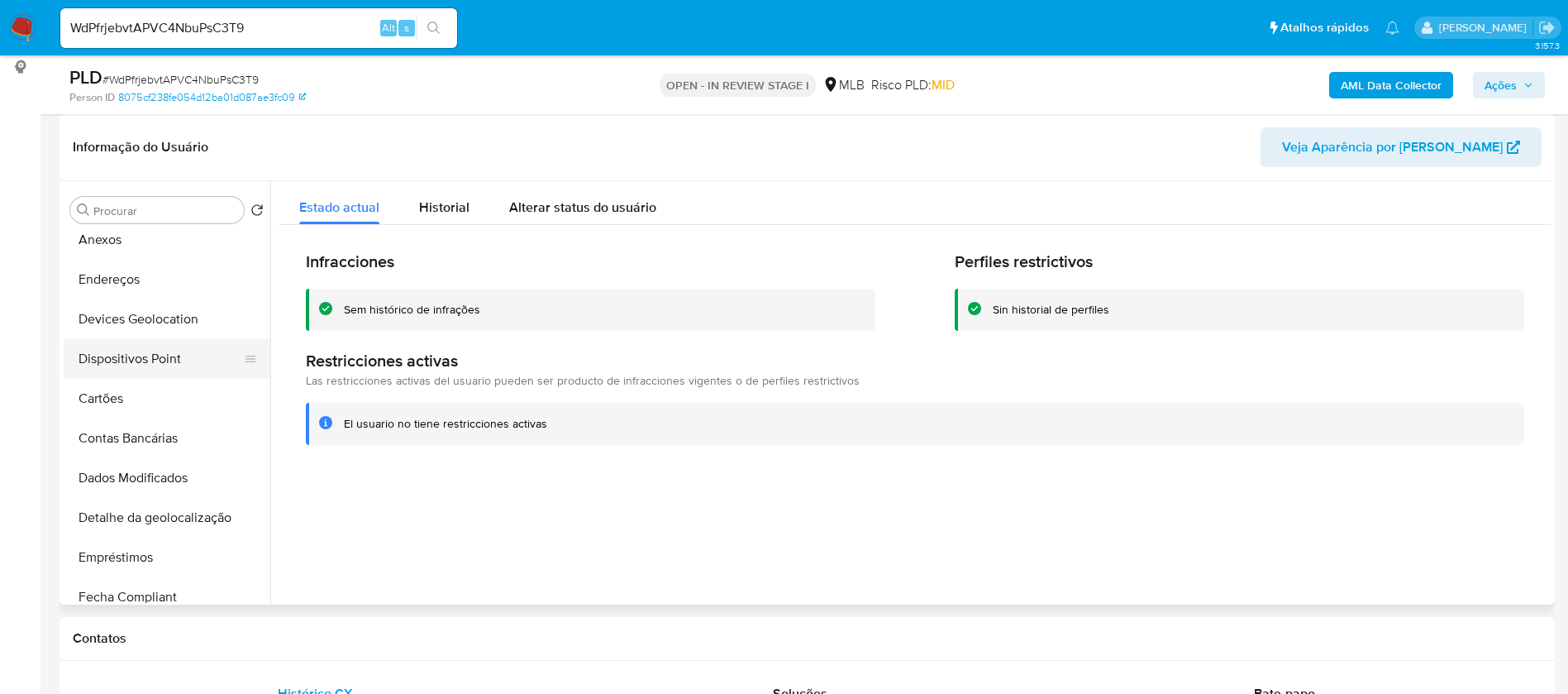
click at [166, 349] on button "Dispositivos Point" at bounding box center [161, 359] width 193 height 39
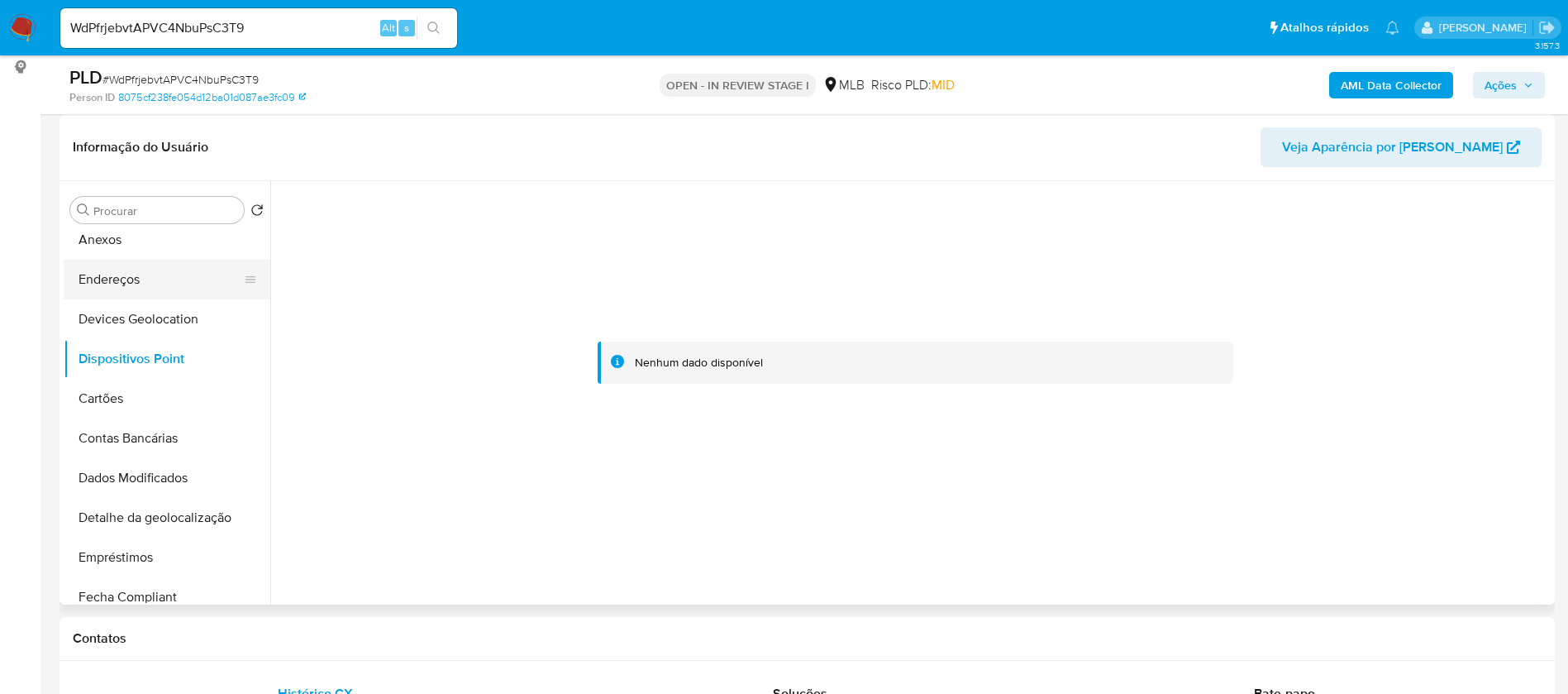
click at [145, 270] on button "Endereços" at bounding box center [161, 279] width 193 height 39
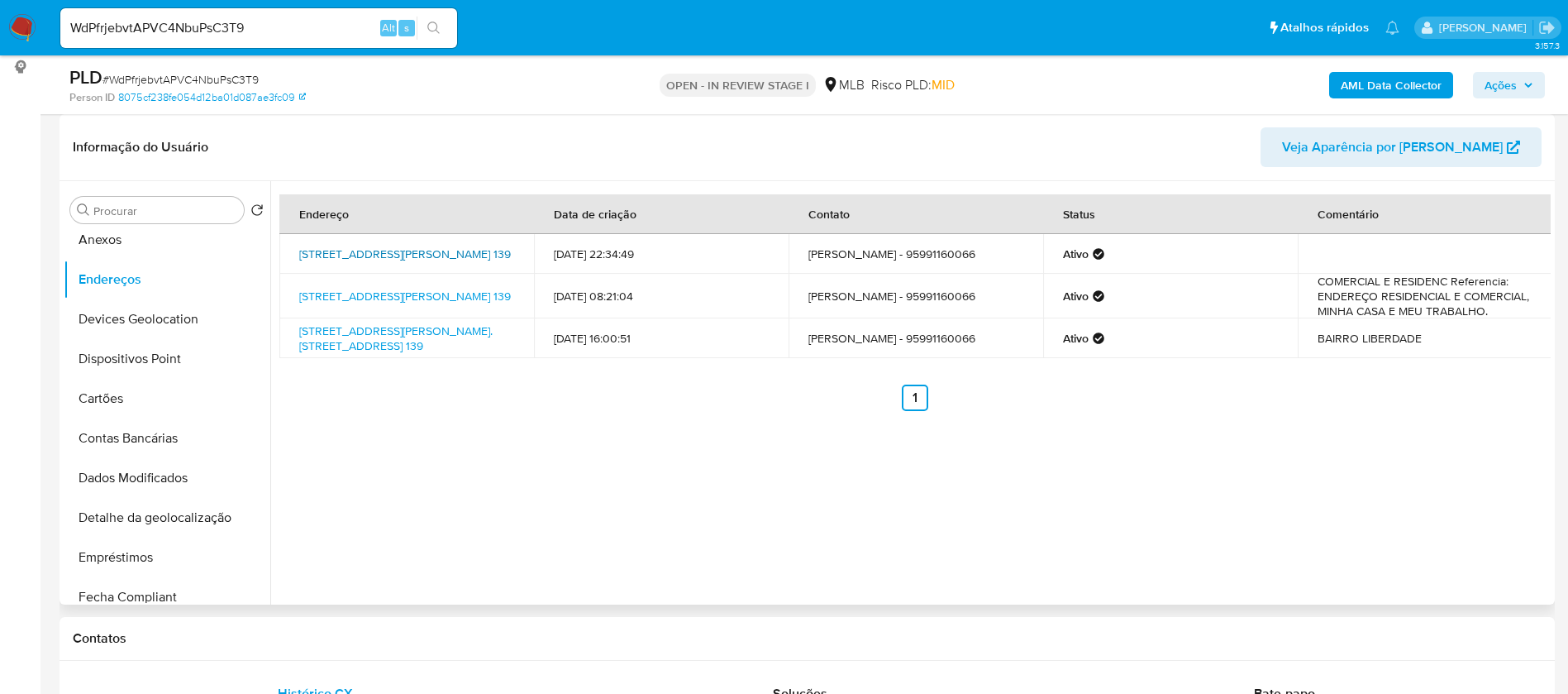
click at [416, 246] on link "Rua Helena Bezerra De Menezes 139, Boa Vista, Roraima, 69309079, Brasil 139" at bounding box center [405, 254] width 211 height 17
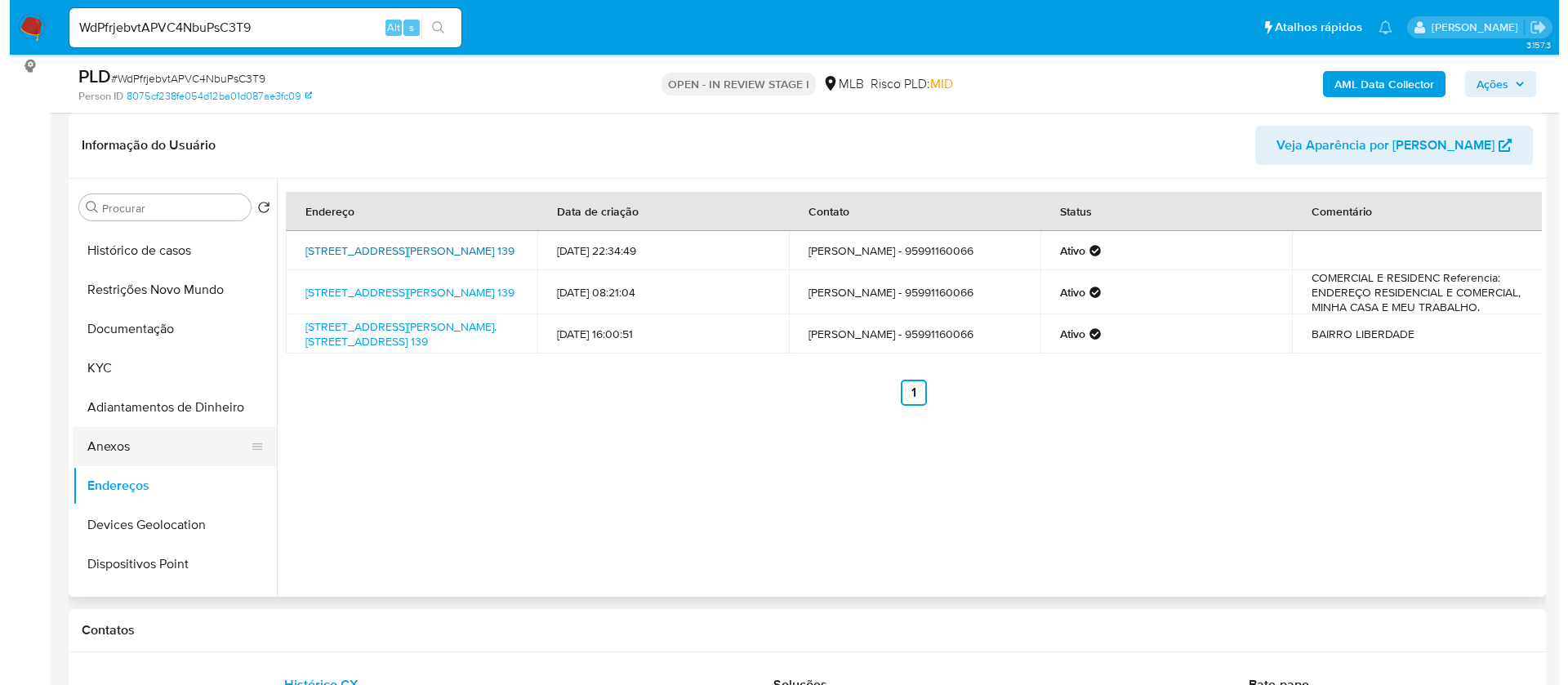
scroll to position [0, 0]
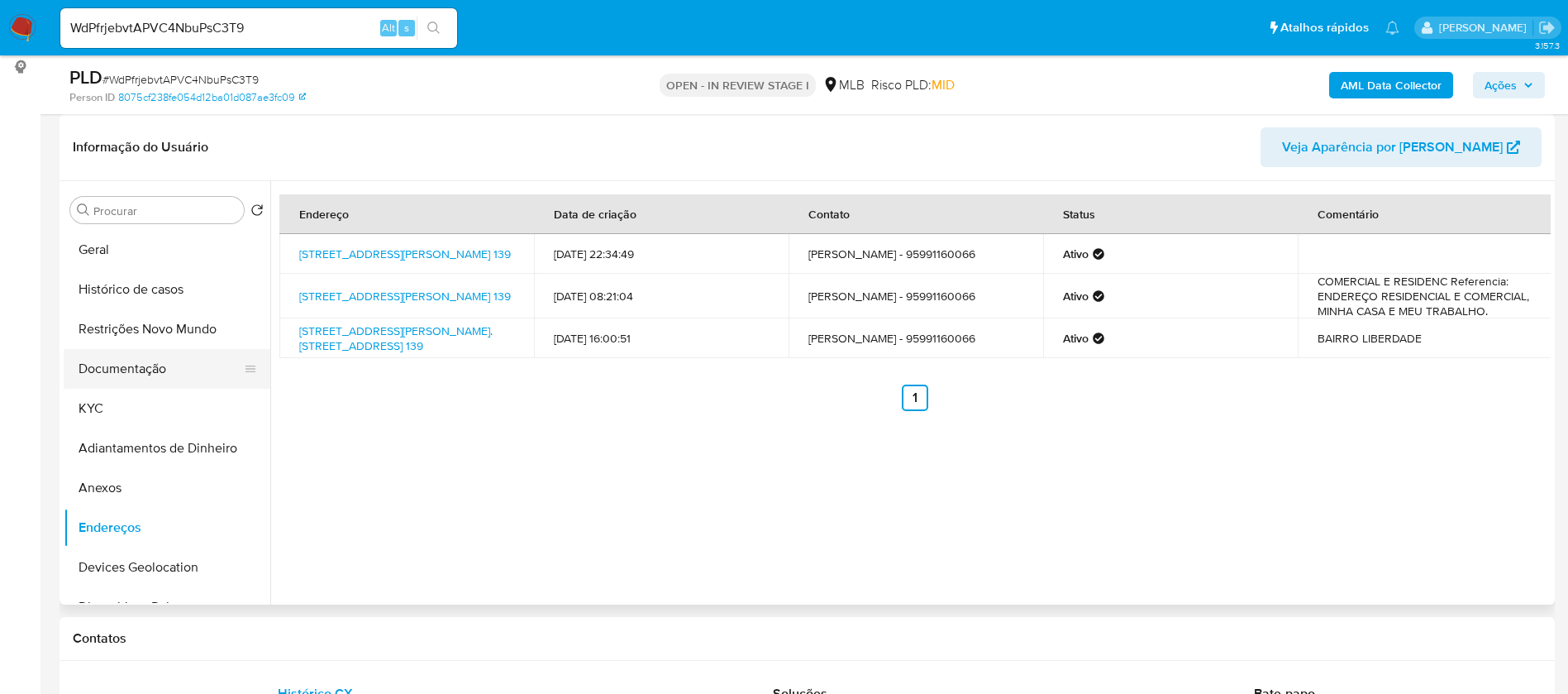
click at [146, 359] on button "Documentação" at bounding box center [161, 369] width 193 height 39
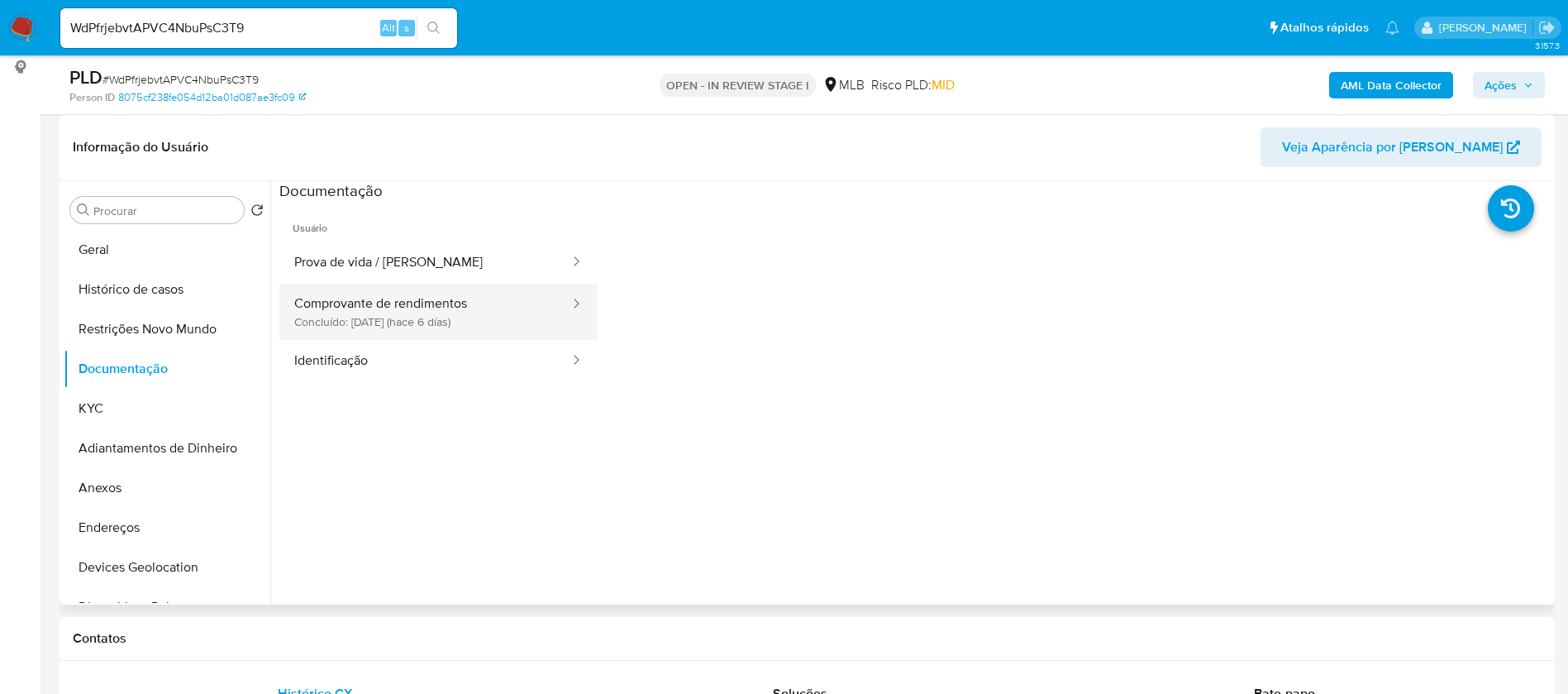
click at [449, 317] on button "Comprovante de rendimentos Concluído: 03/09/2025 (hace 6 días)" at bounding box center [425, 311] width 292 height 56
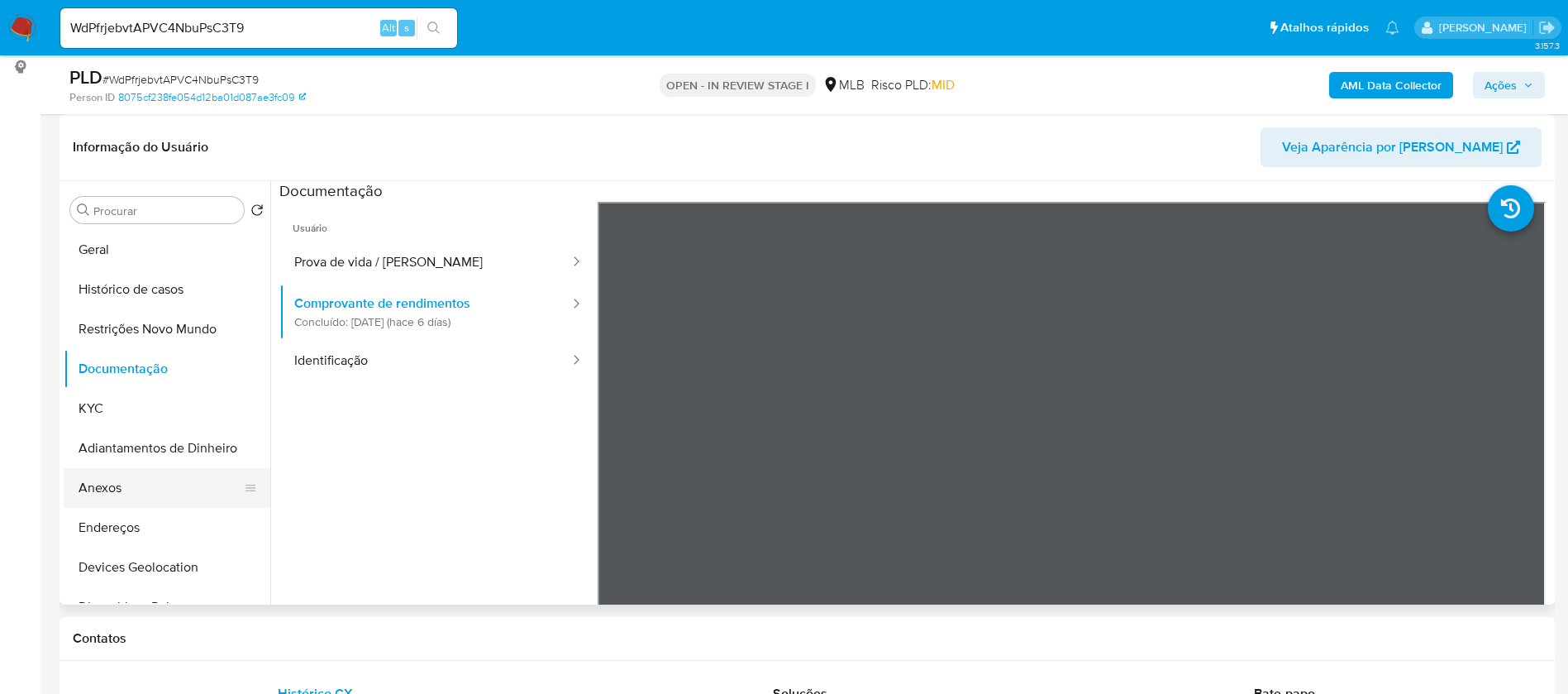
click at [123, 482] on button "Anexos" at bounding box center [161, 488] width 193 height 39
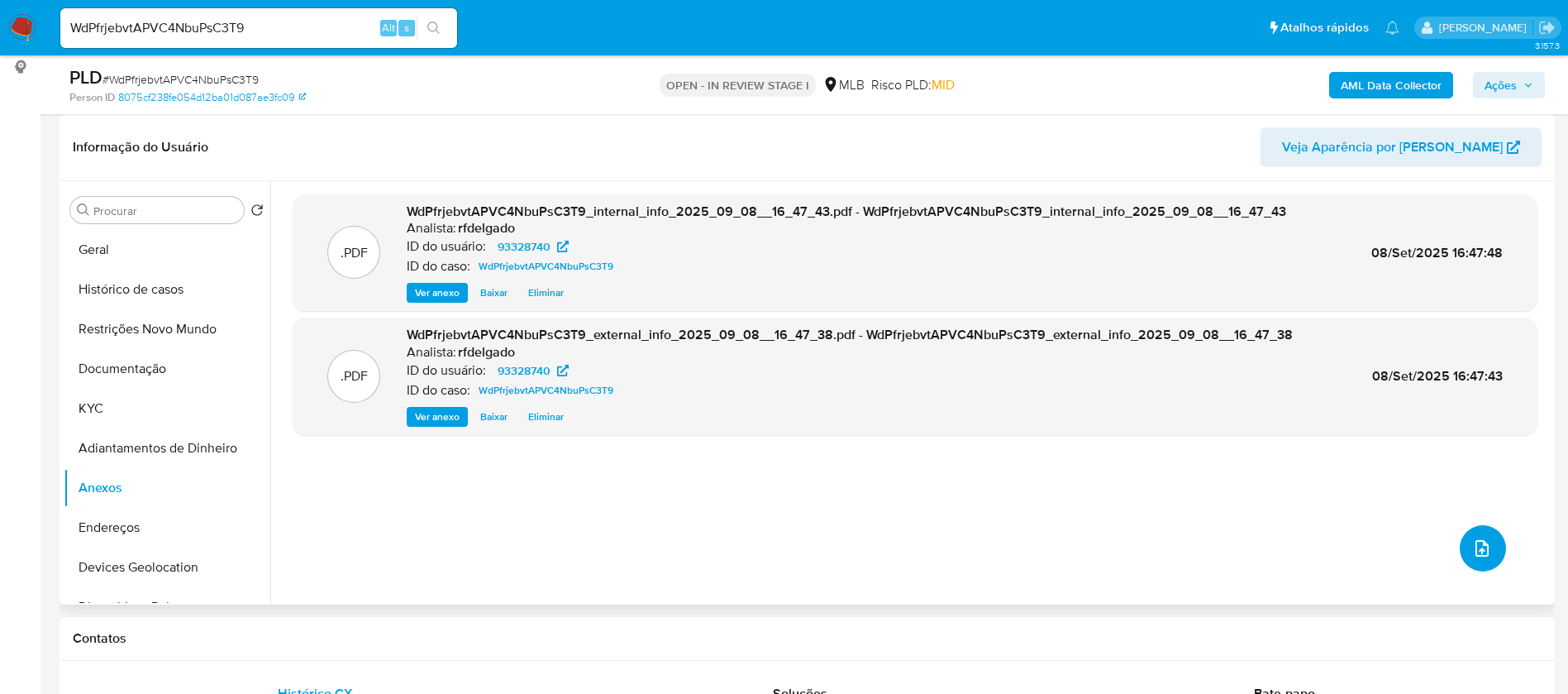
click at [1472, 556] on span "upload-file" at bounding box center [1482, 548] width 20 height 20
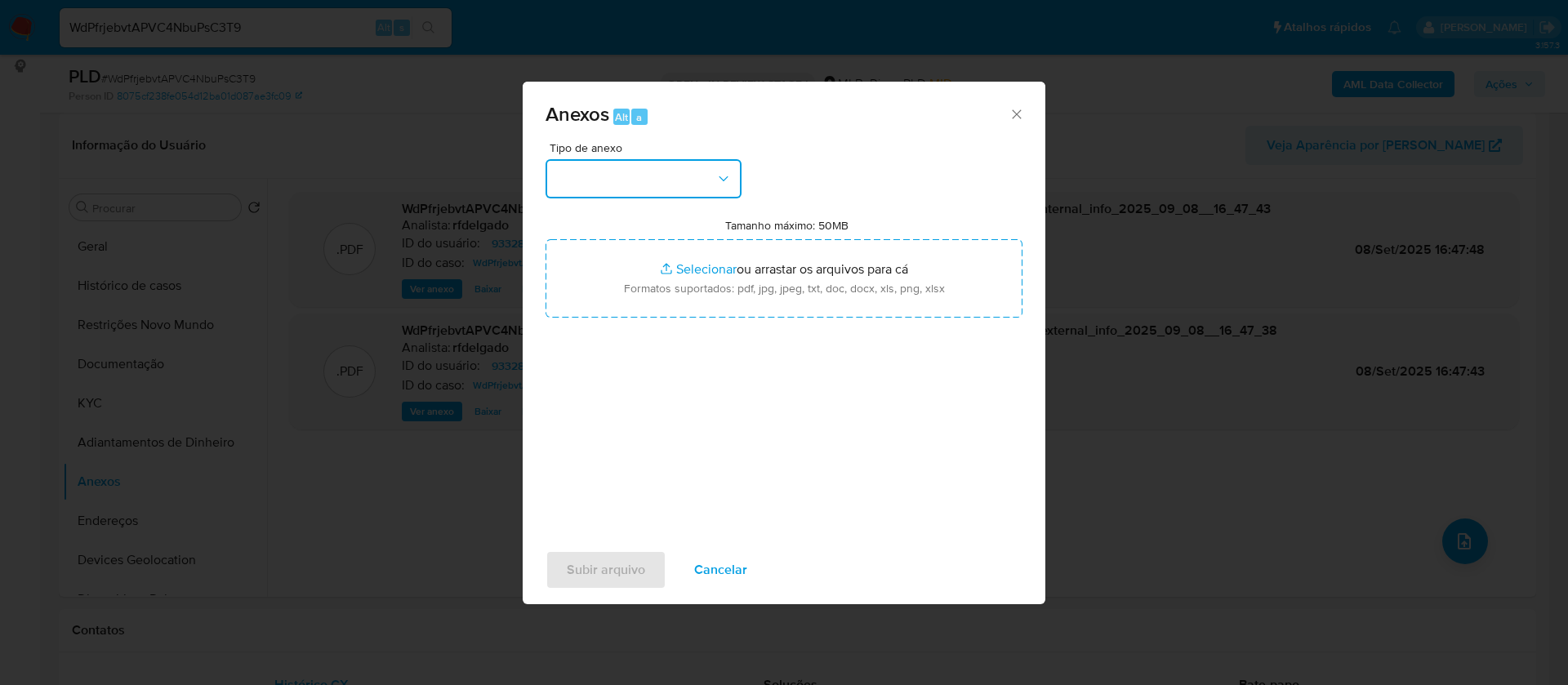
click at [668, 184] on button "button" at bounding box center [643, 178] width 196 height 39
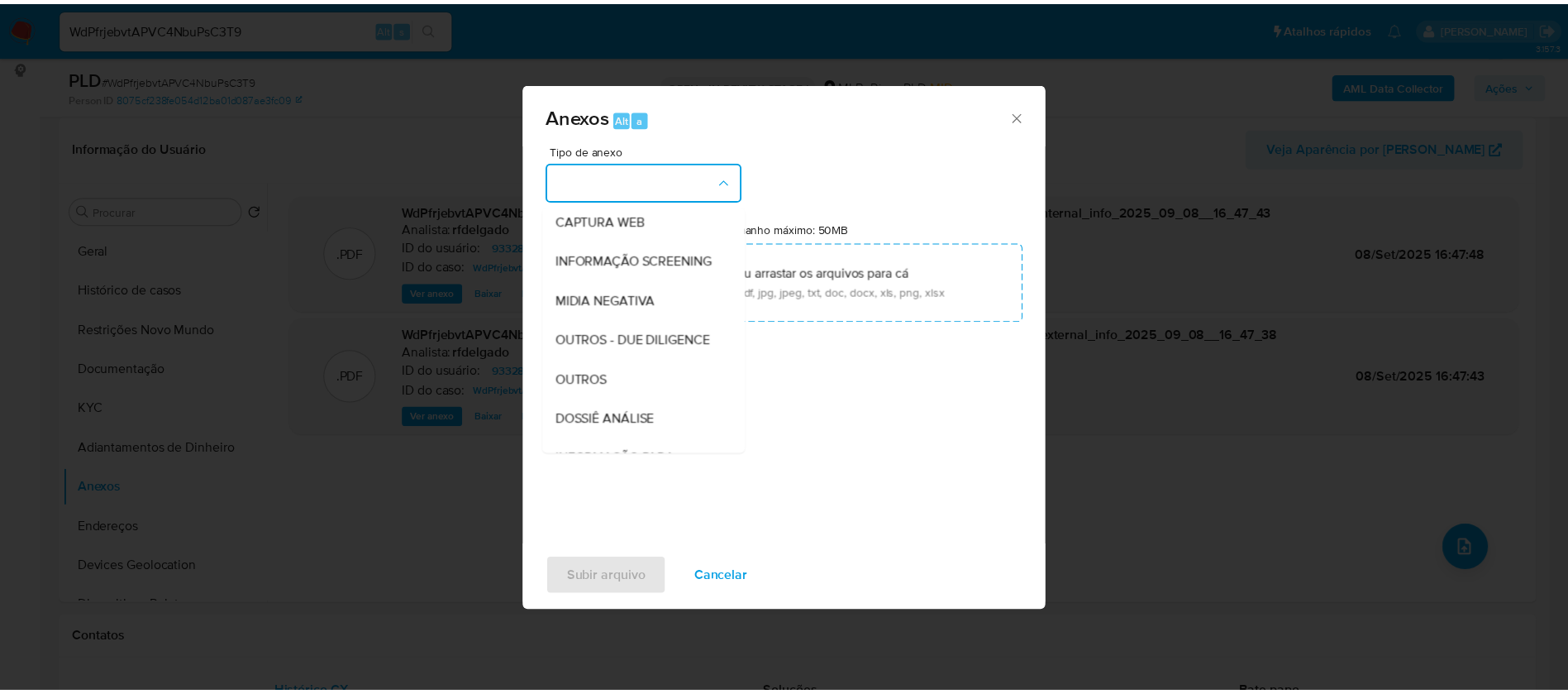
scroll to position [248, 0]
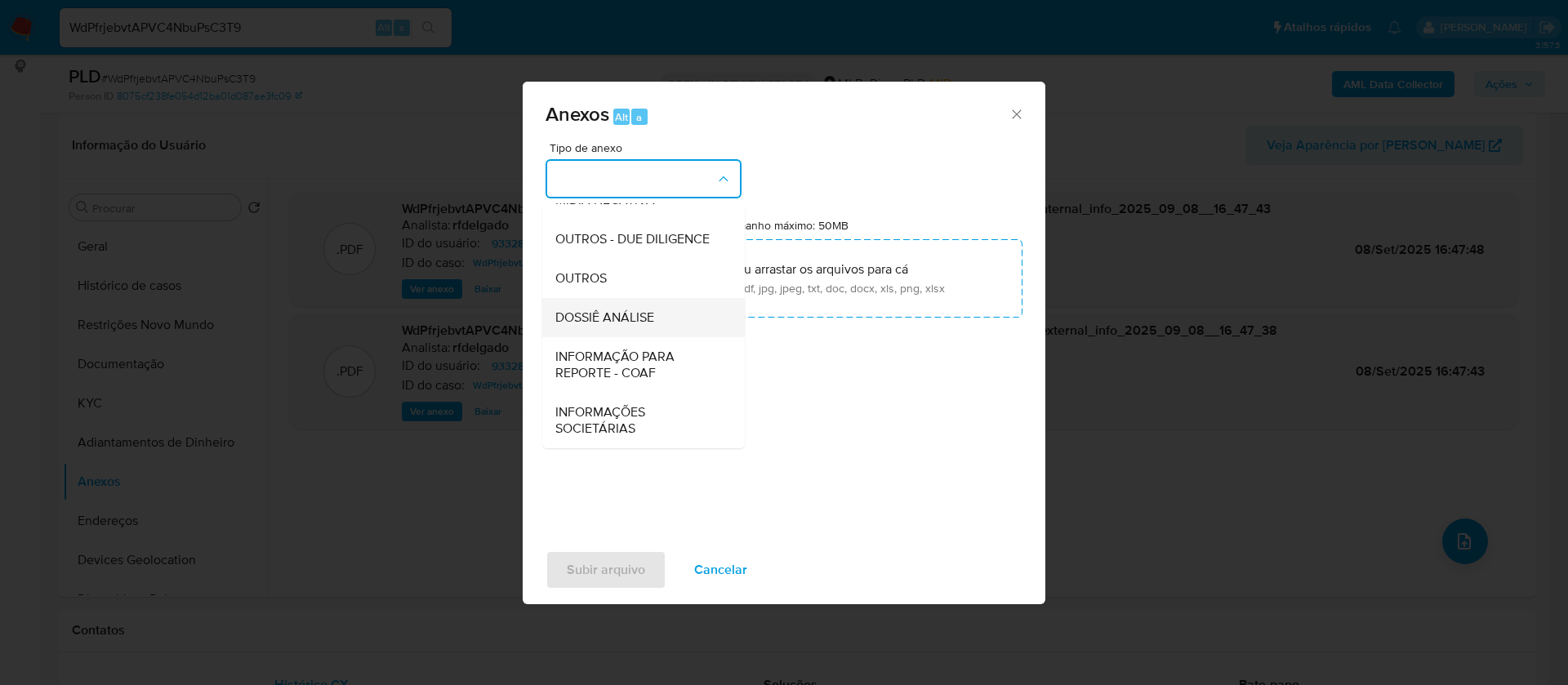
click at [637, 322] on span "DOSSIÊ ANÁLISE" at bounding box center [604, 318] width 98 height 17
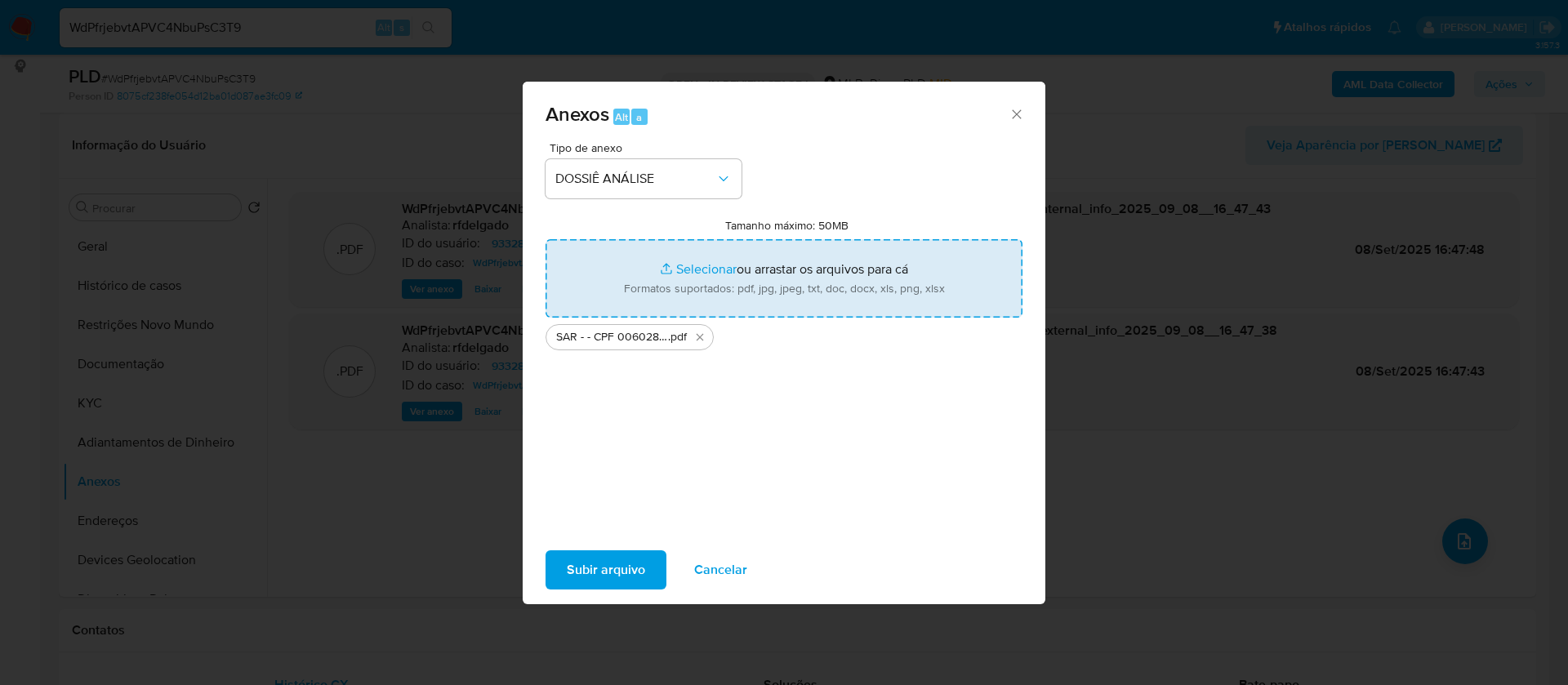
type input "C:\fakepath\Mulan 93328740_2025_09_08_12_10_04.xlsx"
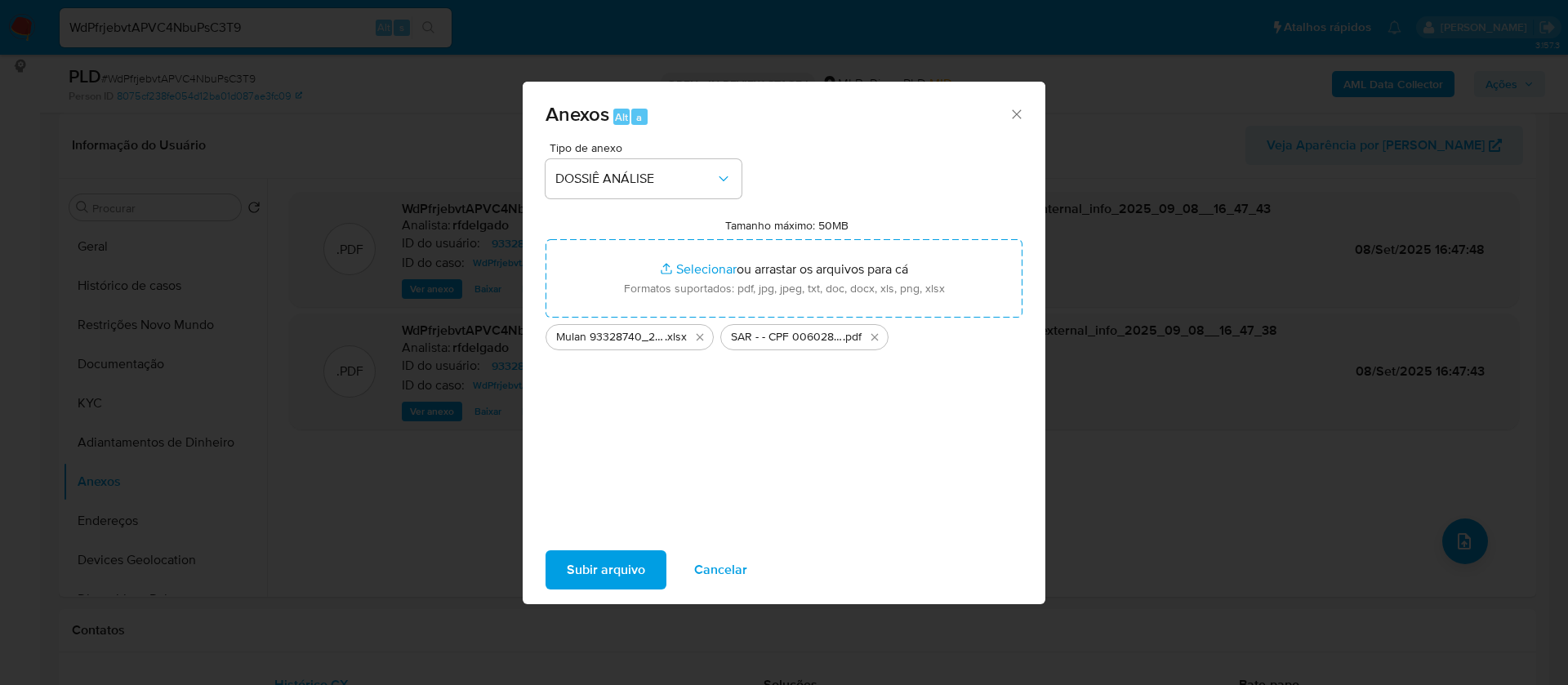
click at [623, 562] on span "Subir arquivo" at bounding box center [605, 569] width 78 height 36
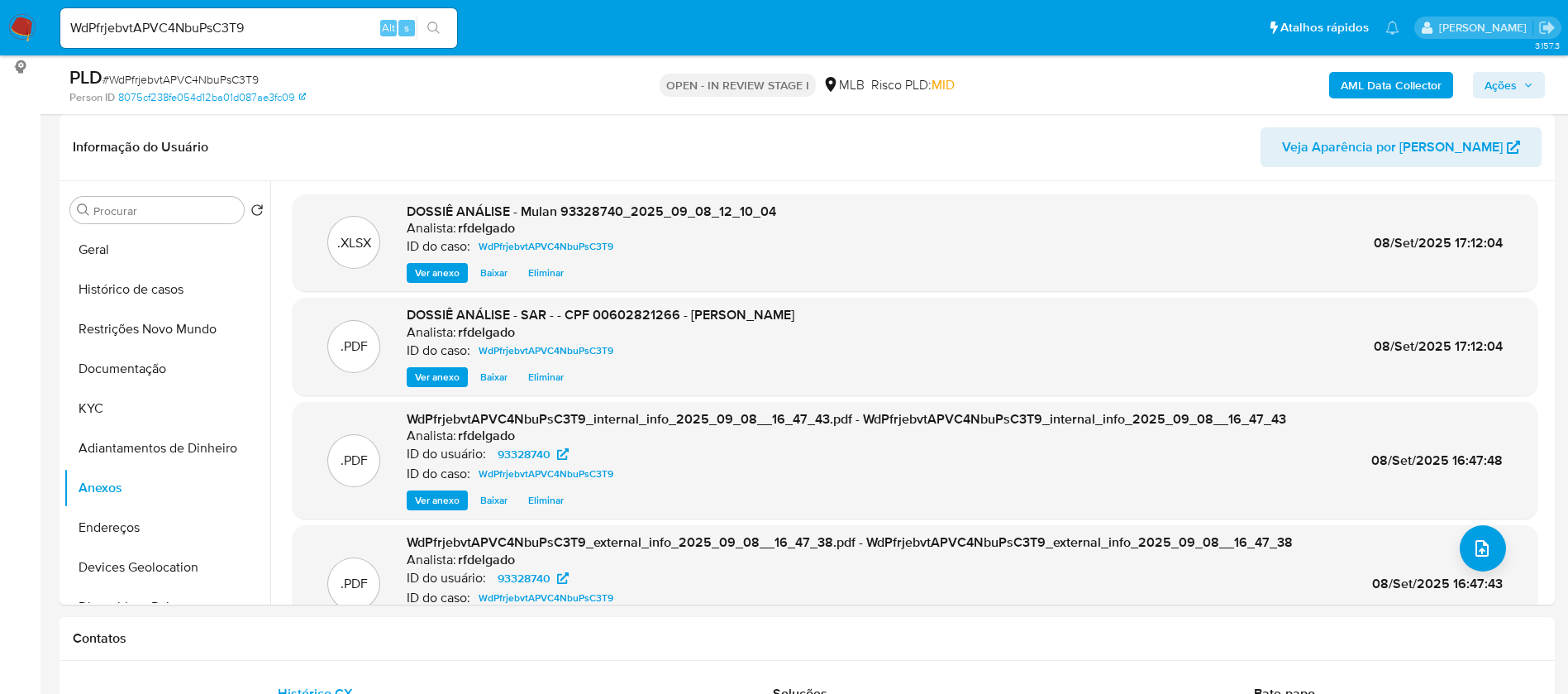
click at [1486, 90] on span "Ações" at bounding box center [1501, 85] width 33 height 27
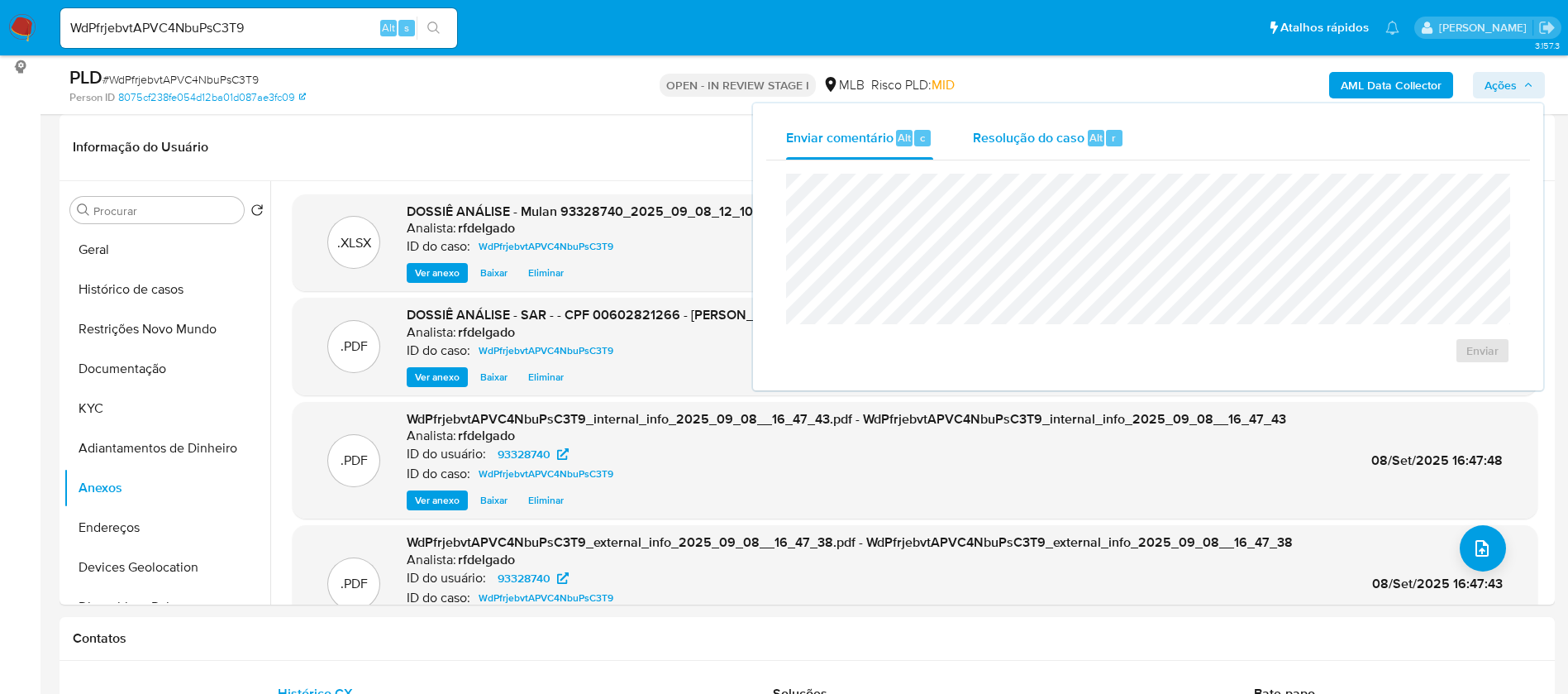
click at [1055, 127] on span "Resolução do caso" at bounding box center [1028, 136] width 112 height 19
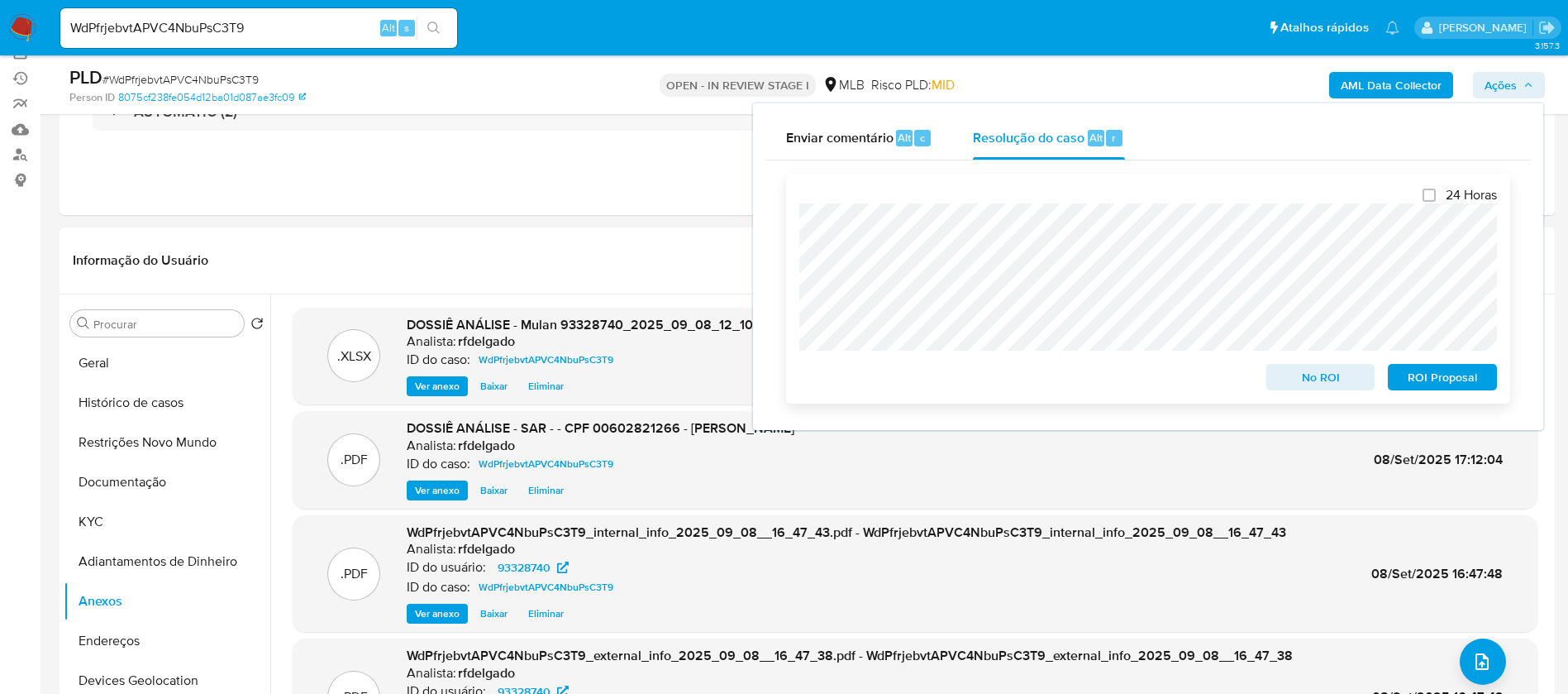
scroll to position [124, 0]
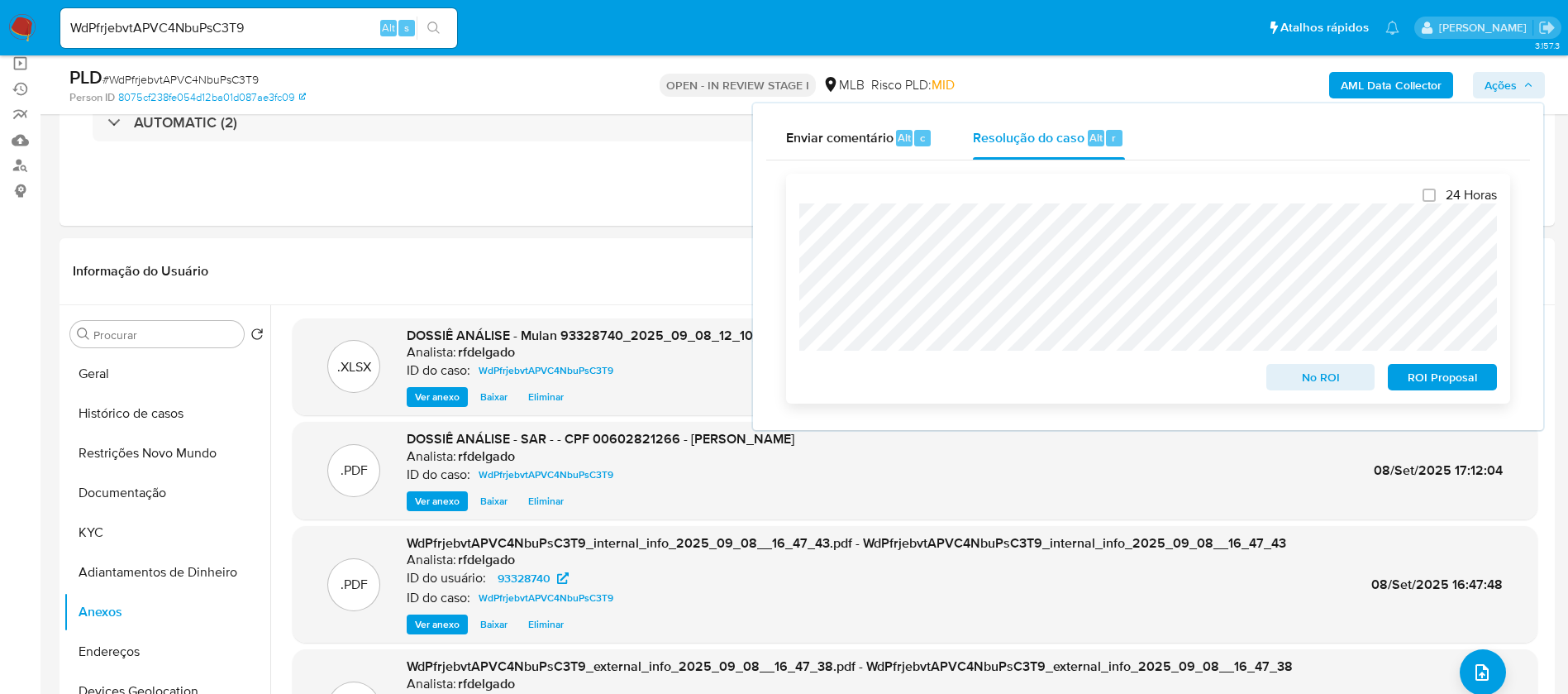
click at [1446, 380] on span "ROI Proposal" at bounding box center [1442, 376] width 86 height 23
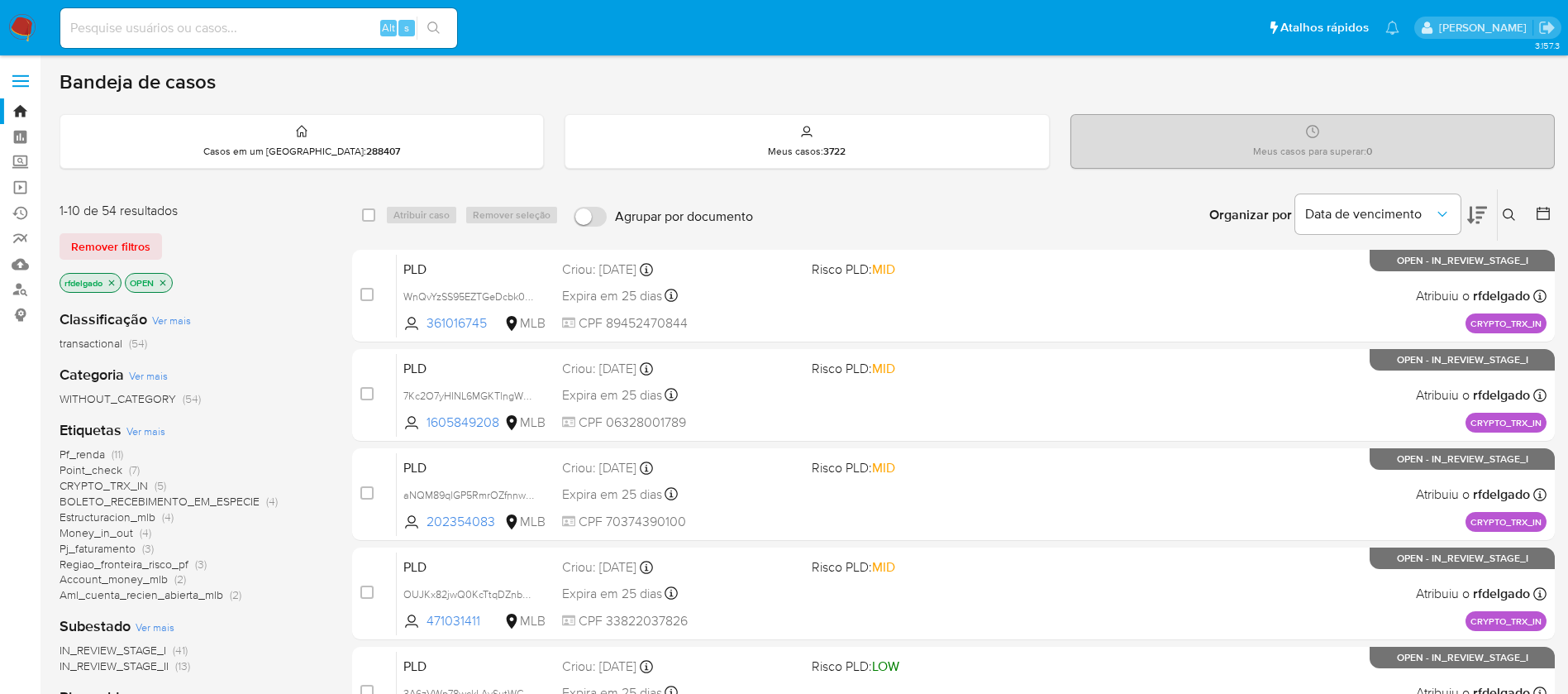
click at [230, 28] on input at bounding box center [259, 29] width 397 height 22
paste input "783709985"
type input "783709985"
click at [431, 24] on icon "search-icon" at bounding box center [433, 28] width 13 height 13
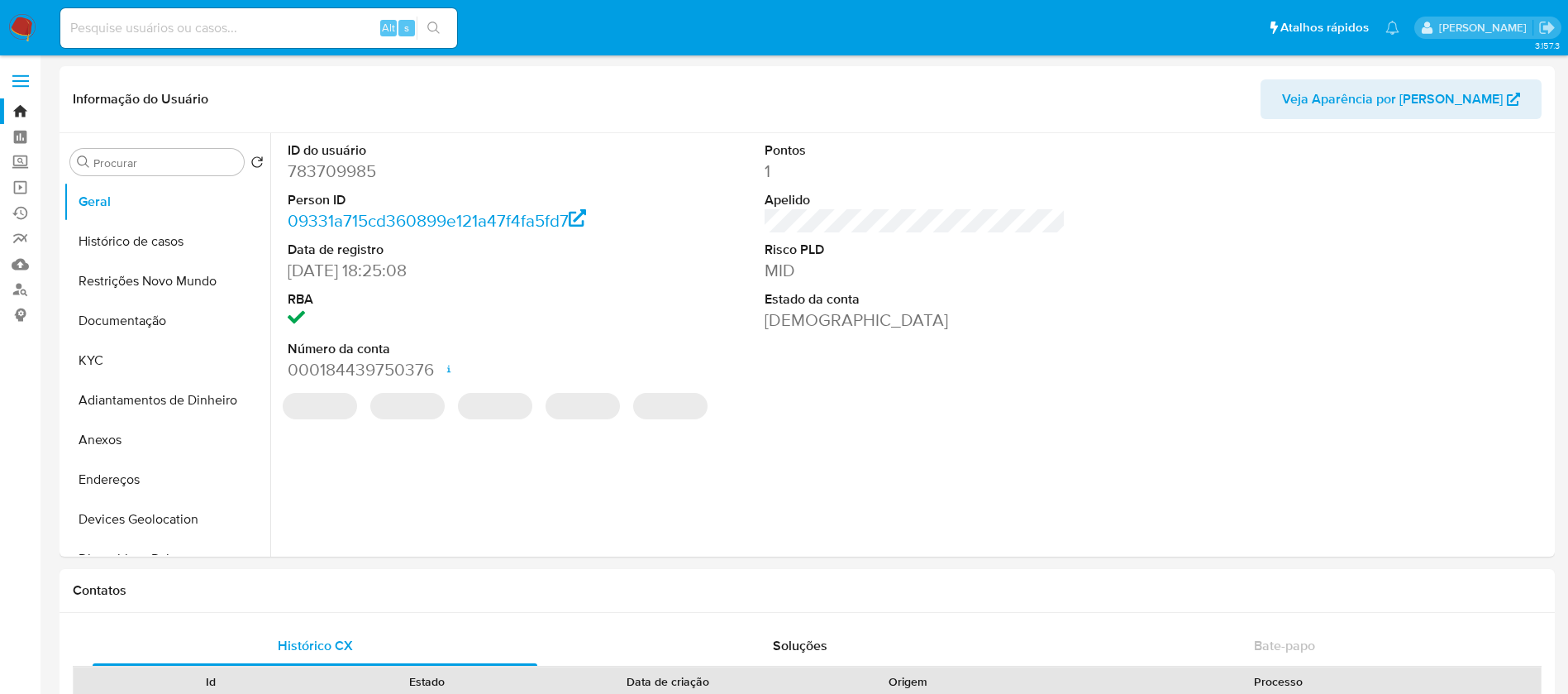
select select "10"
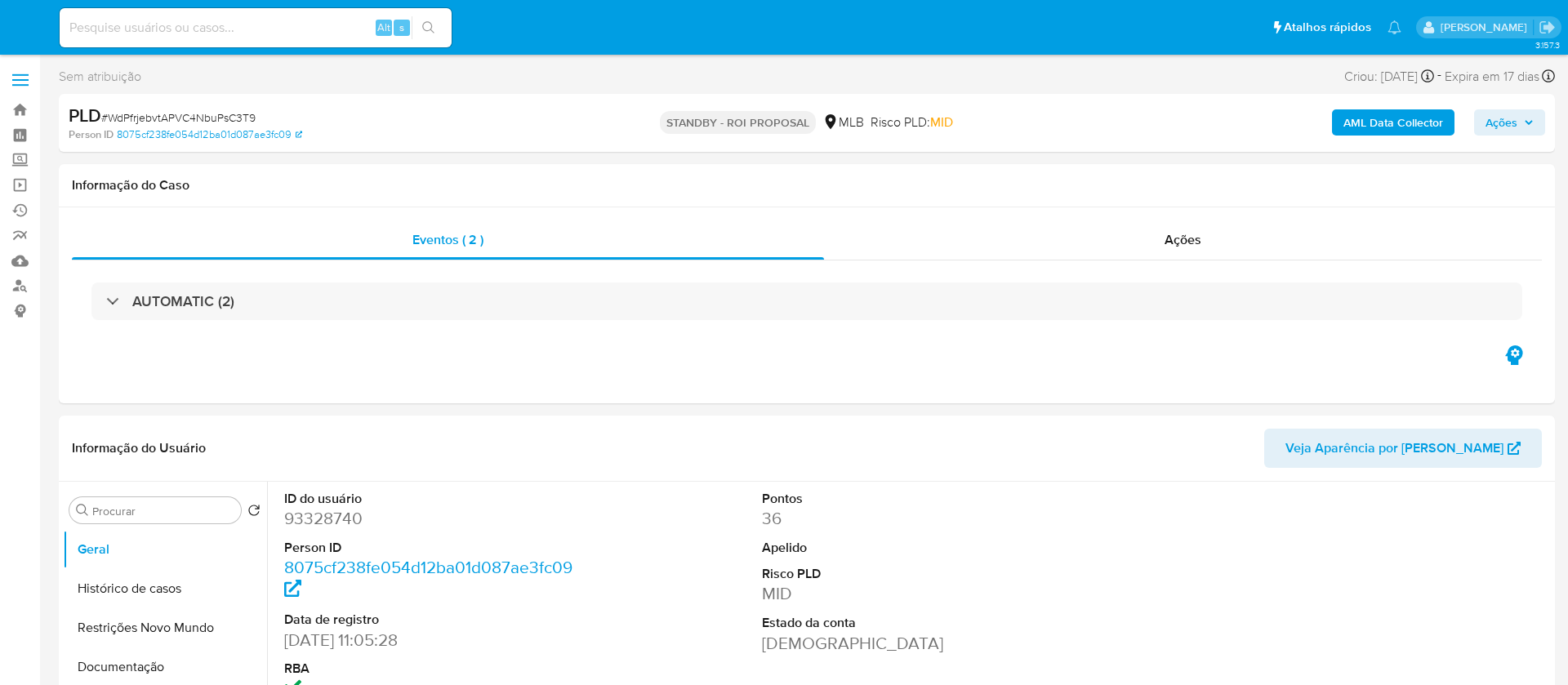
select select "10"
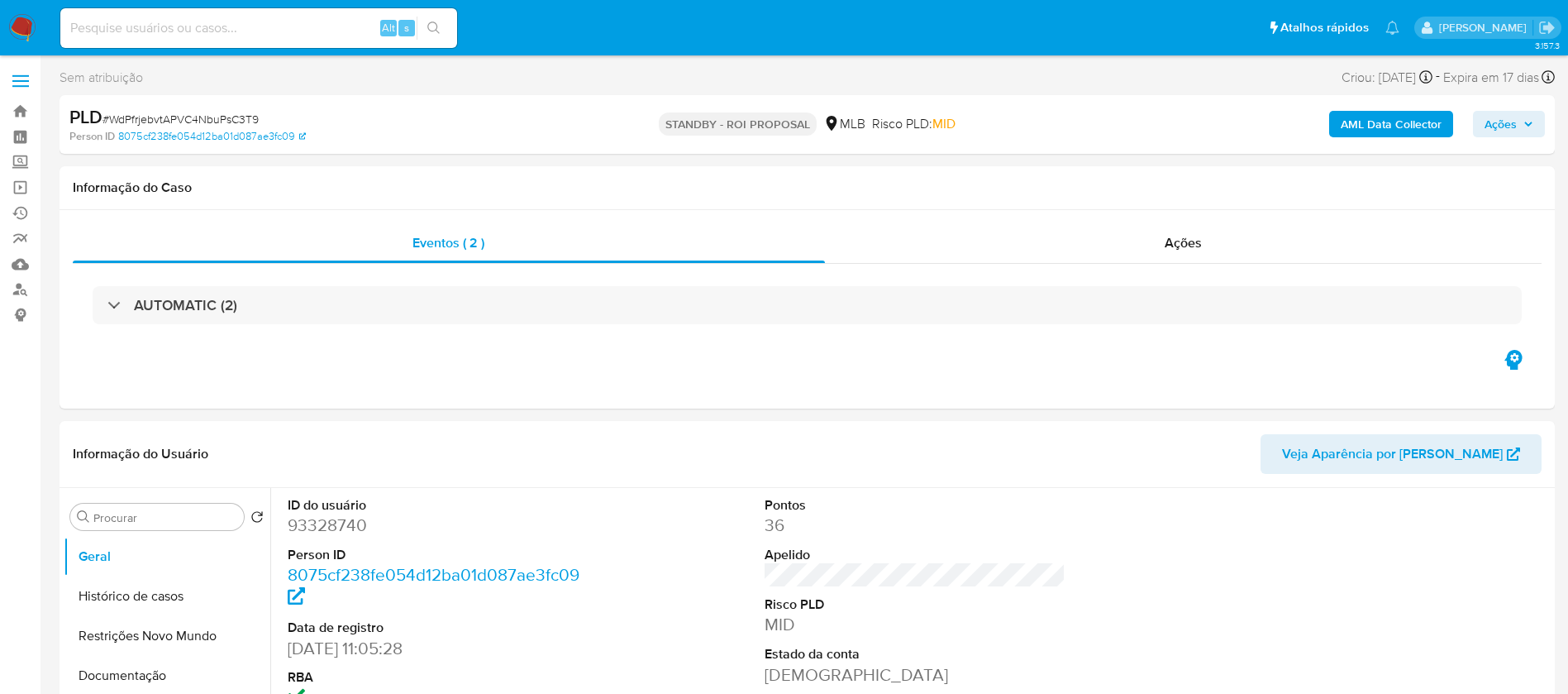
click at [279, 29] on input at bounding box center [259, 29] width 397 height 22
paste input "2SqxVVpN8yYgjK3oplBf6Mos"
type input "2SqxVVpN8yYgjK3oplBf6Mos"
click at [428, 24] on icon "search-icon" at bounding box center [433, 28] width 13 height 13
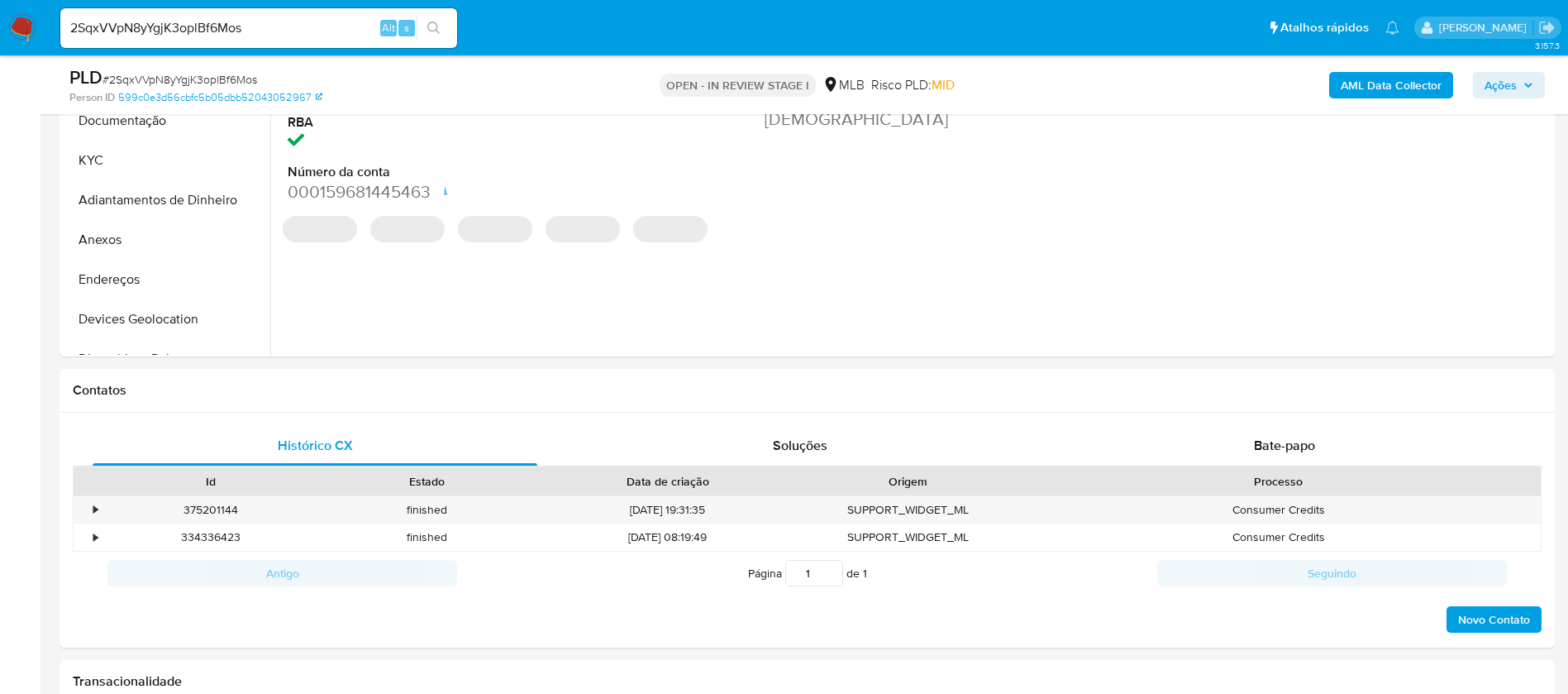
scroll to position [372, 0]
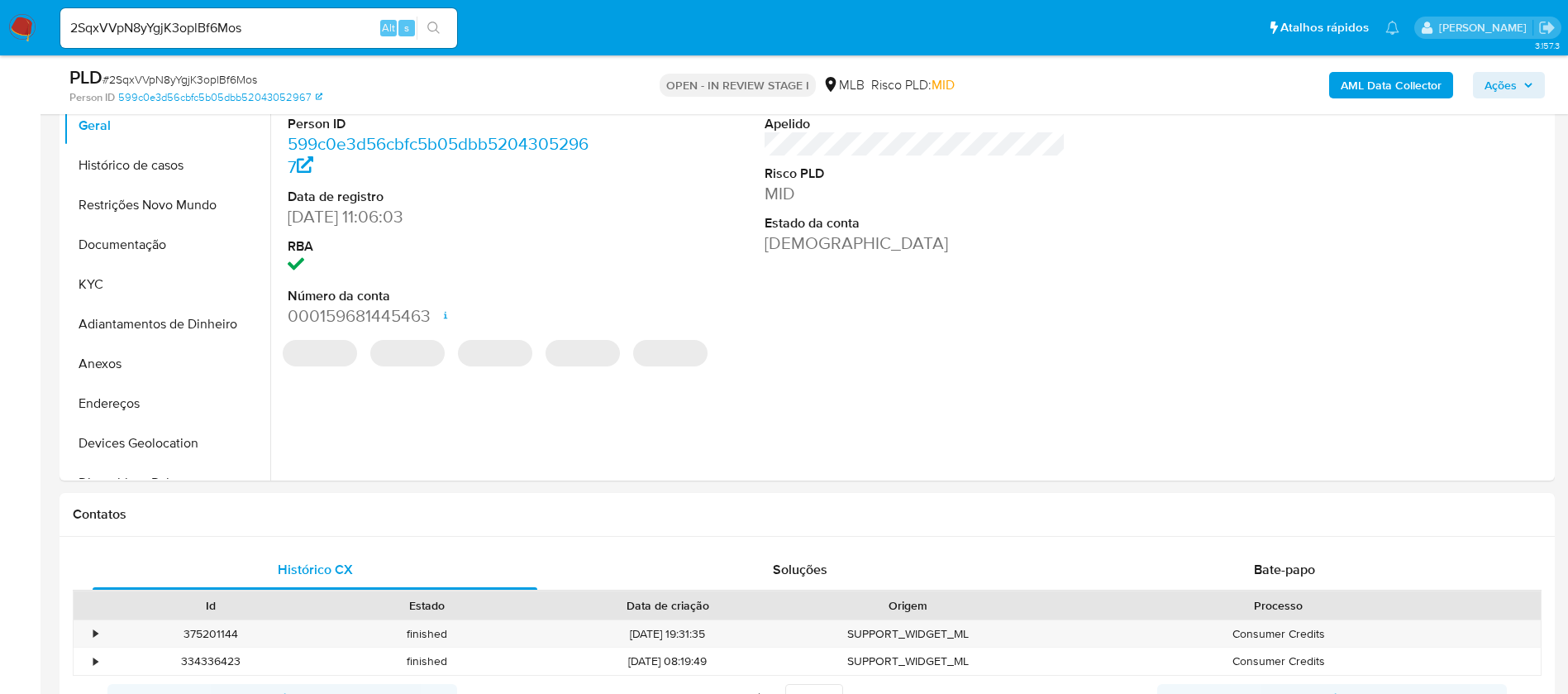
select select "10"
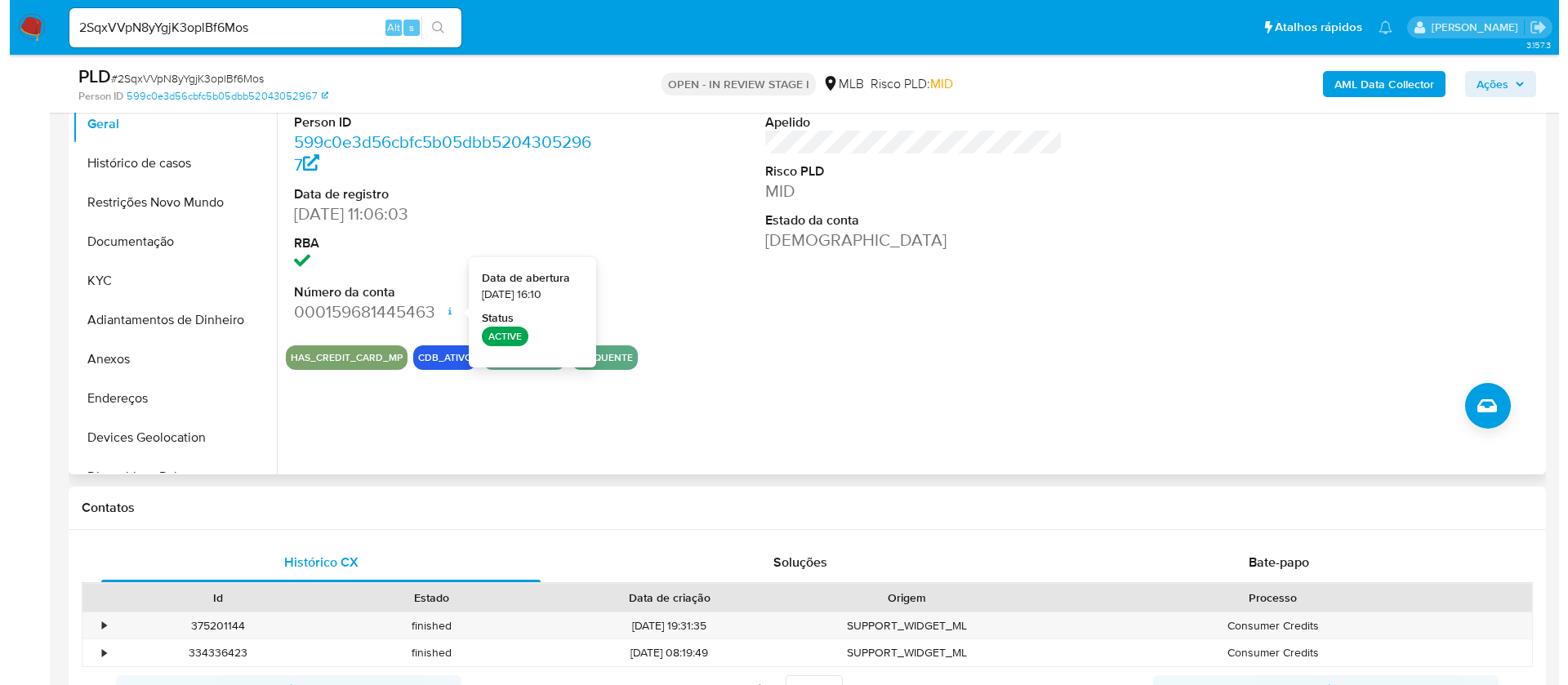
scroll to position [245, 0]
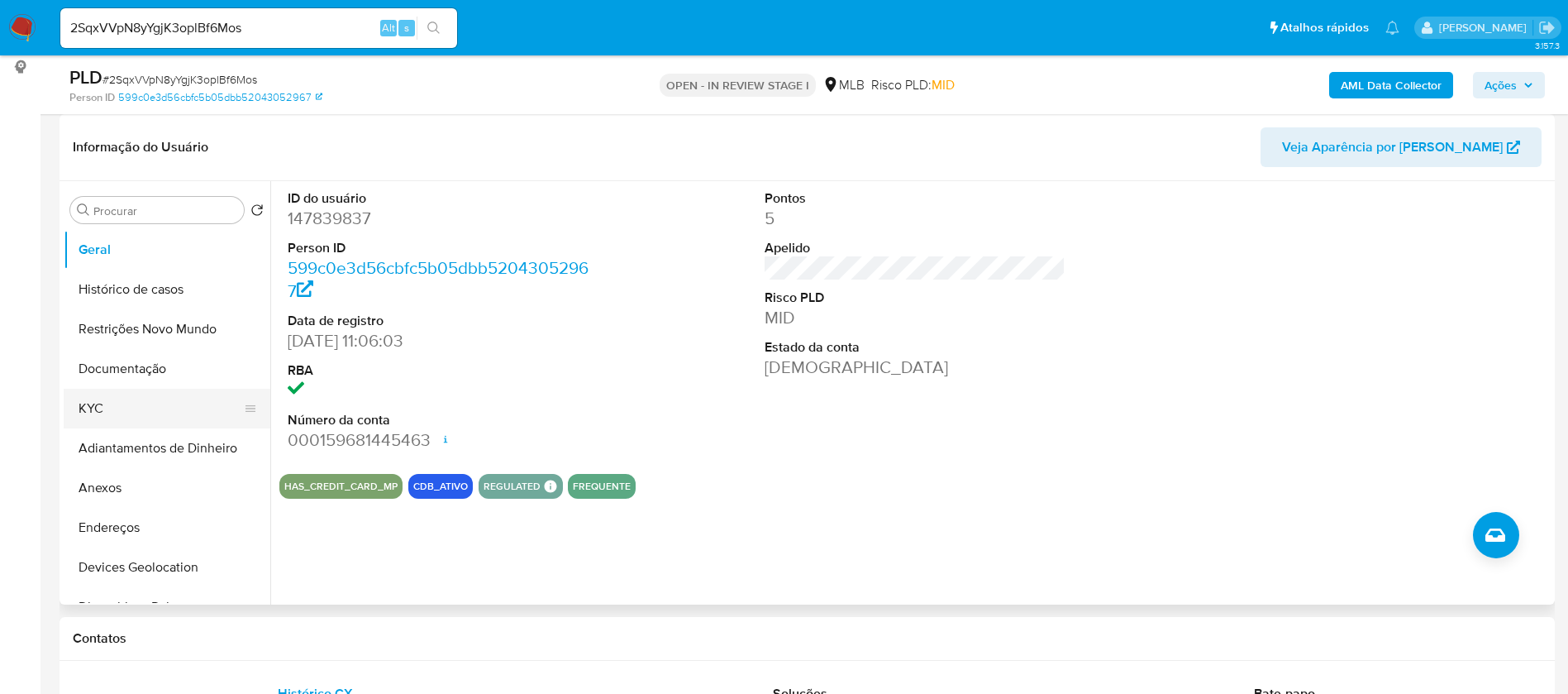
click at [148, 417] on button "KYC" at bounding box center [161, 409] width 193 height 39
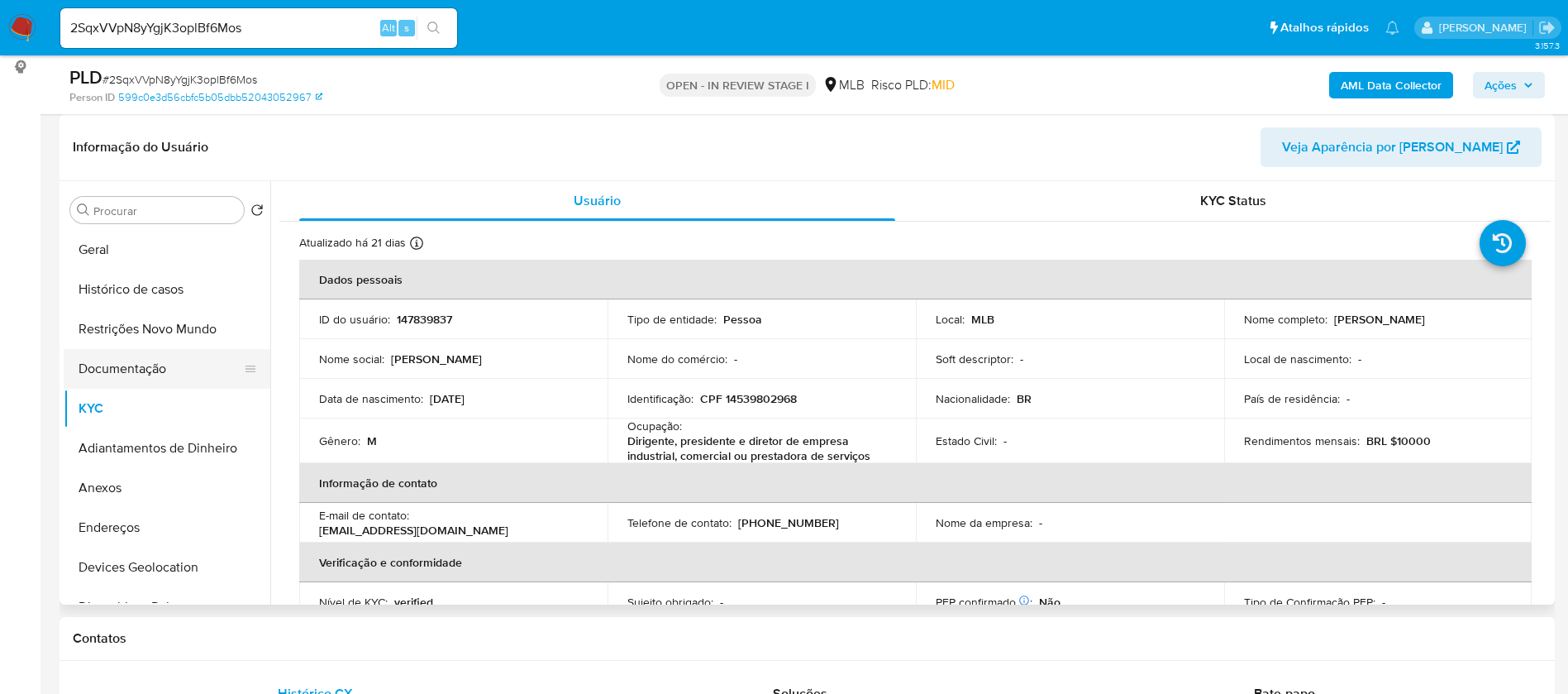
click at [130, 365] on button "Documentação" at bounding box center [161, 369] width 193 height 39
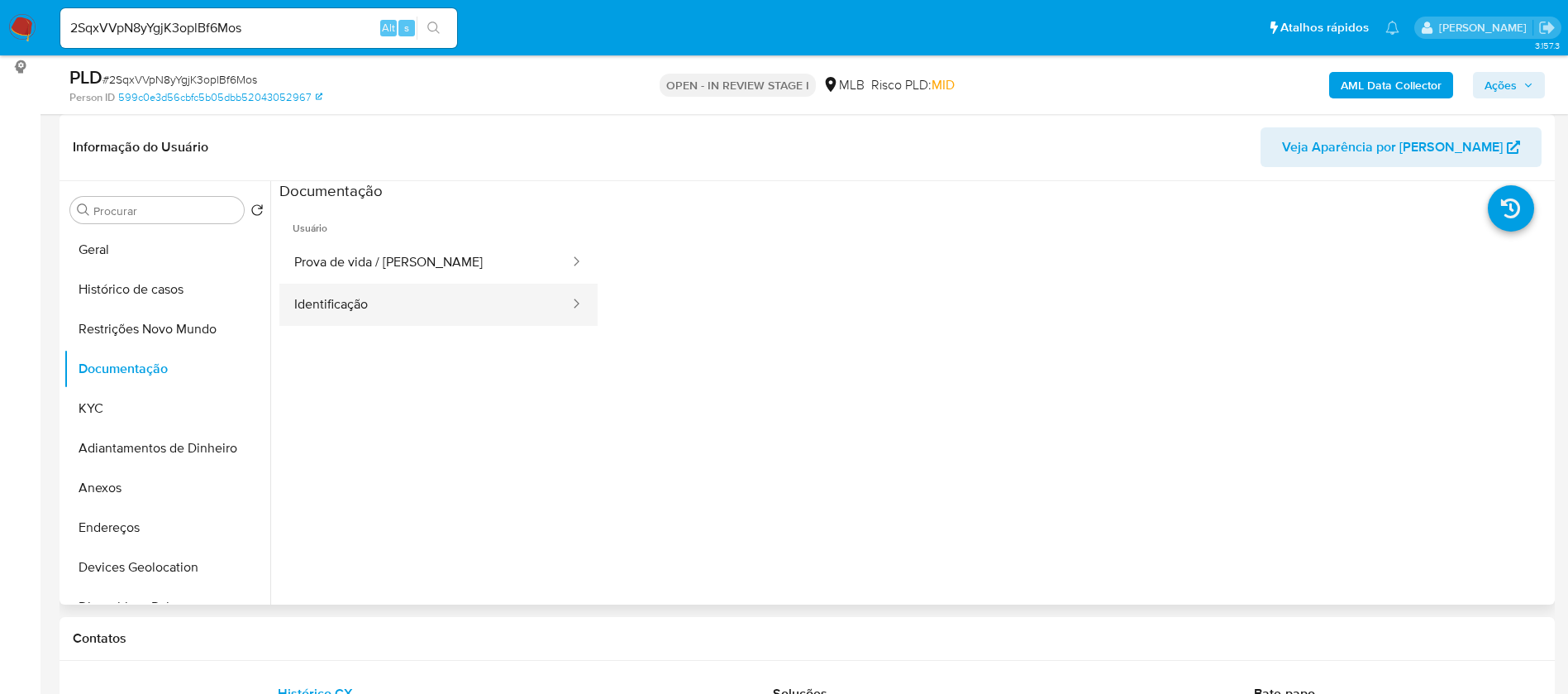
click at [441, 298] on button "Identificação" at bounding box center [425, 304] width 292 height 42
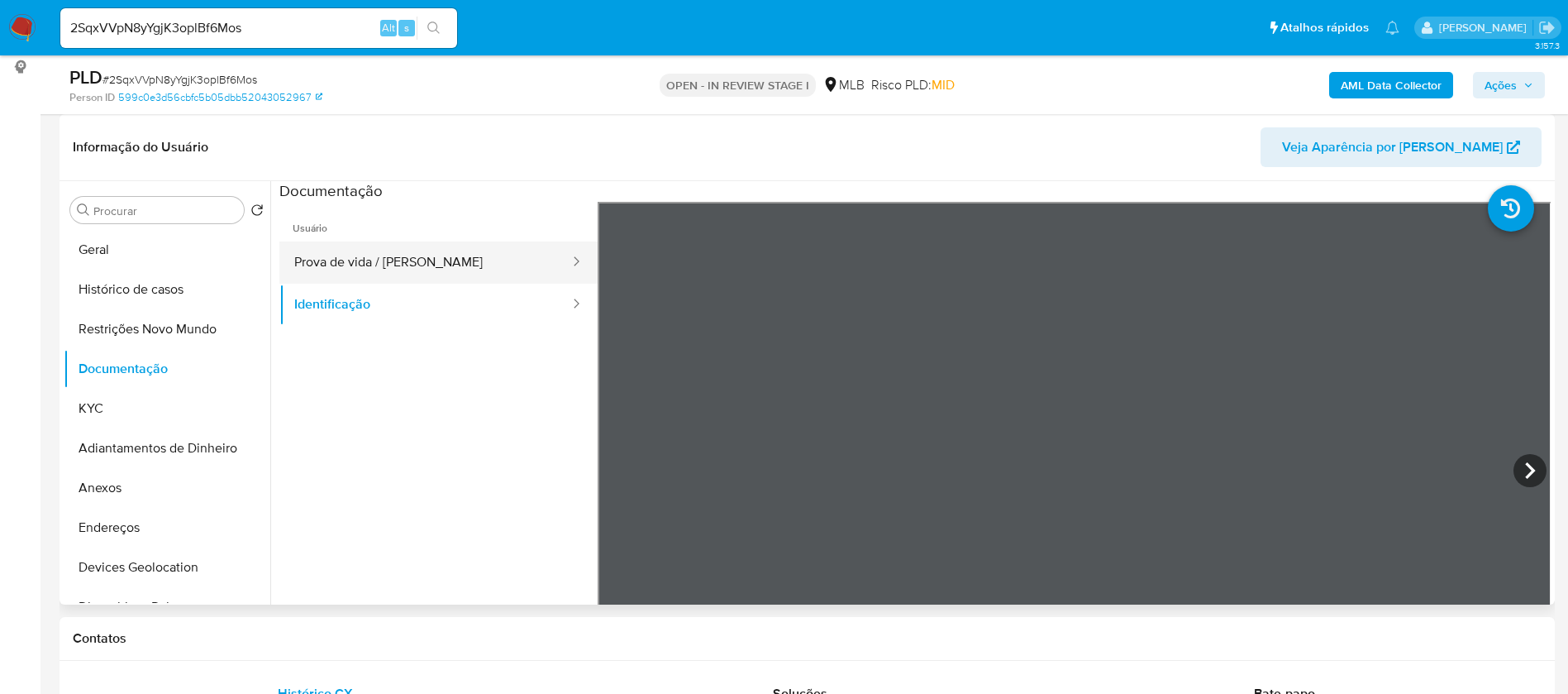
click at [456, 258] on button "Prova de vida / [PERSON_NAME]" at bounding box center [425, 263] width 292 height 42
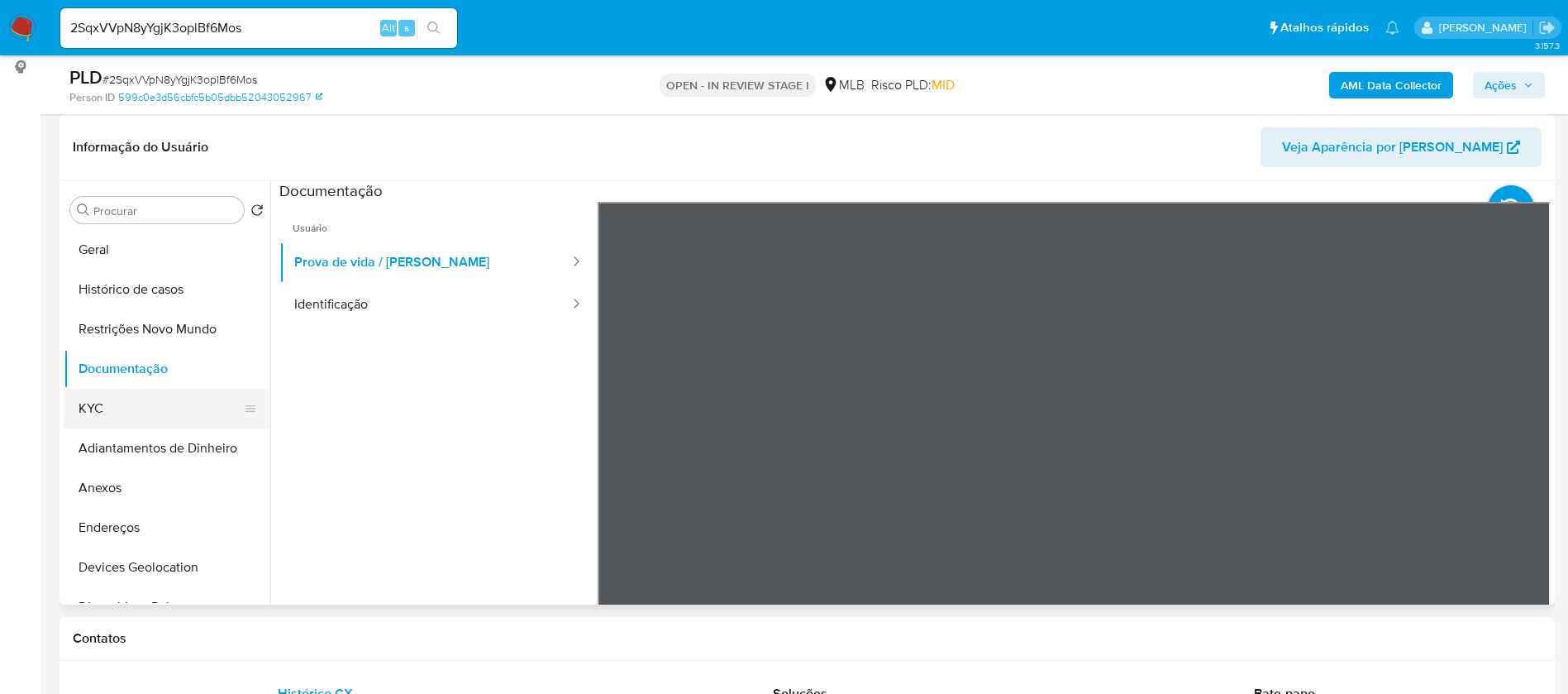
click at [110, 411] on button "KYC" at bounding box center [161, 409] width 193 height 39
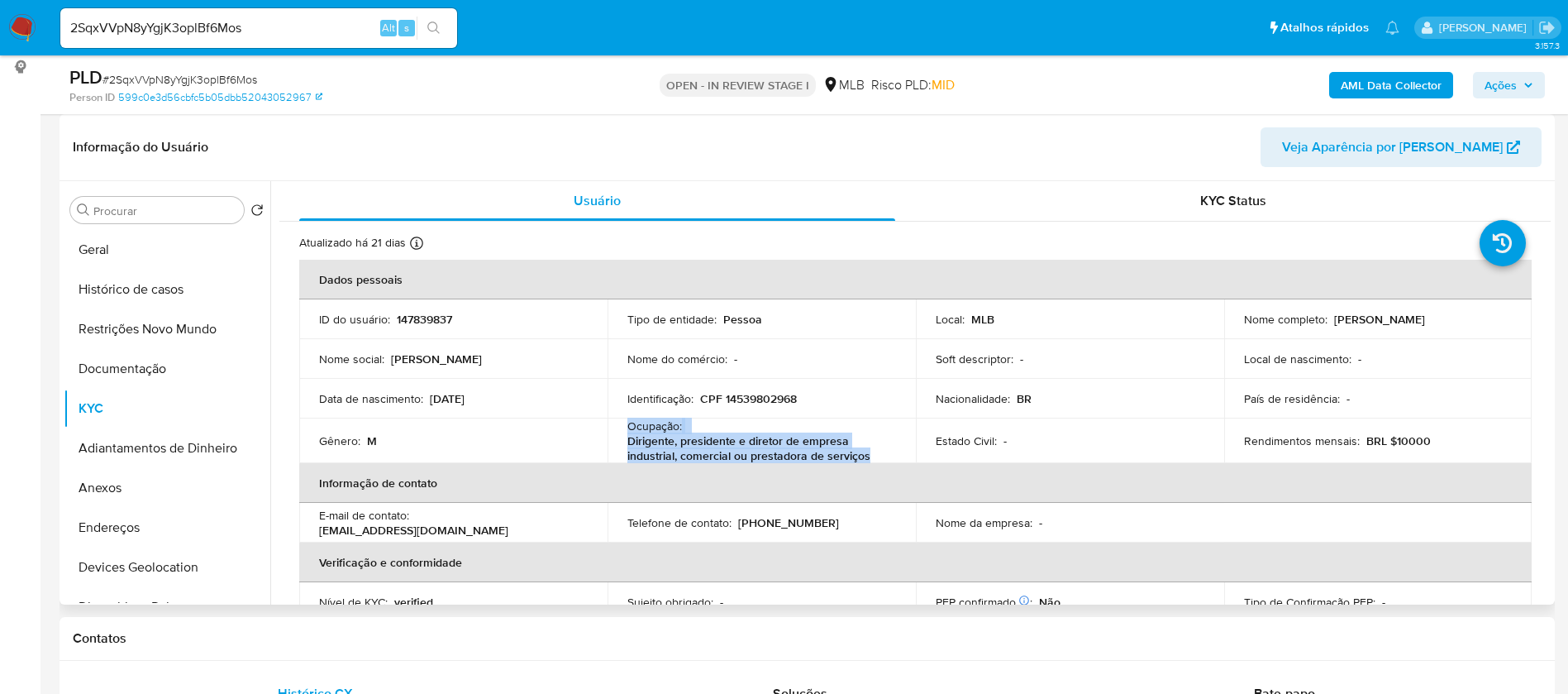
drag, startPoint x: 627, startPoint y: 429, endPoint x: 867, endPoint y: 452, distance: 241.1
click at [867, 452] on div "Ocupação : Dirigente, presidente e diretor de empresa industrial, comercial ou …" at bounding box center [762, 440] width 268 height 44
copy div "Ocupação : Dirigente, presidente e diretor de empresa industrial, comercial ou …"
click at [1381, 82] on b "AML Data Collector" at bounding box center [1391, 85] width 101 height 27
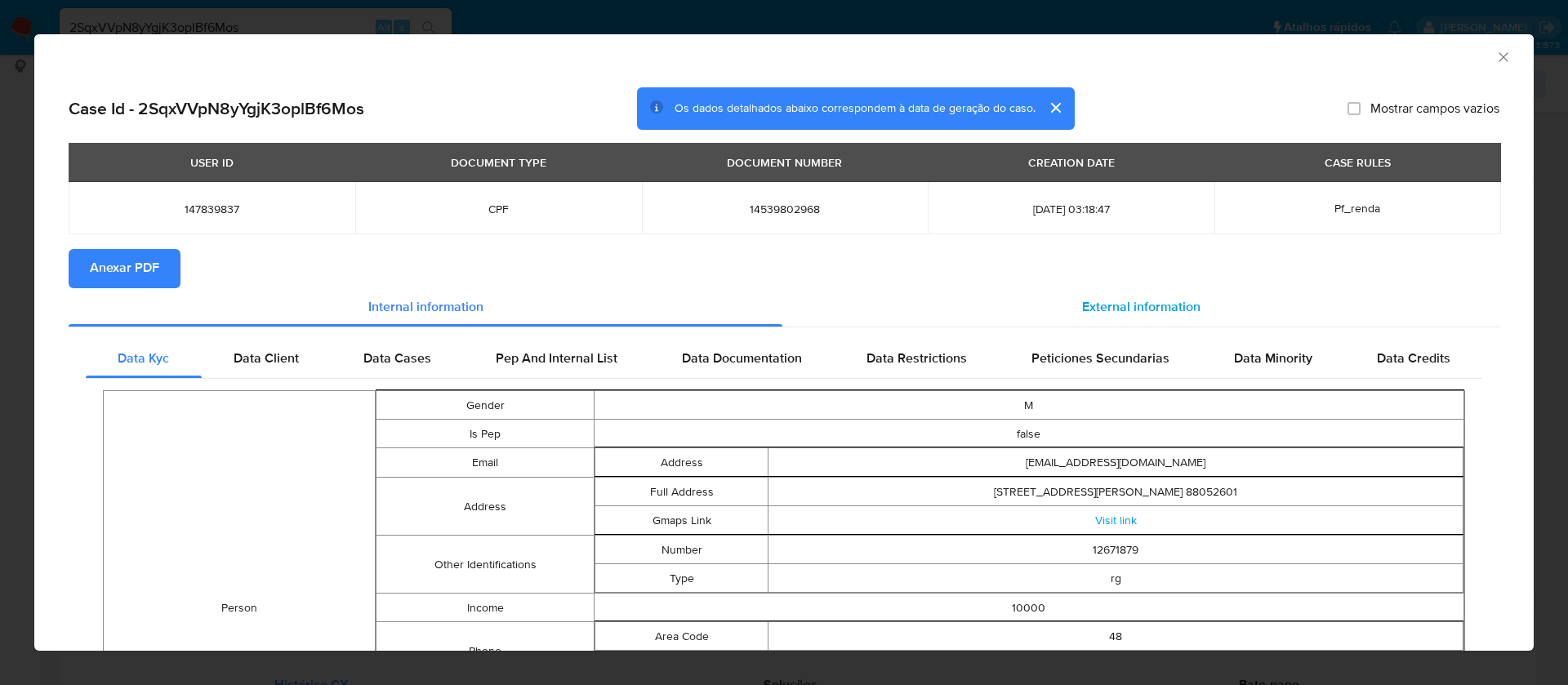
click at [1140, 308] on span "External information" at bounding box center [1140, 307] width 118 height 19
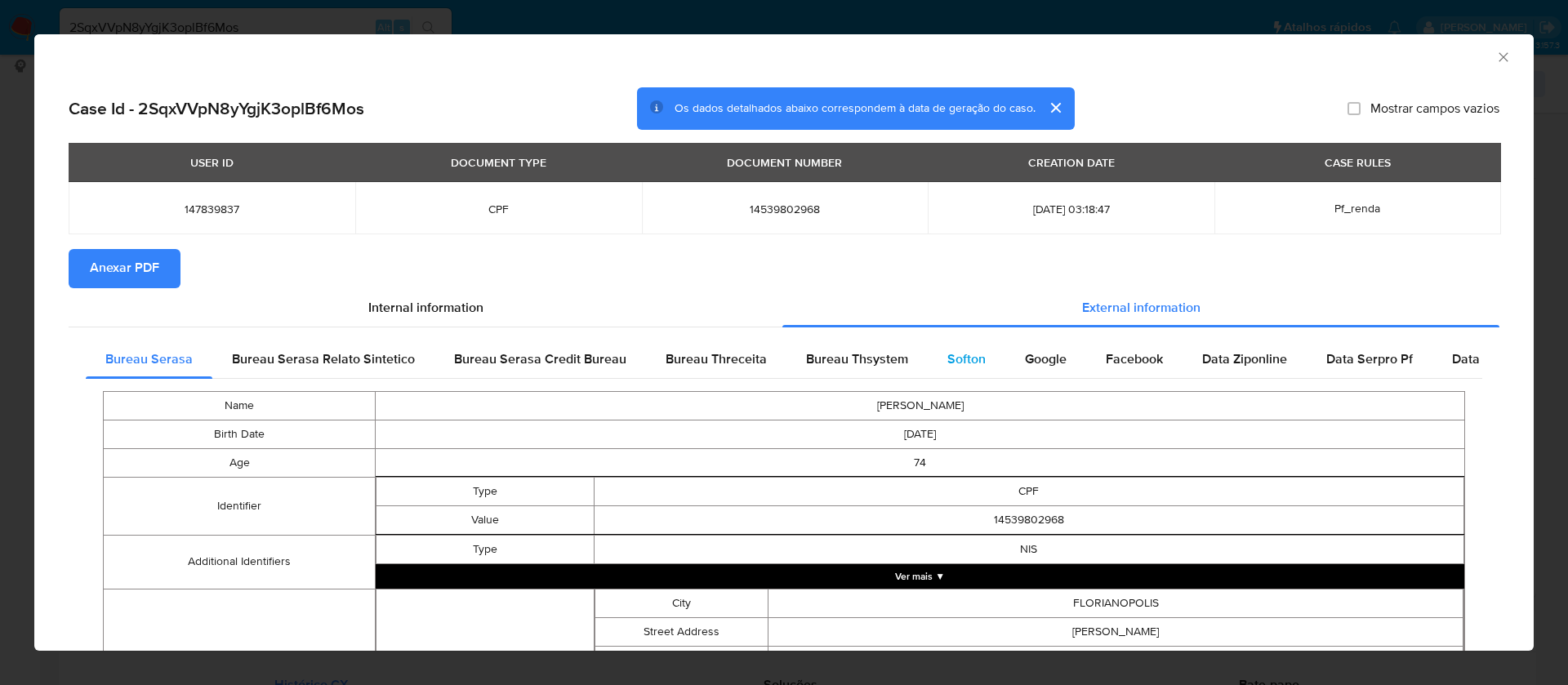
click at [928, 364] on div "Softon" at bounding box center [967, 360] width 78 height 39
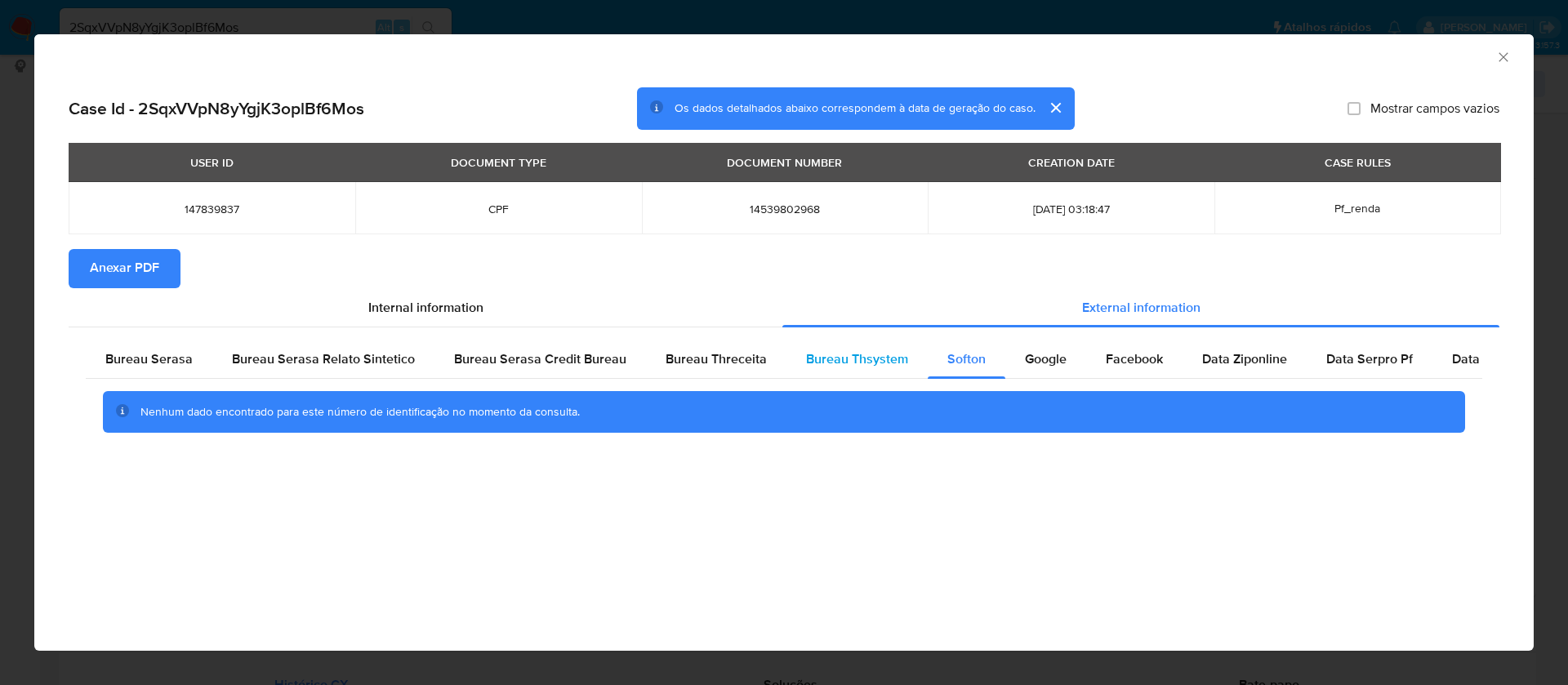
click at [862, 362] on span "Bureau Thsystem" at bounding box center [857, 359] width 102 height 19
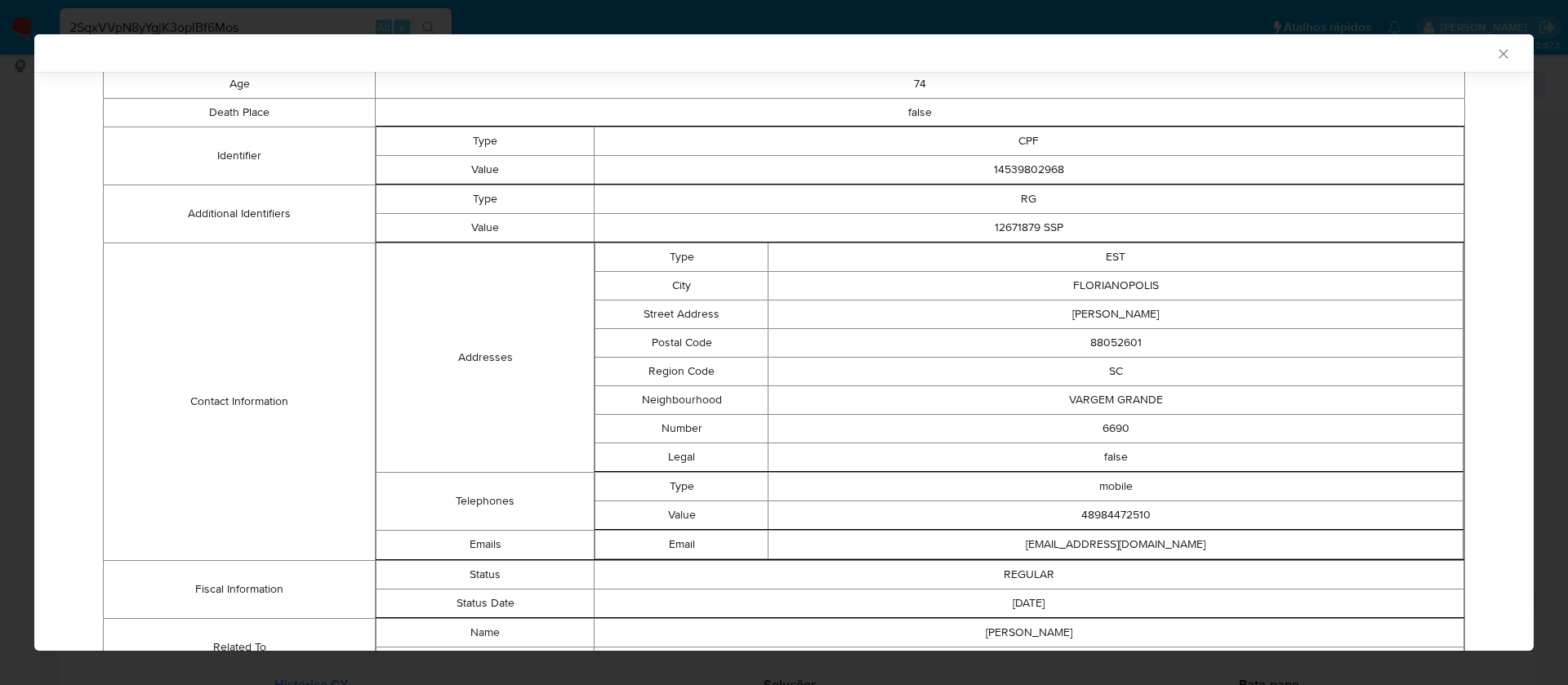
scroll to position [686, 0]
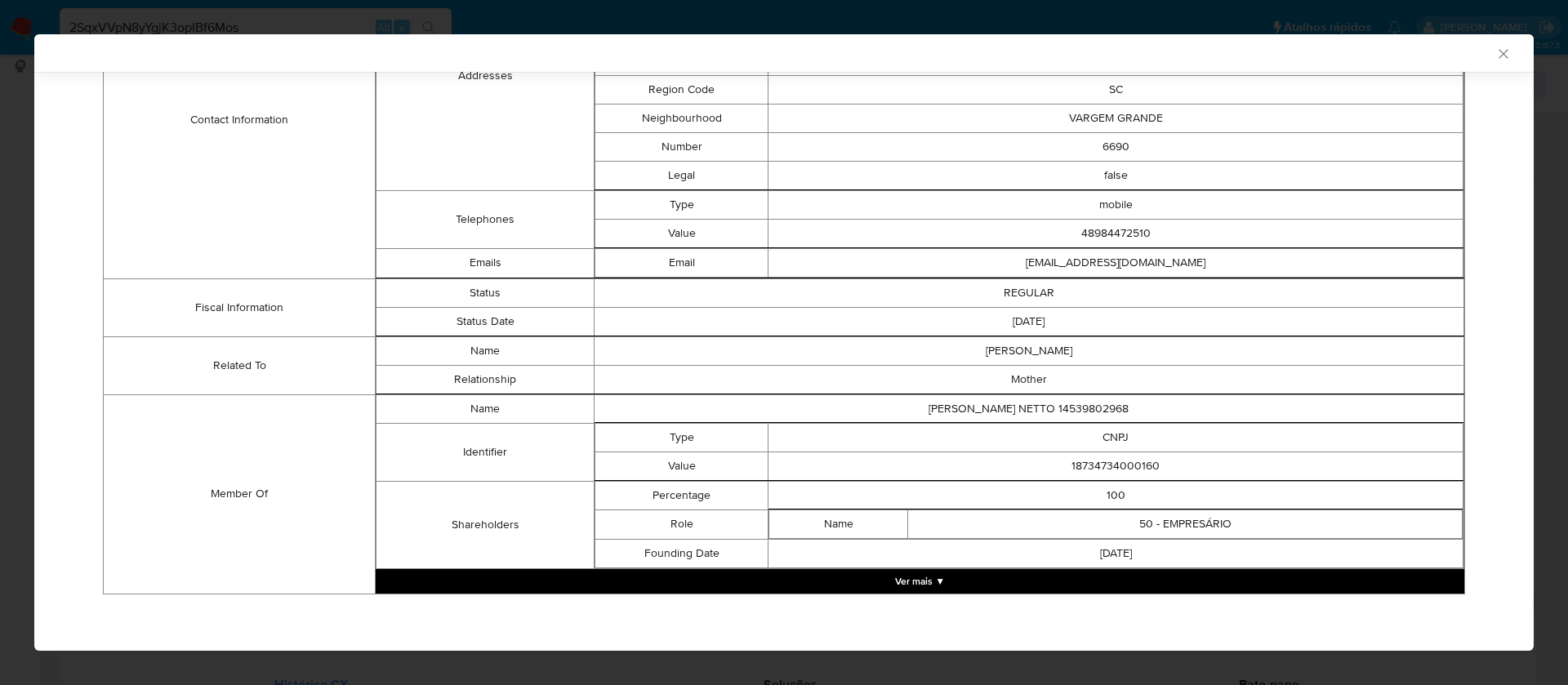
click at [1134, 468] on td "18734734000160" at bounding box center [1115, 465] width 695 height 28
copy td "18734734000160"
click at [912, 583] on button "Ver mais ▼" at bounding box center [919, 581] width 1089 height 24
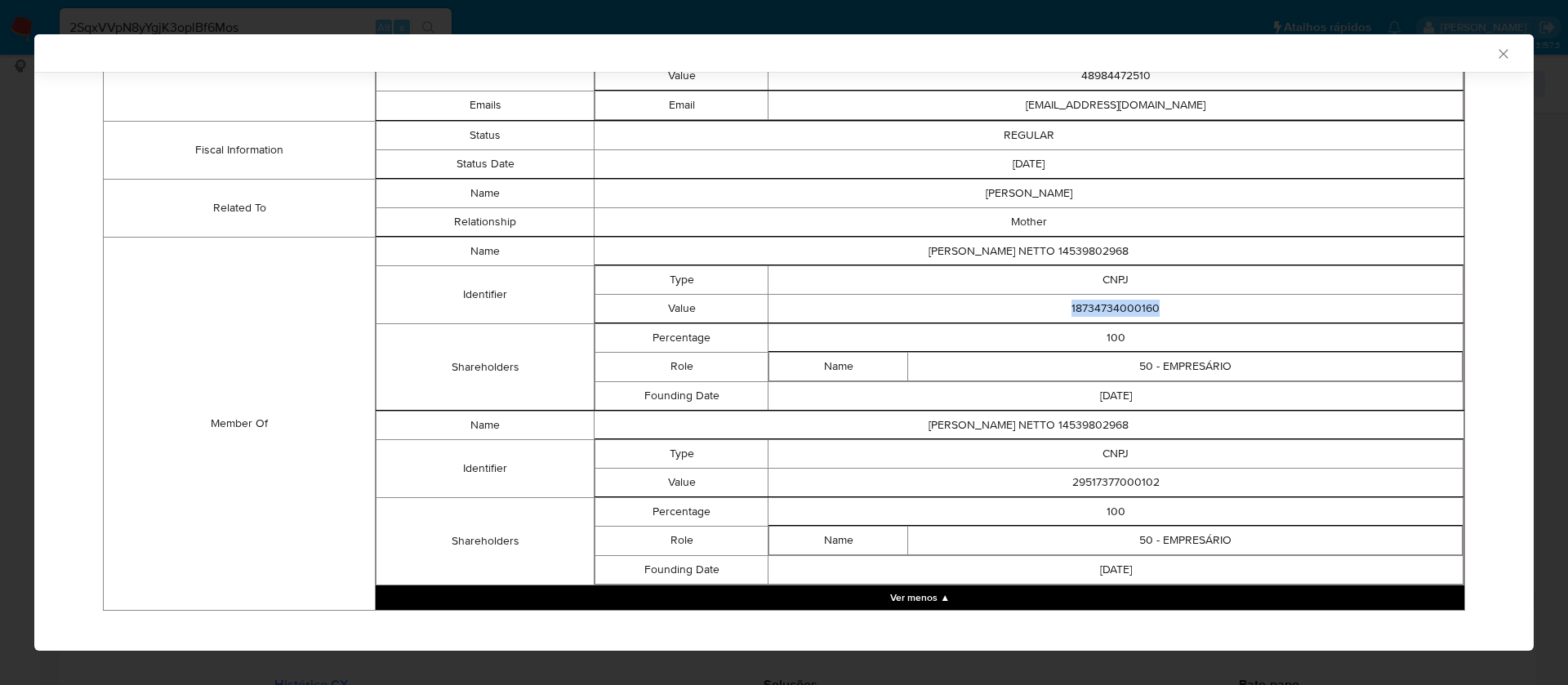
scroll to position [859, 0]
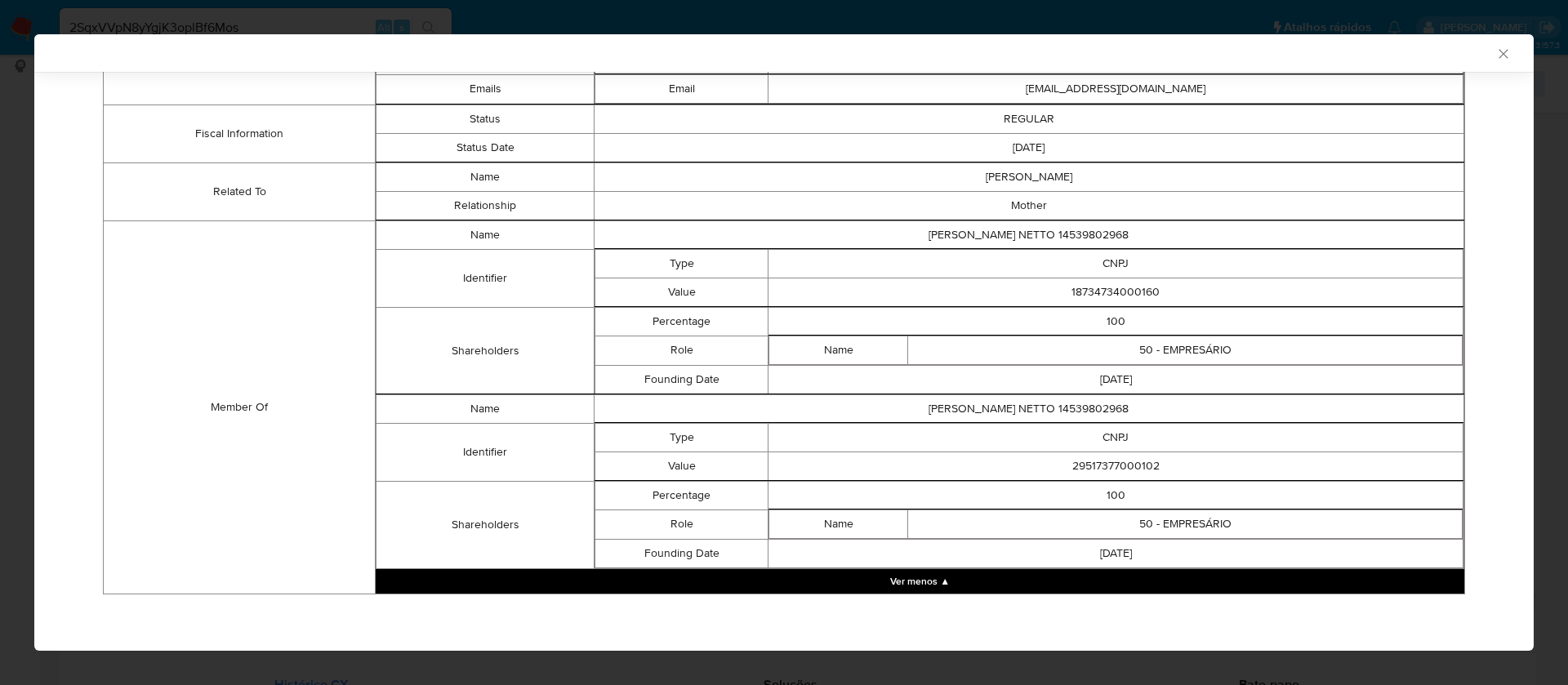
click at [1083, 463] on td "29517377000102" at bounding box center [1115, 465] width 695 height 28
copy td "29517377000102"
drag, startPoint x: 1478, startPoint y: 56, endPoint x: 614, endPoint y: 343, distance: 910.4
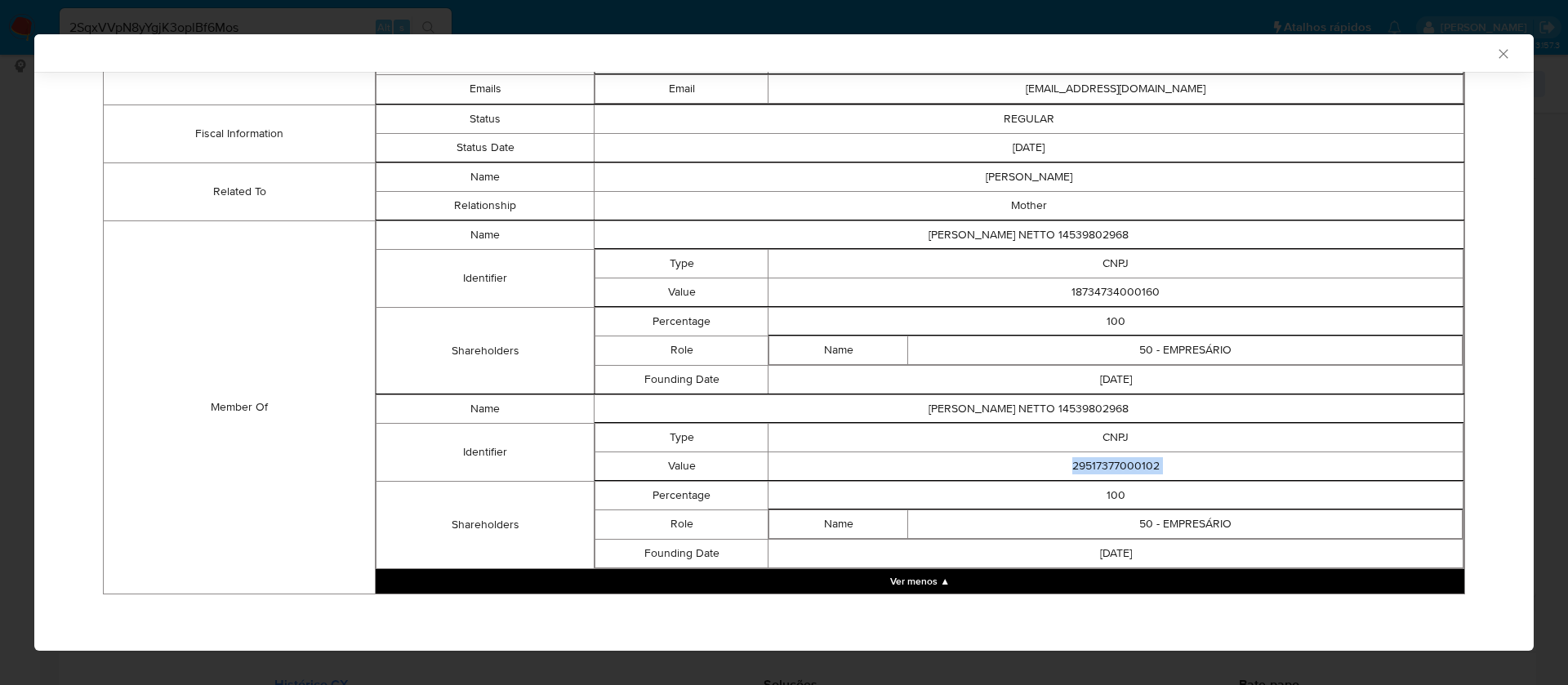
click at [784, 355] on div "AML Data Collector Case Id - 2SqxVVpN8yYgjK3oplBf6Mos Os dados detalhados abaix…" at bounding box center [784, 342] width 1499 height 617
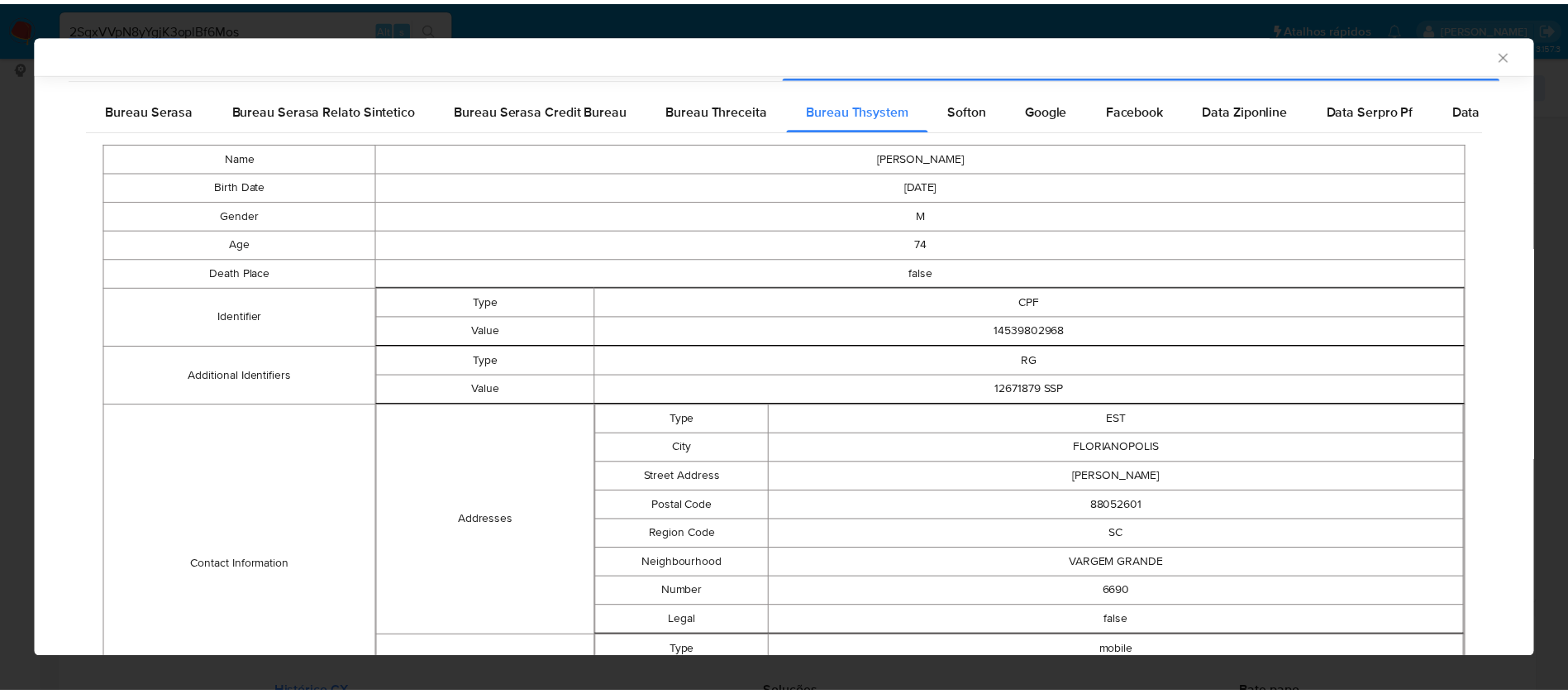
scroll to position [0, 0]
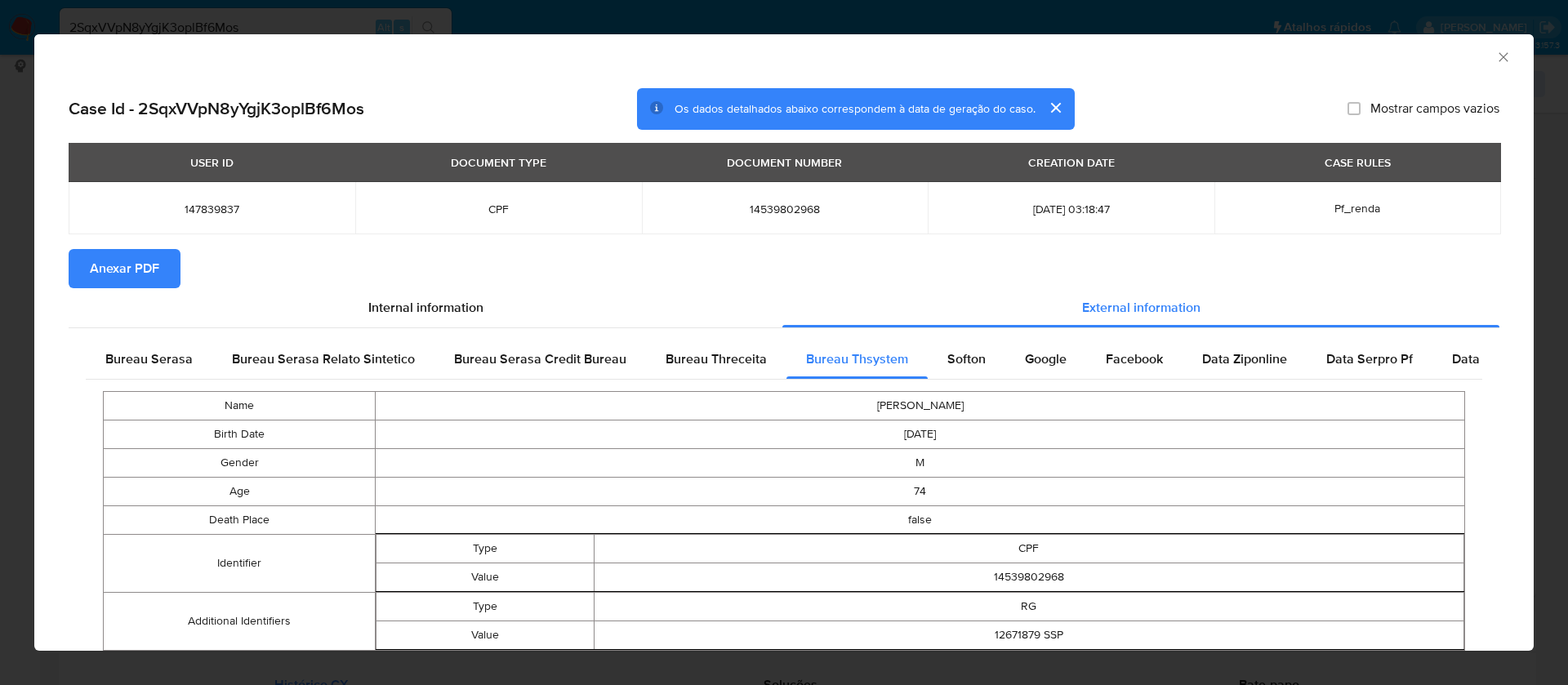
click at [115, 252] on span "Anexar PDF" at bounding box center [124, 268] width 69 height 36
click at [1495, 52] on icon "Fechar a janela" at bounding box center [1503, 57] width 17 height 17
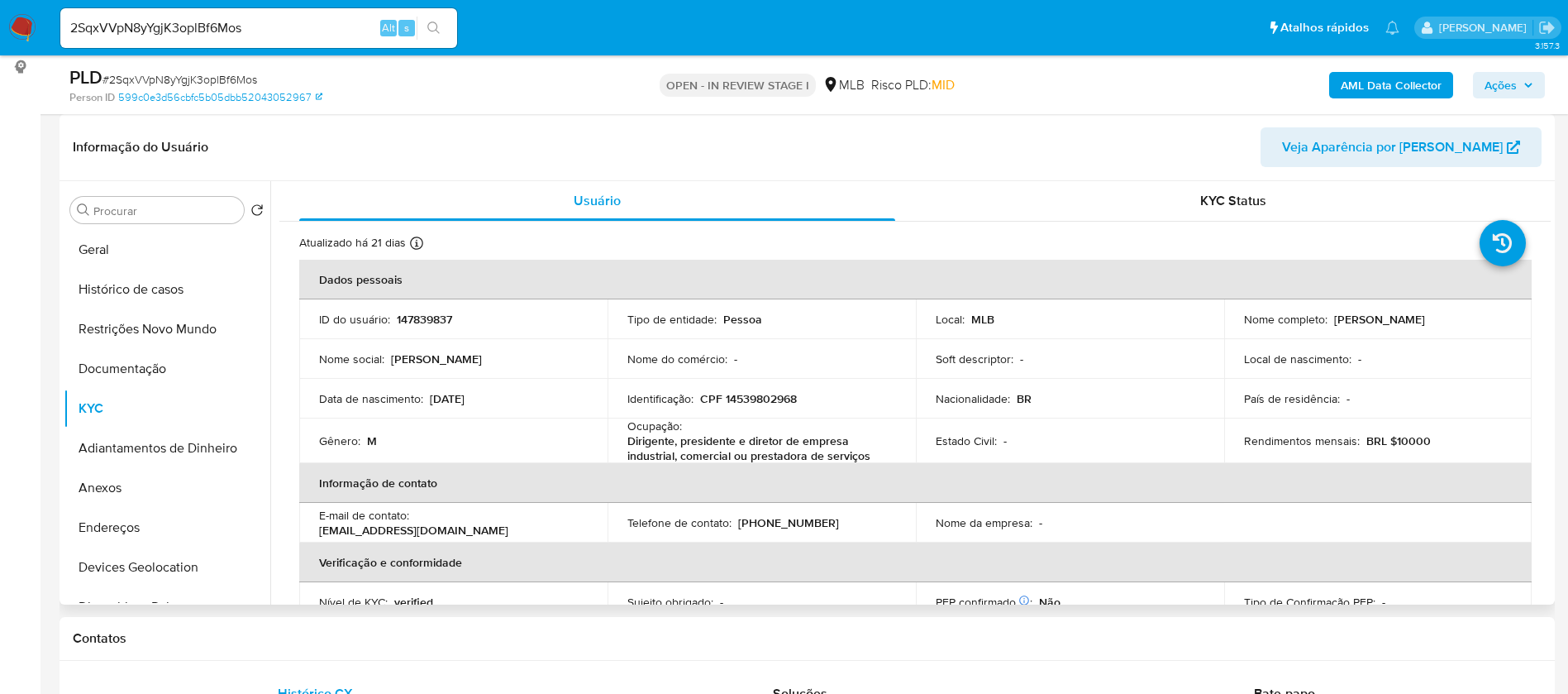
drag, startPoint x: 1467, startPoint y: 312, endPoint x: 1328, endPoint y: 322, distance: 139.4
click at [1328, 322] on div "Nome completo : Jose Luis Guimaraes Netto" at bounding box center [1379, 319] width 268 height 15
copy p "Jose Luis Guimaraes Netto"
click at [431, 318] on p "147839837" at bounding box center [424, 319] width 55 height 15
click at [431, 317] on p "147839837" at bounding box center [424, 319] width 55 height 15
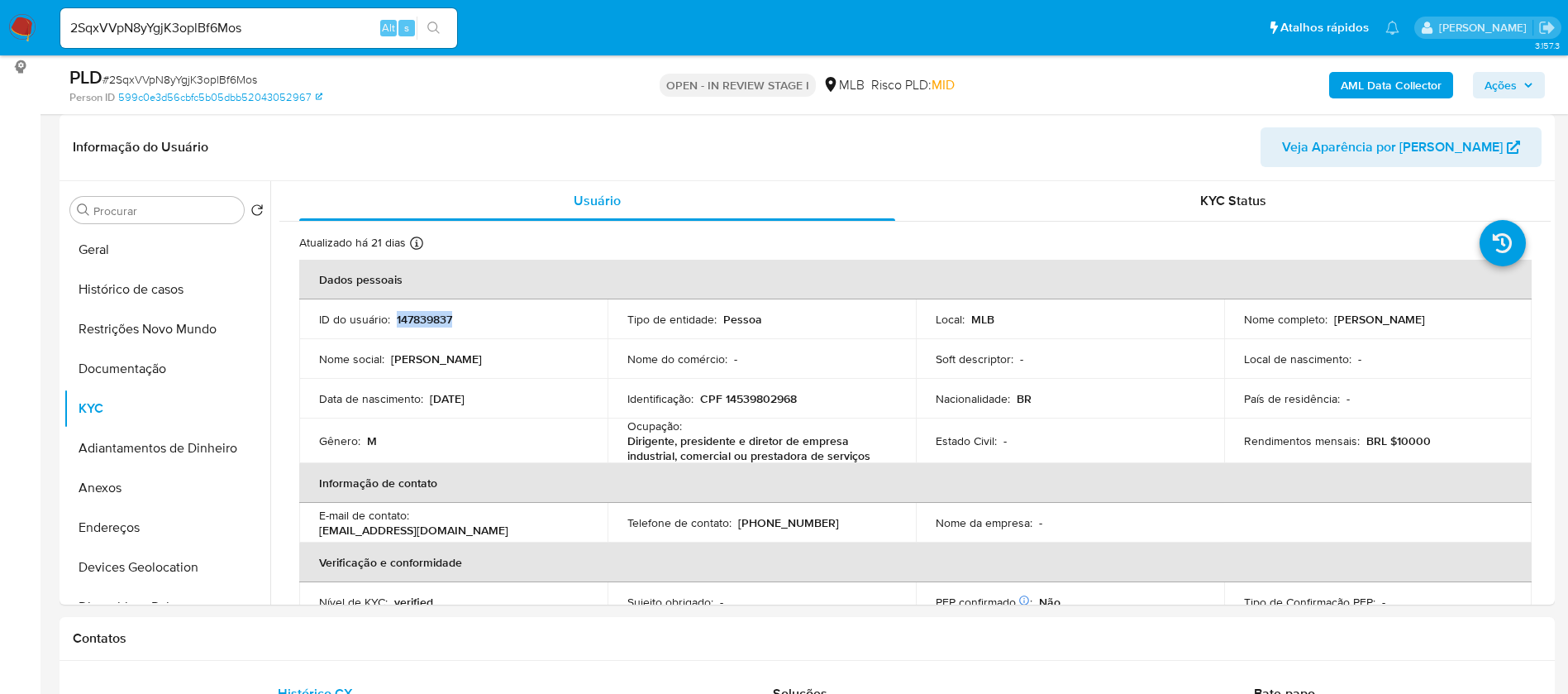
copy p "147839837"
drag, startPoint x: 107, startPoint y: 249, endPoint x: 50, endPoint y: 271, distance: 61.1
click at [107, 248] on button "Geral" at bounding box center [167, 250] width 206 height 39
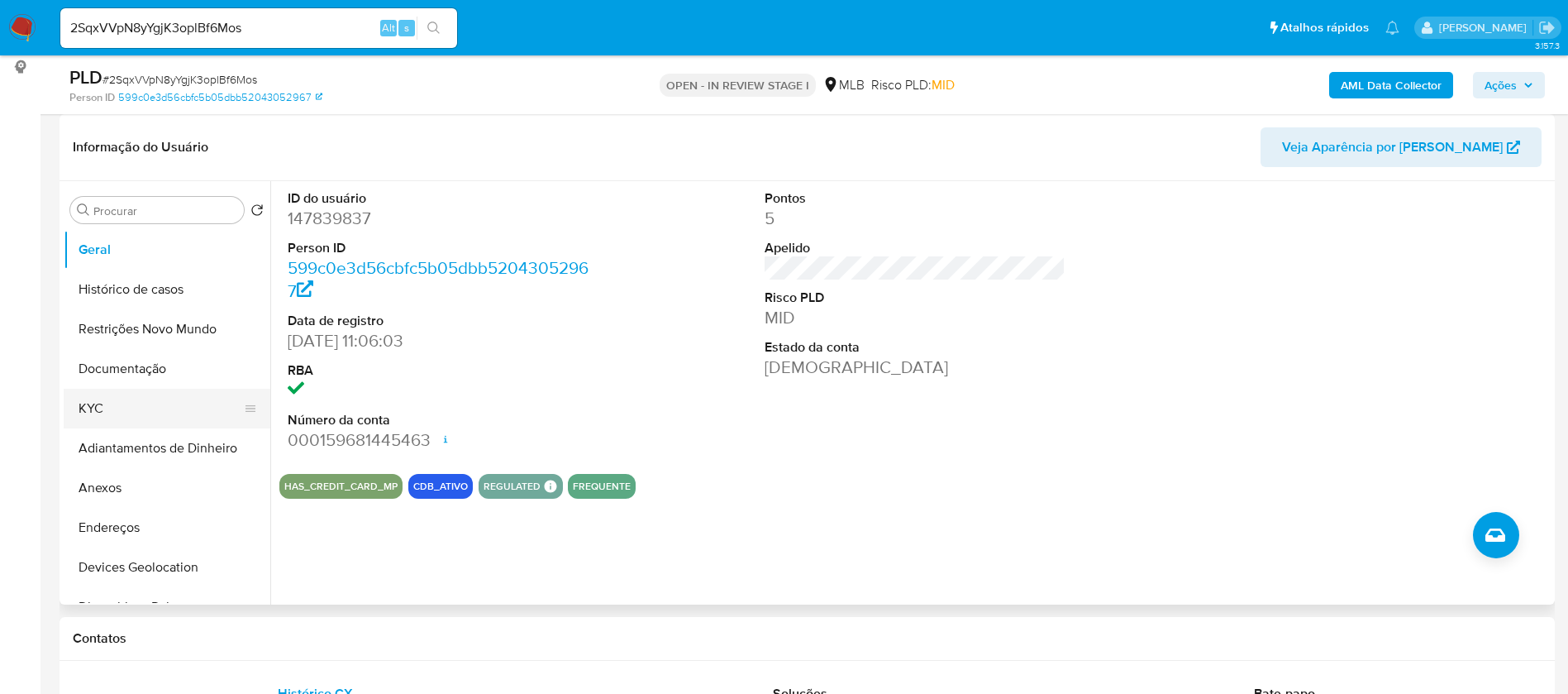
click at [172, 401] on button "KYC" at bounding box center [161, 409] width 193 height 39
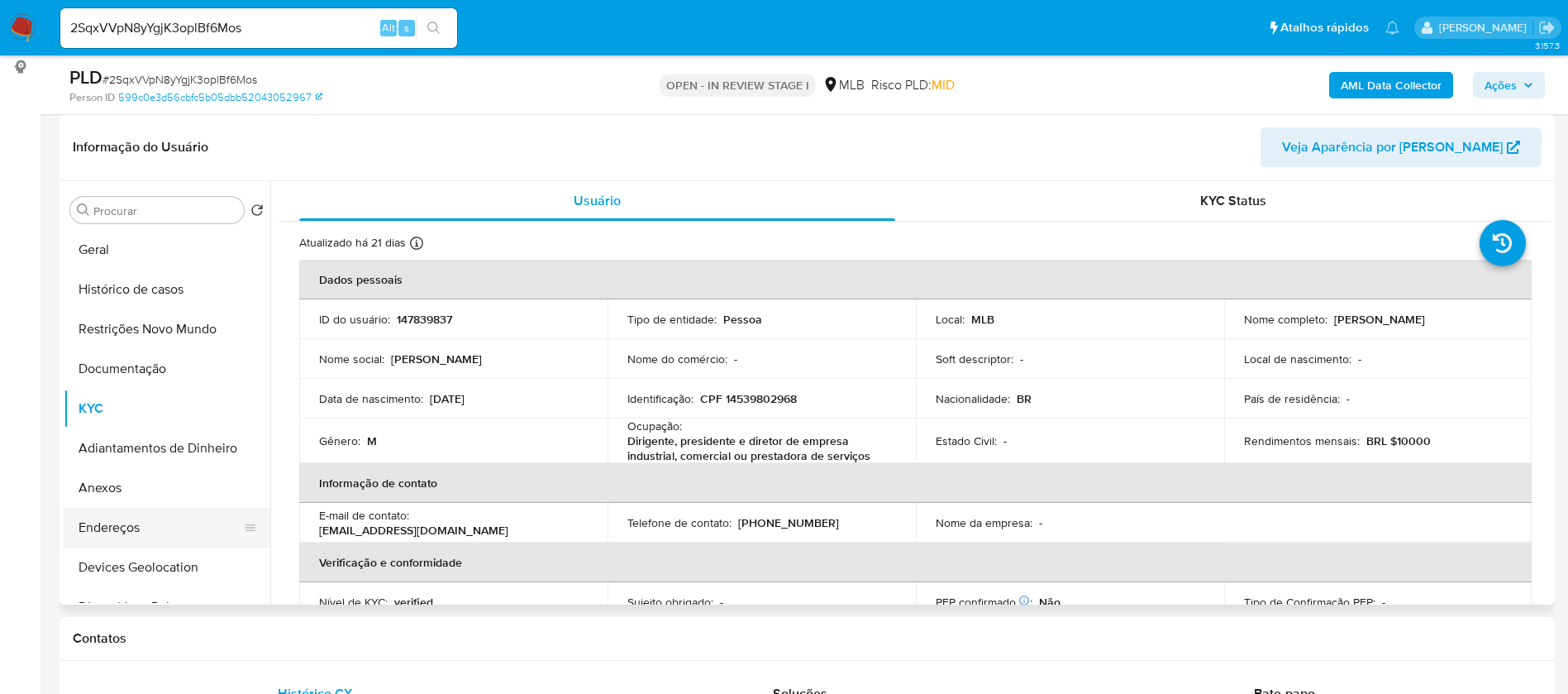
click at [145, 525] on button "Endereços" at bounding box center [161, 527] width 193 height 39
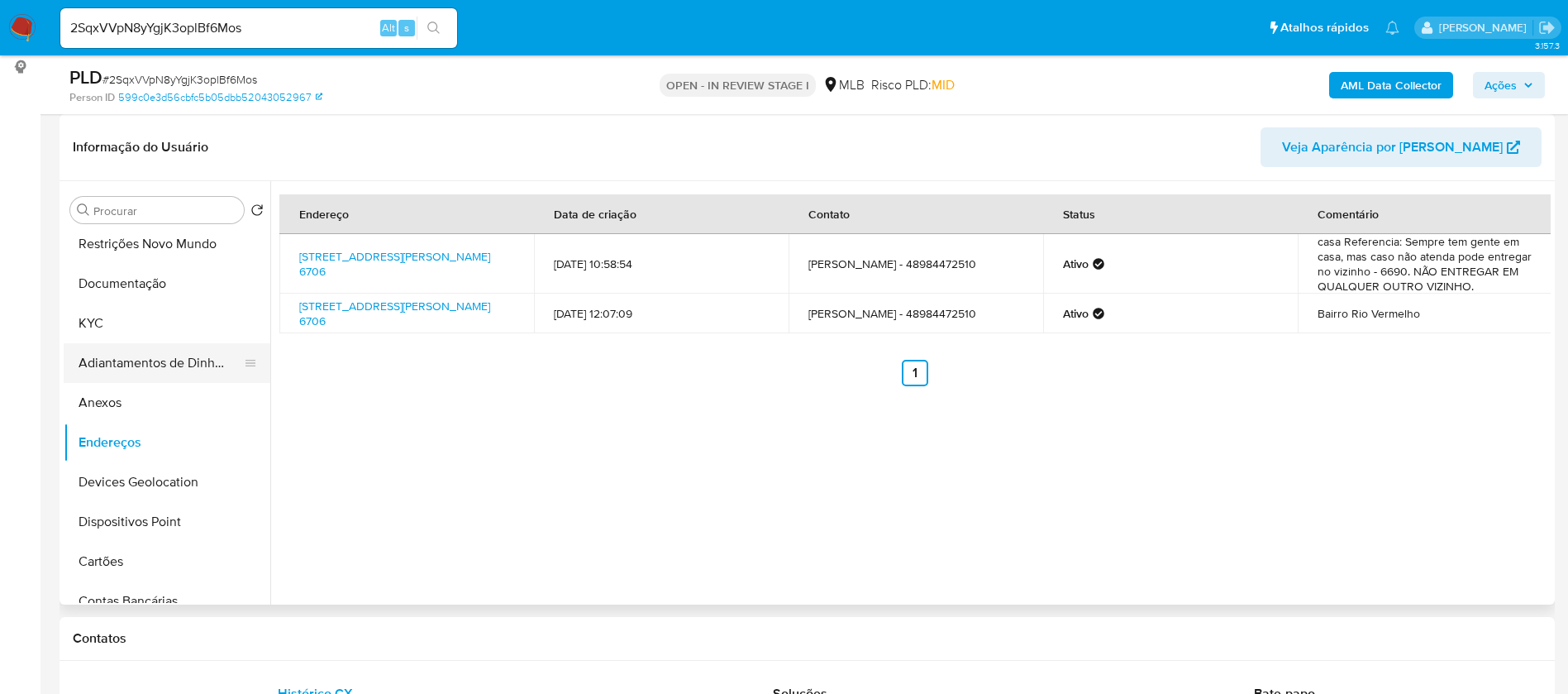
scroll to position [124, 0]
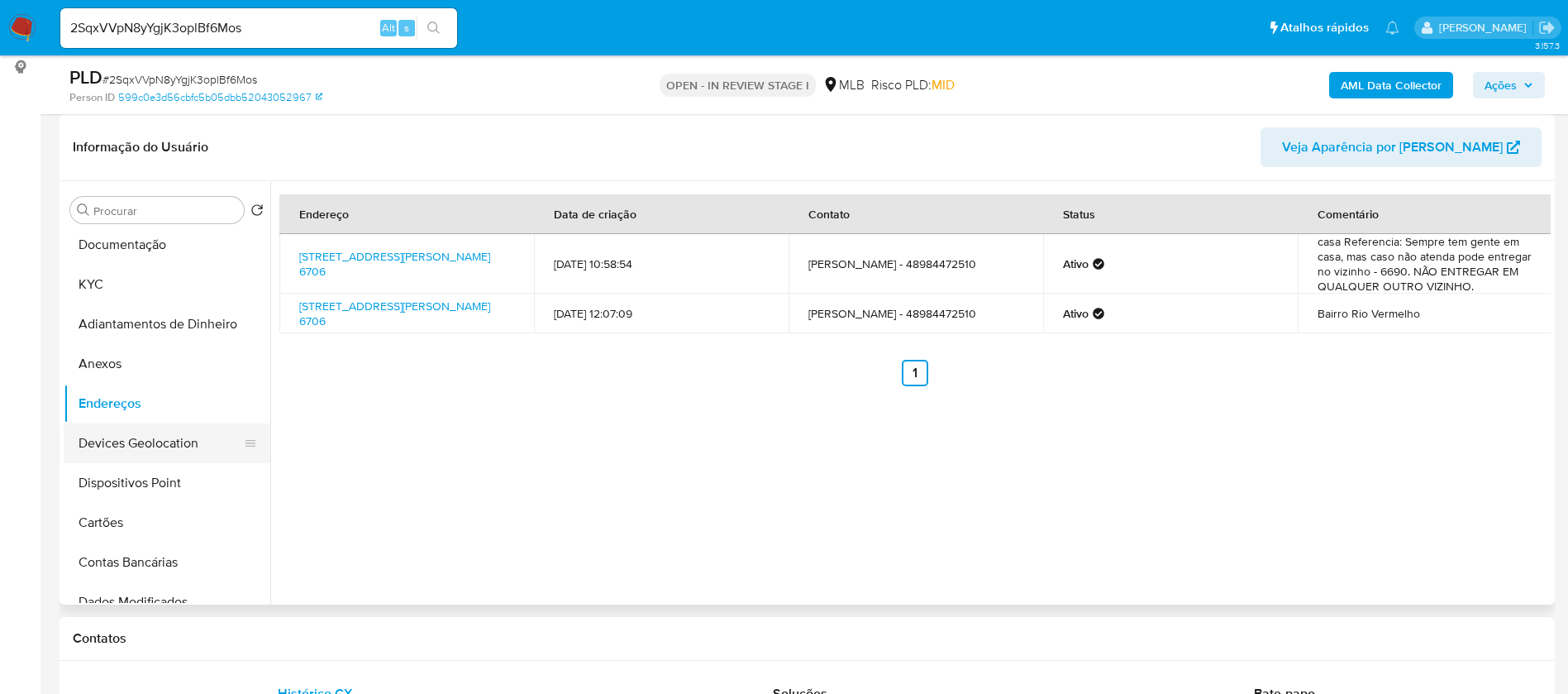
click at [158, 447] on button "Devices Geolocation" at bounding box center [161, 443] width 193 height 39
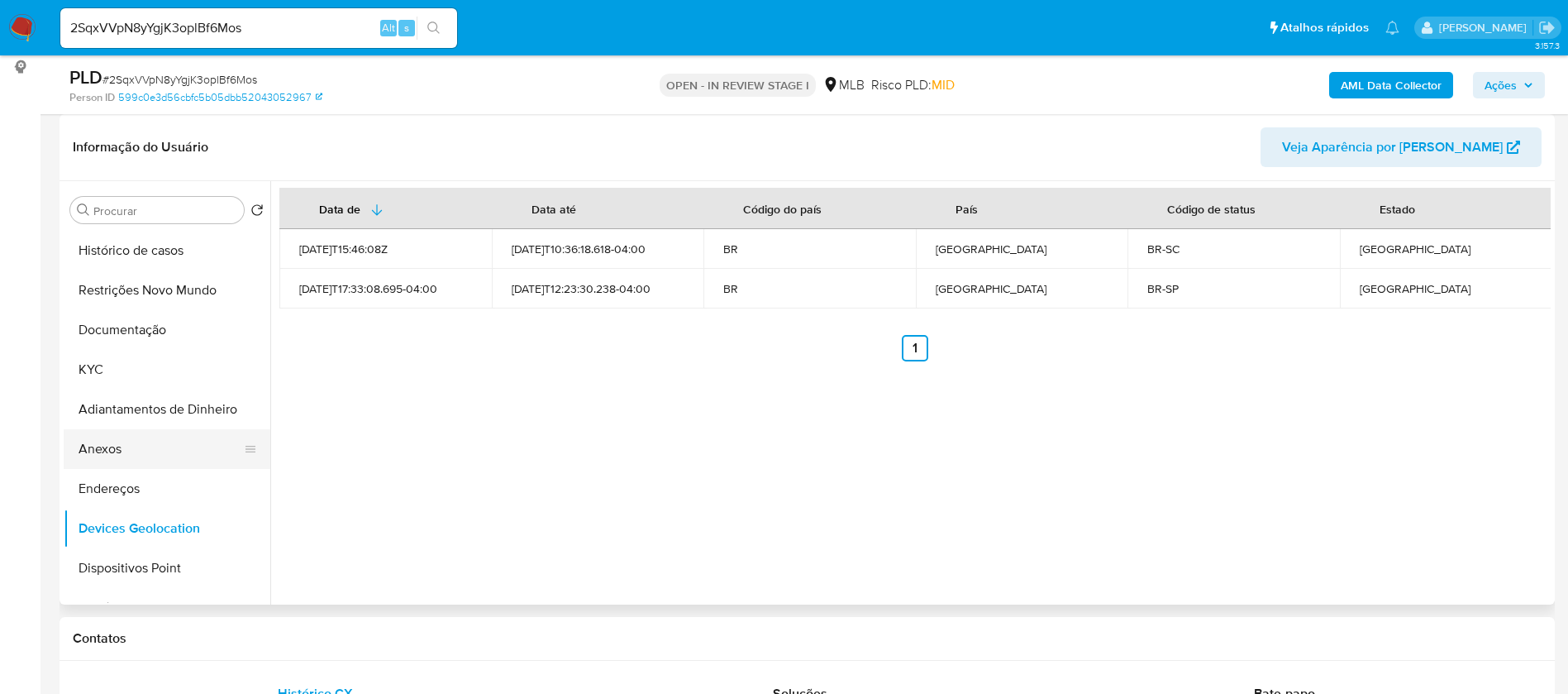
scroll to position [0, 0]
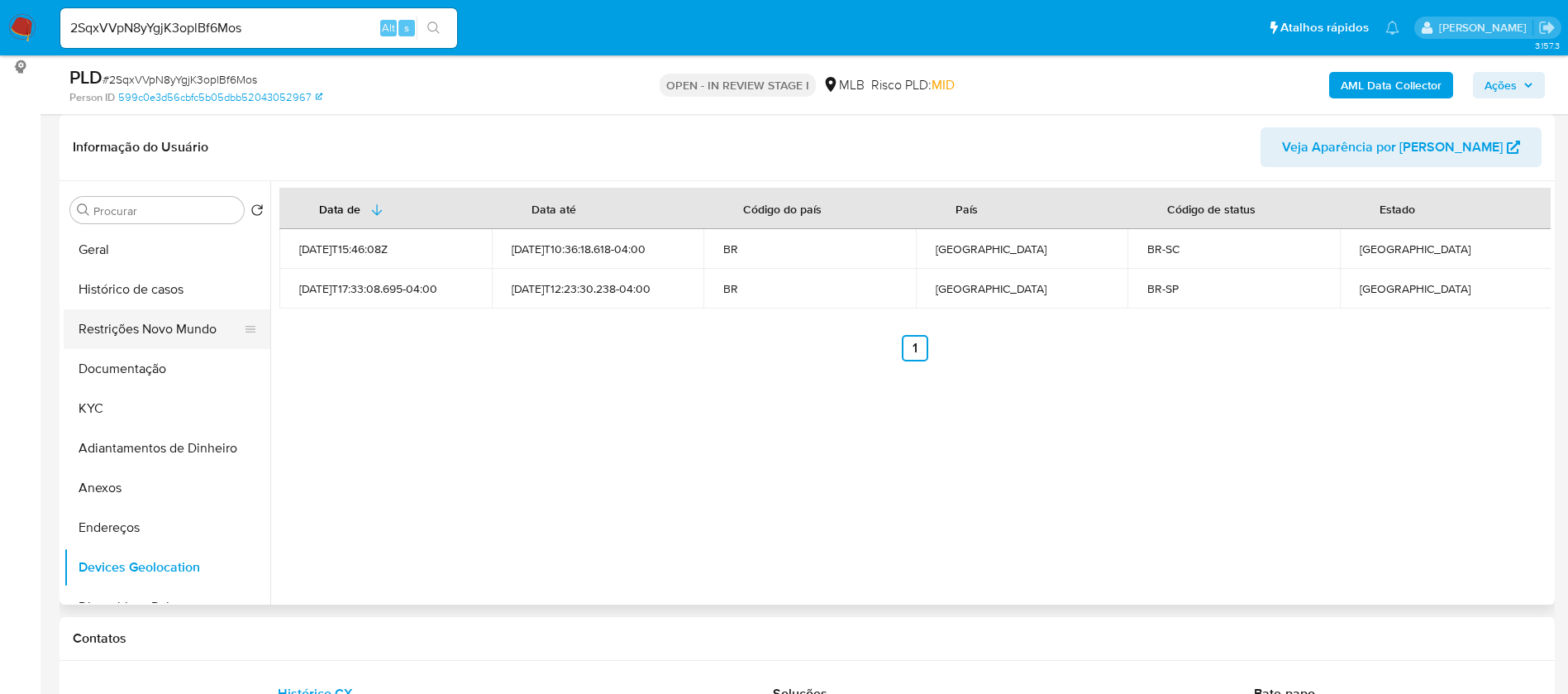
click at [169, 321] on button "Restrições Novo Mundo" at bounding box center [161, 329] width 193 height 39
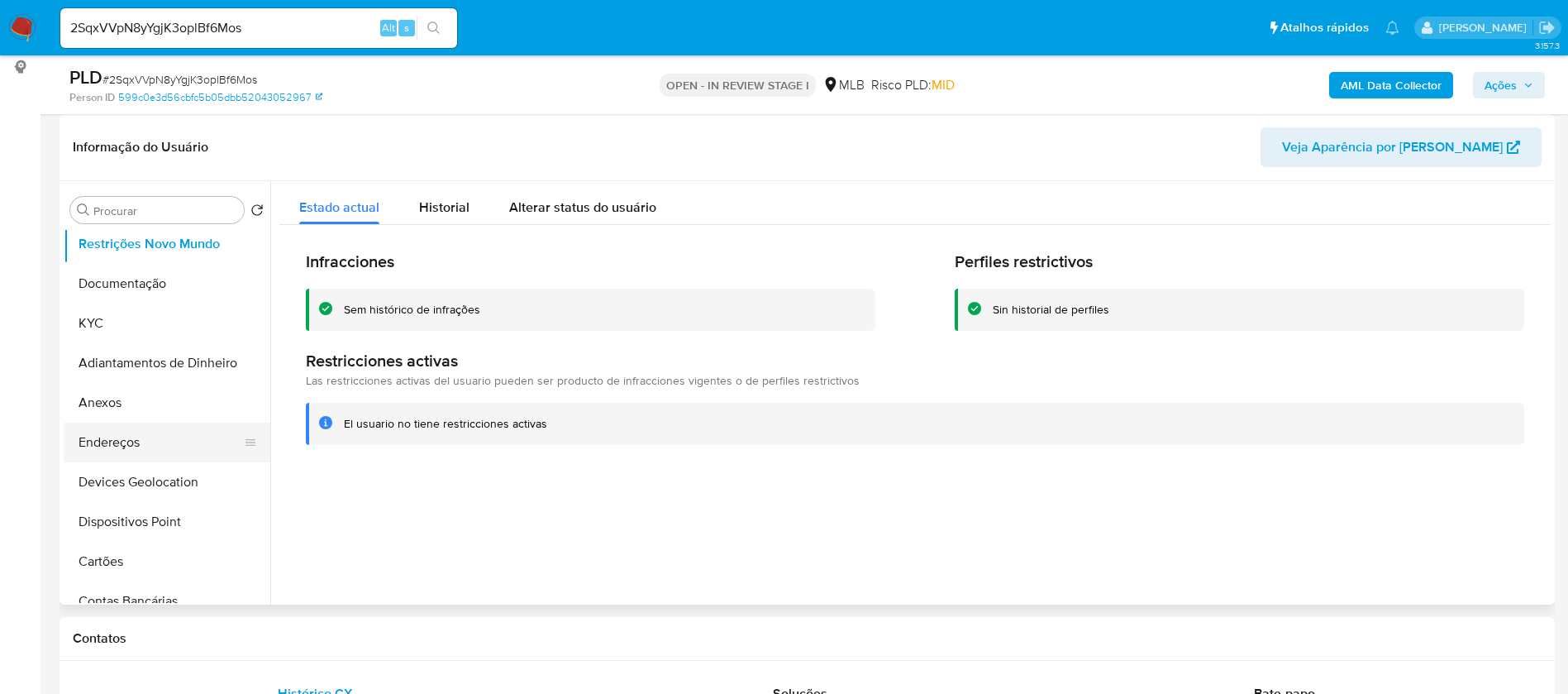
scroll to position [124, 0]
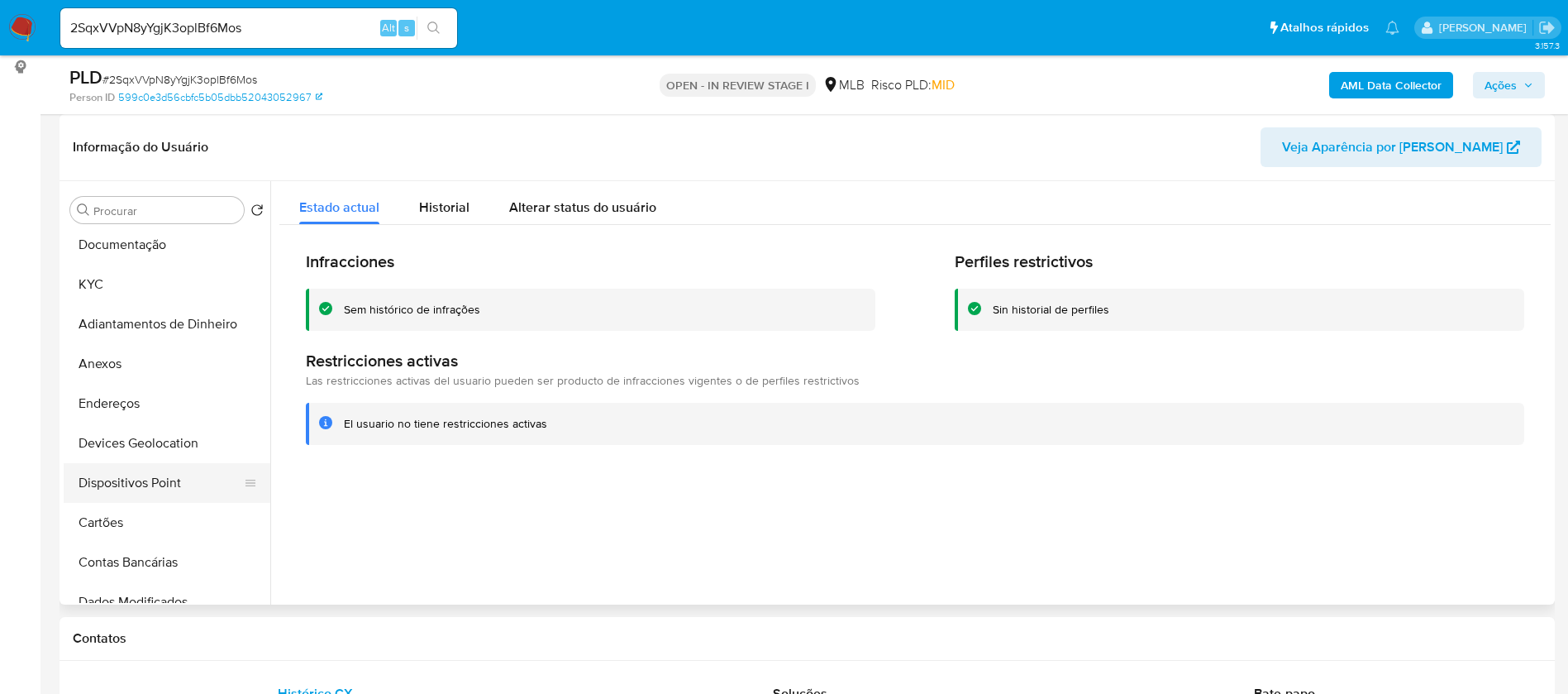
click at [164, 492] on button "Dispositivos Point" at bounding box center [161, 483] width 193 height 39
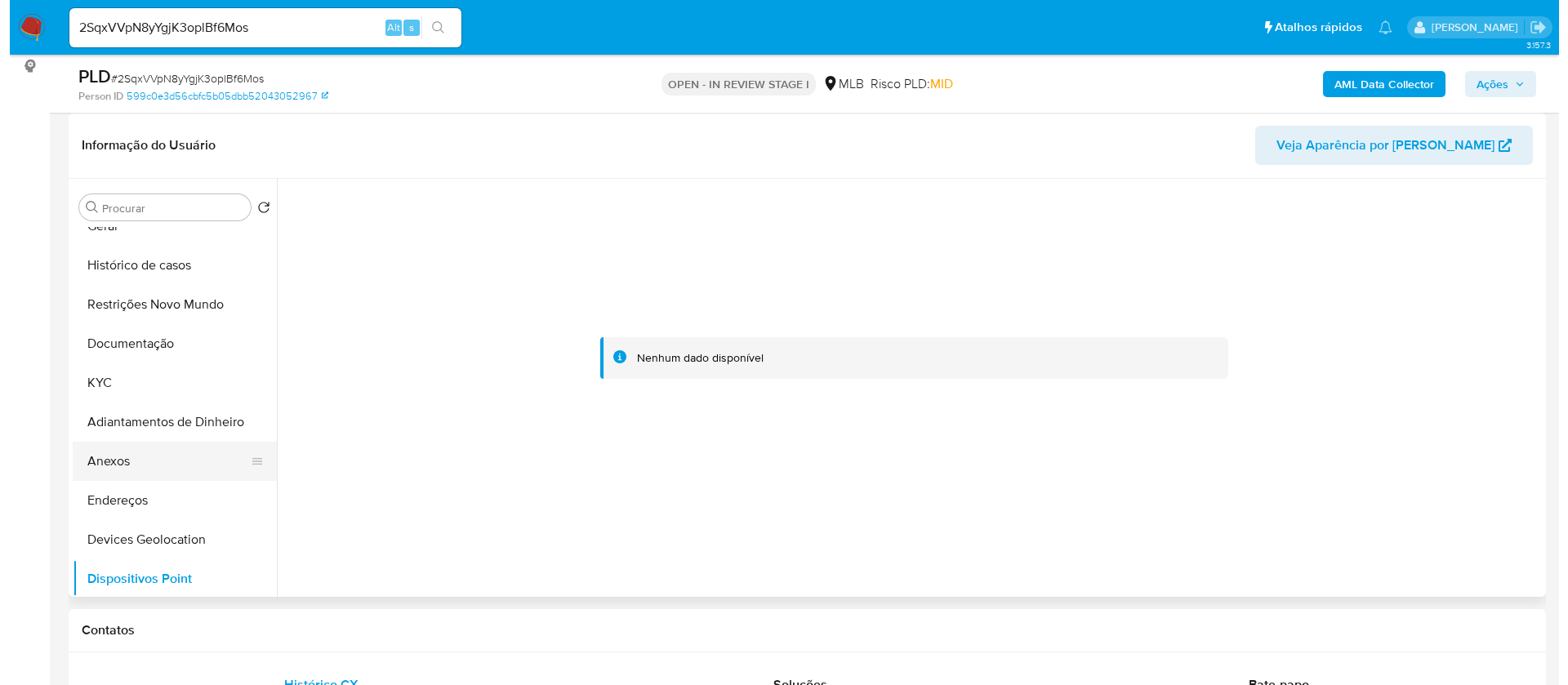
scroll to position [0, 0]
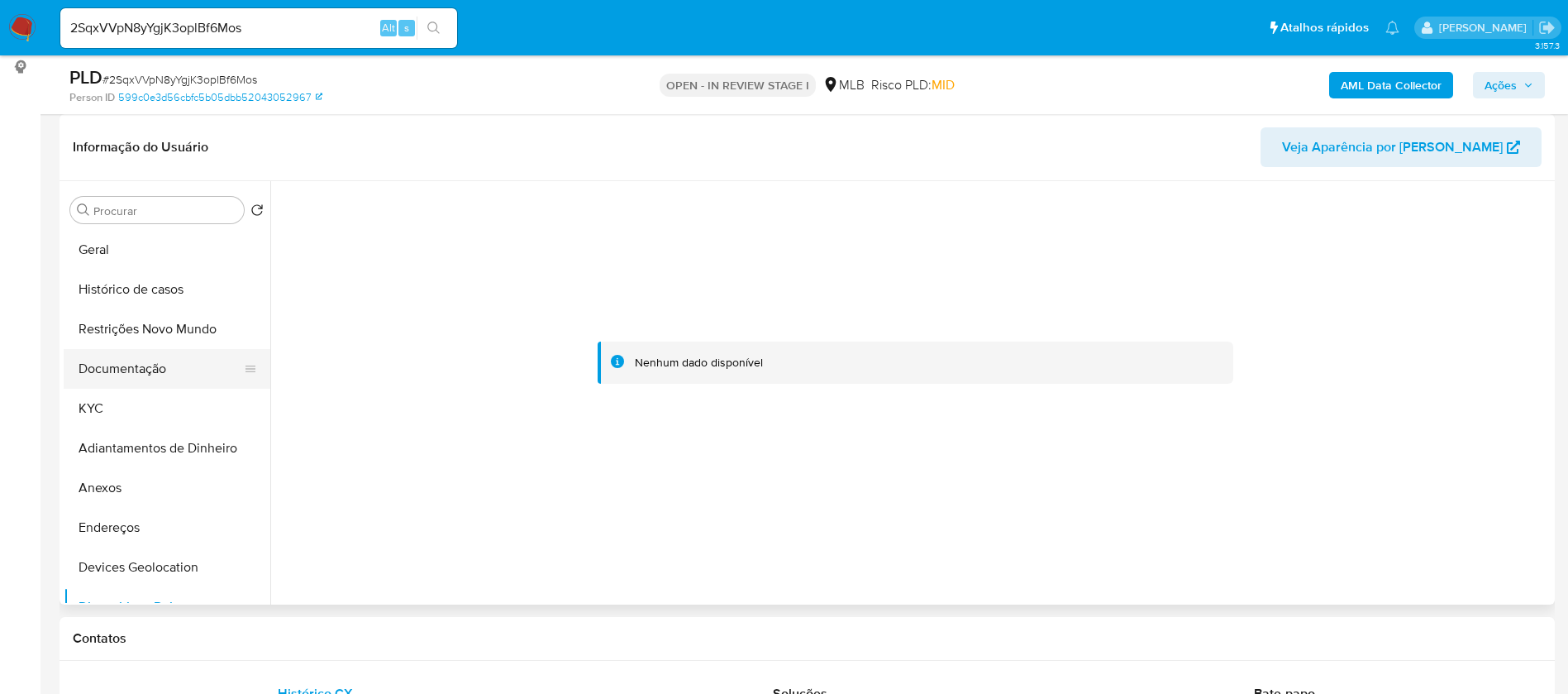
click at [142, 357] on button "Documentação" at bounding box center [161, 369] width 193 height 39
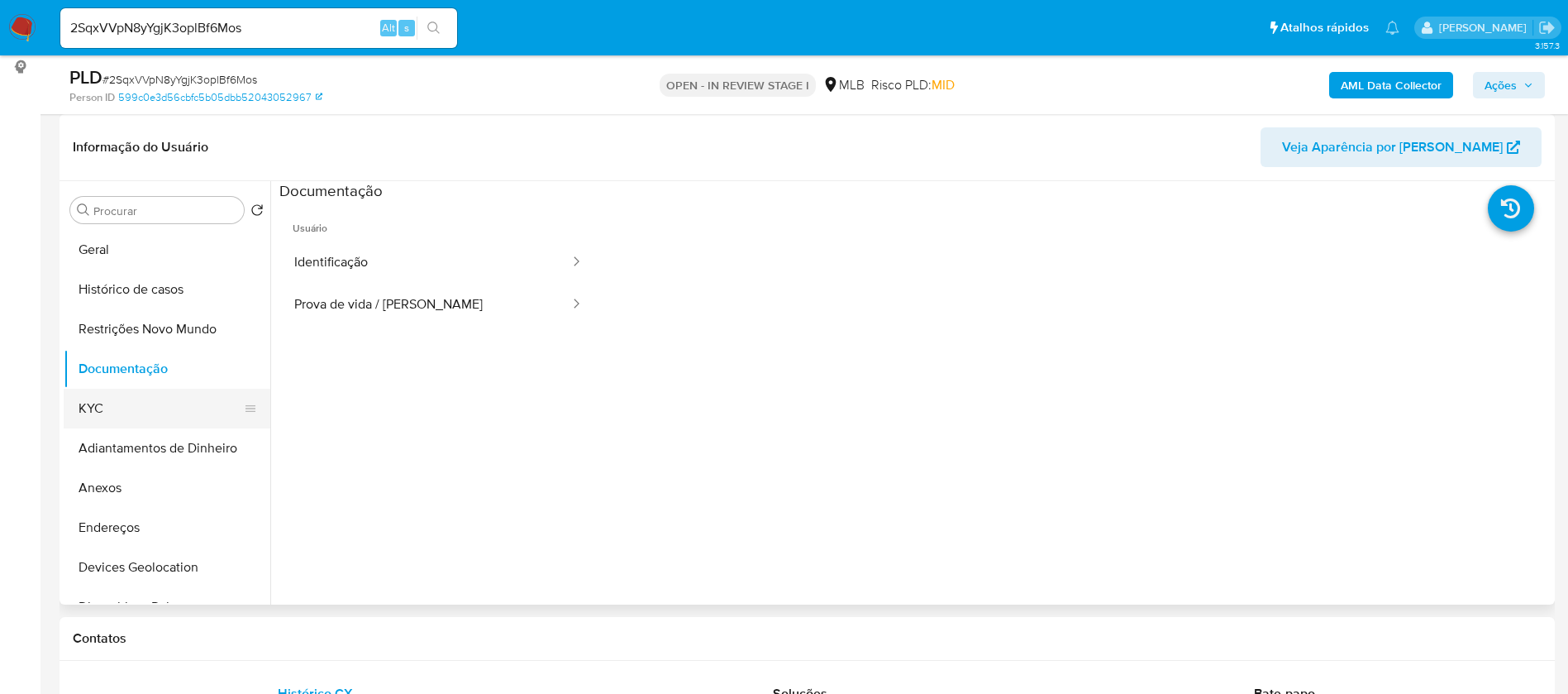
click at [95, 413] on button "KYC" at bounding box center [161, 409] width 193 height 39
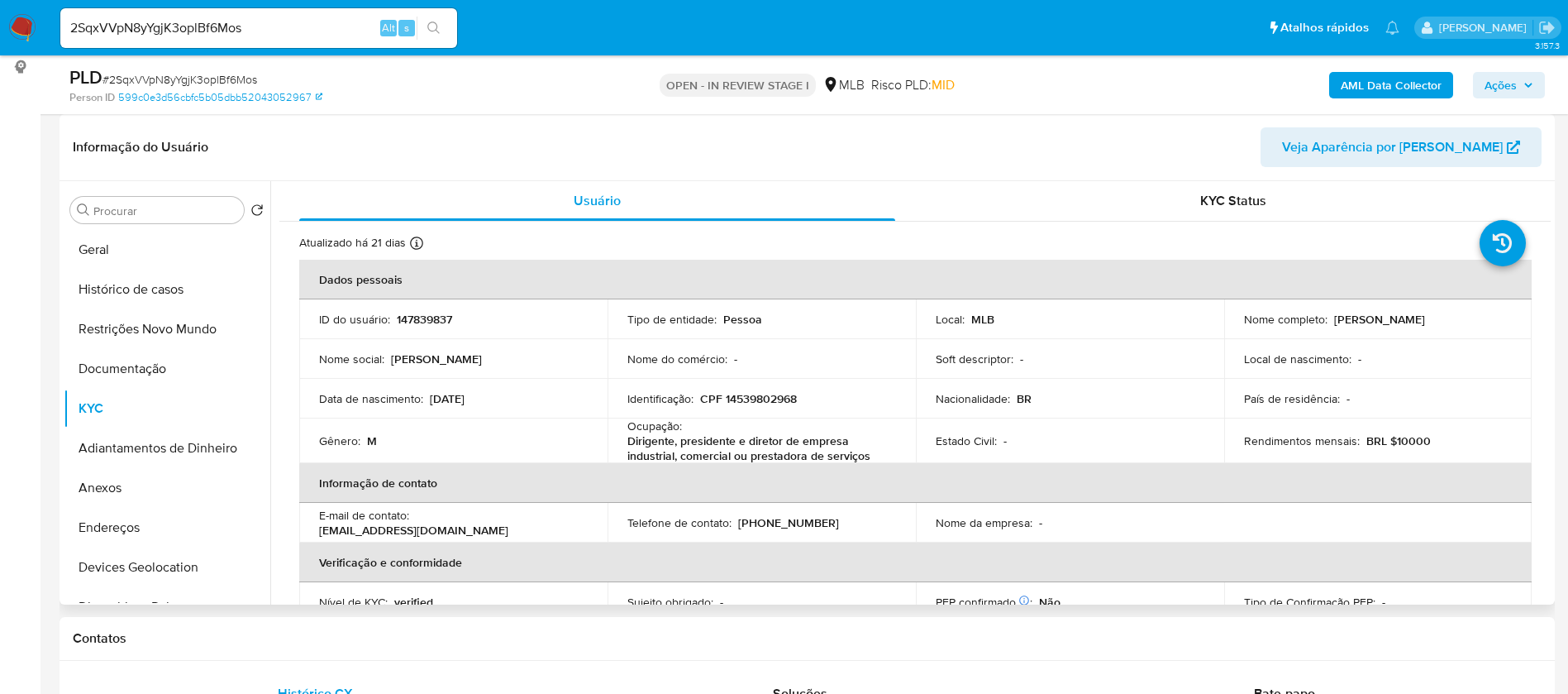
drag, startPoint x: 1468, startPoint y: 322, endPoint x: 1327, endPoint y: 323, distance: 141.0
click at [1327, 323] on div "Nome completo : Jose Luis Guimaraes Netto" at bounding box center [1379, 319] width 268 height 15
copy div "Jose Luis Guimaraes Netto"
click at [112, 367] on button "Documentação" at bounding box center [161, 369] width 193 height 39
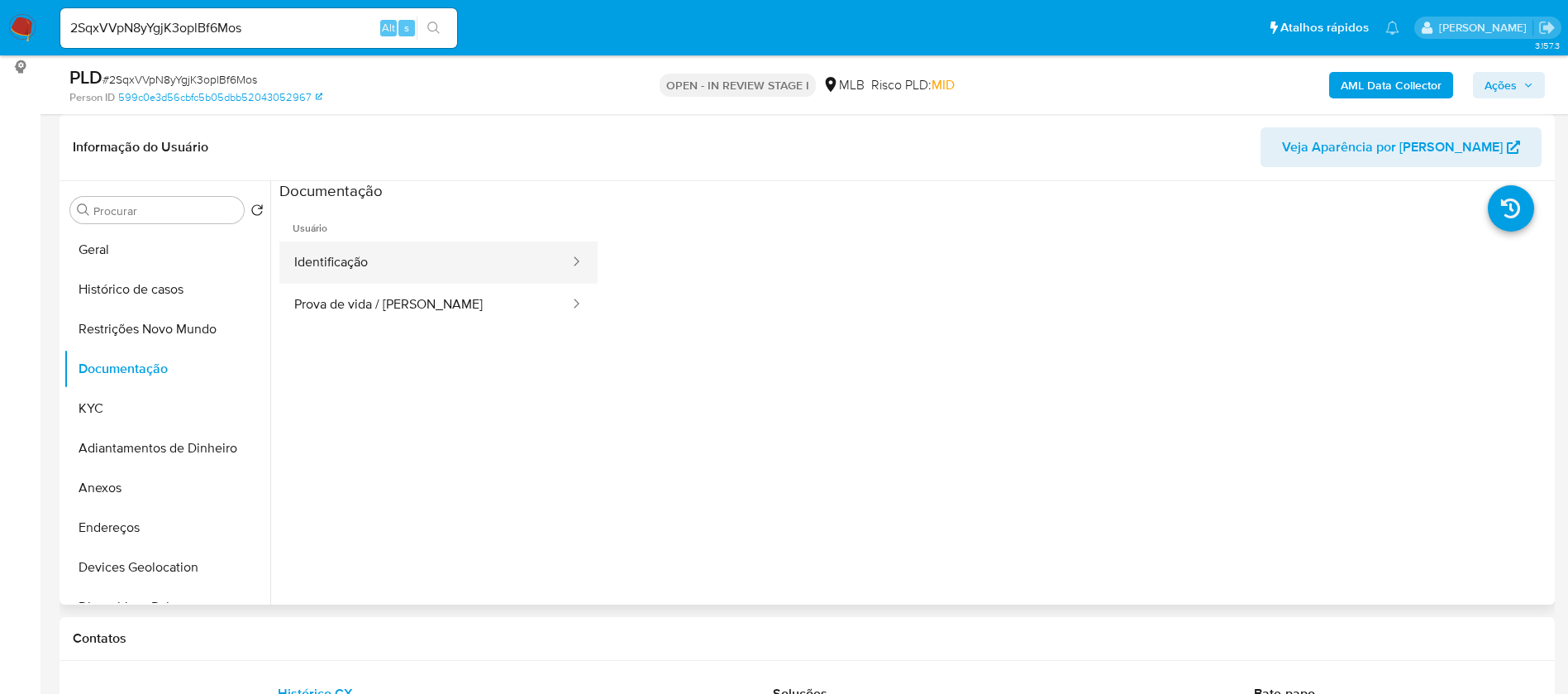
click at [430, 263] on button "Identificação" at bounding box center [425, 263] width 292 height 42
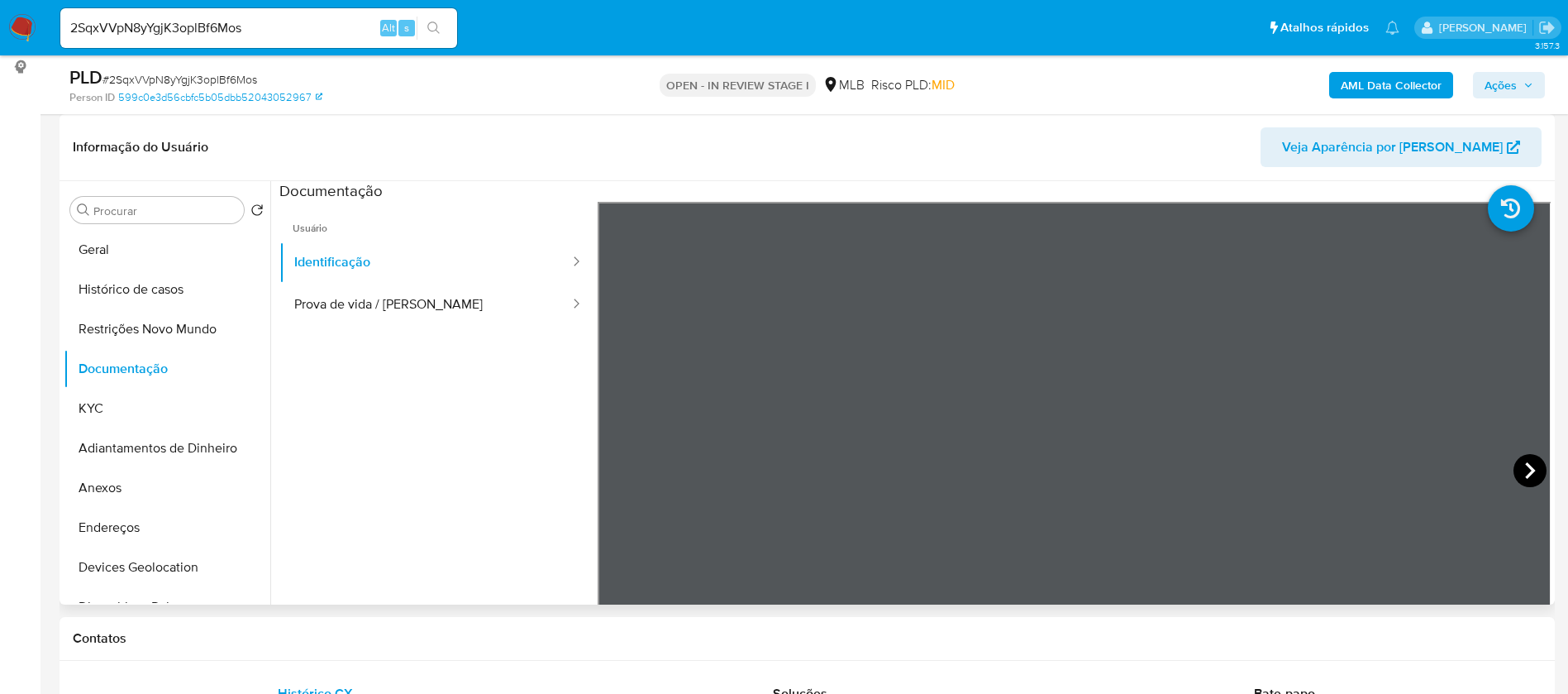
click at [1524, 474] on icon at bounding box center [1531, 471] width 34 height 34
click at [140, 253] on button "Geral" at bounding box center [161, 250] width 193 height 39
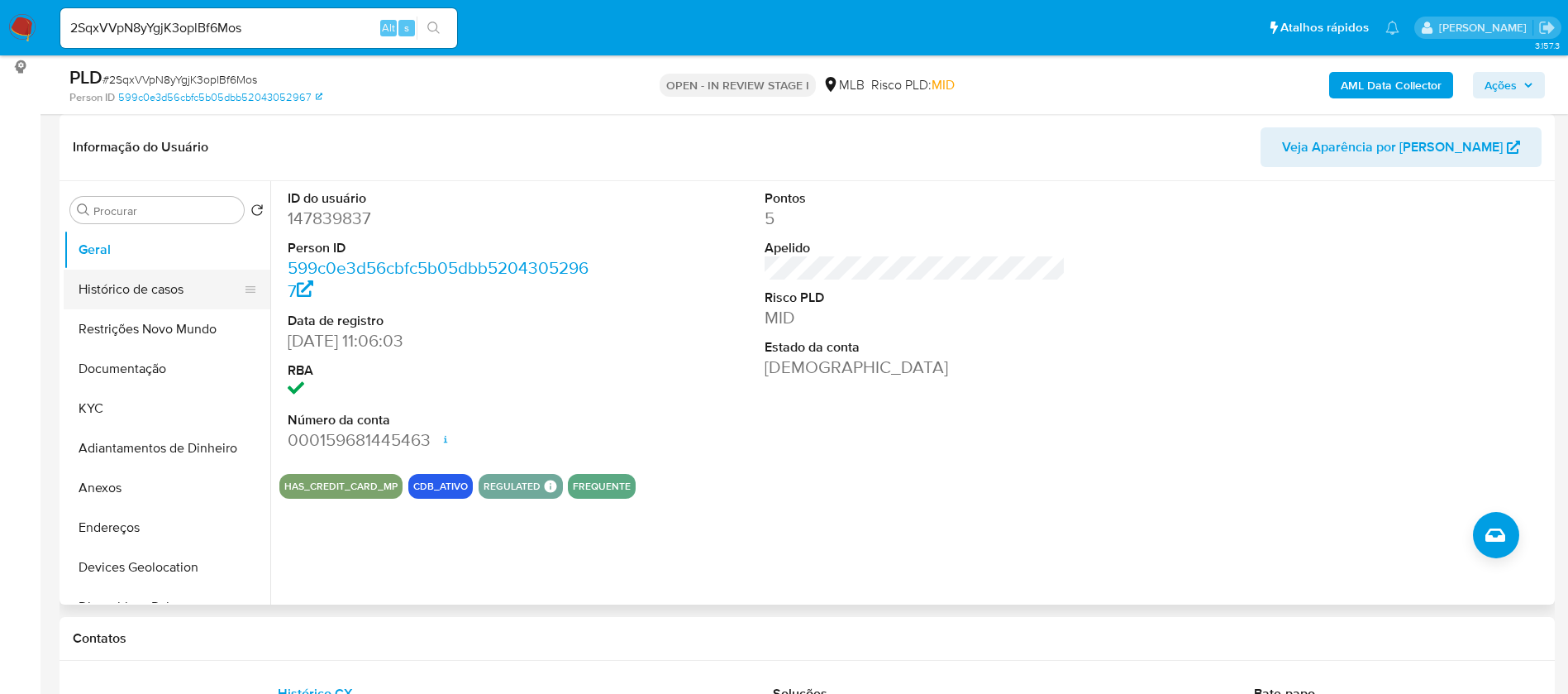
click at [156, 294] on button "Histórico de casos" at bounding box center [161, 289] width 193 height 39
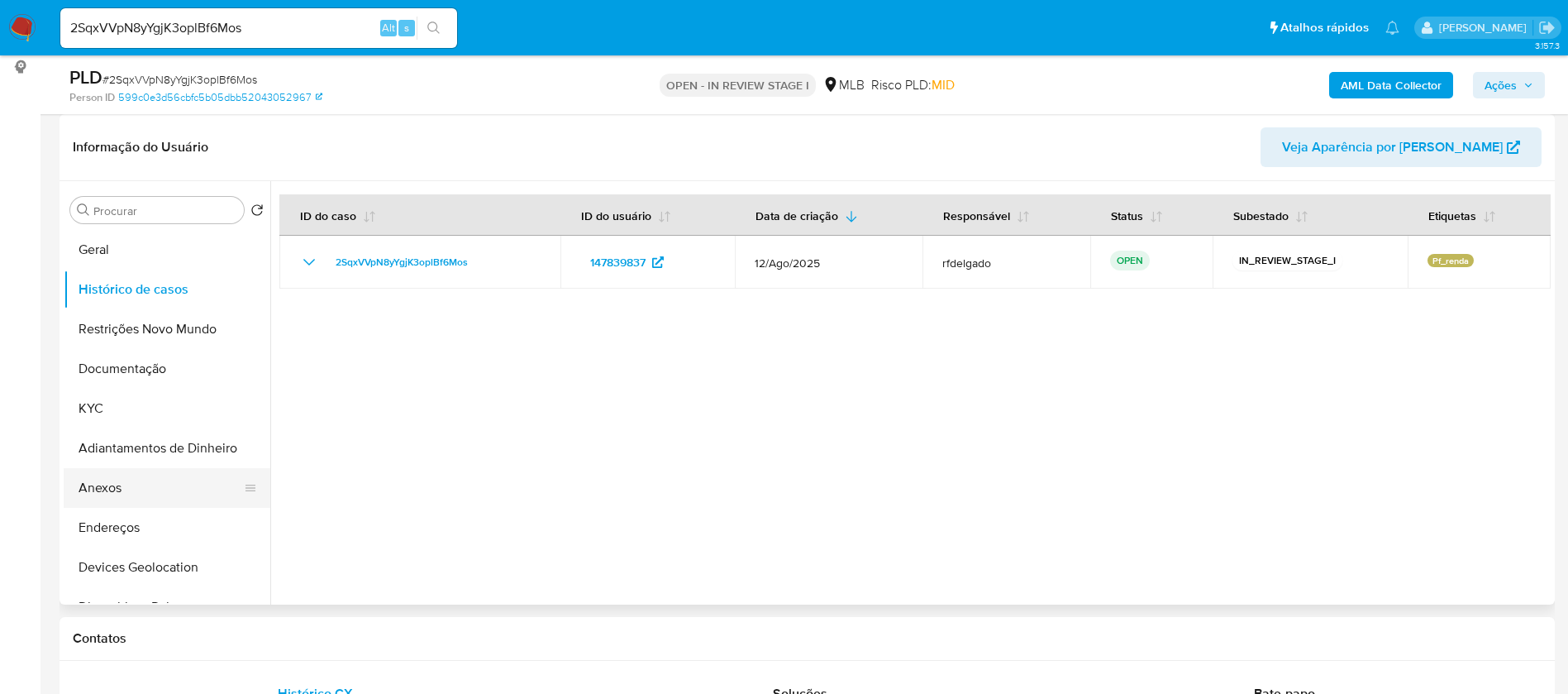
click at [117, 487] on button "Anexos" at bounding box center [161, 488] width 193 height 39
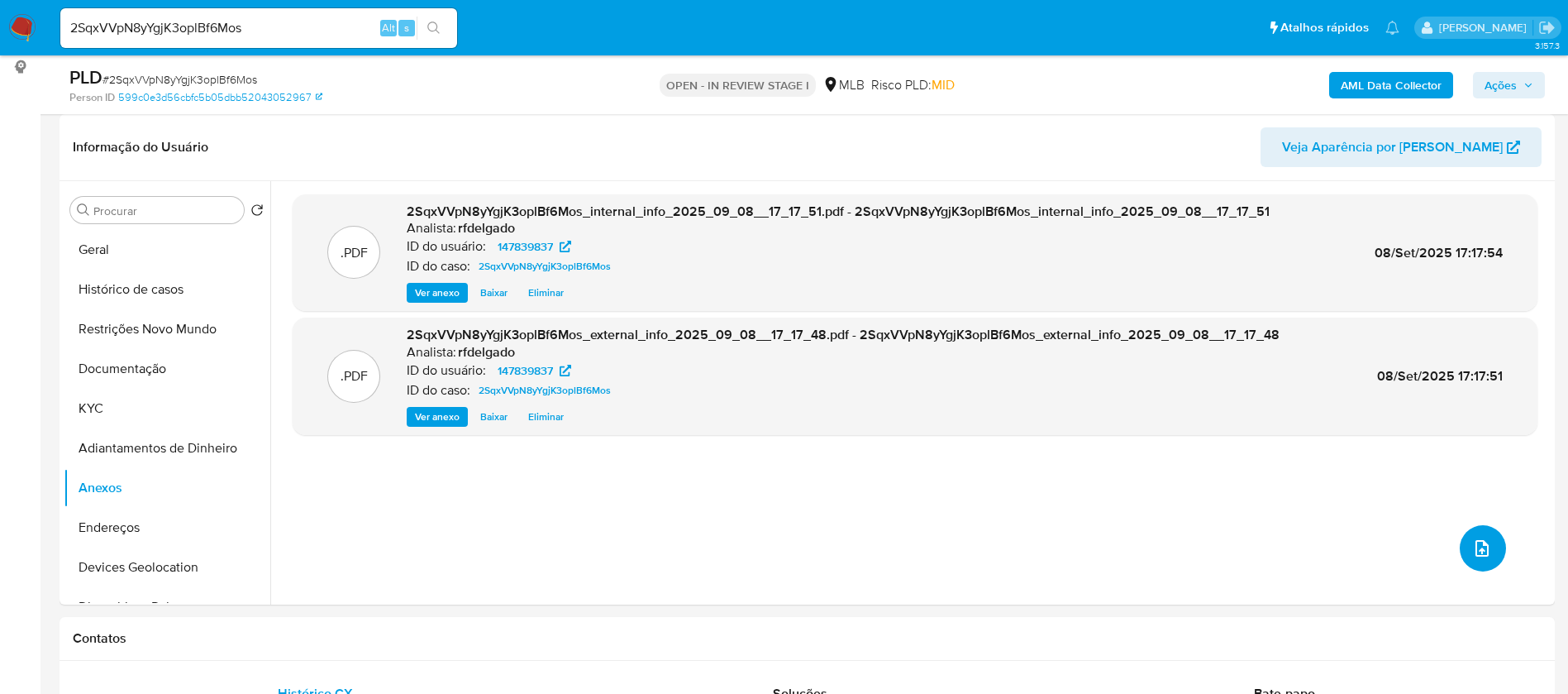
click at [1476, 551] on icon "upload-file" at bounding box center [1482, 548] width 13 height 17
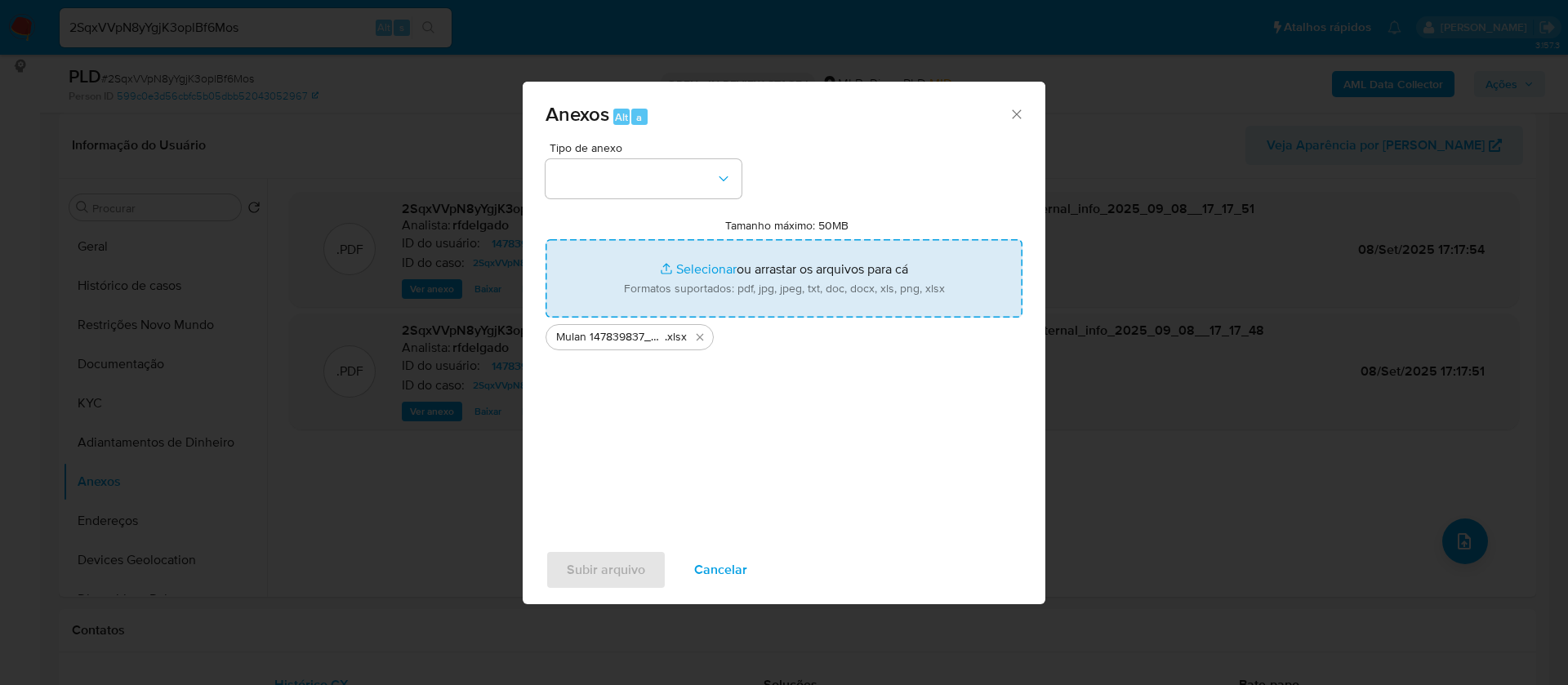
type input "C:\fakepath\SAR - - CPF 14539802968 - JOSE LUIS GUIMARÃES NETTO.pdf"
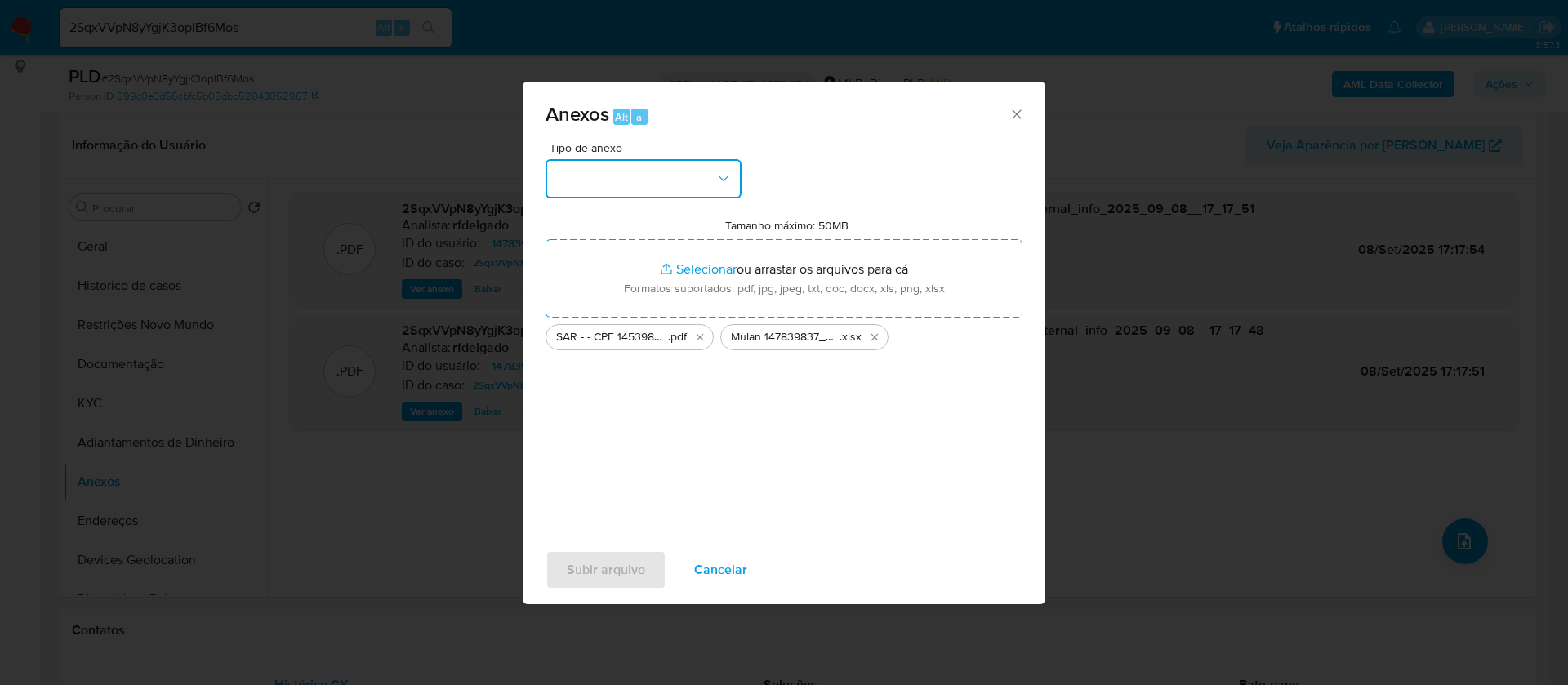
click at [683, 169] on button "button" at bounding box center [643, 178] width 196 height 39
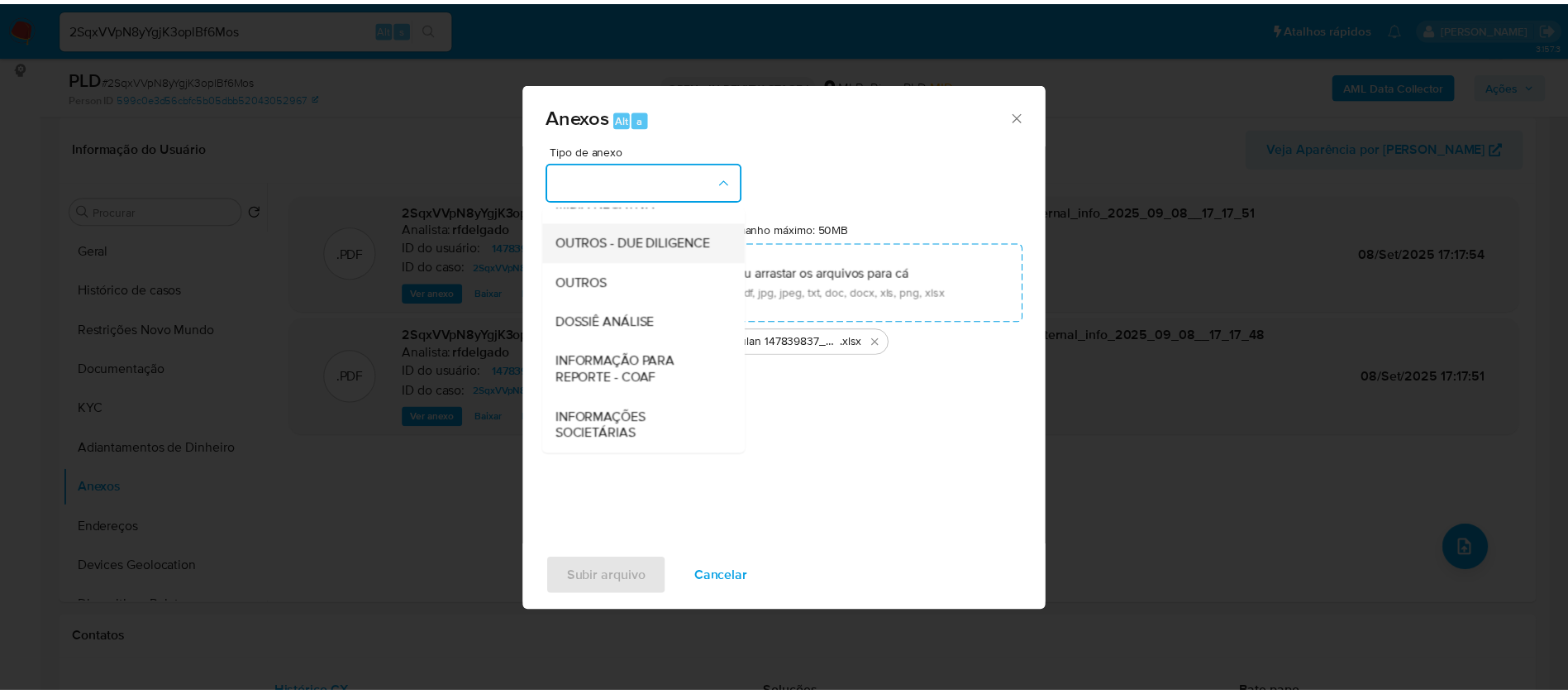
scroll to position [248, 0]
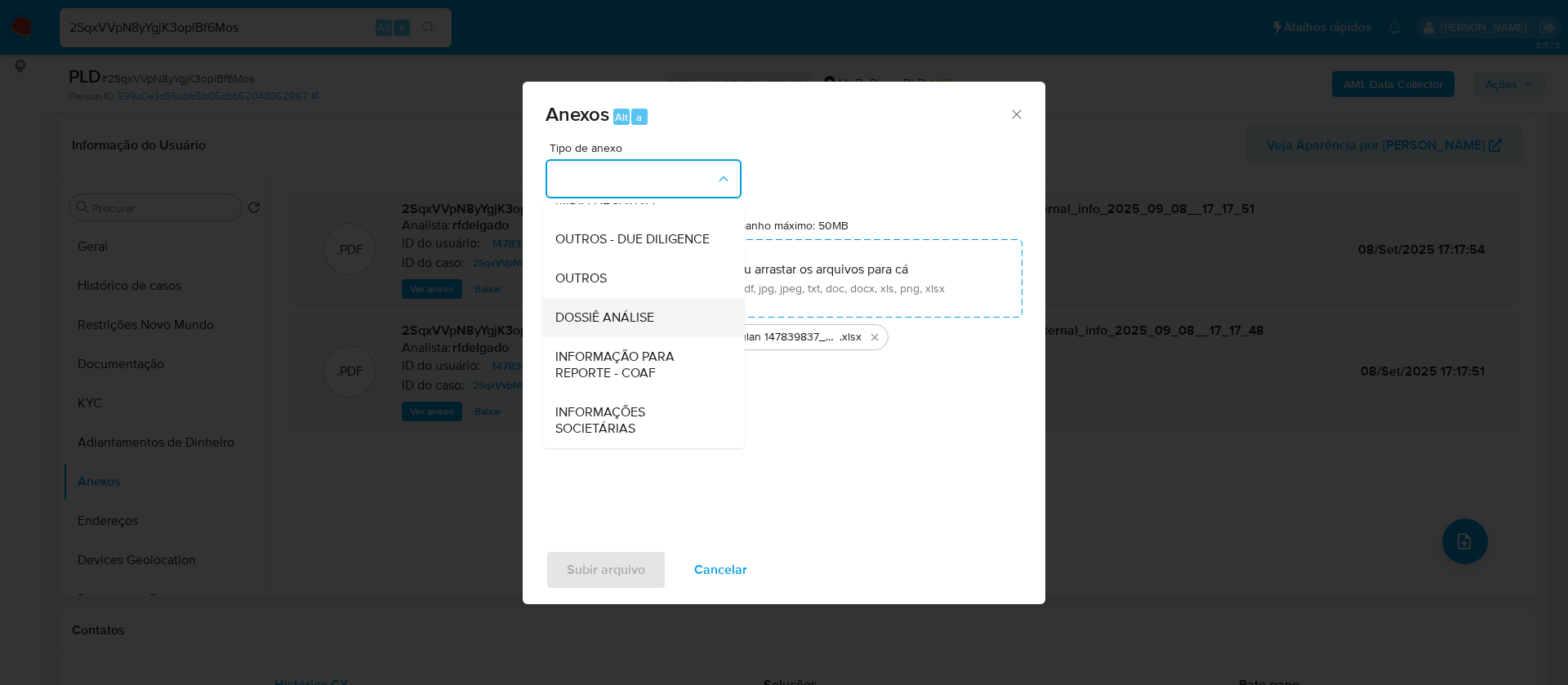
click at [653, 323] on span "DOSSIÊ ANÁLISE" at bounding box center [604, 318] width 98 height 17
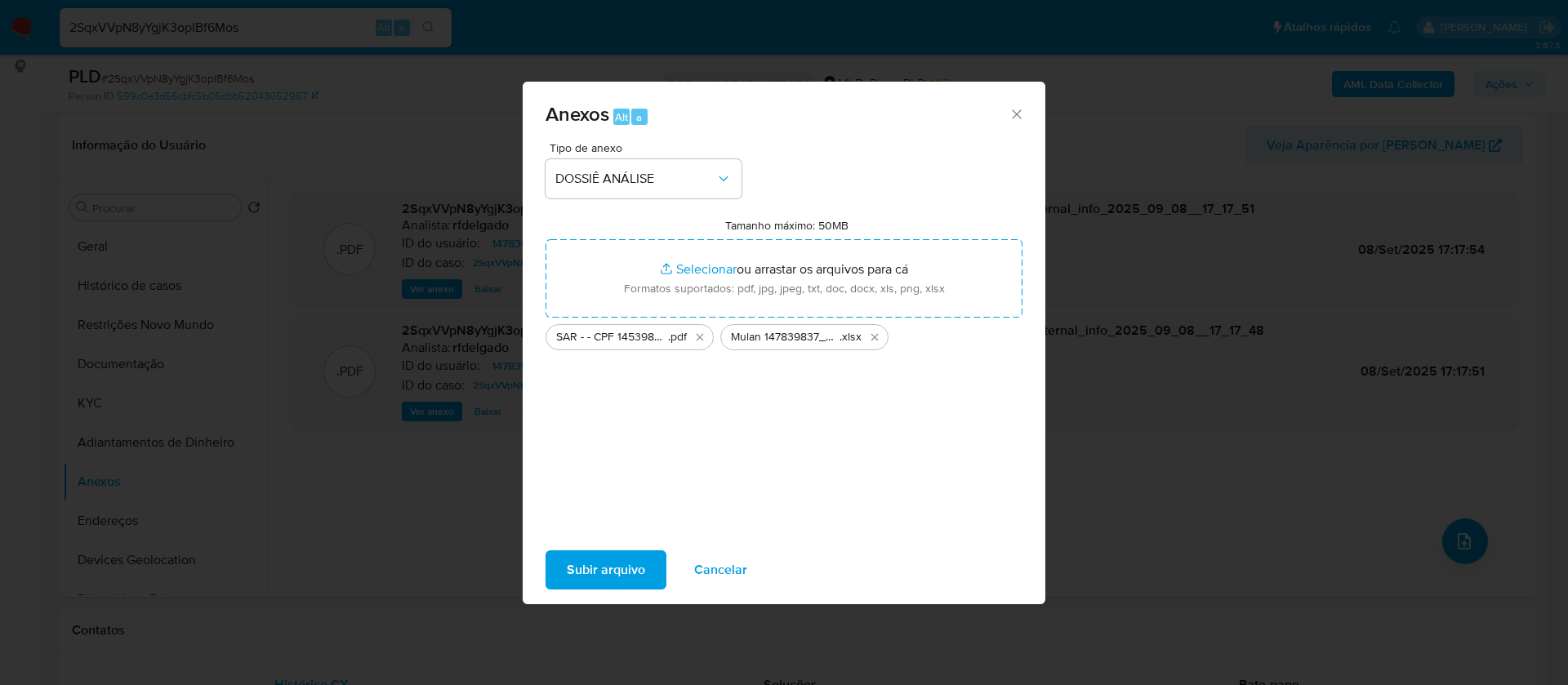
click at [631, 569] on span "Subir arquivo" at bounding box center [605, 569] width 78 height 36
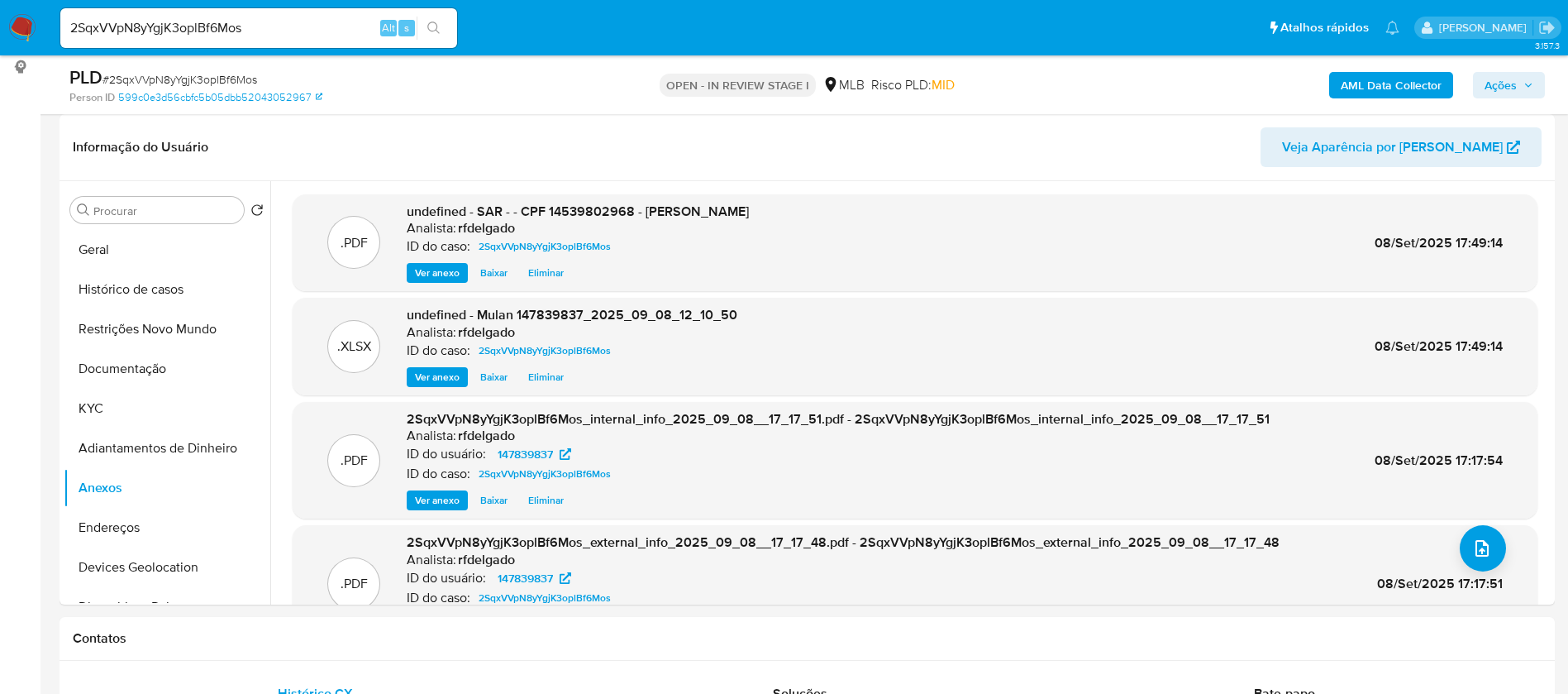
click at [1507, 83] on span "Ações" at bounding box center [1501, 85] width 33 height 27
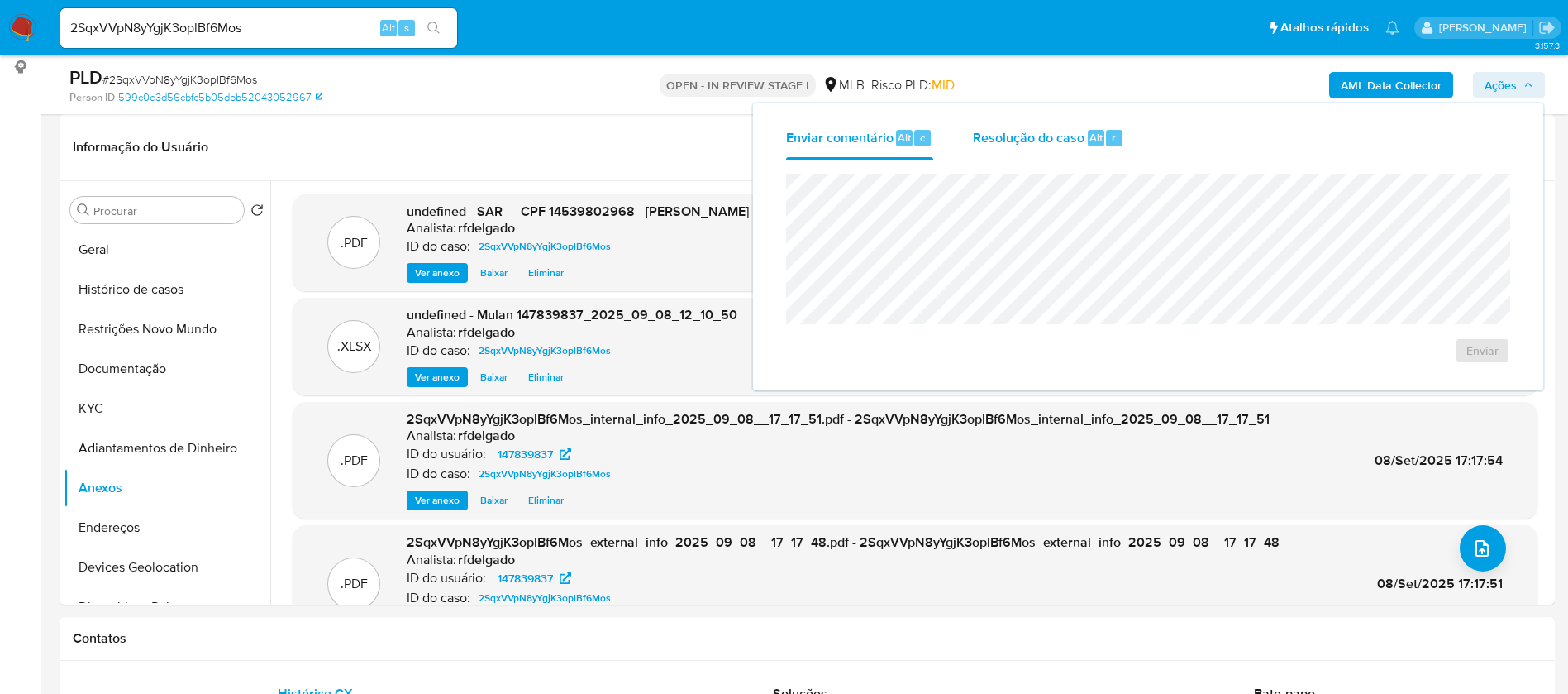
drag, startPoint x: 1008, startPoint y: 136, endPoint x: 1011, endPoint y: 151, distance: 15.3
click at [1008, 135] on span "Resolução do caso" at bounding box center [1028, 136] width 112 height 19
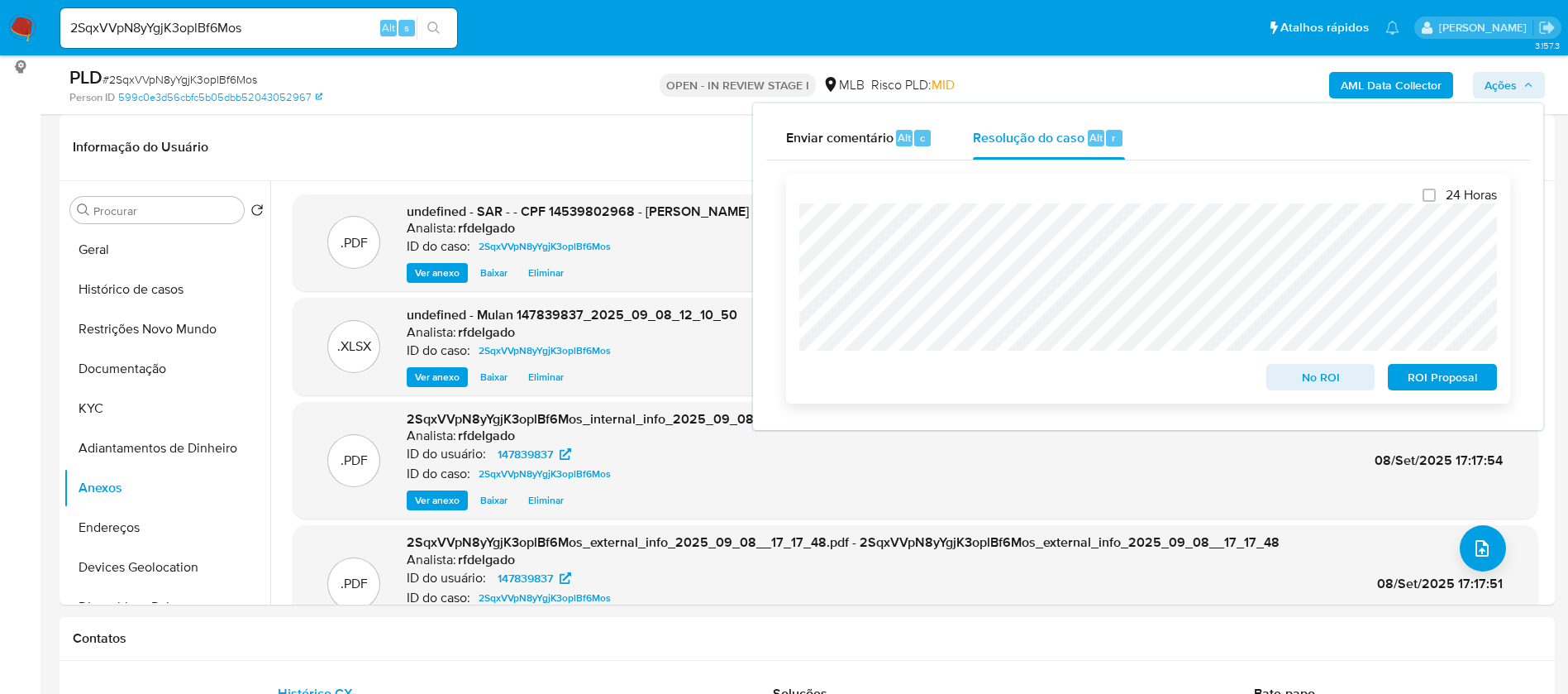
click at [1467, 387] on span "ROI Proposal" at bounding box center [1442, 376] width 86 height 23
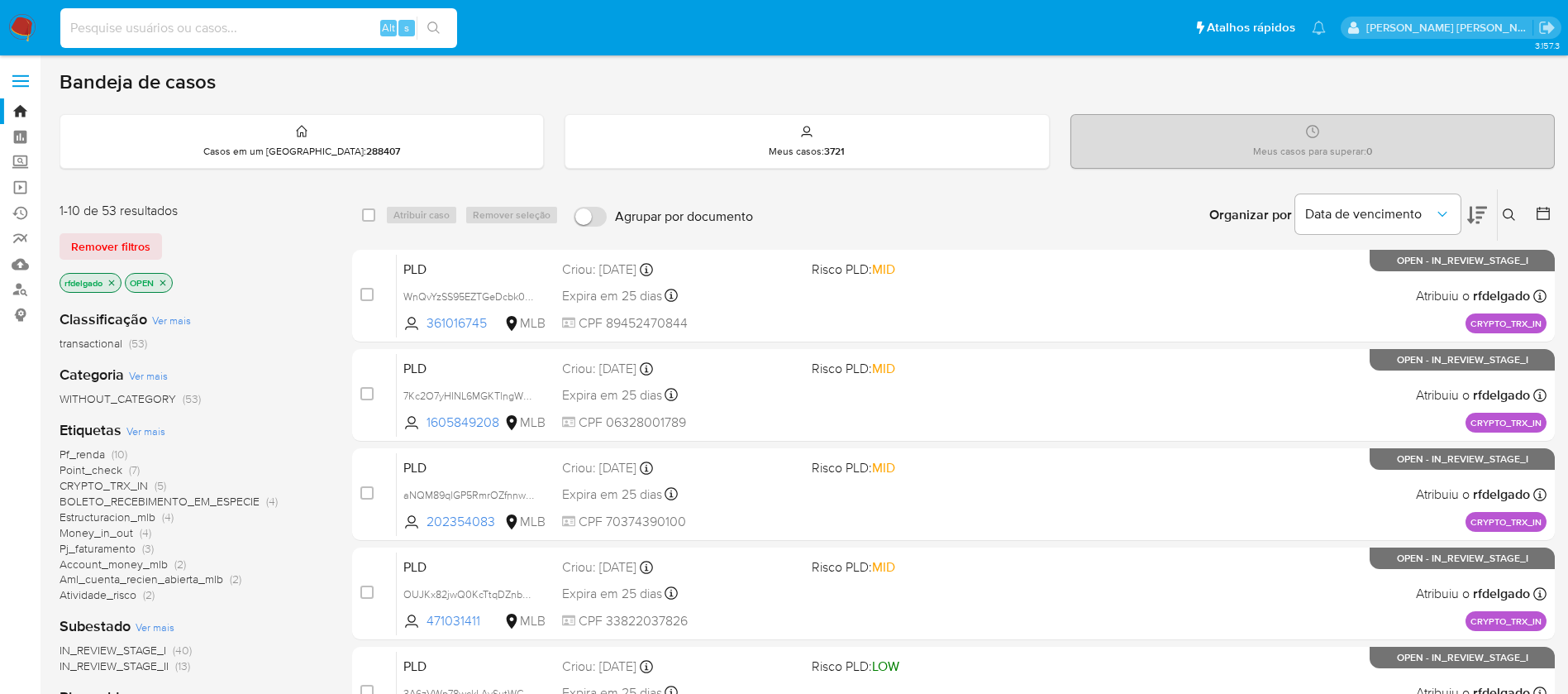
click at [186, 18] on input at bounding box center [259, 29] width 397 height 22
paste input "1013764729"
type input "1013764729"
click at [435, 24] on icon "search-icon" at bounding box center [433, 28] width 13 height 13
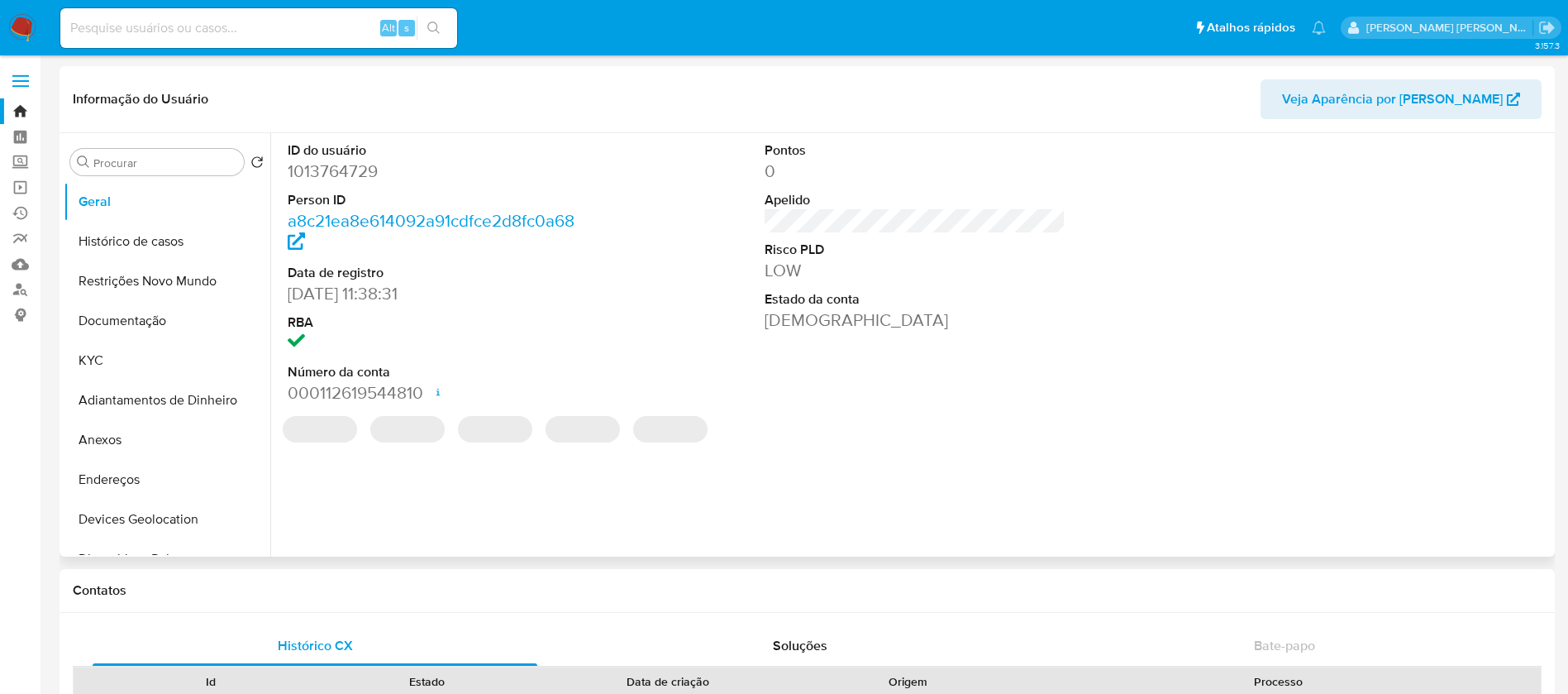
select select "10"
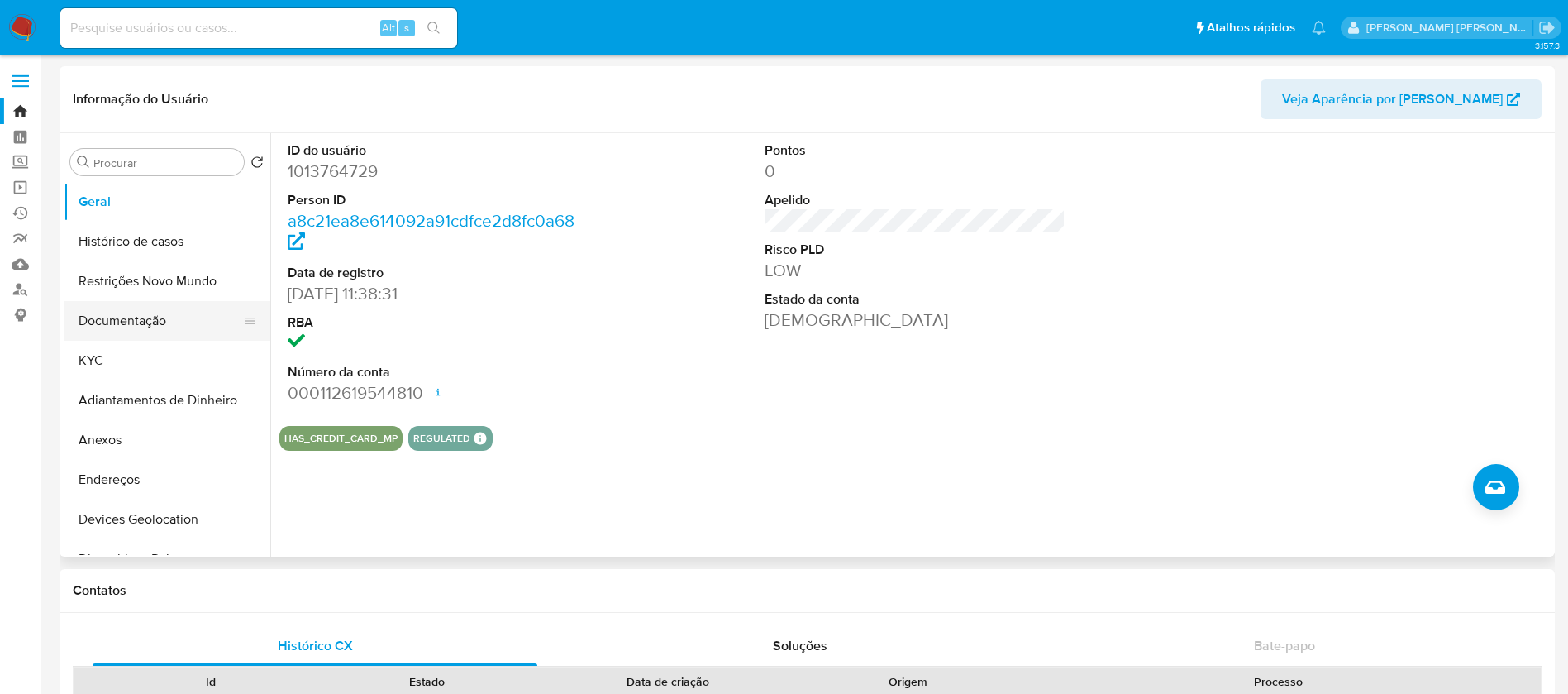
click at [155, 320] on button "Documentação" at bounding box center [161, 321] width 193 height 39
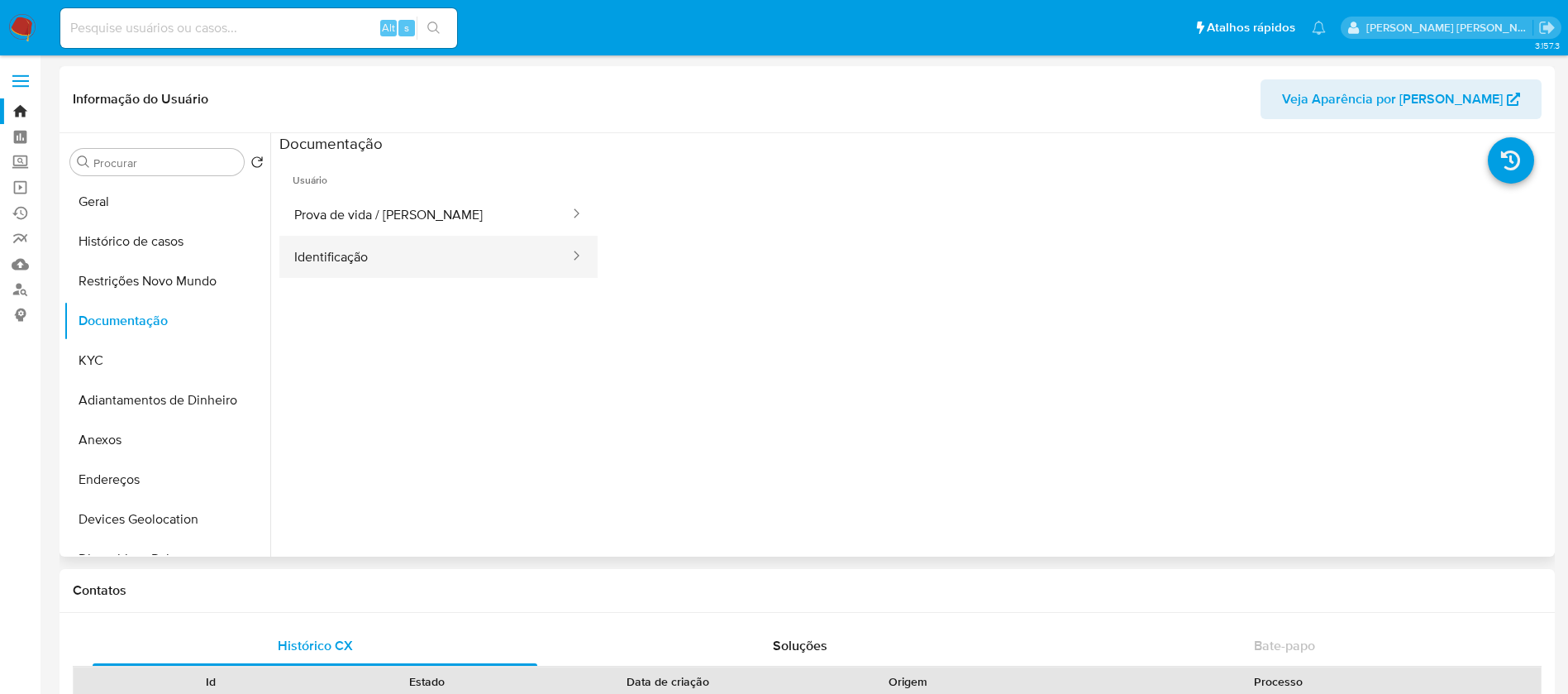
click at [411, 248] on button "Identificação" at bounding box center [425, 257] width 292 height 42
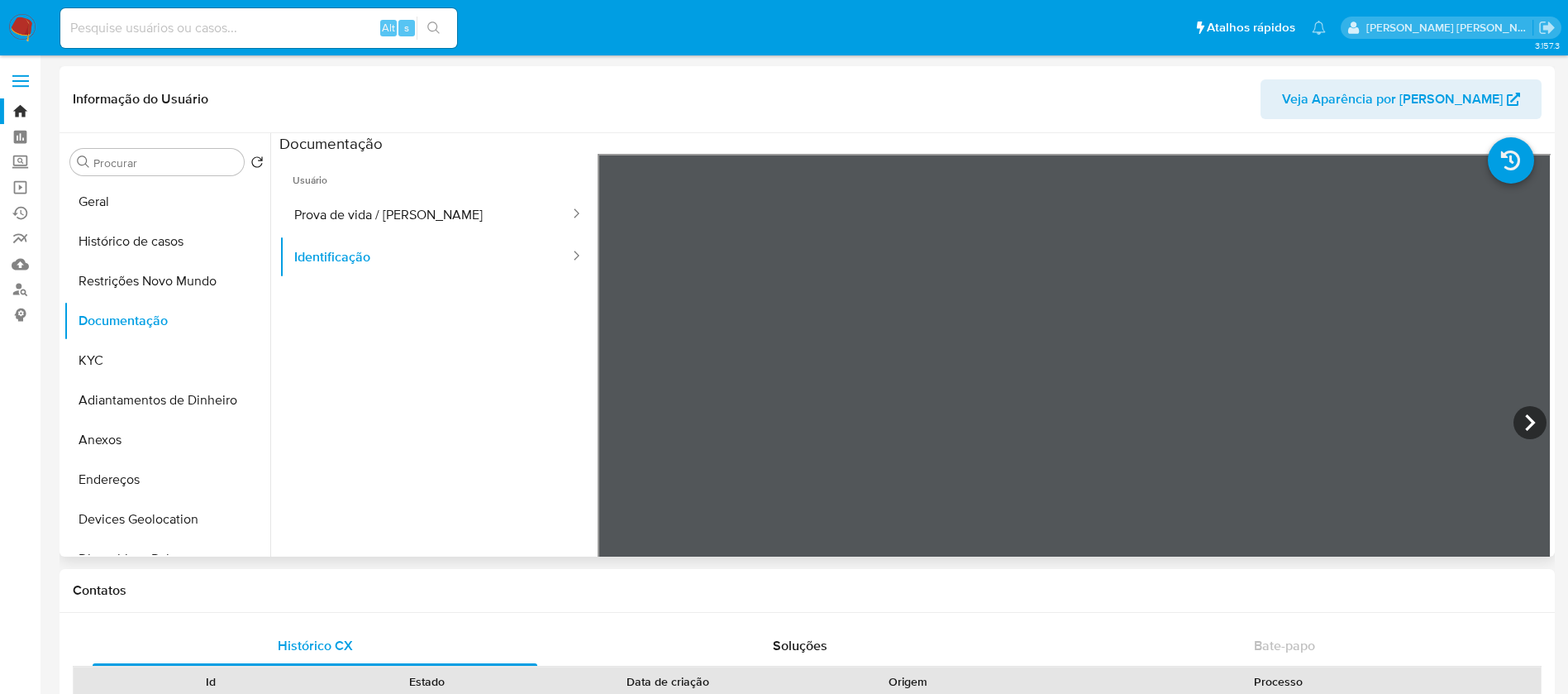
click at [1527, 414] on icon at bounding box center [1531, 423] width 34 height 34
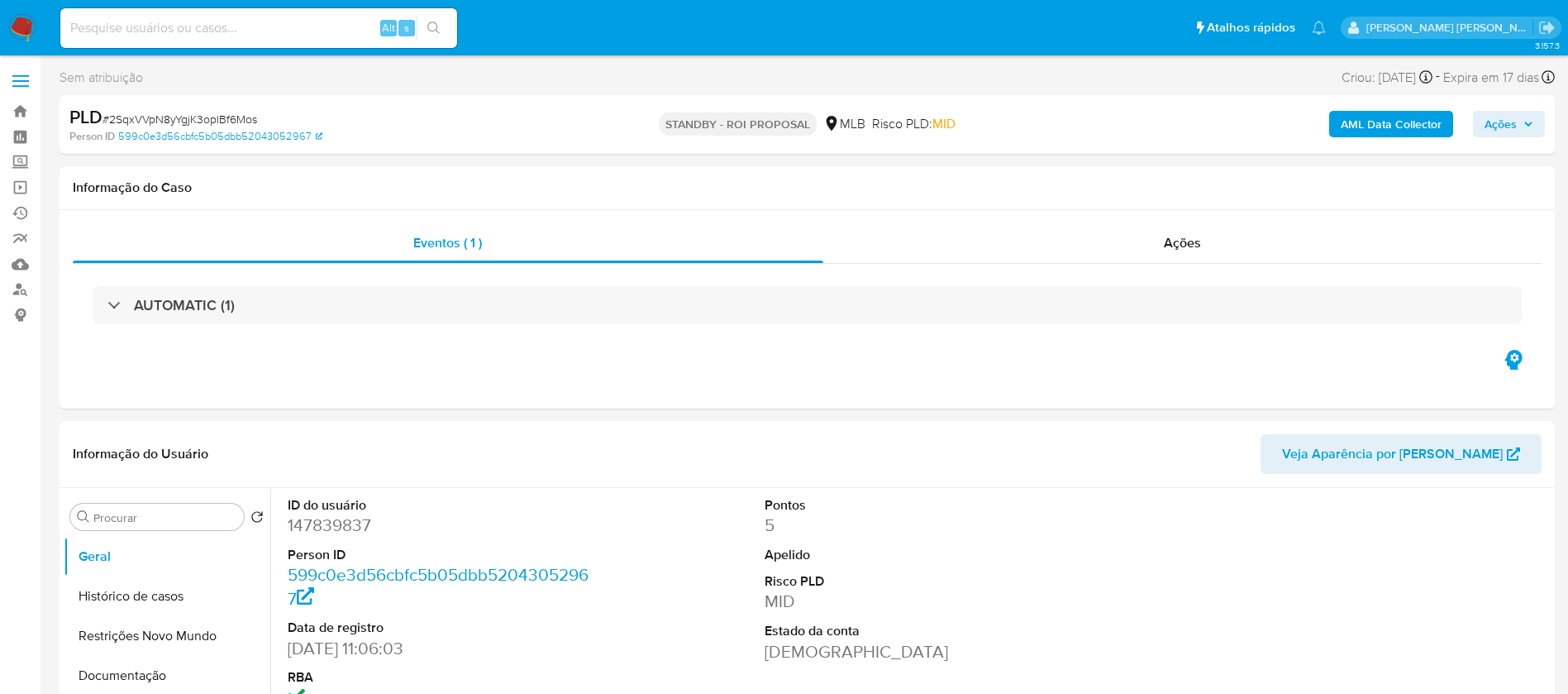
select select "10"
click at [31, 29] on img at bounding box center [22, 28] width 28 height 28
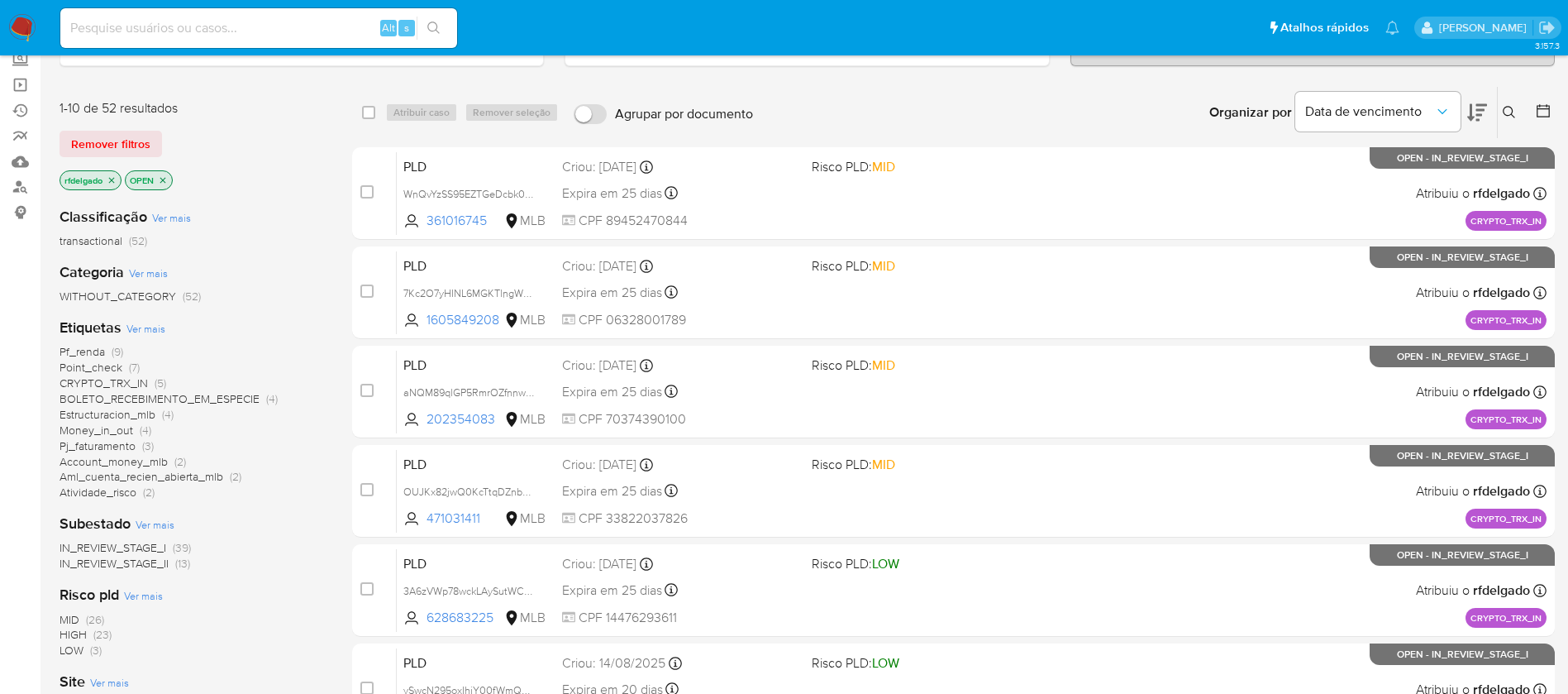
scroll to position [124, 0]
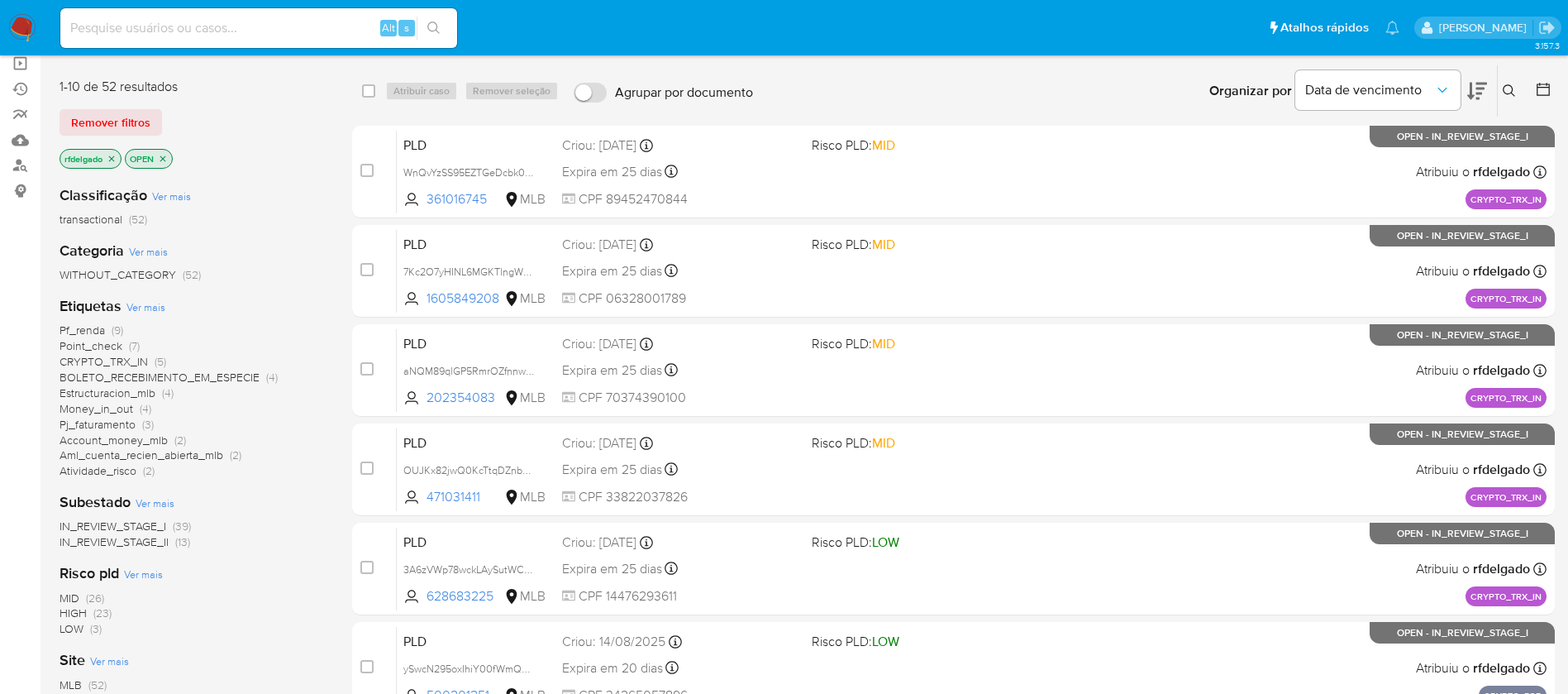
click at [120, 347] on span "Point_check" at bounding box center [91, 346] width 63 height 17
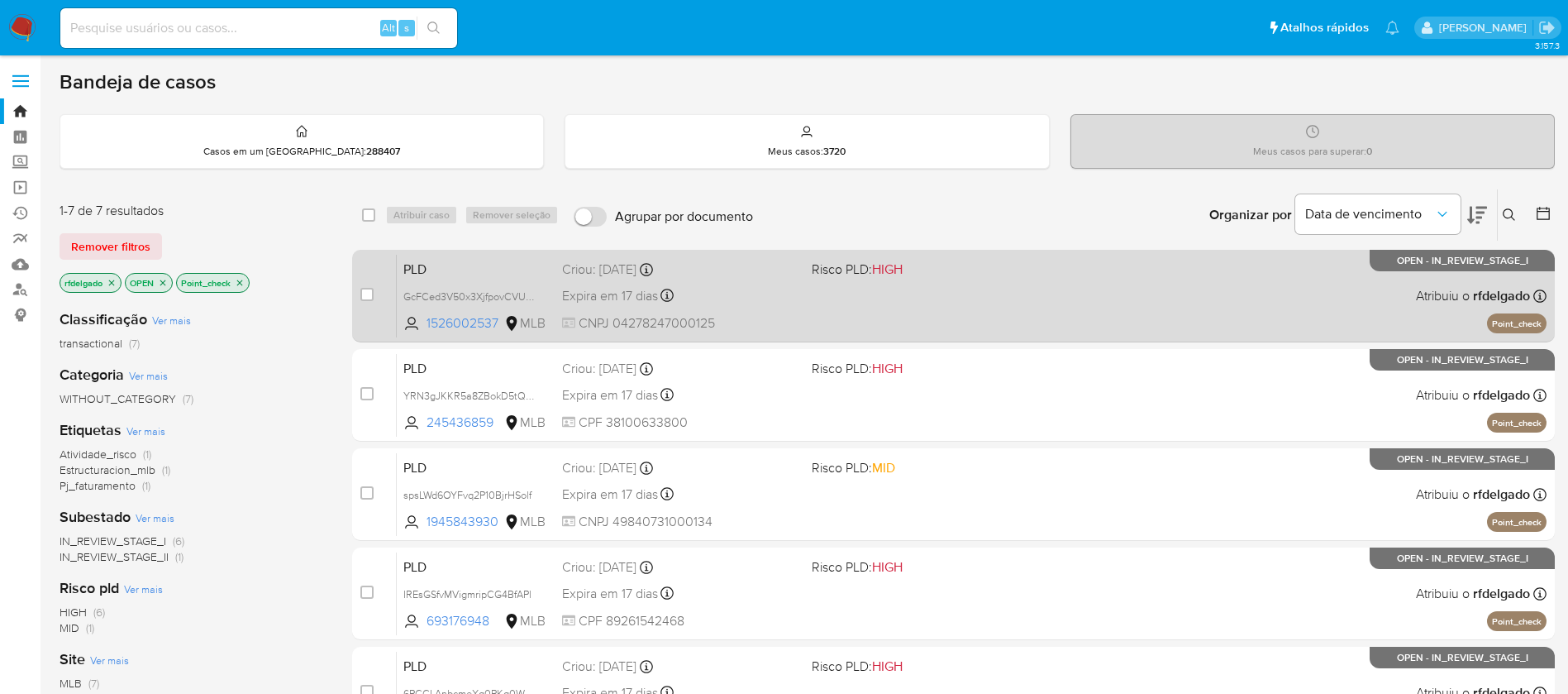
click at [1043, 313] on div "PLD GcFCed3V50x3XjfpovCVUmWH 1526002537 MLB Risco PLD: HIGH Criou: [DATE] Criou…" at bounding box center [971, 295] width 1150 height 84
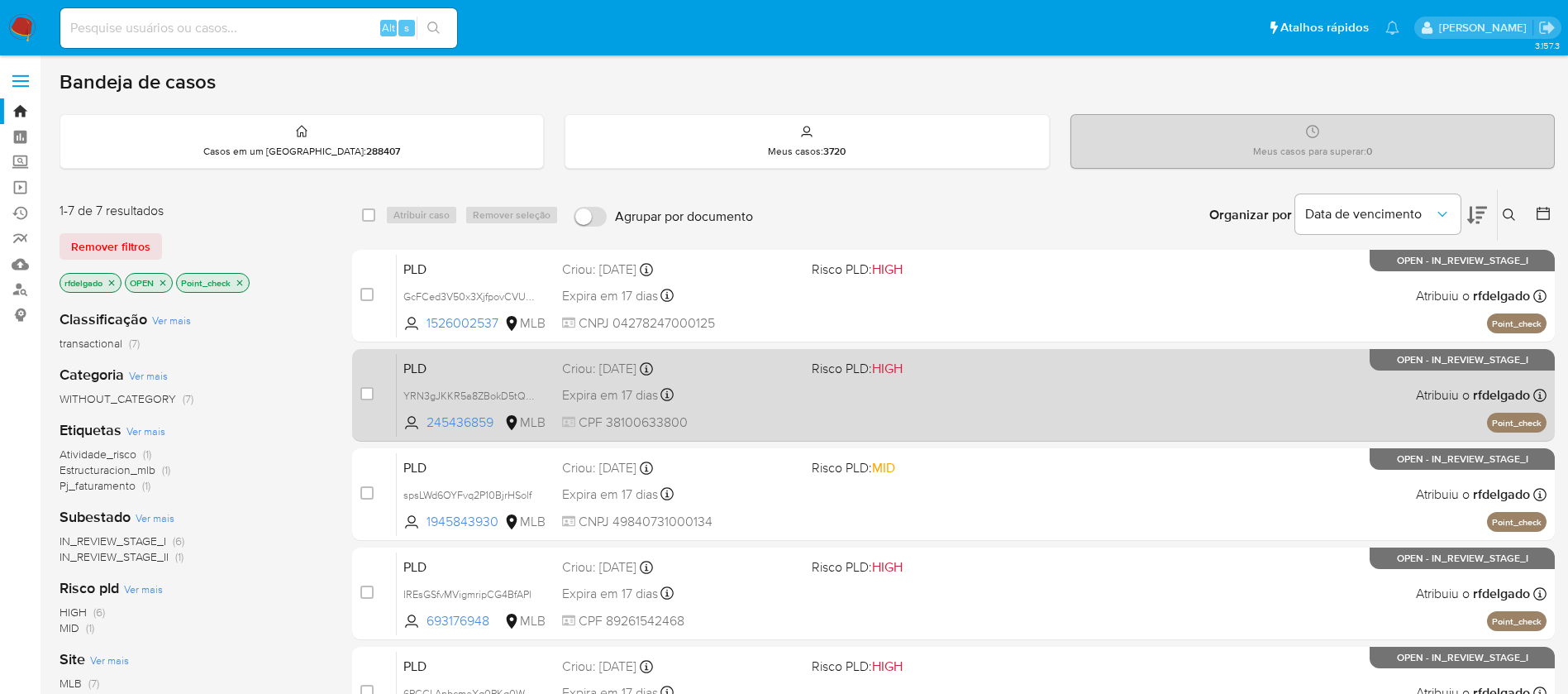
click at [976, 407] on div "PLD YRN3gJKKR5a8ZBokD5tQELvj 245436859 MLB Risco PLD: HIGH Criou: 12/08/2025 Cr…" at bounding box center [971, 395] width 1150 height 84
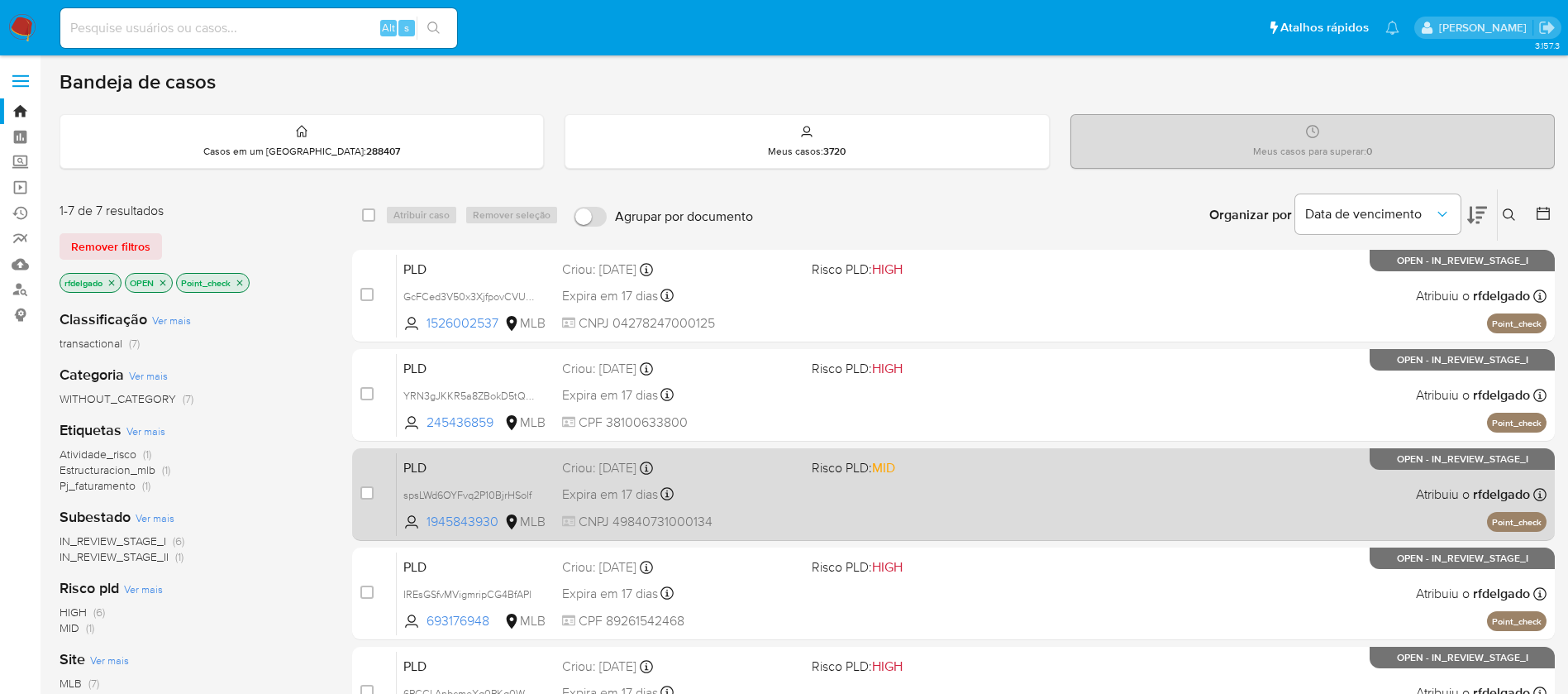
click at [910, 474] on span "Risco PLD: MID" at bounding box center [931, 467] width 237 height 22
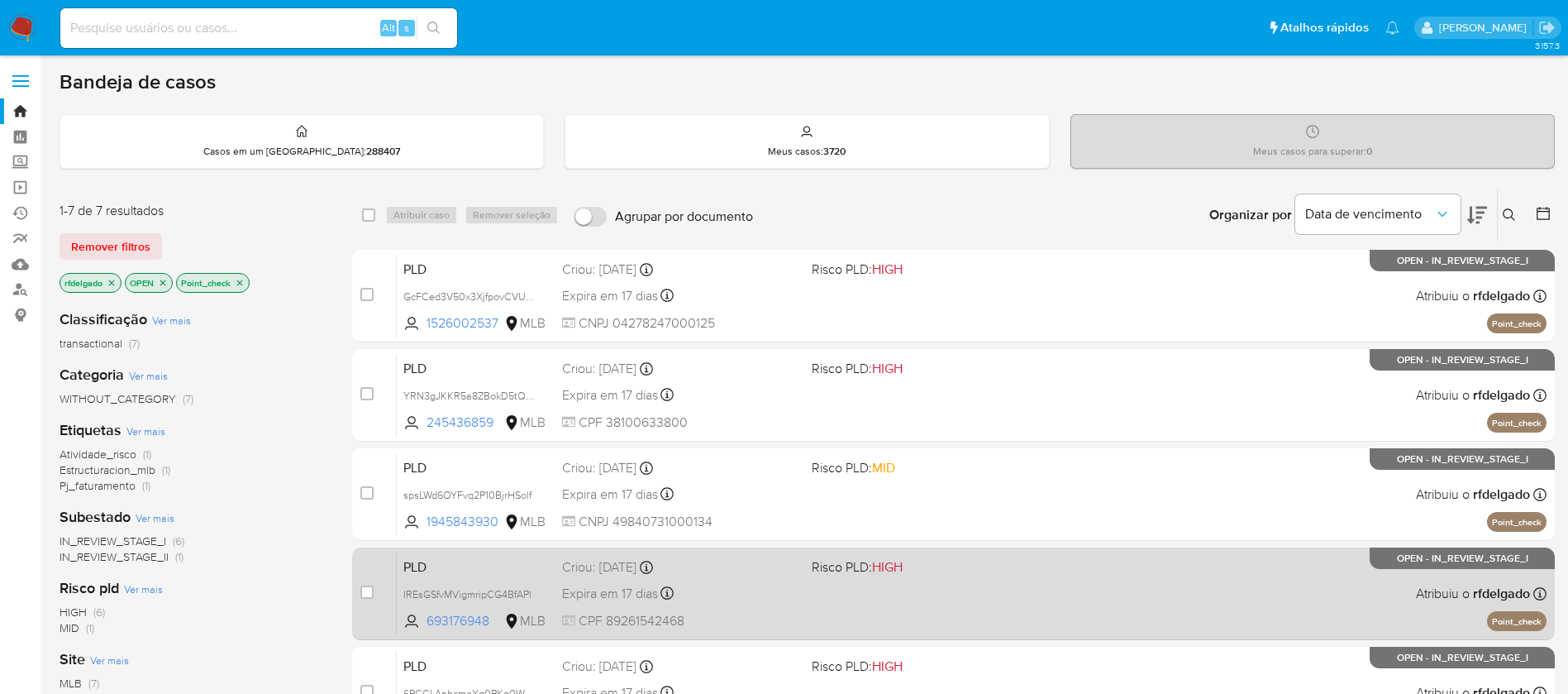
click at [1016, 601] on div "PLD IREsGSfvMVigmripCG4BfAPl 693176948 MLB Risco PLD: HIGH Criou: 12/08/2025 Cr…" at bounding box center [971, 593] width 1150 height 84
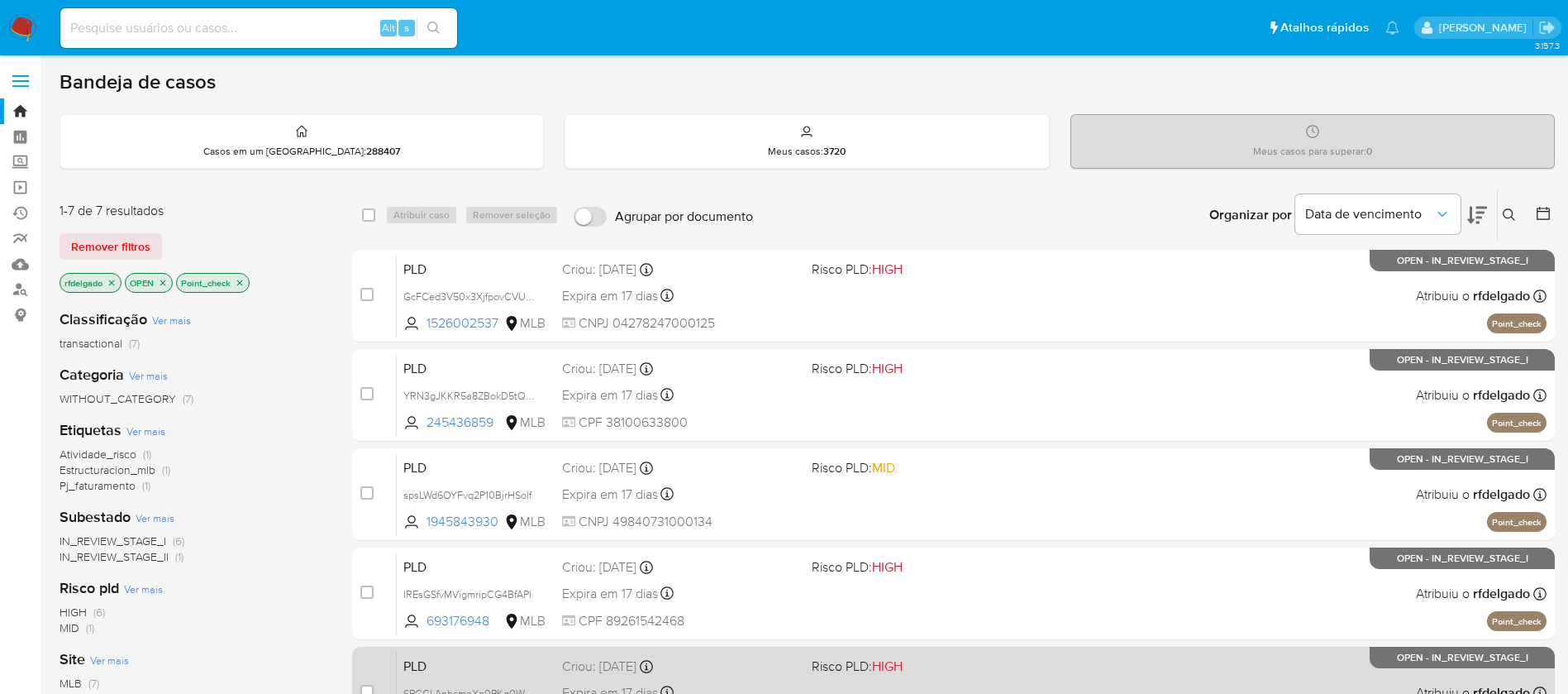
click at [971, 673] on span "Risco PLD: HIGH" at bounding box center [931, 665] width 237 height 22
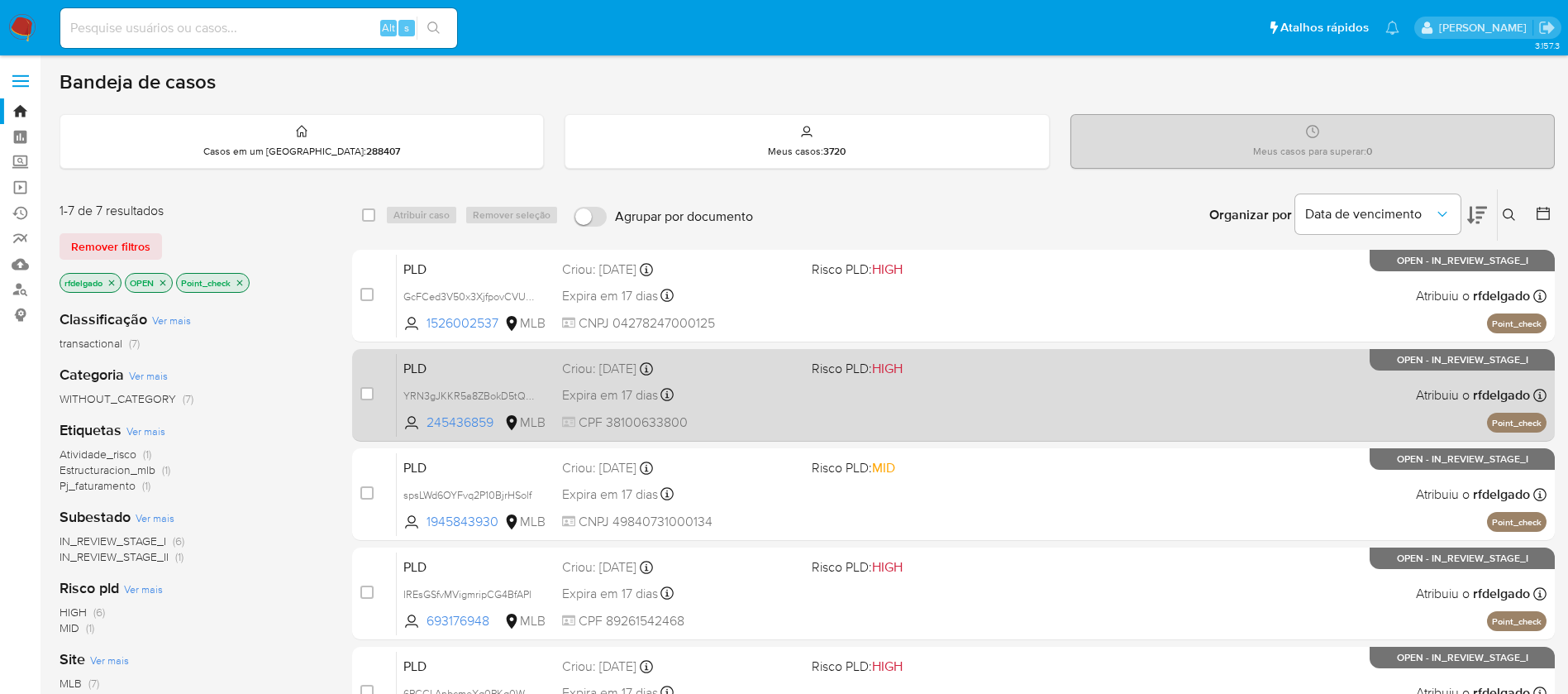
scroll to position [314, 0]
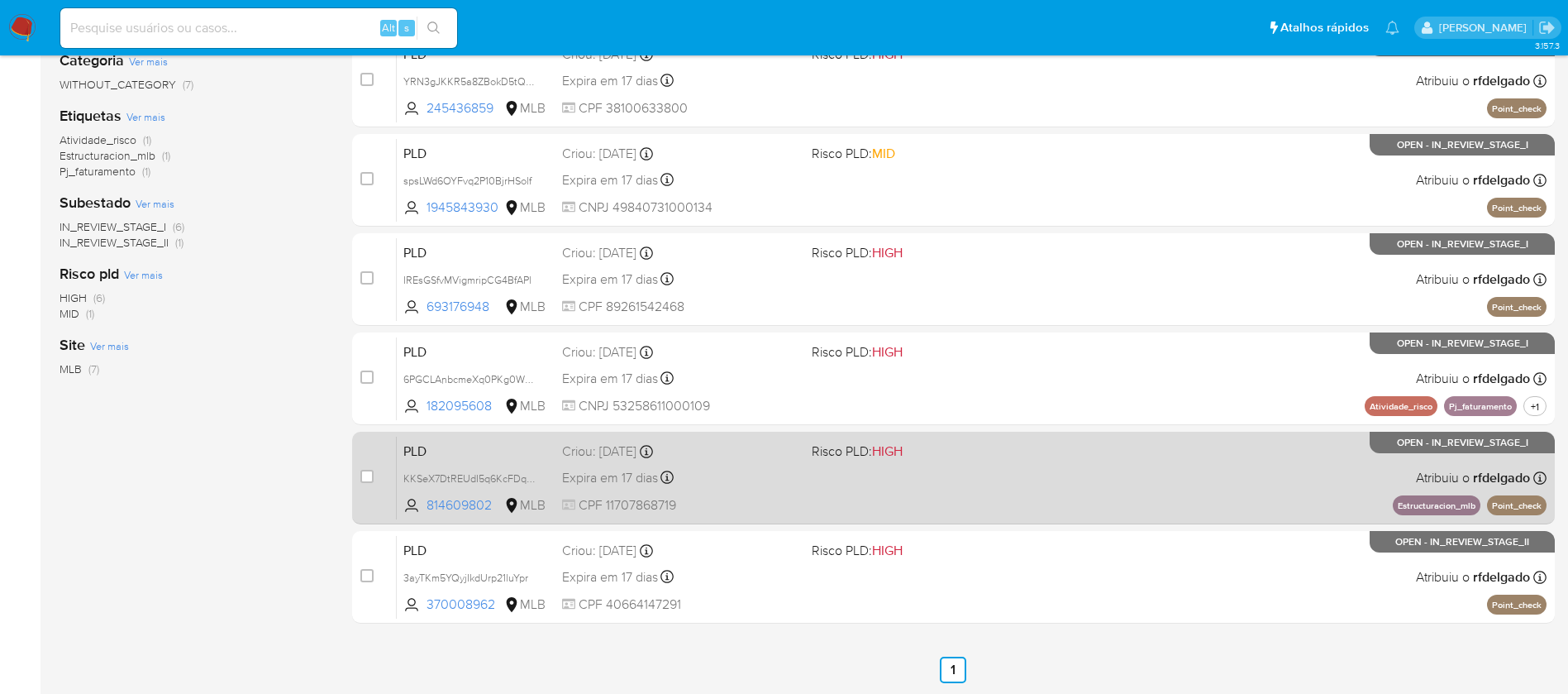
click at [1010, 473] on div "PLD KKSeX7DtREUdI5q6KcFDqBH1 814609802 MLB Risco PLD: HIGH Criou: 12/08/2025 Cr…" at bounding box center [971, 478] width 1150 height 84
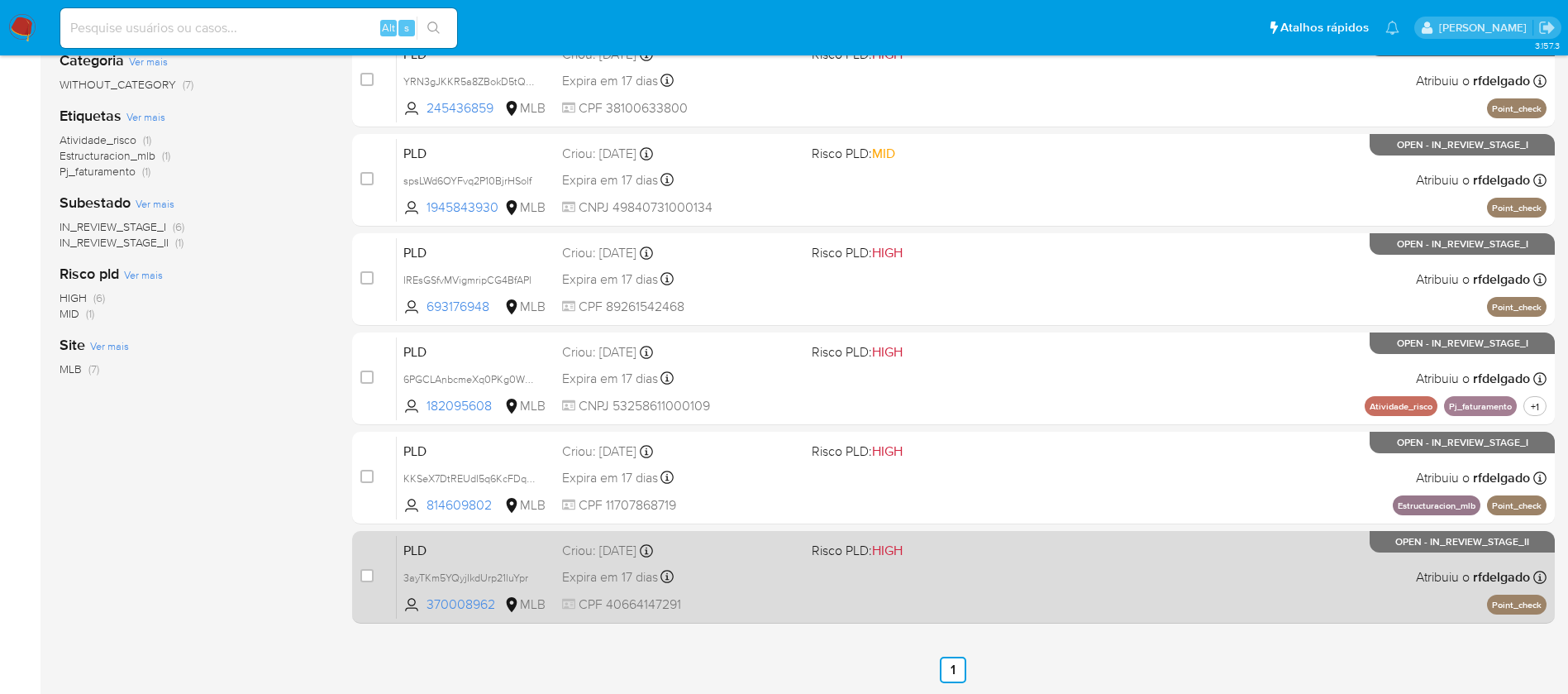
click at [1020, 593] on div "PLD 3ayTKm5YQyjIkdUrp21luYpr 370008962 MLB Risco PLD: HIGH Criou: 12/08/2025 Cr…" at bounding box center [971, 577] width 1150 height 84
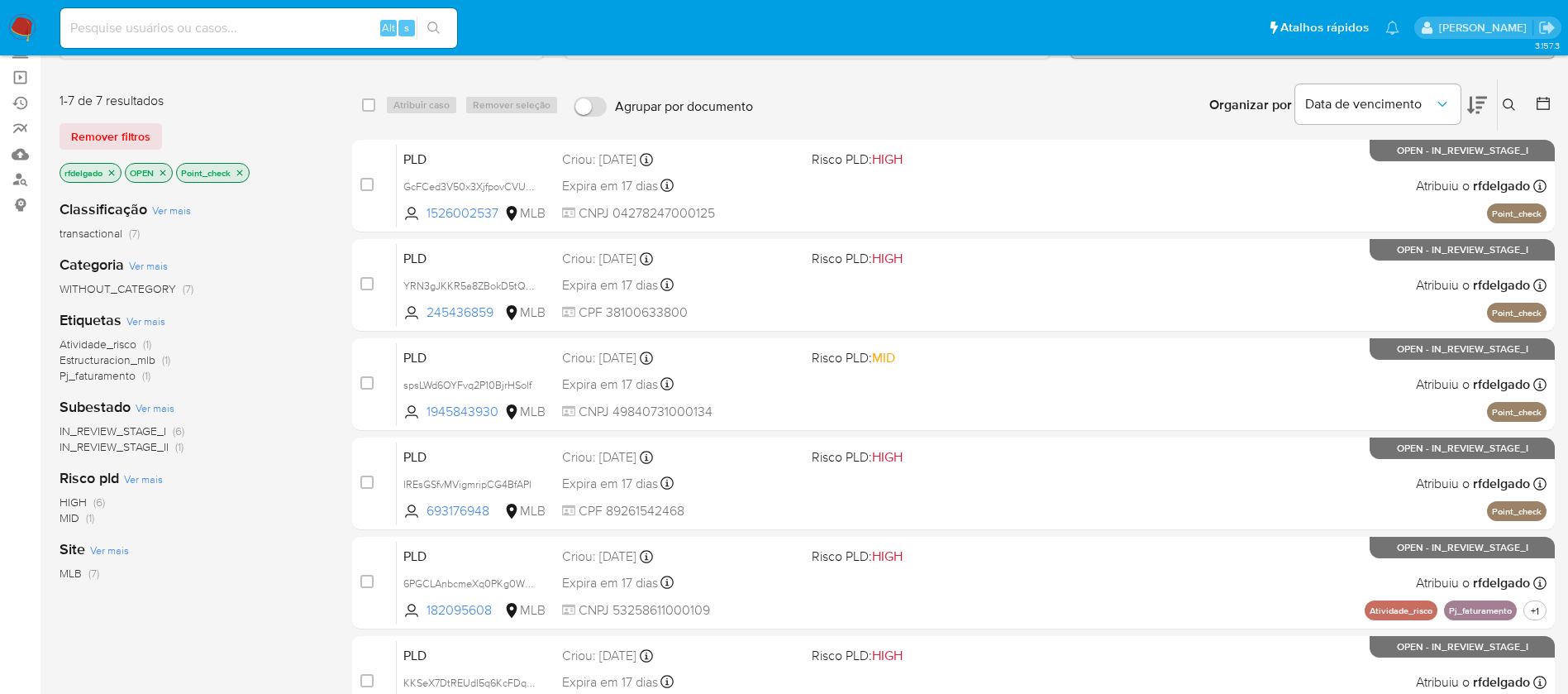
scroll to position [0, 0]
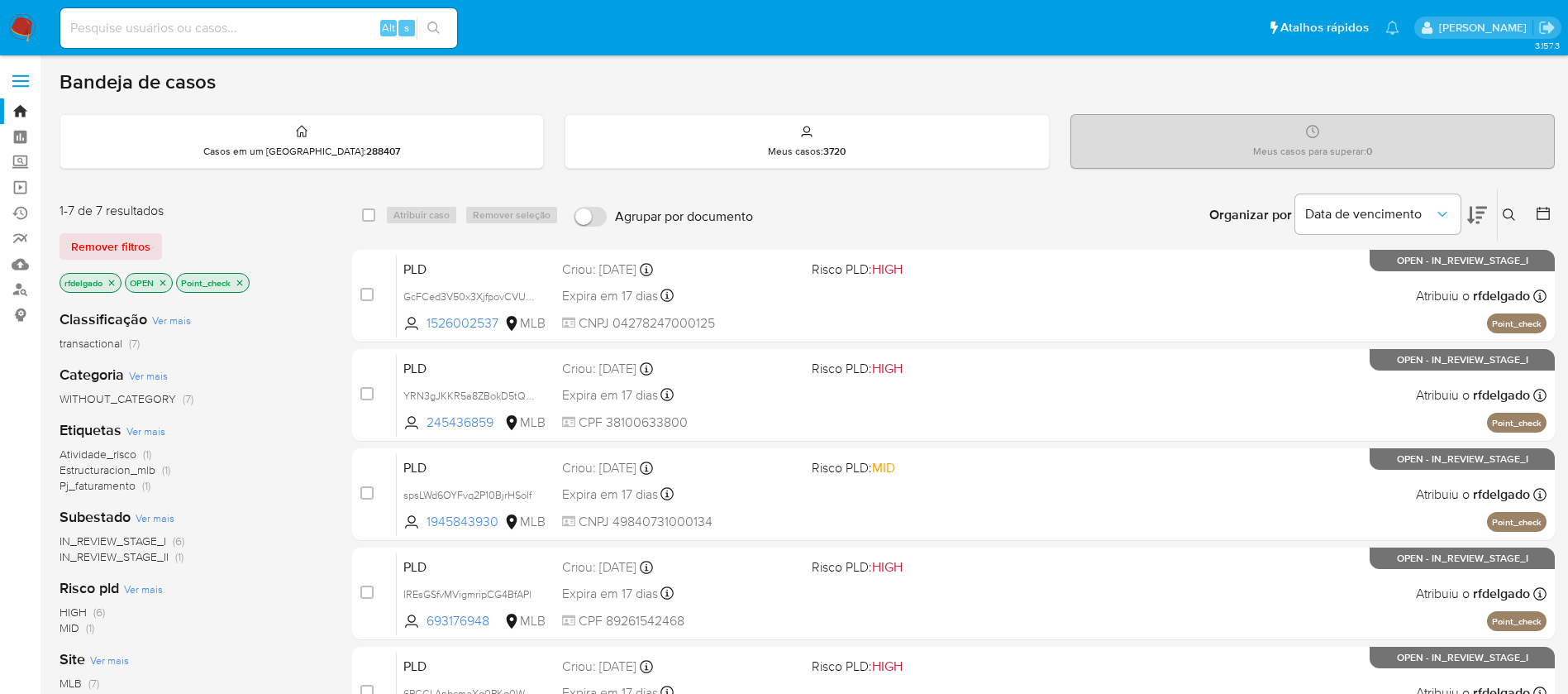
click at [243, 279] on icon "close-filter" at bounding box center [240, 282] width 6 height 6
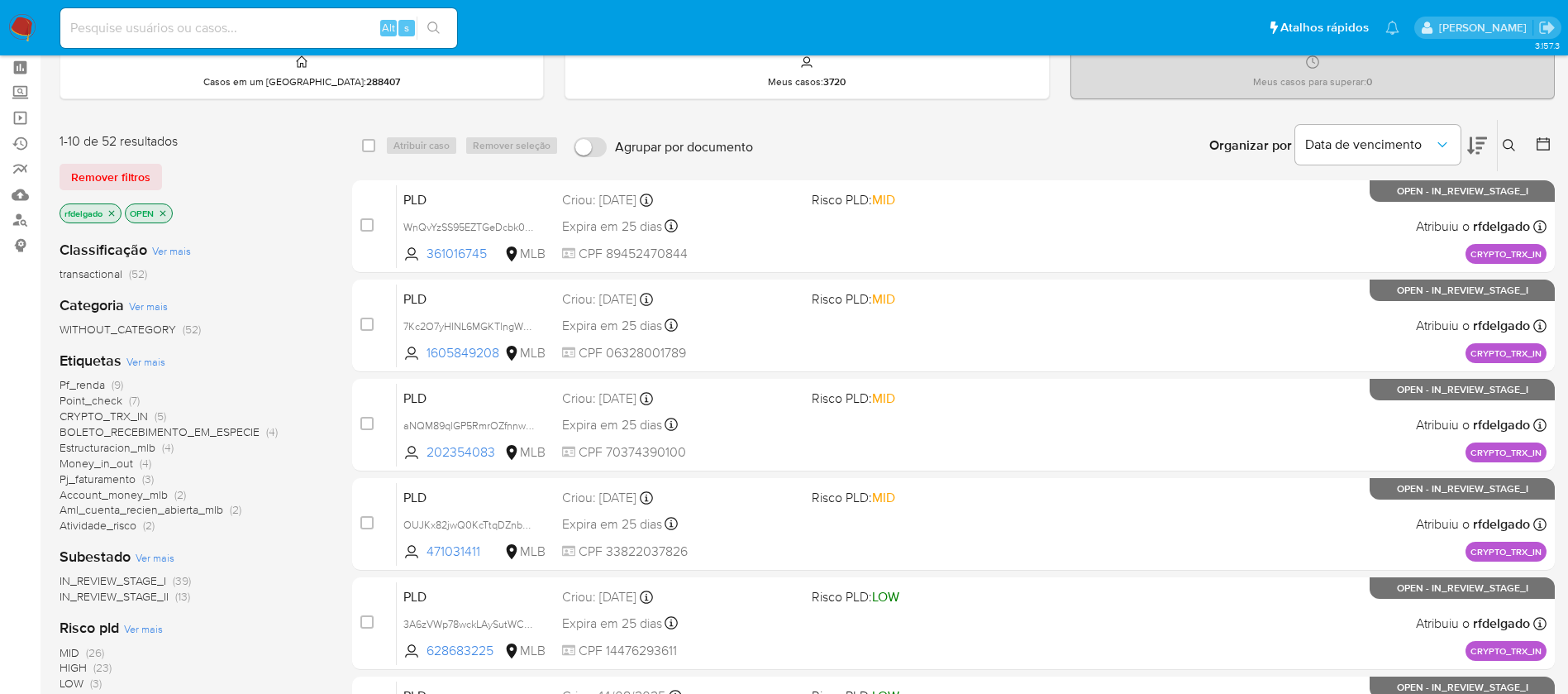
scroll to position [124, 0]
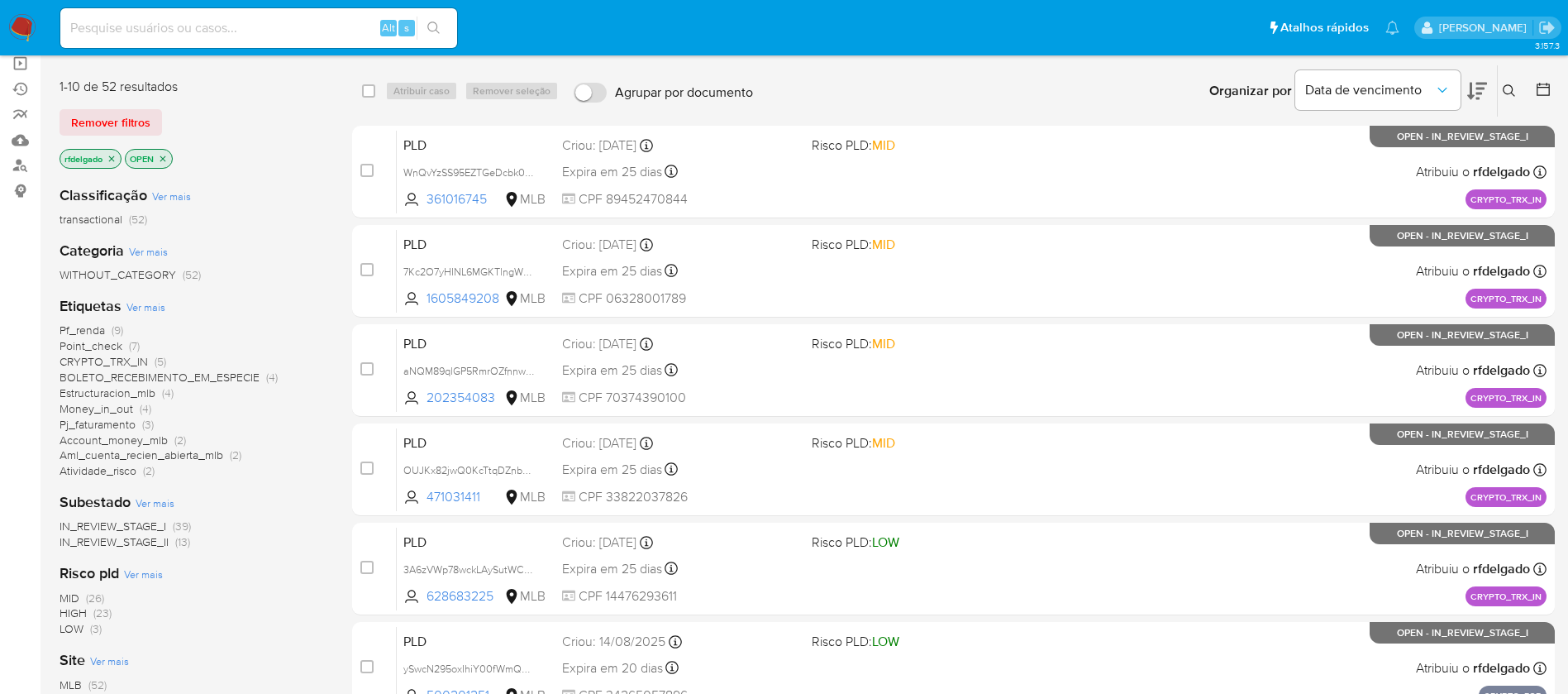
click at [123, 405] on span "Money_in_out" at bounding box center [96, 409] width 74 height 17
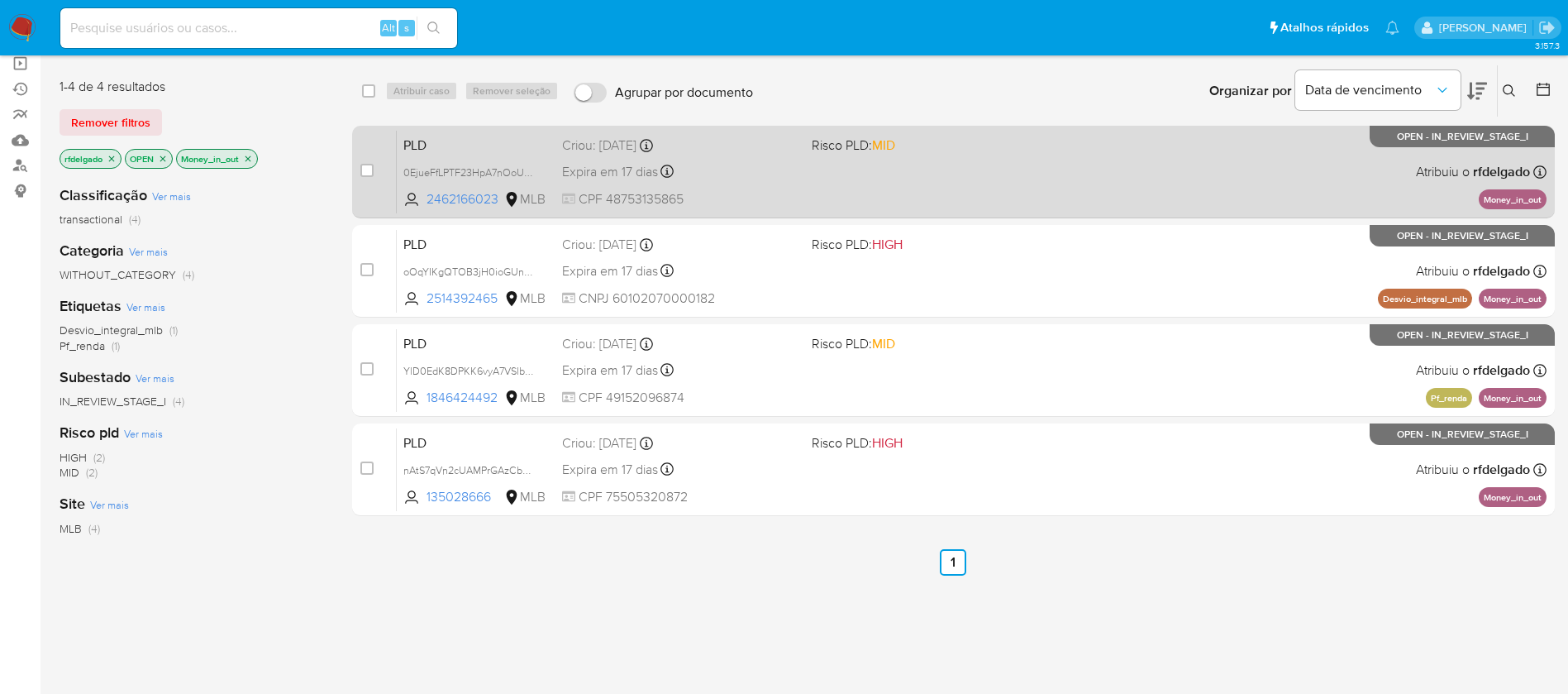
click at [888, 192] on div "PLD 0EjueFfLPTF23HpA7nOoUpUL 2462166023 MLB Risco PLD: MID Criou: 12/08/2025 Cr…" at bounding box center [971, 172] width 1150 height 84
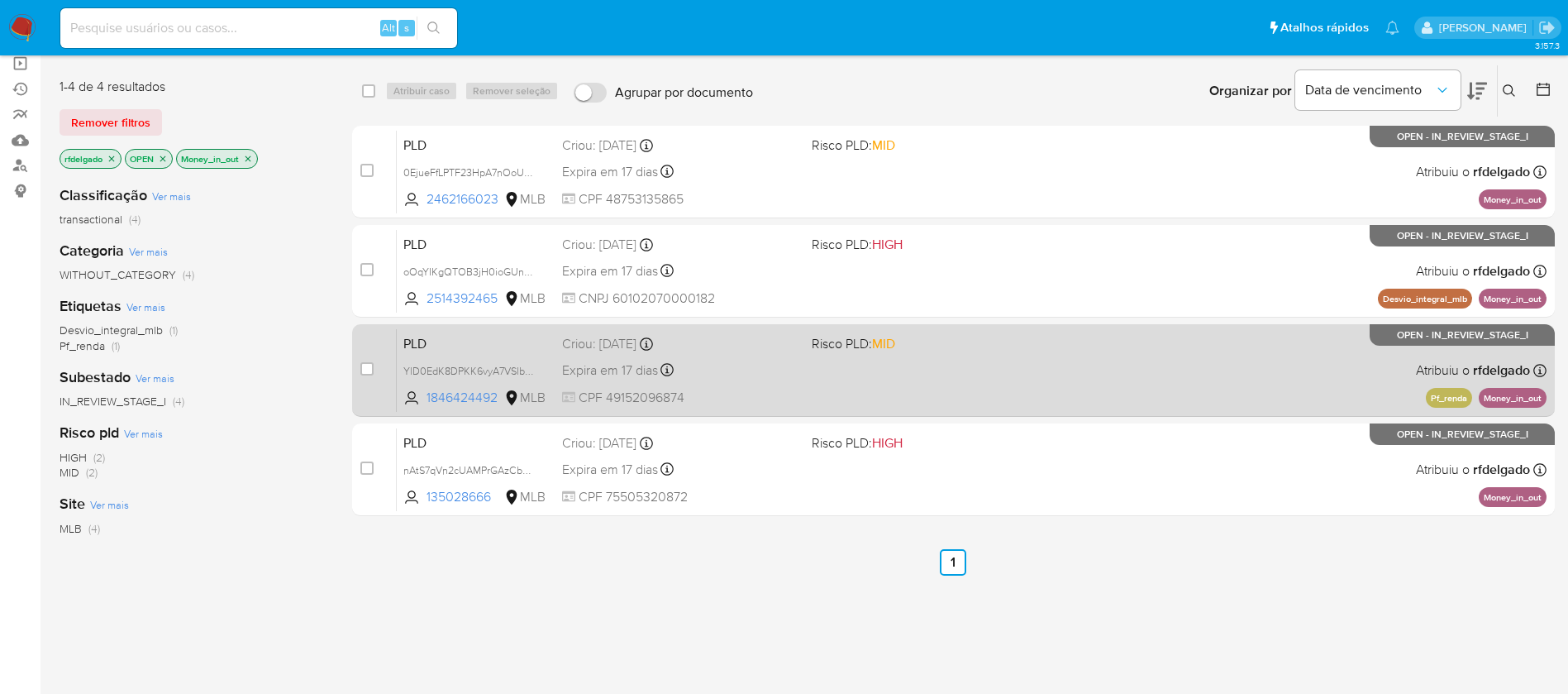
click at [929, 350] on span "Risco PLD: MID" at bounding box center [931, 343] width 237 height 22
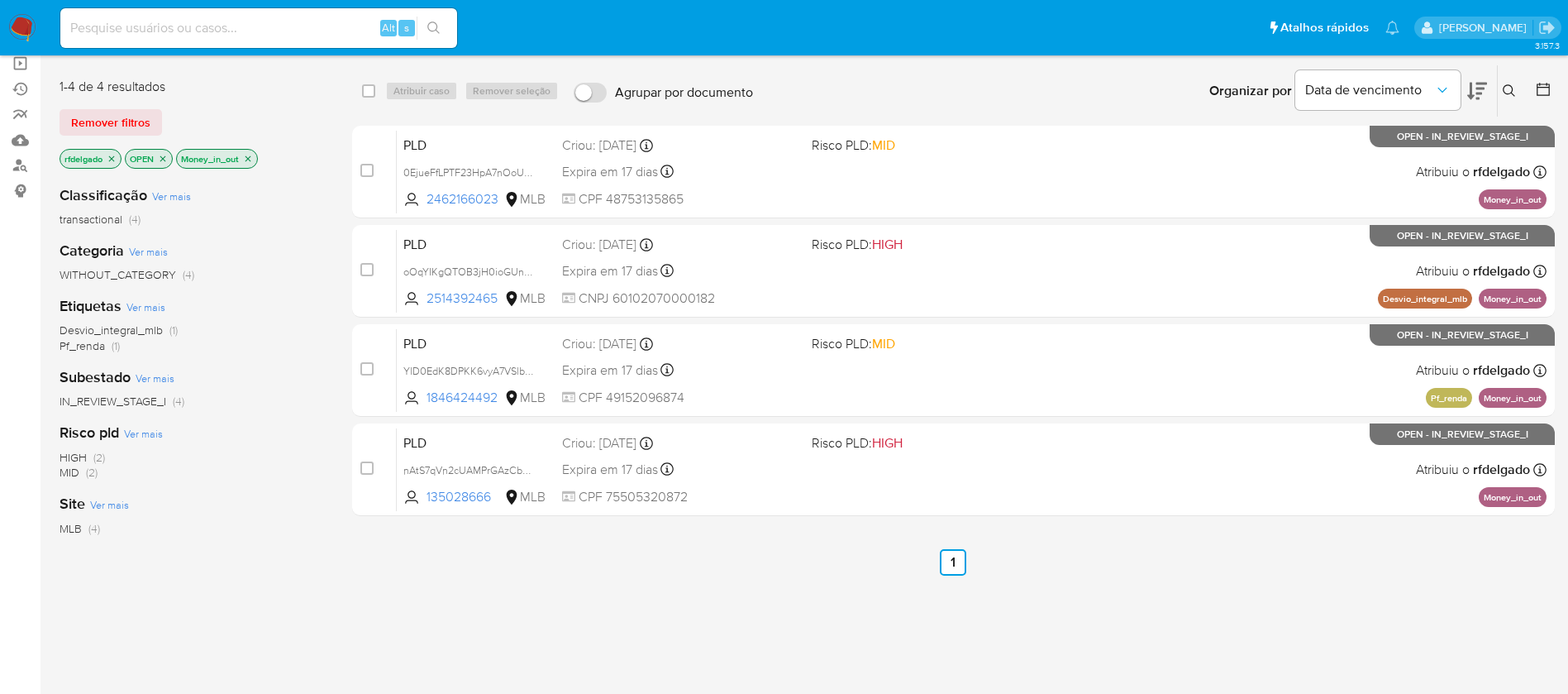
click at [27, 24] on img at bounding box center [22, 28] width 28 height 28
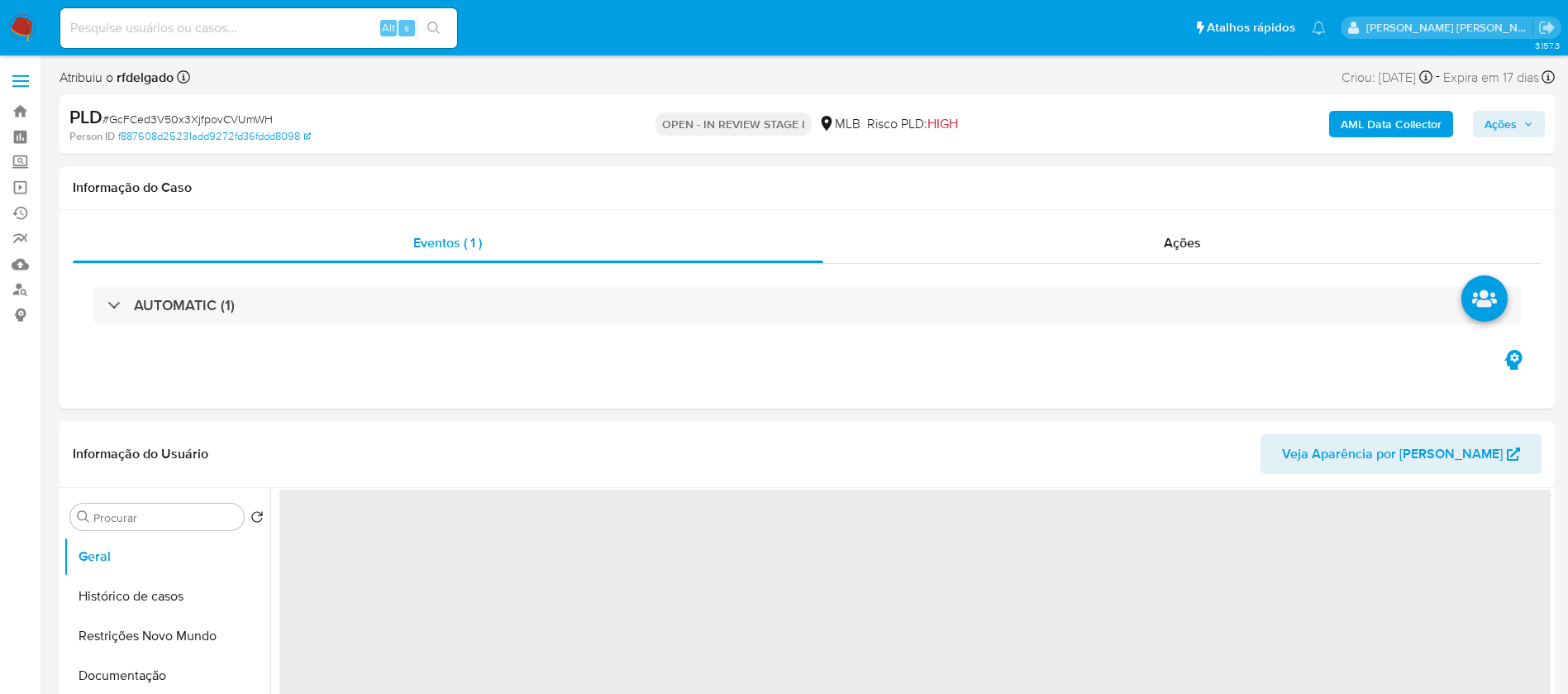
select select "10"
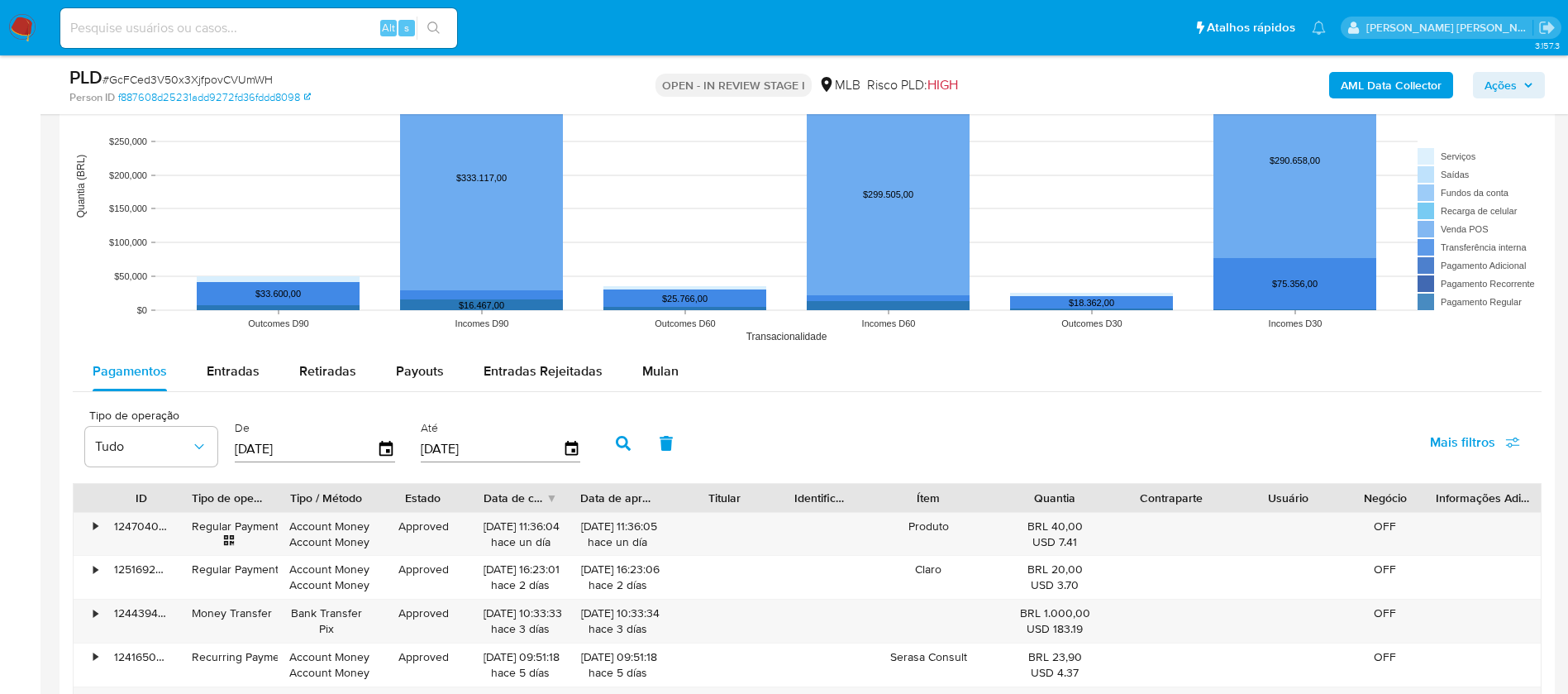
scroll to position [1613, 0]
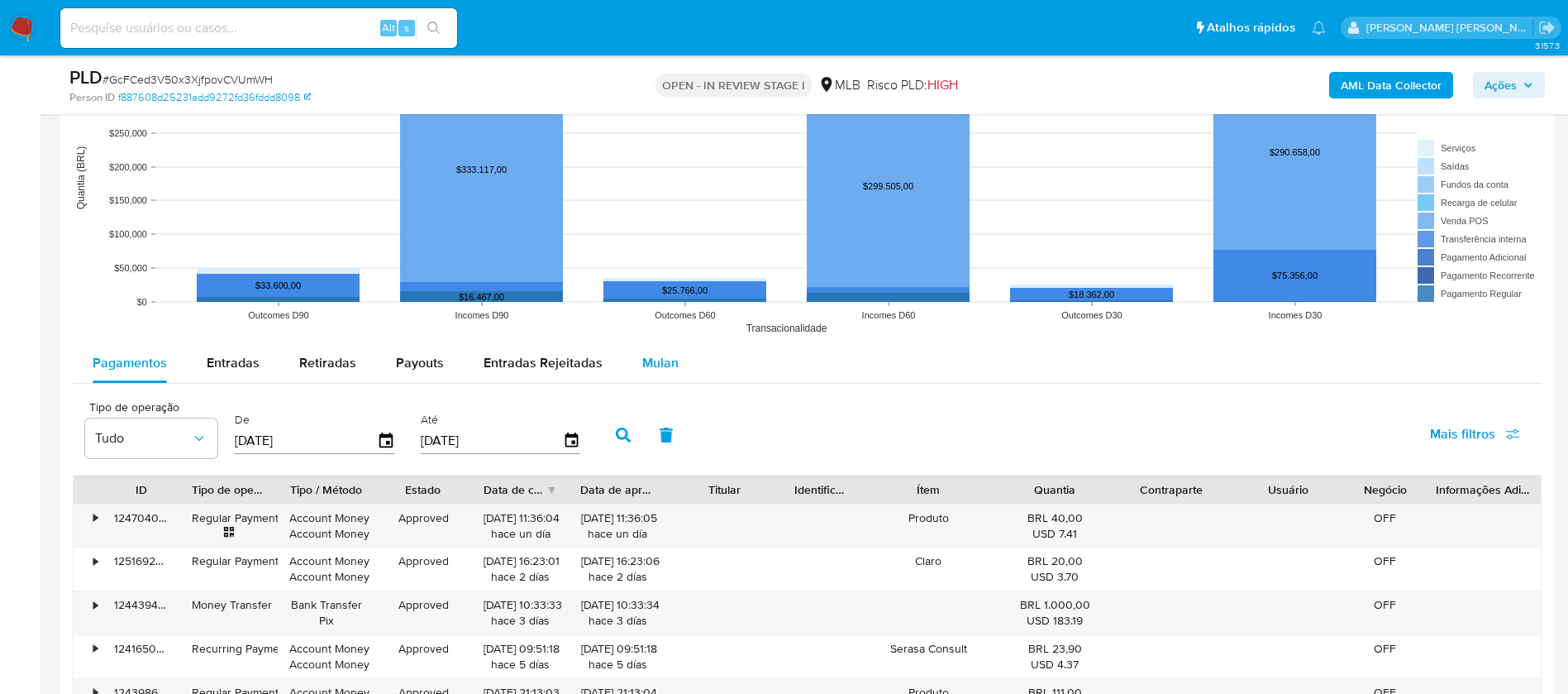
click at [665, 356] on span "Mulan" at bounding box center [660, 362] width 37 height 19
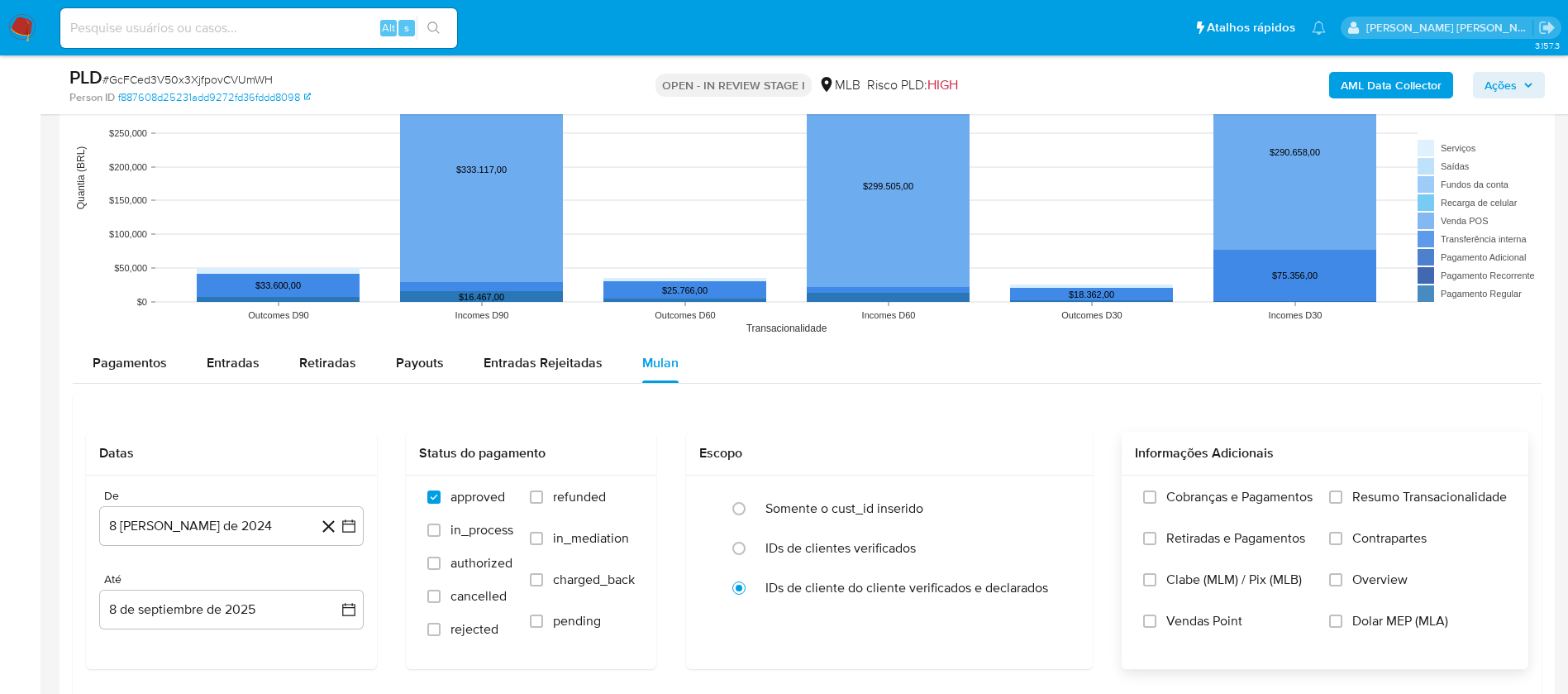
click at [1362, 502] on span "Resumo Transacionalidade" at bounding box center [1430, 497] width 155 height 17
click at [1343, 502] on input "Resumo Transacionalidade" at bounding box center [1335, 497] width 13 height 13
click at [1212, 622] on span "Vendas Point" at bounding box center [1204, 621] width 76 height 17
click at [1157, 622] on input "Vendas Point" at bounding box center [1150, 621] width 13 height 13
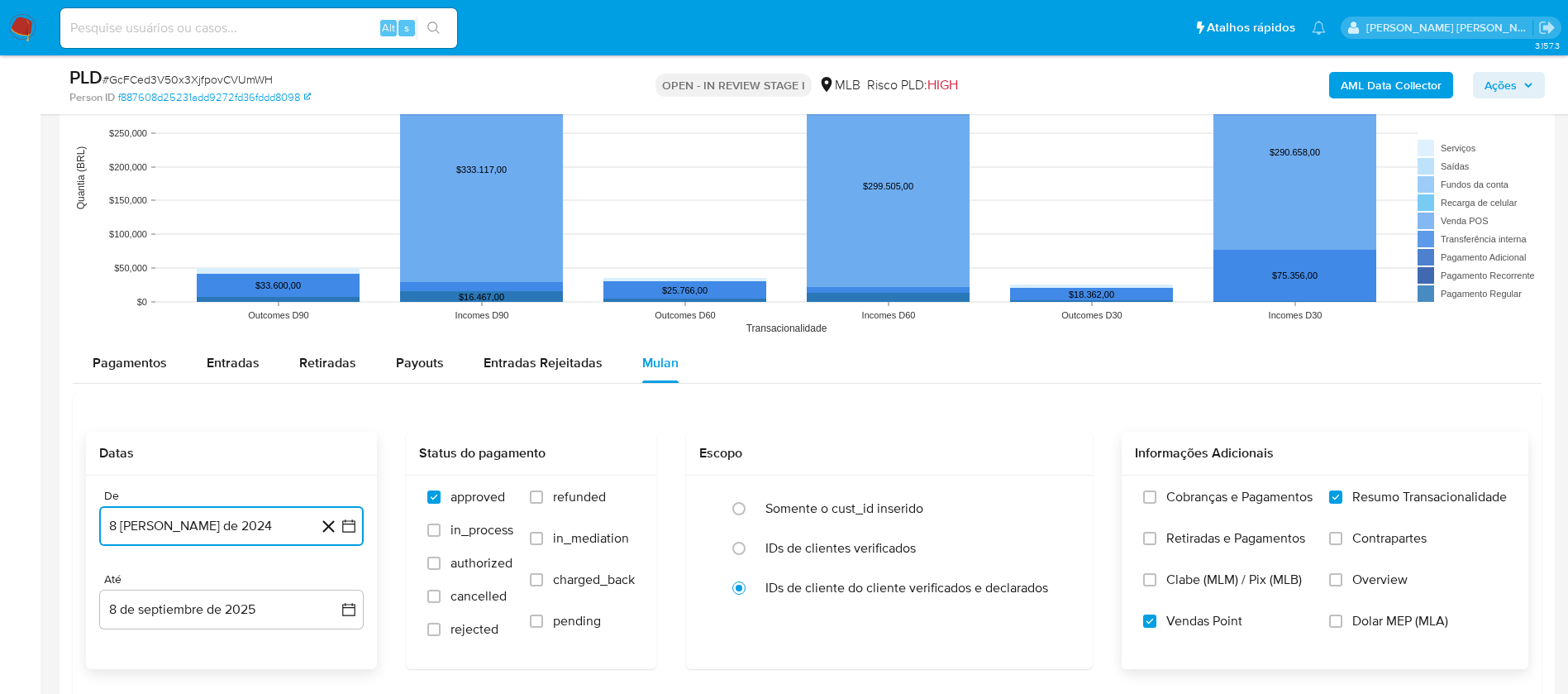
click at [283, 528] on button "8 [PERSON_NAME] de 2024" at bounding box center [232, 526] width 264 height 39
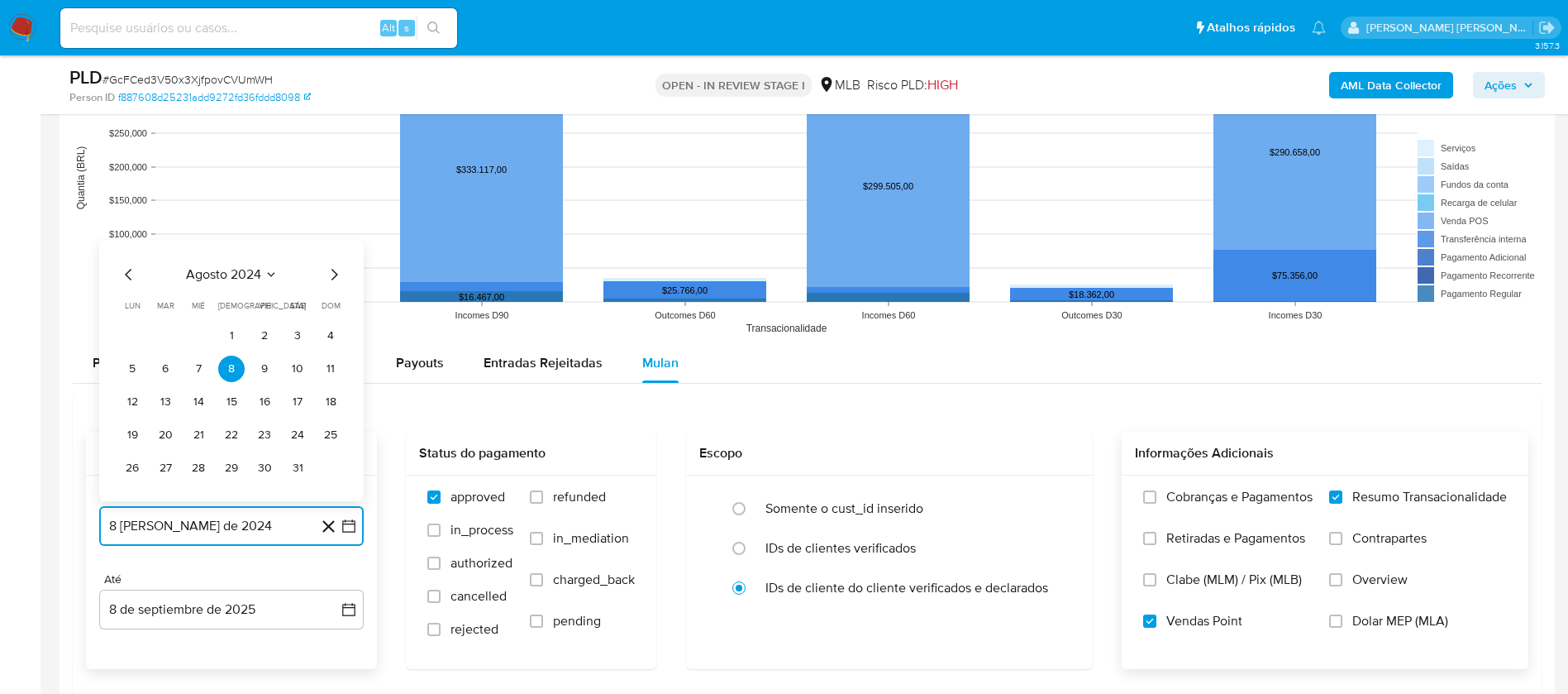
click at [223, 274] on span "agosto 2024" at bounding box center [224, 274] width 75 height 17
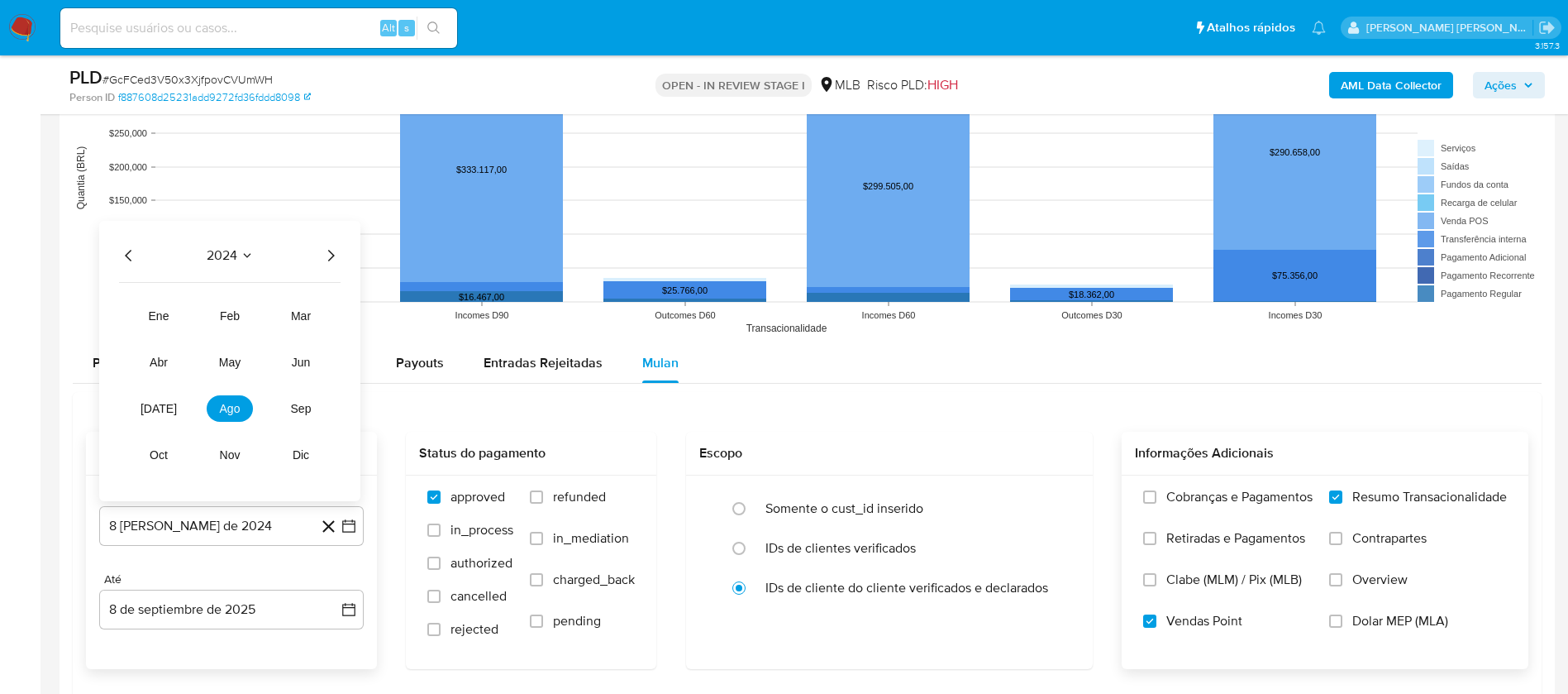
click at [339, 248] on icon "Año siguiente" at bounding box center [331, 256] width 20 height 20
click at [150, 410] on button "[DATE]" at bounding box center [158, 408] width 46 height 27
click at [170, 331] on button "1" at bounding box center [165, 336] width 27 height 27
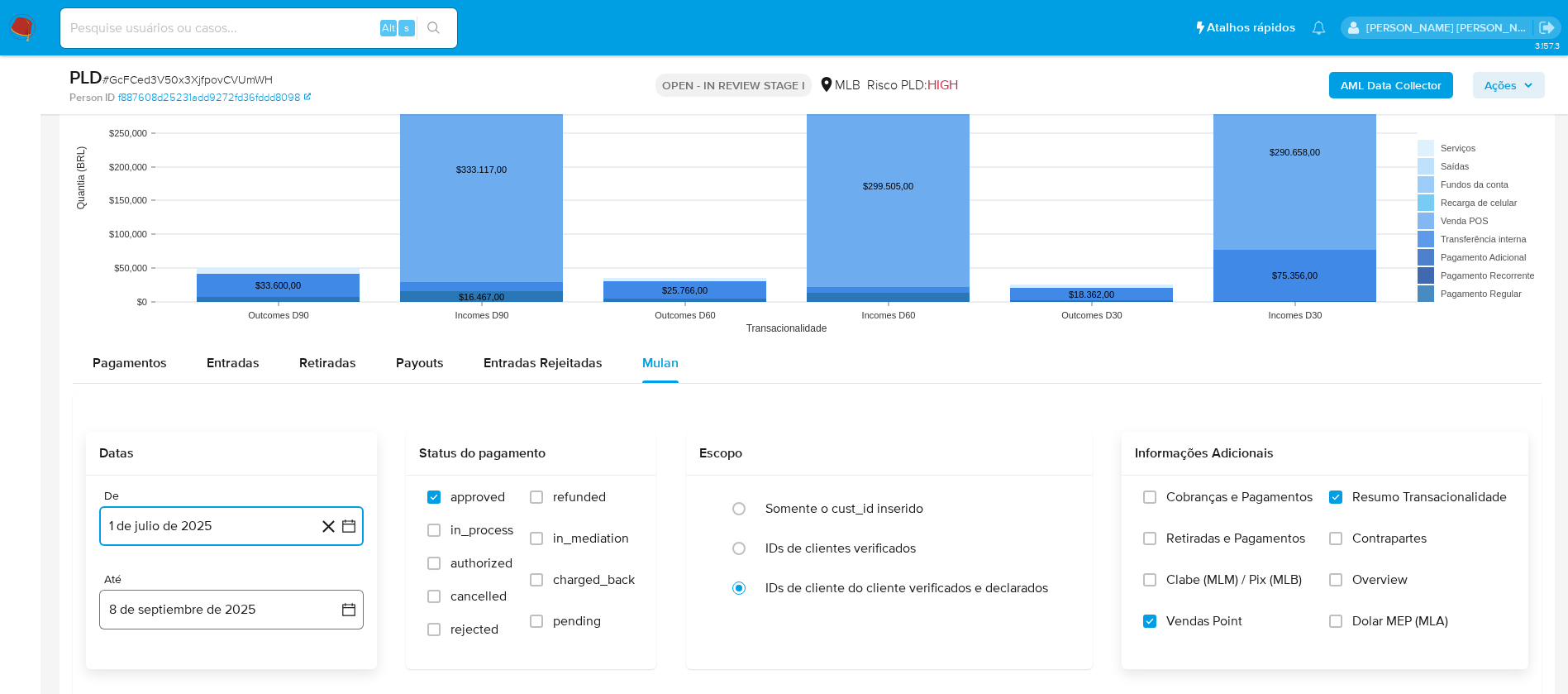
click at [233, 614] on button "8 de septiembre de 2025" at bounding box center [232, 609] width 264 height 39
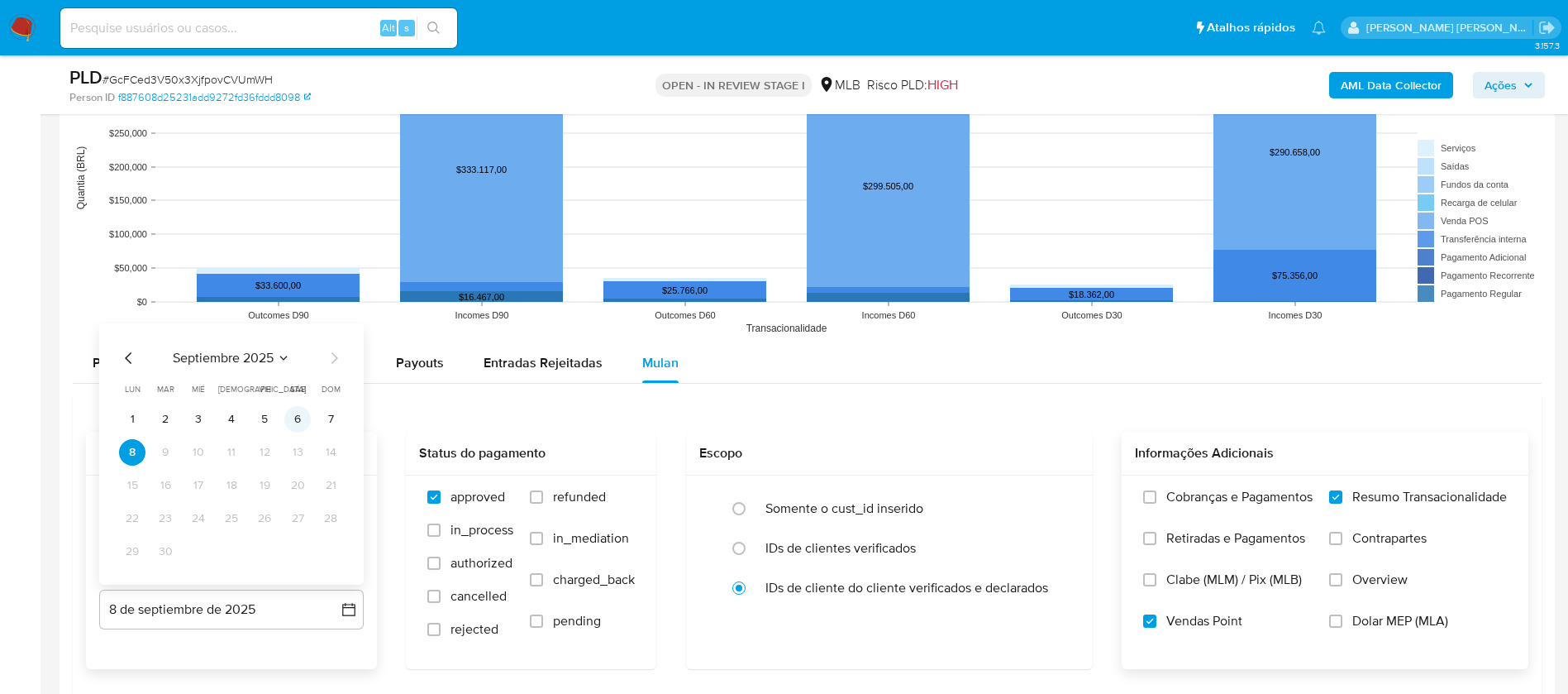
click at [294, 421] on button "6" at bounding box center [297, 419] width 27 height 27
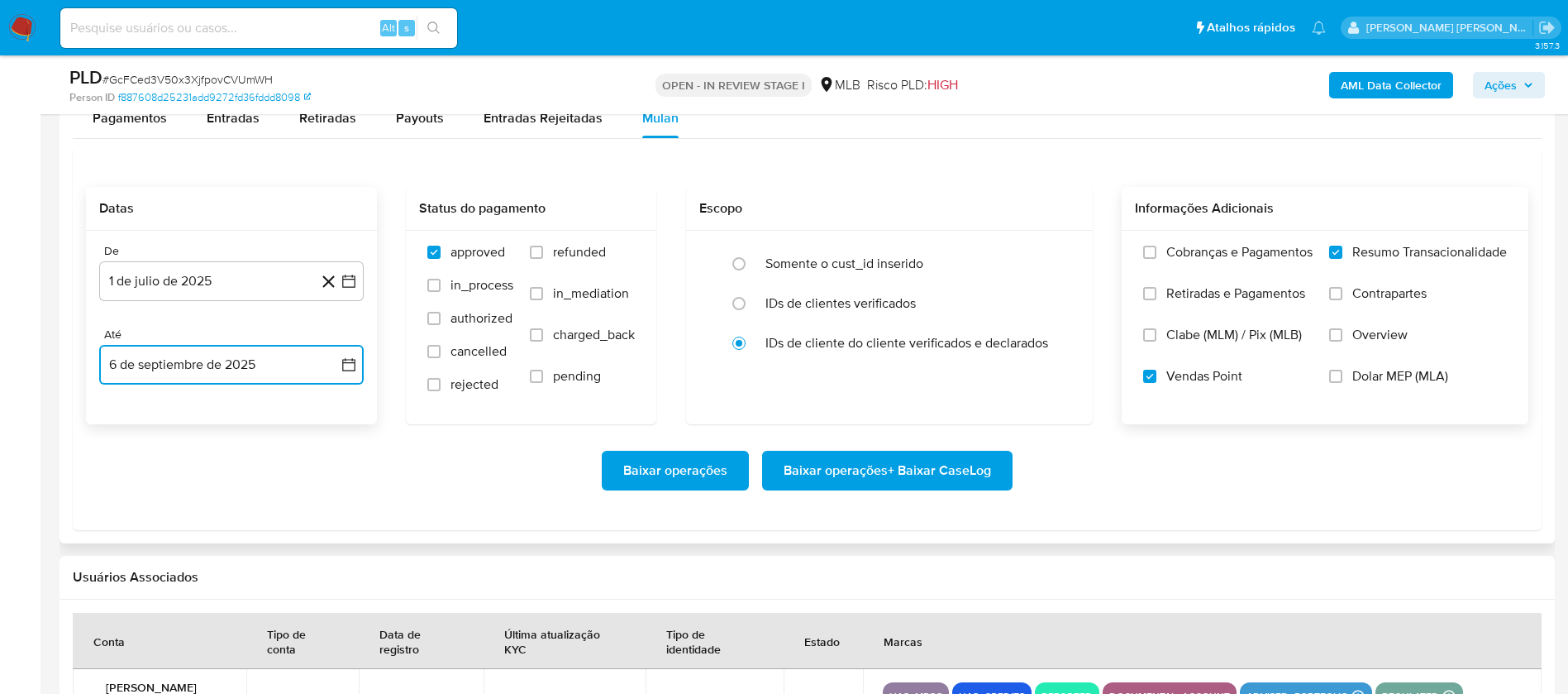
scroll to position [1861, 0]
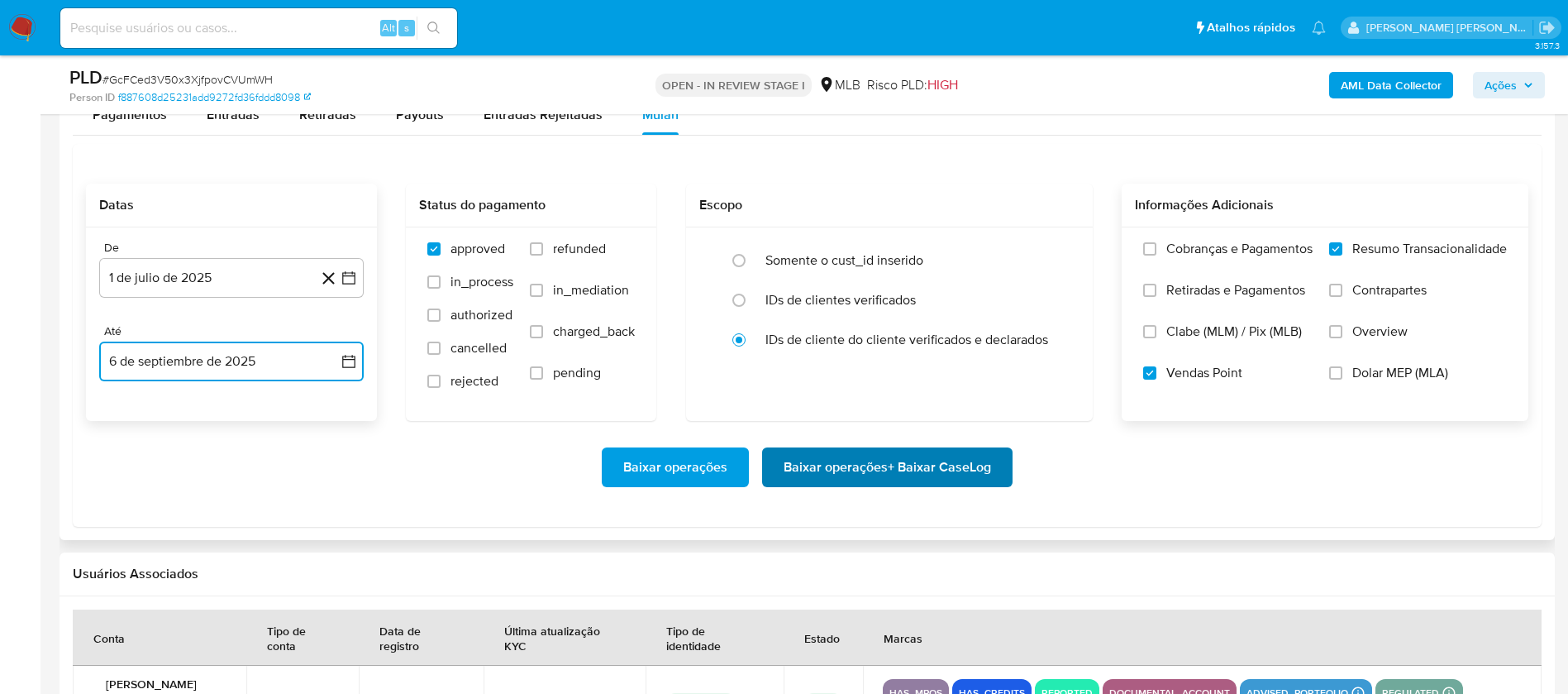
click at [900, 467] on span "Baixar operações + Baixar CaseLog" at bounding box center [887, 467] width 207 height 37
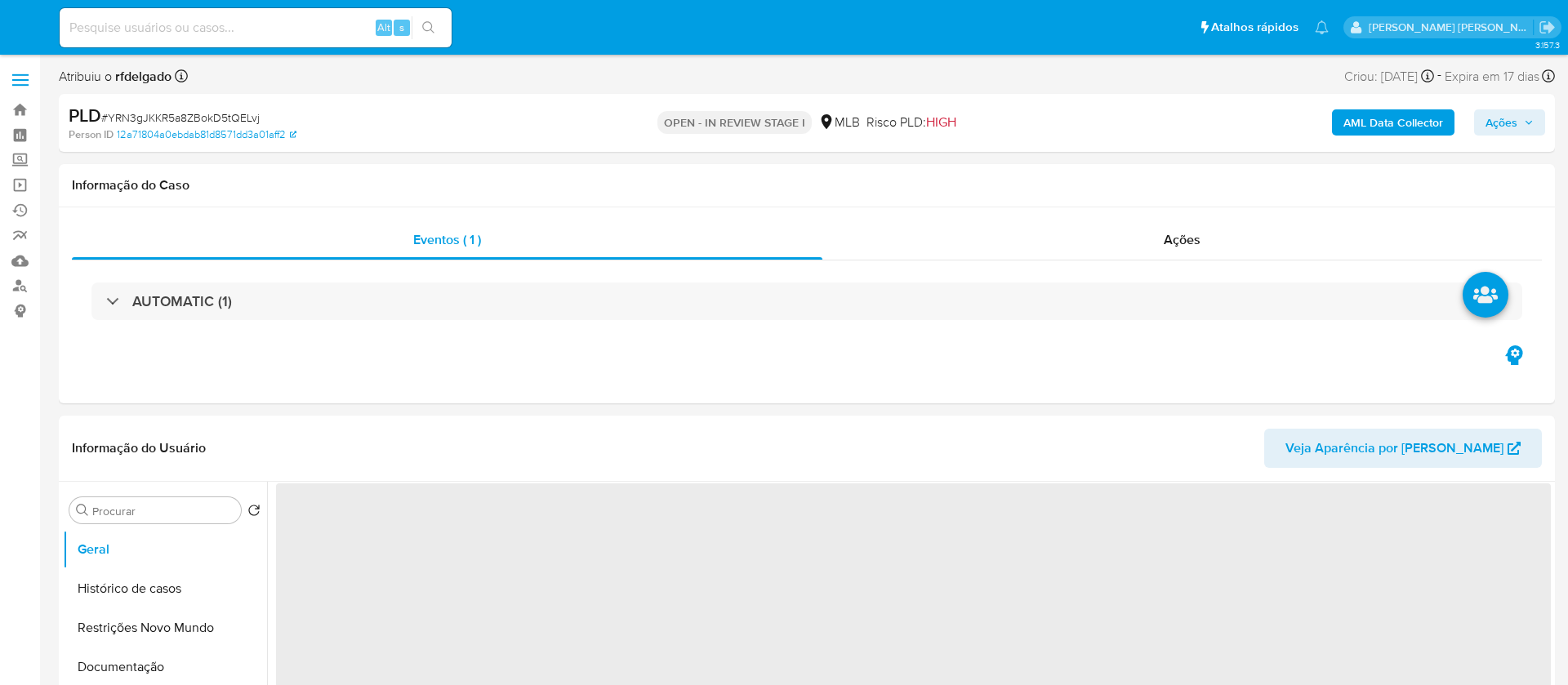
select select "10"
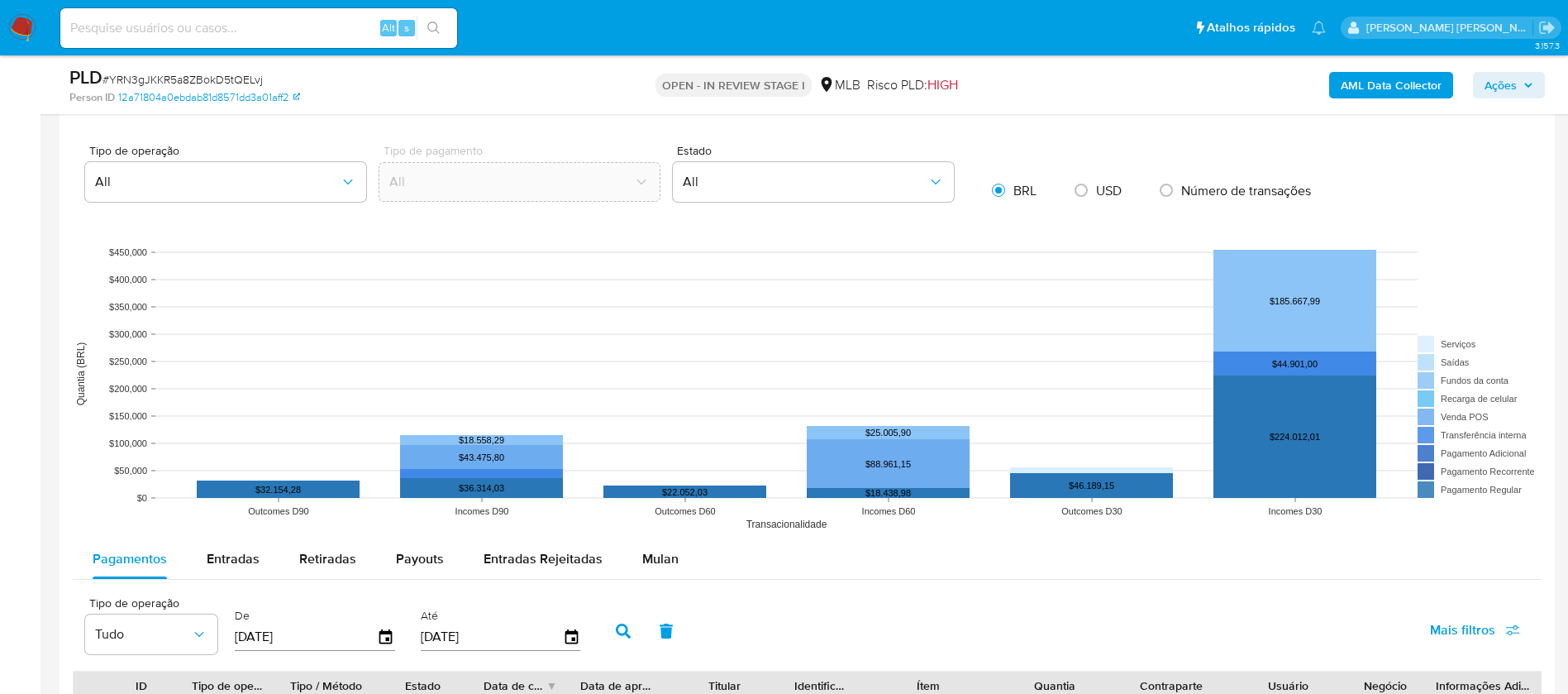
scroll to position [1364, 0]
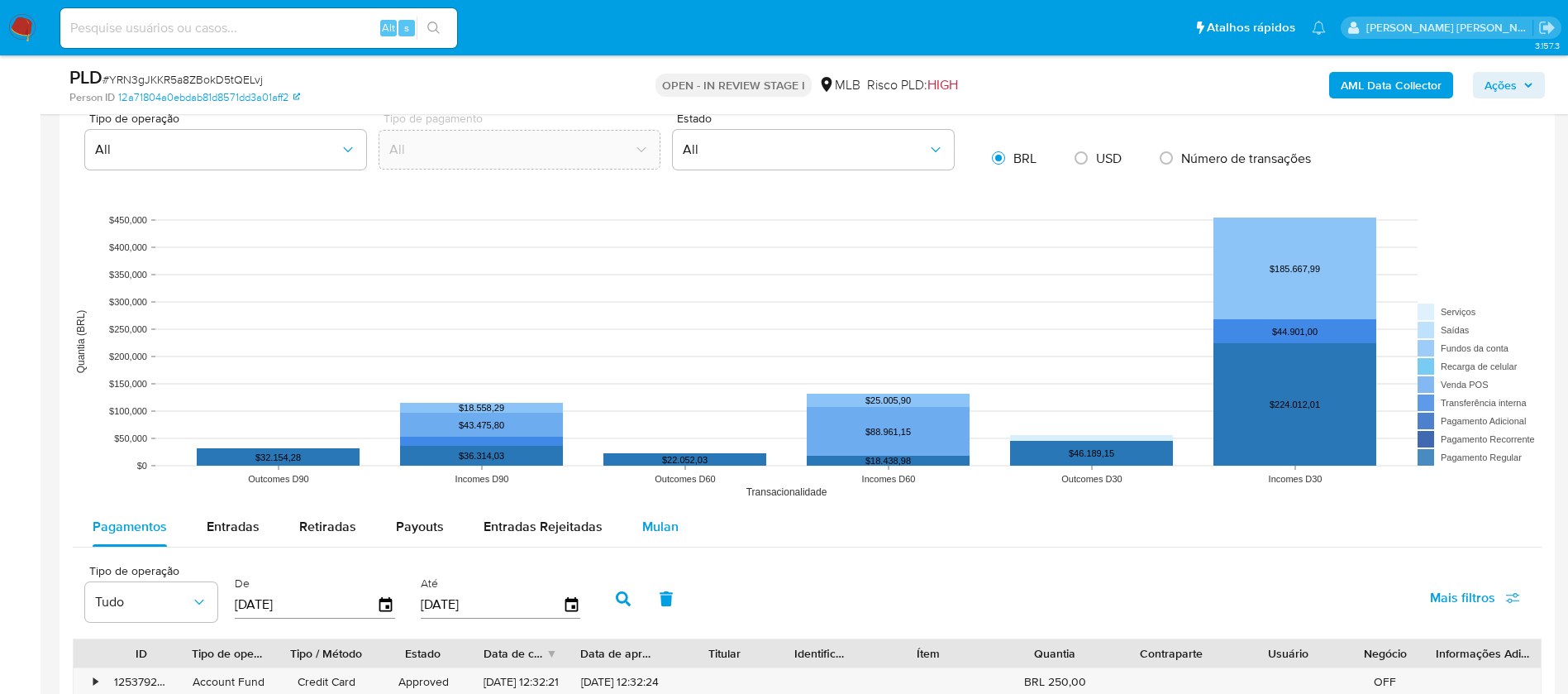
click at [665, 508] on div "Mulan" at bounding box center [660, 527] width 37 height 39
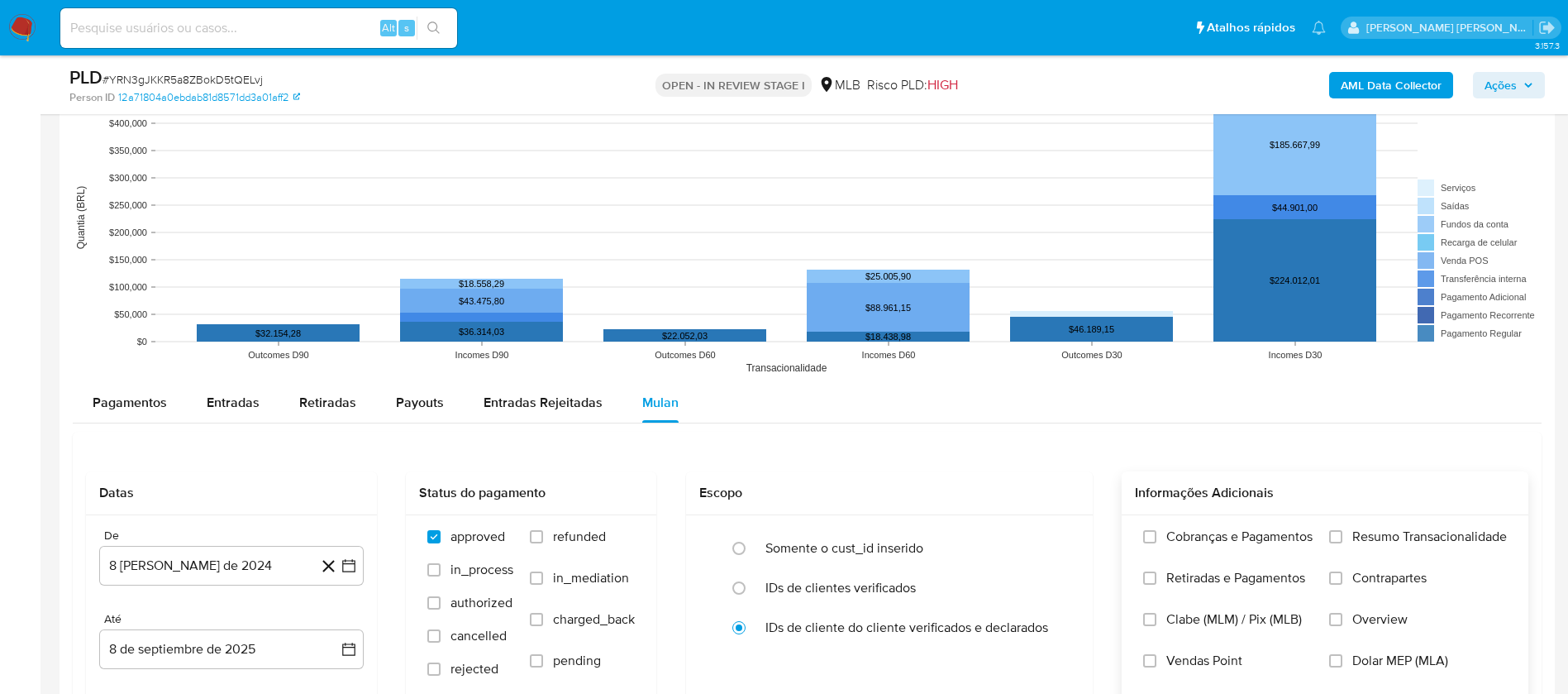
click at [1403, 535] on span "Resumo Transacionalidade" at bounding box center [1430, 536] width 155 height 17
click at [1343, 535] on input "Resumo Transacionalidade" at bounding box center [1335, 536] width 13 height 13
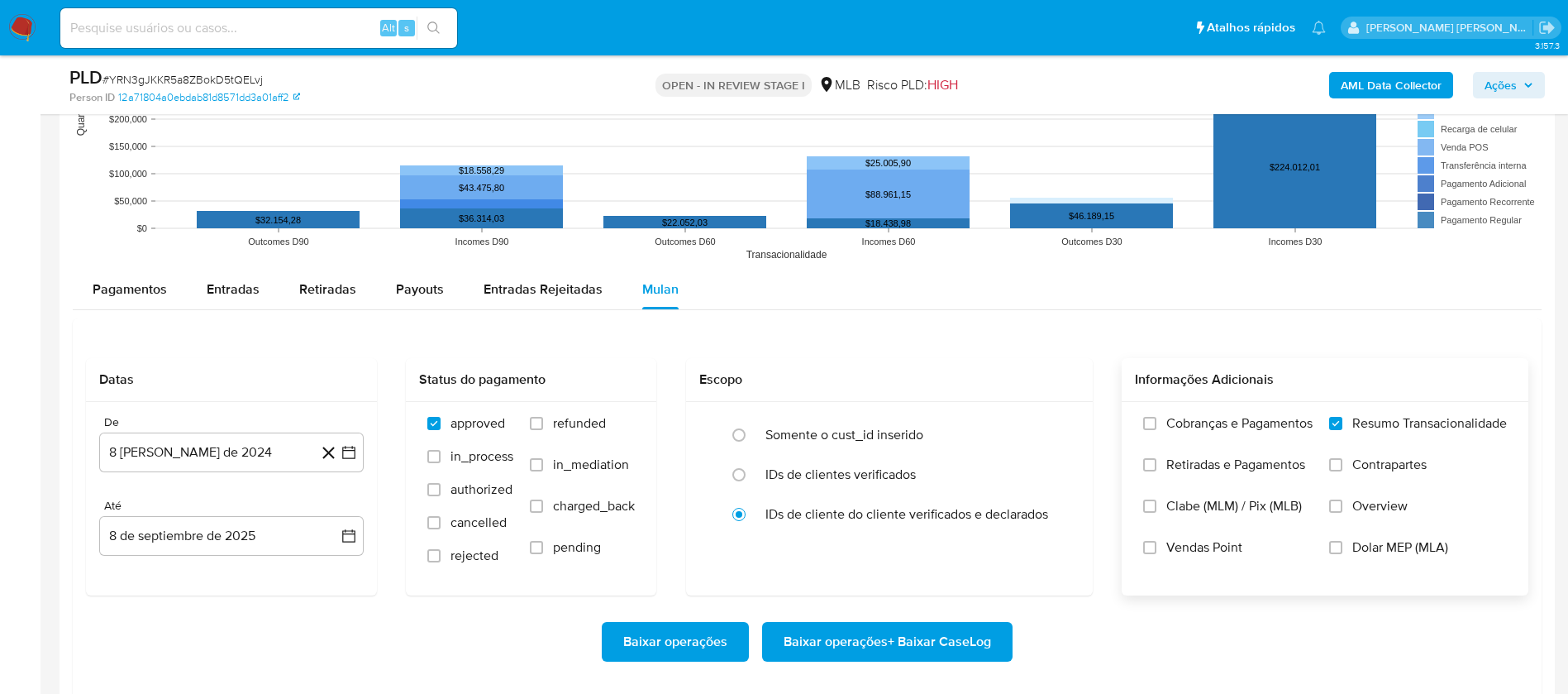
scroll to position [1861, 0]
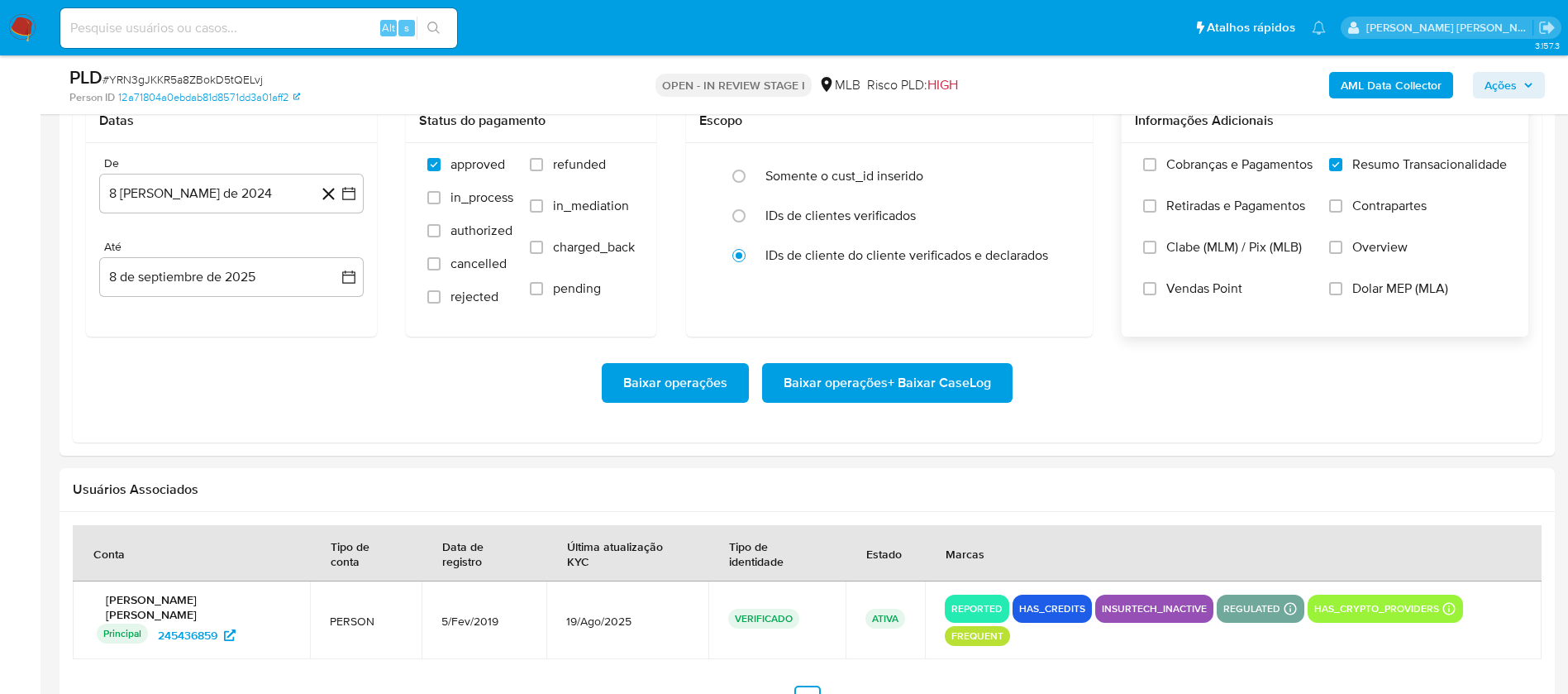
click at [1192, 290] on span "Vendas Point" at bounding box center [1204, 288] width 76 height 17
click at [1157, 290] on input "Vendas Point" at bounding box center [1150, 288] width 13 height 13
click at [208, 195] on button "8 [PERSON_NAME] de 2024" at bounding box center [232, 193] width 264 height 39
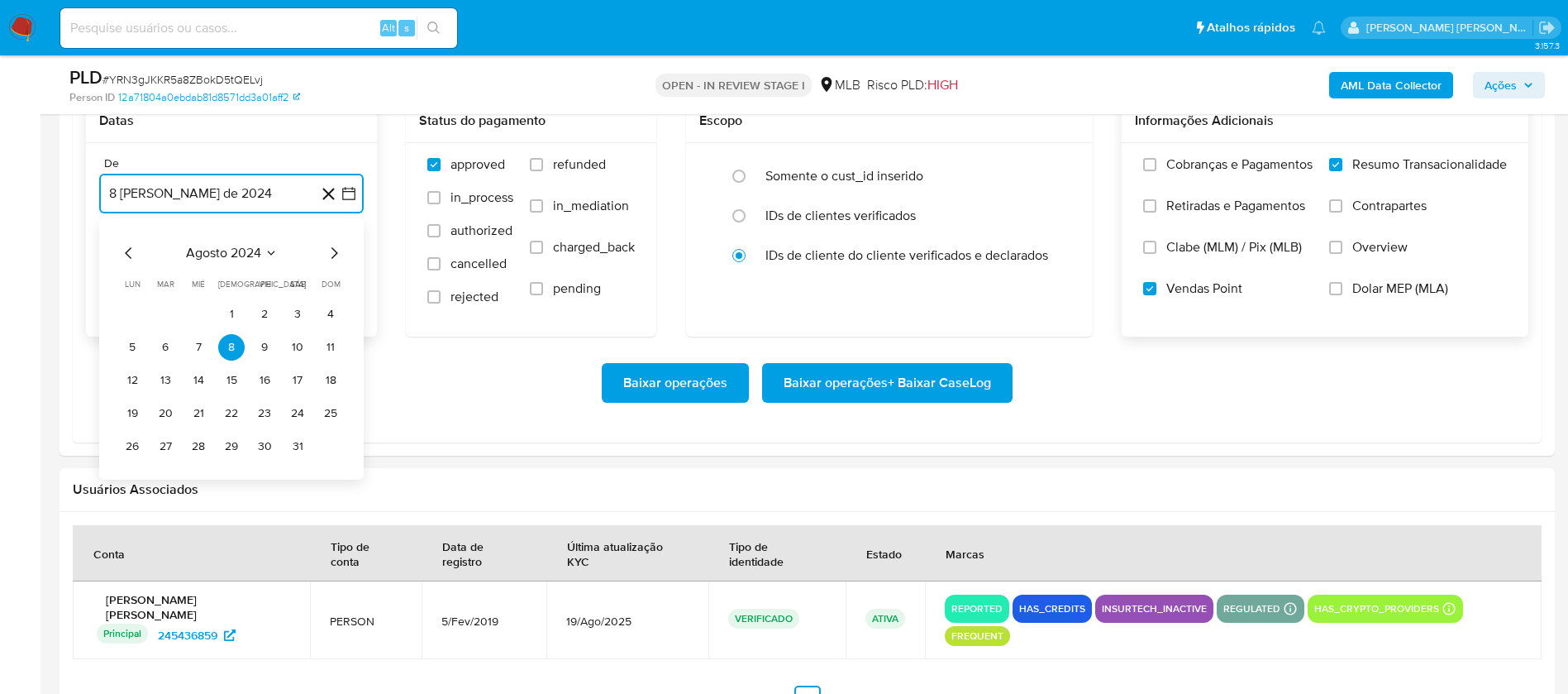
click at [221, 250] on span "agosto 2024" at bounding box center [224, 253] width 75 height 17
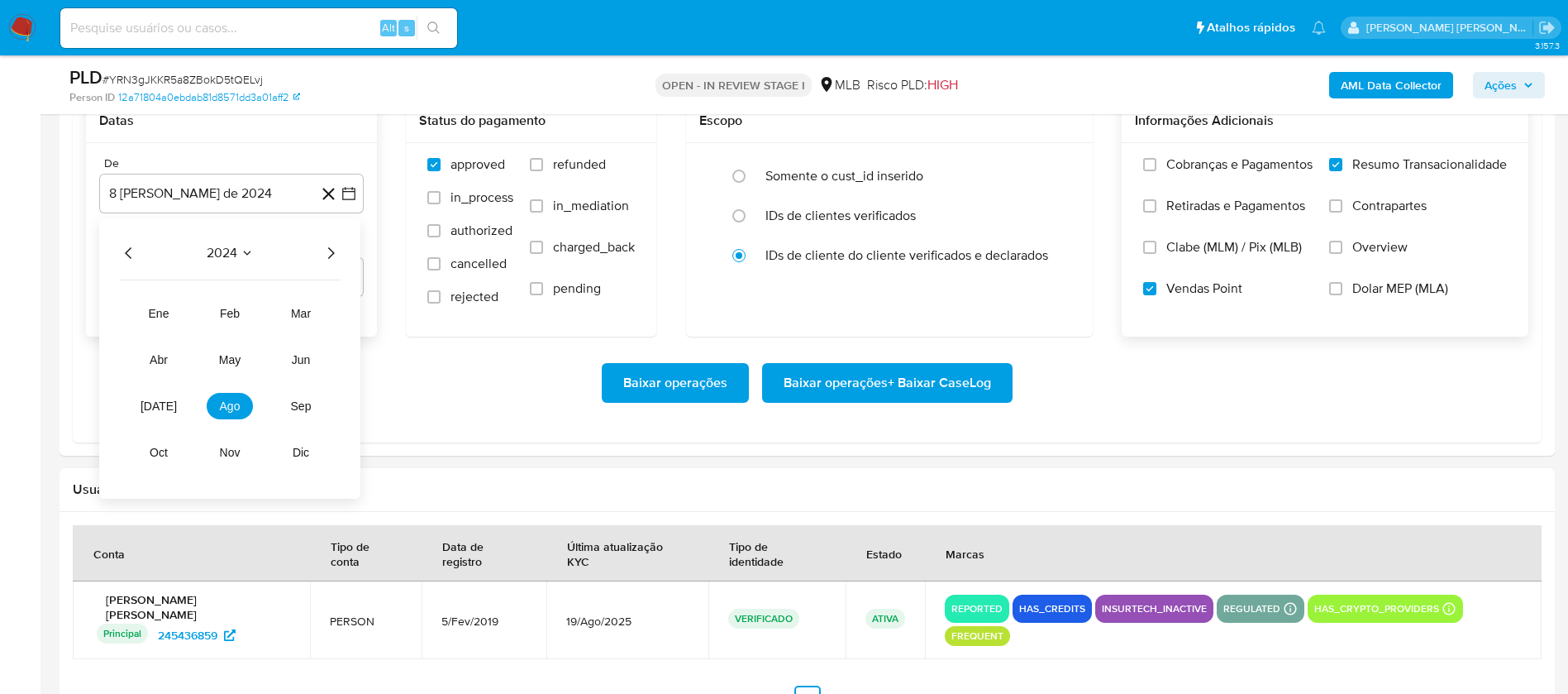
click at [333, 248] on icon "Año siguiente" at bounding box center [331, 253] width 20 height 20
click at [157, 409] on span "[DATE]" at bounding box center [158, 406] width 37 height 13
click at [166, 317] on button "1" at bounding box center [165, 314] width 27 height 27
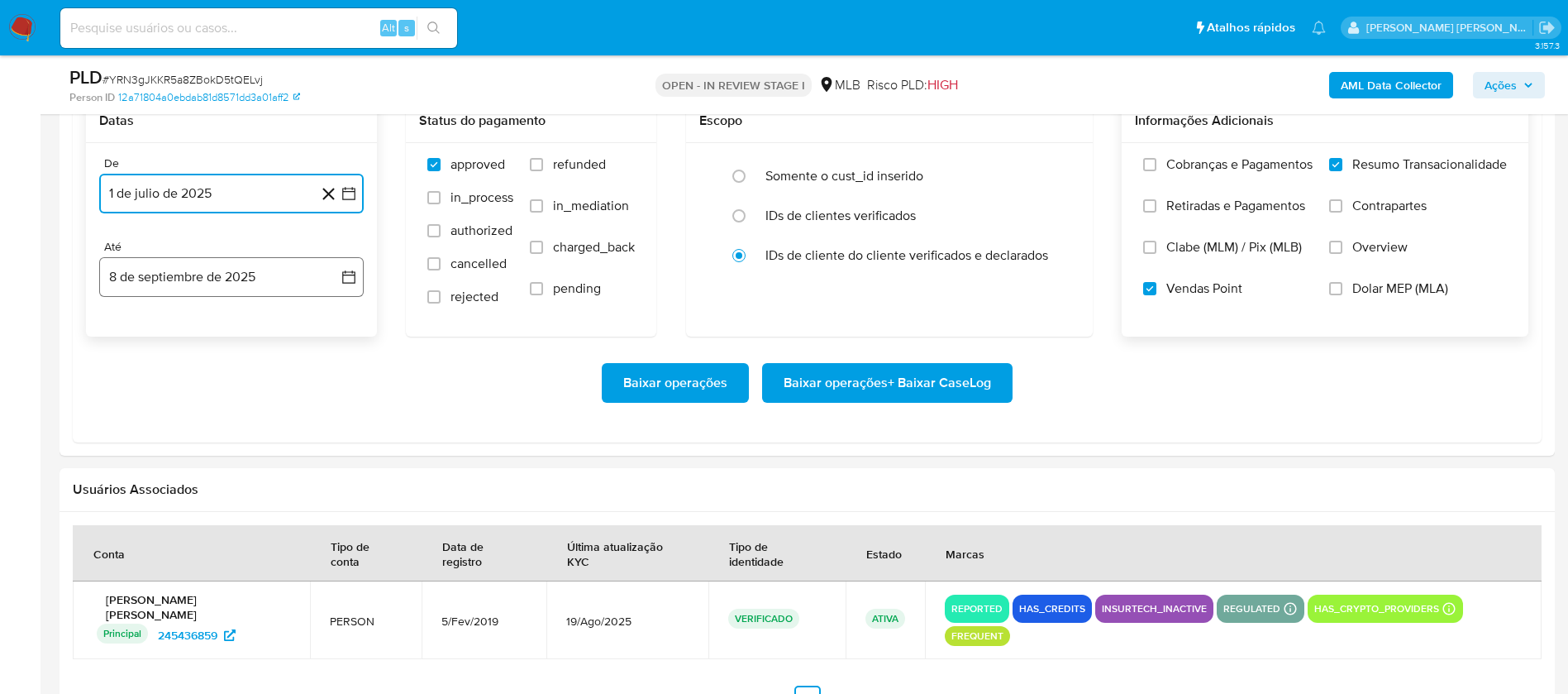
click at [195, 281] on button "8 de septiembre de 2025" at bounding box center [232, 277] width 264 height 39
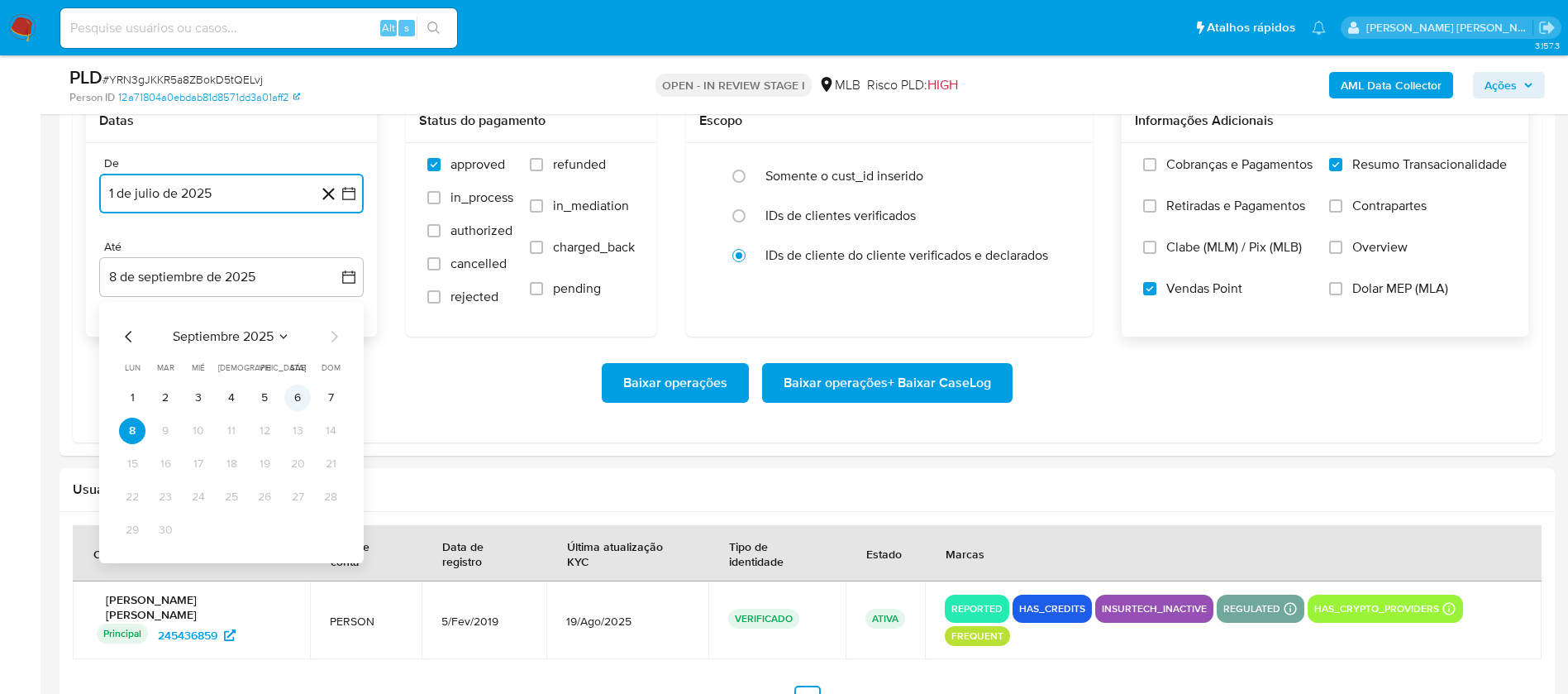
click at [305, 395] on button "6" at bounding box center [297, 398] width 27 height 27
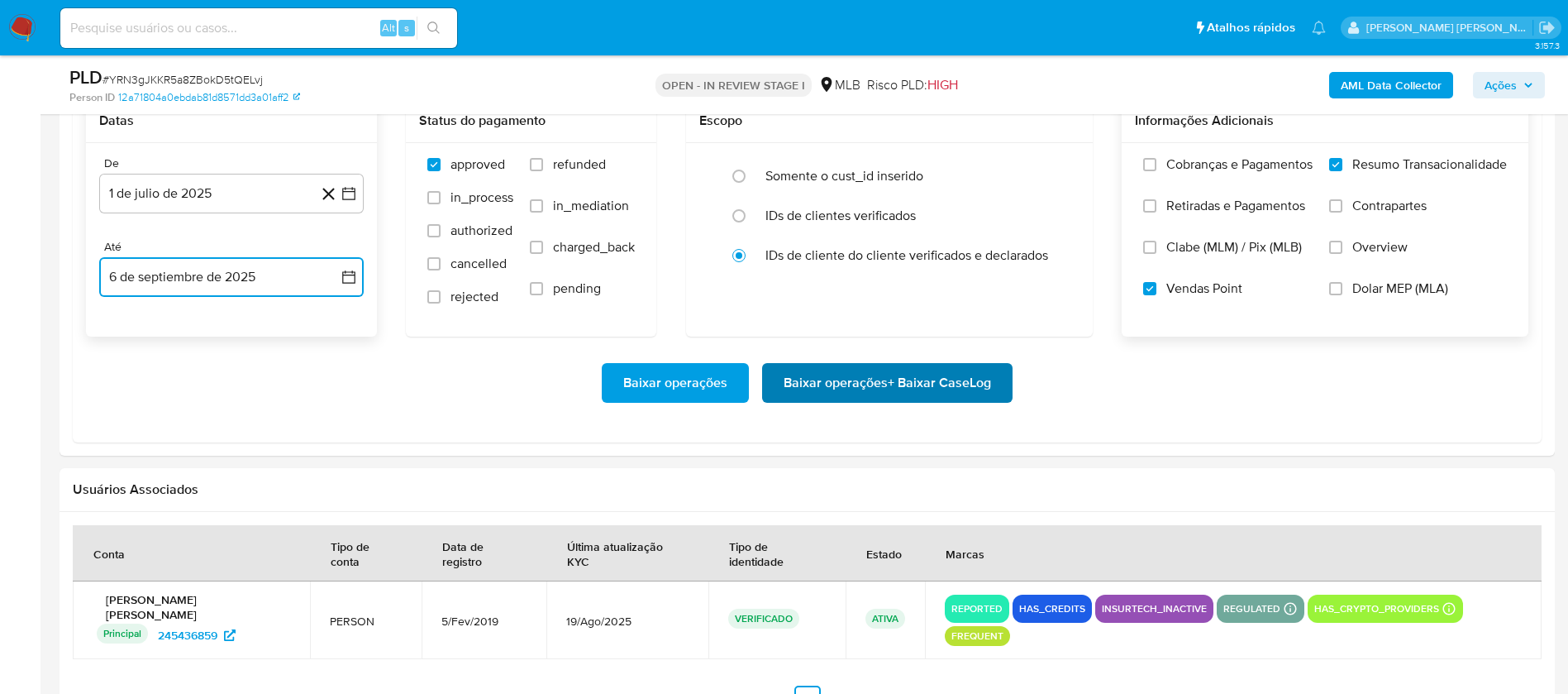
click at [815, 385] on span "Baixar operações + Baixar CaseLog" at bounding box center [887, 382] width 207 height 37
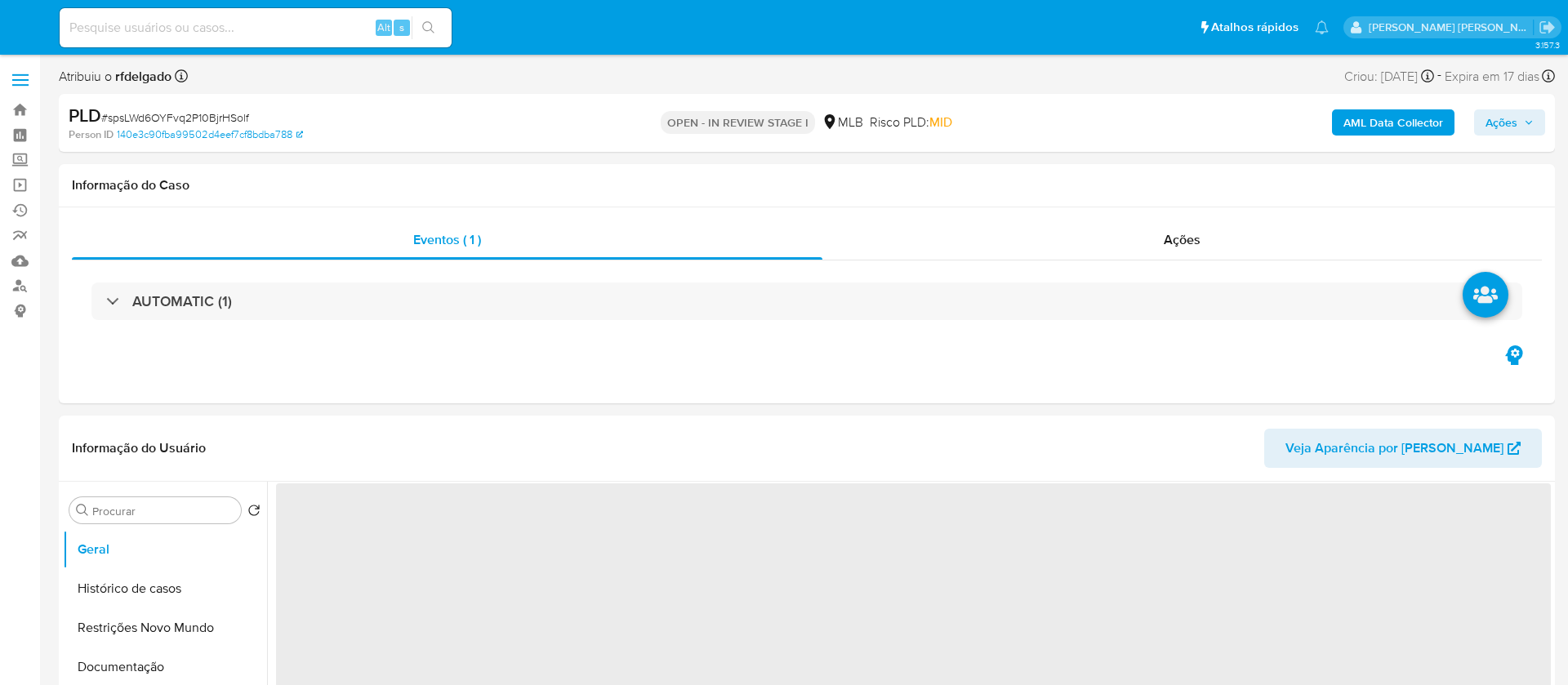
select select "10"
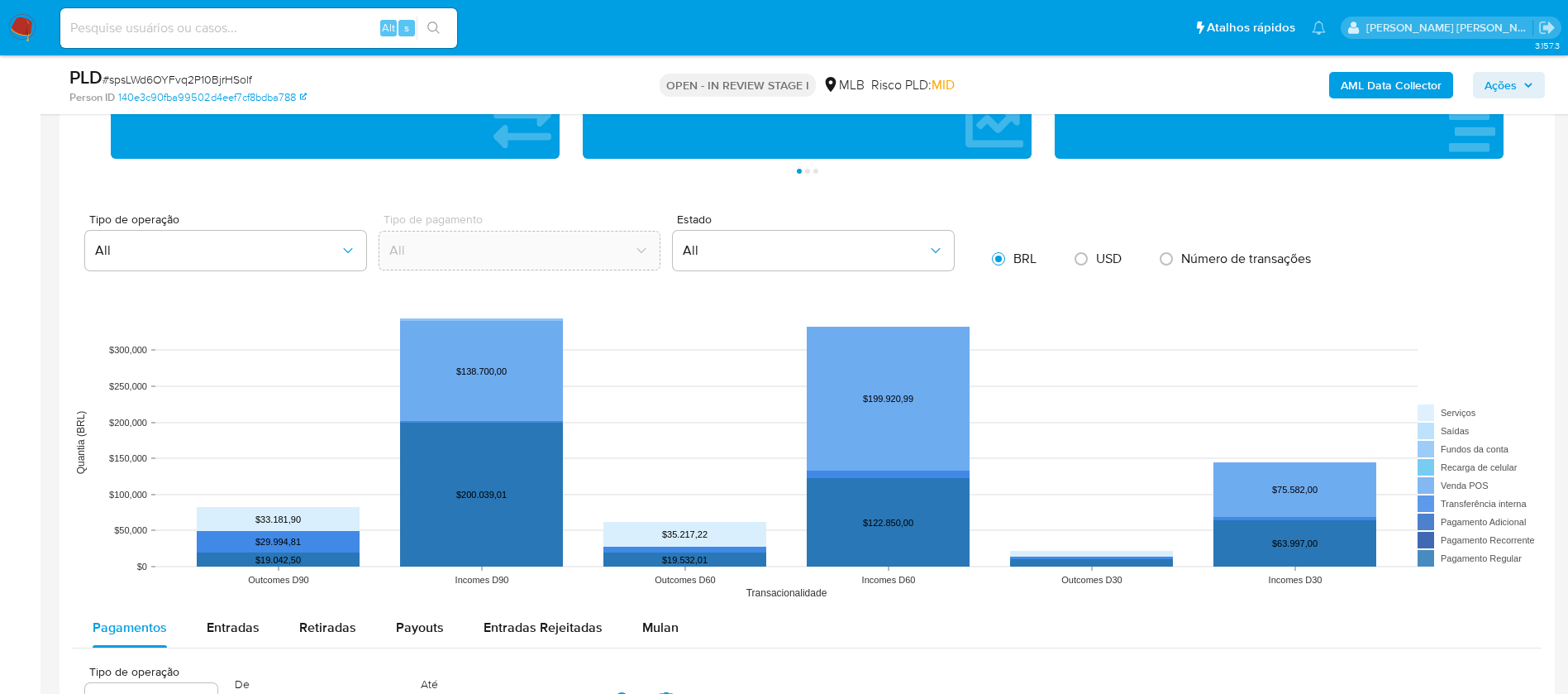
scroll to position [1364, 0]
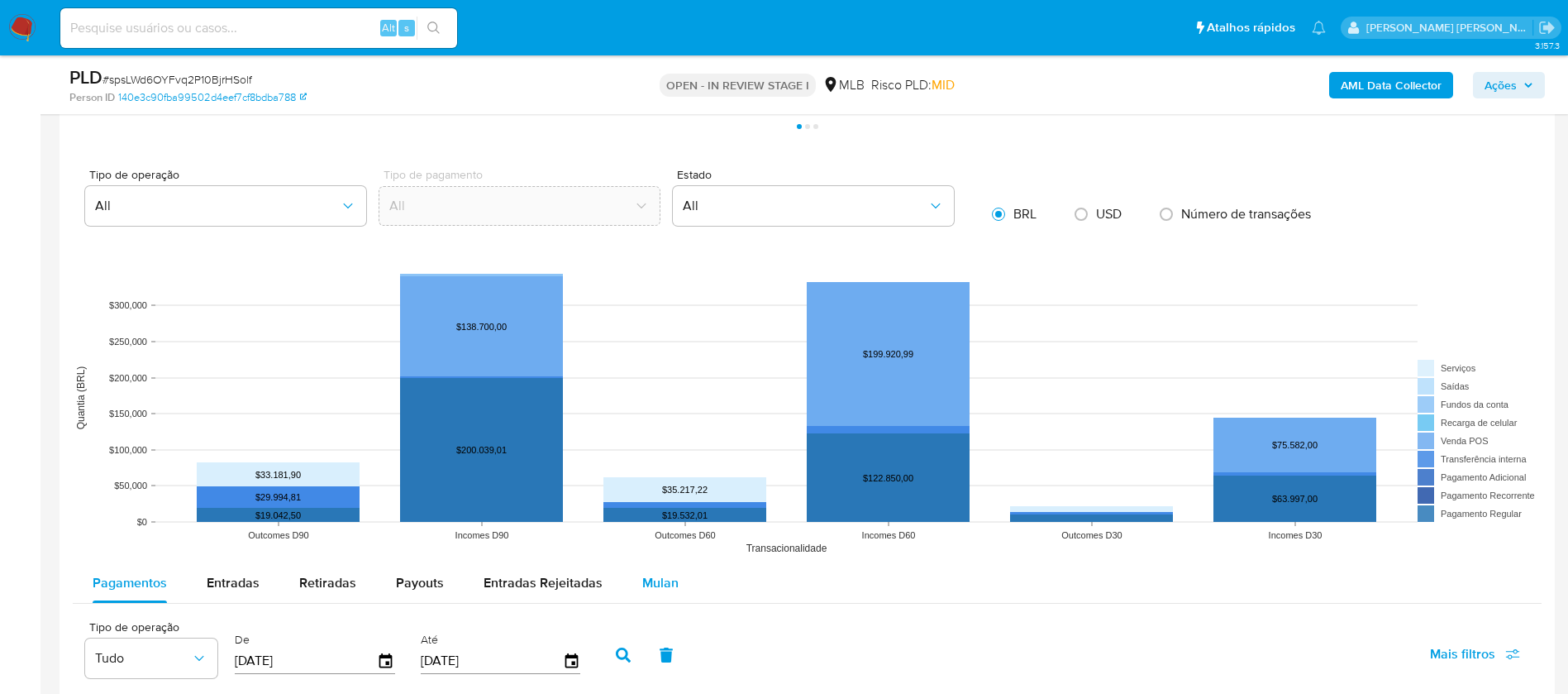
click at [642, 592] on div "Mulan" at bounding box center [660, 583] width 37 height 39
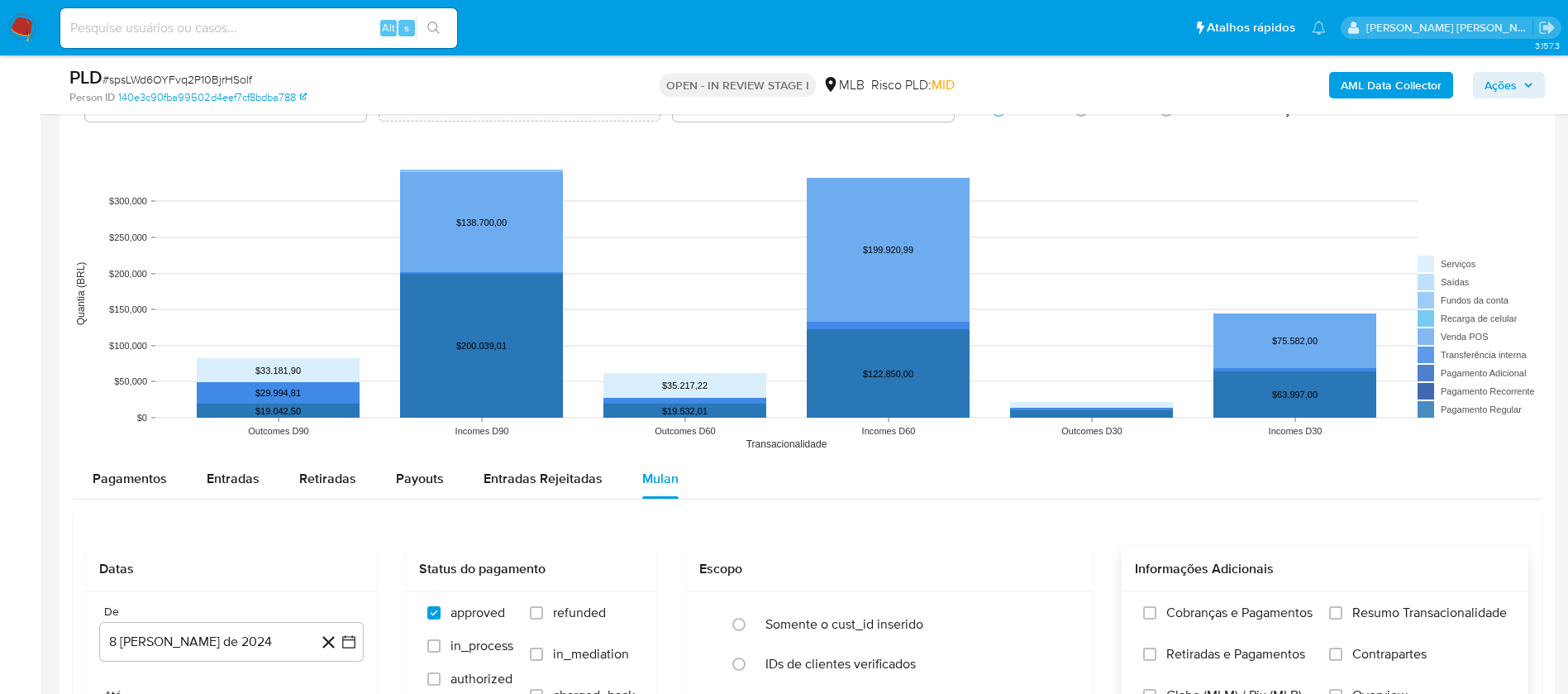
scroll to position [1613, 0]
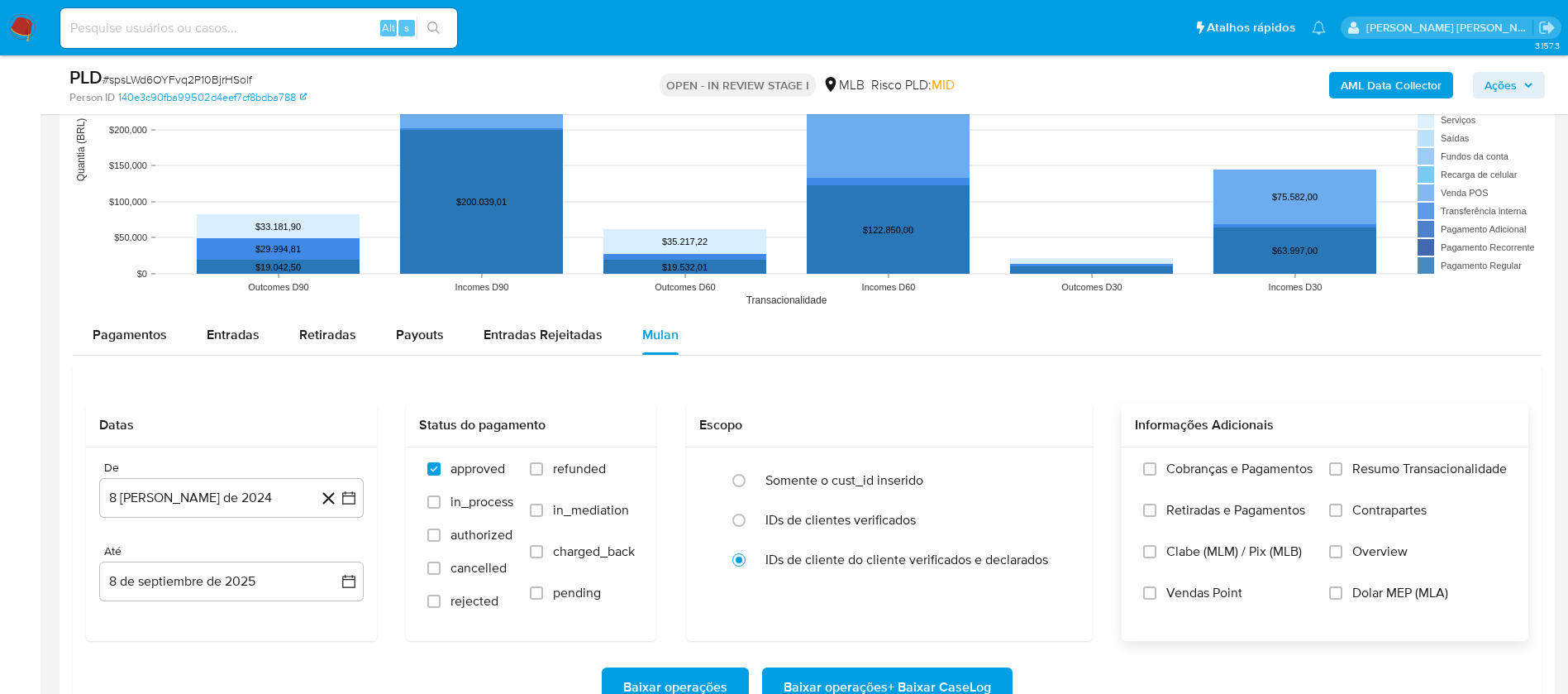
click at [1457, 463] on span "Resumo Transacionalidade" at bounding box center [1430, 469] width 155 height 17
click at [1343, 463] on input "Resumo Transacionalidade" at bounding box center [1335, 468] width 13 height 13
click at [1198, 588] on span "Vendas Point" at bounding box center [1204, 592] width 76 height 17
click at [1157, 588] on input "Vendas Point" at bounding box center [1150, 592] width 13 height 13
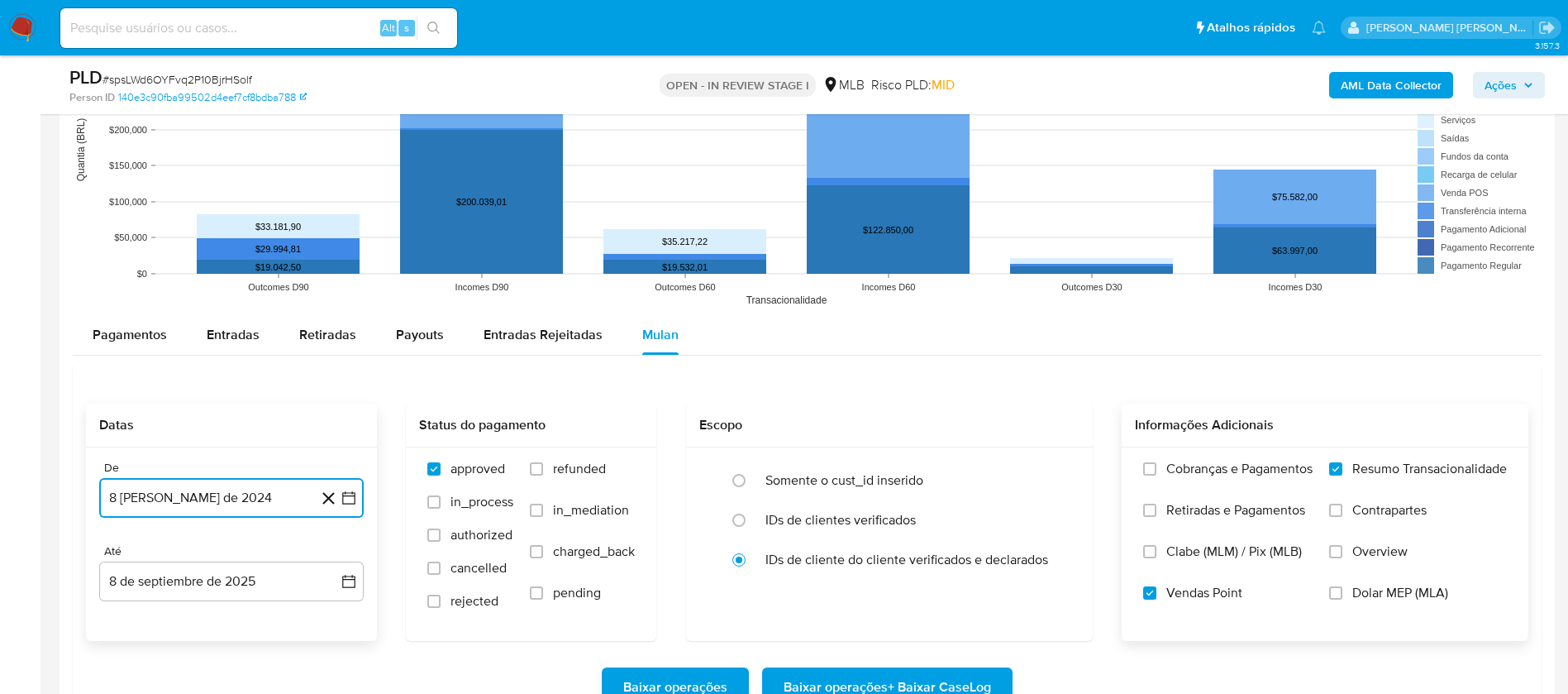
drag, startPoint x: 209, startPoint y: 488, endPoint x: 222, endPoint y: 490, distance: 13.2
click at [209, 487] on button "8 [PERSON_NAME] de 2024" at bounding box center [232, 498] width 264 height 39
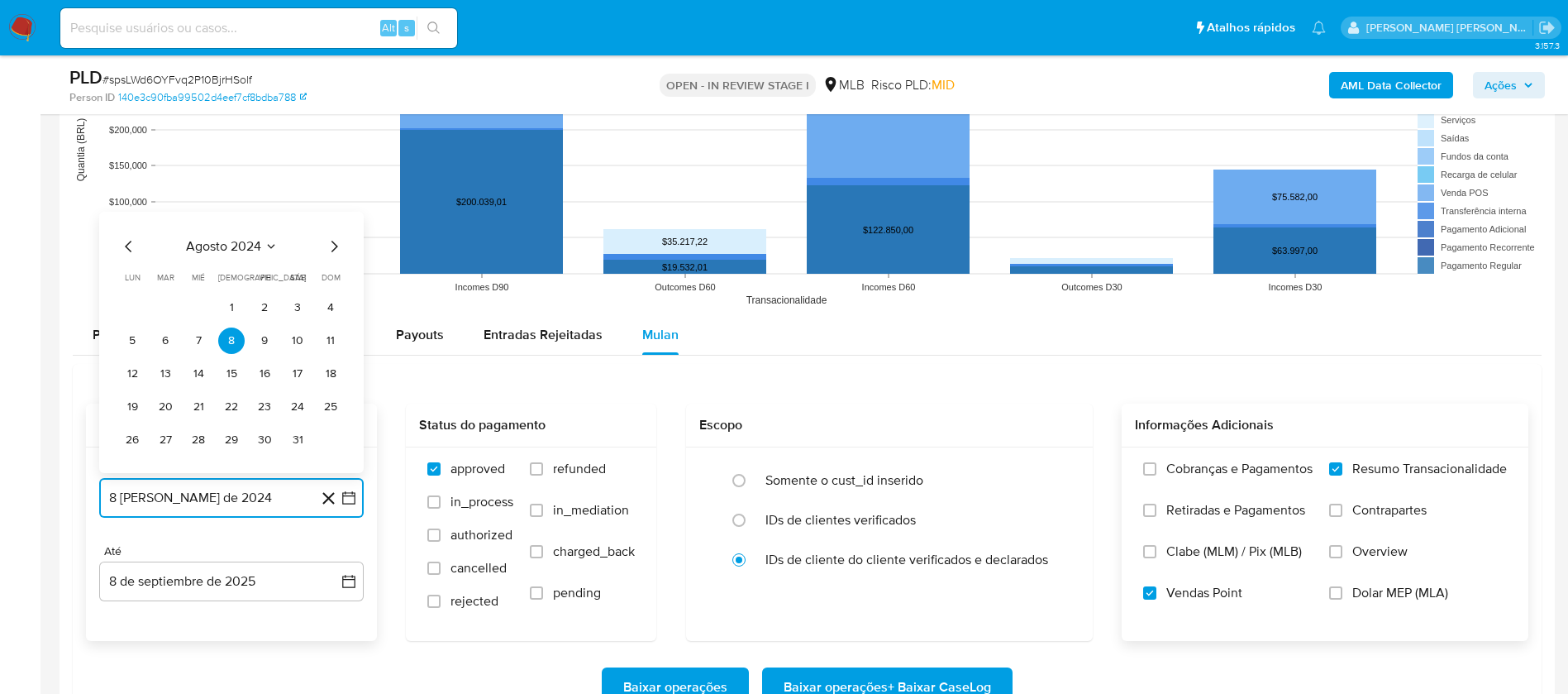
click at [210, 248] on span "agosto 2024" at bounding box center [224, 246] width 75 height 17
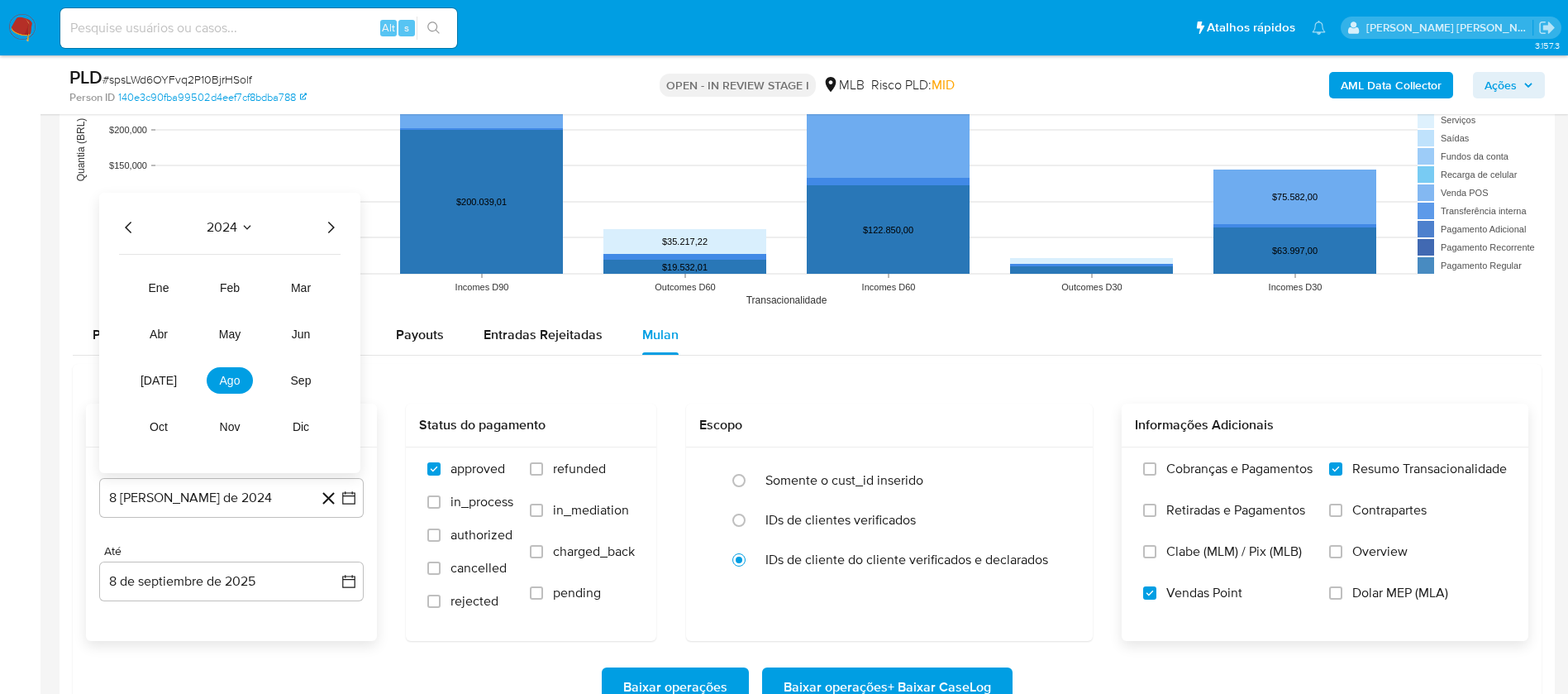
click at [319, 227] on div "2024" at bounding box center [230, 227] width 222 height 20
click at [337, 225] on icon "Año siguiente" at bounding box center [331, 227] width 20 height 20
click at [159, 381] on span "[DATE]" at bounding box center [158, 380] width 37 height 13
click at [169, 299] on button "1" at bounding box center [165, 307] width 27 height 27
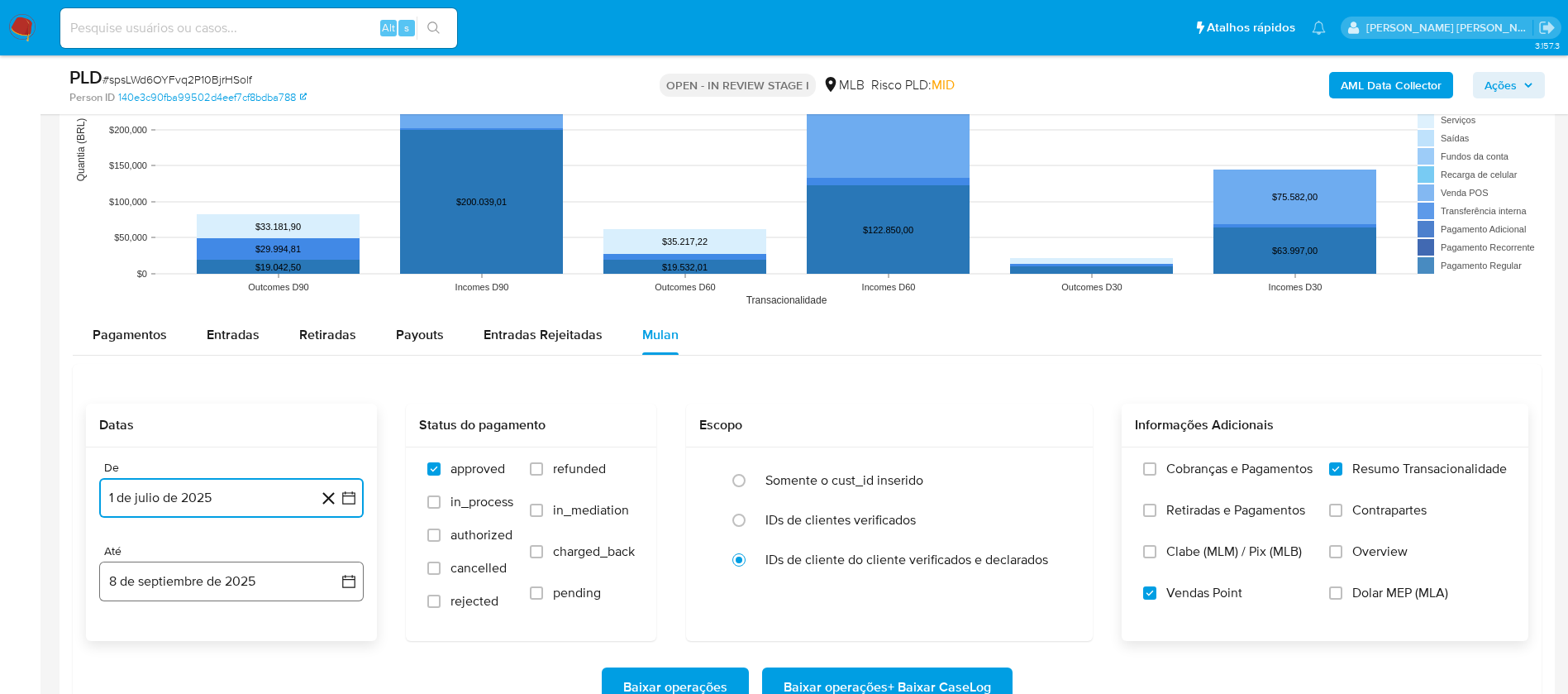
click at [255, 580] on button "8 de septiembre de 2025" at bounding box center [232, 581] width 264 height 39
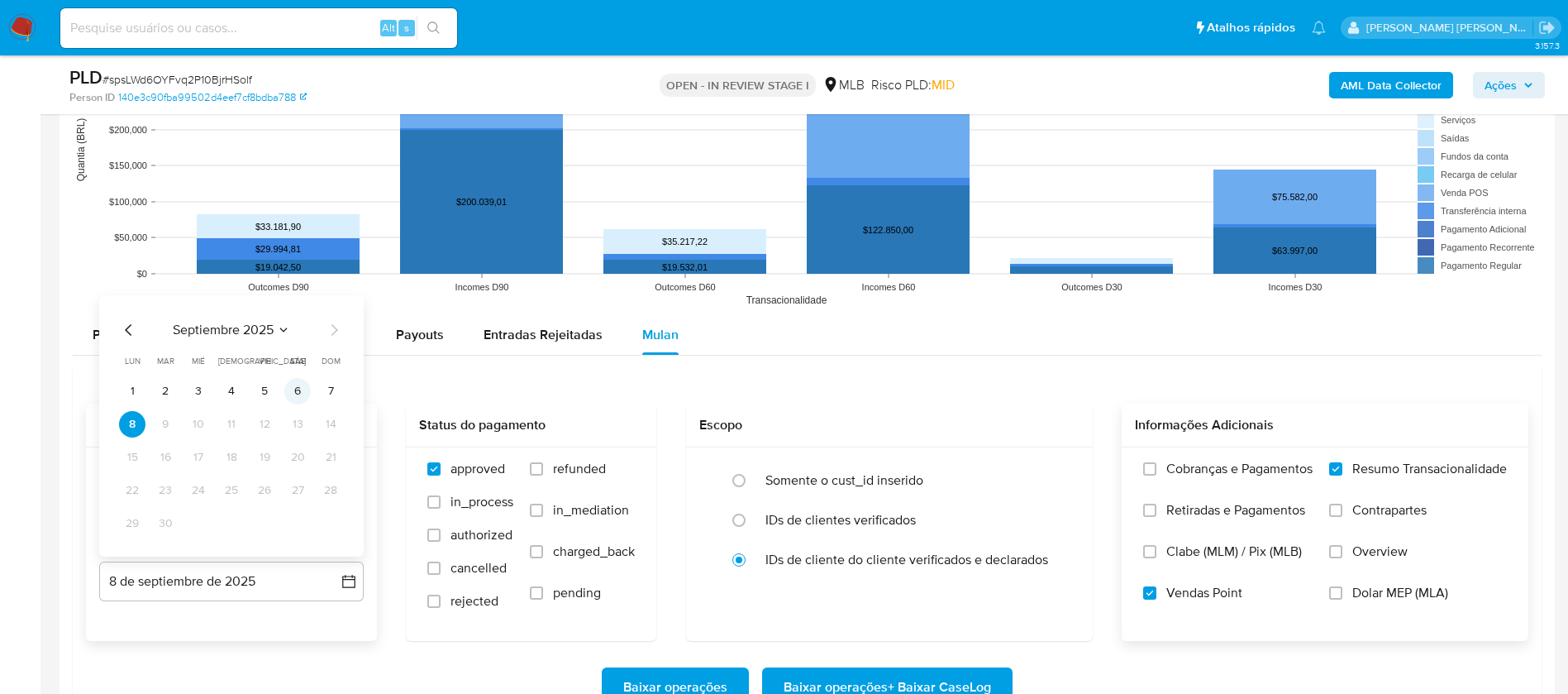
click at [297, 385] on button "6" at bounding box center [297, 391] width 27 height 27
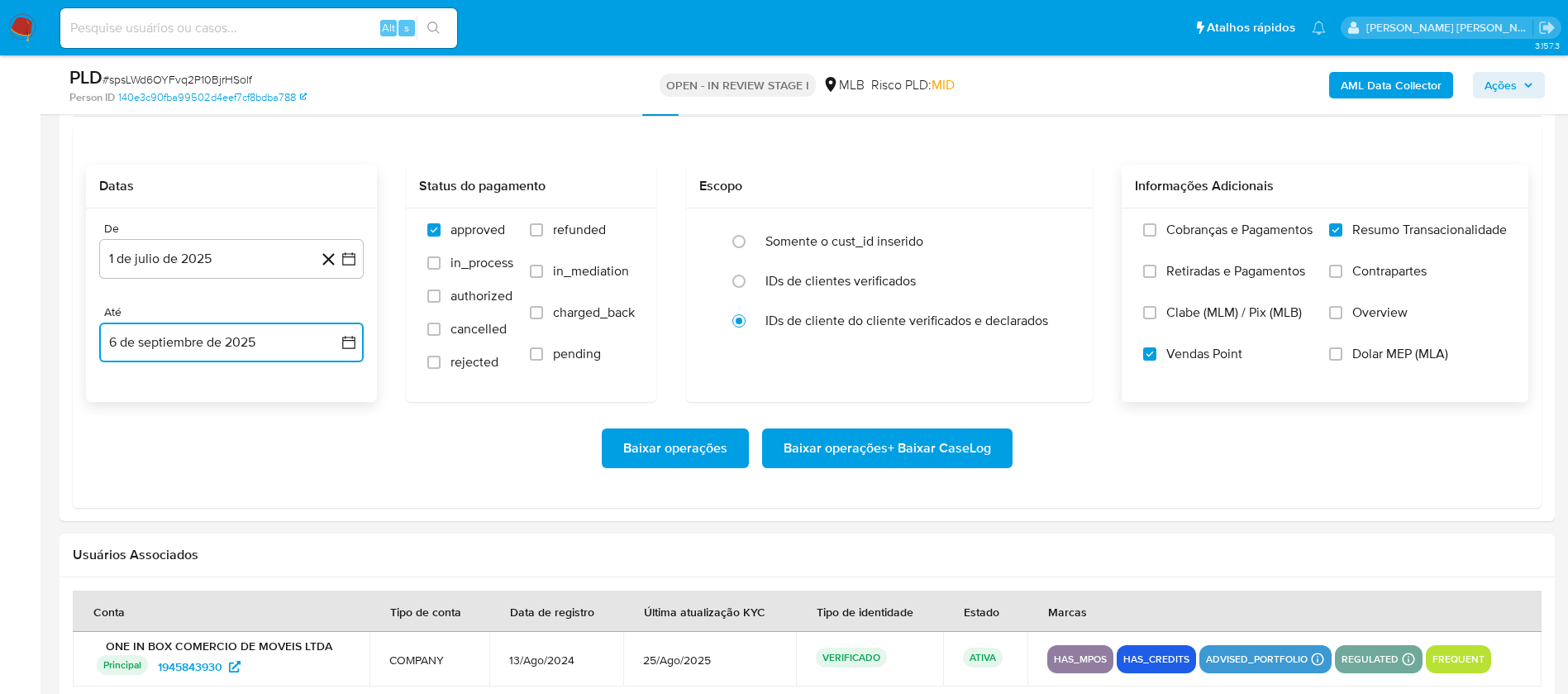
scroll to position [1861, 0]
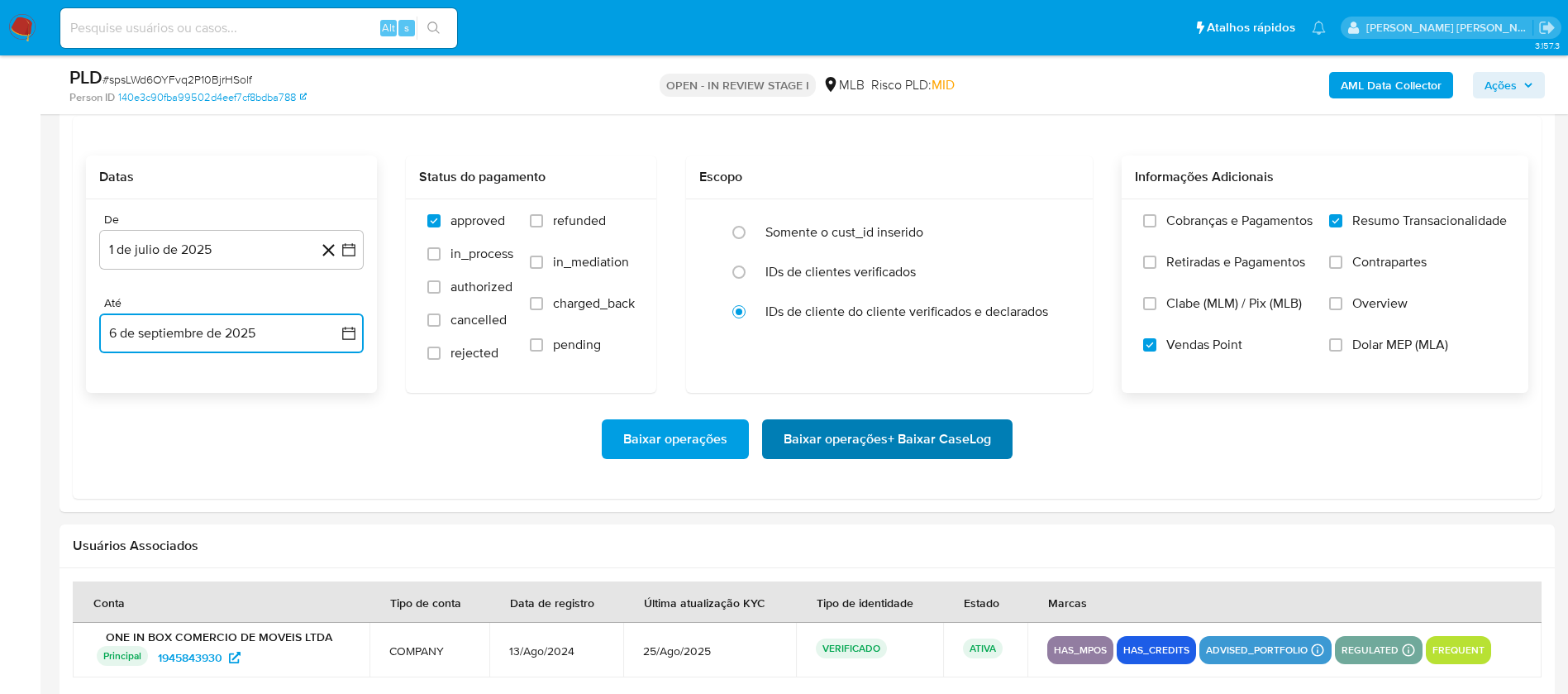
click at [908, 431] on span "Baixar operações + Baixar CaseLog" at bounding box center [887, 438] width 207 height 37
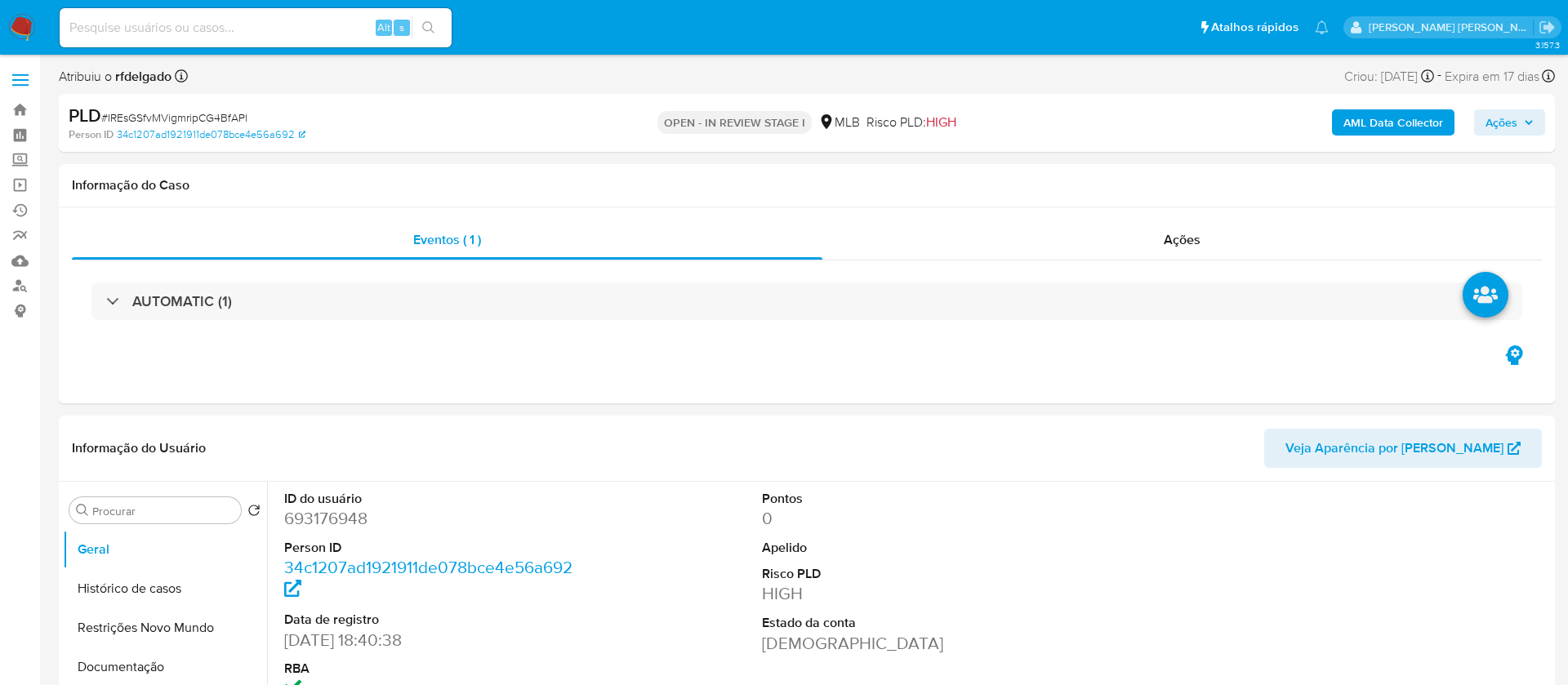
select select "10"
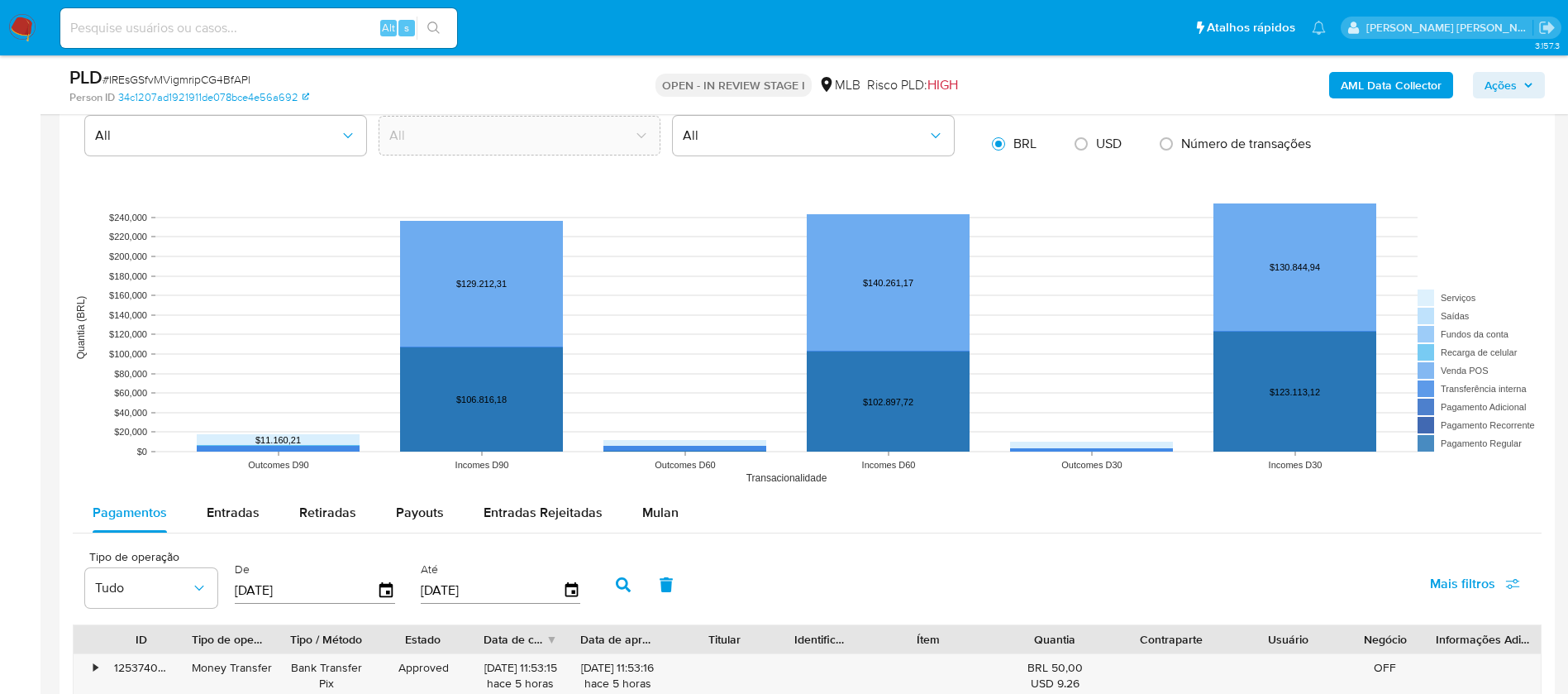
scroll to position [1736, 0]
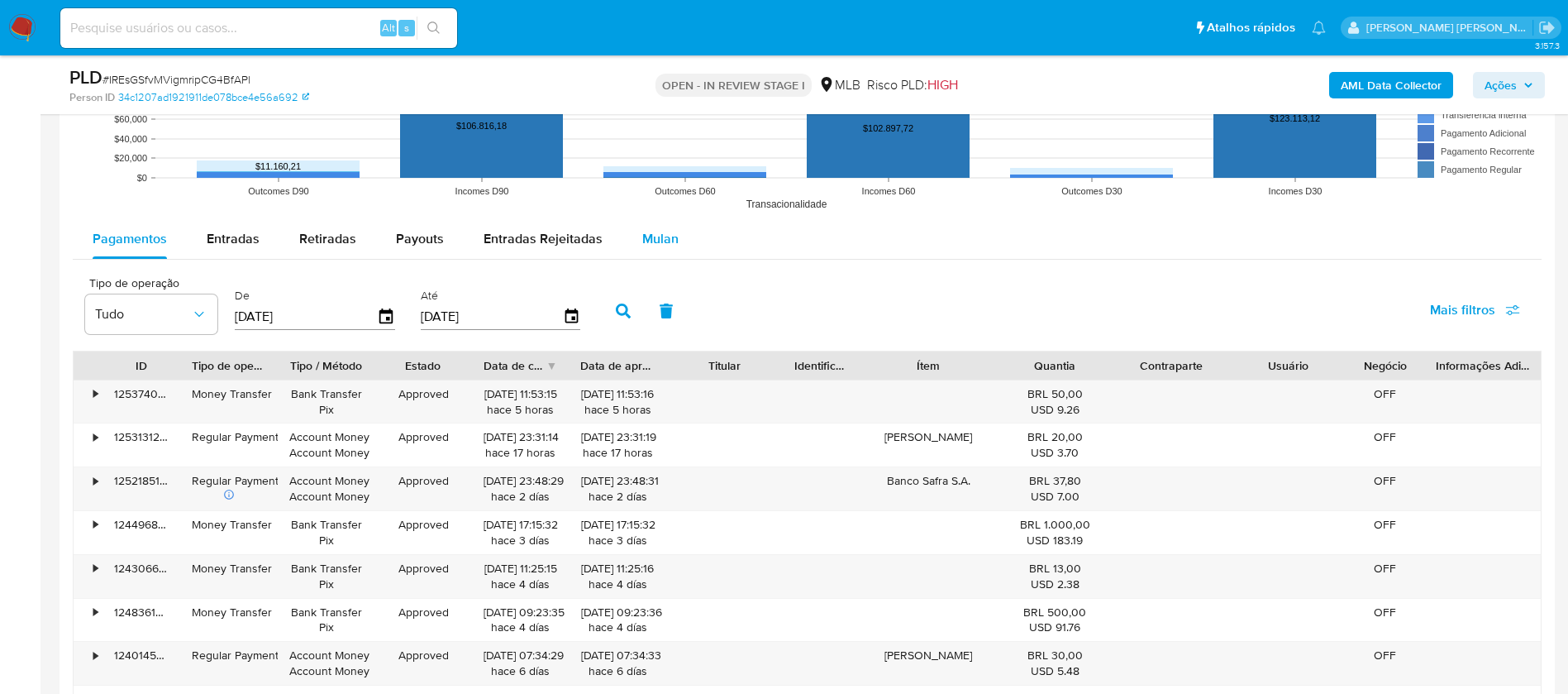
click at [656, 227] on div "Mulan" at bounding box center [660, 239] width 37 height 39
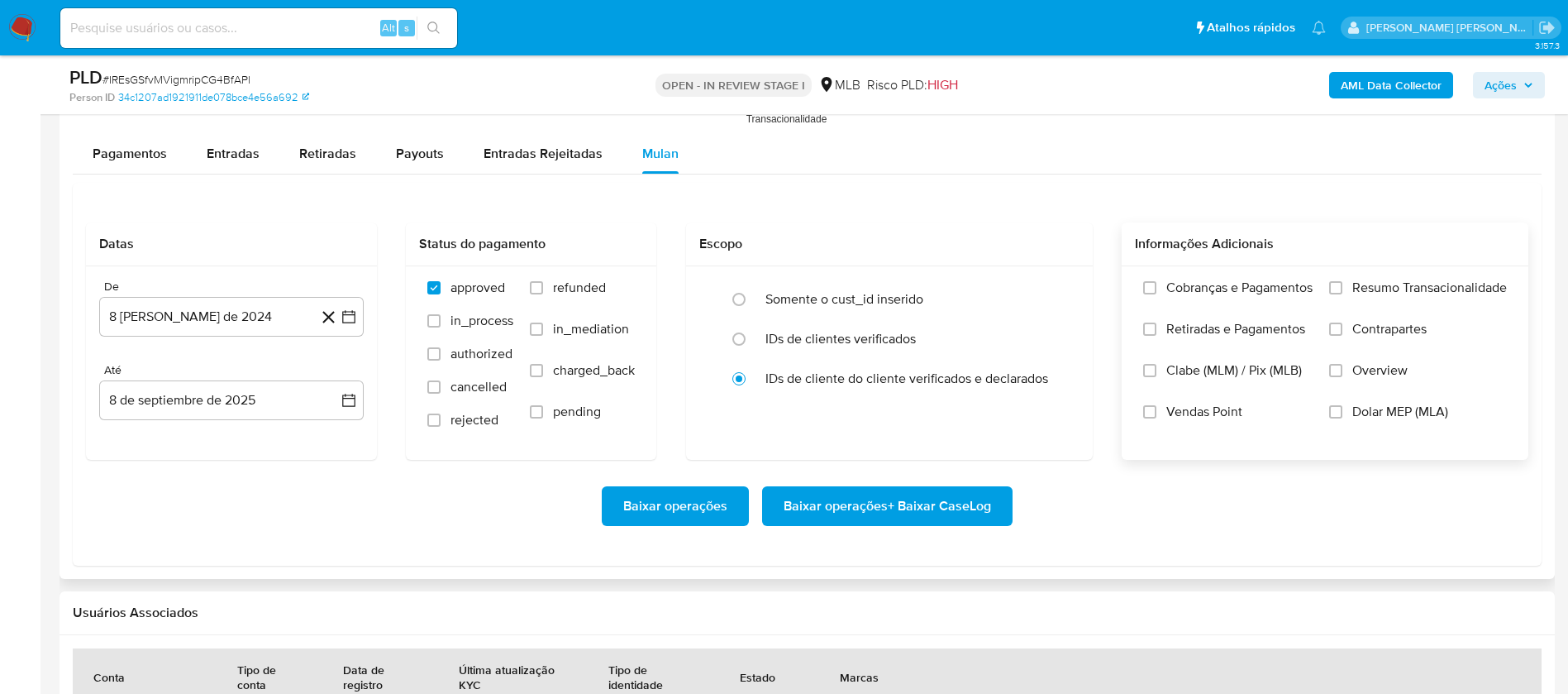
scroll to position [1861, 0]
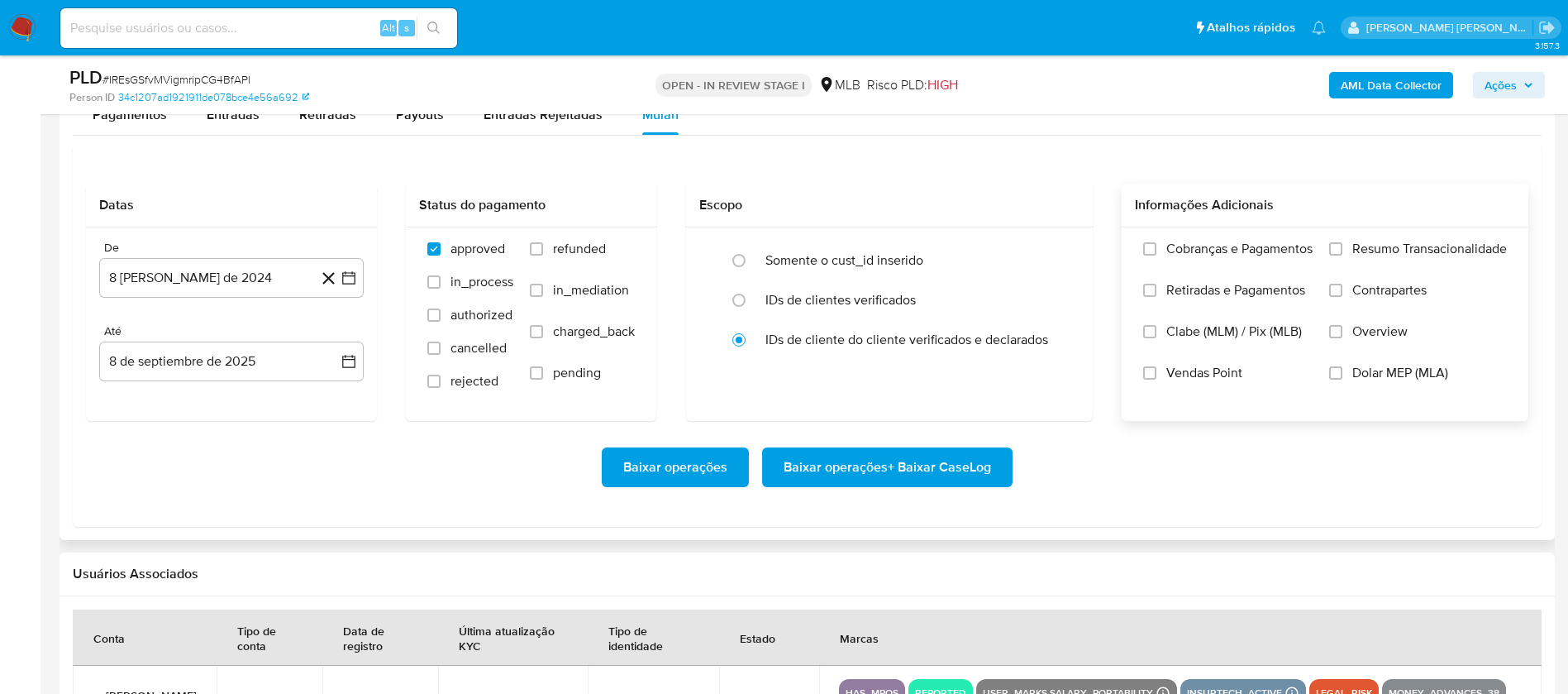
click at [1416, 245] on span "Resumo Transacionalidade" at bounding box center [1430, 249] width 155 height 17
click at [1343, 245] on input "Resumo Transacionalidade" at bounding box center [1335, 248] width 13 height 13
click at [1202, 377] on span "Vendas Point" at bounding box center [1204, 372] width 76 height 17
click at [1157, 377] on input "Vendas Point" at bounding box center [1150, 372] width 13 height 13
click at [262, 281] on button "8 [PERSON_NAME] de 2024" at bounding box center [232, 277] width 264 height 39
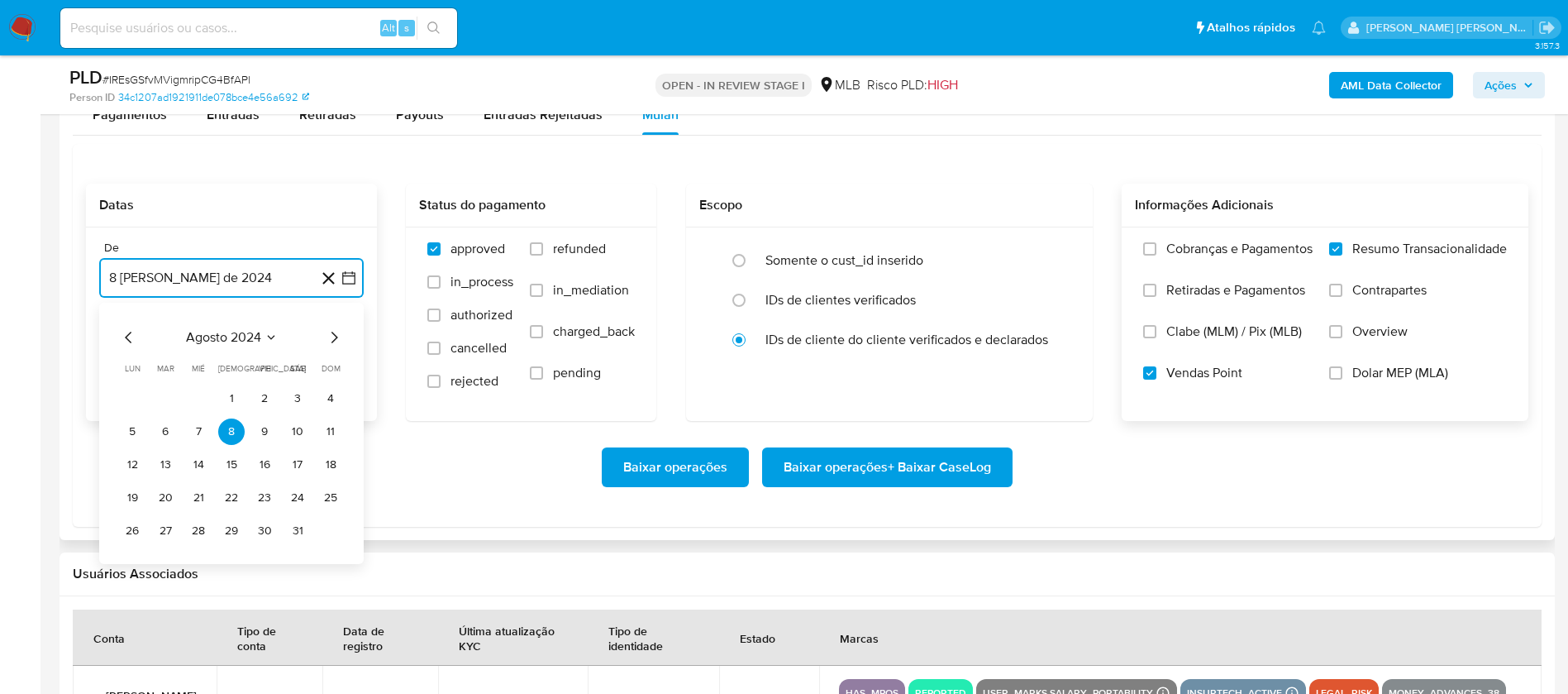
click at [245, 345] on span "agosto 2024" at bounding box center [224, 337] width 75 height 17
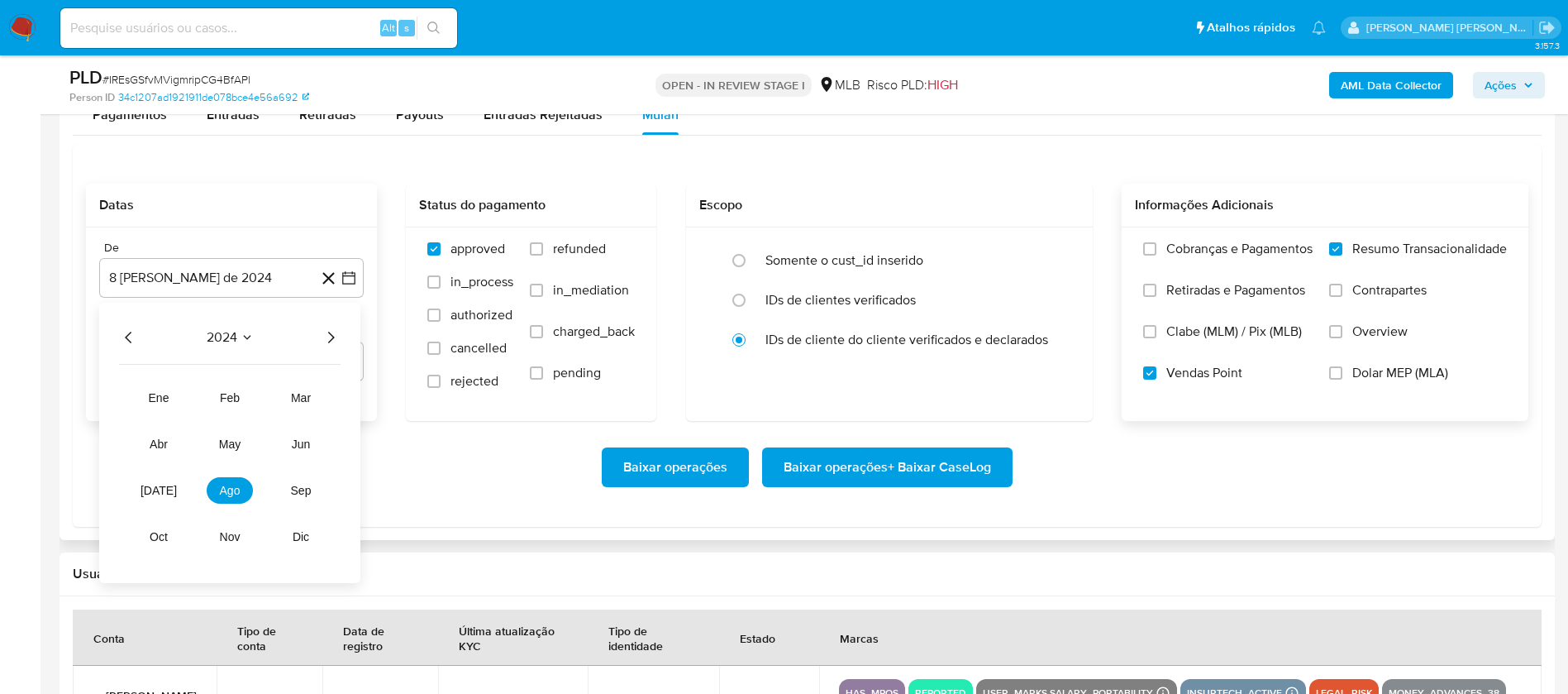
click at [331, 333] on icon "Año siguiente" at bounding box center [331, 338] width 20 height 20
click at [162, 494] on span "[DATE]" at bounding box center [158, 490] width 37 height 13
click at [175, 396] on button "1" at bounding box center [165, 398] width 27 height 27
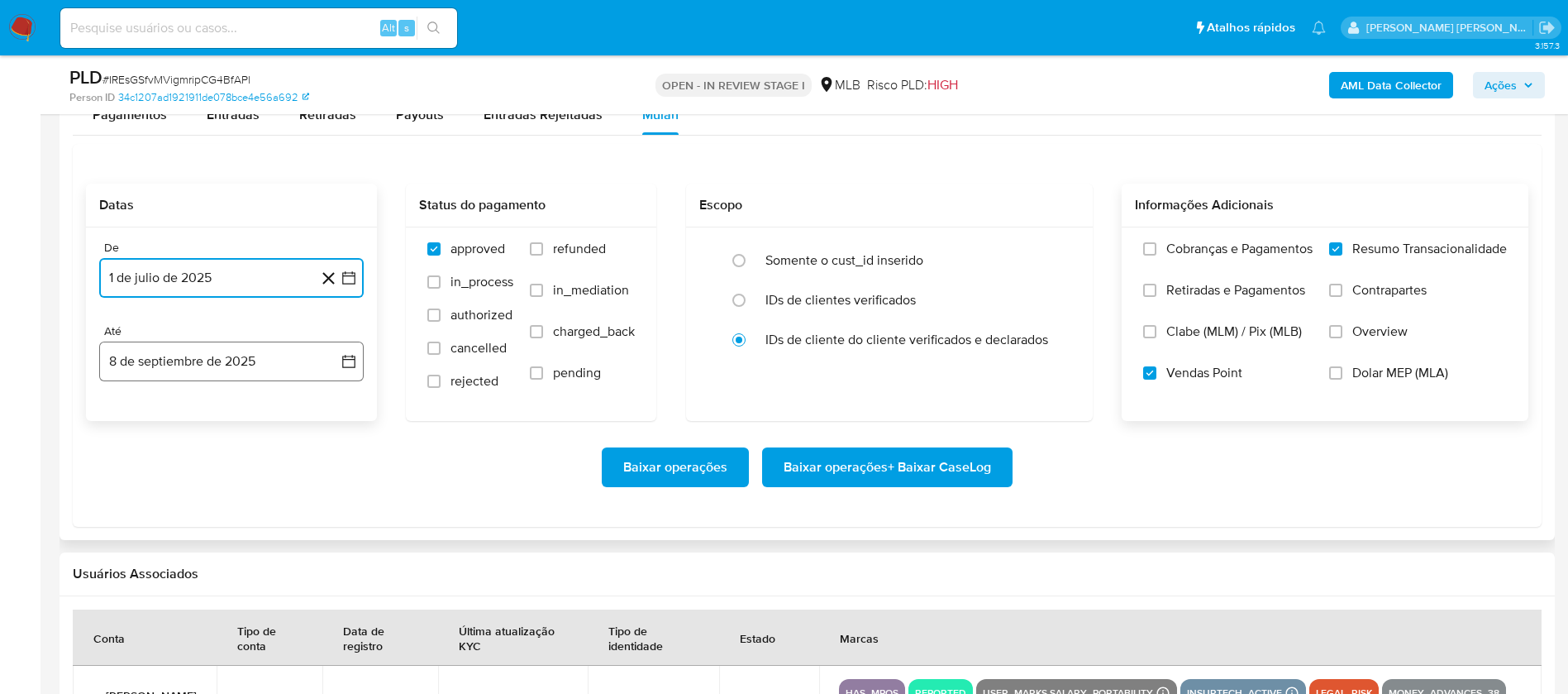
click at [194, 354] on button "8 de septiembre de 2025" at bounding box center [232, 361] width 264 height 39
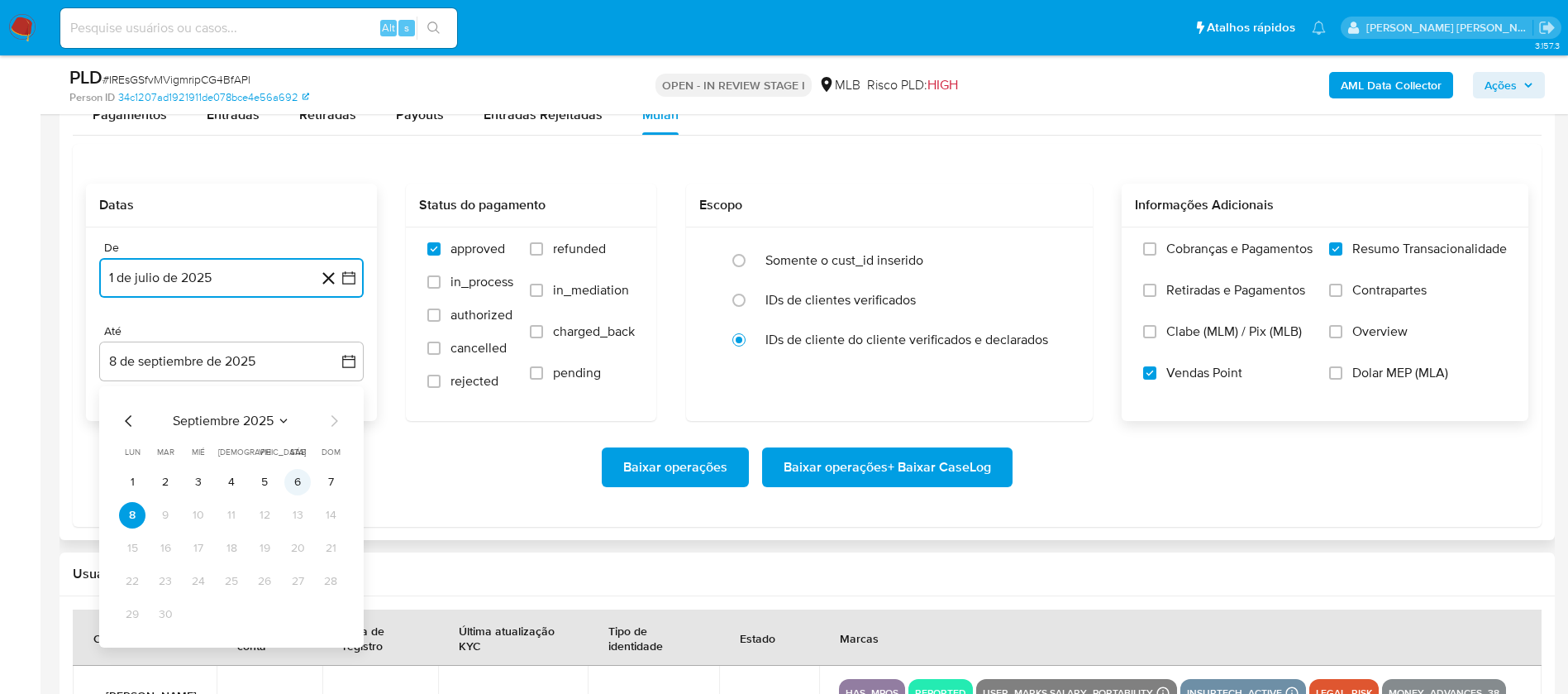
click at [293, 476] on button "6" at bounding box center [297, 482] width 27 height 27
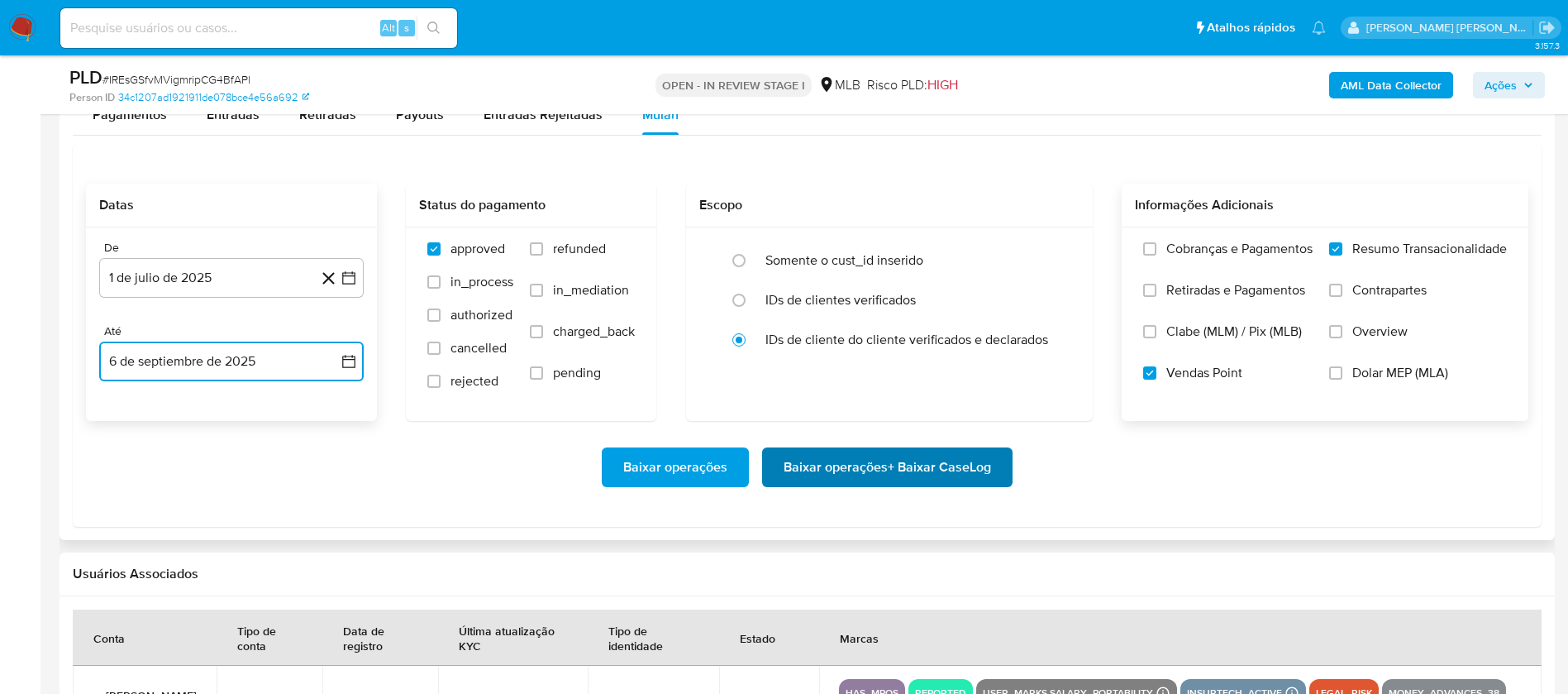
click at [834, 472] on span "Baixar operações + Baixar CaseLog" at bounding box center [887, 467] width 207 height 37
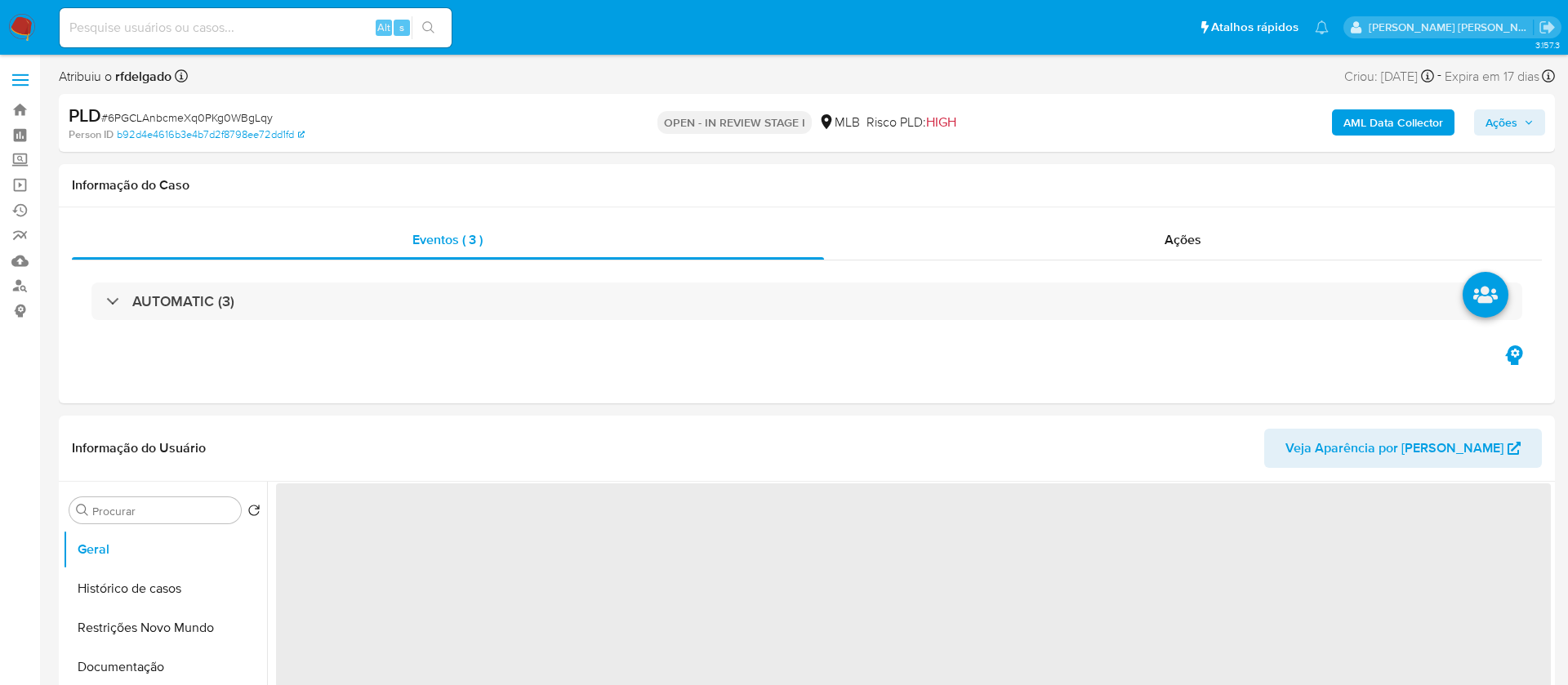
select select "10"
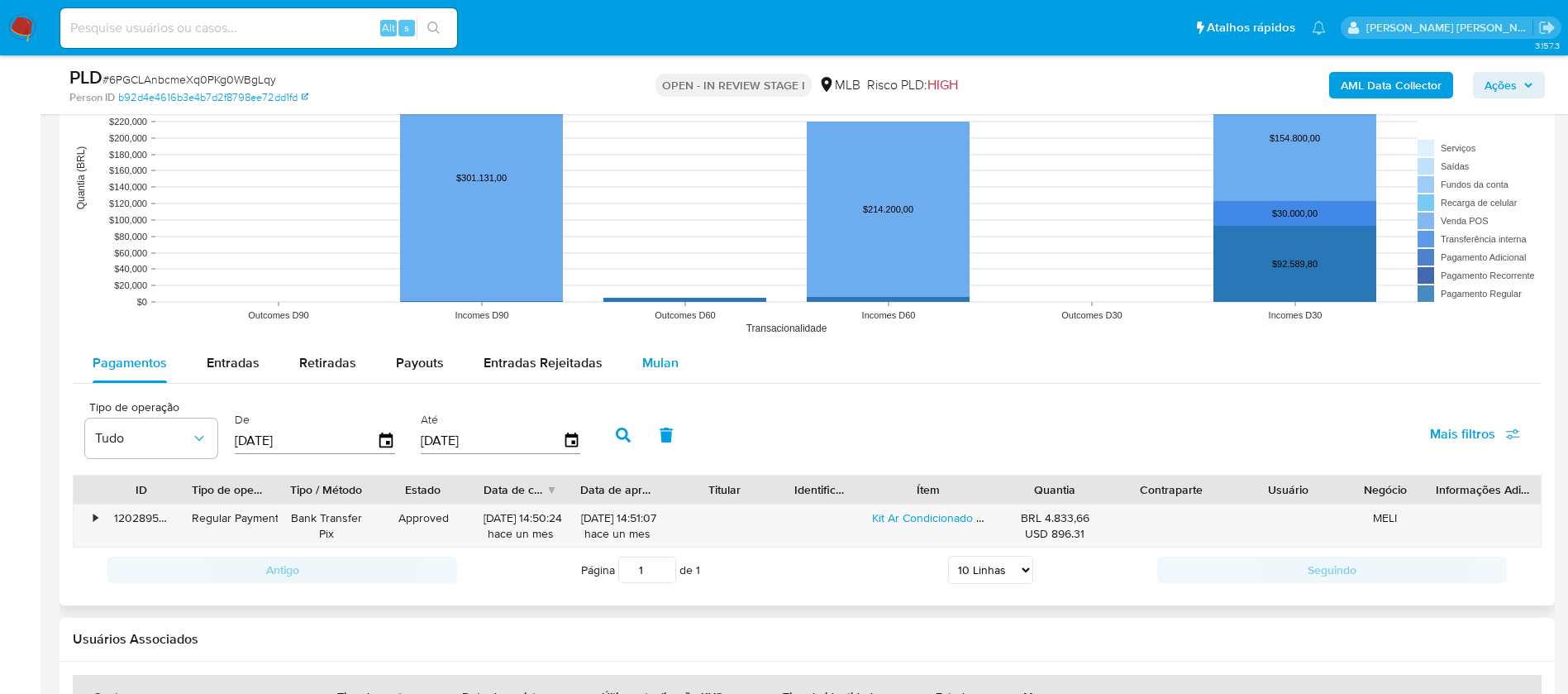
click at [650, 359] on span "Mulan" at bounding box center [660, 362] width 37 height 19
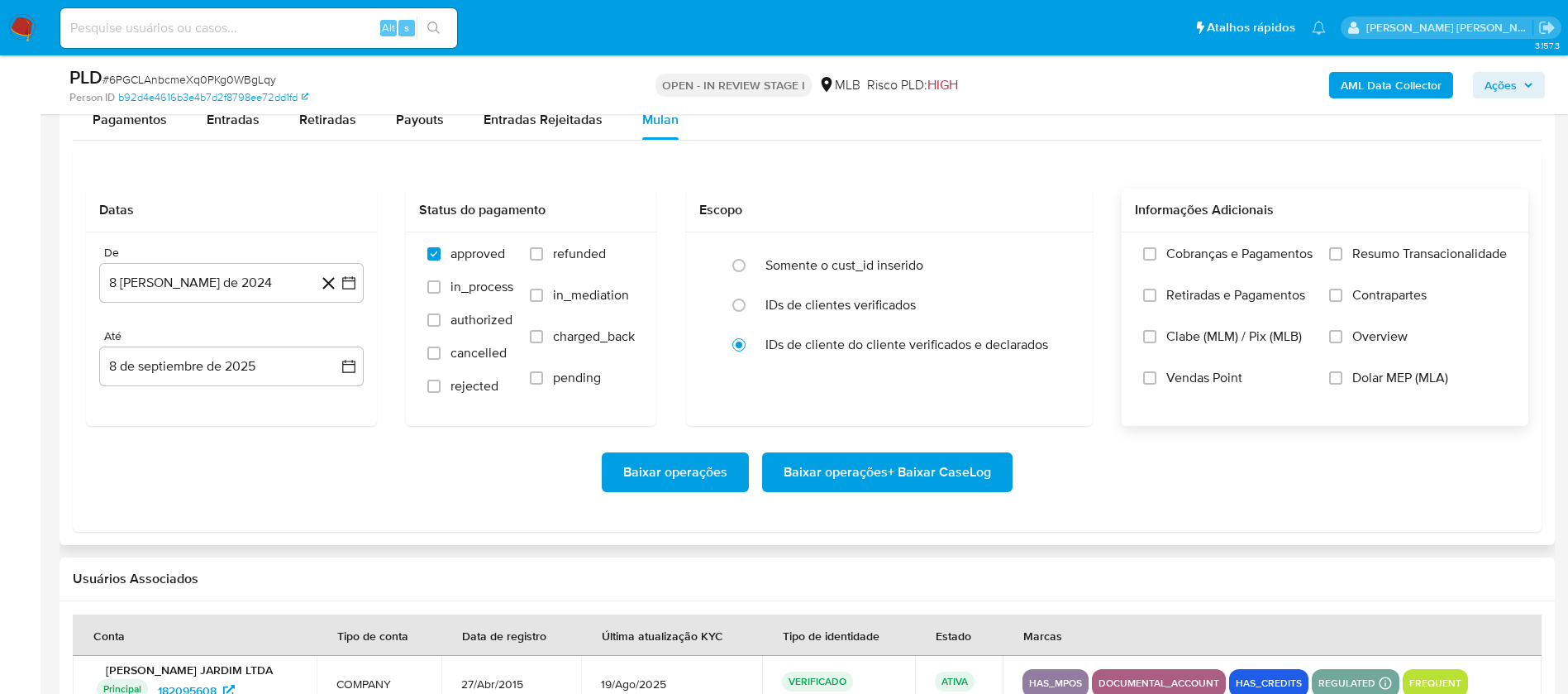
scroll to position [1861, 0]
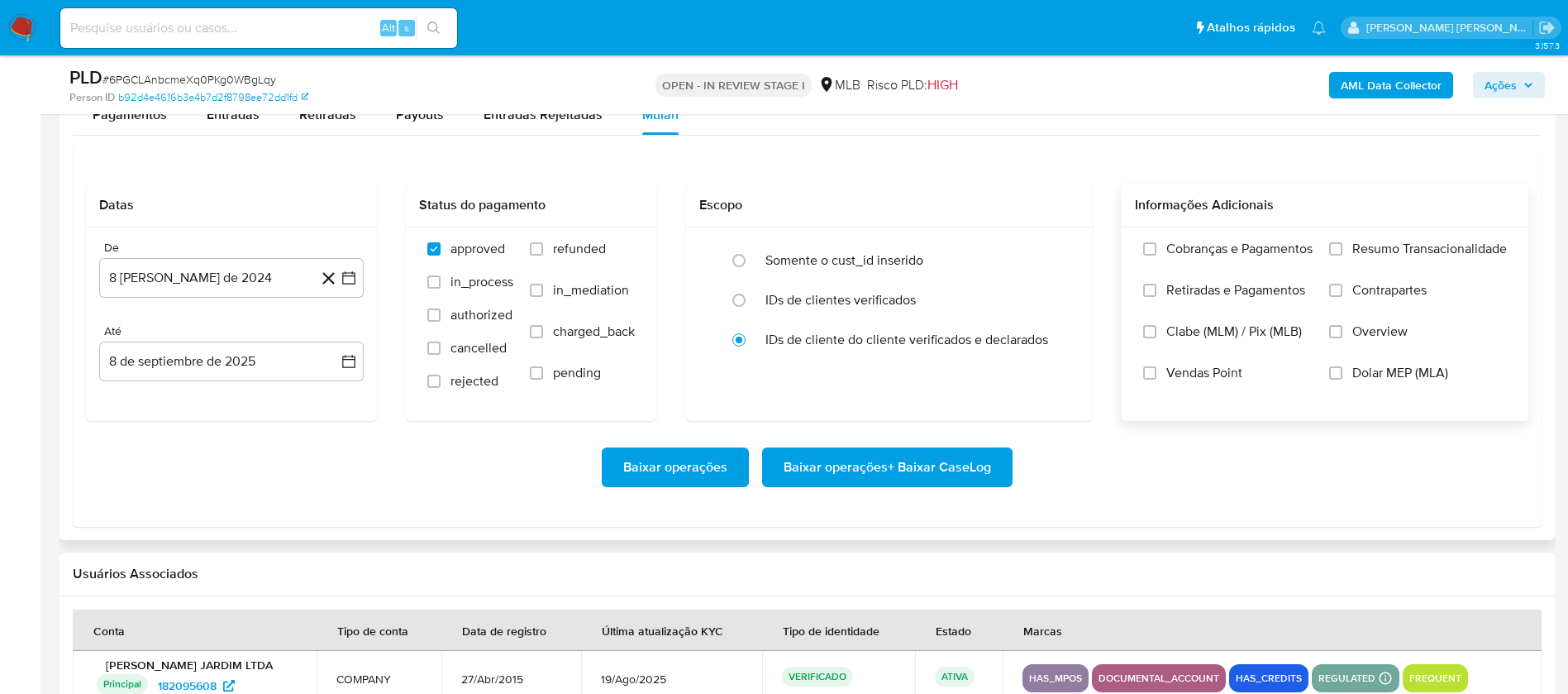
click at [1390, 246] on span "Resumo Transacionalidade" at bounding box center [1430, 249] width 155 height 17
click at [1343, 246] on input "Resumo Transacionalidade" at bounding box center [1335, 248] width 13 height 13
click at [1214, 376] on span "Vendas Point" at bounding box center [1204, 372] width 76 height 17
click at [1157, 376] on input "Vendas Point" at bounding box center [1150, 372] width 13 height 13
click at [231, 275] on button "8 de agosto de 2024" at bounding box center [232, 277] width 264 height 39
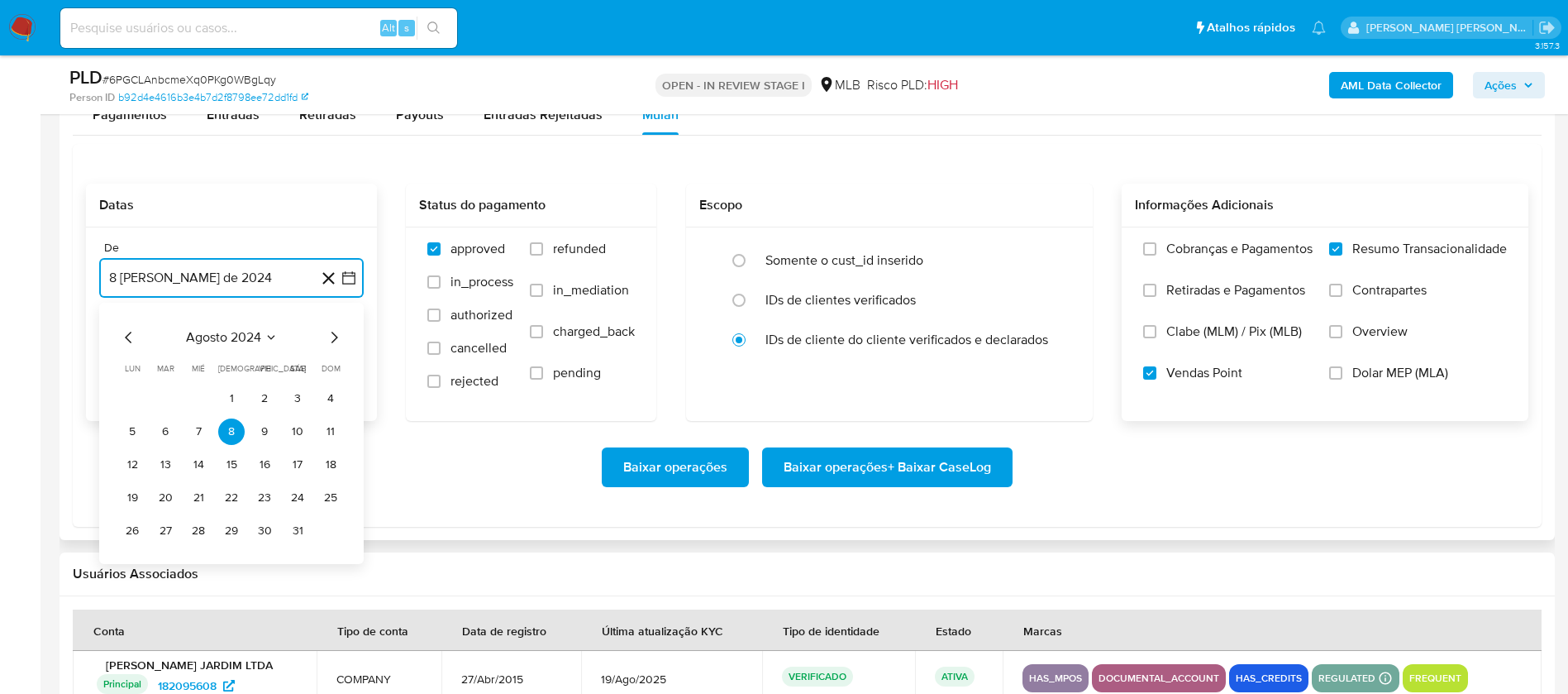
click at [248, 341] on span "agosto 2024" at bounding box center [224, 337] width 75 height 17
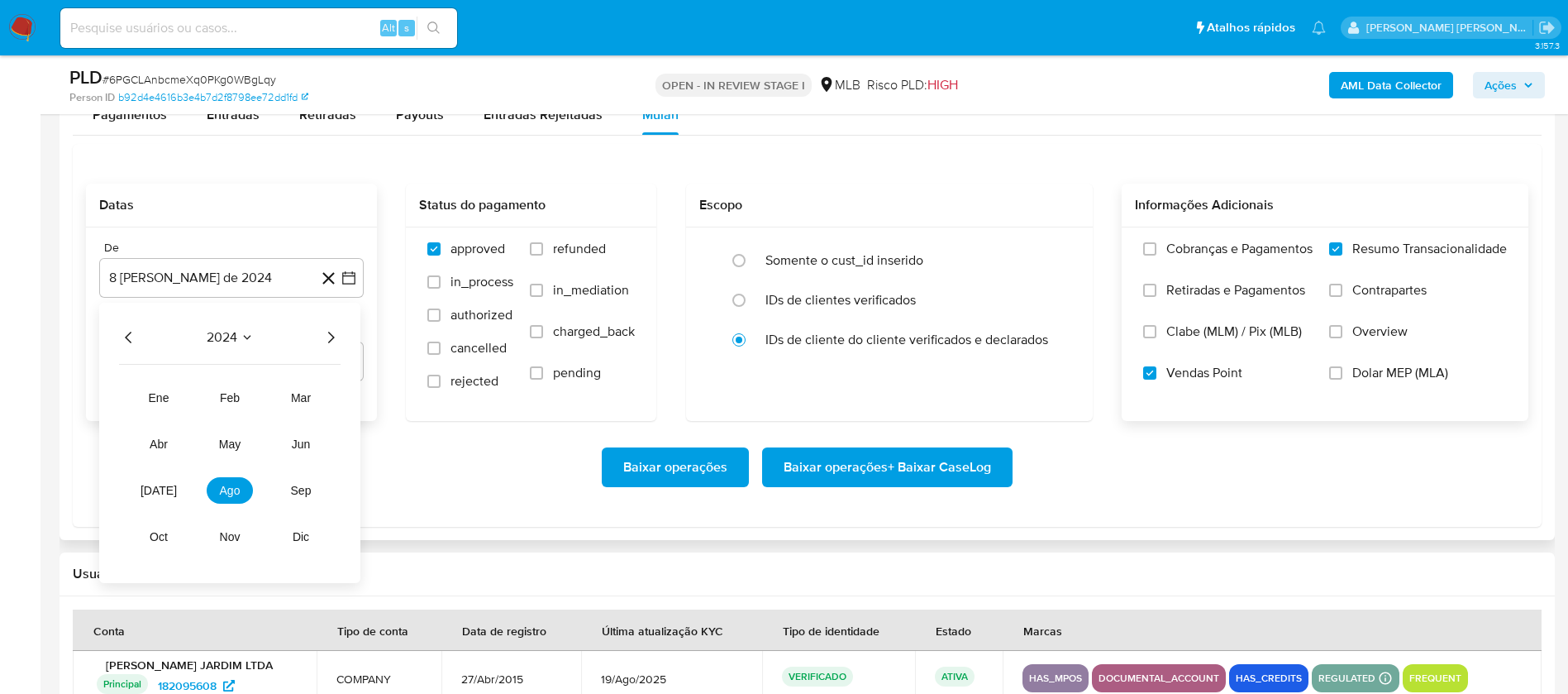
click at [336, 345] on icon "Año siguiente" at bounding box center [331, 338] width 20 height 20
click at [168, 492] on button "jul" at bounding box center [158, 490] width 46 height 27
click at [157, 387] on button "1" at bounding box center [165, 398] width 27 height 27
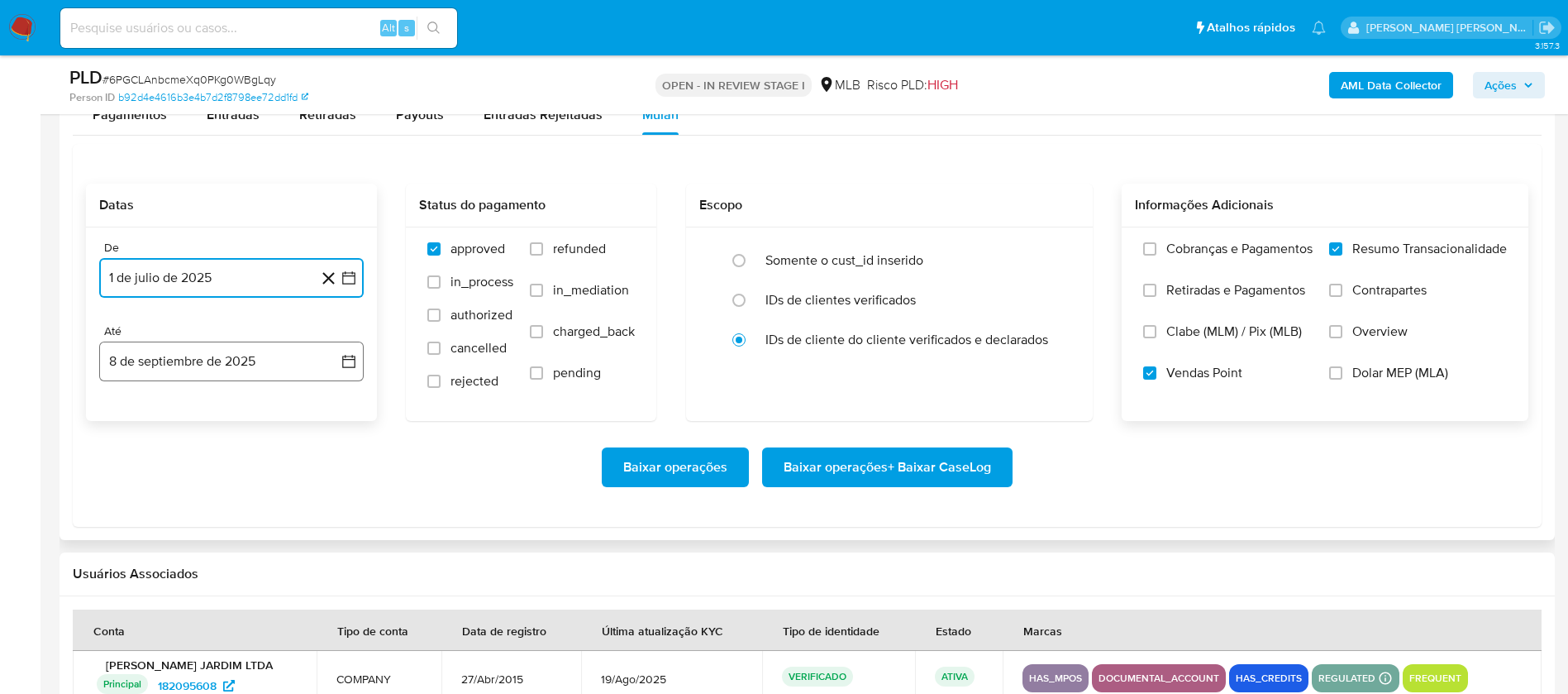
click at [196, 378] on button "8 de septiembre de 2025" at bounding box center [232, 361] width 264 height 39
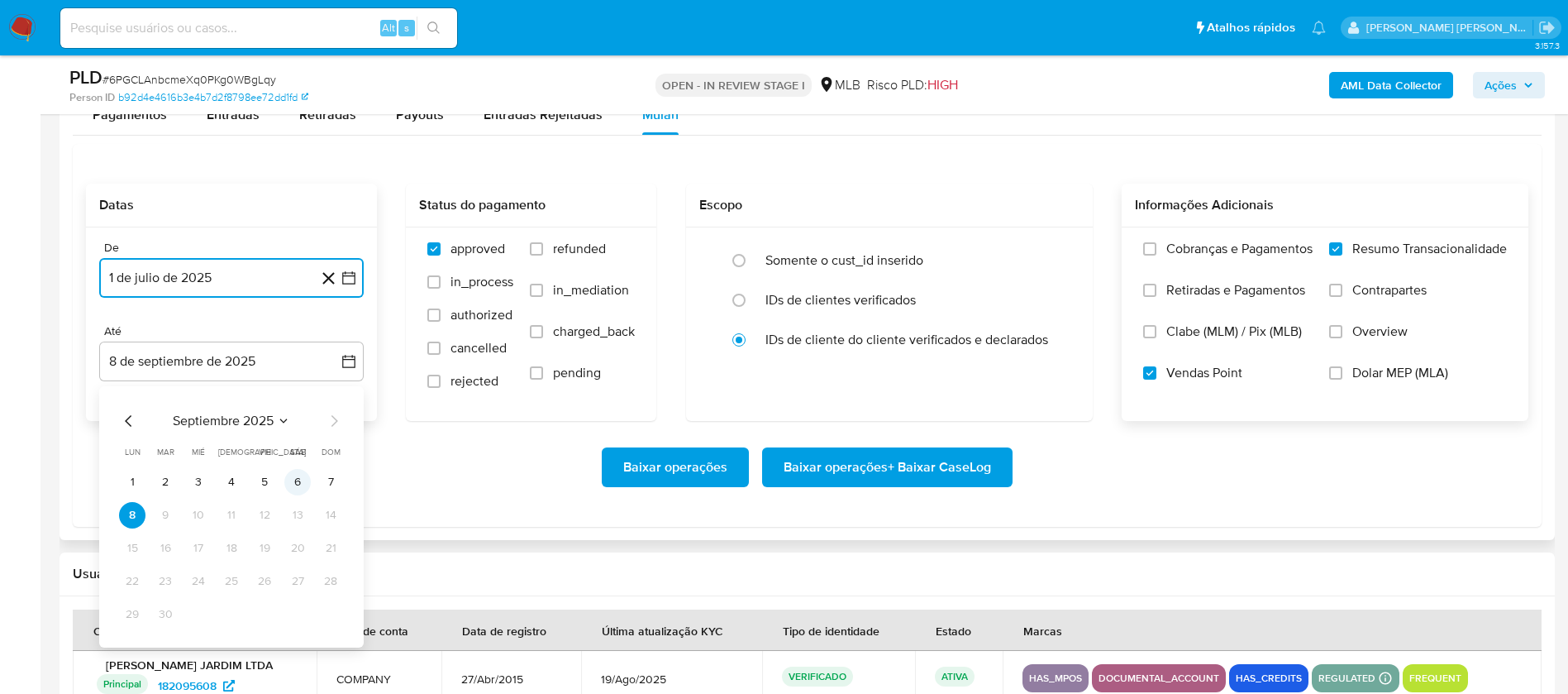
click at [295, 475] on button "6" at bounding box center [297, 482] width 27 height 27
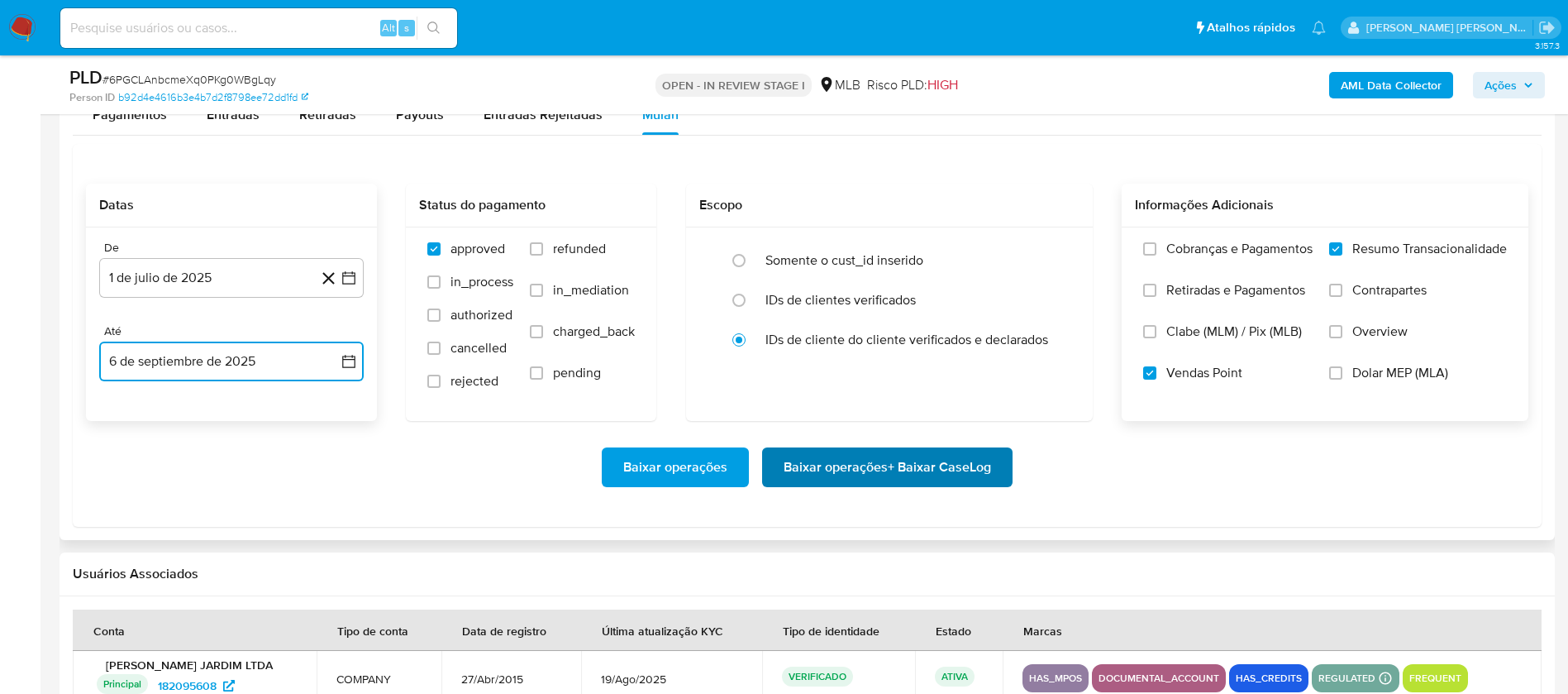
click at [798, 474] on span "Baixar operações + Baixar CaseLog" at bounding box center [887, 467] width 207 height 37
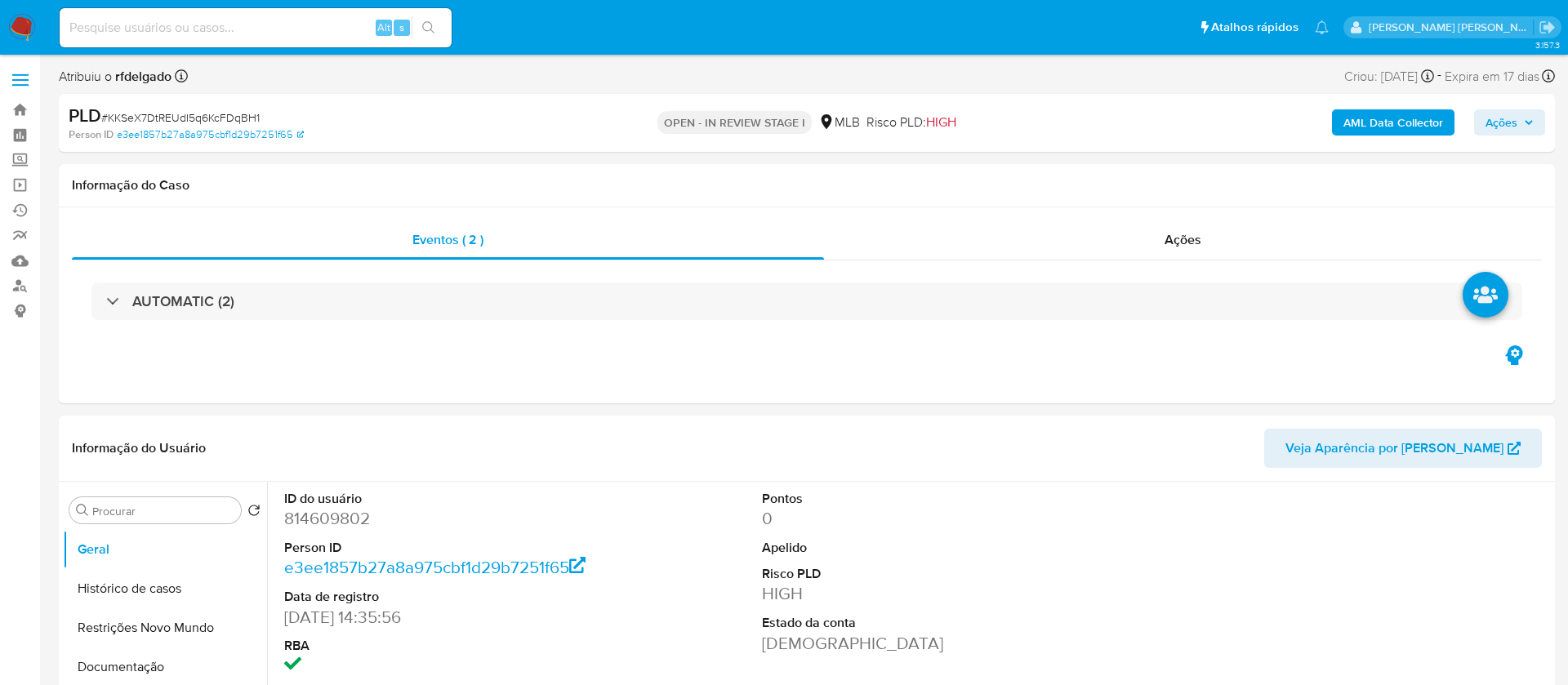
select select "10"
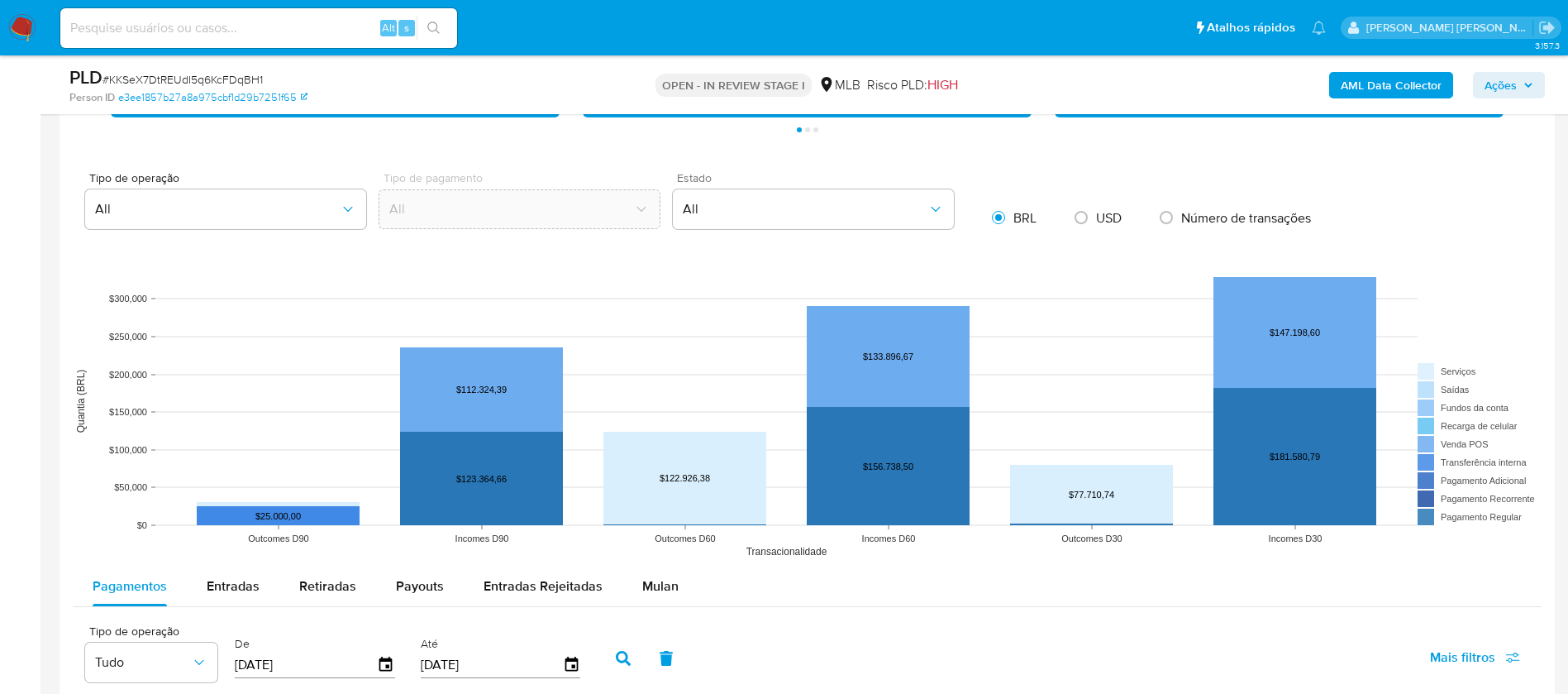
scroll to position [1489, 0]
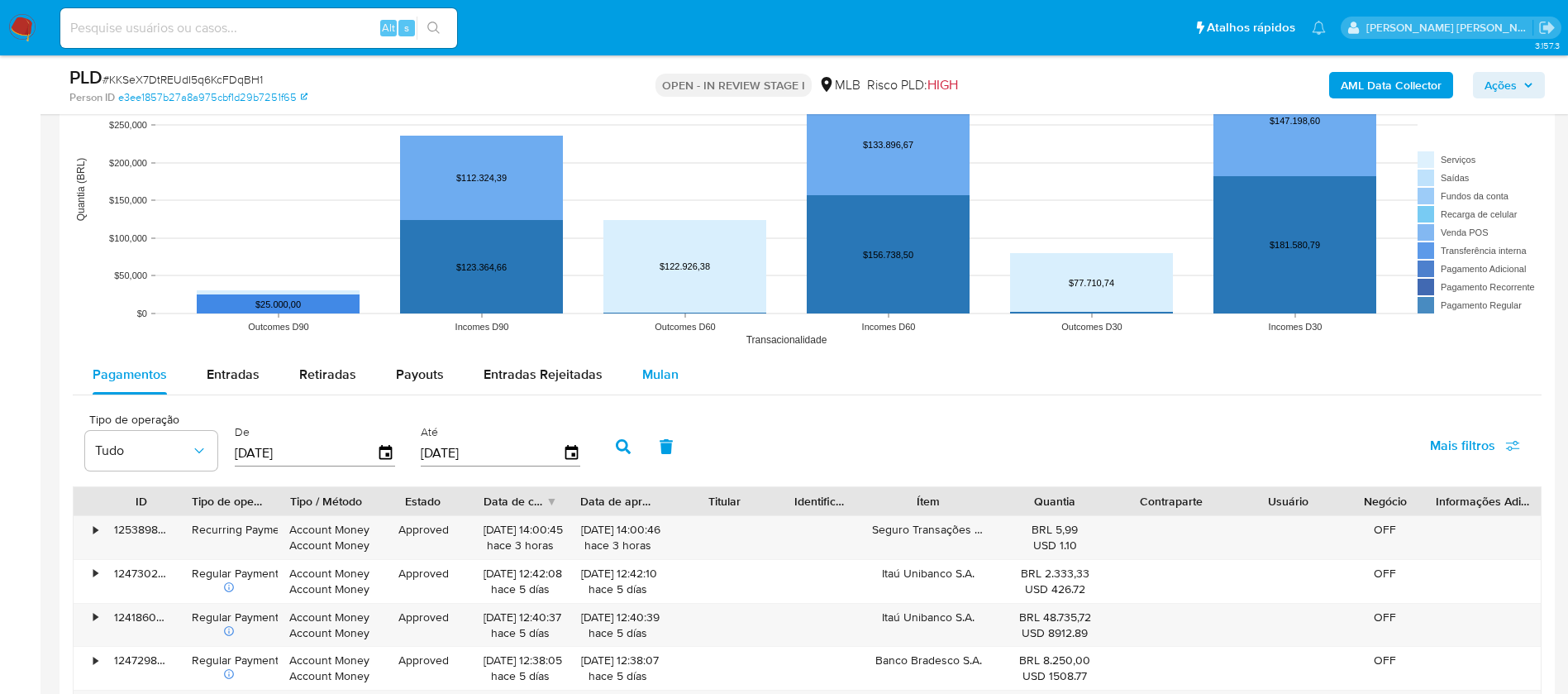
click at [652, 374] on span "Mulan" at bounding box center [660, 373] width 37 height 19
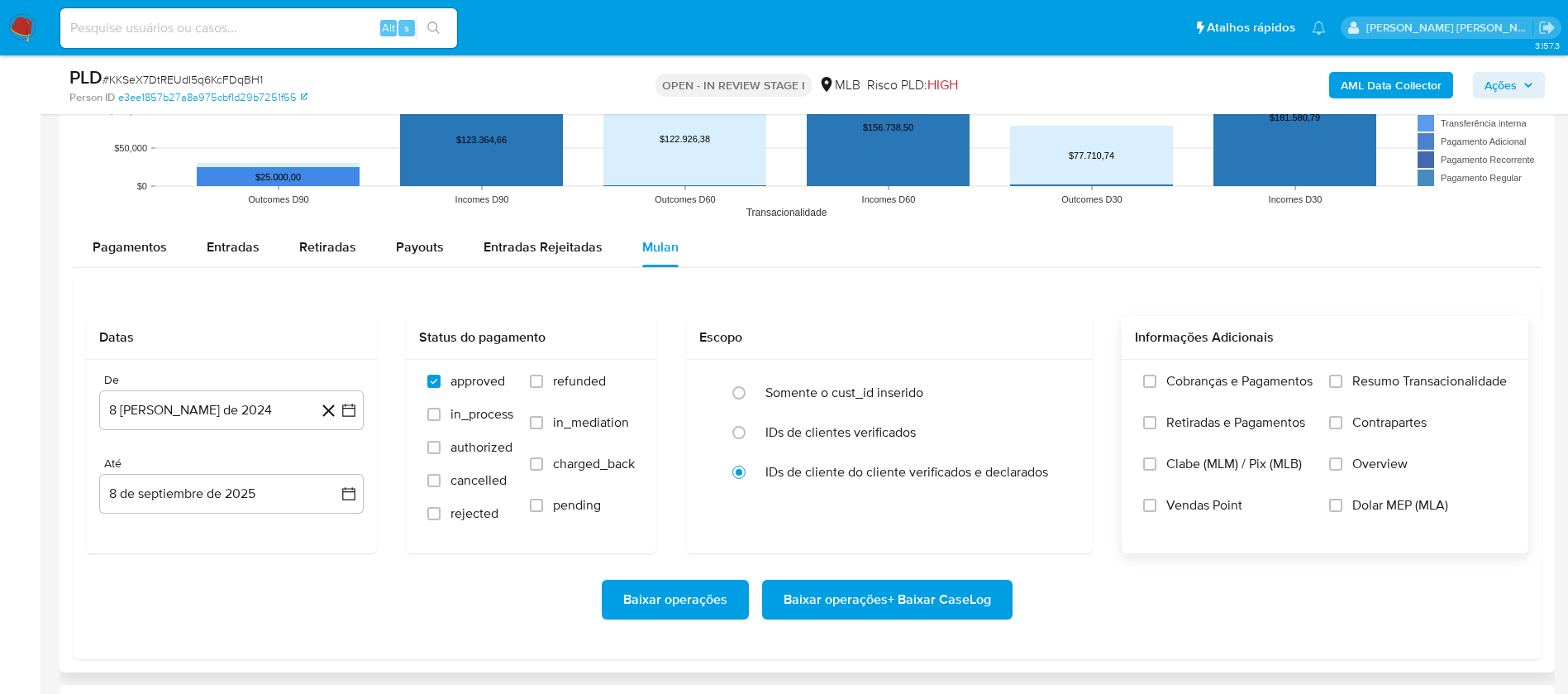
scroll to position [1736, 0]
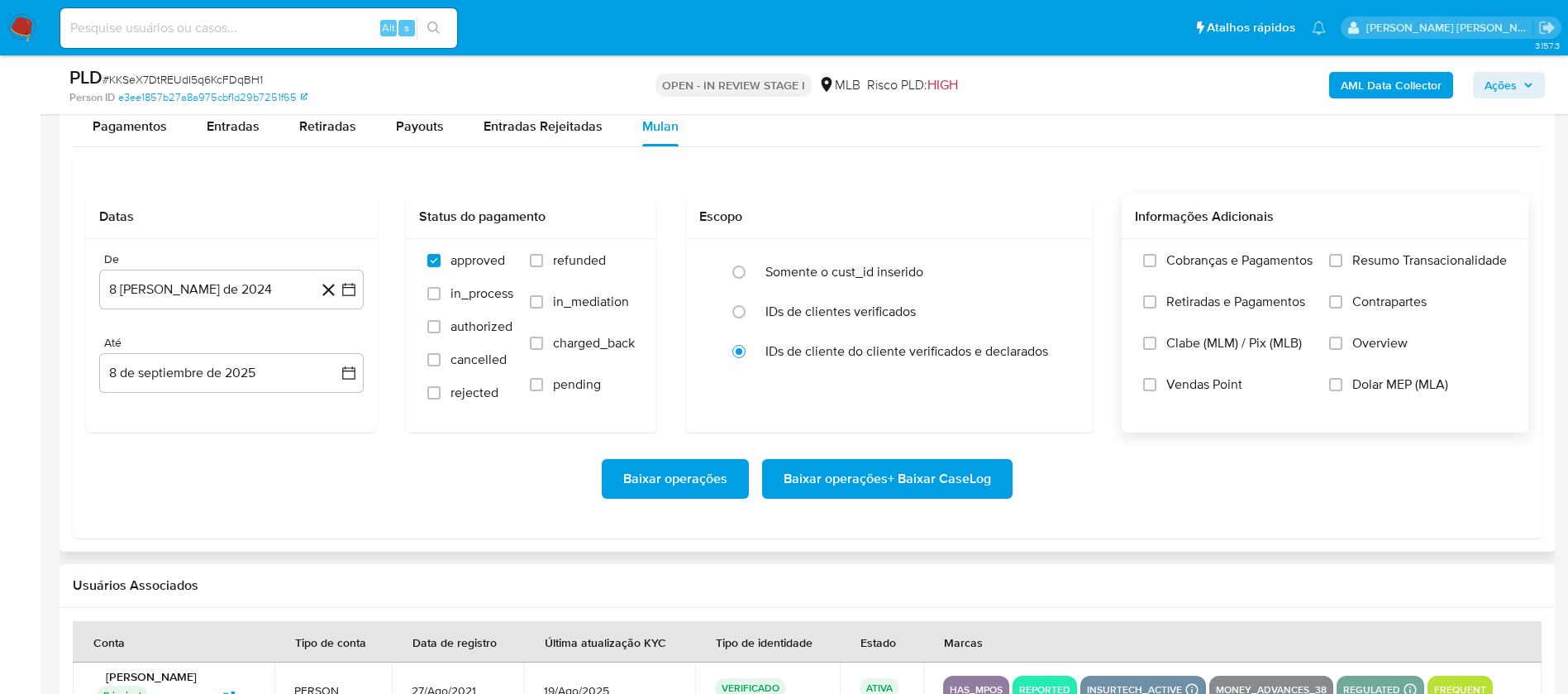
click at [1394, 254] on span "Resumo Transacionalidade" at bounding box center [1430, 261] width 155 height 17
click at [1343, 254] on input "Resumo Transacionalidade" at bounding box center [1335, 260] width 13 height 13
click at [1223, 386] on span "Vendas Point" at bounding box center [1204, 384] width 76 height 17
click at [1157, 386] on input "Vendas Point" at bounding box center [1150, 384] width 13 height 13
click at [202, 292] on button "8 [PERSON_NAME] de 2024" at bounding box center [232, 289] width 264 height 39
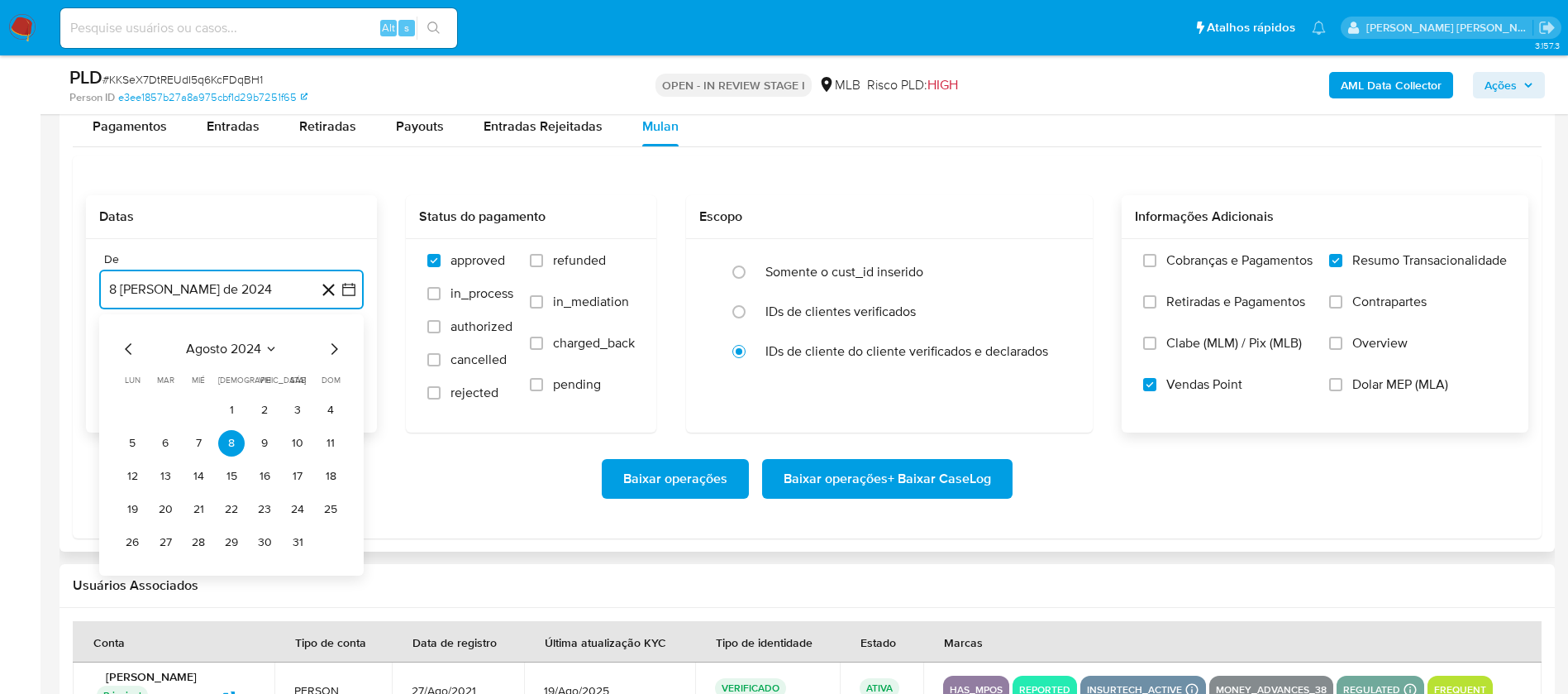
click at [254, 354] on span "agosto 2024" at bounding box center [224, 348] width 75 height 17
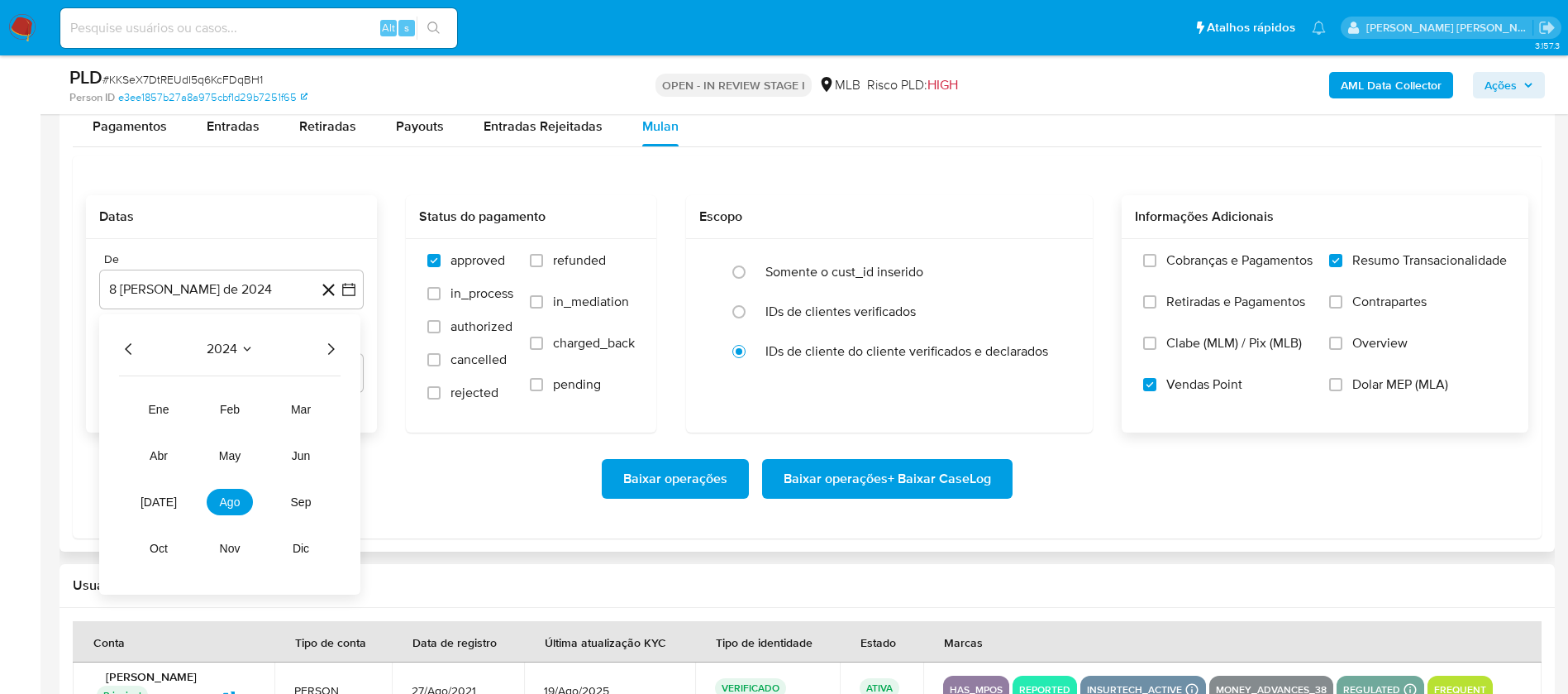
click at [323, 347] on icon "Año siguiente" at bounding box center [331, 349] width 20 height 20
click at [156, 501] on span "[DATE]" at bounding box center [158, 501] width 37 height 13
click at [159, 408] on button "1" at bounding box center [165, 410] width 27 height 27
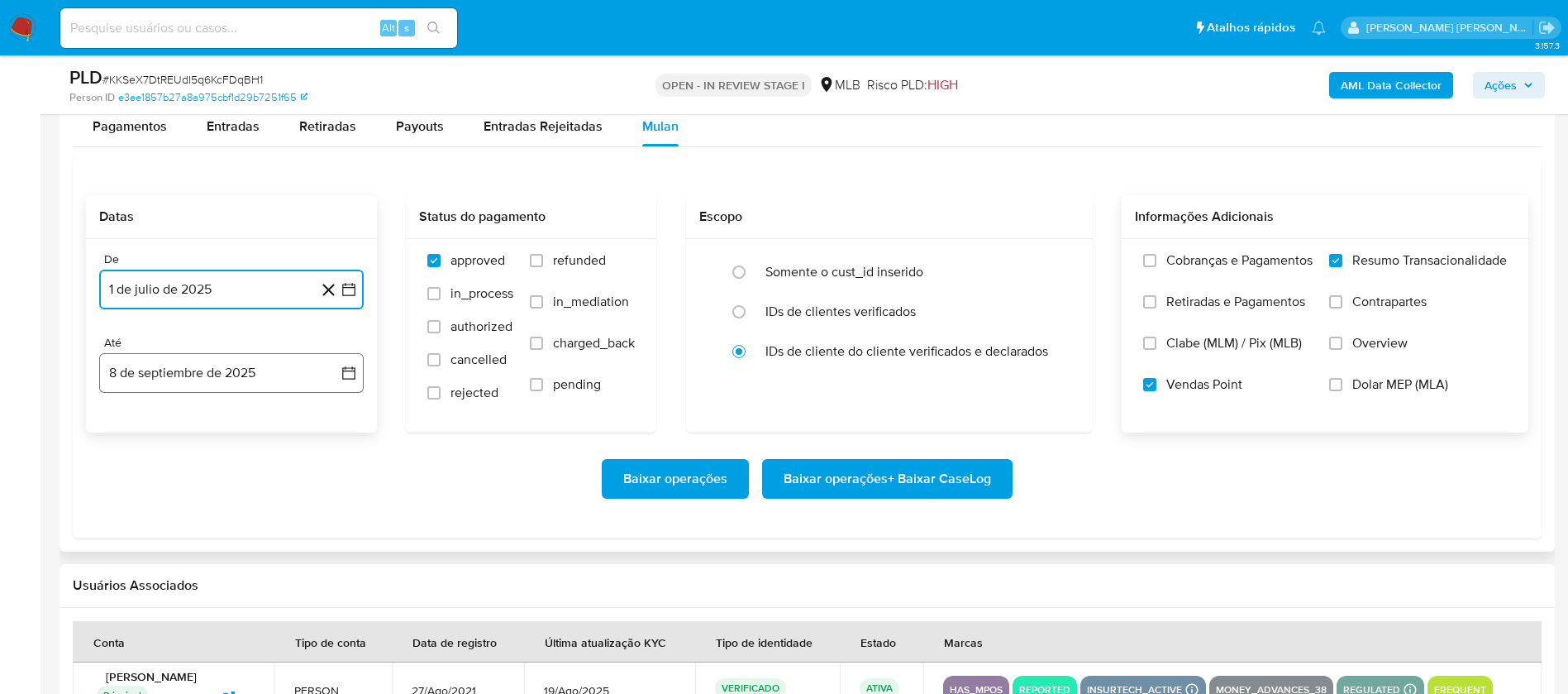
click at [196, 370] on button "8 de septiembre de 2025" at bounding box center [232, 373] width 264 height 39
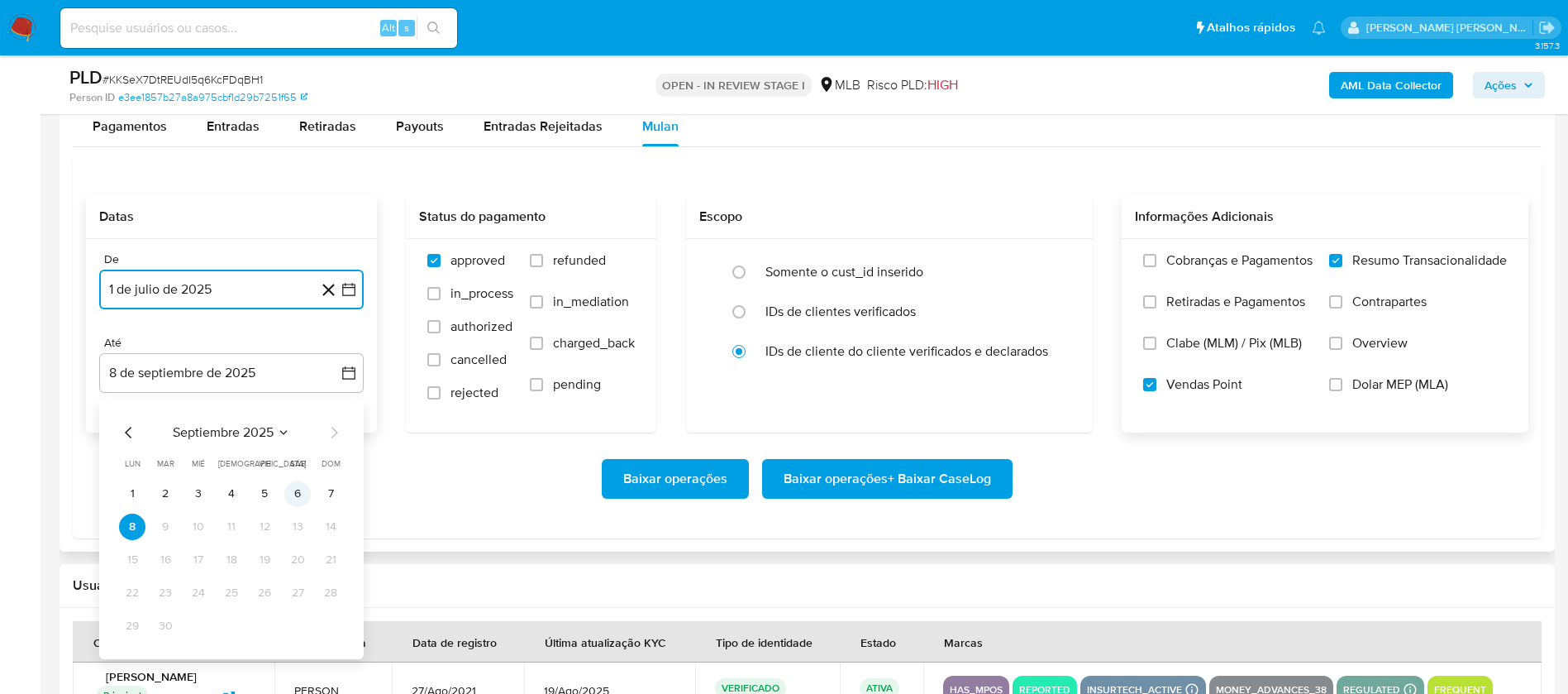
click at [291, 487] on button "6" at bounding box center [297, 494] width 27 height 27
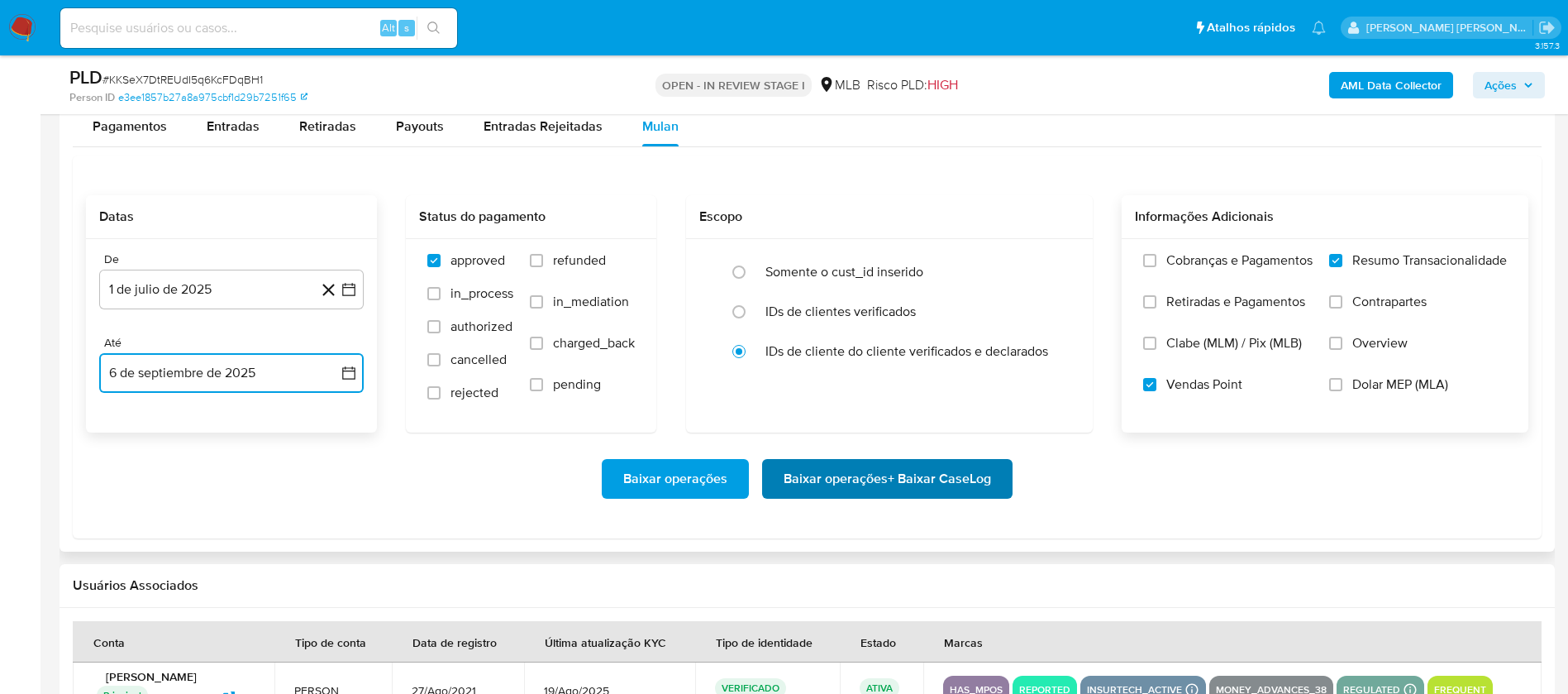
click at [846, 476] on span "Baixar operações + Baixar CaseLog" at bounding box center [887, 479] width 207 height 37
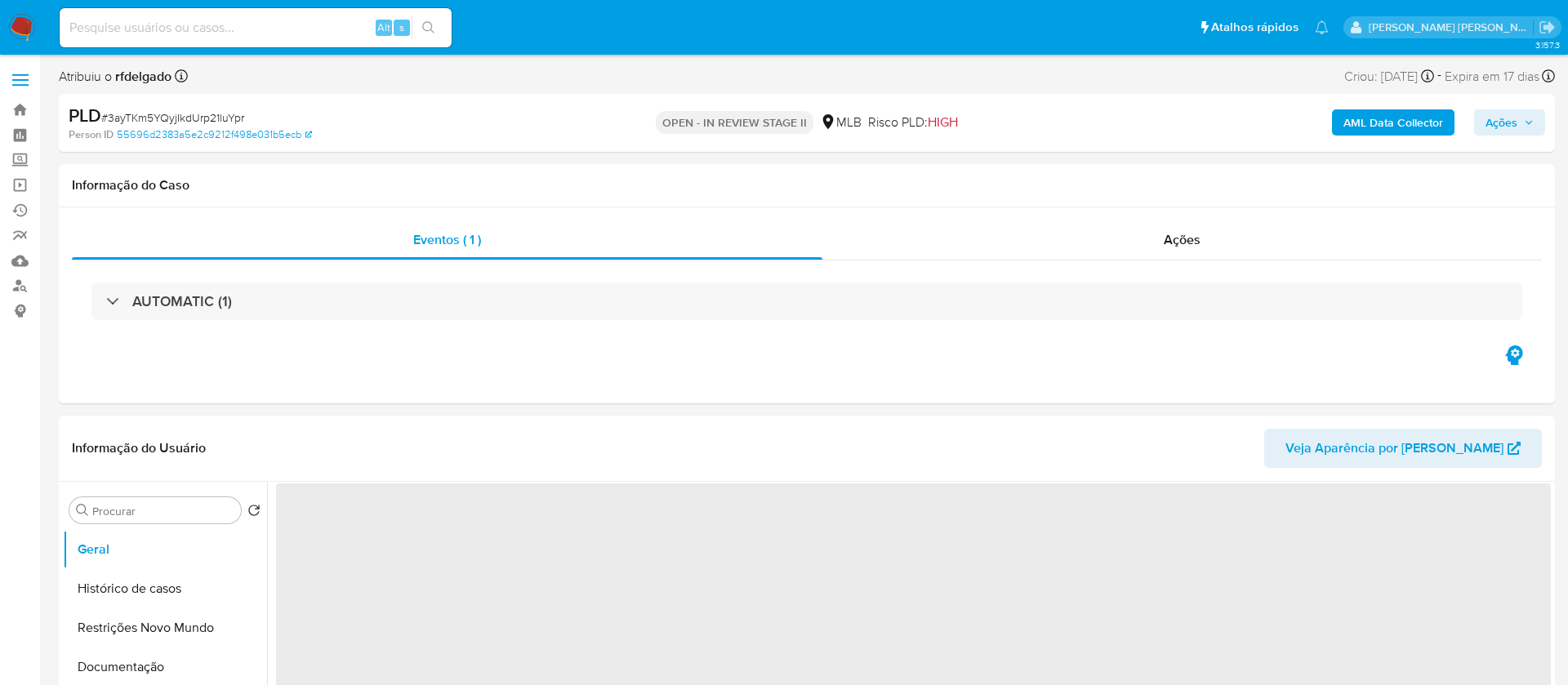
select select "10"
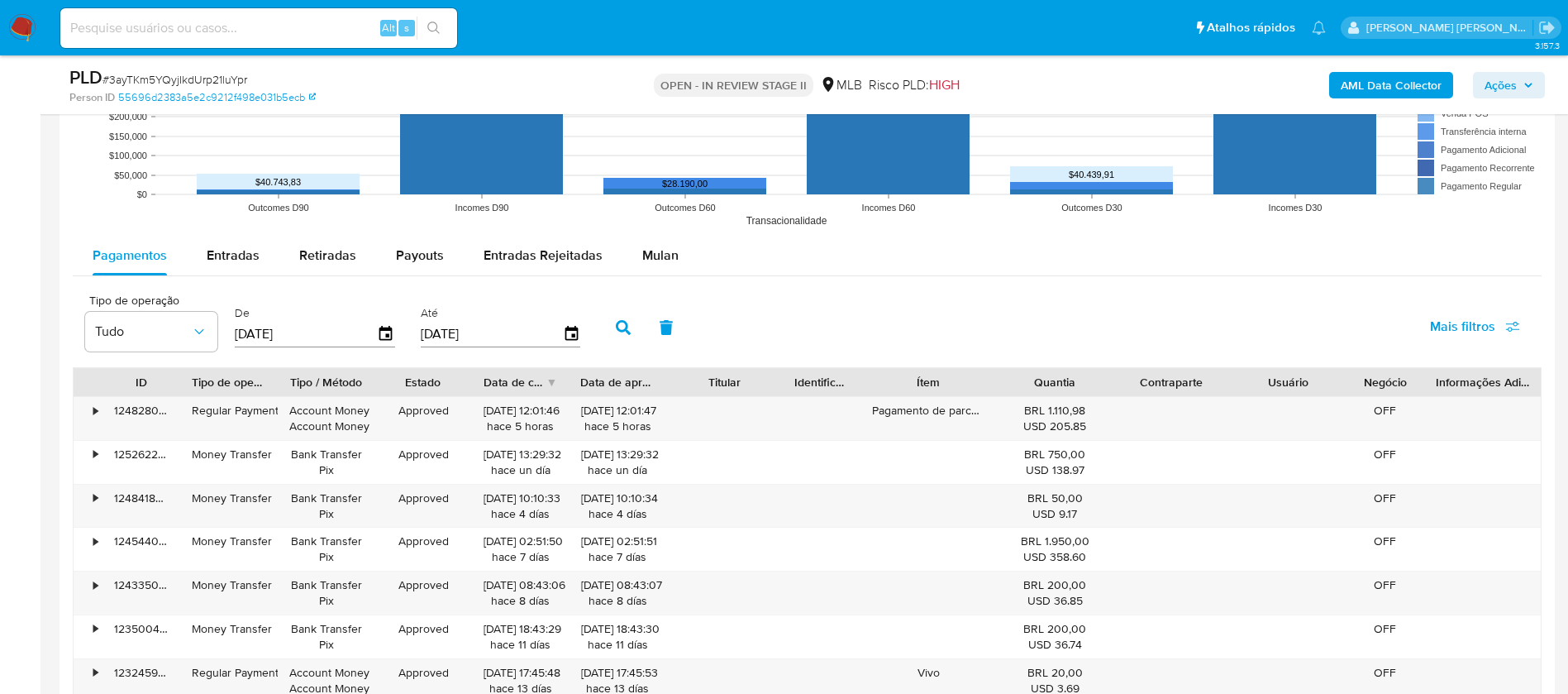
scroll to position [1613, 0]
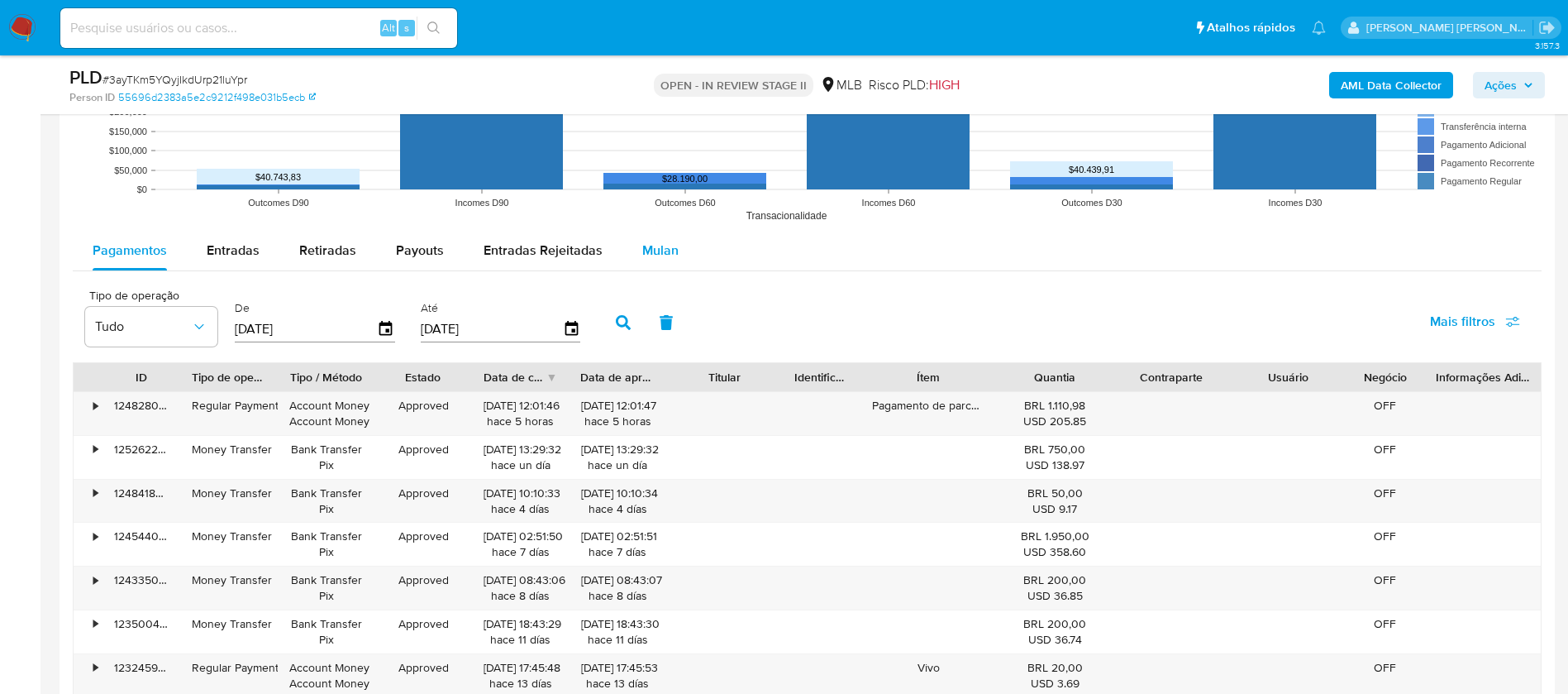
click at [645, 247] on span "Mulan" at bounding box center [660, 250] width 37 height 19
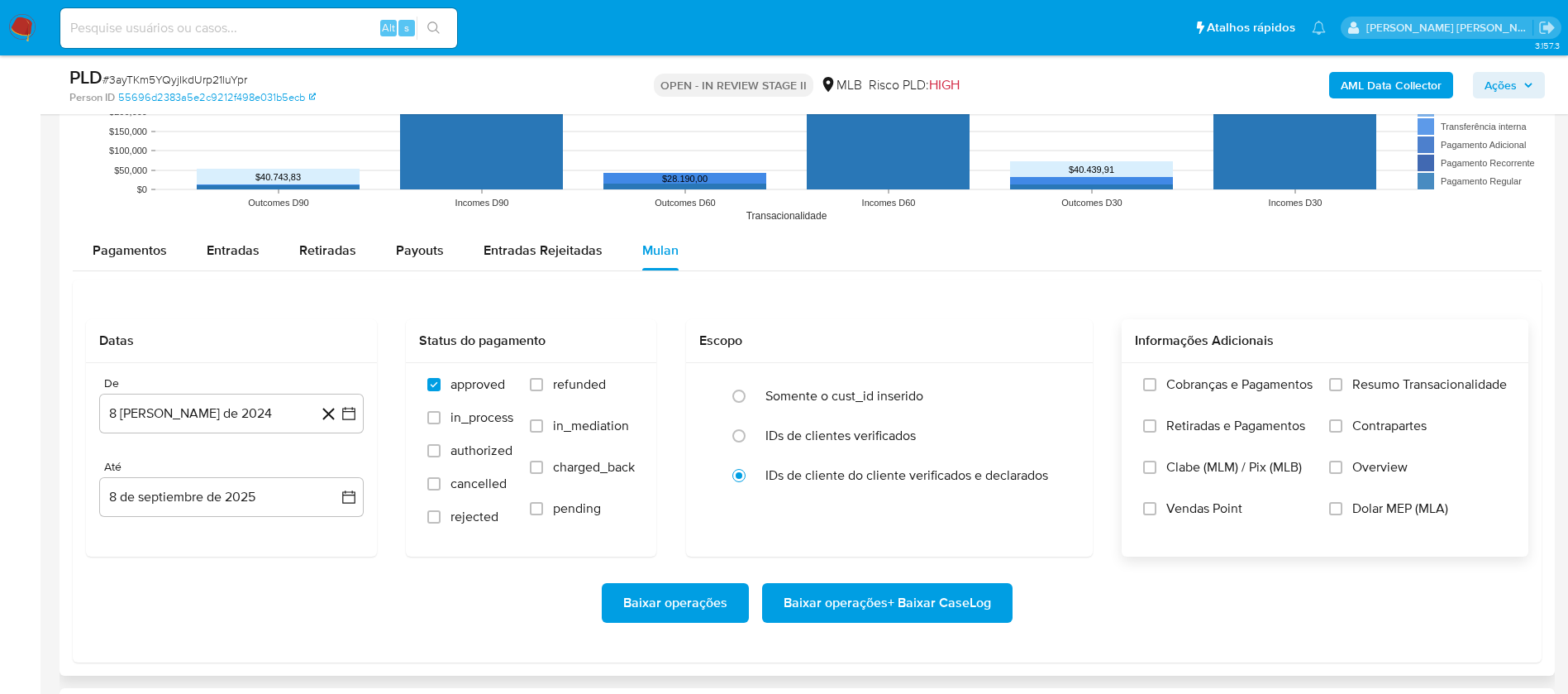
click at [1442, 380] on span "Resumo Transacionalidade" at bounding box center [1430, 384] width 155 height 17
click at [1343, 380] on input "Resumo Transacionalidade" at bounding box center [1335, 384] width 13 height 13
click at [1190, 517] on label "Vendas Point" at bounding box center [1229, 521] width 170 height 41
click at [1157, 515] on input "Vendas Point" at bounding box center [1150, 508] width 13 height 13
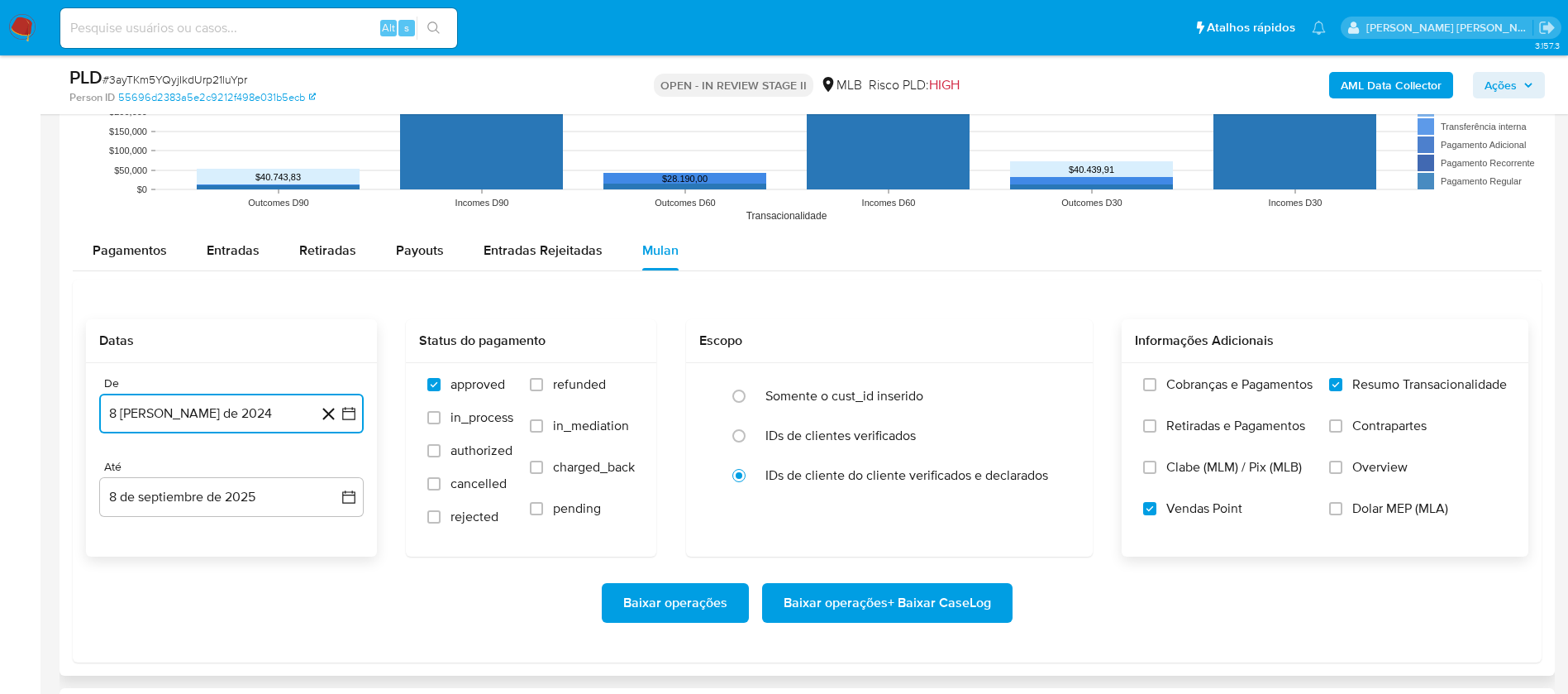
click at [262, 412] on button "8 [PERSON_NAME] de 2024" at bounding box center [232, 414] width 264 height 39
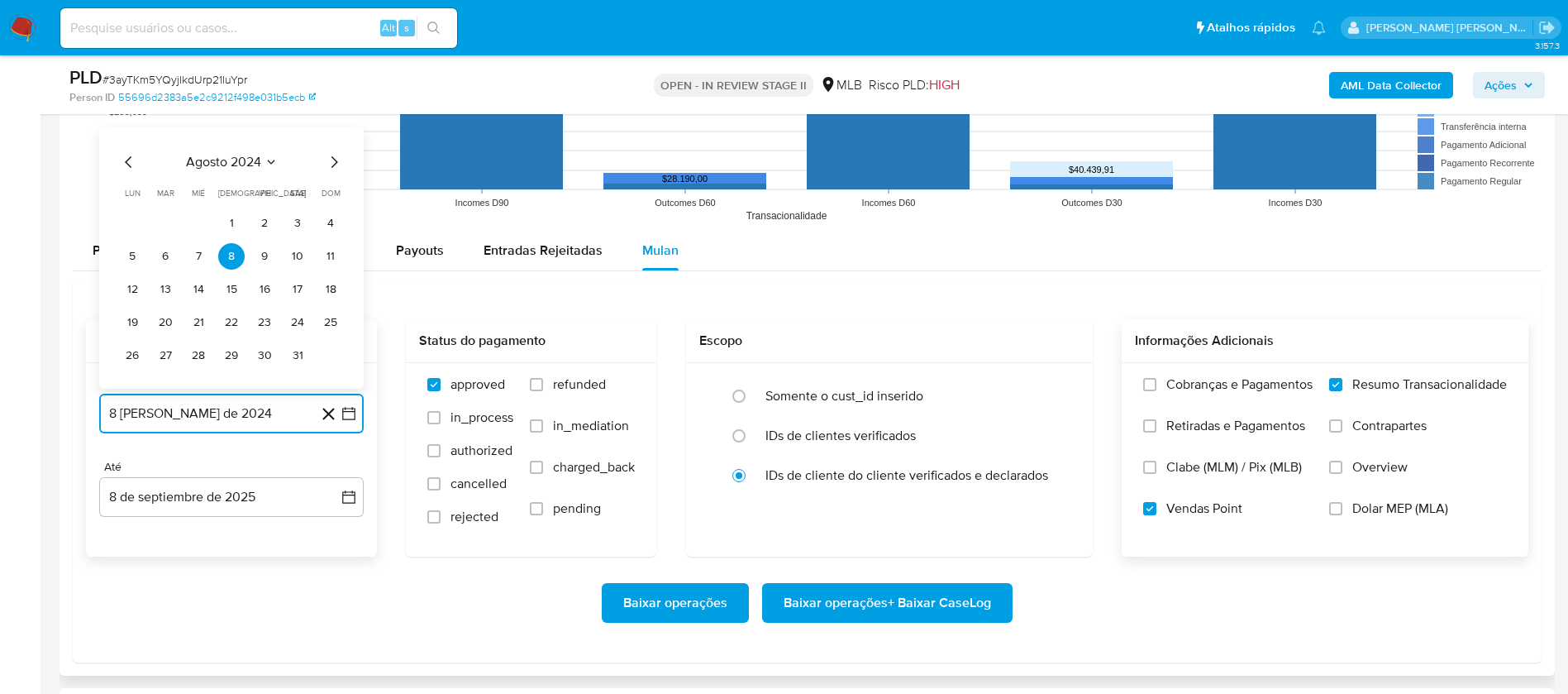
click at [230, 162] on span "agosto 2024" at bounding box center [224, 162] width 75 height 17
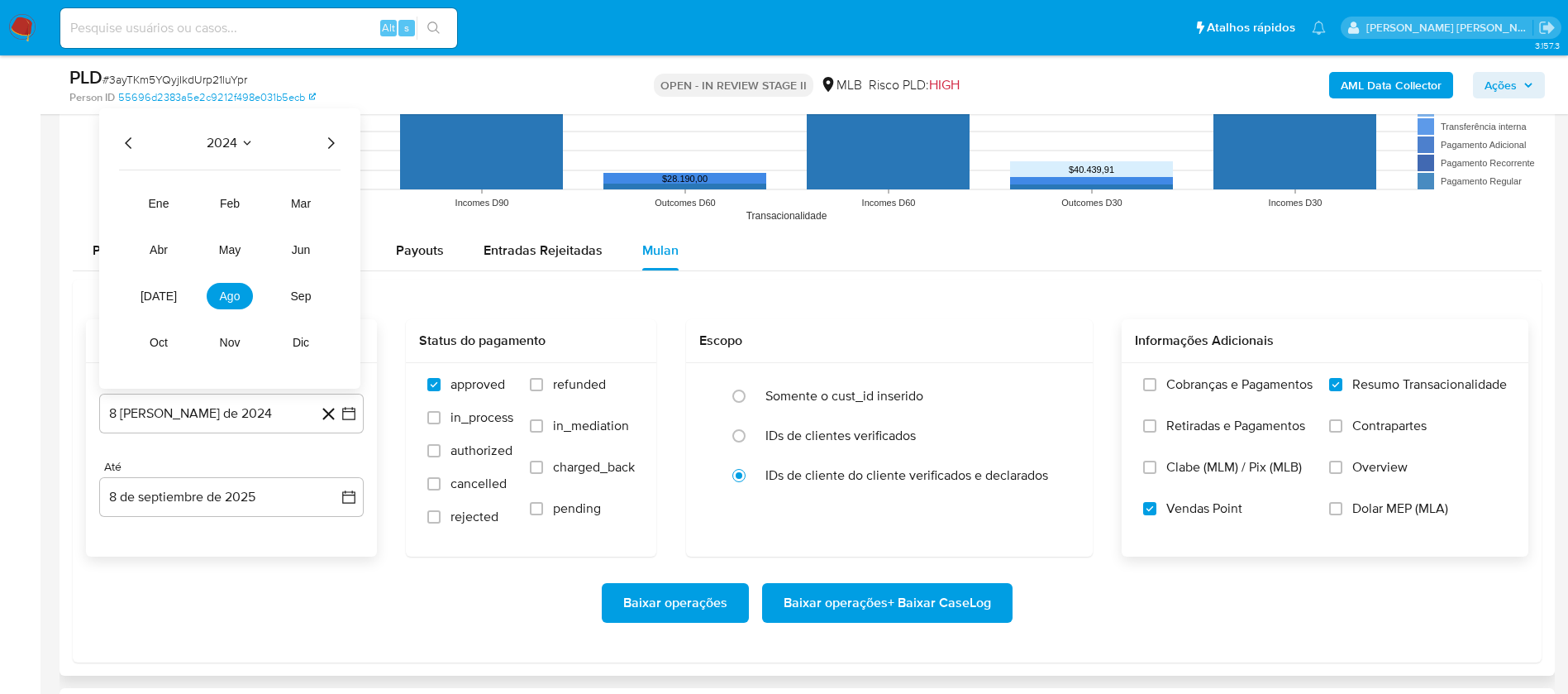
drag, startPoint x: 331, startPoint y: 138, endPoint x: 302, endPoint y: 178, distance: 49.4
click at [331, 137] on icon "Año siguiente" at bounding box center [331, 143] width 20 height 20
click at [167, 303] on button "[DATE]" at bounding box center [158, 296] width 46 height 27
click at [166, 221] on button "1" at bounding box center [165, 223] width 27 height 27
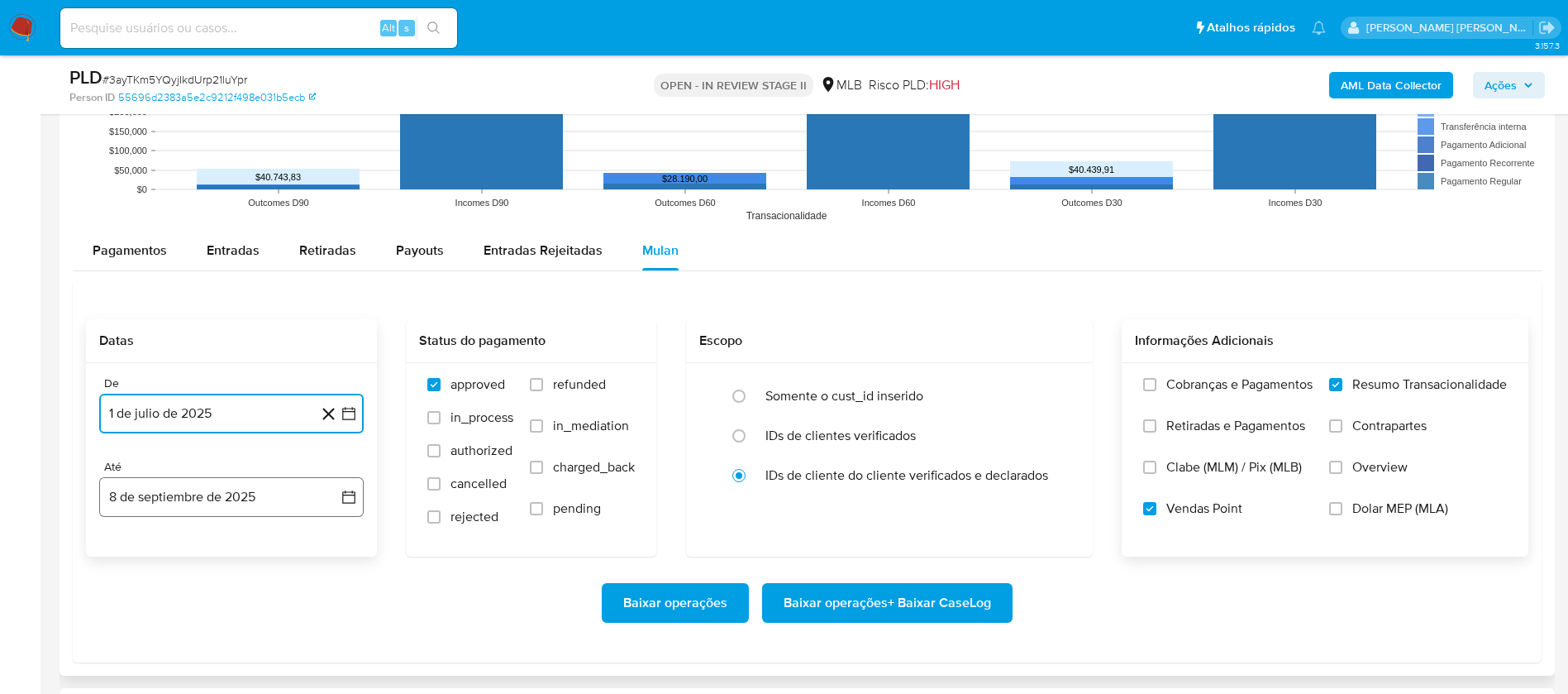
click at [246, 500] on button "8 de septiembre de 2025" at bounding box center [232, 497] width 264 height 39
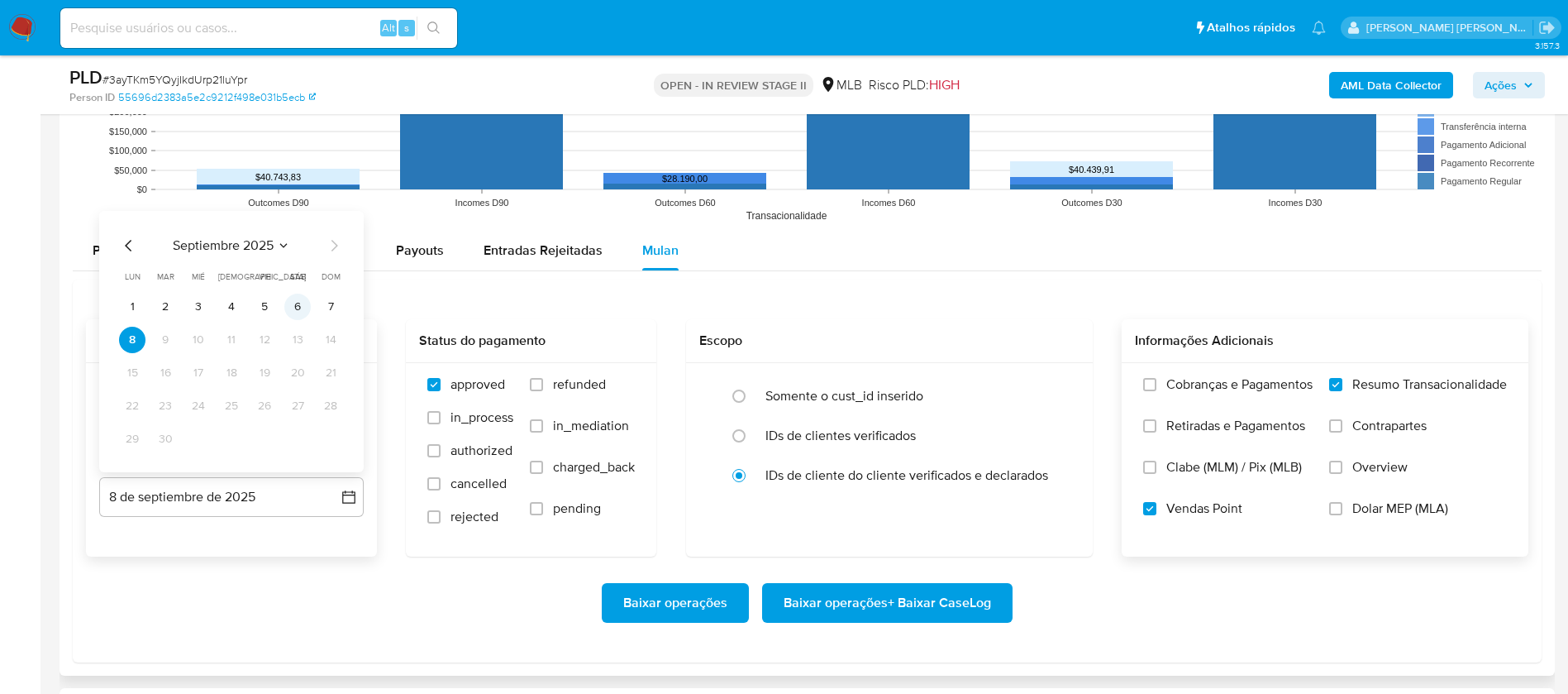
click at [296, 306] on button "6" at bounding box center [297, 306] width 27 height 27
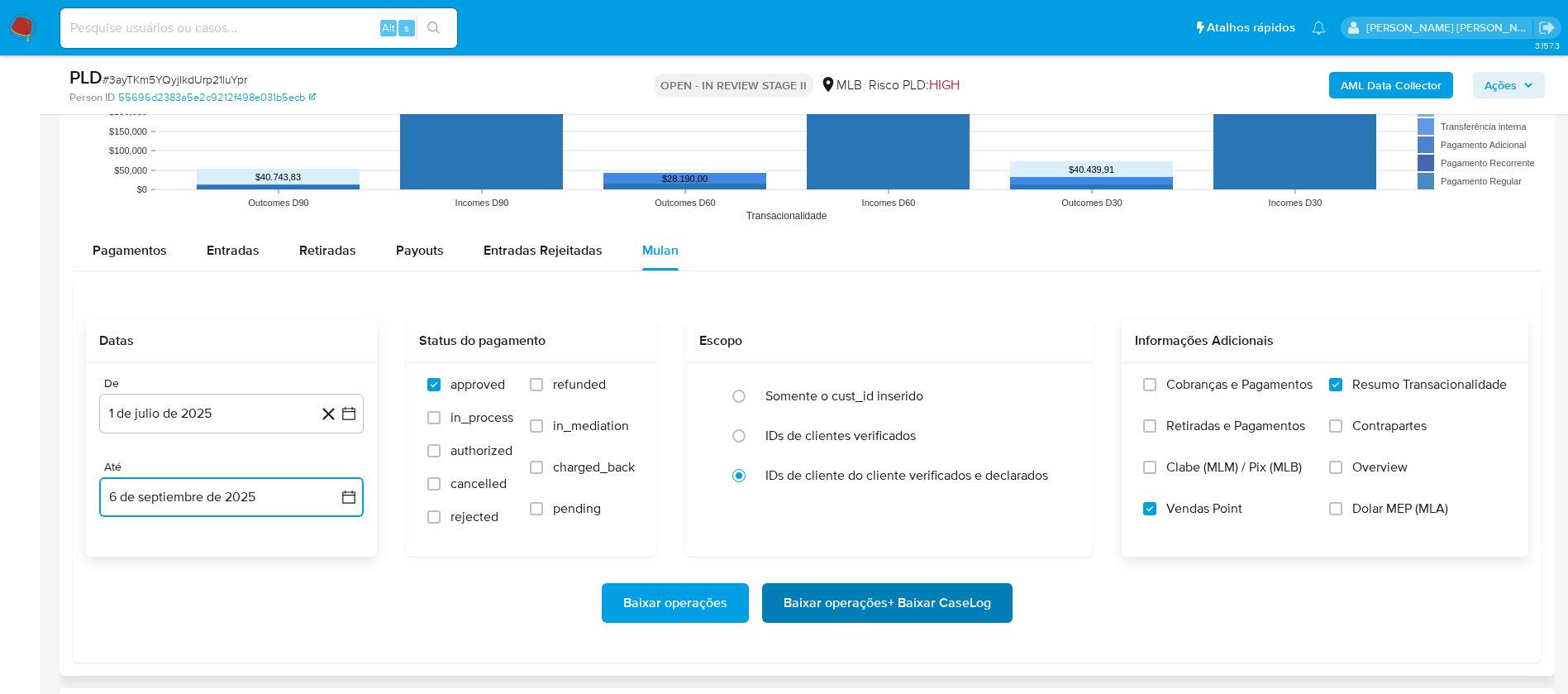
click at [832, 611] on span "Baixar operações + Baixar CaseLog" at bounding box center [887, 602] width 207 height 37
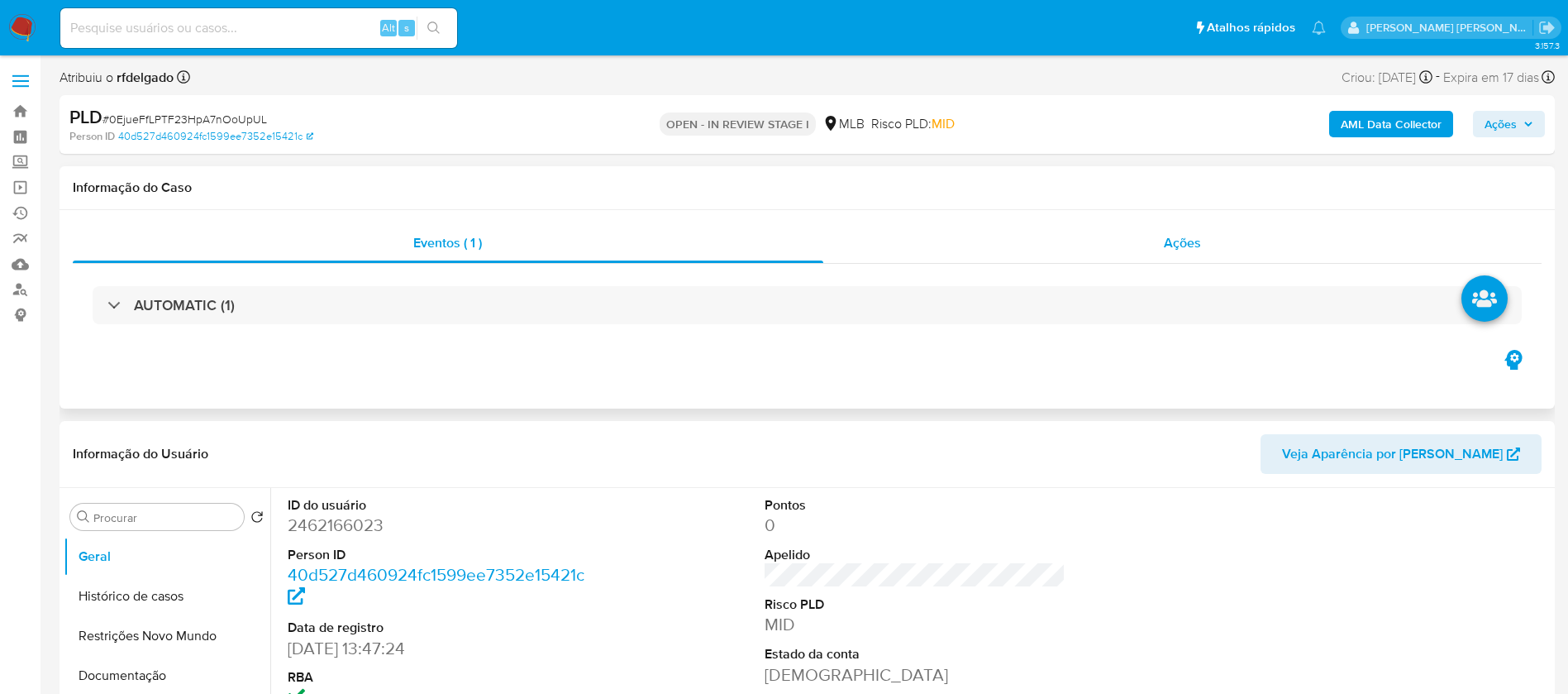
select select "10"
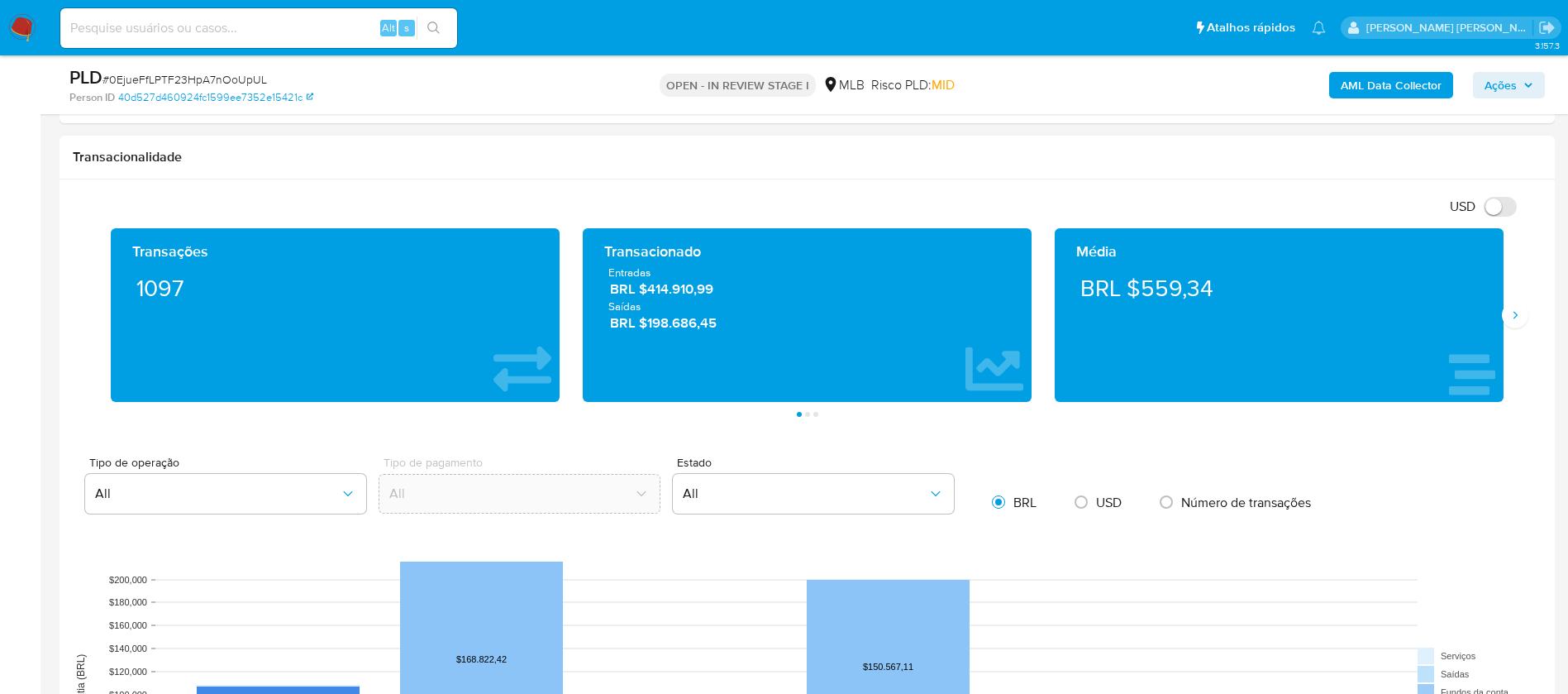
scroll to position [1489, 0]
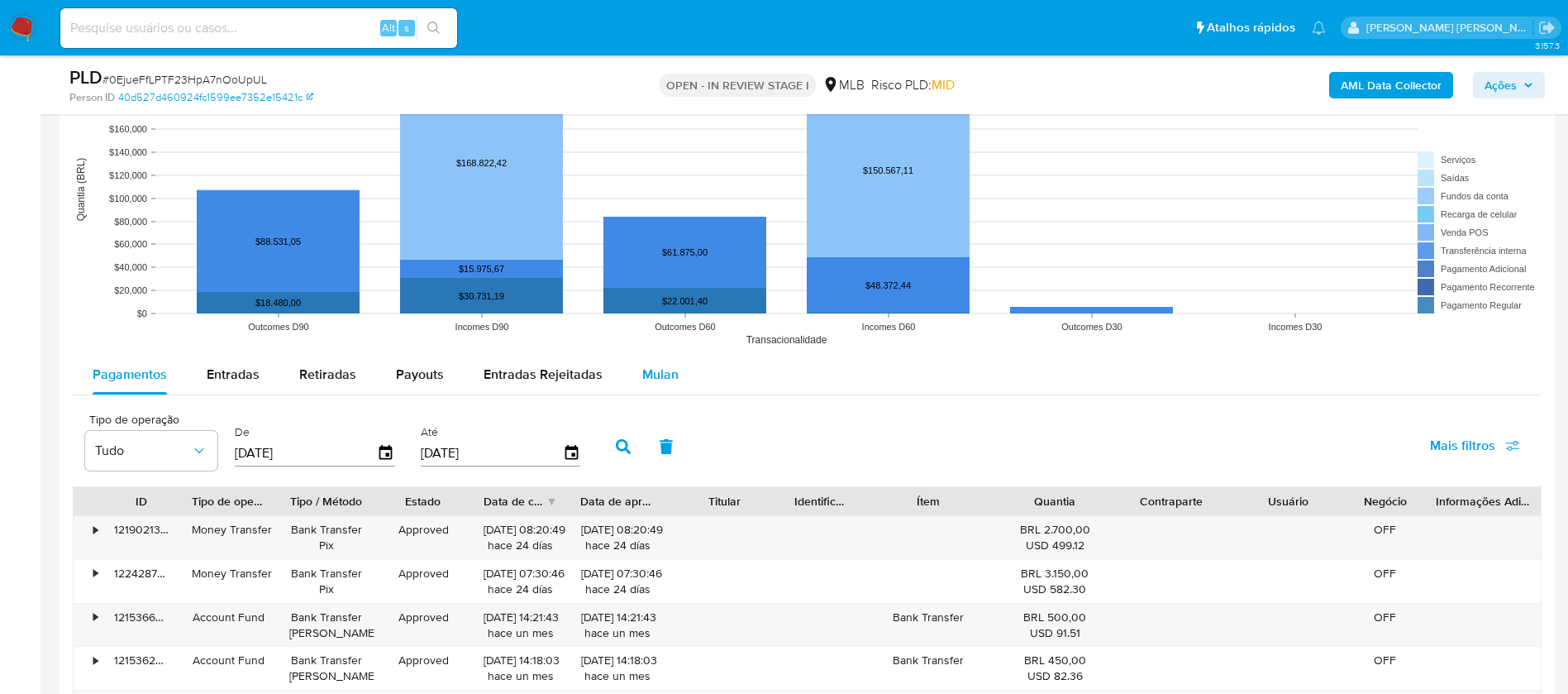
click at [659, 360] on div "Mulan" at bounding box center [660, 374] width 37 height 39
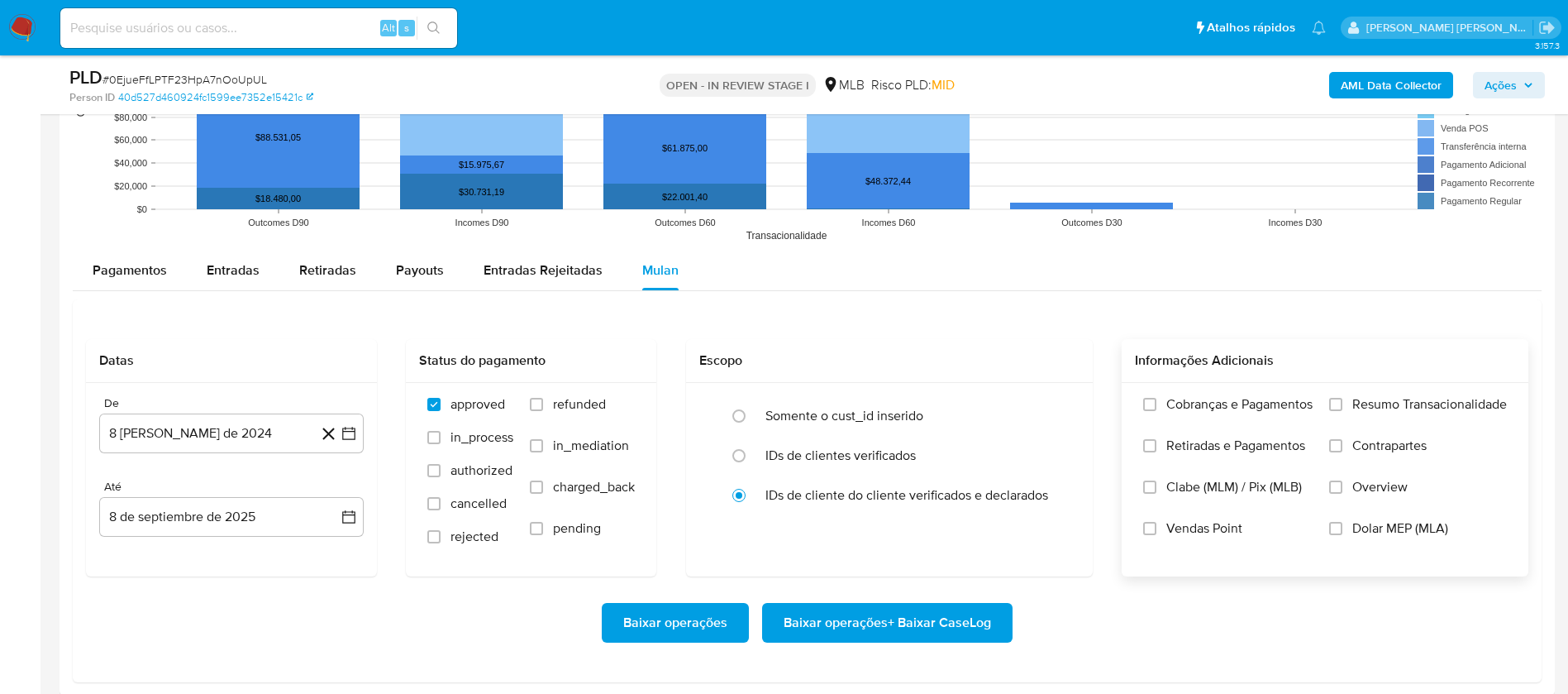
scroll to position [1736, 0]
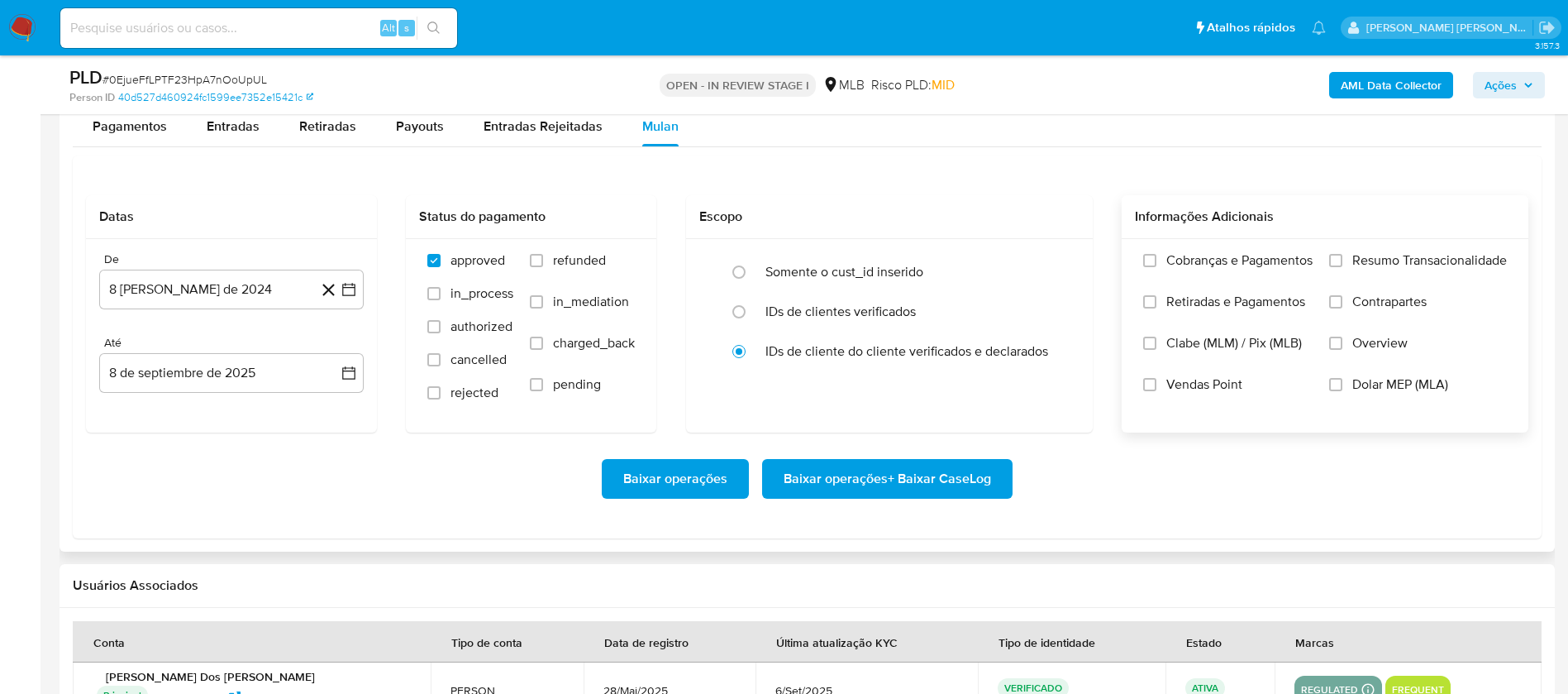
click at [1419, 256] on span "Resumo Transacionalidade" at bounding box center [1430, 261] width 155 height 17
click at [1343, 256] on input "Resumo Transacionalidade" at bounding box center [1335, 260] width 13 height 13
click at [1220, 383] on span "Vendas Point" at bounding box center [1204, 384] width 76 height 17
click at [1157, 383] on input "Vendas Point" at bounding box center [1150, 384] width 13 height 13
click at [226, 299] on button "8 [PERSON_NAME] de 2024" at bounding box center [232, 289] width 264 height 39
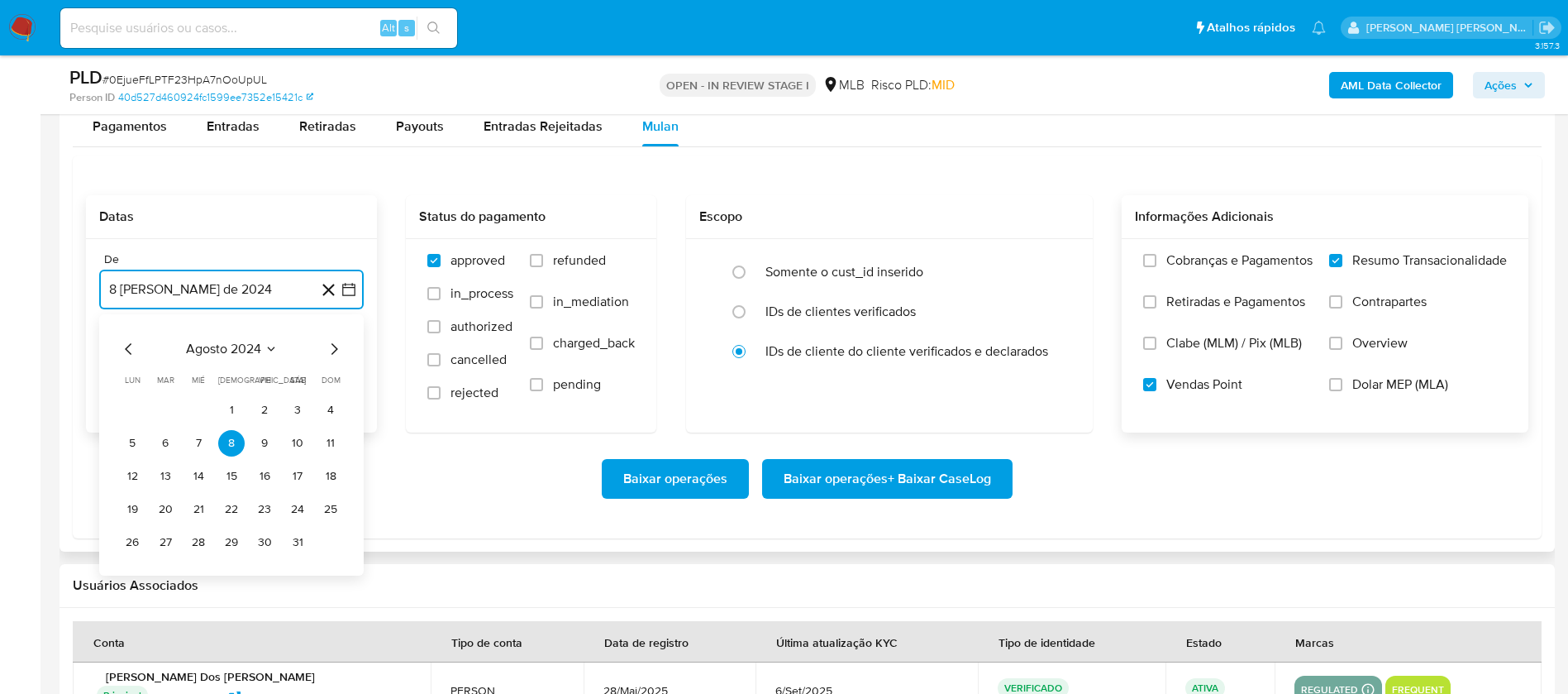
click at [228, 346] on span "agosto 2024" at bounding box center [224, 348] width 75 height 17
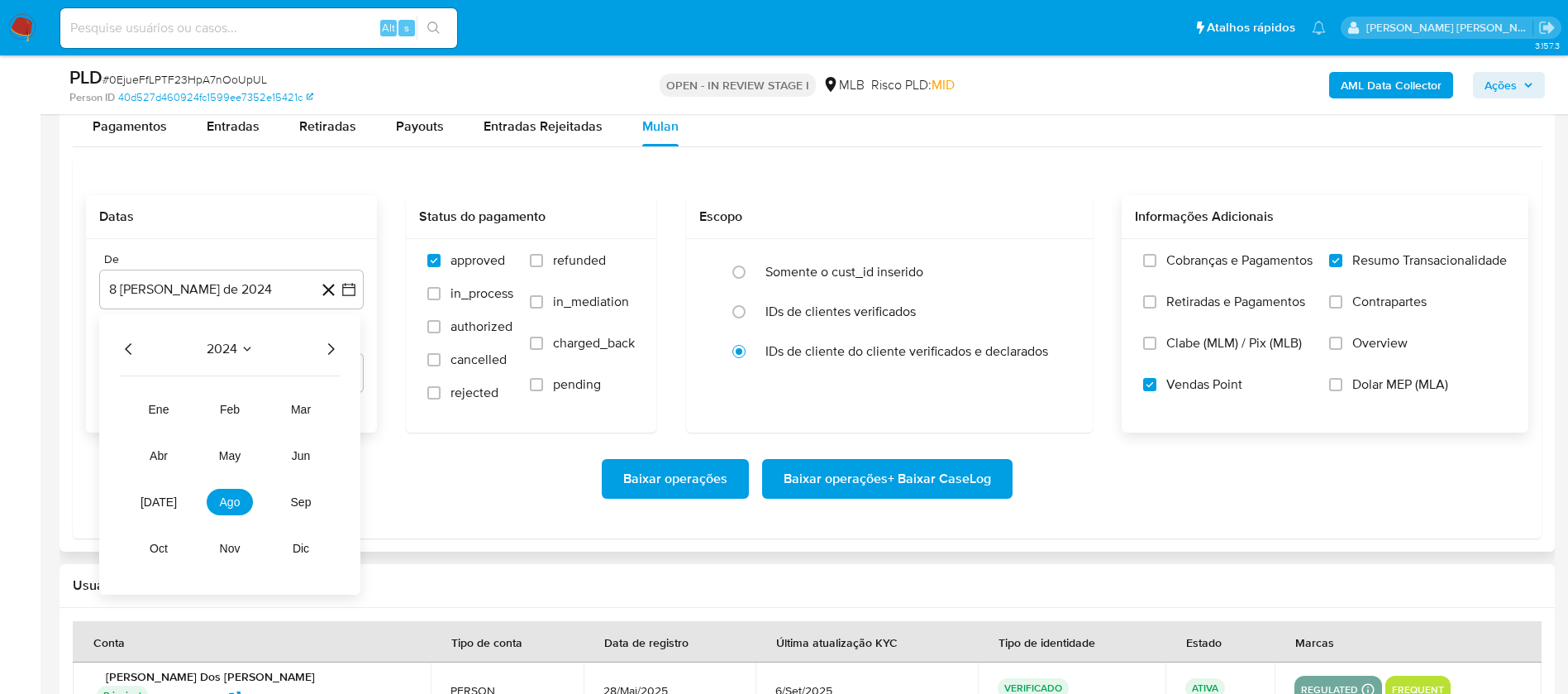
drag, startPoint x: 329, startPoint y: 347, endPoint x: 329, endPoint y: 357, distance: 10.0
click at [330, 347] on icon "Año siguiente" at bounding box center [331, 349] width 20 height 20
click at [164, 501] on span "[DATE]" at bounding box center [158, 501] width 37 height 13
click at [166, 409] on button "1" at bounding box center [165, 410] width 27 height 27
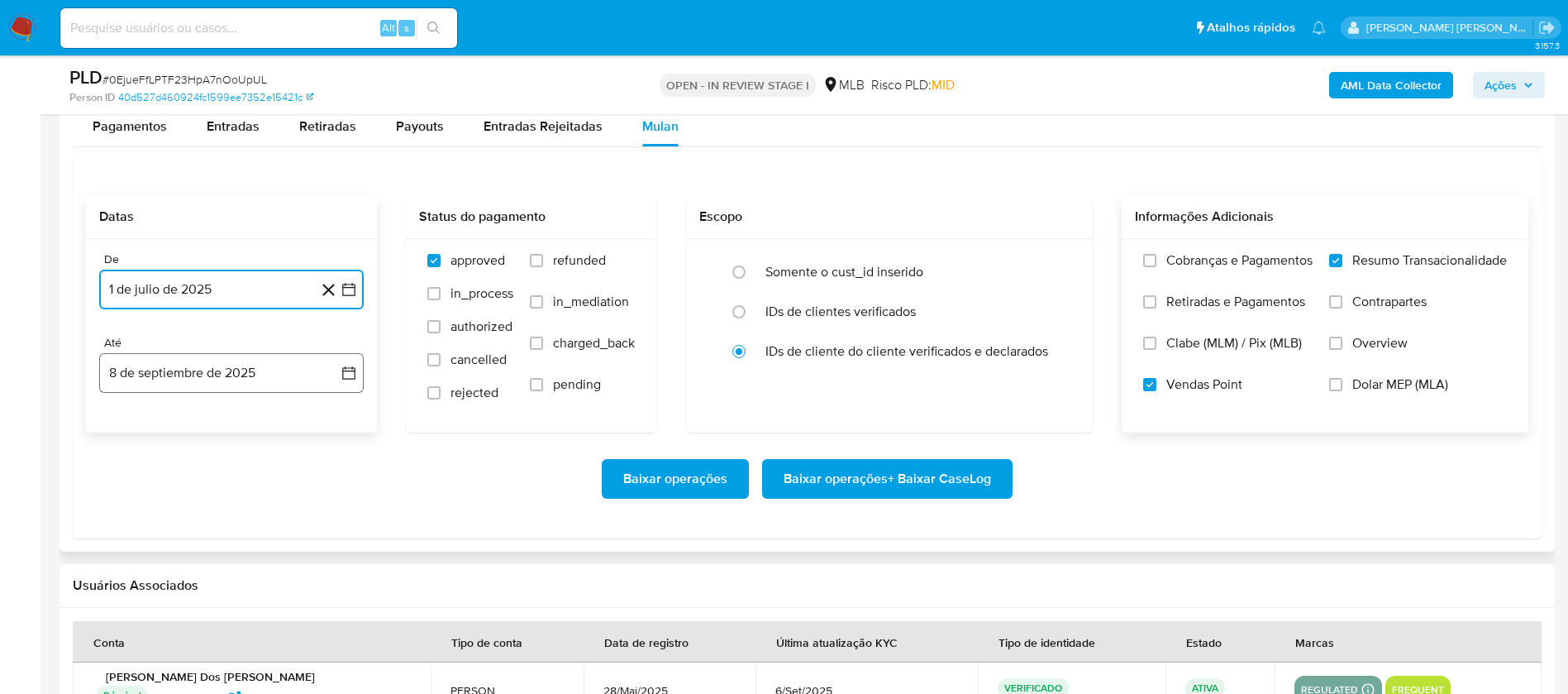
click at [203, 360] on button "8 de septiembre de 2025" at bounding box center [232, 373] width 264 height 39
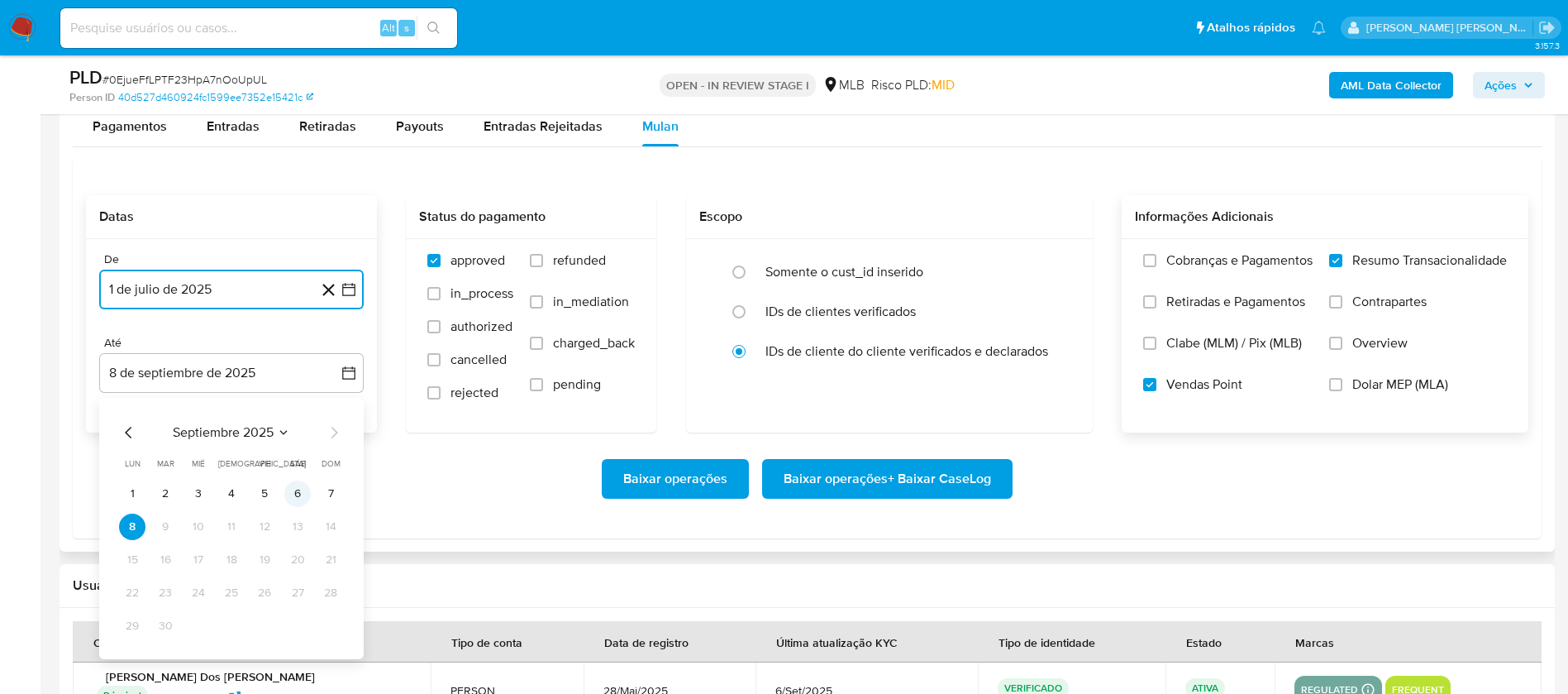
click at [296, 501] on button "6" at bounding box center [297, 494] width 27 height 27
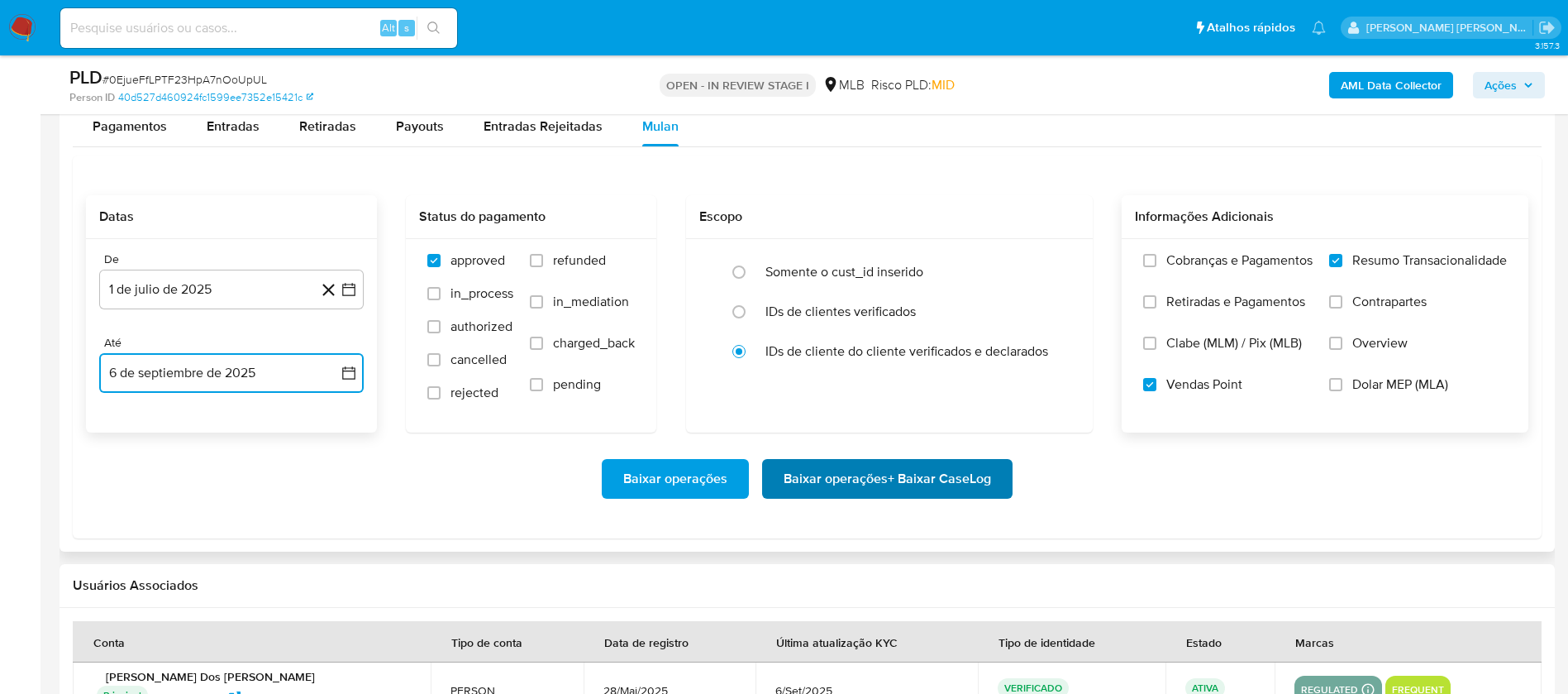
click at [840, 480] on span "Baixar operações + Baixar CaseLog" at bounding box center [887, 479] width 207 height 37
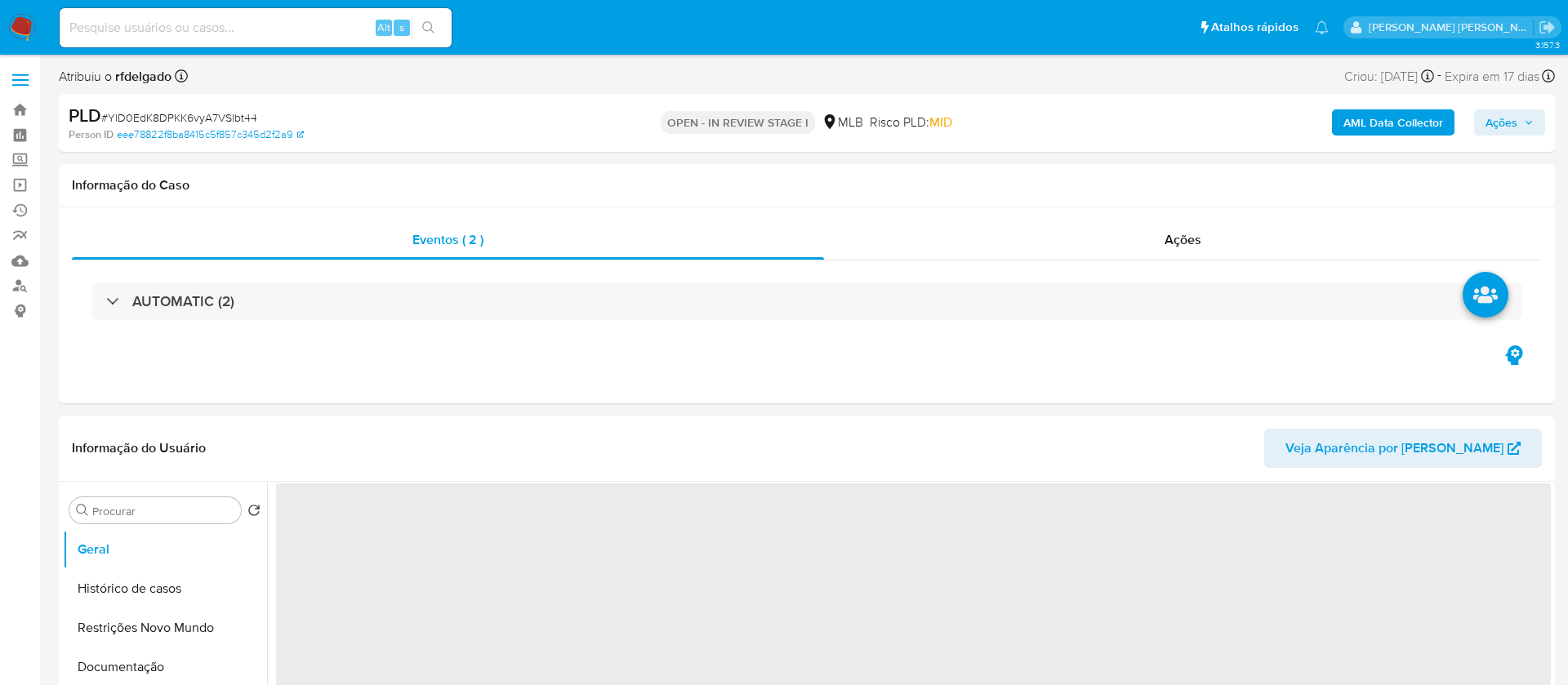
select select "10"
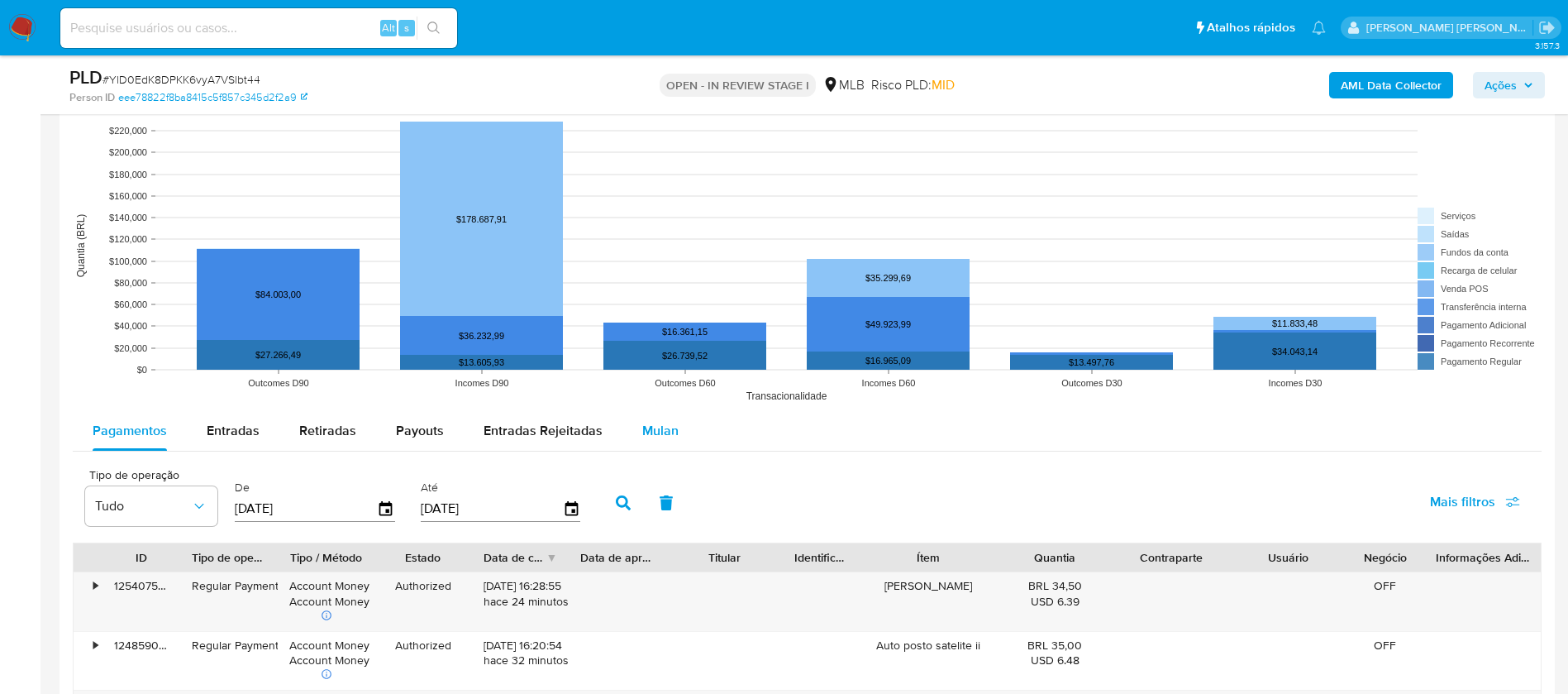
click at [659, 424] on span "Mulan" at bounding box center [660, 429] width 37 height 19
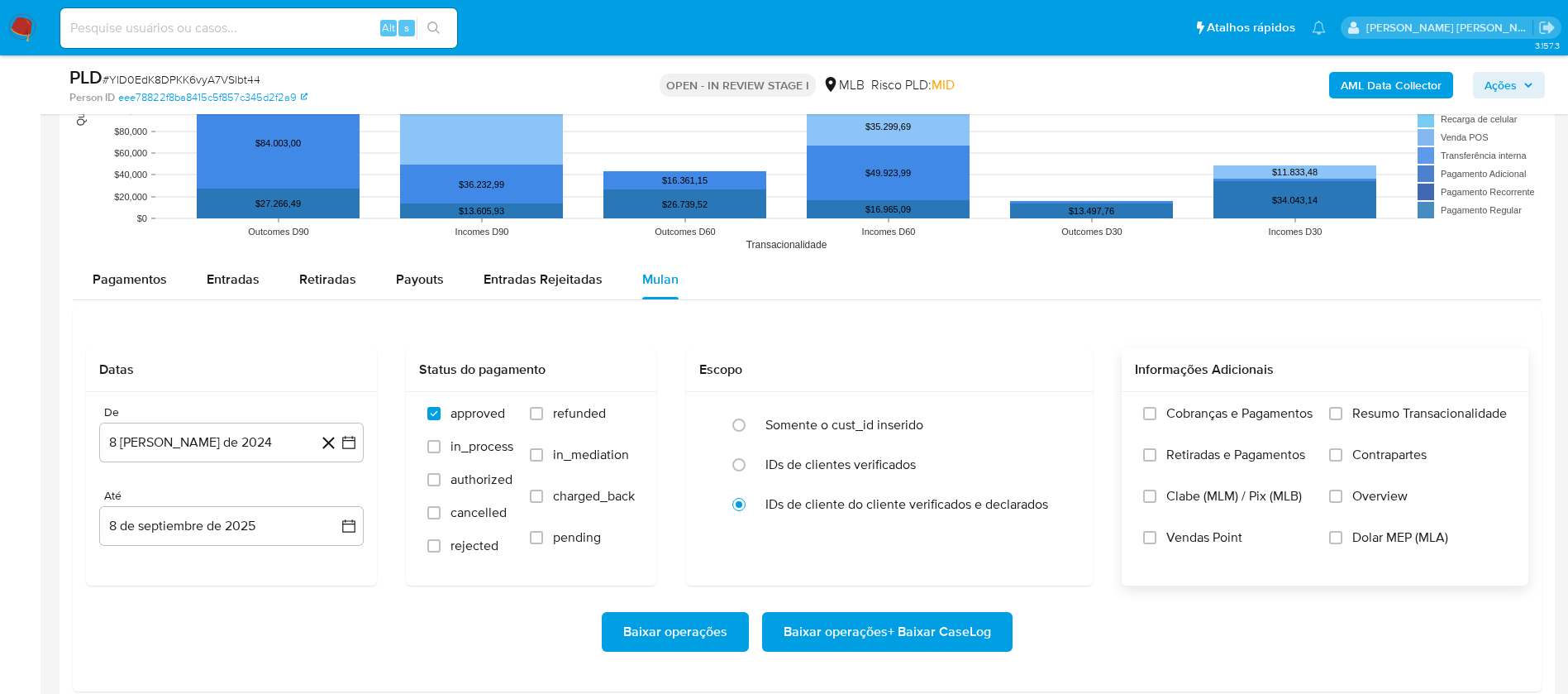
scroll to position [1736, 0]
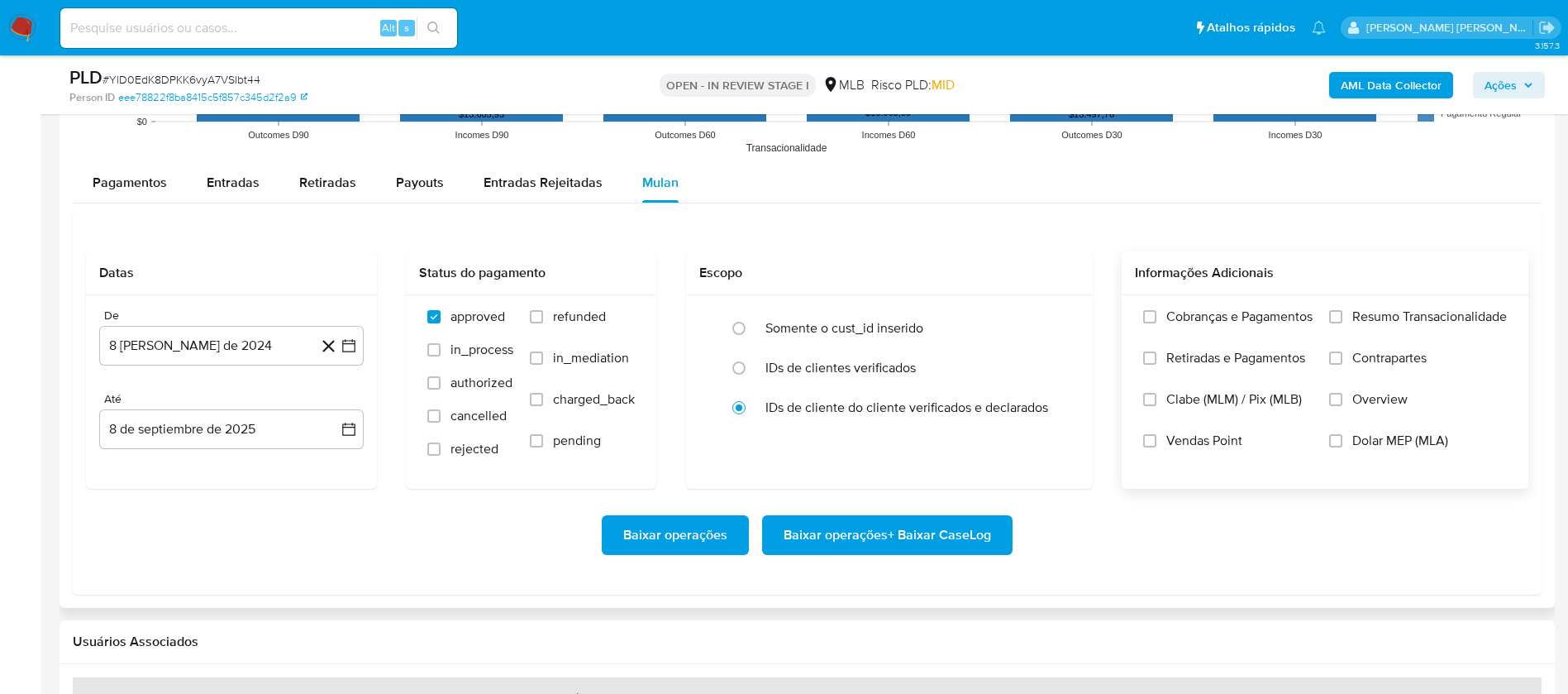
click at [1369, 312] on span "Resumo Transacionalidade" at bounding box center [1430, 317] width 155 height 17
click at [1343, 312] on input "Resumo Transacionalidade" at bounding box center [1335, 316] width 13 height 13
click at [1216, 437] on span "Vendas Point" at bounding box center [1204, 440] width 76 height 17
click at [1157, 437] on input "Vendas Point" at bounding box center [1150, 440] width 13 height 13
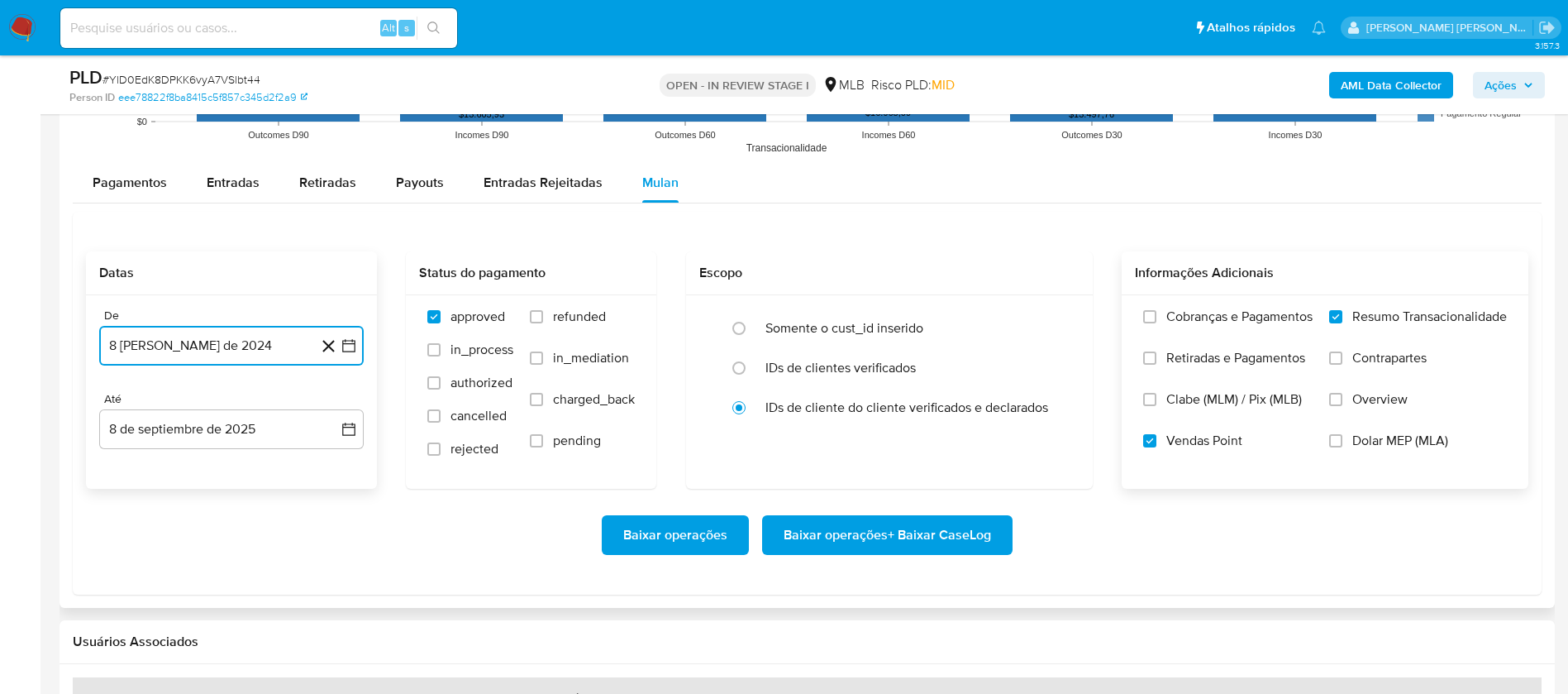
click at [227, 347] on button "8 de agosto de 2024" at bounding box center [232, 346] width 264 height 39
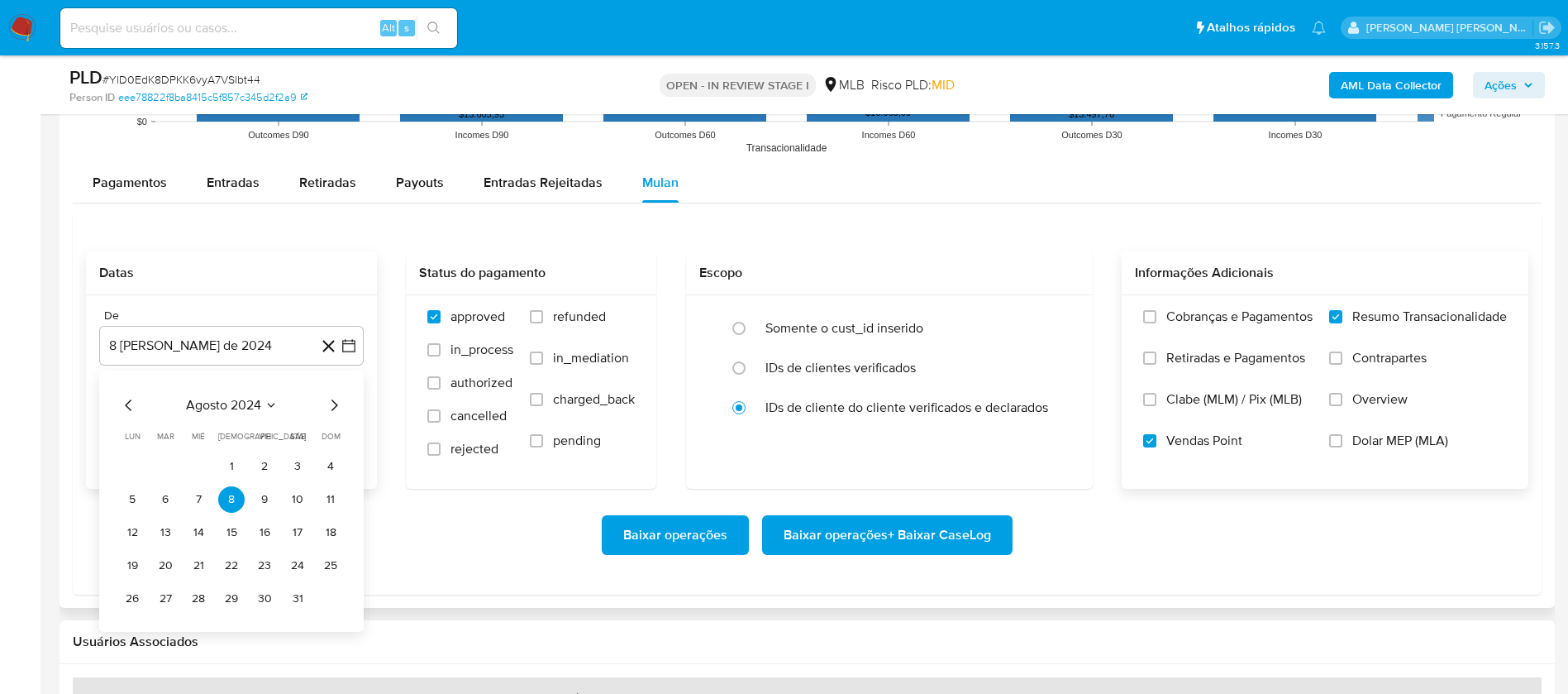
click at [260, 416] on div "agosto 2024 agosto 2024 lun lunes mar martes mié miércoles jue jueves vie viern…" at bounding box center [232, 503] width 225 height 217
click at [244, 411] on span "agosto 2024" at bounding box center [224, 405] width 75 height 17
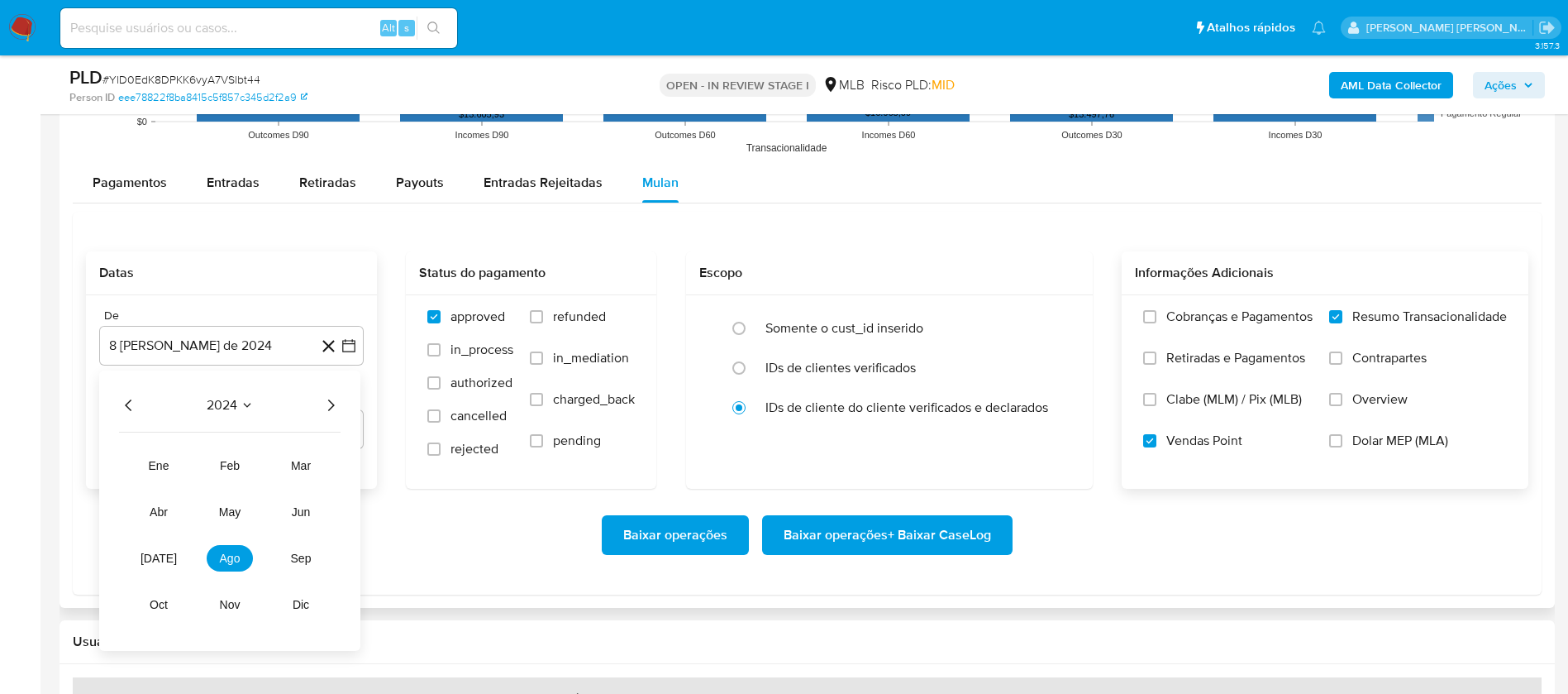
click at [332, 405] on icon "Año siguiente" at bounding box center [331, 405] width 20 height 20
click at [177, 559] on button "jul" at bounding box center [158, 558] width 46 height 27
click at [164, 465] on button "1" at bounding box center [165, 466] width 27 height 27
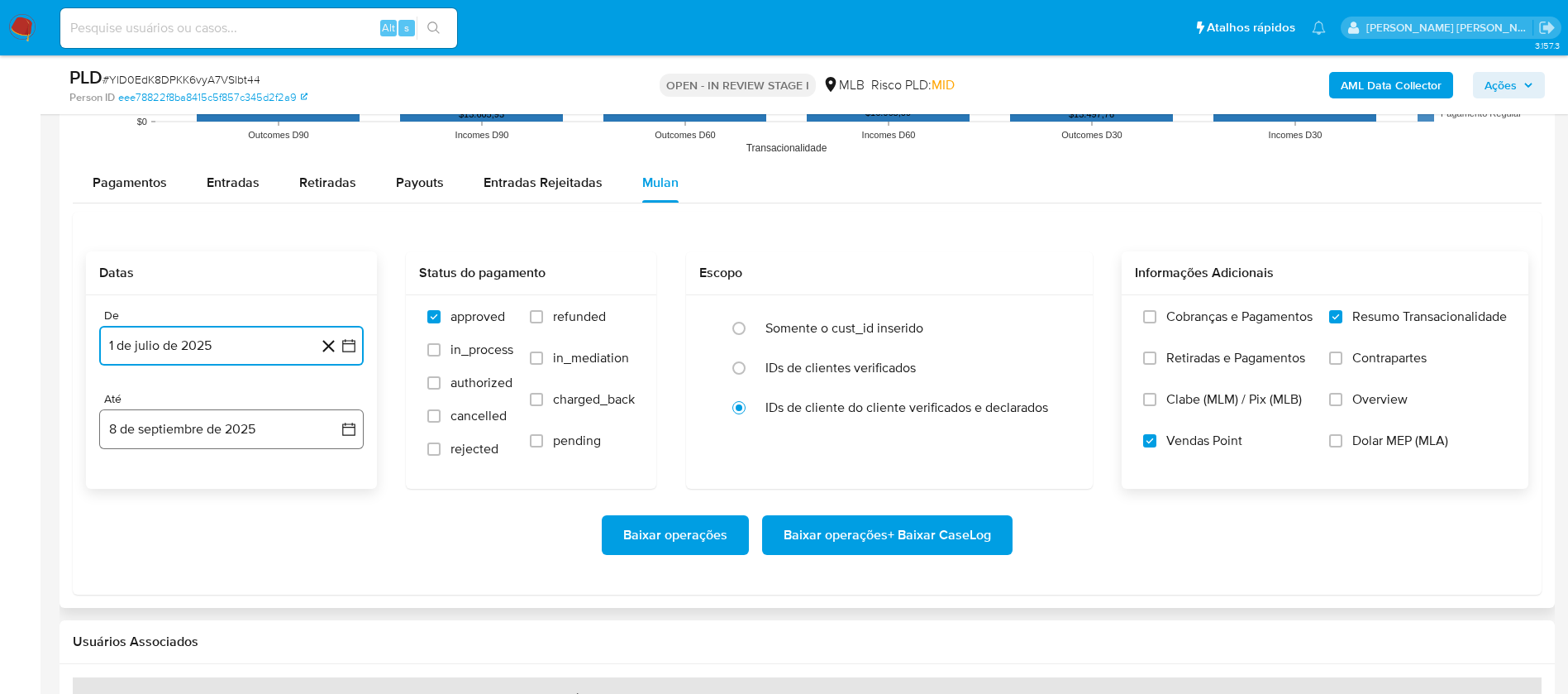
click at [181, 430] on button "8 de septiembre de 2025" at bounding box center [232, 429] width 264 height 39
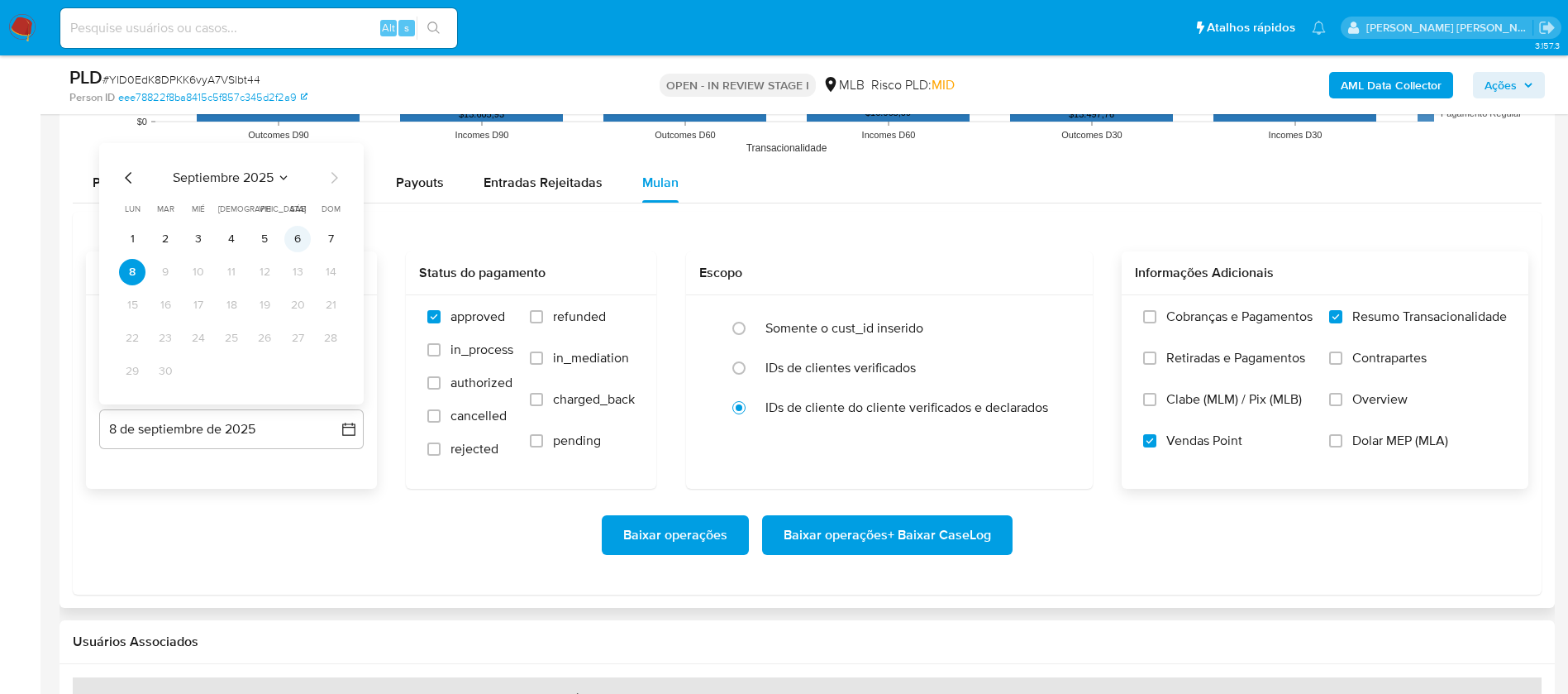
click at [298, 241] on button "6" at bounding box center [297, 239] width 27 height 27
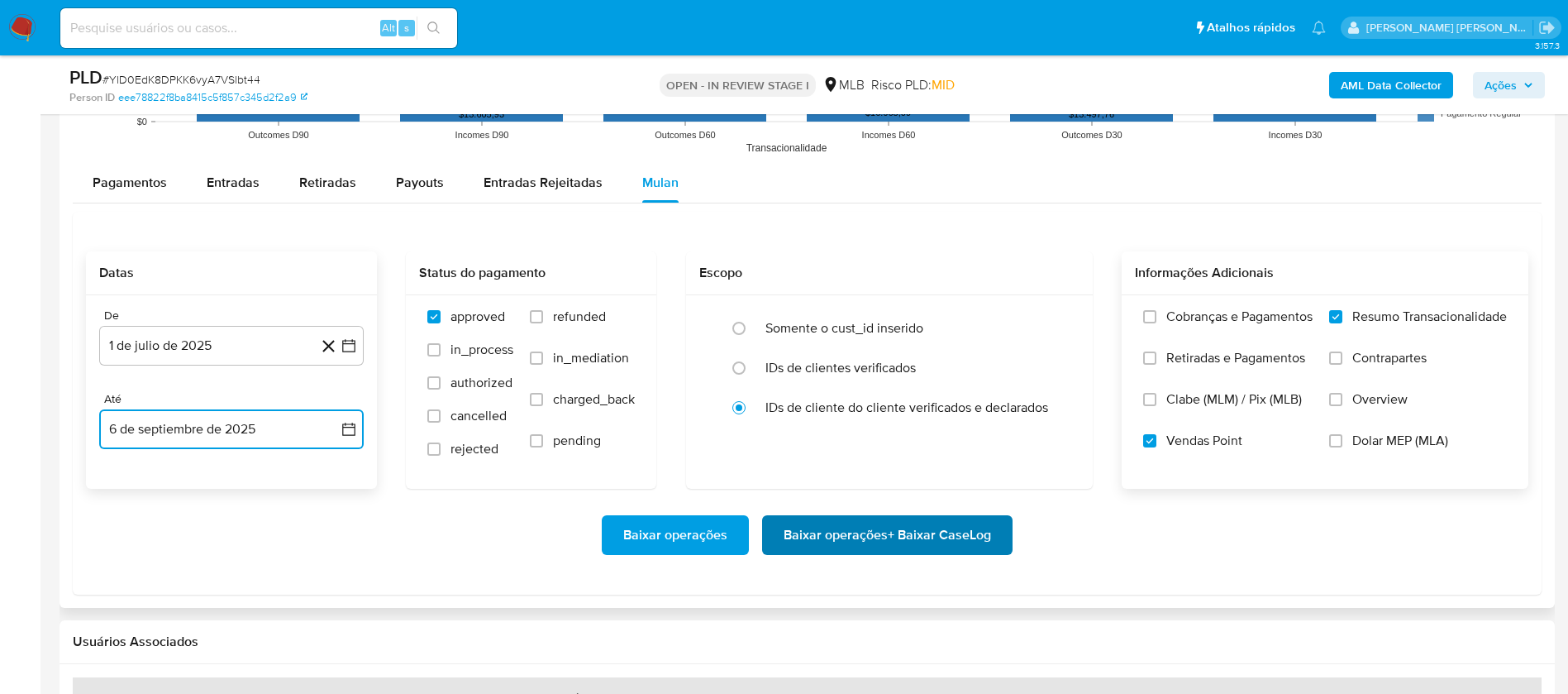
click at [851, 534] on span "Baixar operações + Baixar CaseLog" at bounding box center [887, 535] width 207 height 37
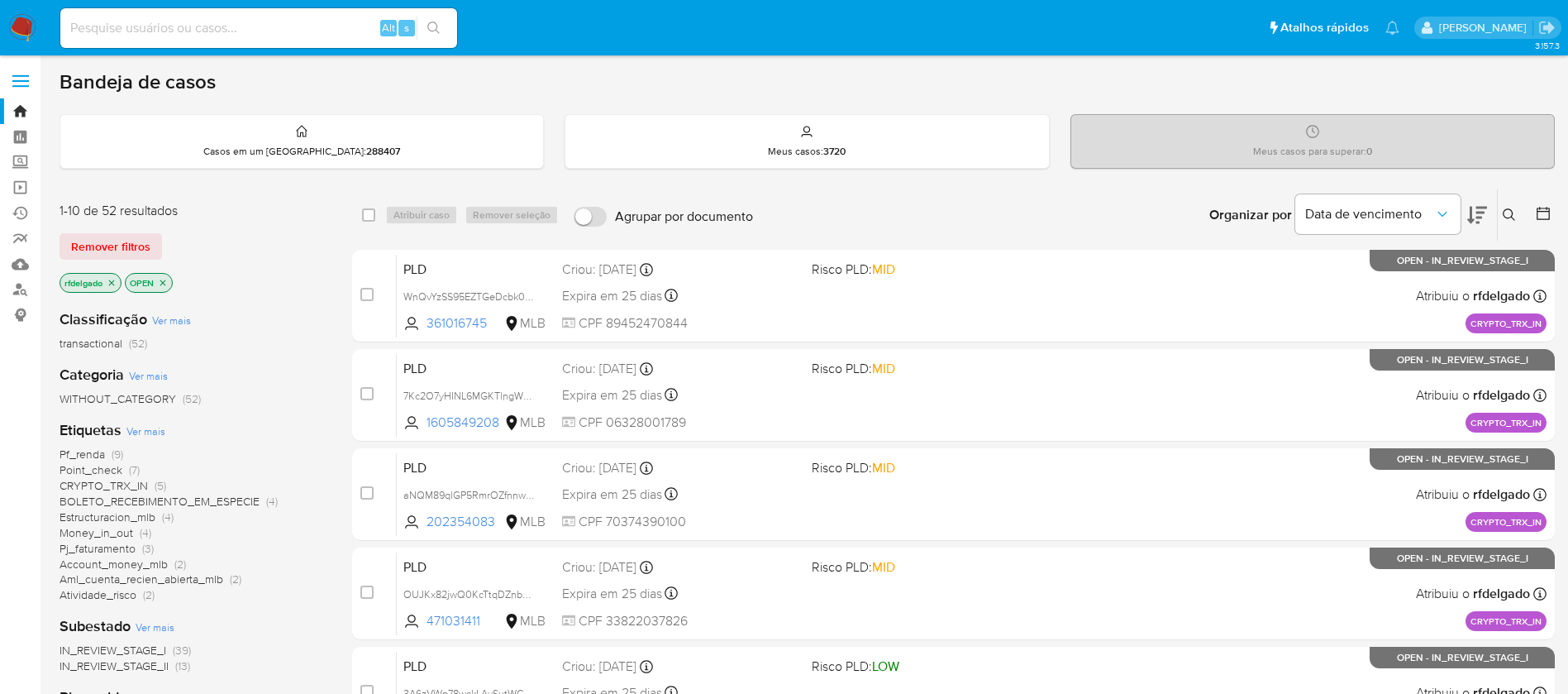
click at [14, 30] on img at bounding box center [22, 28] width 28 height 28
